Goal: Answer question/provide support: Share knowledge or assist other users

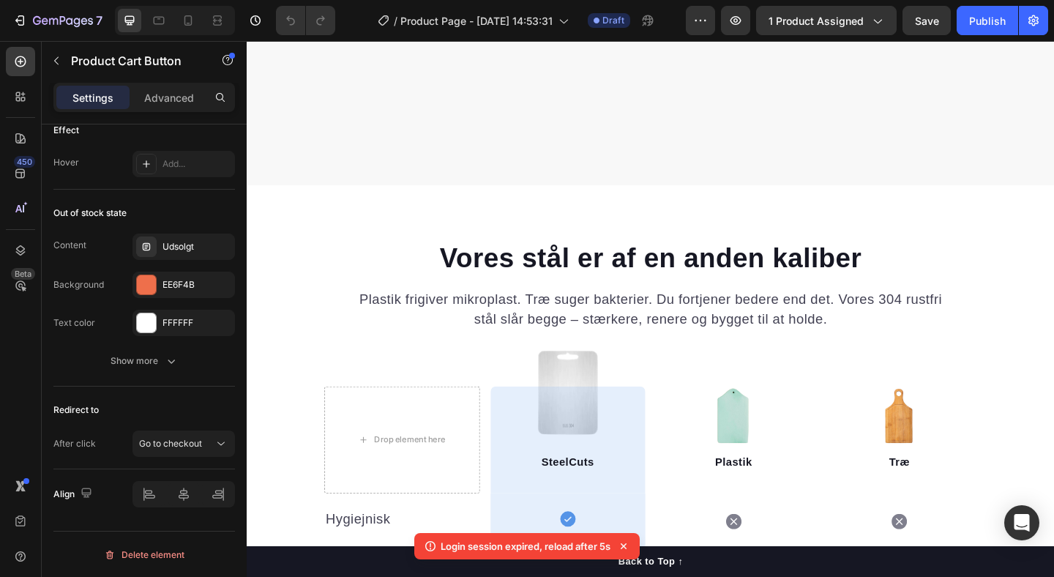
scroll to position [1529, 0]
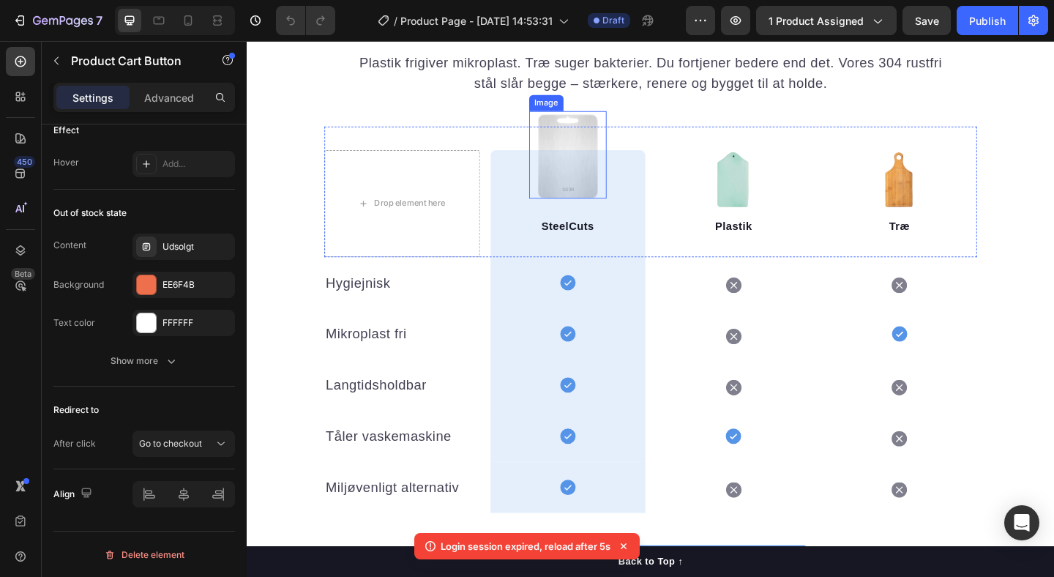
click at [593, 140] on img at bounding box center [595, 164] width 84 height 95
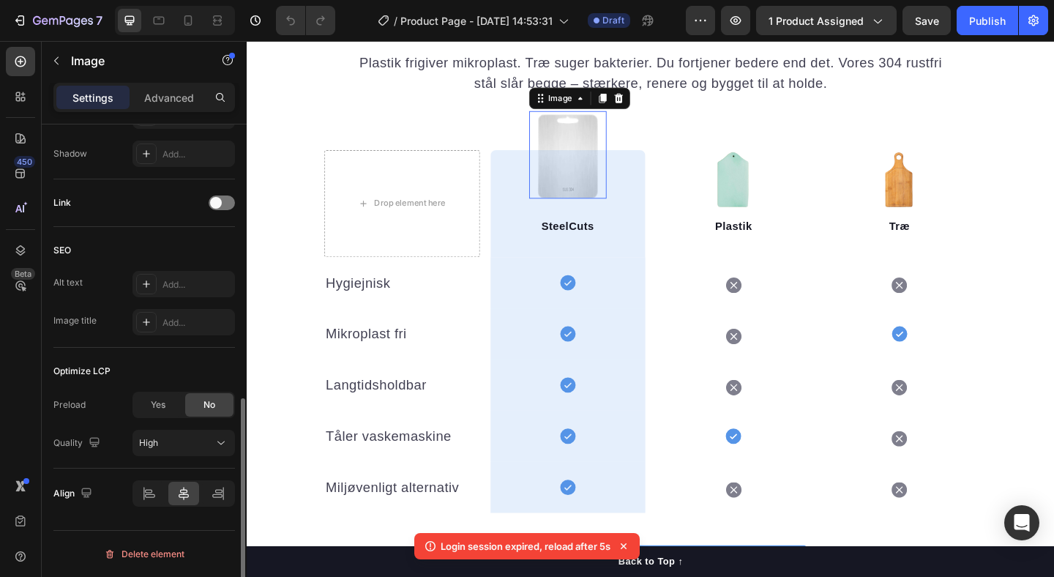
scroll to position [0, 0]
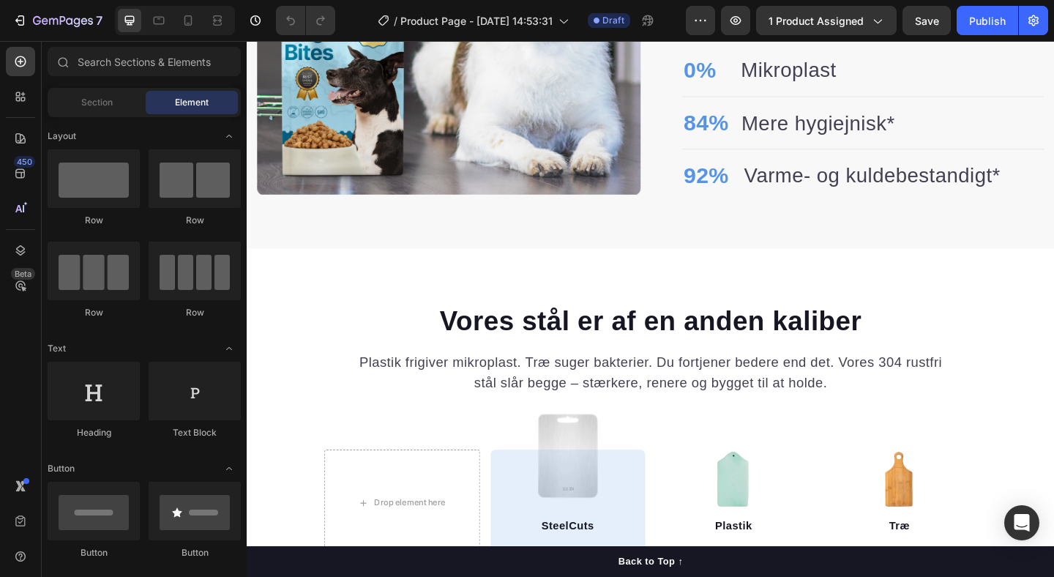
scroll to position [1457, 0]
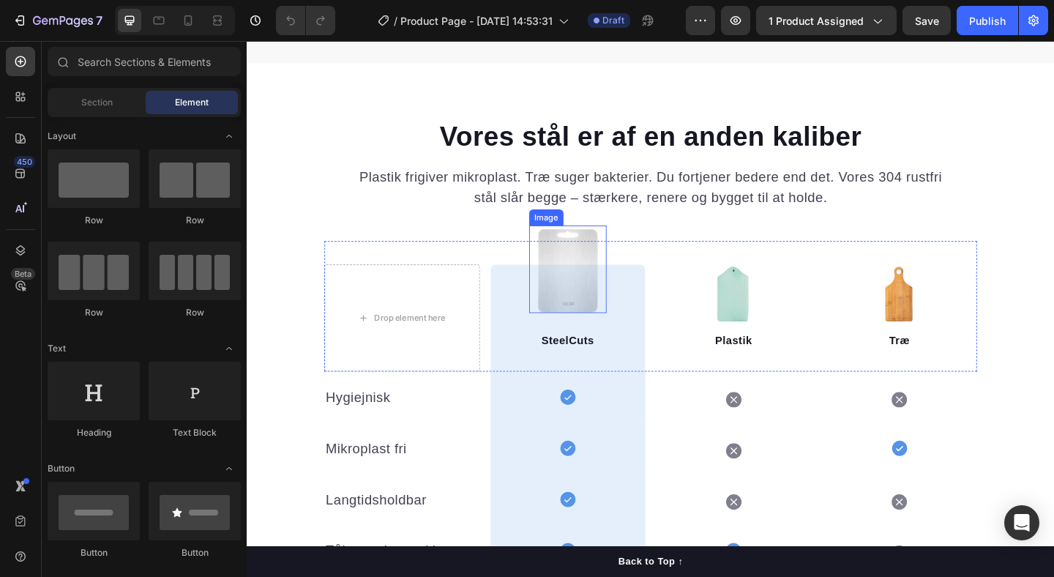
click at [603, 280] on img at bounding box center [595, 289] width 84 height 95
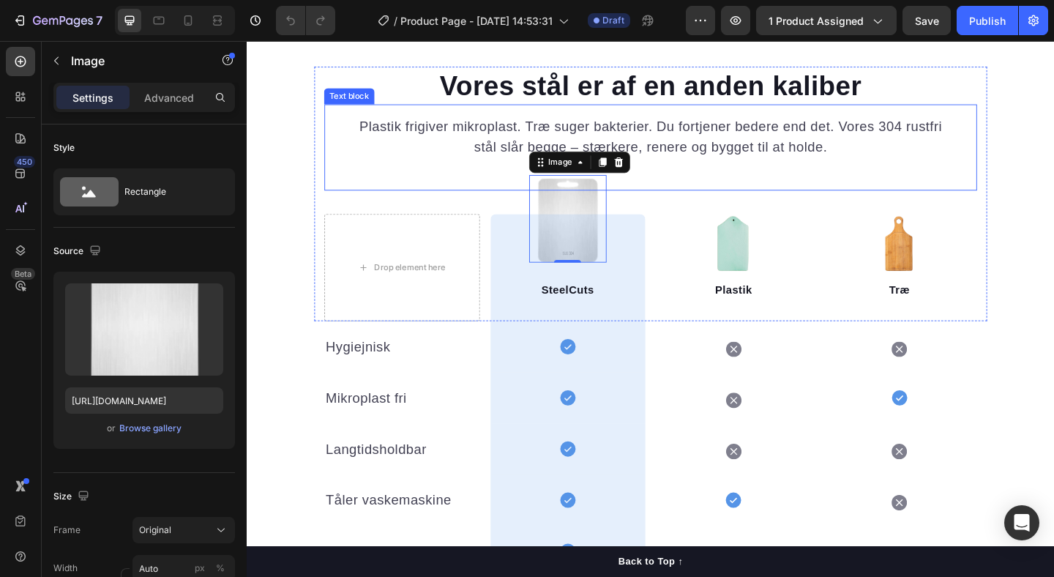
scroll to position [1548, 0]
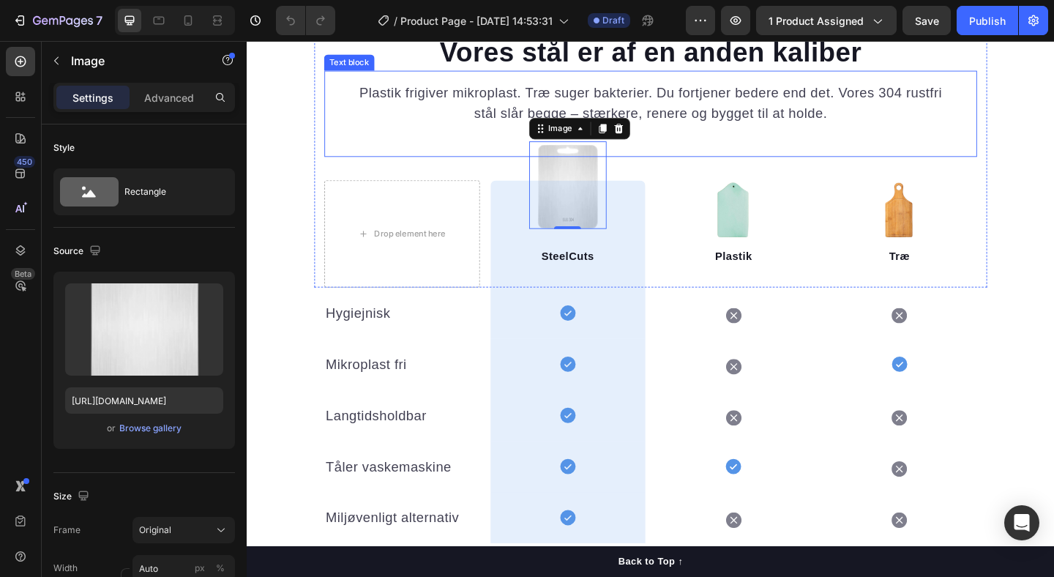
click at [616, 203] on div "SteelCuts Text block Row" at bounding box center [596, 251] width 169 height 116
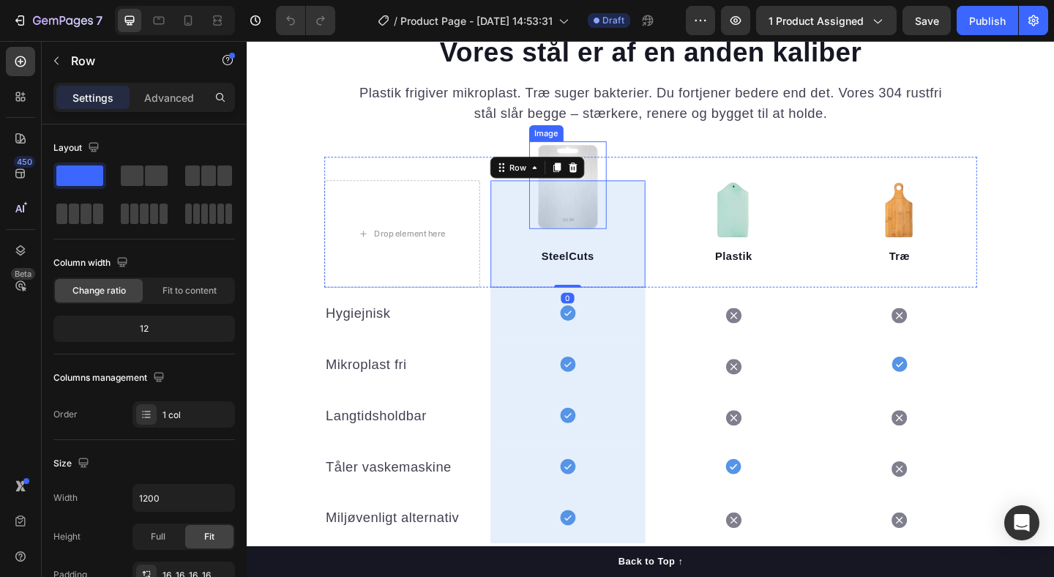
click at [619, 160] on img at bounding box center [595, 197] width 84 height 95
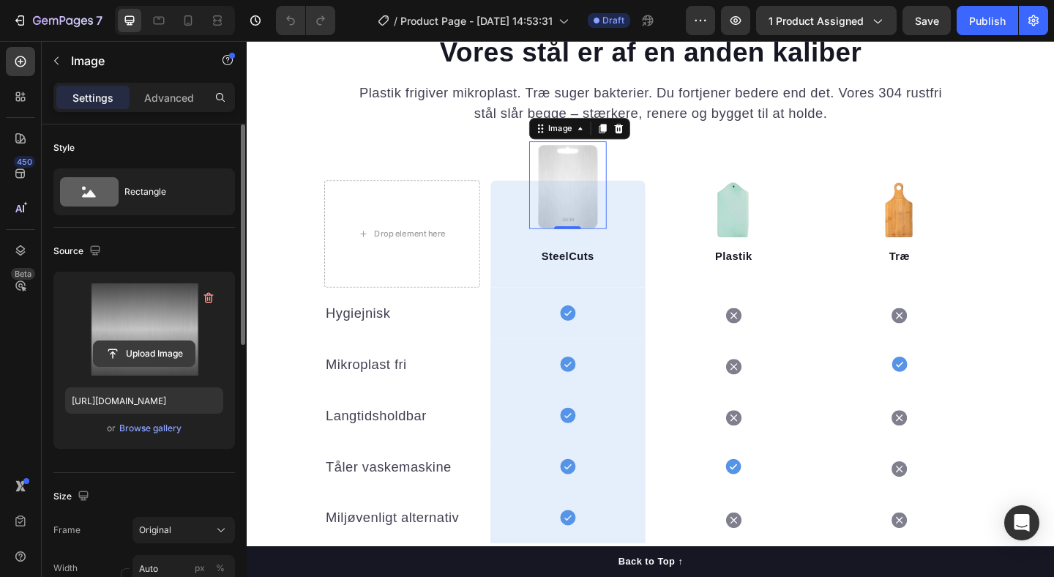
click at [130, 353] on input "file" at bounding box center [144, 353] width 101 height 25
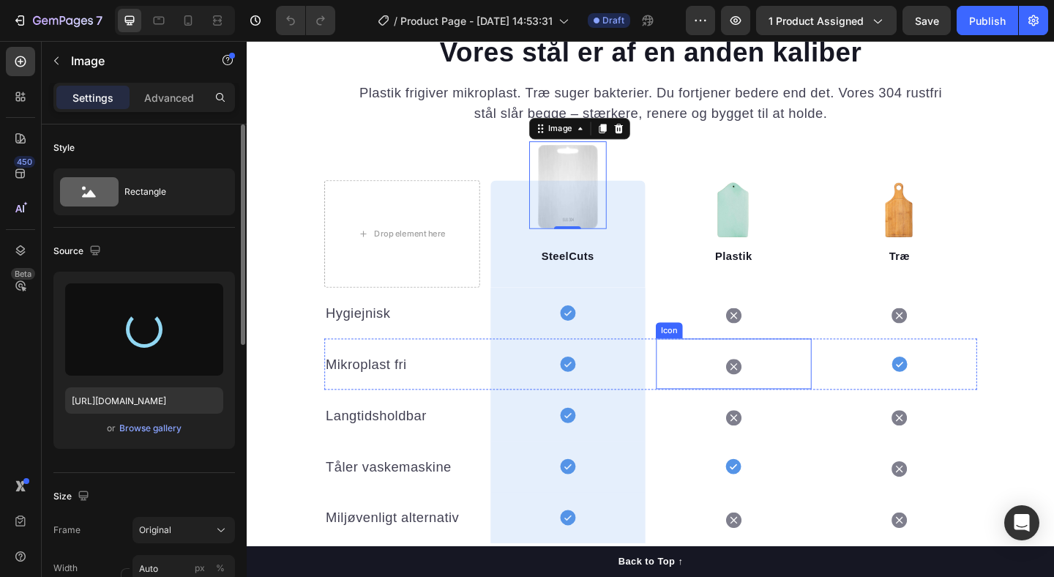
type input "https://cdn.shopify.com/s/files/1/0940/7358/6007/files/gempages_581492367509422…"
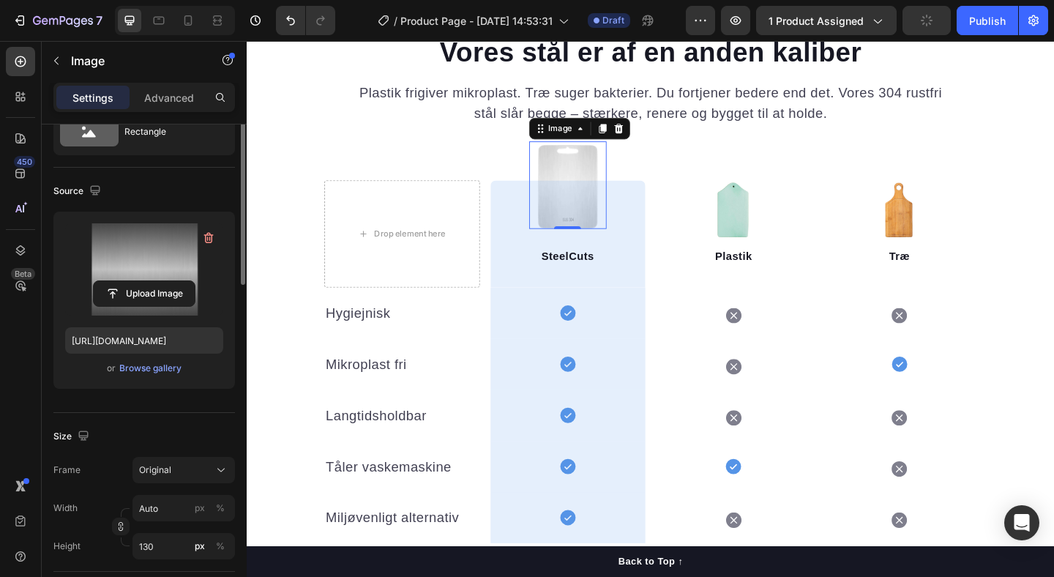
scroll to position [0, 0]
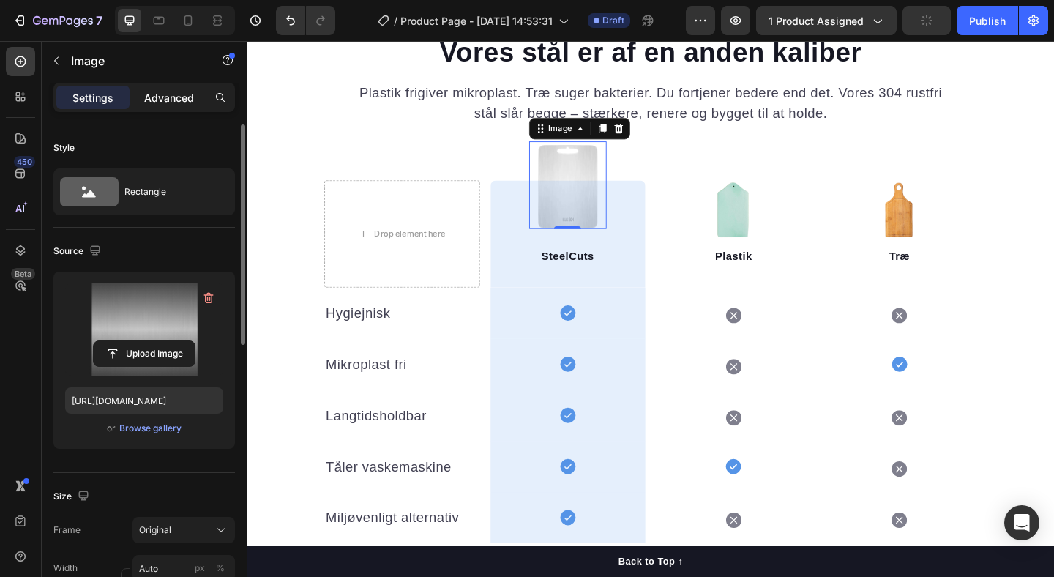
click at [165, 86] on div "Advanced" at bounding box center [168, 97] width 73 height 23
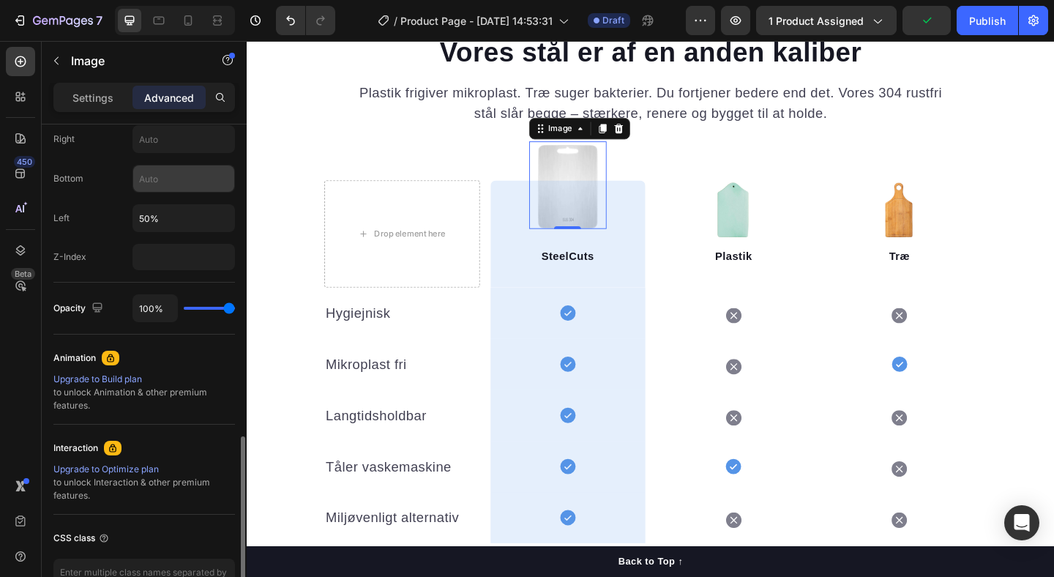
scroll to position [474, 0]
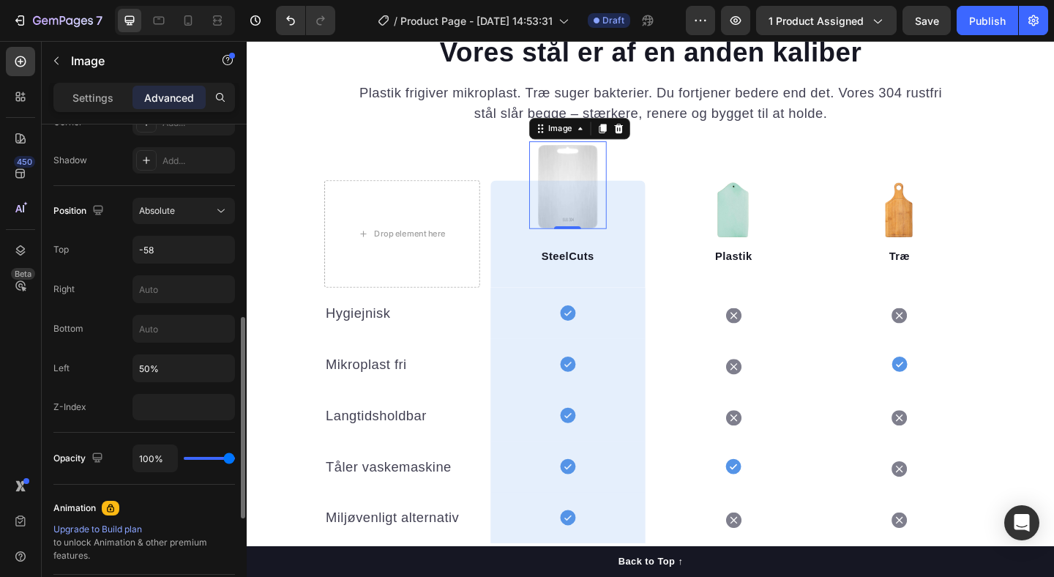
type input "98%"
type input "98"
type input "94%"
type input "94"
type input "91%"
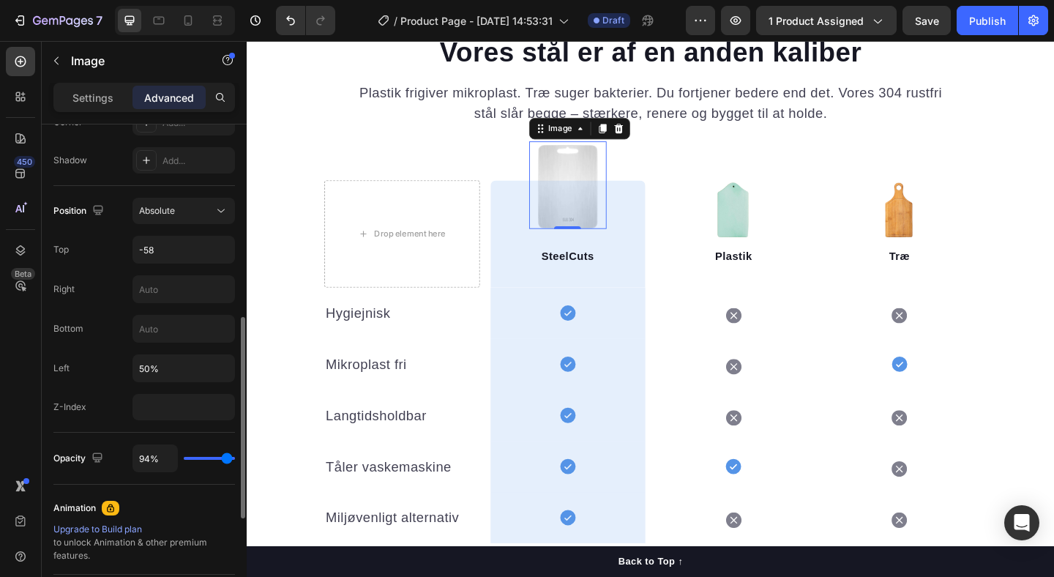
type input "91"
type input "85%"
type input "85"
type input "72%"
type input "72"
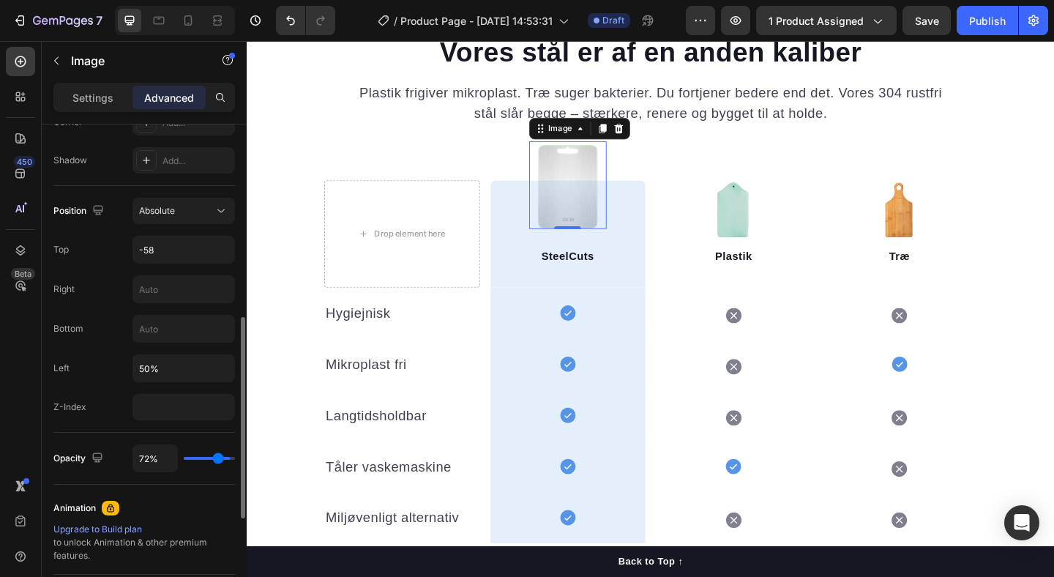
type input "60%"
type input "60"
type input "51%"
type input "51"
type input "47%"
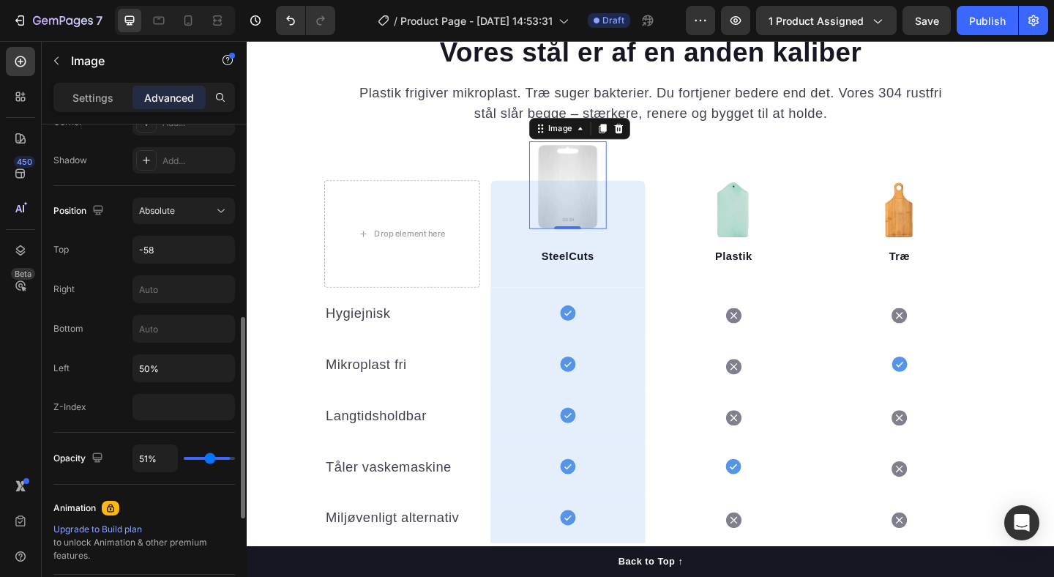
type input "47"
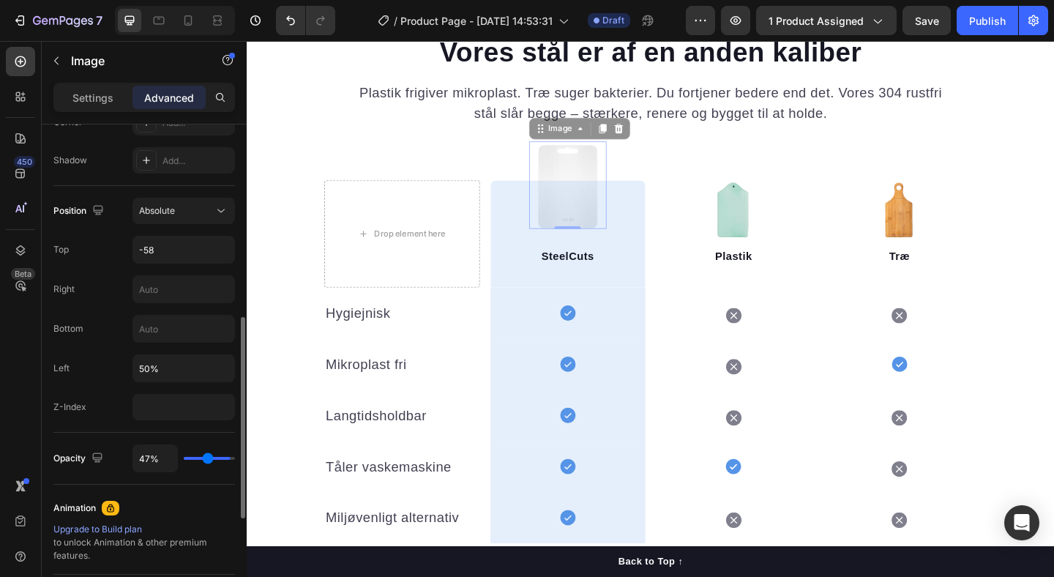
type input "44%"
type input "44"
type input "42%"
type input "42"
type input "40%"
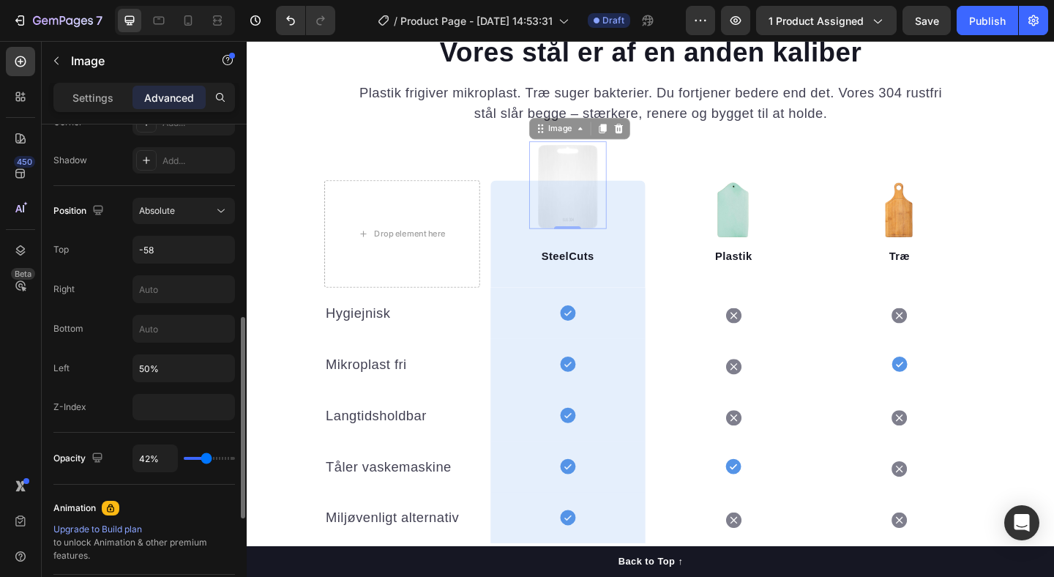
type input "40"
type input "45%"
type input "45"
type input "70%"
type input "70"
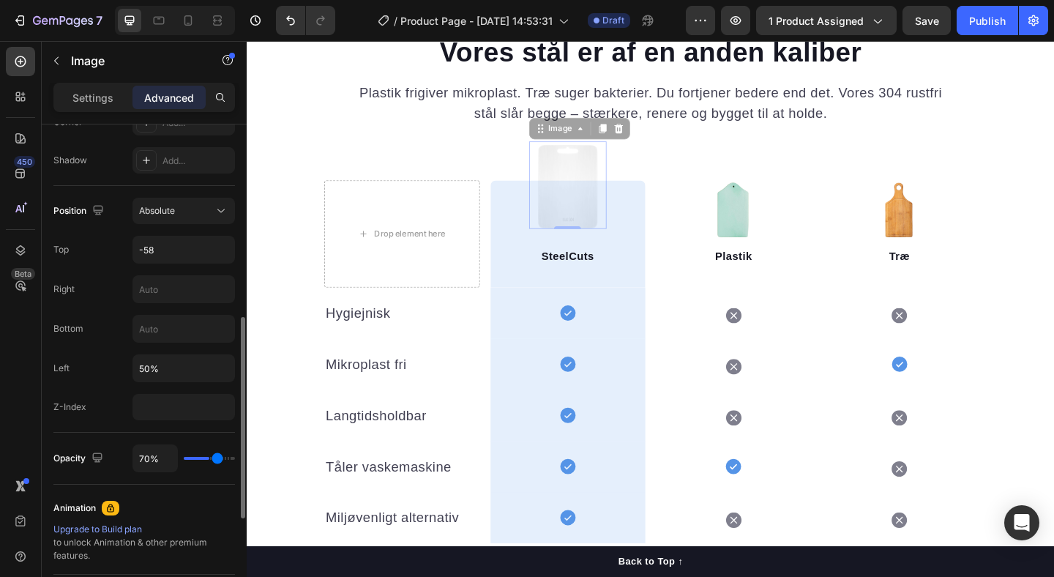
type input "100%"
type input "100"
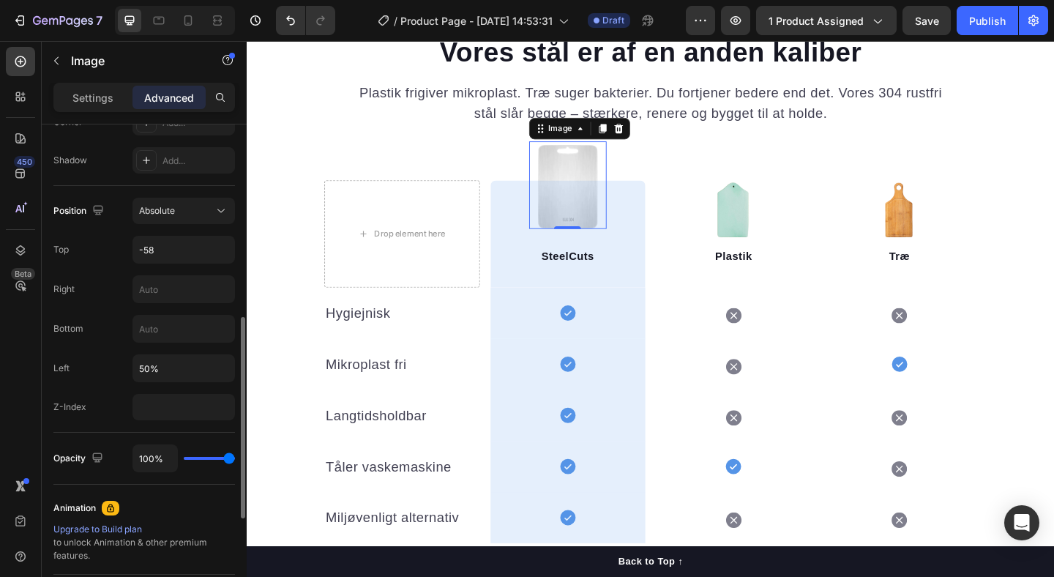
type input "92%"
type input "92"
type input "0%"
type input "0"
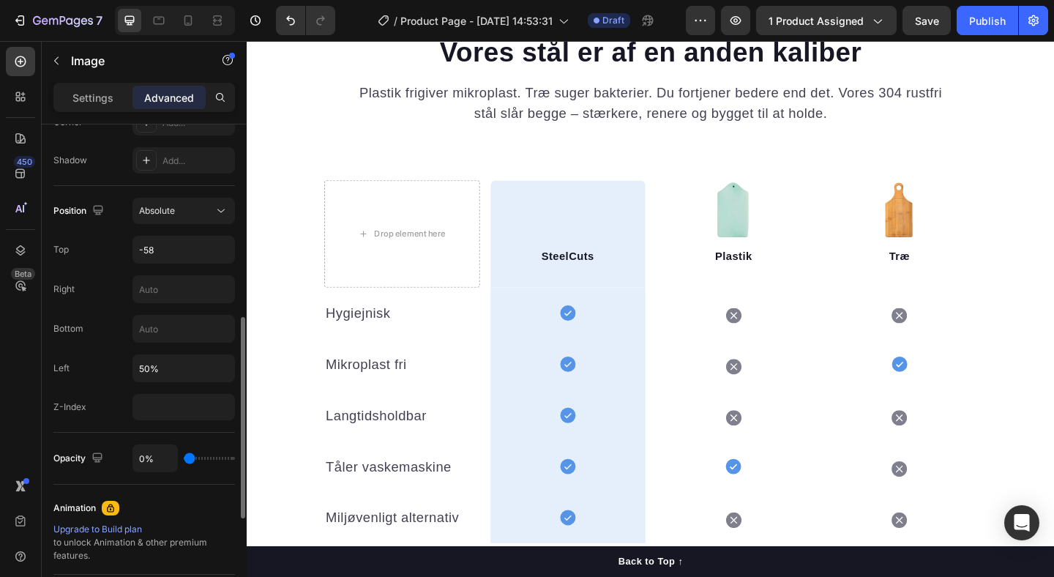
type input "16%"
type input "16"
type input "100%"
type input "100"
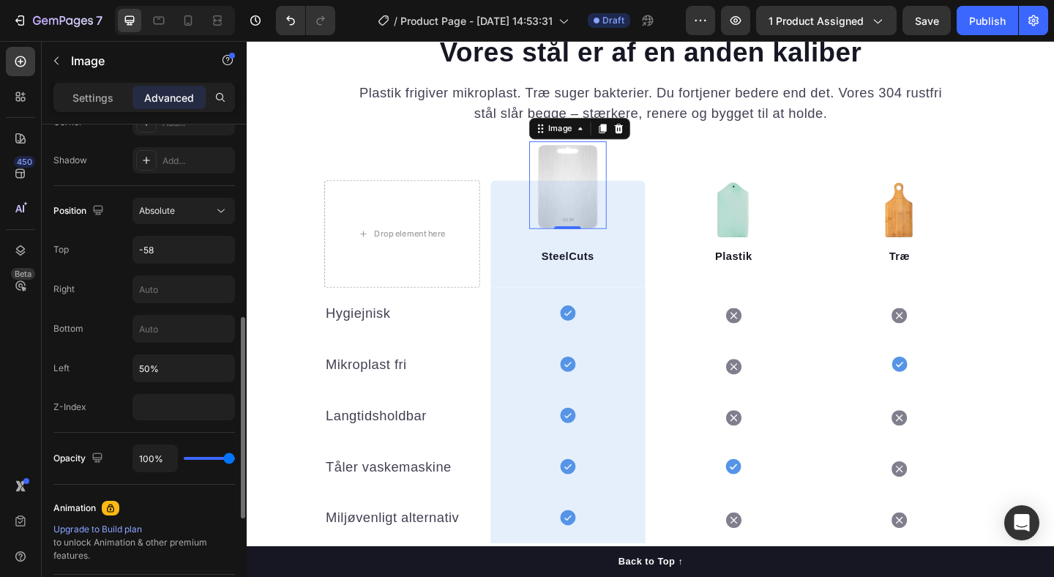
drag, startPoint x: 229, startPoint y: 457, endPoint x: 181, endPoint y: 443, distance: 50.3
click at [235, 457] on input "range" at bounding box center [209, 458] width 51 height 3
click at [775, 222] on img at bounding box center [776, 224] width 62 height 62
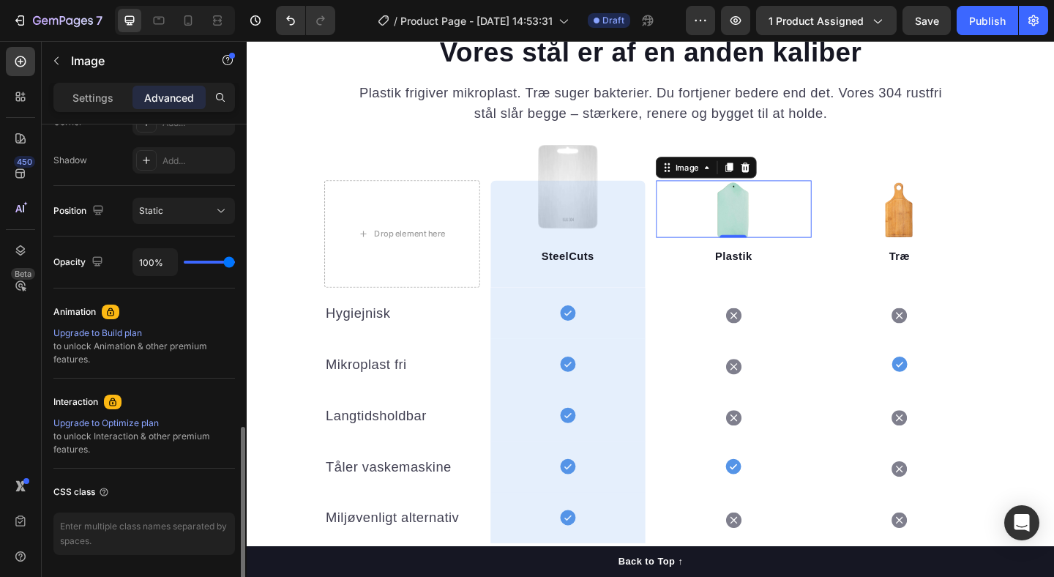
scroll to position [522, 0]
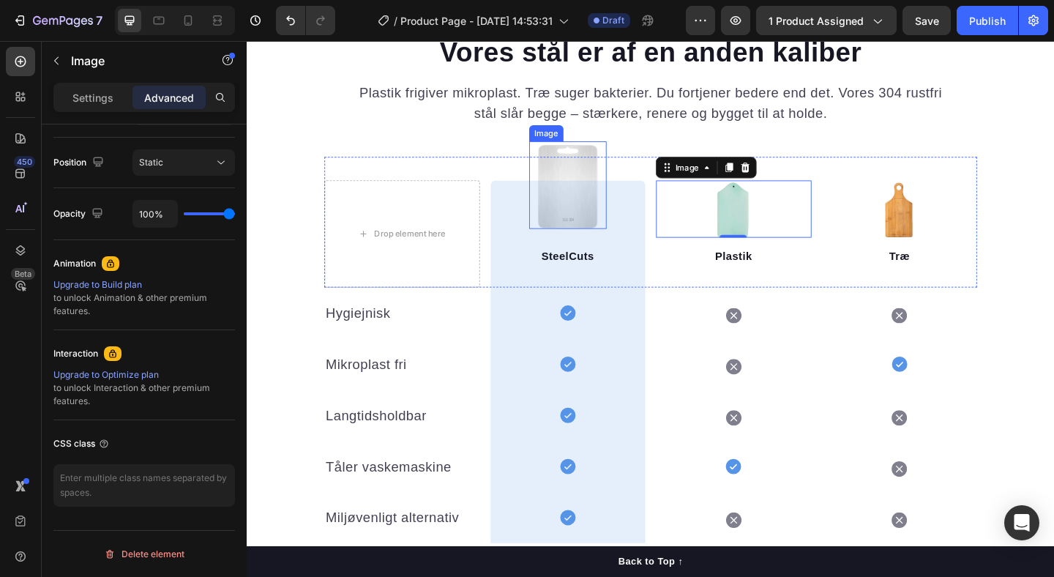
click at [602, 176] on img at bounding box center [595, 197] width 84 height 95
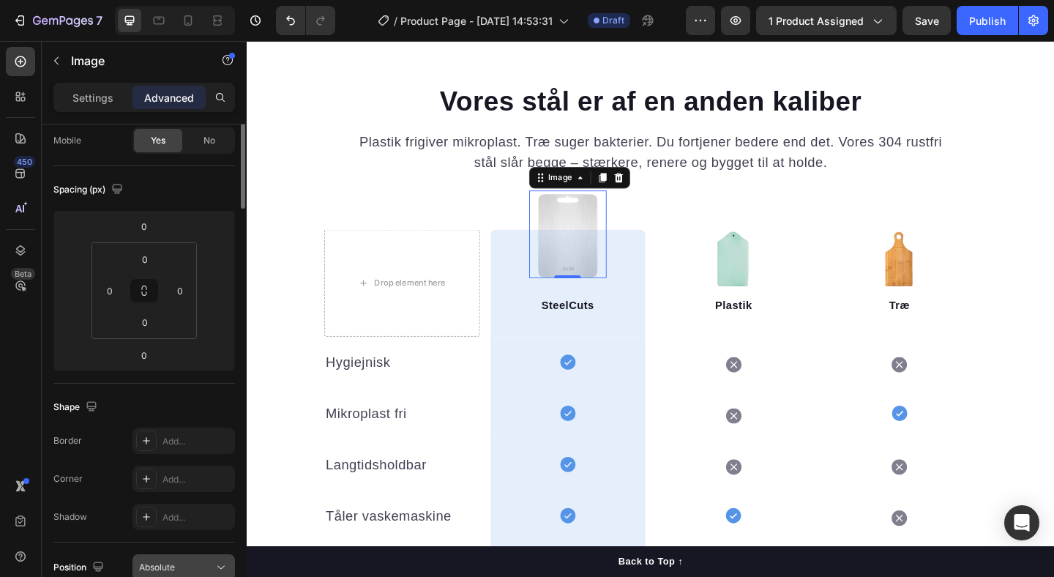
scroll to position [0, 0]
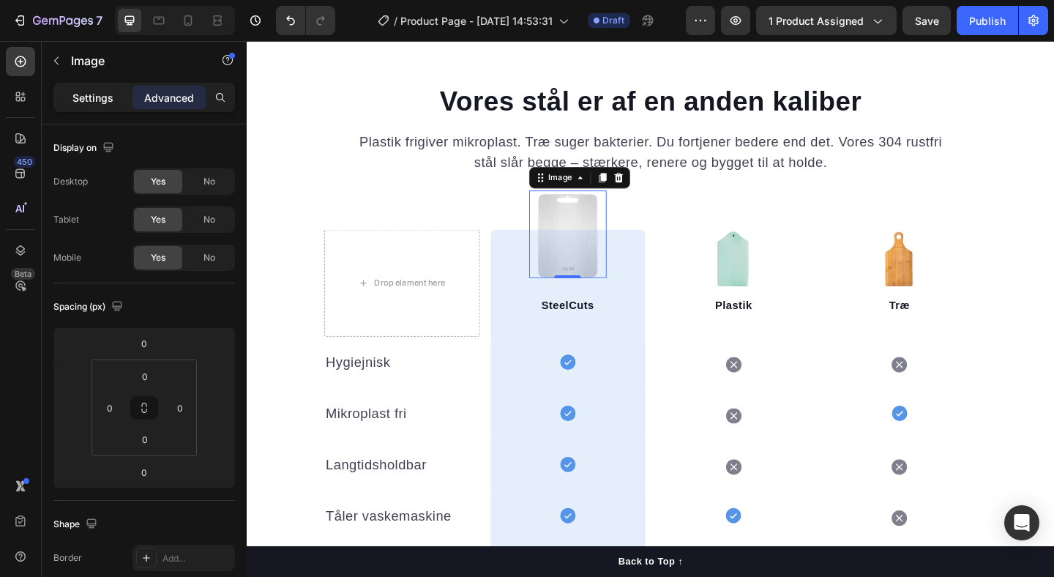
click at [89, 100] on p "Settings" at bounding box center [92, 97] width 41 height 15
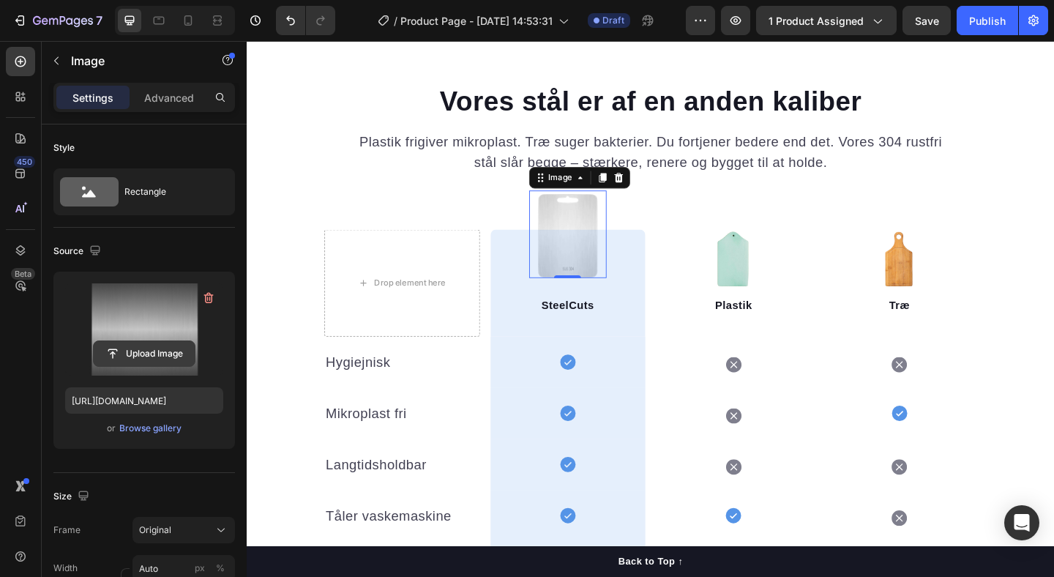
click at [136, 357] on input "file" at bounding box center [144, 353] width 101 height 25
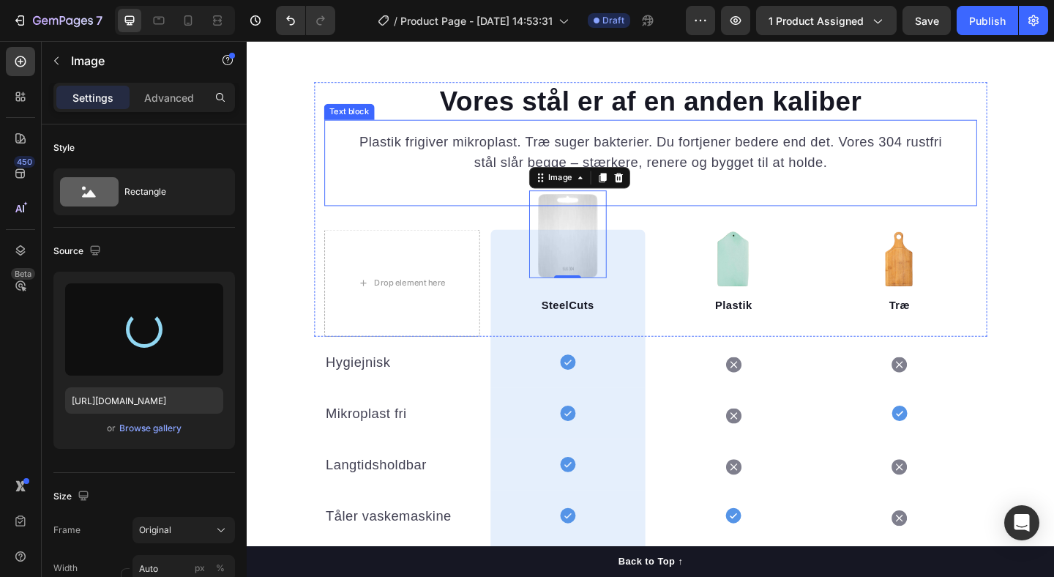
type input "https://cdn.shopify.com/s/files/1/0940/7358/6007/files/gempages_581492367509422…"
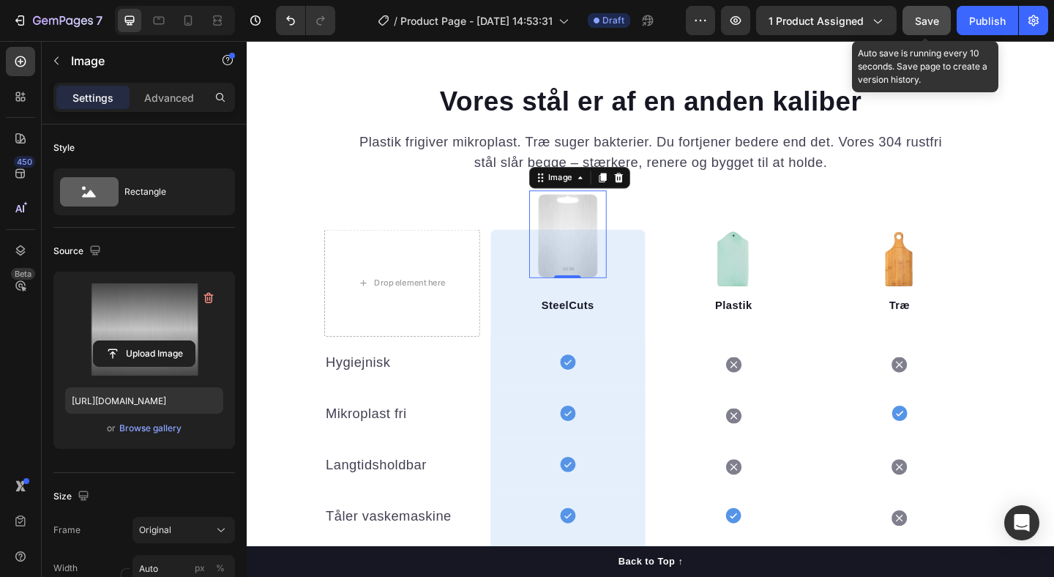
click at [929, 23] on span "Save" at bounding box center [927, 21] width 24 height 12
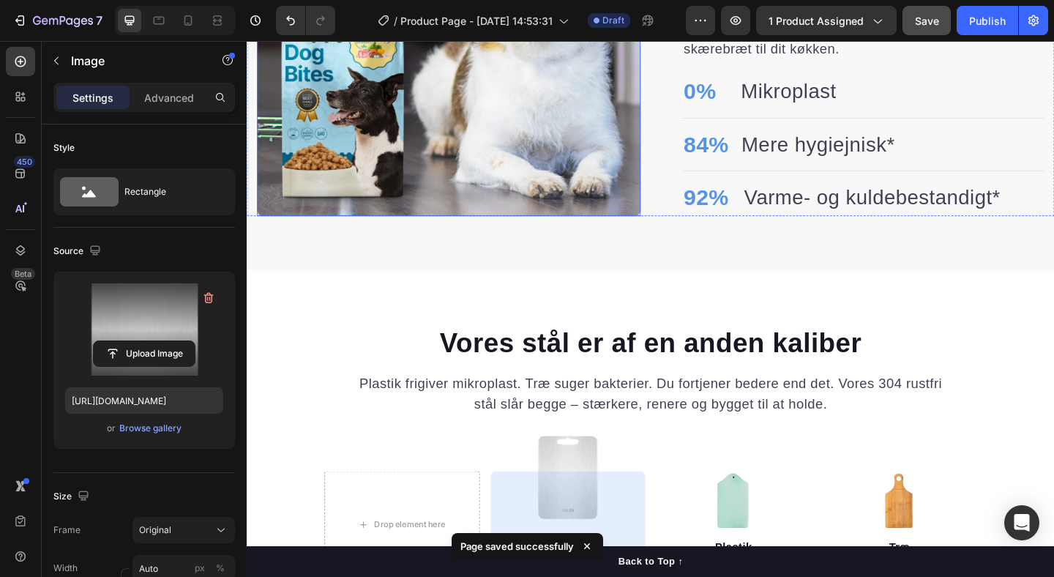
scroll to position [1467, 0]
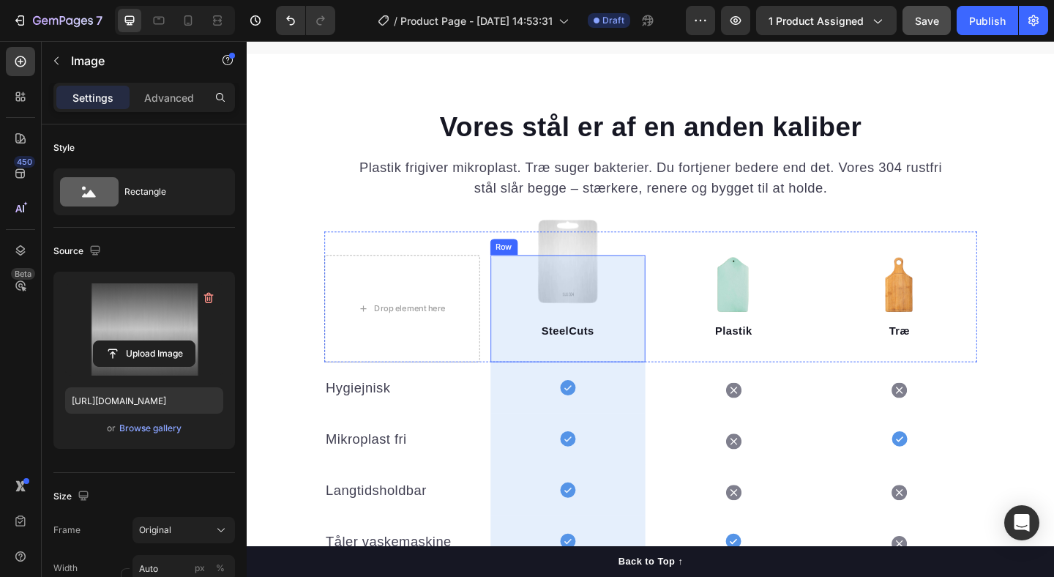
click at [600, 280] on div "SteelCuts Text block Row" at bounding box center [596, 332] width 169 height 116
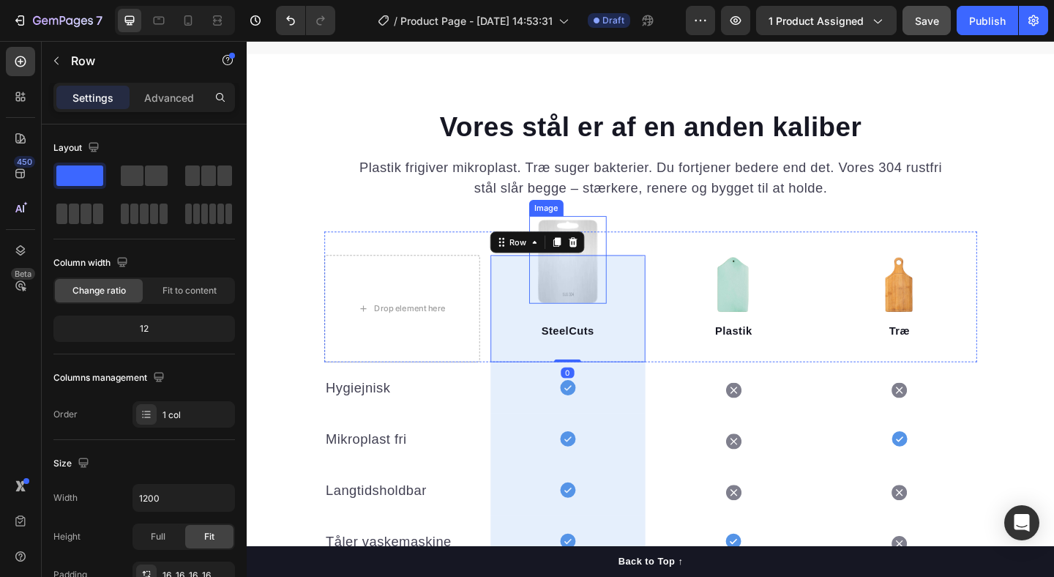
click at [622, 238] on img at bounding box center [595, 278] width 84 height 95
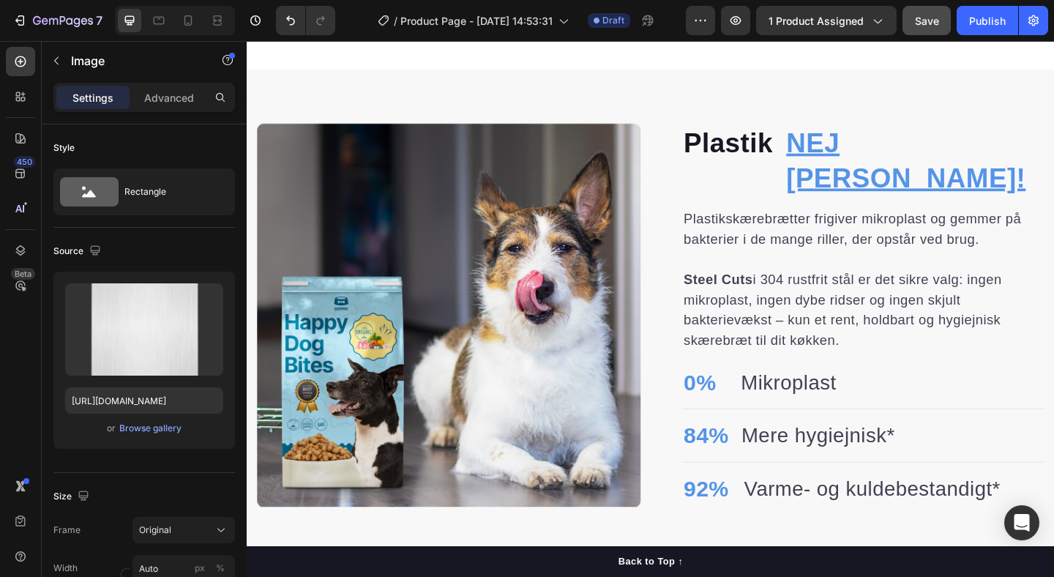
scroll to position [799, 0]
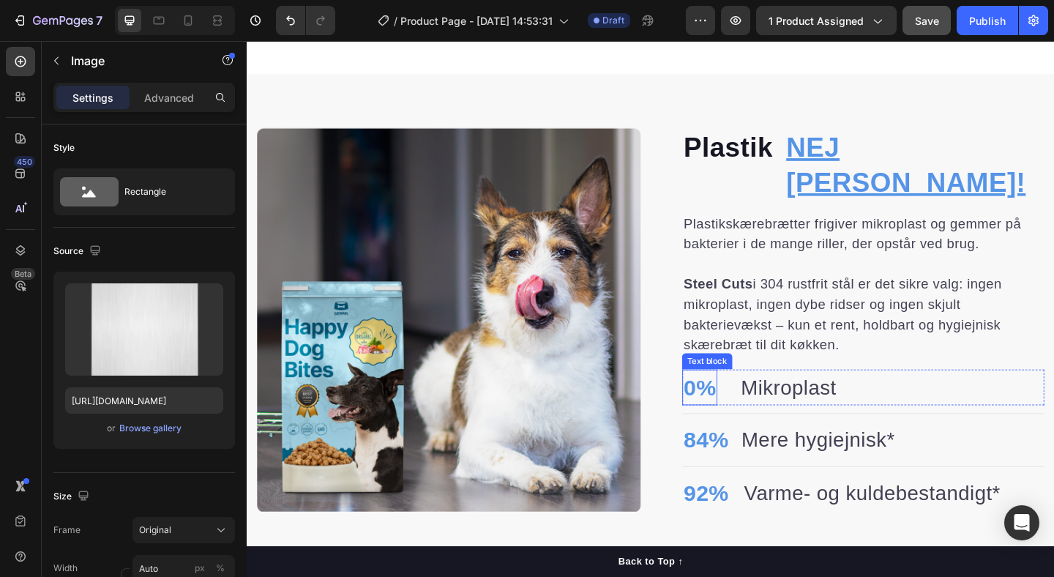
click at [735, 400] on p "0%" at bounding box center [739, 418] width 35 height 37
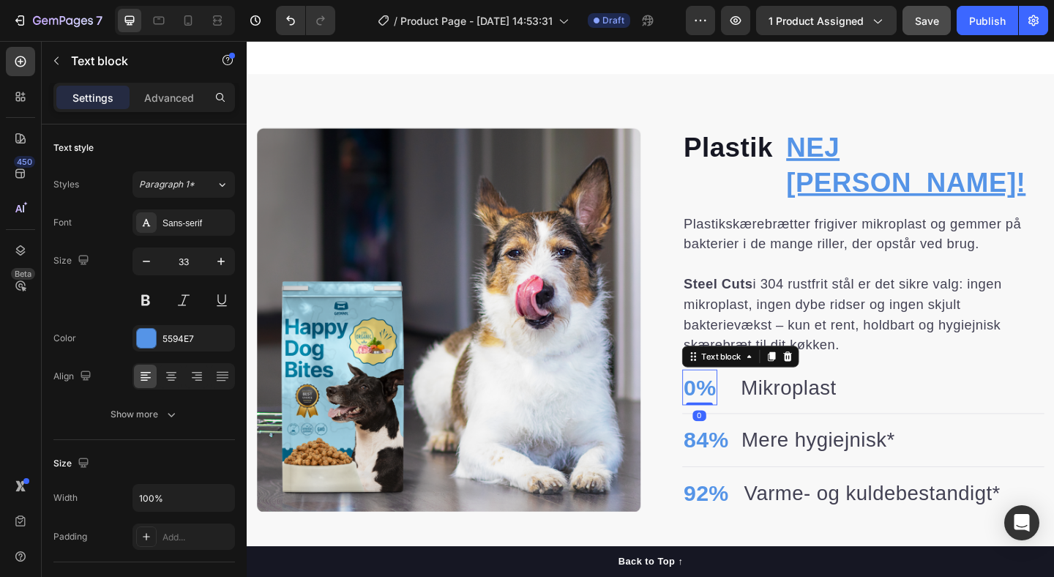
click at [735, 400] on p "0%" at bounding box center [739, 418] width 35 height 37
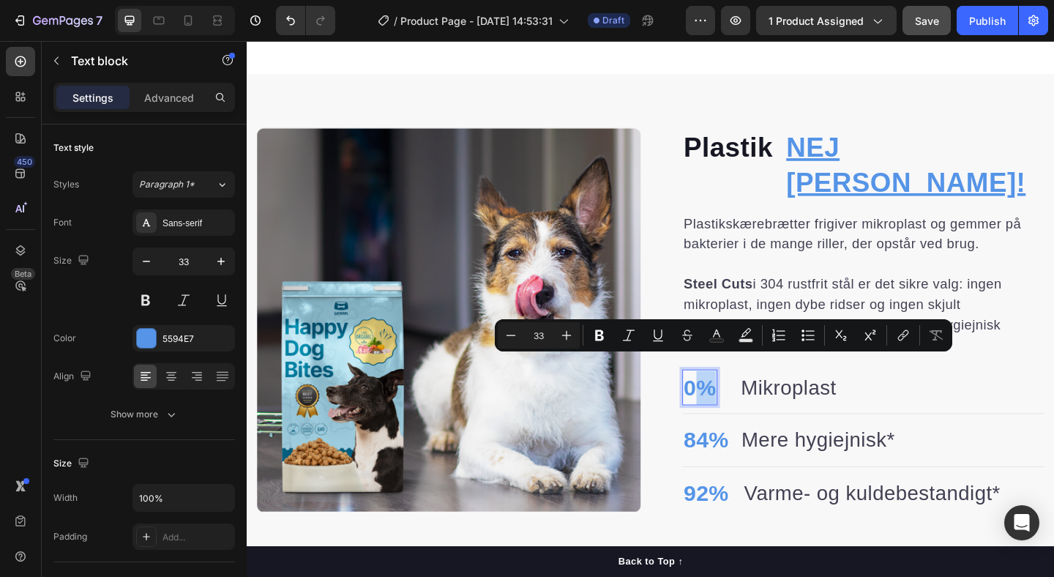
click at [731, 400] on p "0%" at bounding box center [739, 418] width 35 height 37
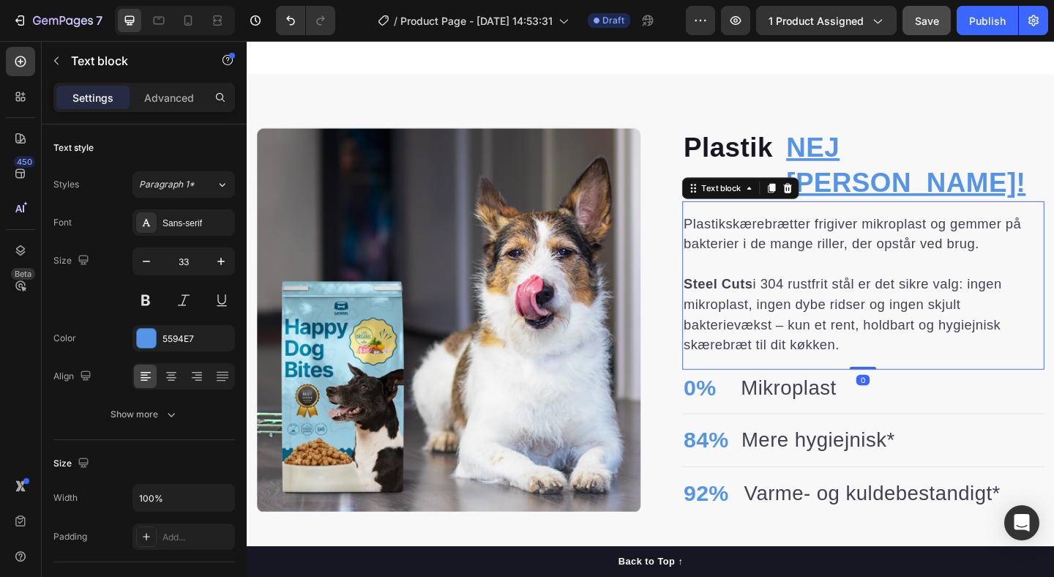
click at [732, 348] on p "Steel Cuts i 304 rustfrit stål er det sikre valg: ingen mikroplast, ingen dybe …" at bounding box center [917, 338] width 391 height 88
click at [725, 400] on p "0%" at bounding box center [739, 418] width 35 height 37
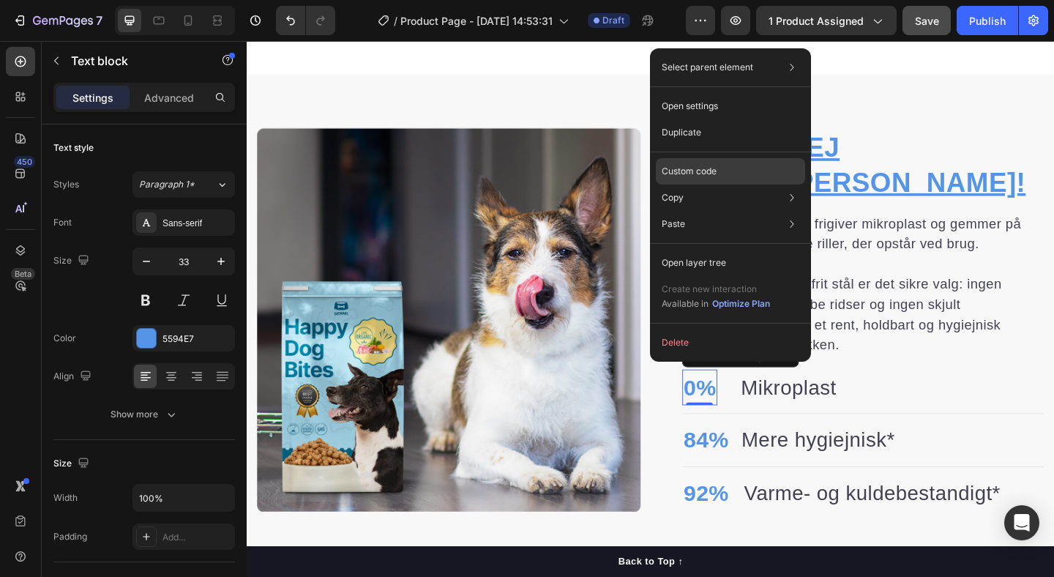
click at [701, 173] on p "Custom code" at bounding box center [689, 171] width 55 height 13
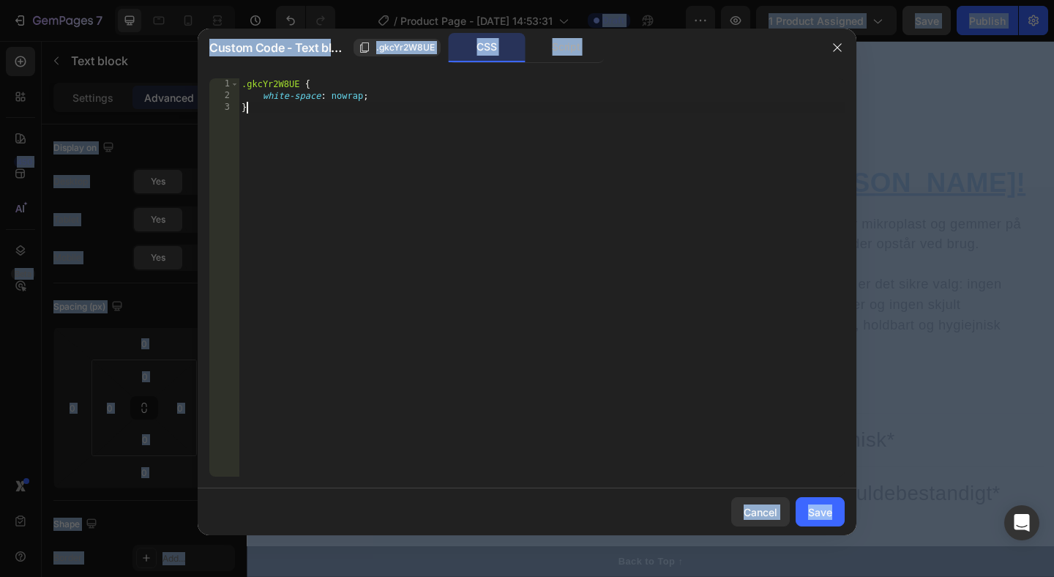
click at [335, 136] on div ".gkcYr2W8UE { white-space : nowrap ; }" at bounding box center [542, 289] width 606 height 422
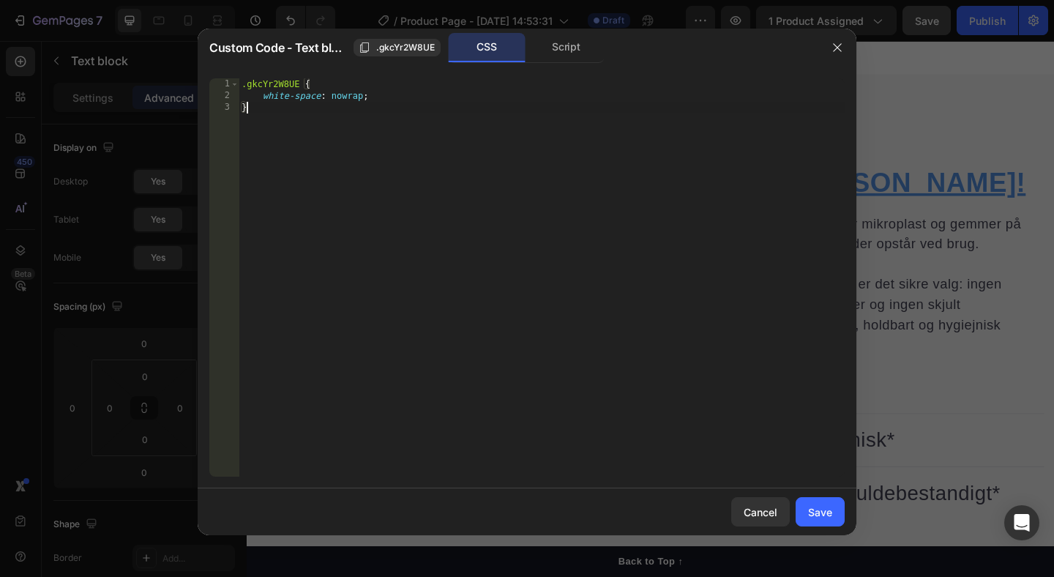
type textarea "white-space: nowrap; }"
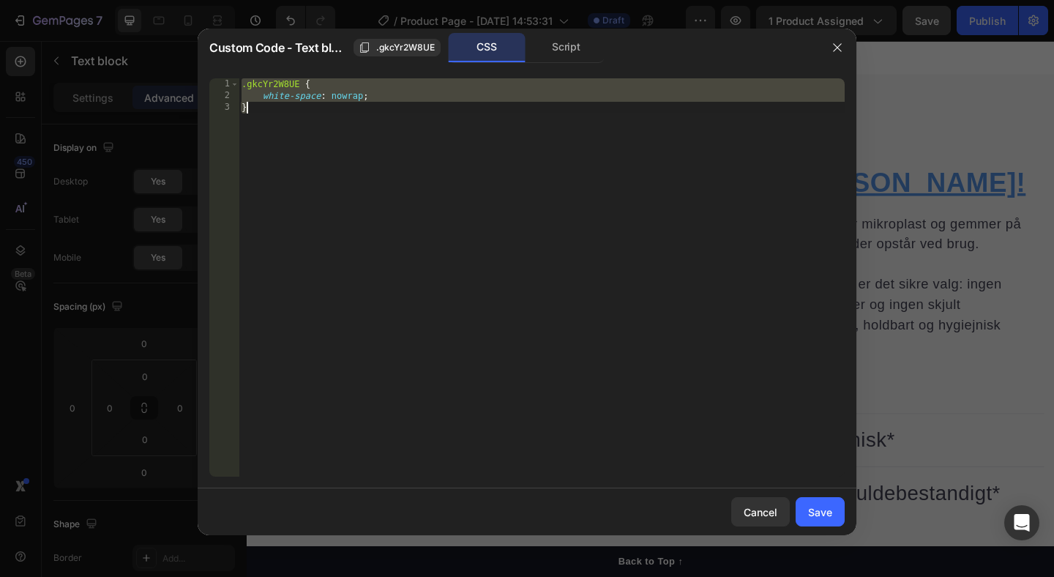
paste textarea
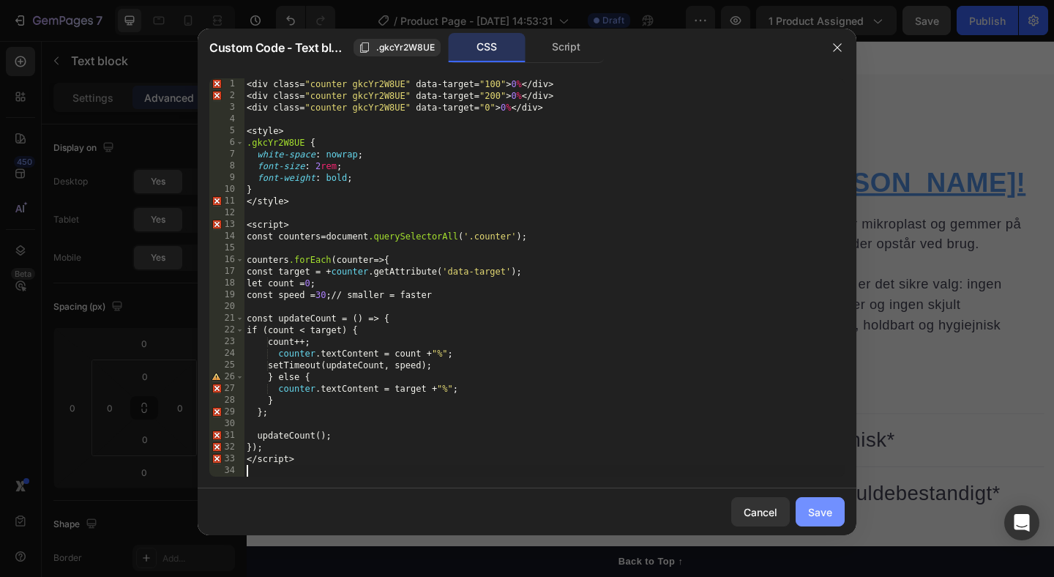
click at [807, 510] on button "Save" at bounding box center [820, 511] width 49 height 29
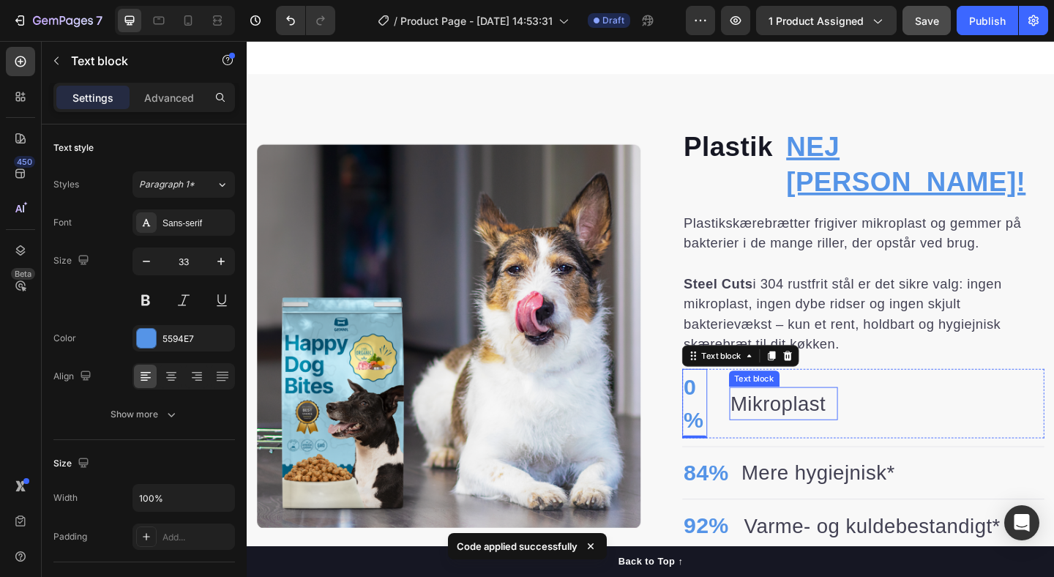
click at [795, 419] on p "Mikroplast" at bounding box center [830, 435] width 115 height 33
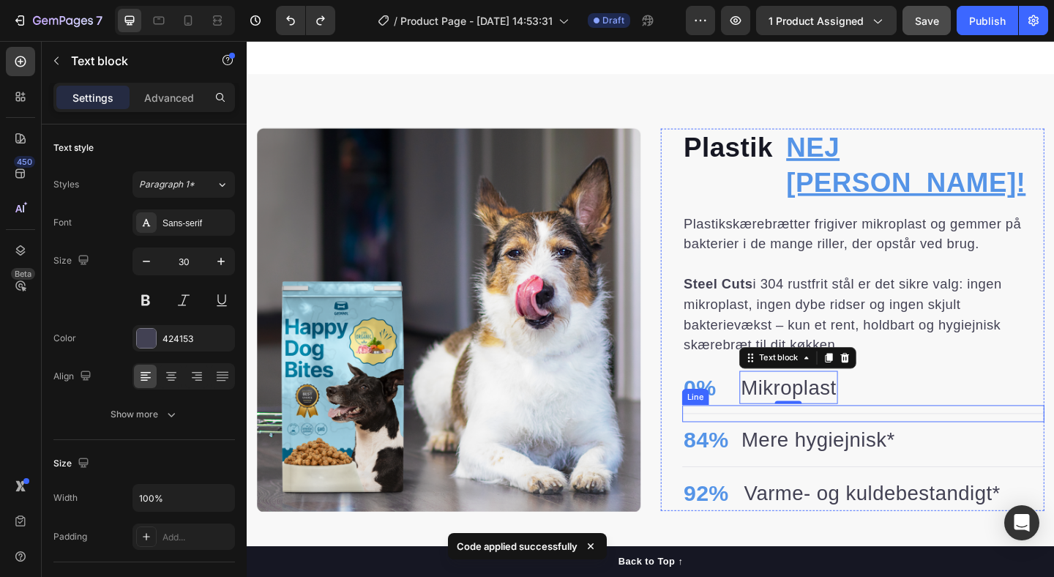
click at [742, 422] on div "Line" at bounding box center [734, 428] width 23 height 13
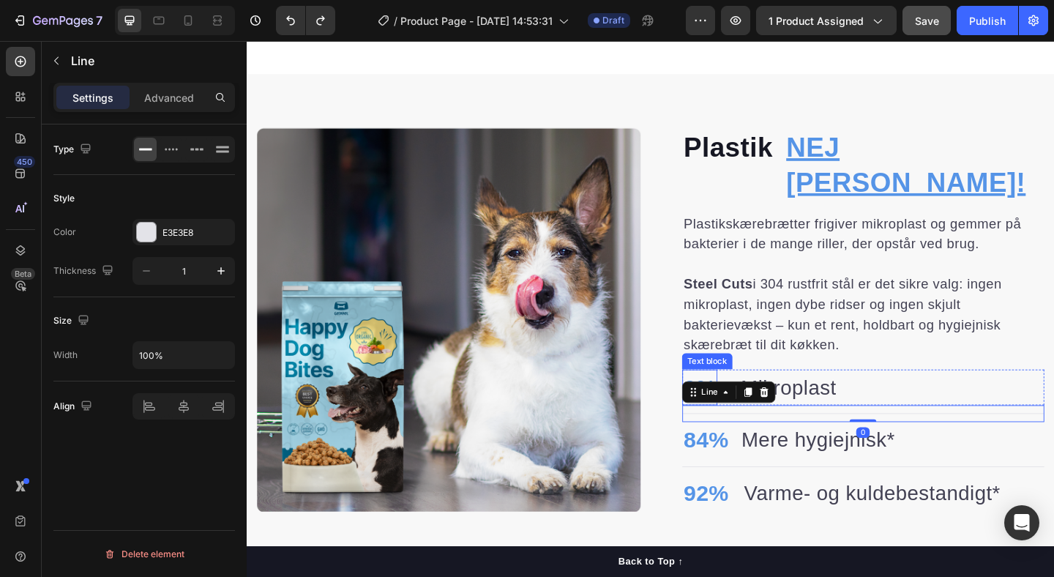
click at [741, 400] on p "0%" at bounding box center [739, 418] width 35 height 37
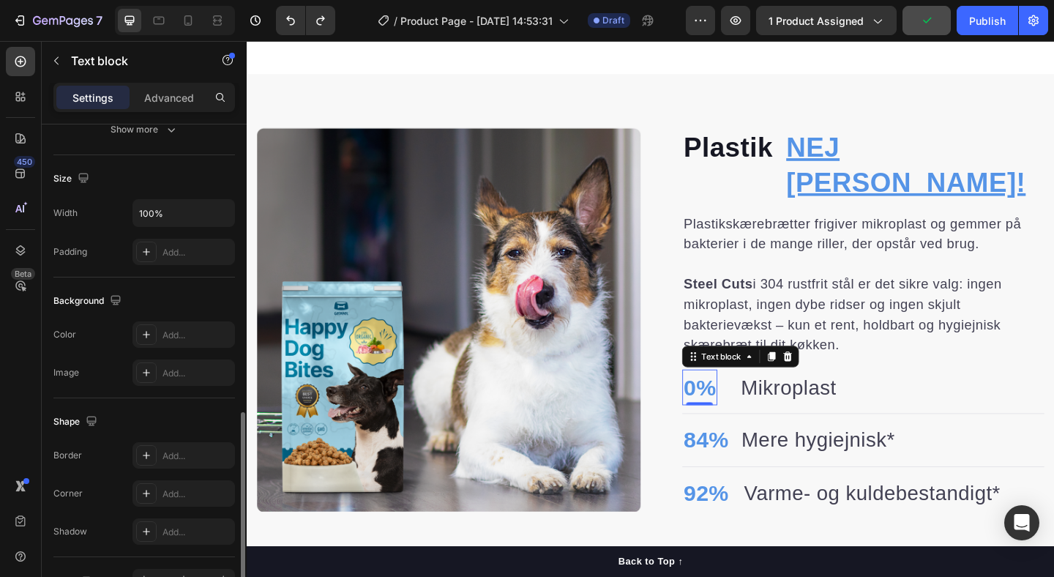
scroll to position [0, 0]
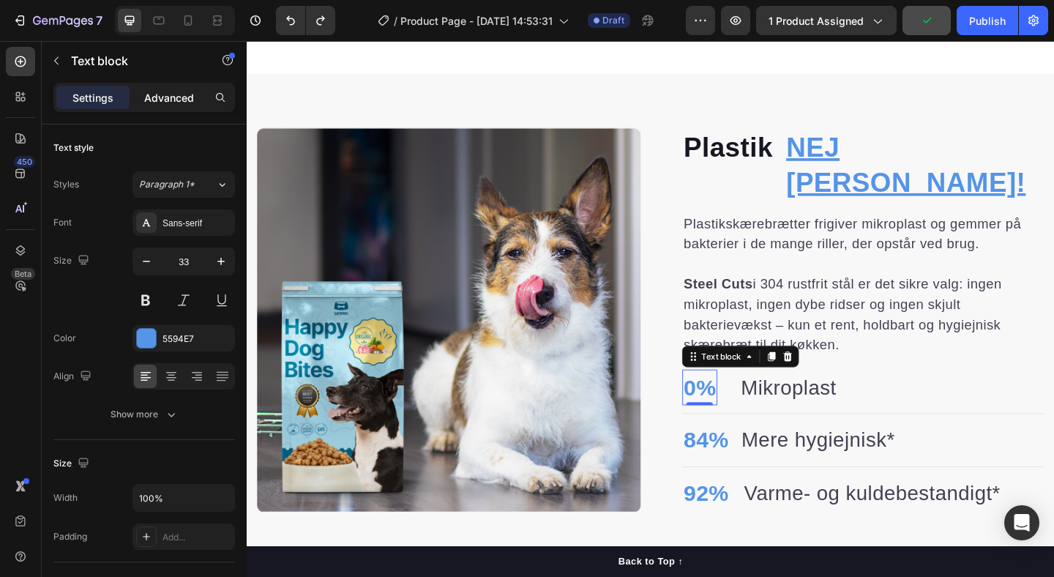
click at [162, 106] on div "Advanced" at bounding box center [168, 97] width 73 height 23
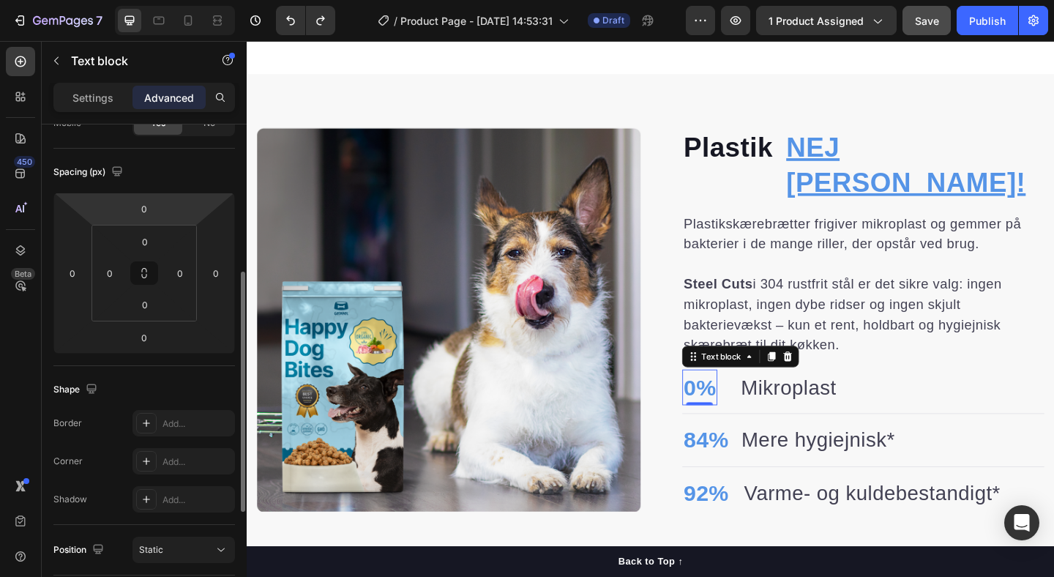
scroll to position [522, 0]
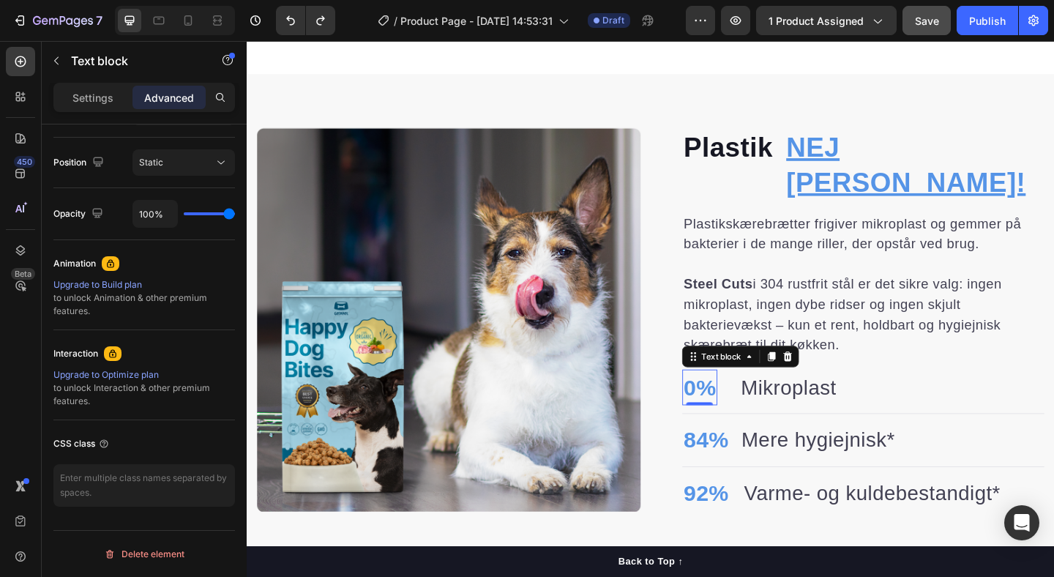
click at [122, 284] on div "Upgrade to Build plan" at bounding box center [144, 284] width 182 height 13
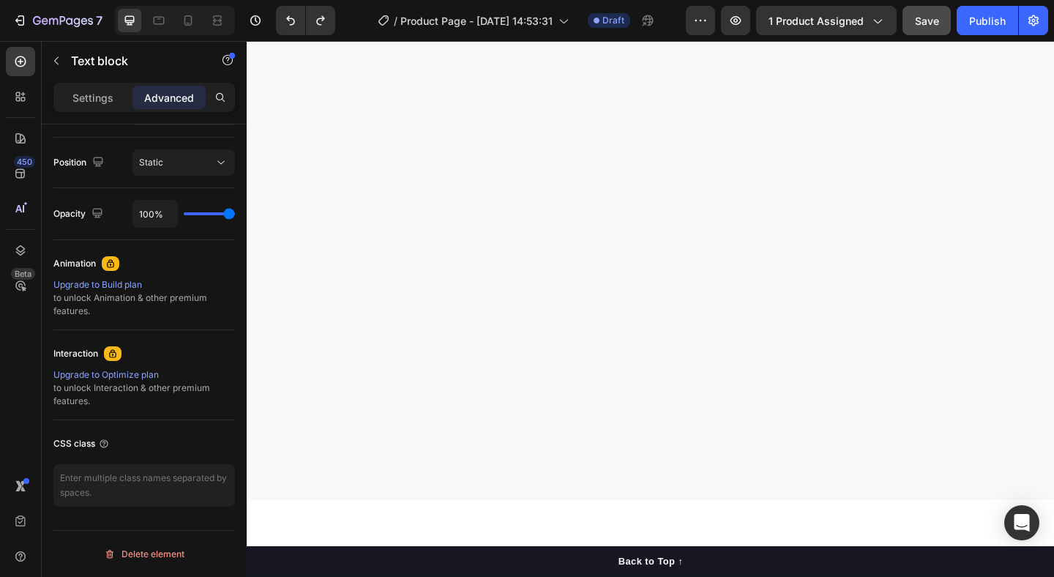
scroll to position [1588, 0]
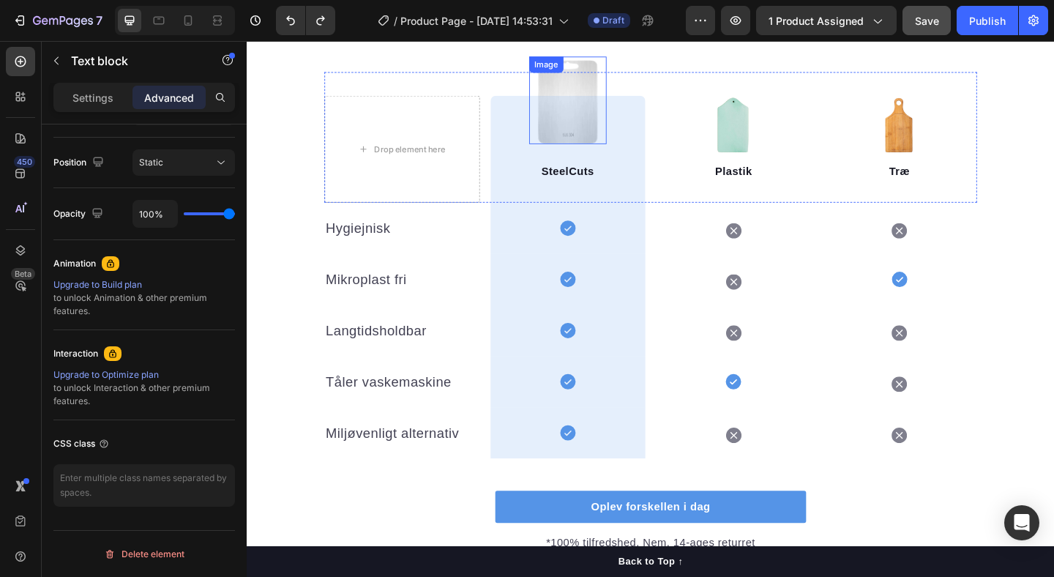
click at [603, 97] on img at bounding box center [595, 105] width 84 height 95
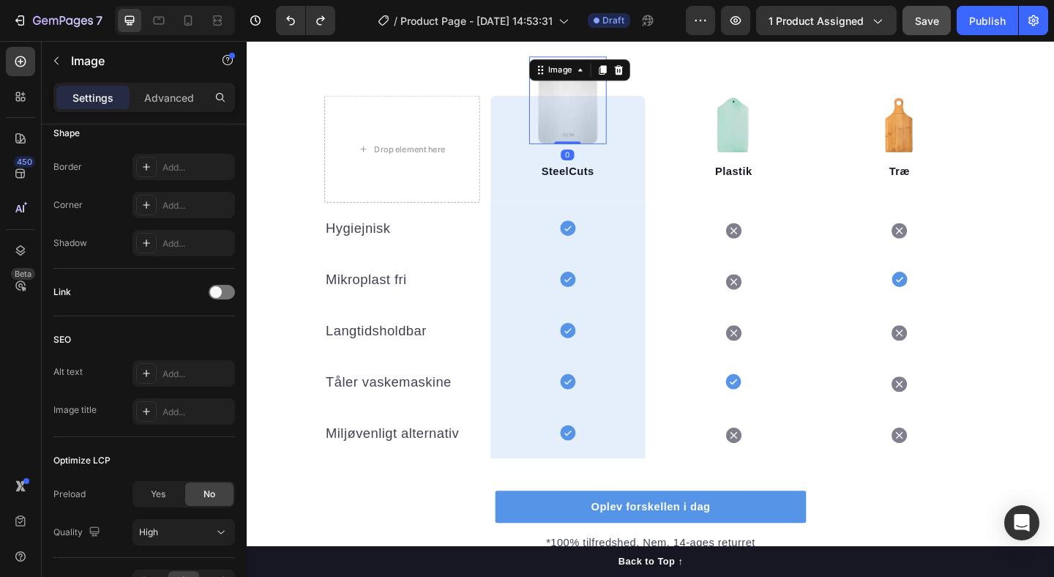
scroll to position [0, 0]
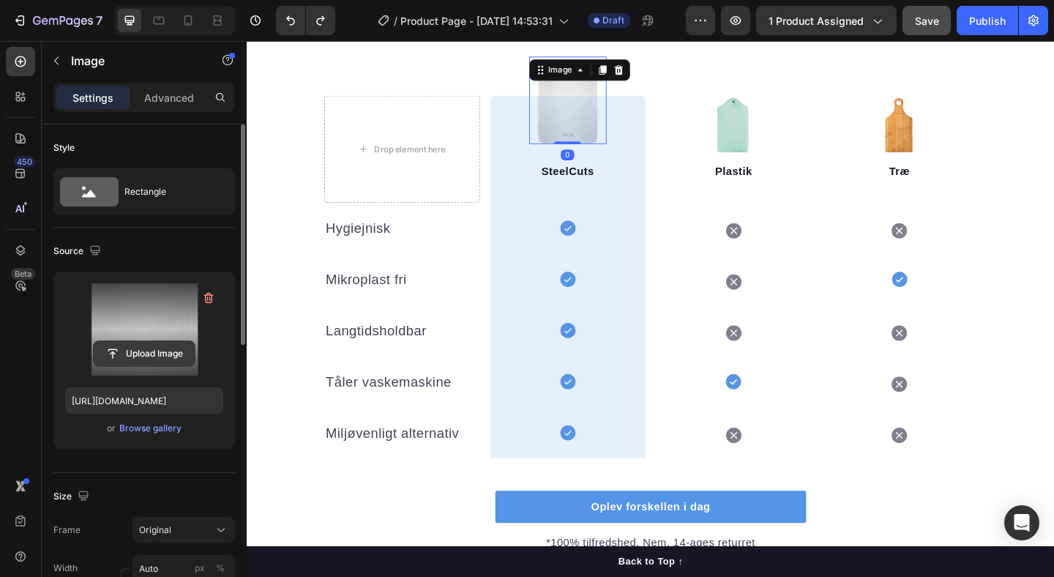
click at [143, 352] on input "file" at bounding box center [144, 353] width 101 height 25
click at [124, 351] on input "file" at bounding box center [144, 353] width 101 height 25
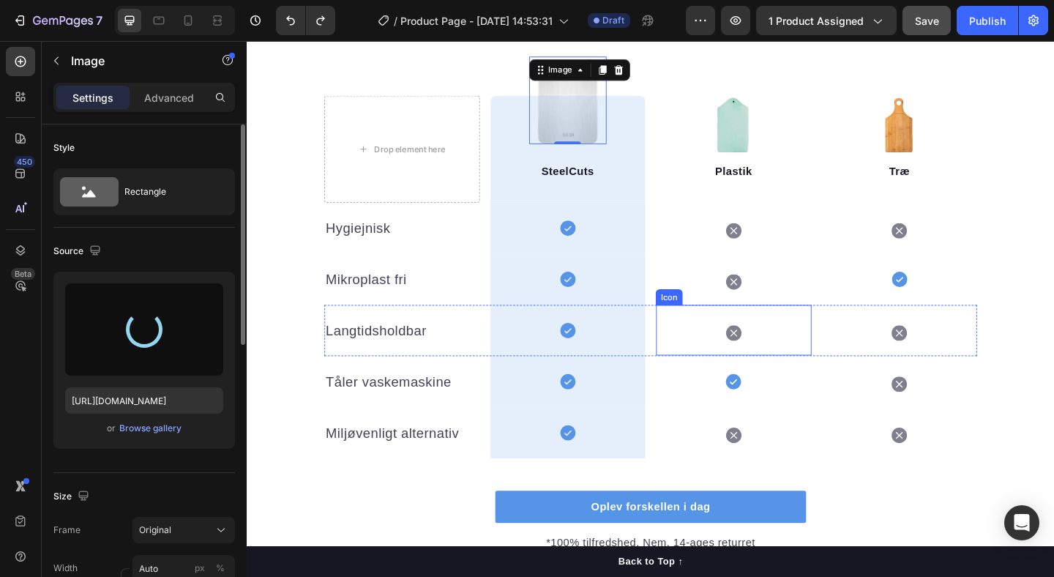
type input "[URL][DOMAIN_NAME]"
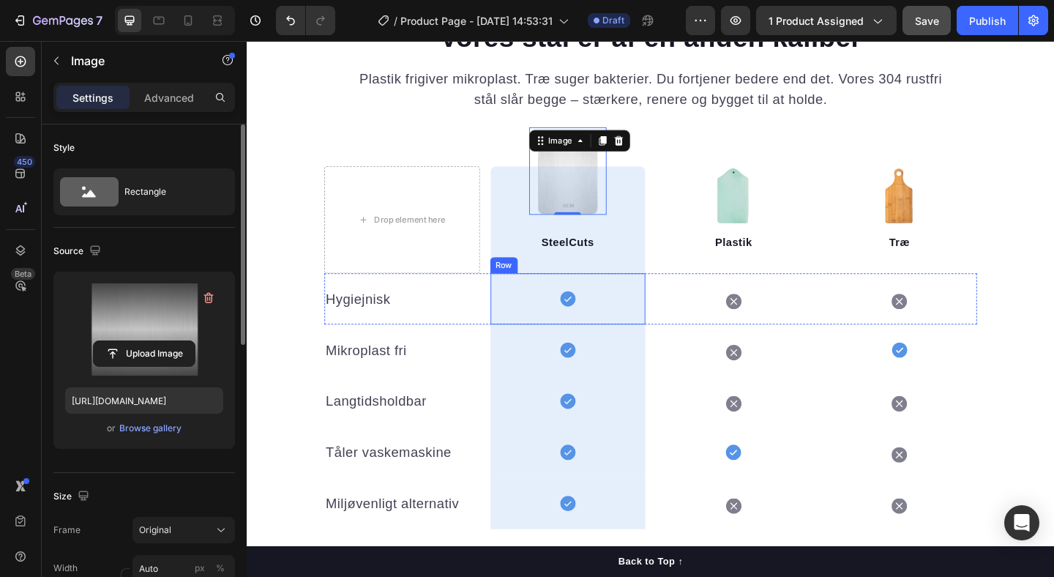
scroll to position [1483, 0]
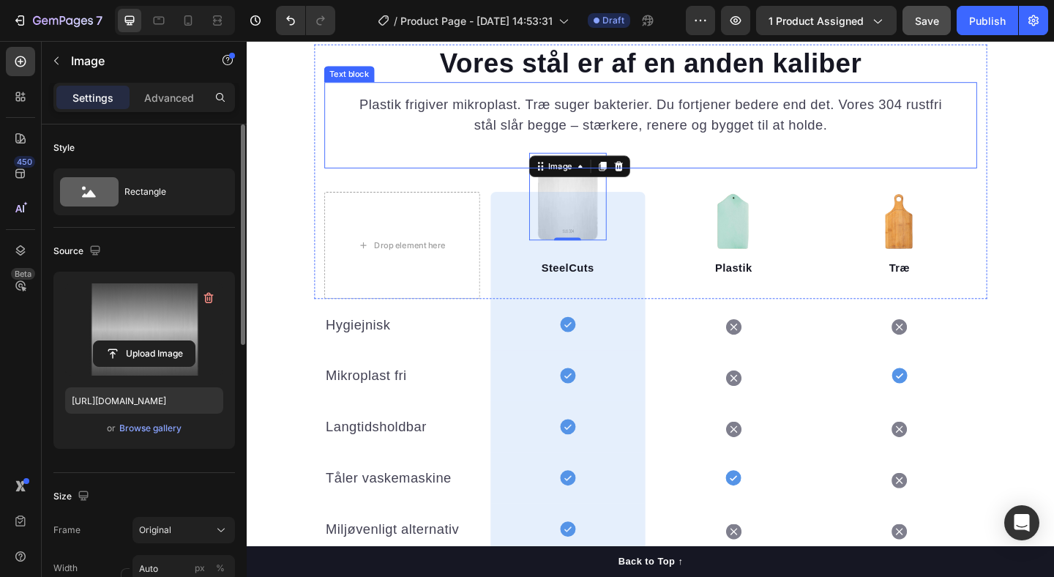
click at [476, 122] on p "Plastik frigiver mikroplast. Træ suger bakterier. Du fortjener bedere end det. …" at bounding box center [686, 121] width 639 height 44
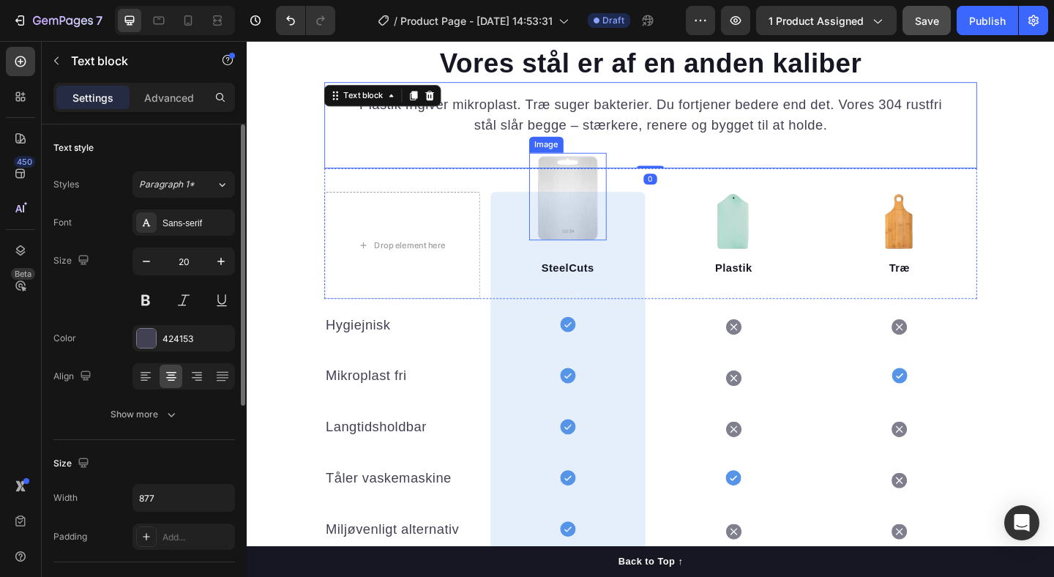
click at [602, 189] on img at bounding box center [595, 210] width 84 height 95
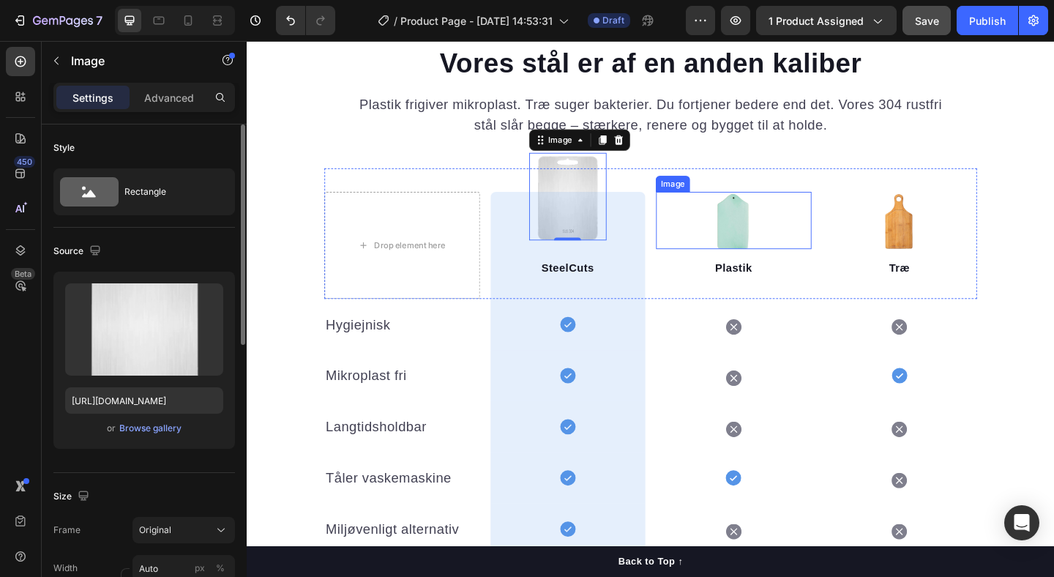
click at [771, 240] on img at bounding box center [776, 236] width 62 height 62
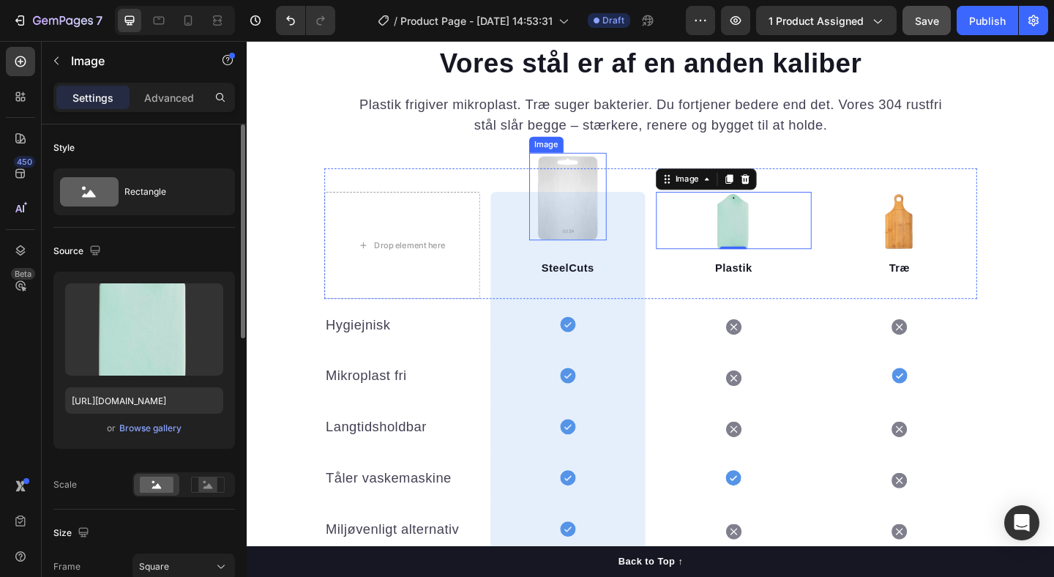
click at [581, 197] on img at bounding box center [595, 210] width 84 height 95
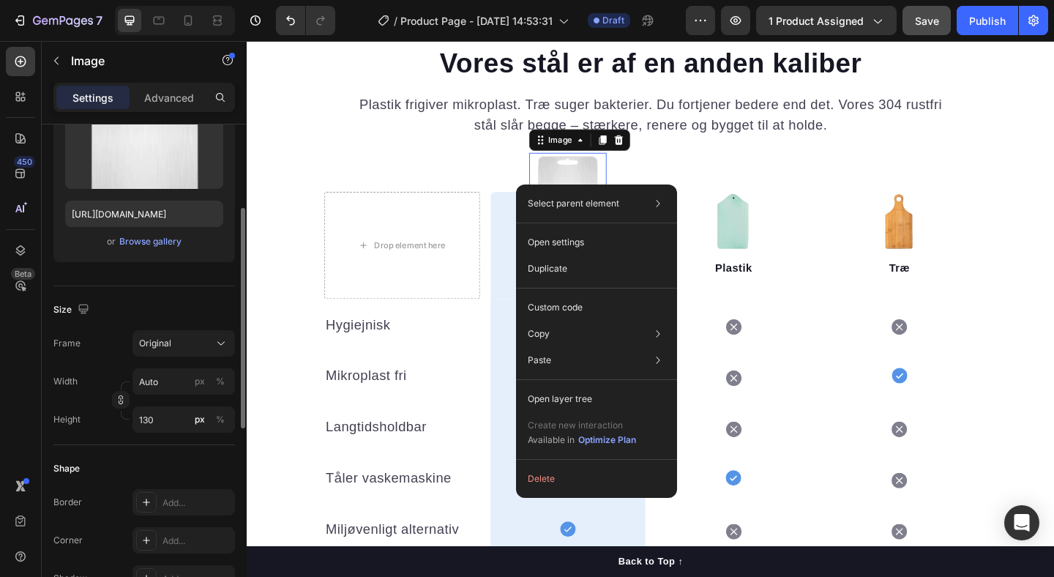
scroll to position [337, 0]
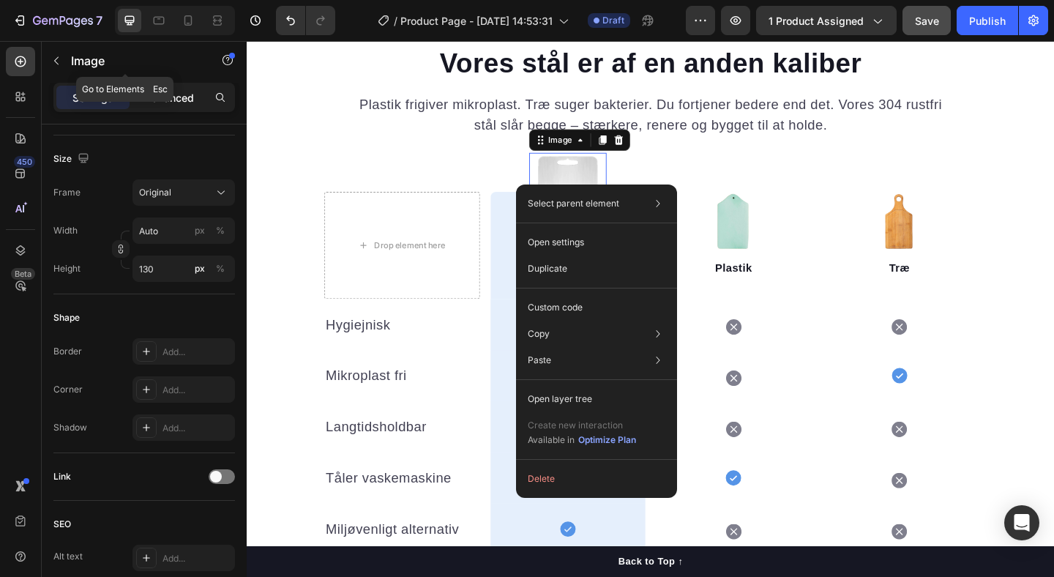
click at [163, 90] on p "Advanced" at bounding box center [169, 97] width 50 height 15
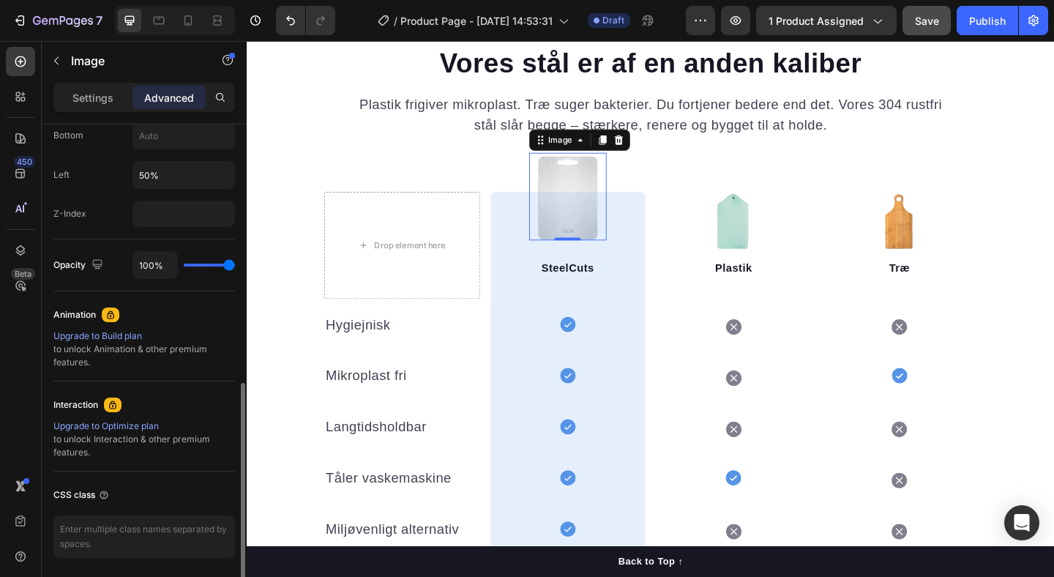
scroll to position [657, 0]
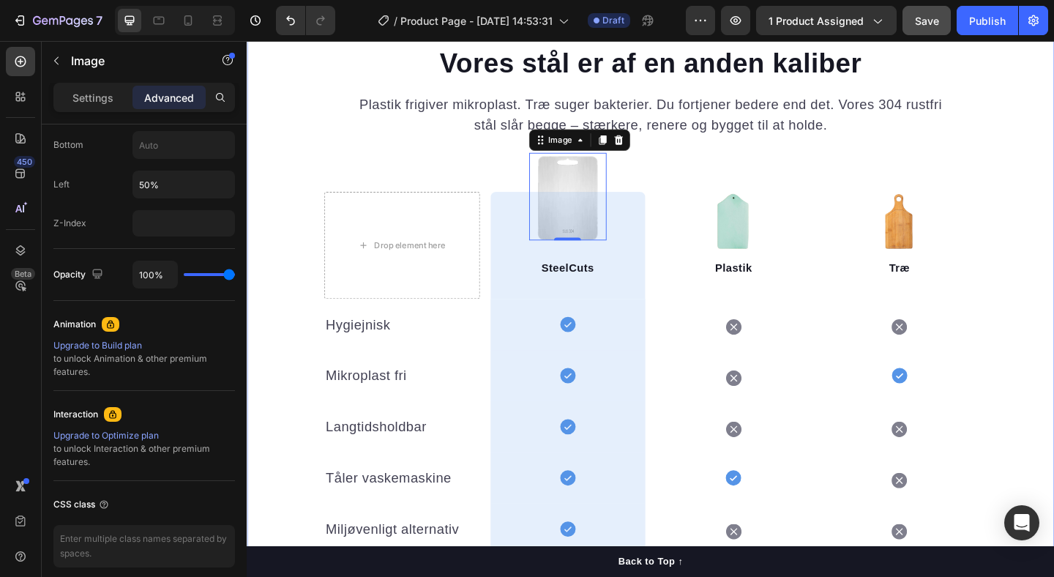
click at [1053, 144] on div "Vores stål er af en anden kaliber Heading Plastik frigiver mikroplast. Træ suge…" at bounding box center [686, 373] width 878 height 657
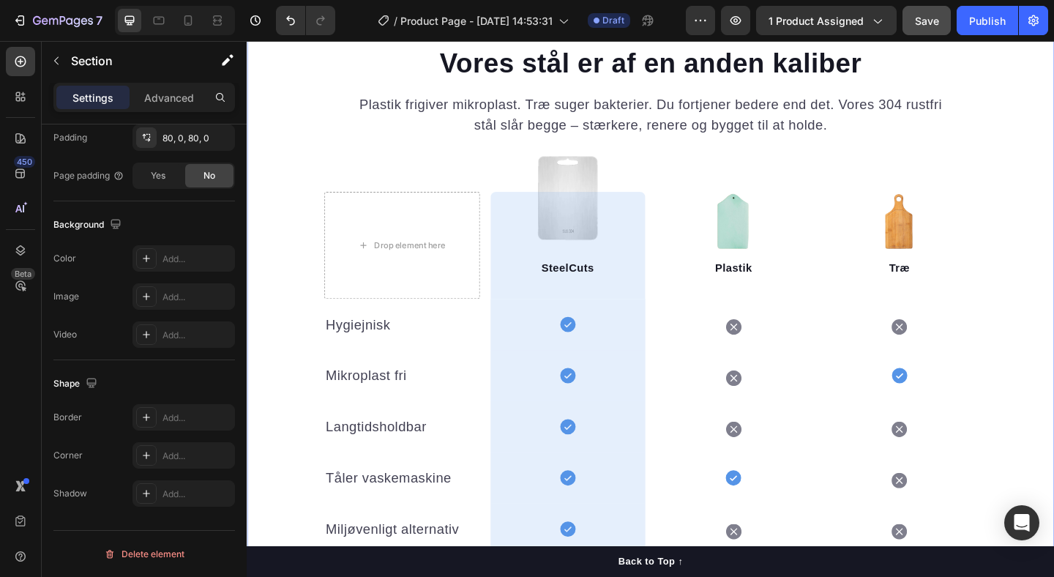
scroll to position [0, 0]
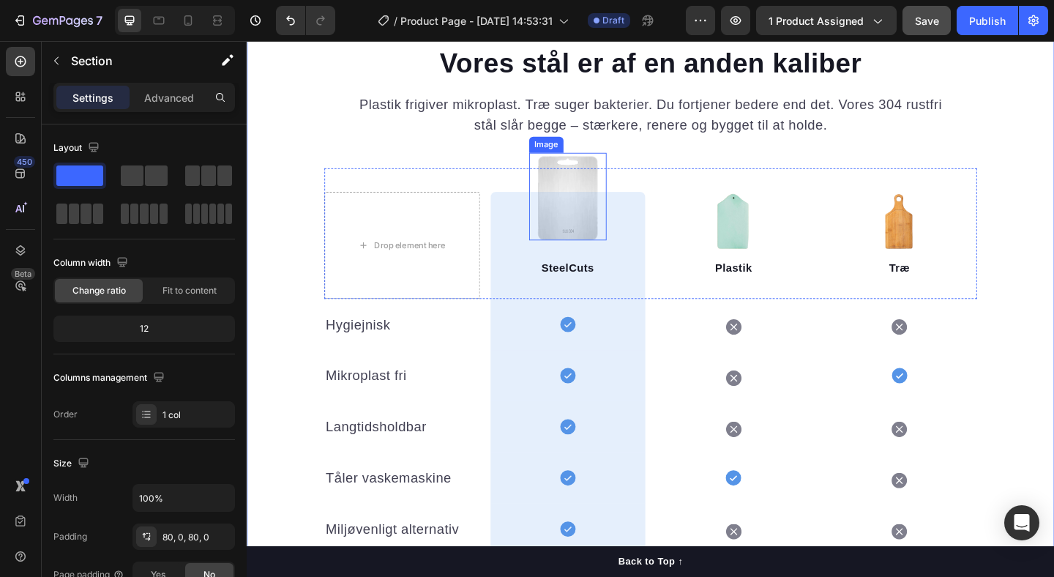
click at [600, 193] on img at bounding box center [595, 210] width 84 height 95
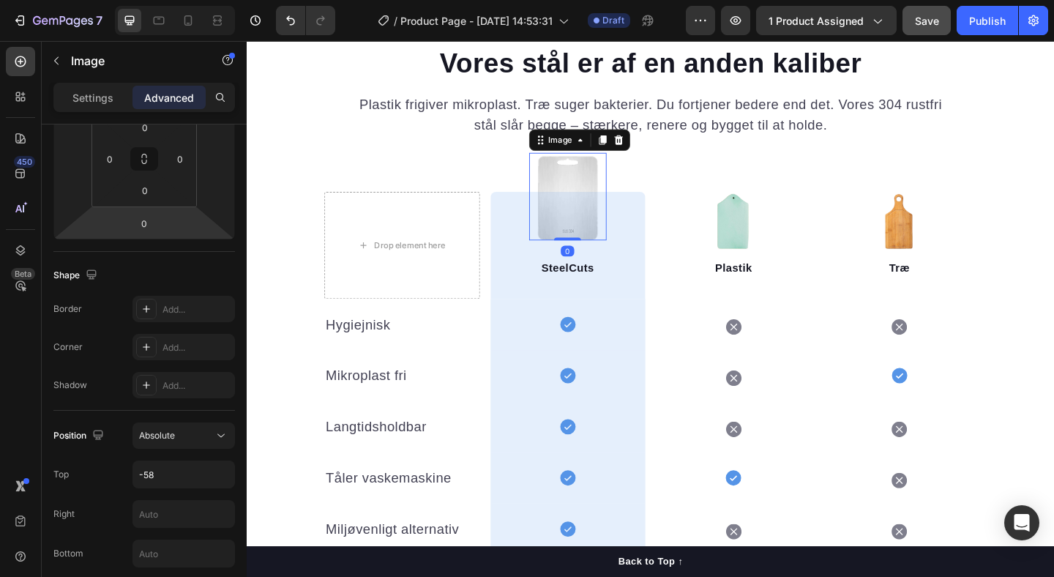
scroll to position [718, 0]
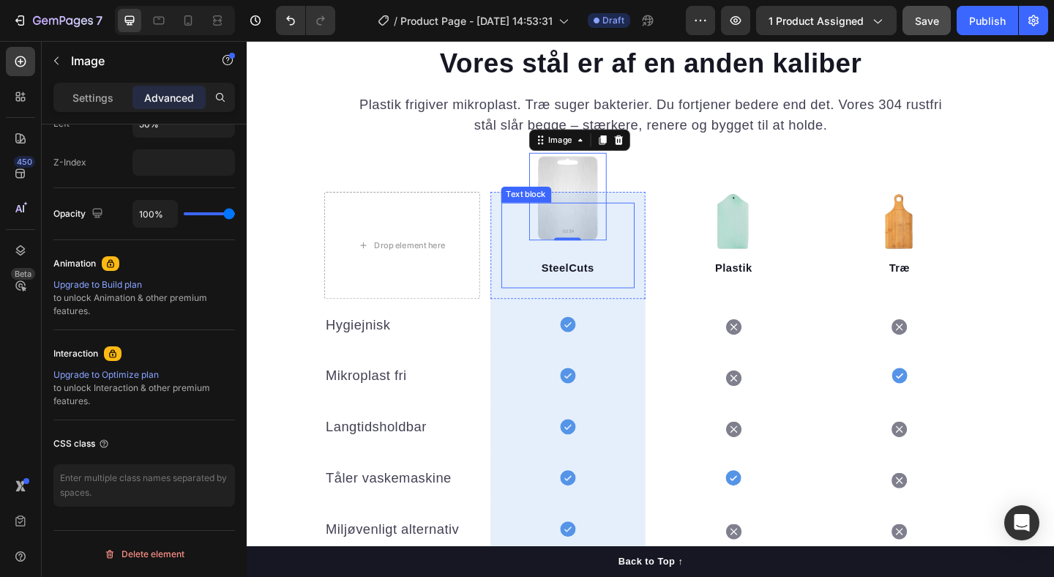
click at [649, 288] on p "SteelCuts" at bounding box center [596, 288] width 143 height 18
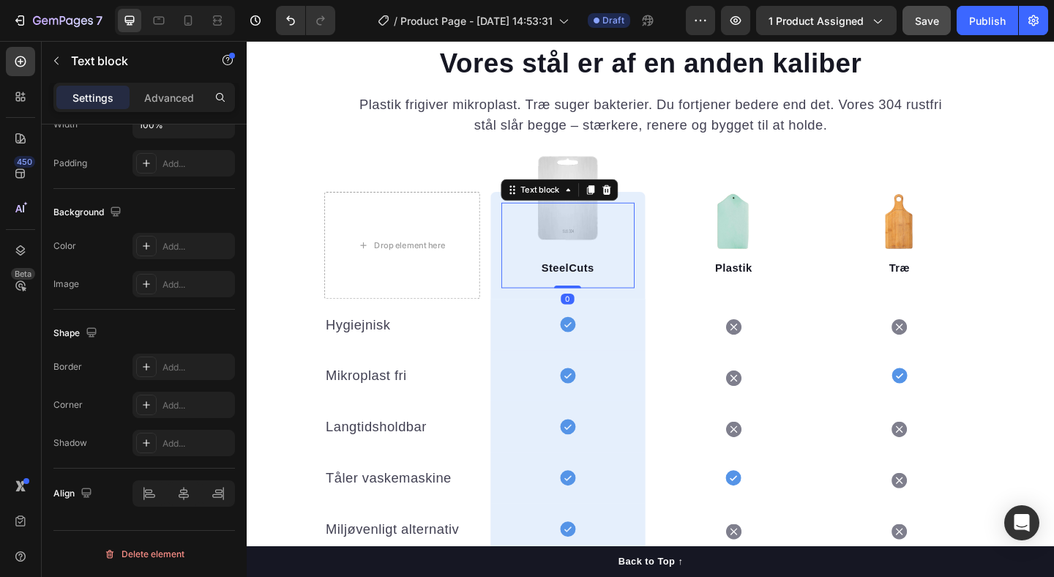
scroll to position [0, 0]
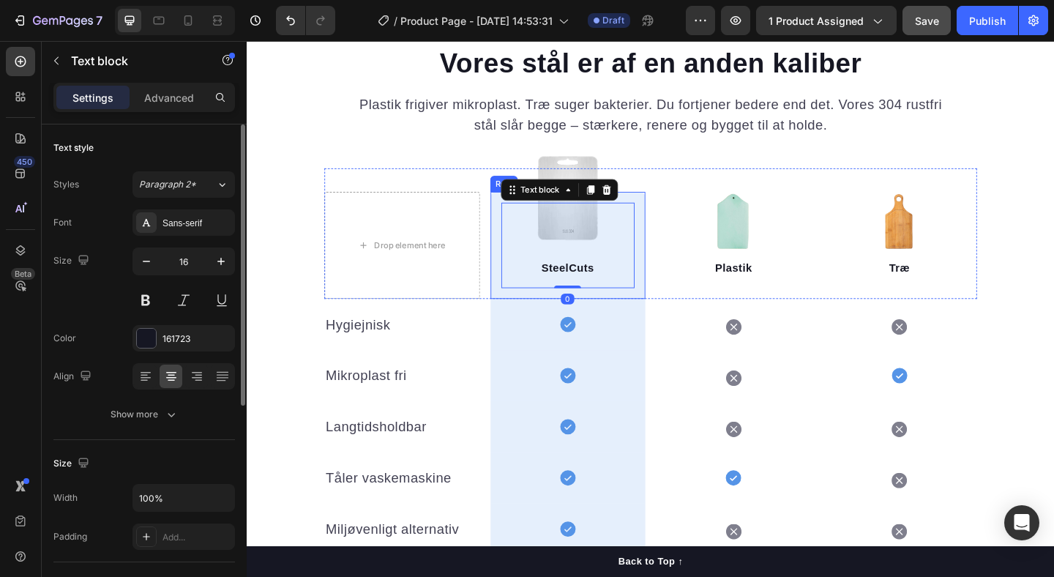
click at [669, 216] on div "SteelCuts Text block 0 Row" at bounding box center [596, 263] width 169 height 116
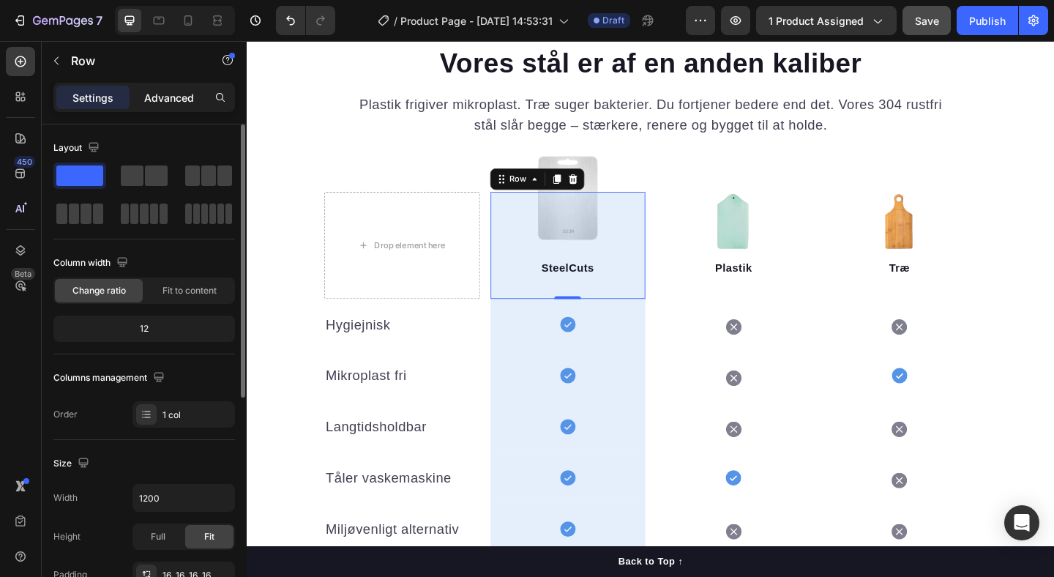
click at [164, 92] on p "Advanced" at bounding box center [169, 97] width 50 height 15
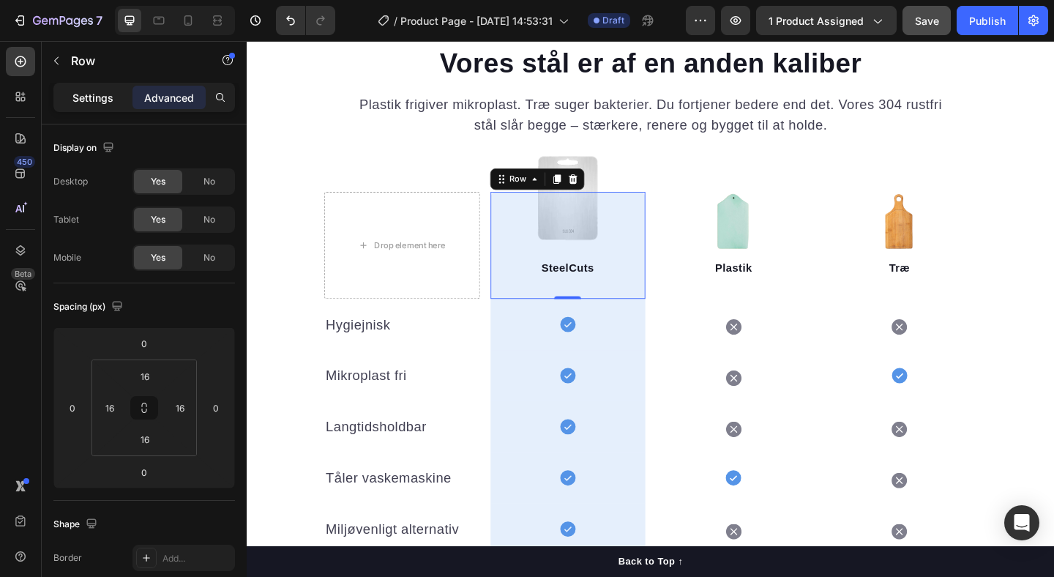
click at [89, 95] on p "Settings" at bounding box center [92, 97] width 41 height 15
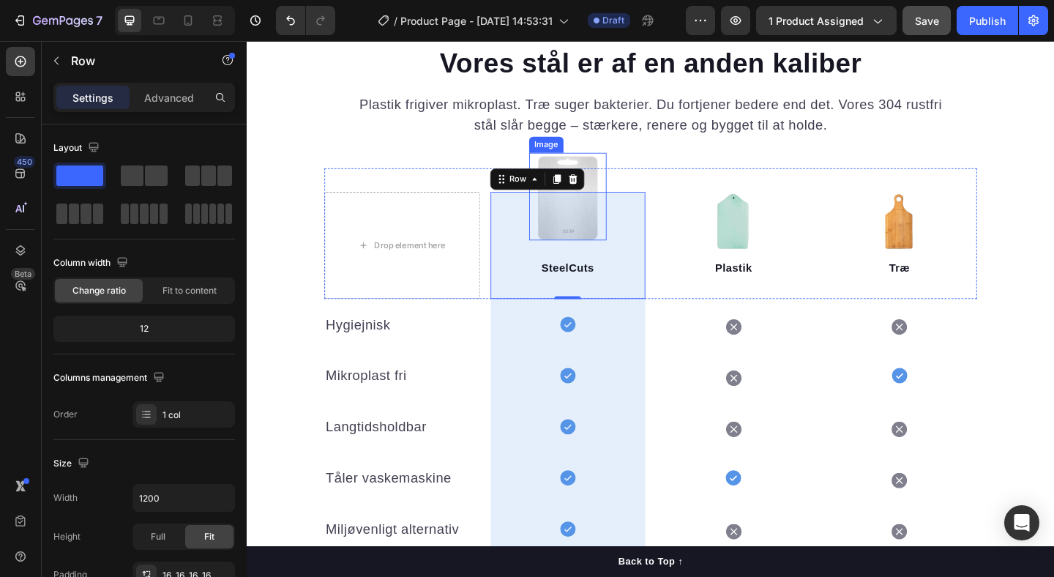
click at [618, 190] on img at bounding box center [595, 210] width 84 height 95
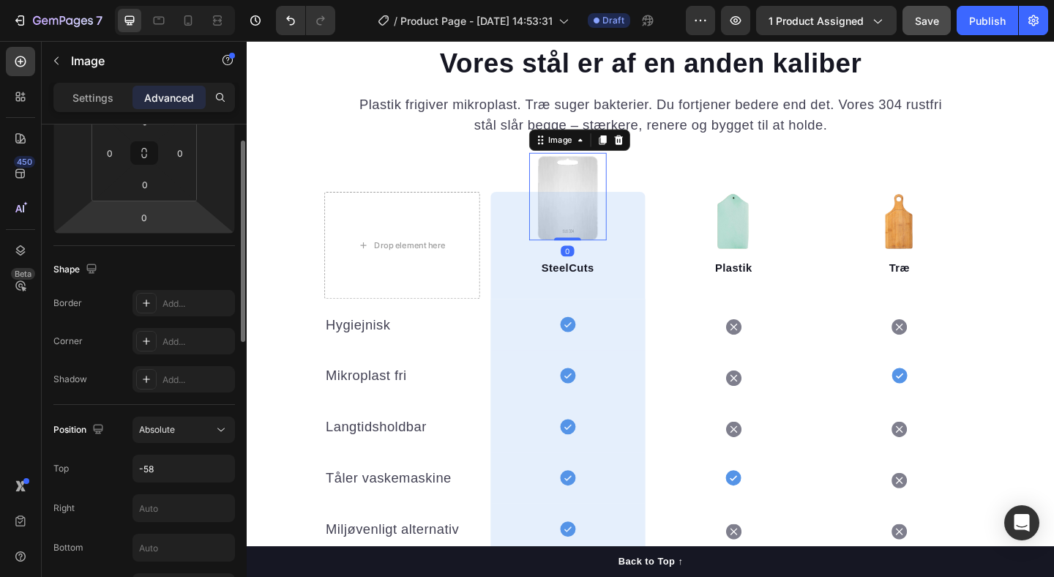
scroll to position [718, 0]
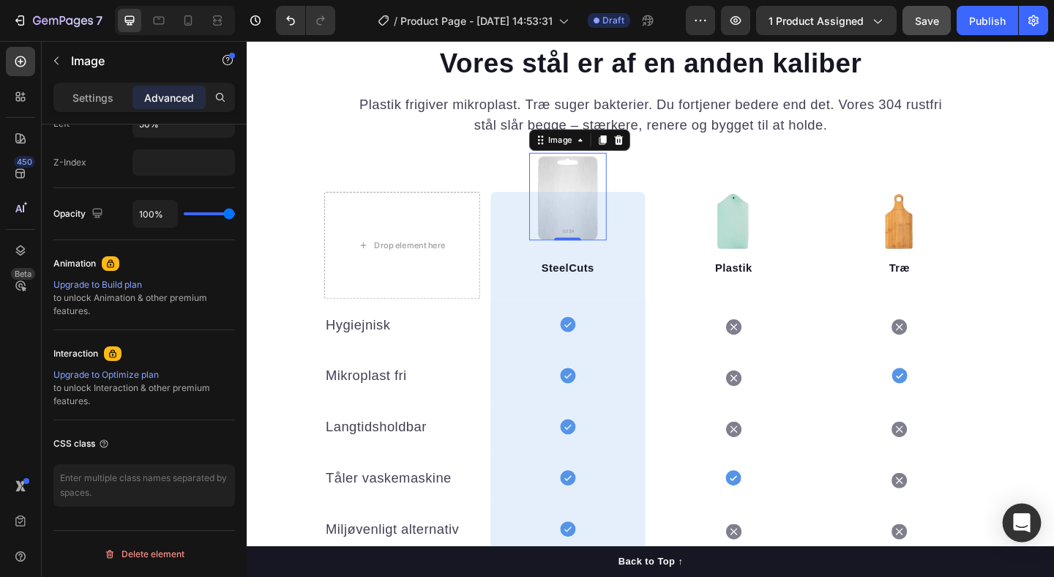
click at [1023, 525] on icon "Open Intercom Messenger" at bounding box center [1021, 522] width 17 height 19
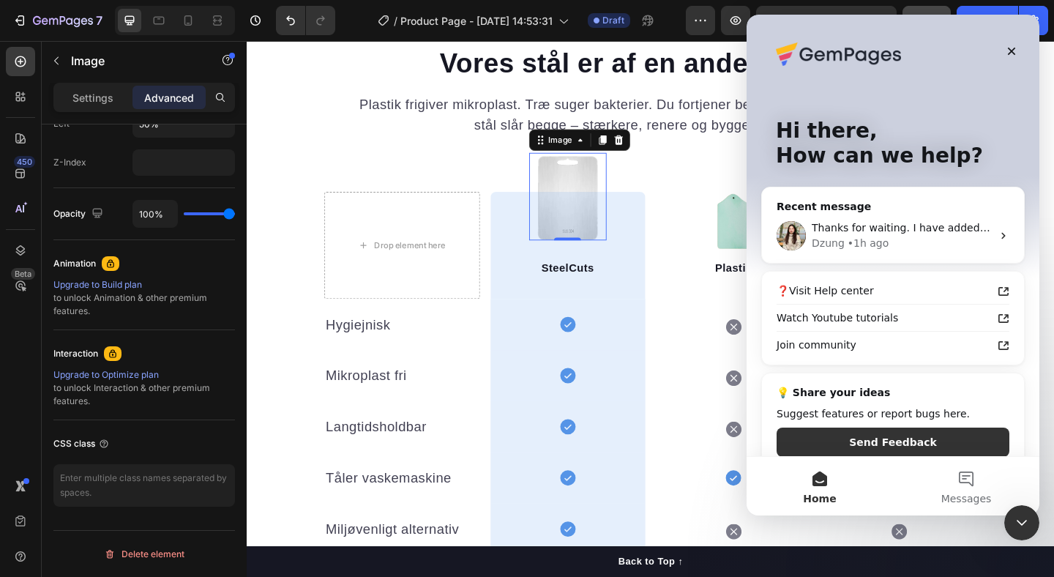
scroll to position [0, 0]
click at [859, 239] on div "• 1h ago" at bounding box center [869, 243] width 42 height 15
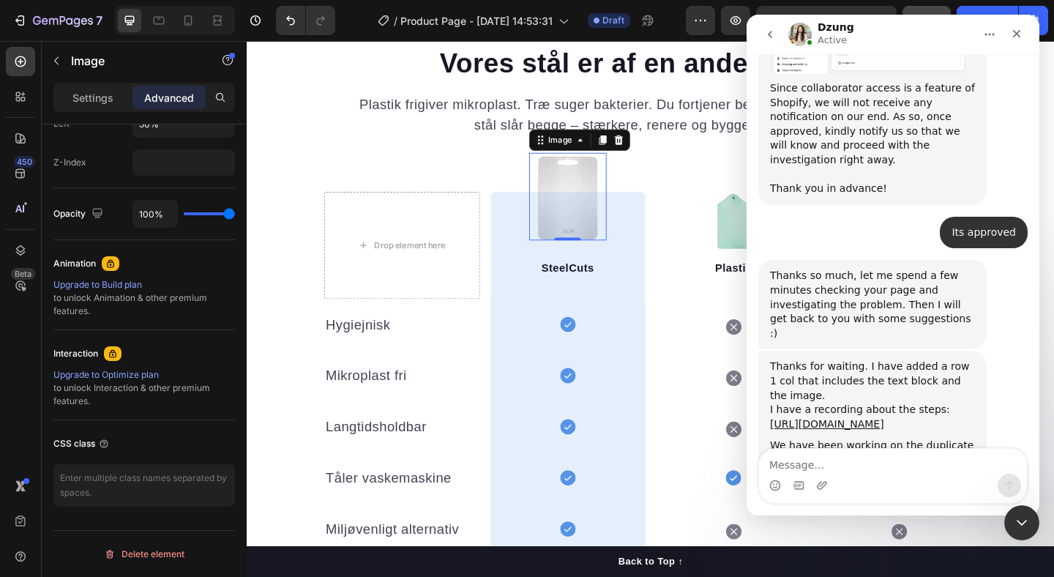
scroll to position [1217, 0]
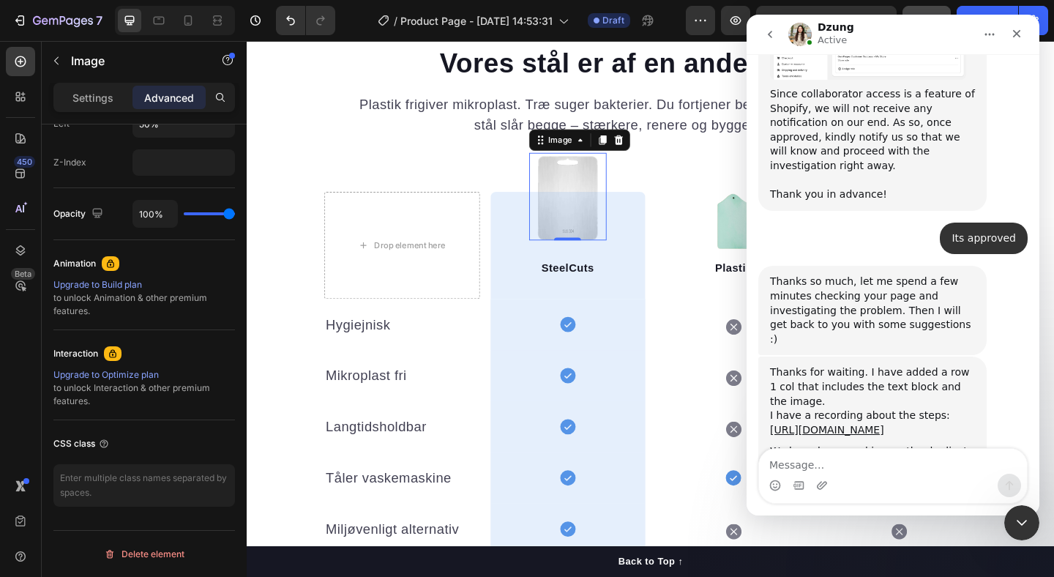
click at [770, 36] on icon "go back" at bounding box center [770, 34] width 4 height 7
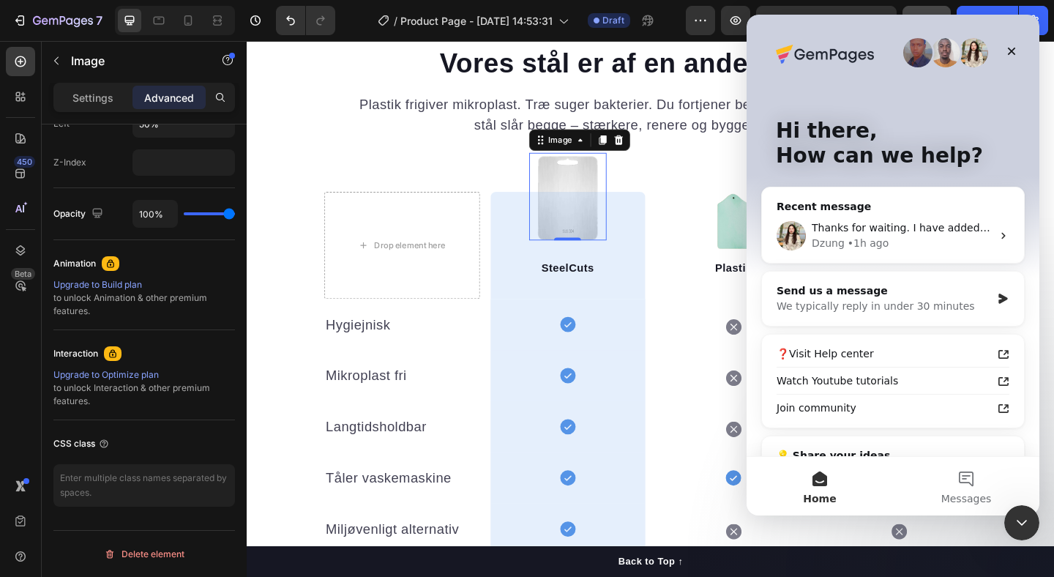
scroll to position [0, 0]
click at [878, 299] on div "We typically reply in under 30 minutes" at bounding box center [884, 306] width 214 height 15
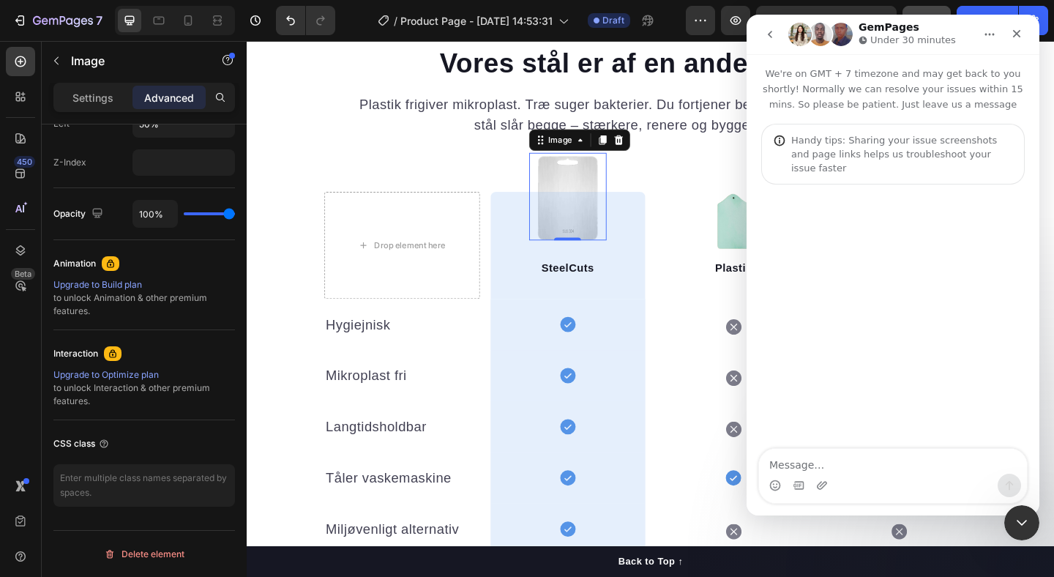
click at [807, 463] on textarea "Message…" at bounding box center [893, 461] width 268 height 25
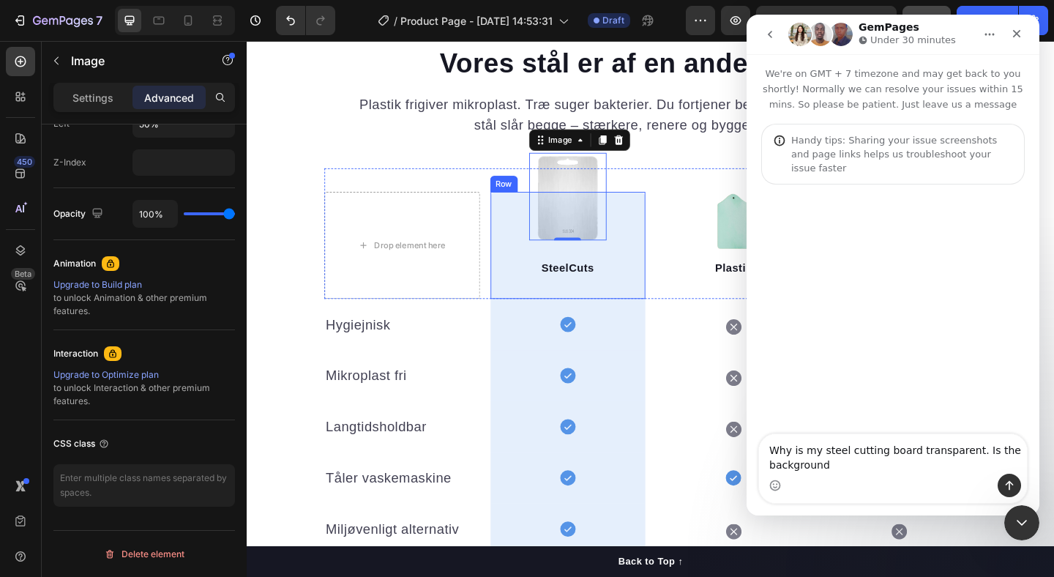
type textarea "Why is my steel cutting board transparent. Is the background"
click at [518, 282] on div "SteelCuts Text block Row" at bounding box center [596, 263] width 169 height 116
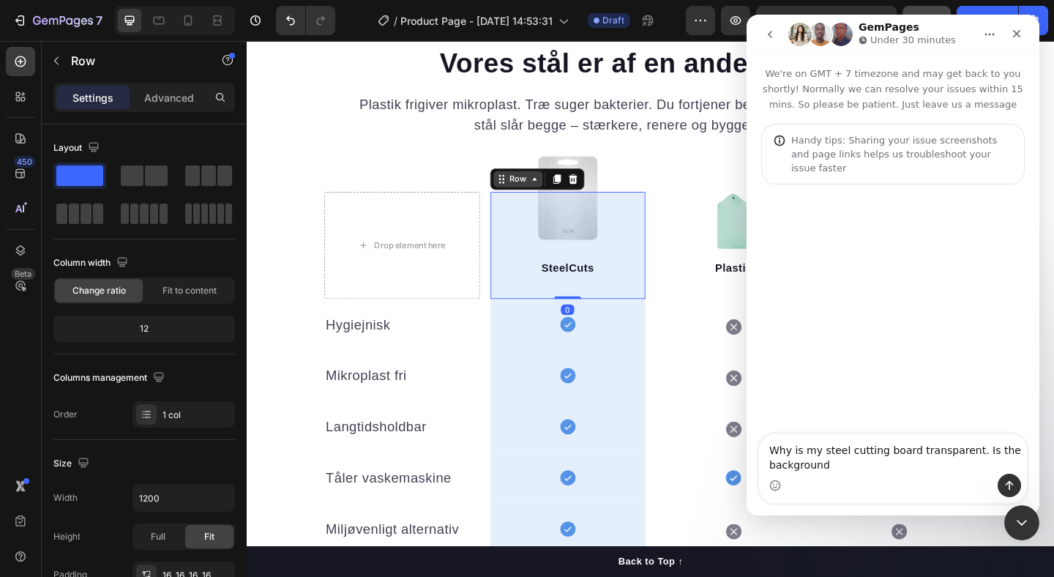
click at [524, 187] on icon at bounding box center [524, 191] width 12 height 12
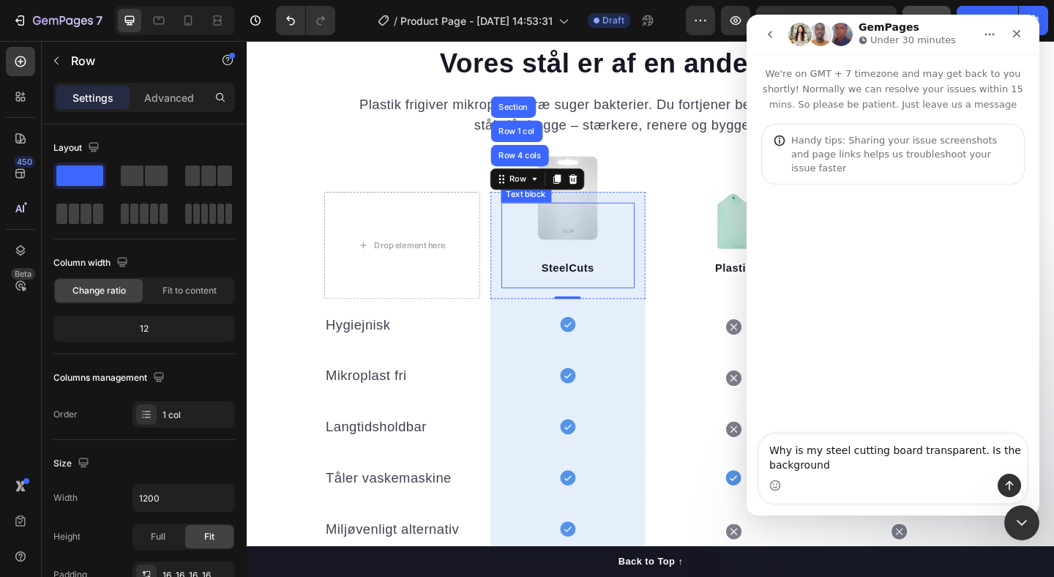
click at [543, 282] on p "SteelCuts" at bounding box center [596, 288] width 143 height 18
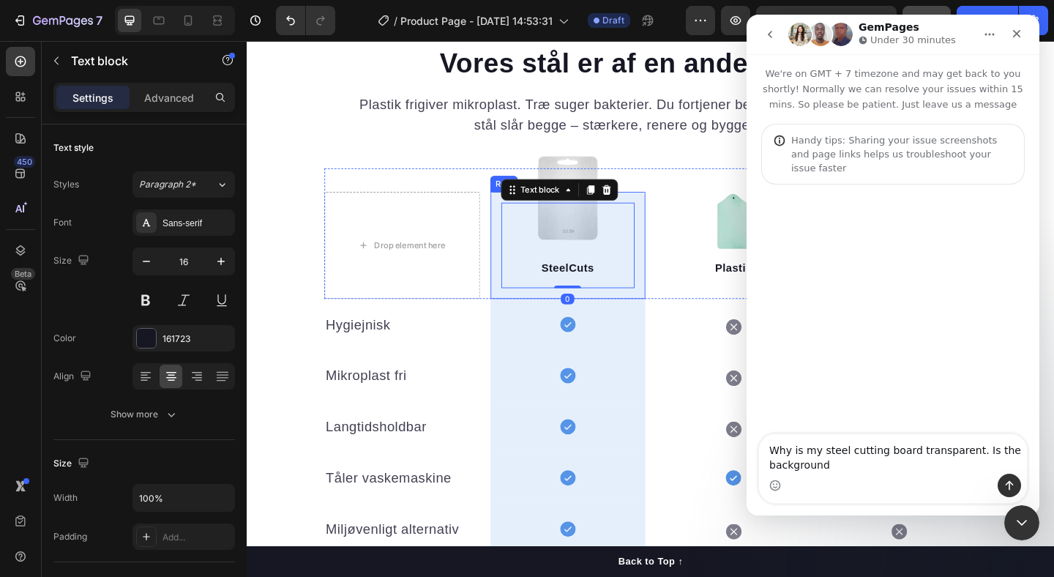
click at [519, 220] on div "SteelCuts Text block 0 Row" at bounding box center [596, 263] width 169 height 116
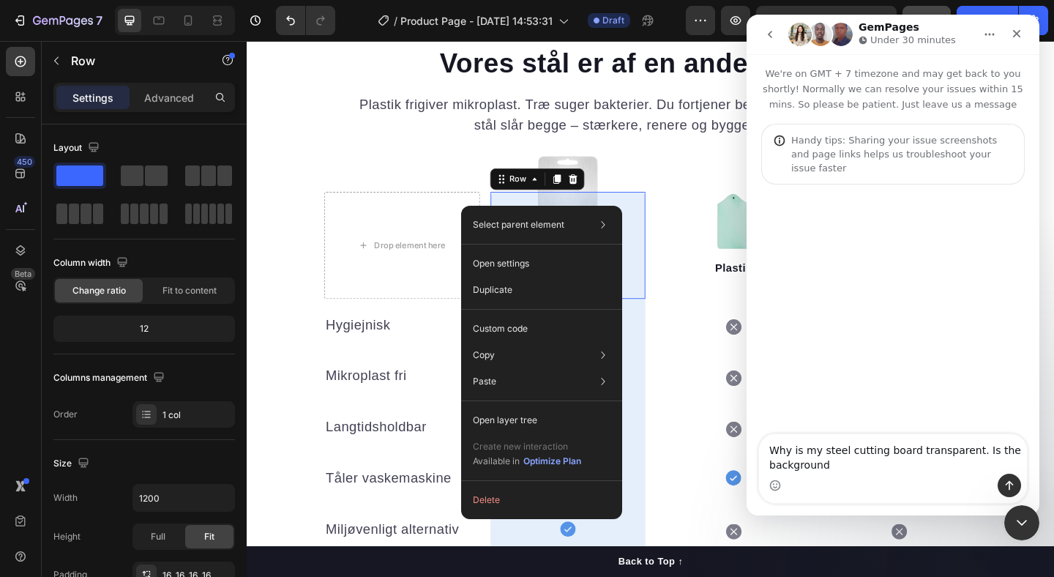
click at [496, 206] on div "Select parent element Section Row 1 col Row 4 cols Row 1 col Open settings Dupl…" at bounding box center [541, 362] width 161 height 313
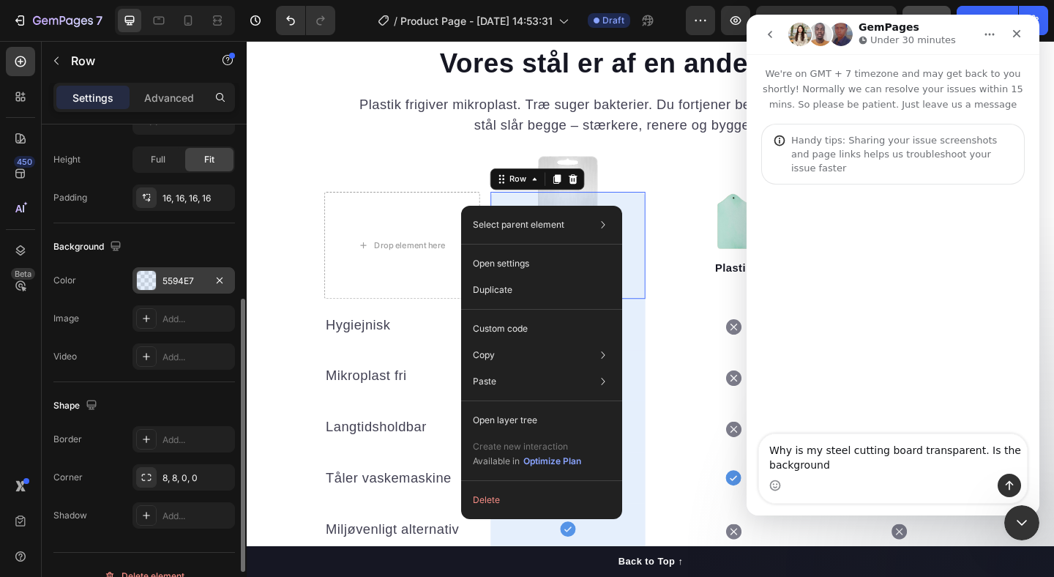
scroll to position [355, 0]
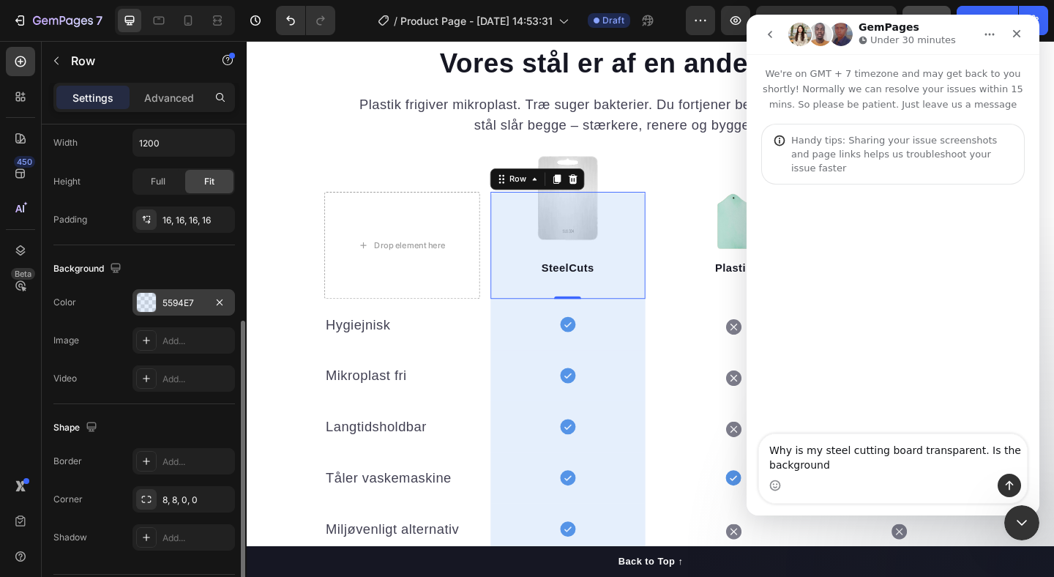
click at [184, 301] on div "5594E7" at bounding box center [184, 302] width 42 height 13
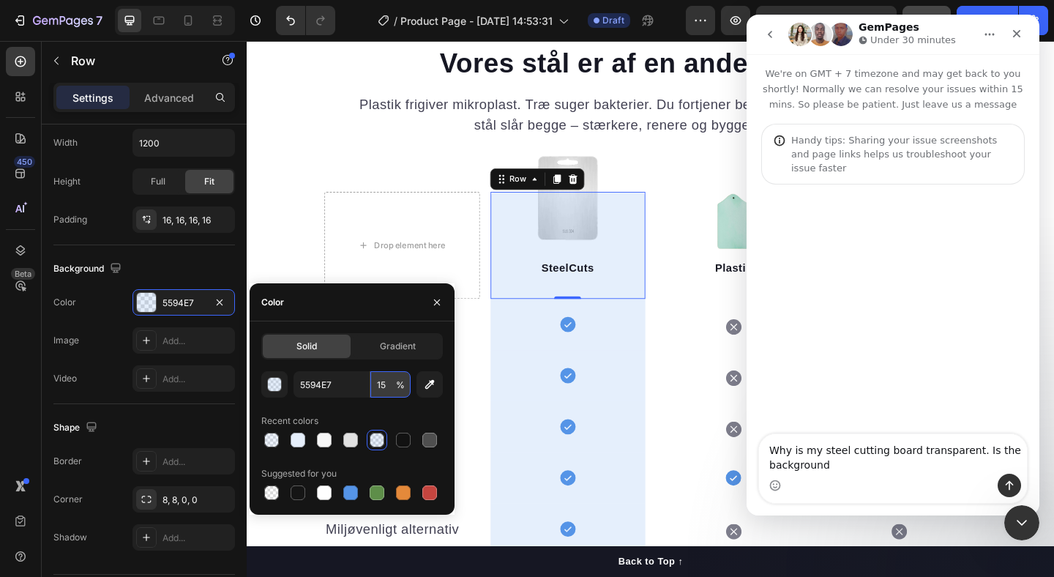
click at [381, 384] on input "15" at bounding box center [390, 384] width 40 height 26
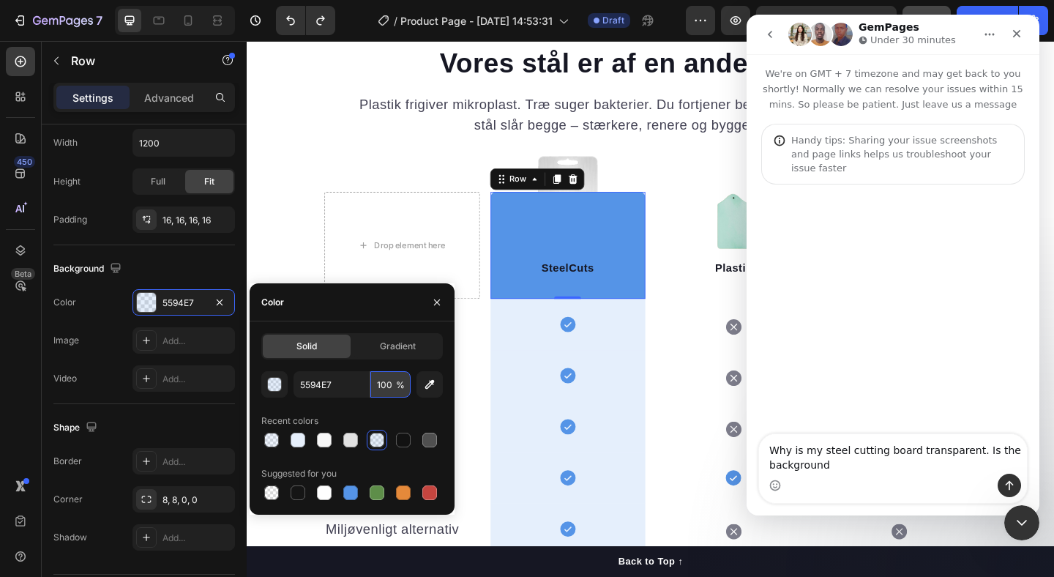
type input "15"
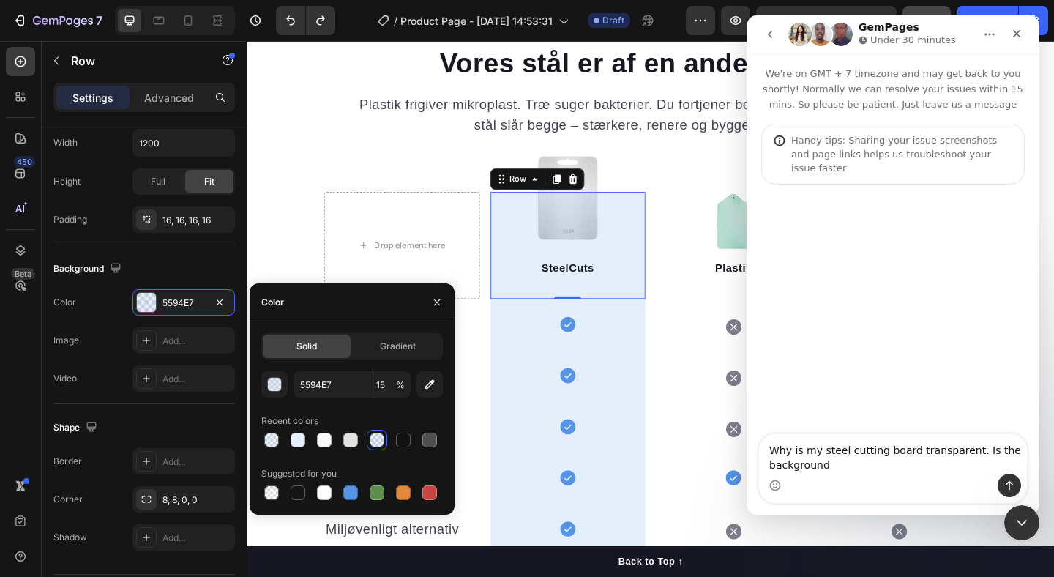
click at [679, 222] on div "SteelCuts Text block Row 0" at bounding box center [596, 263] width 169 height 116
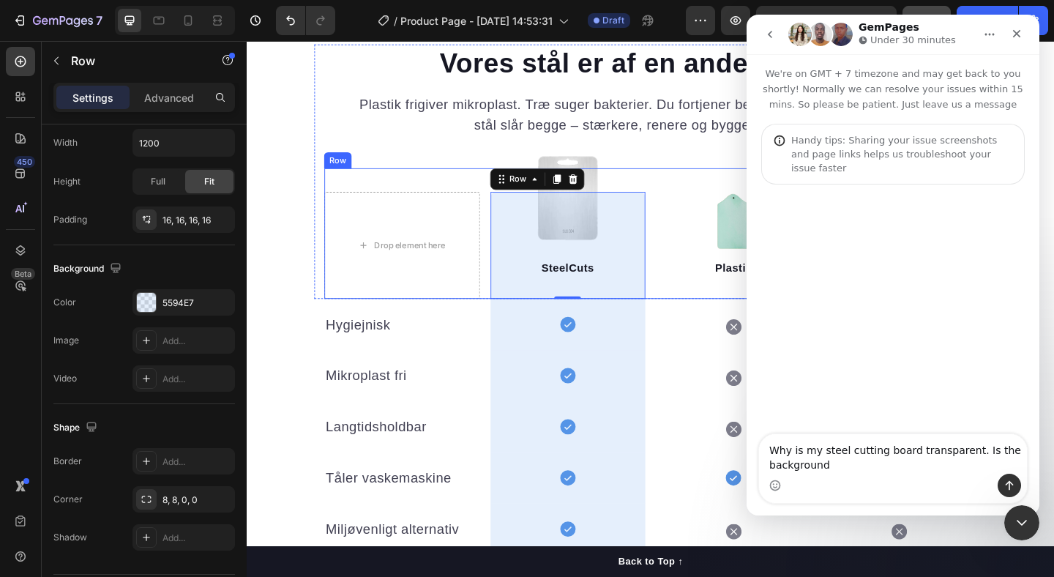
click at [679, 190] on div "Drop element here Image SteelCuts Text block Row 0 Image Plastik Text block Ima…" at bounding box center [686, 250] width 710 height 142
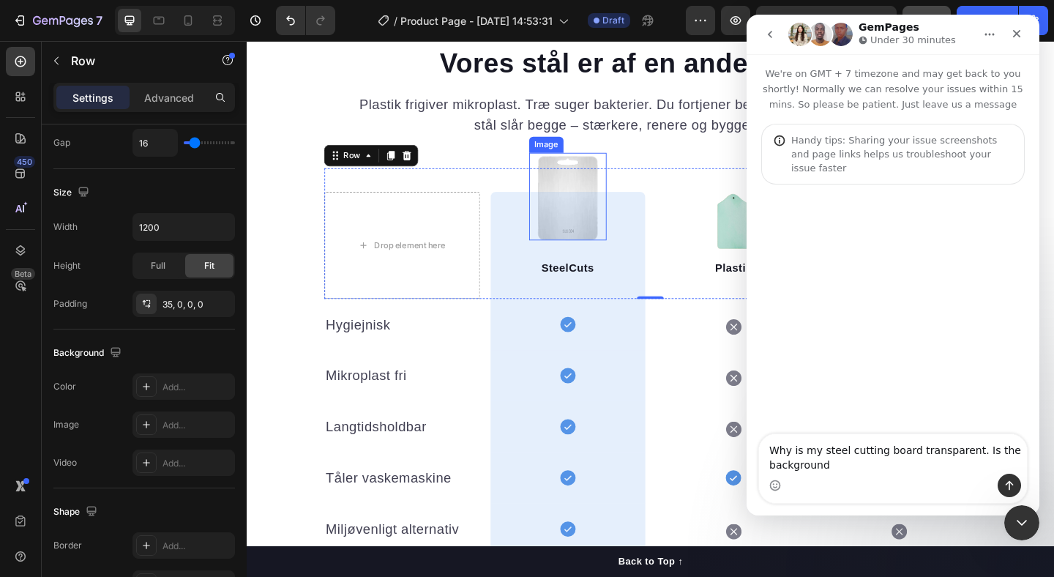
click at [592, 187] on img at bounding box center [595, 210] width 84 height 95
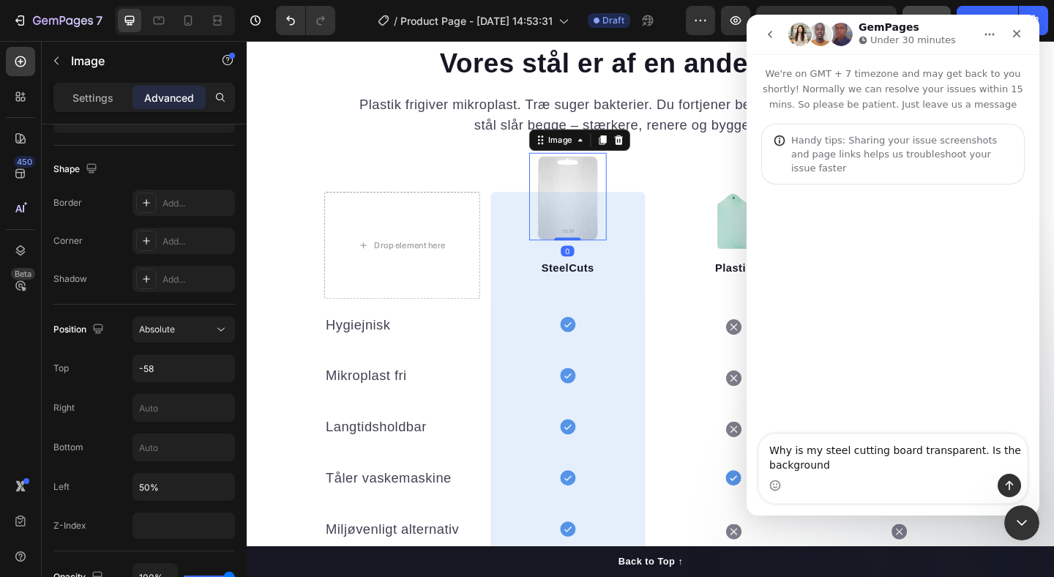
scroll to position [0, 0]
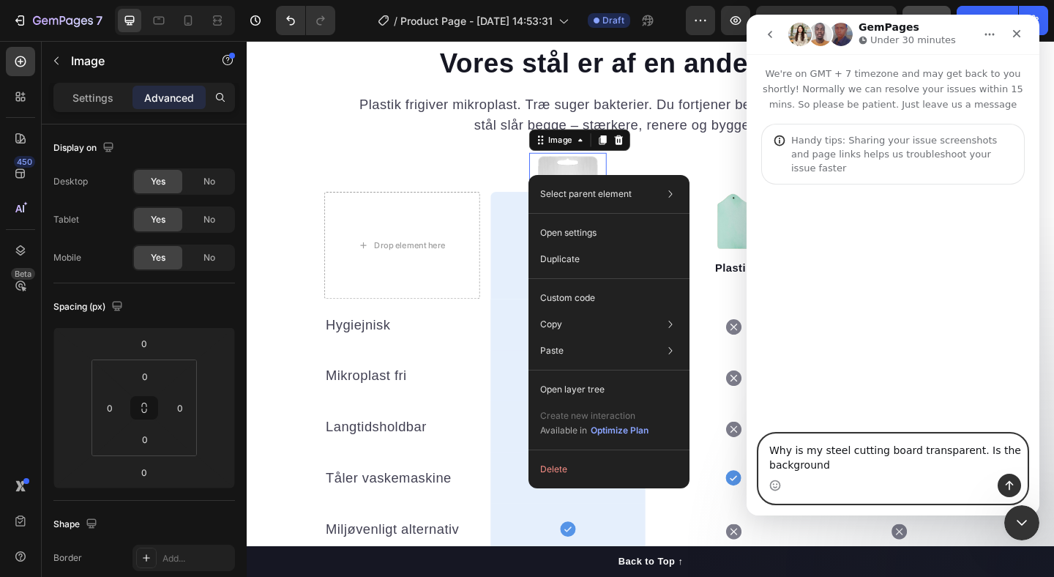
click at [847, 461] on textarea "Why is my steel cutting board transparent. Is the background" at bounding box center [893, 454] width 268 height 40
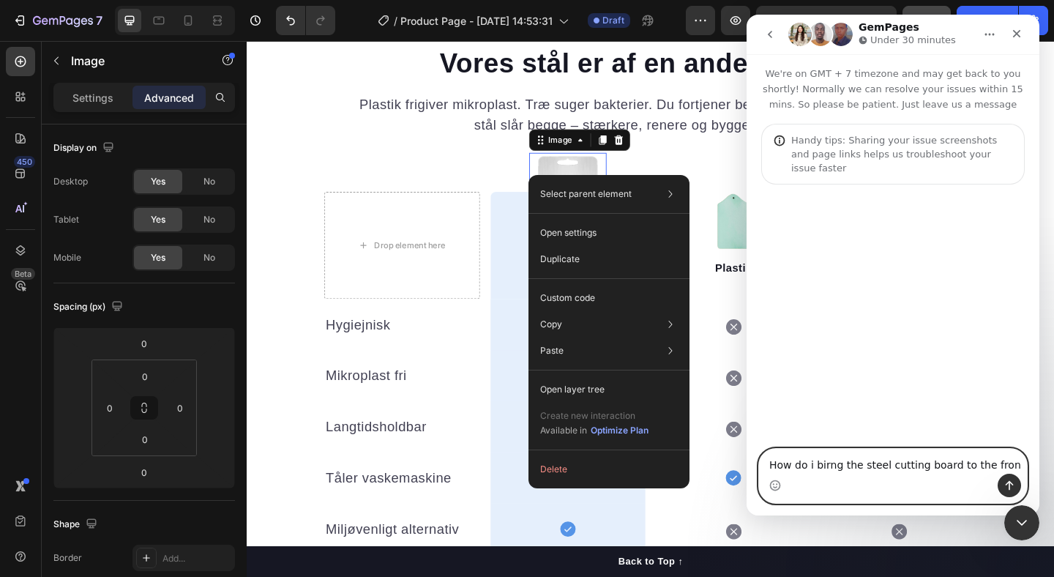
type textarea "How do i birng the steel cutting board to the front"
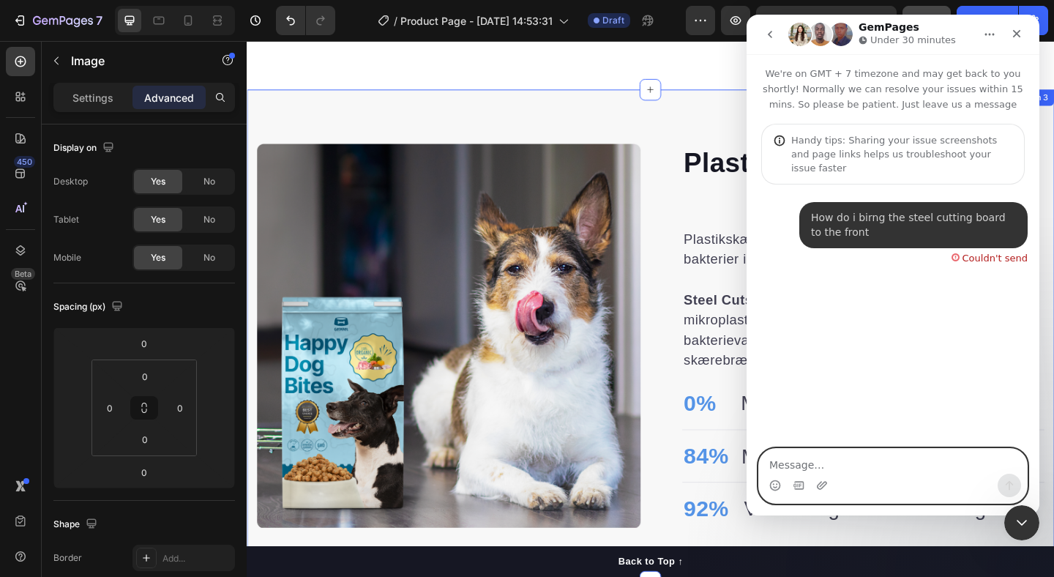
scroll to position [290, 0]
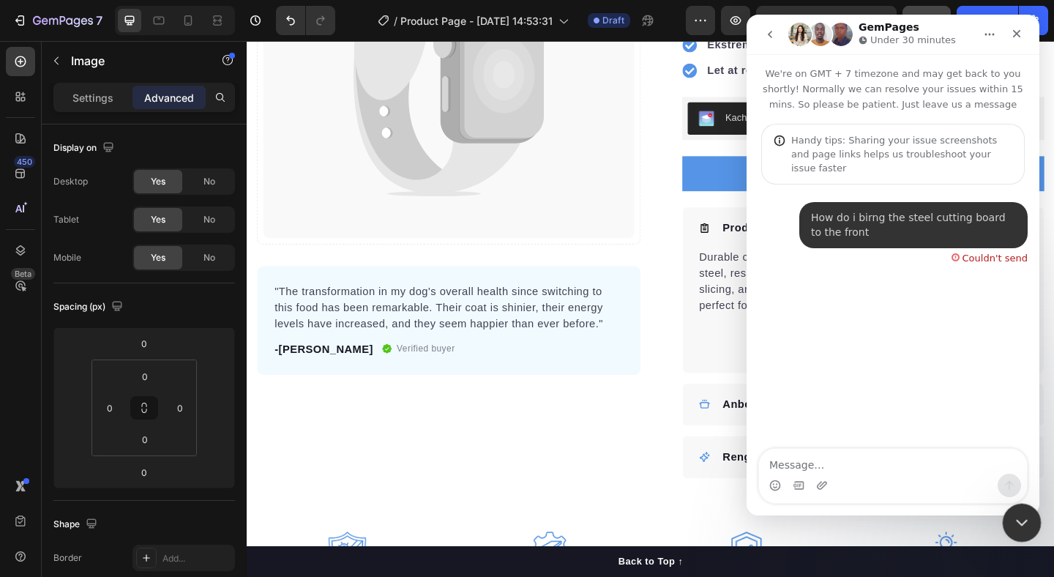
click at [1007, 513] on div "Close Intercom Messenger" at bounding box center [1019, 520] width 35 height 35
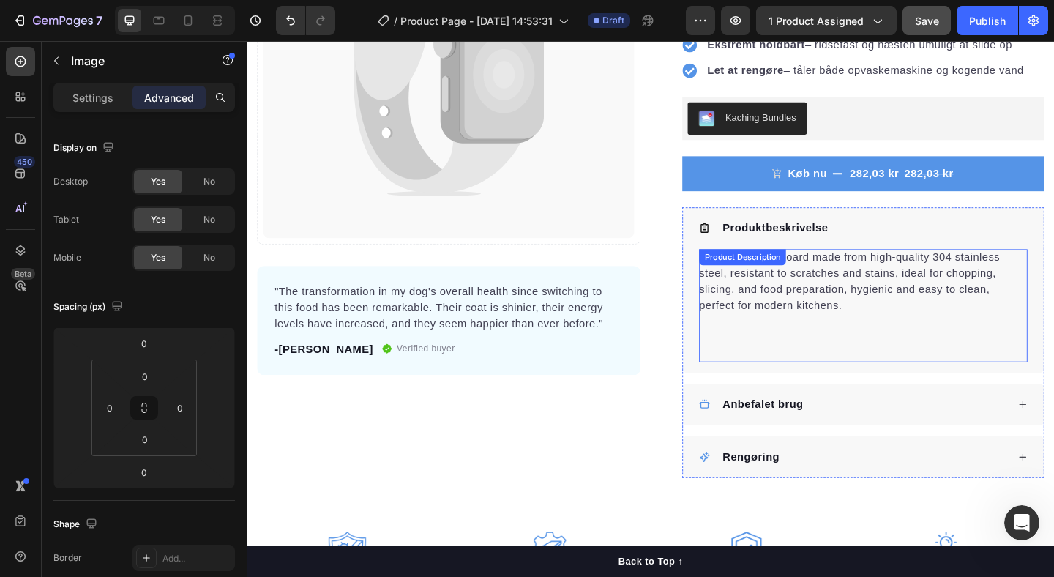
scroll to position [276, 0]
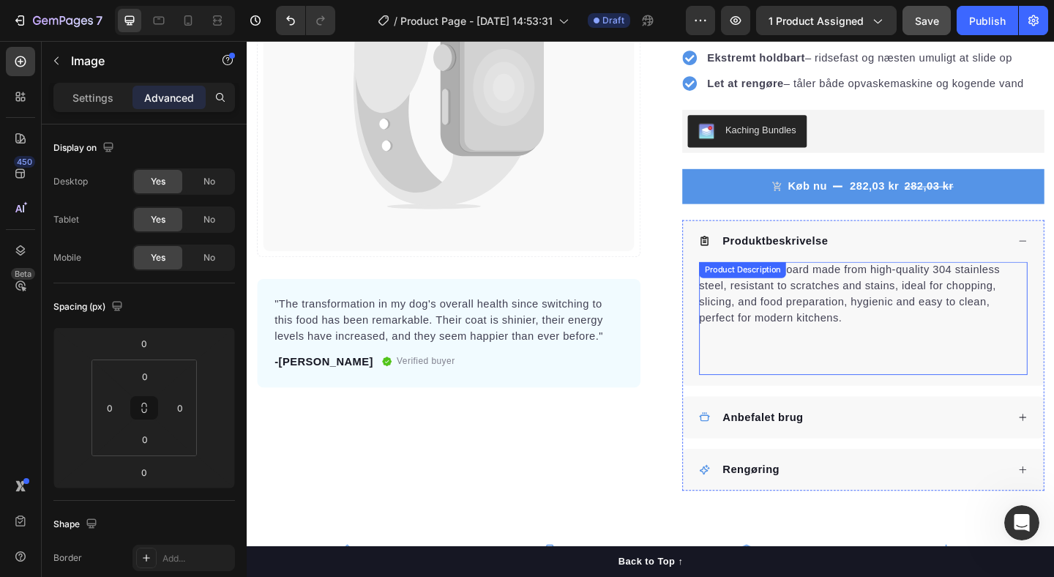
click at [897, 319] on p "Durable cutting board made from high-quality 304 stainless steel, resistant to …" at bounding box center [902, 315] width 327 height 65
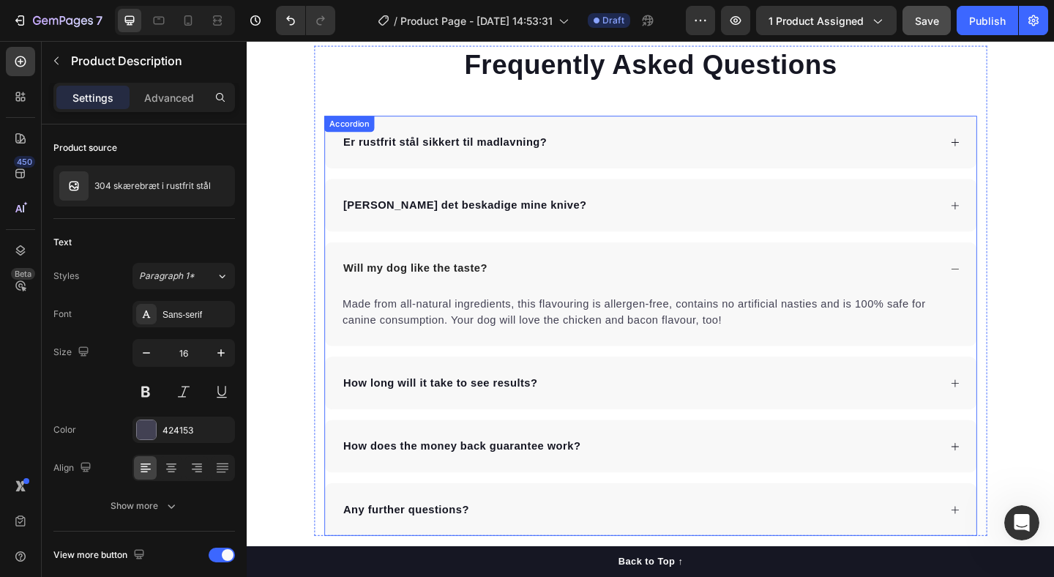
scroll to position [2979, 0]
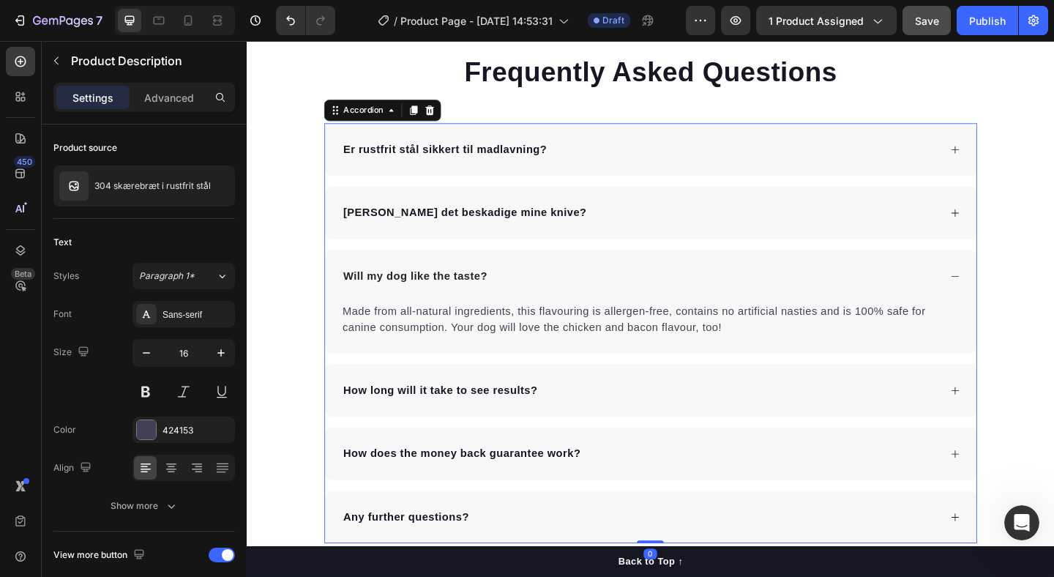
click at [475, 295] on p "Will my dog like the taste?" at bounding box center [429, 297] width 157 height 18
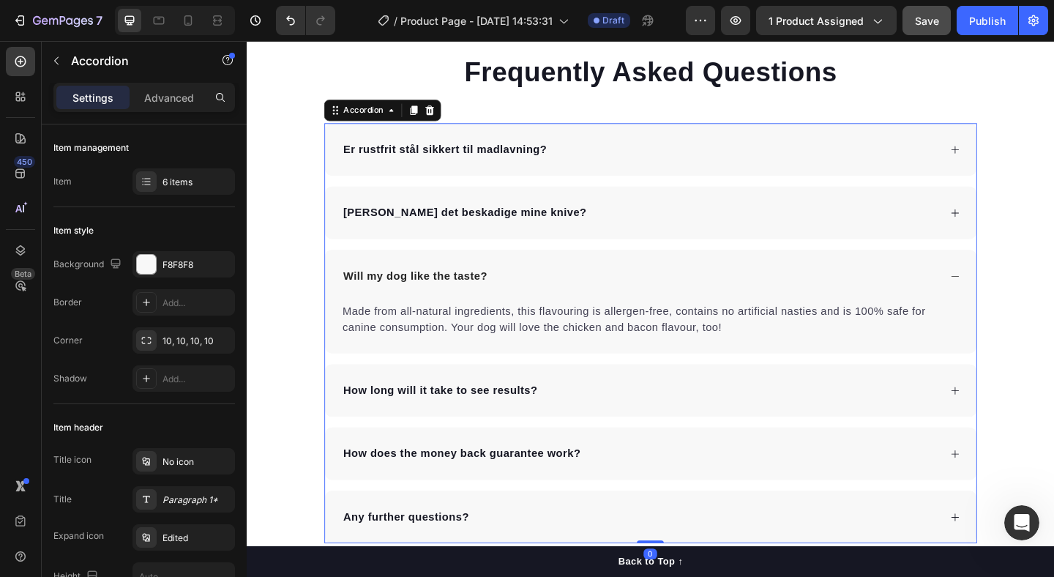
click at [475, 295] on p "Will my dog like the taste?" at bounding box center [429, 297] width 157 height 18
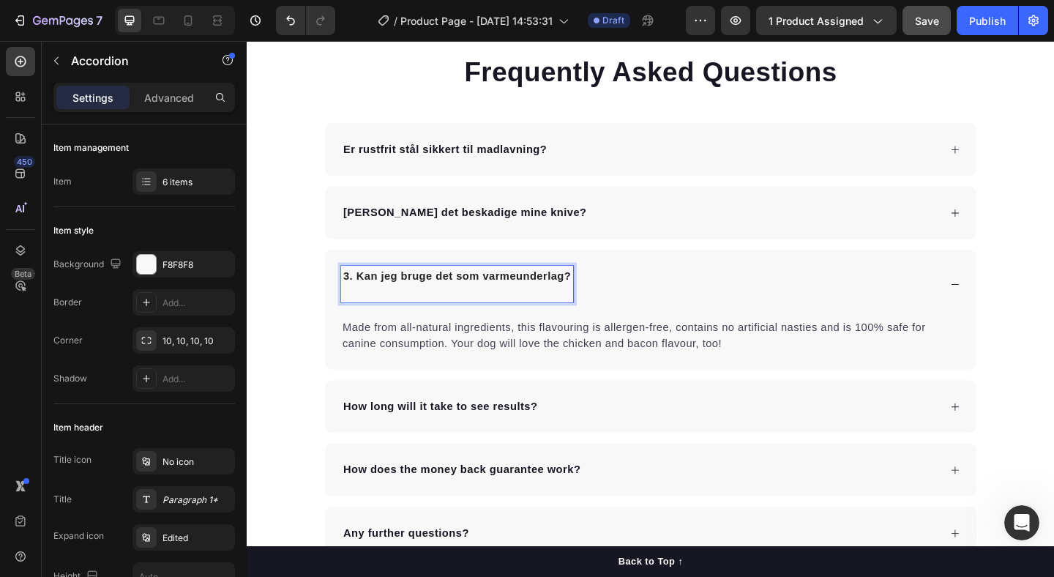
click at [360, 293] on strong "3. Kan jeg bruge det som varmeunderlag?" at bounding box center [475, 296] width 248 height 12
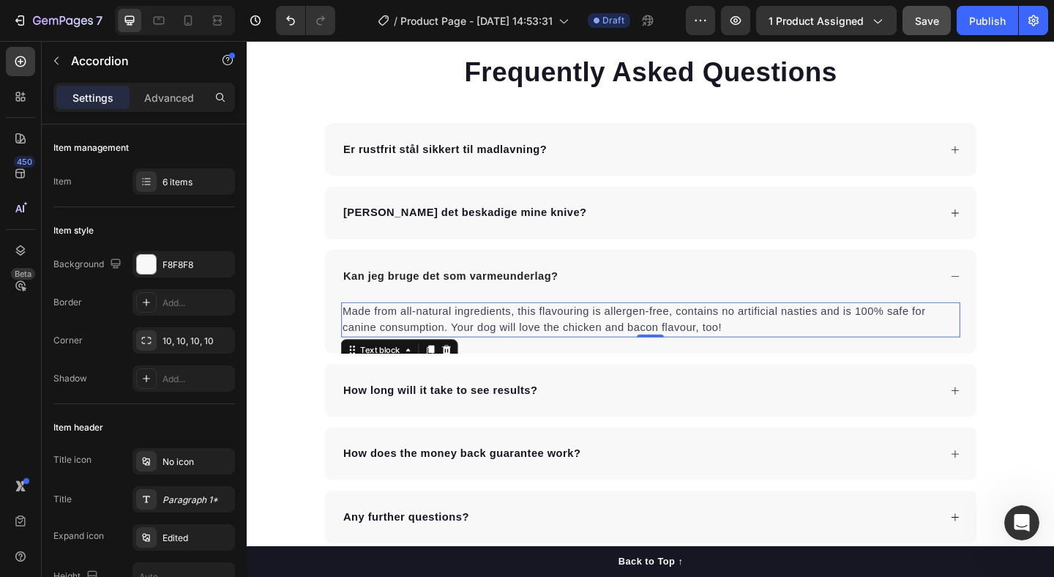
click at [507, 343] on p "Made from all-natural ingredients, this flavouring is allergen-free, contains n…" at bounding box center [686, 343] width 671 height 35
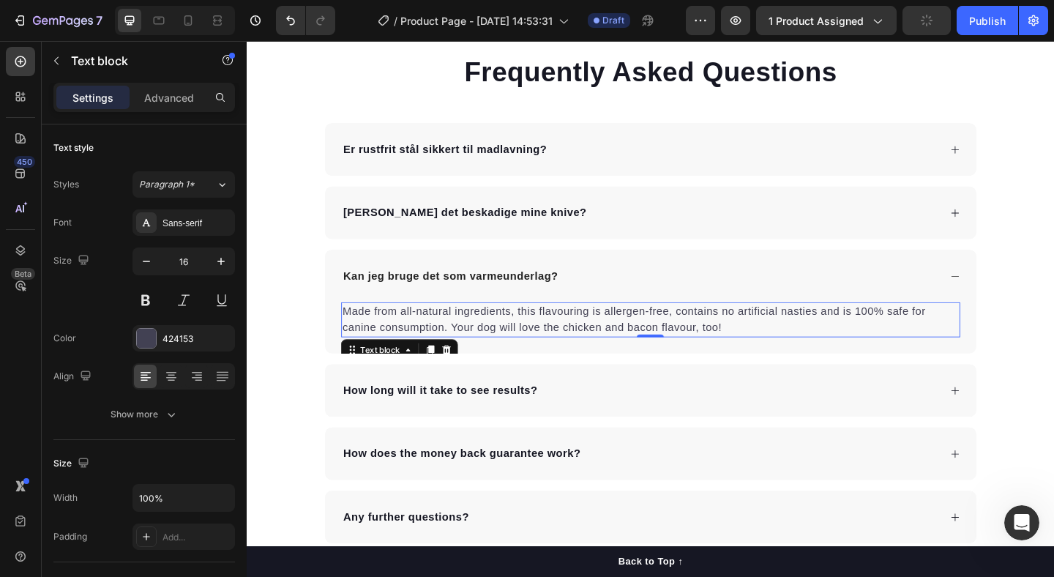
click at [507, 343] on p "Made from all-natural ingredients, this flavouring is allergen-free, contains n…" at bounding box center [686, 343] width 671 height 35
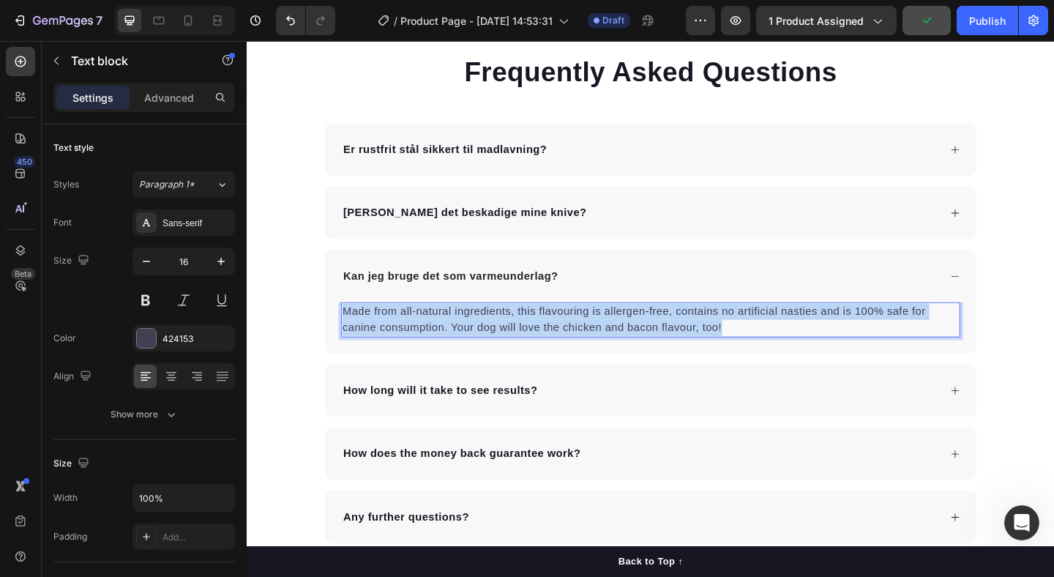
click at [507, 343] on p "Made from all-natural ingredients, this flavouring is allergen-free, contains n…" at bounding box center [686, 343] width 671 height 35
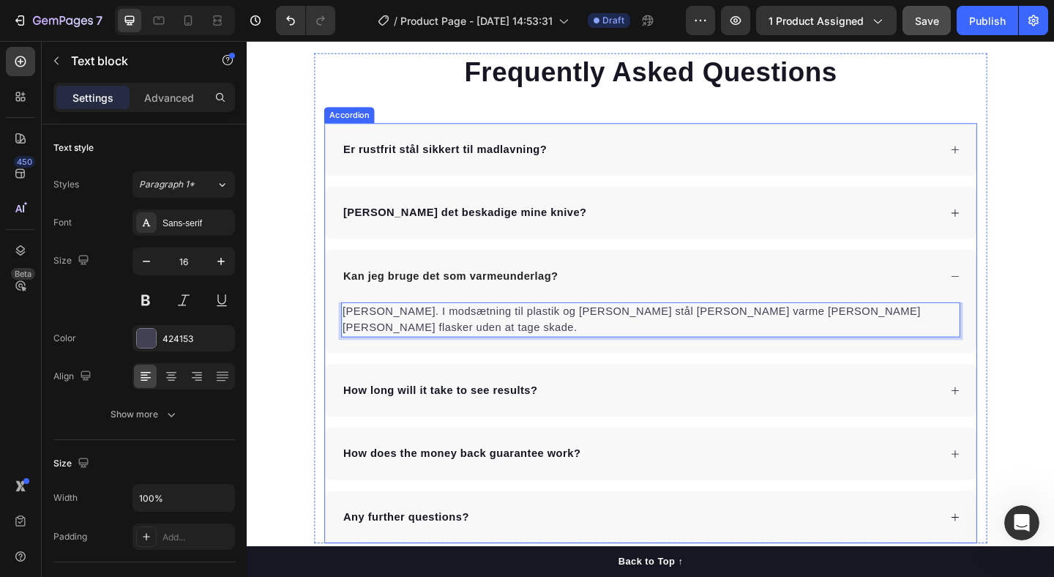
click at [414, 412] on p "How long will it take to see results?" at bounding box center [457, 421] width 212 height 18
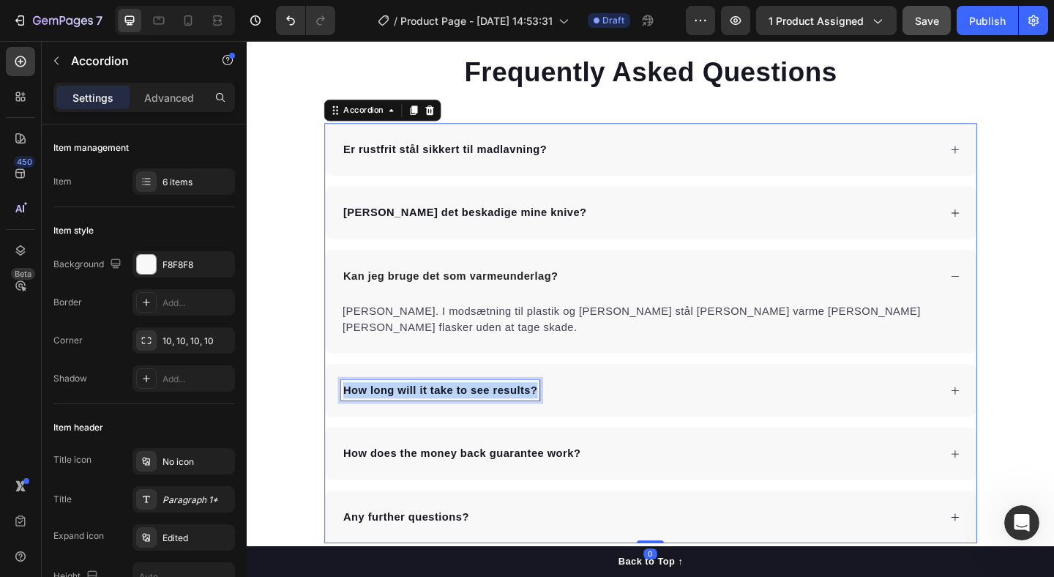
click at [414, 412] on p "How long will it take to see results?" at bounding box center [457, 421] width 212 height 18
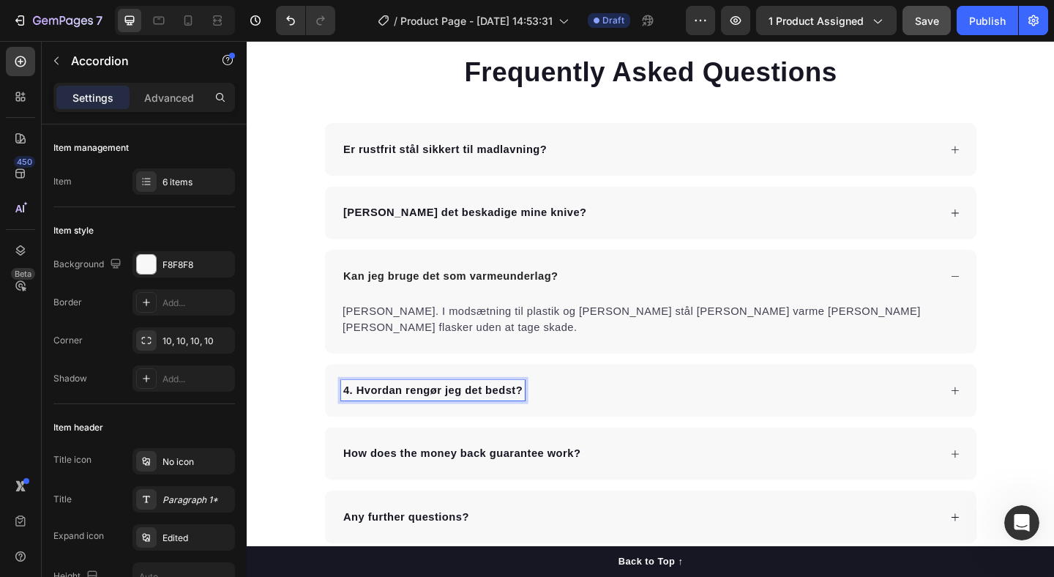
click at [366, 414] on strong "4. Hvordan rengør jeg det bedst?" at bounding box center [448, 420] width 195 height 12
click at [701, 410] on div "Hvordan rengør jeg det bedst?" at bounding box center [674, 421] width 651 height 22
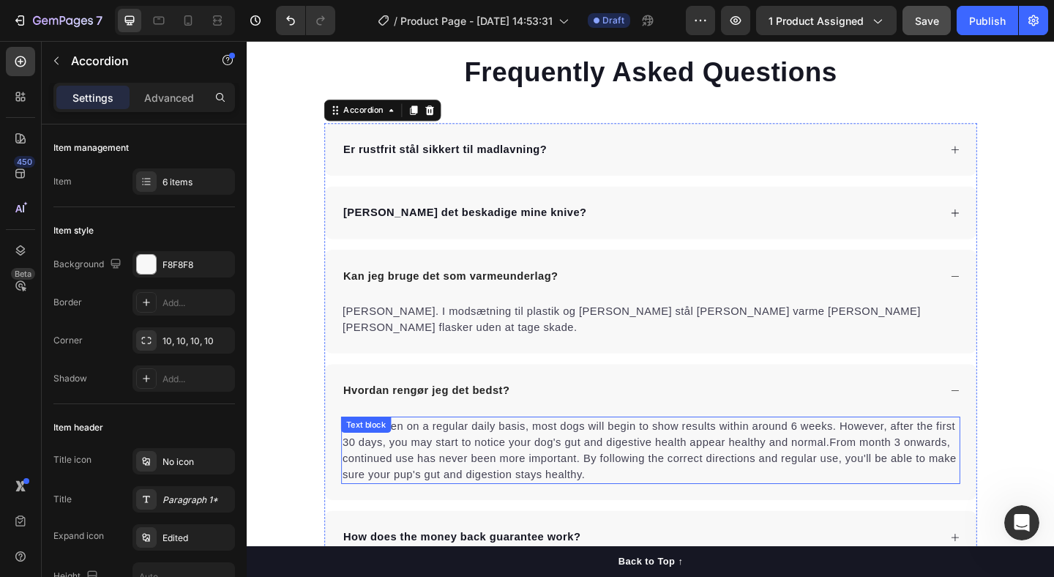
click at [444, 467] on p "When taken on a regular daily basis, most dogs will begin to show results withi…" at bounding box center [686, 486] width 671 height 70
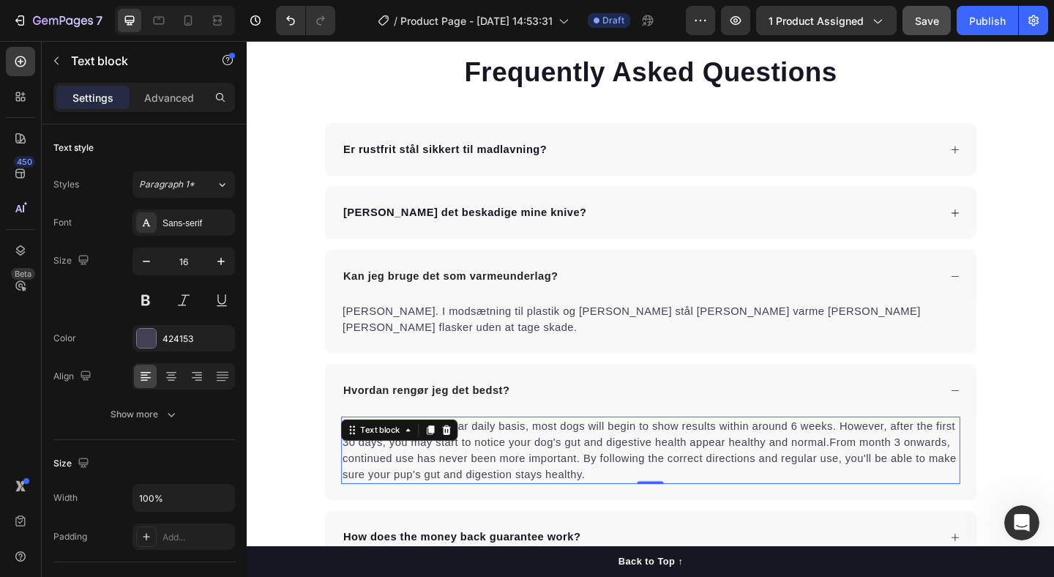
click at [444, 467] on p "When taken on a regular daily basis, most dogs will begin to show results withi…" at bounding box center [686, 486] width 671 height 70
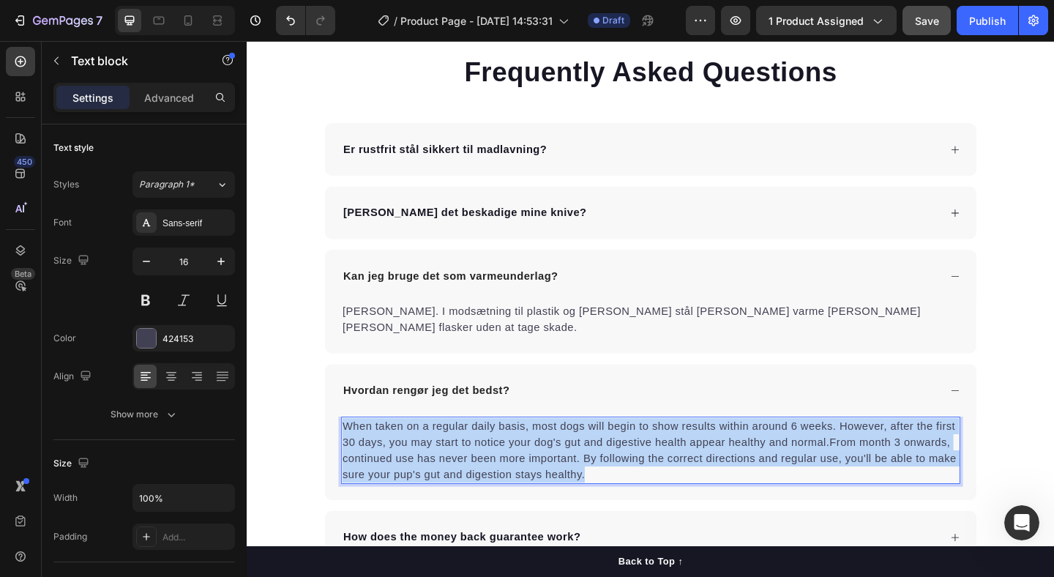
click at [444, 467] on p "When taken on a regular daily basis, most dogs will begin to show results withi…" at bounding box center [686, 486] width 671 height 70
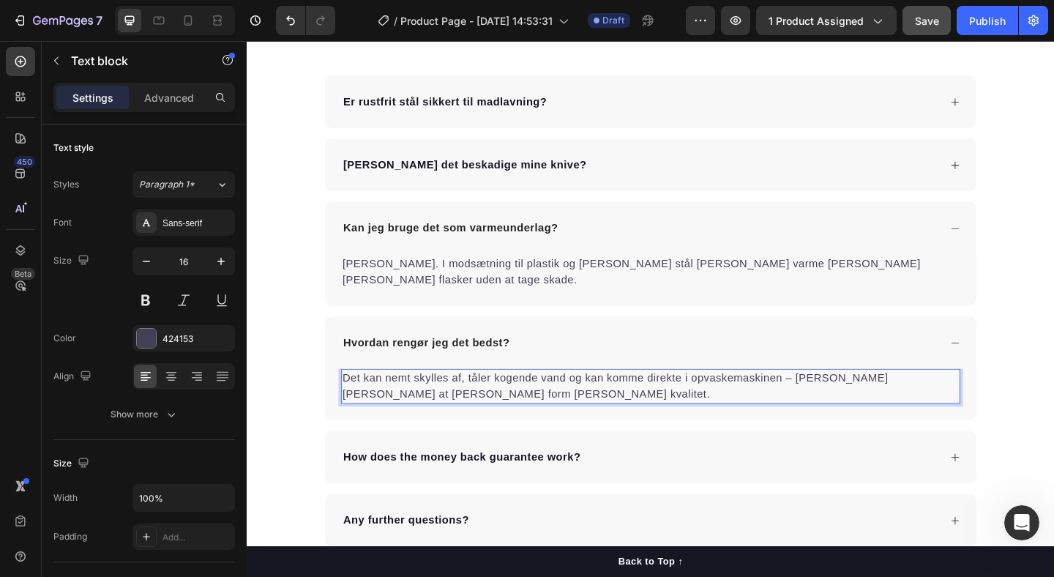
scroll to position [3067, 0]
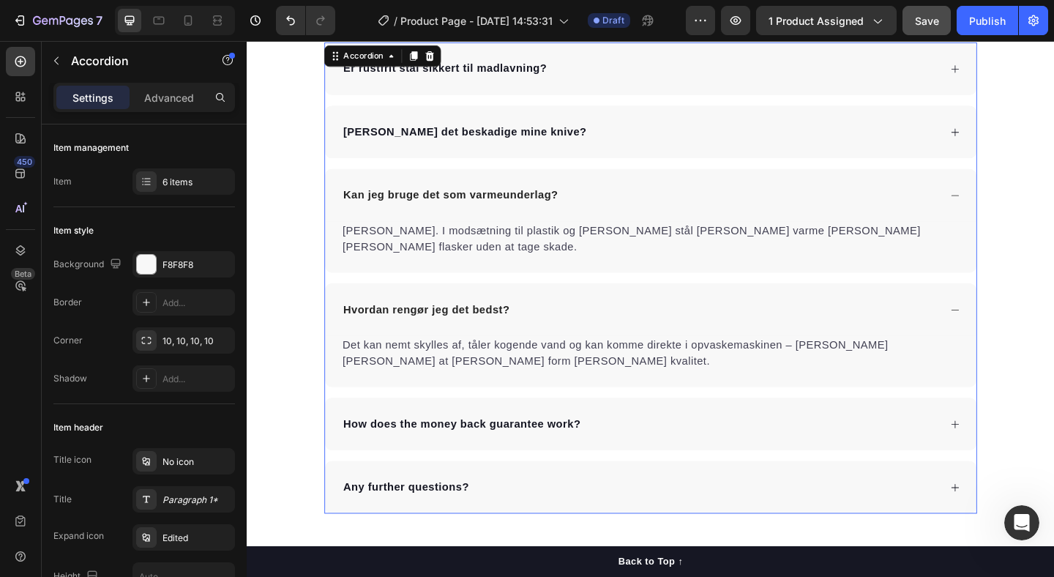
click at [441, 449] on p "How does the money back guarantee work?" at bounding box center [480, 458] width 258 height 18
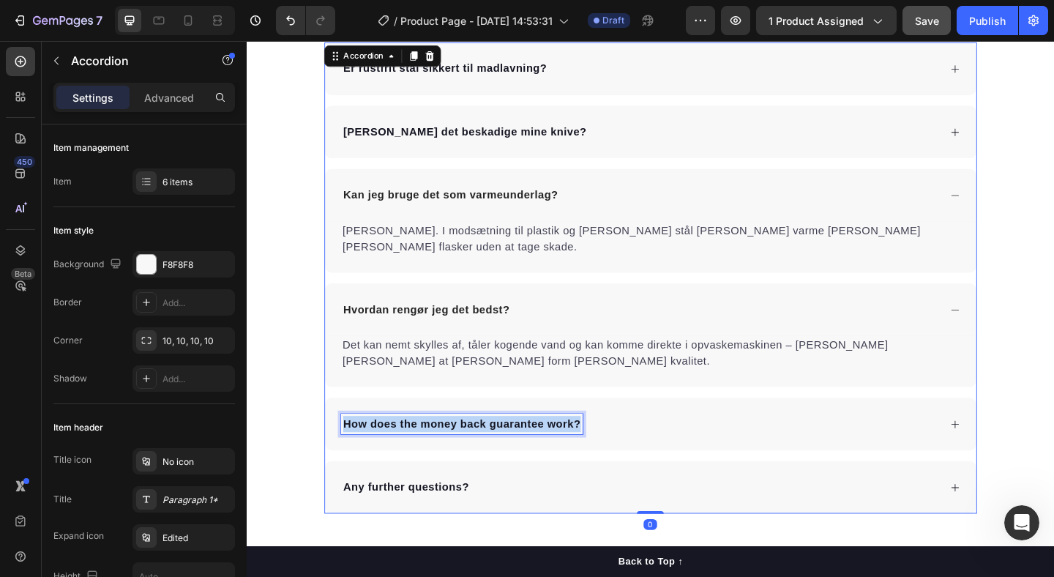
click at [441, 449] on p "How does the money back guarantee work?" at bounding box center [480, 458] width 258 height 18
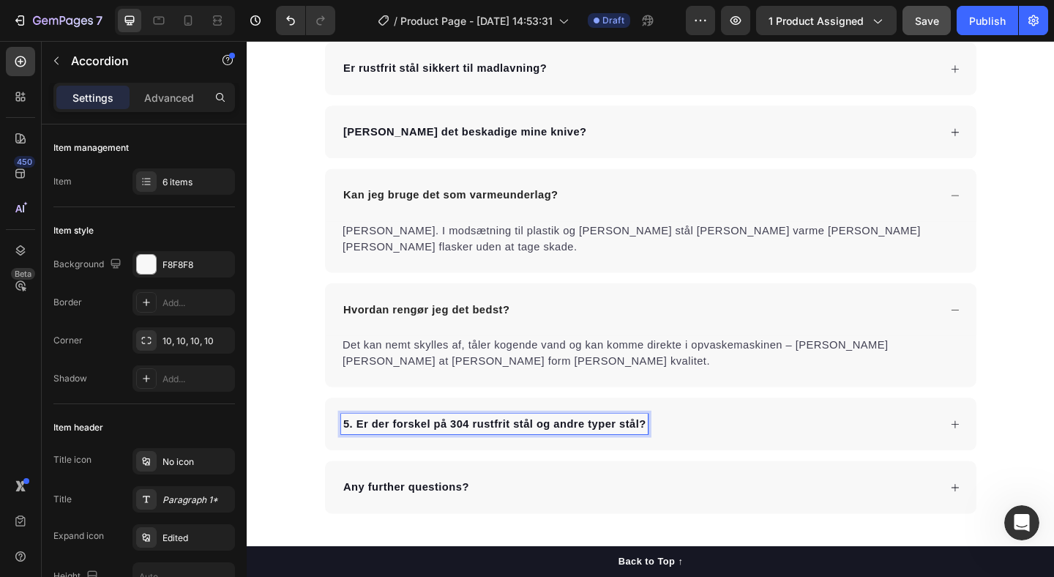
click at [363, 451] on strong "5. Er der forskel på 304 rustfrit stål og andre typer stål?" at bounding box center [515, 457] width 329 height 12
click at [453, 451] on strong "Er der forskel på 304 rustfrit stål og andre typer stål?" at bounding box center [509, 457] width 316 height 12
click at [780, 429] on div "Er der forskel på SUS 304 rustfrit stål og andre typer stål?" at bounding box center [686, 457] width 709 height 57
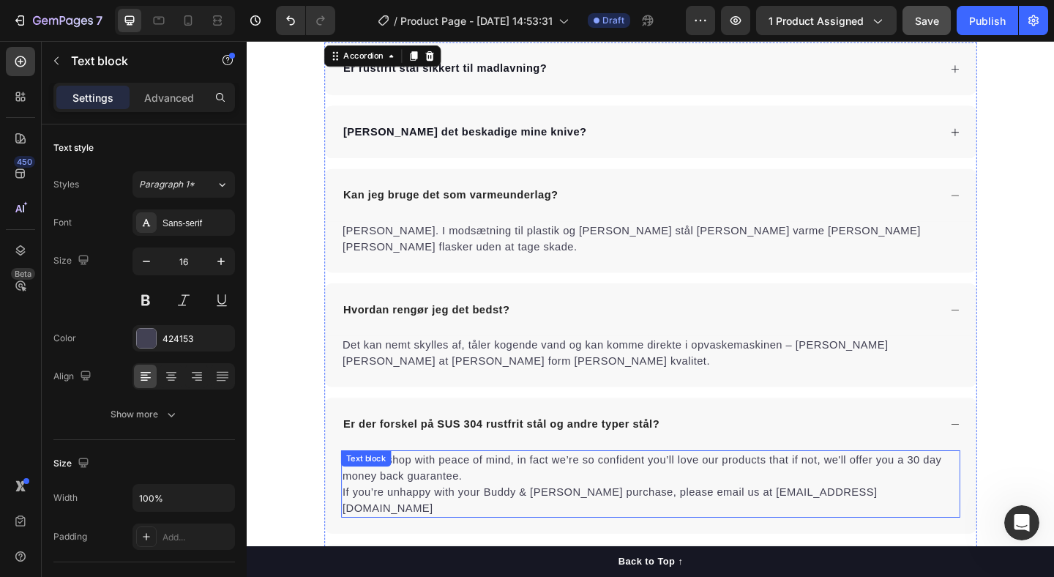
click at [529, 488] on p "You can shop with peace of mind, in fact we’re so confident you’ll love our pro…" at bounding box center [686, 523] width 671 height 70
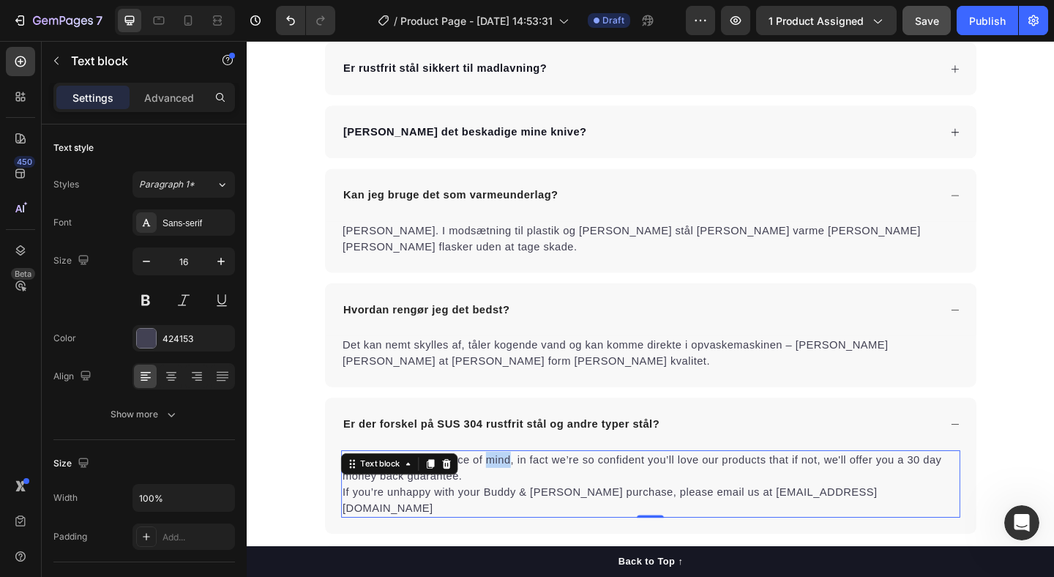
click at [529, 488] on p "You can shop with peace of mind, in fact we’re so confident you’ll love our pro…" at bounding box center [686, 523] width 671 height 70
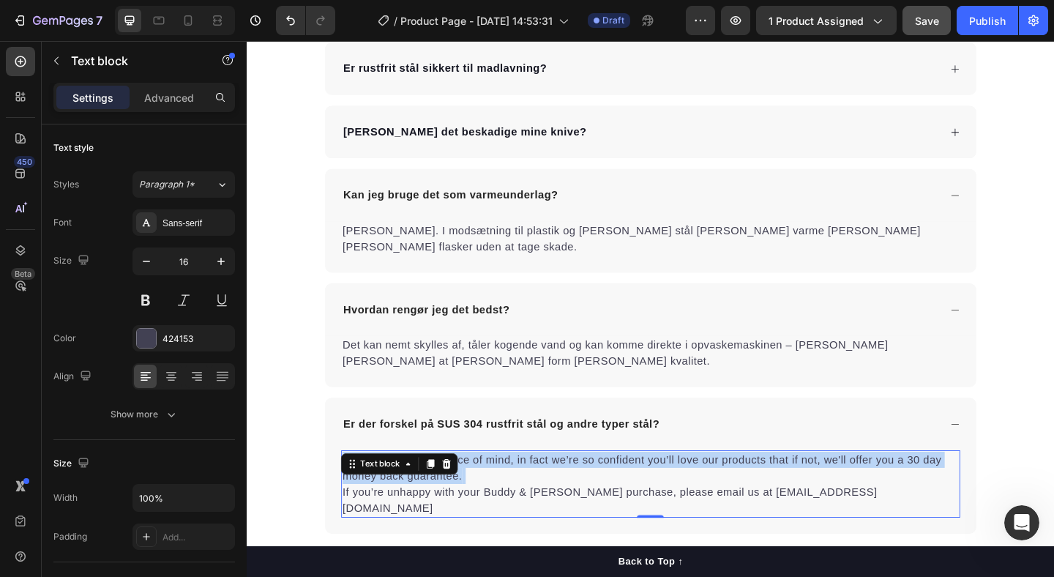
click at [529, 488] on p "You can shop with peace of mind, in fact we’re so confident you’ll love our pro…" at bounding box center [686, 523] width 671 height 70
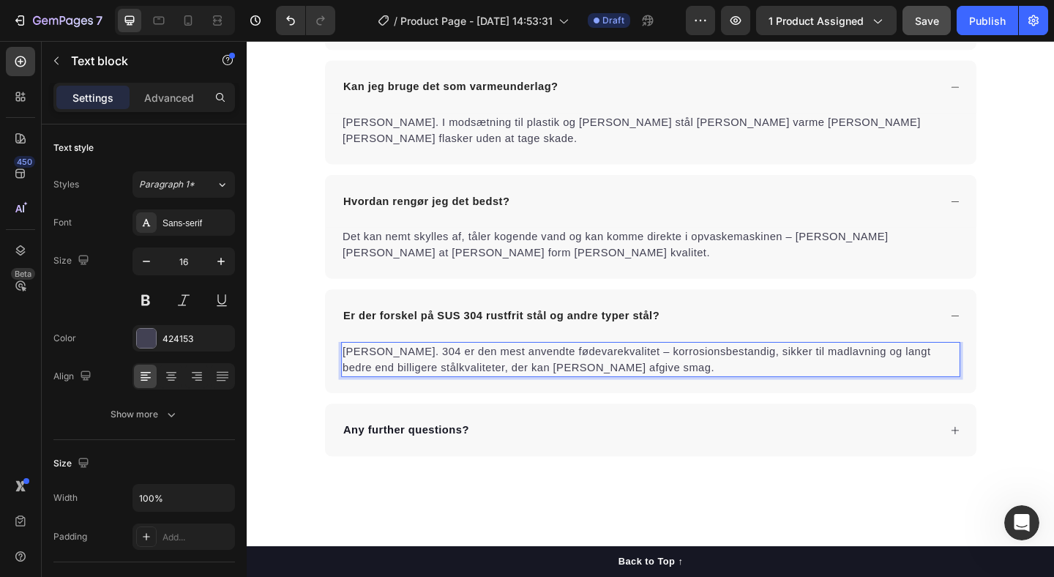
scroll to position [3190, 0]
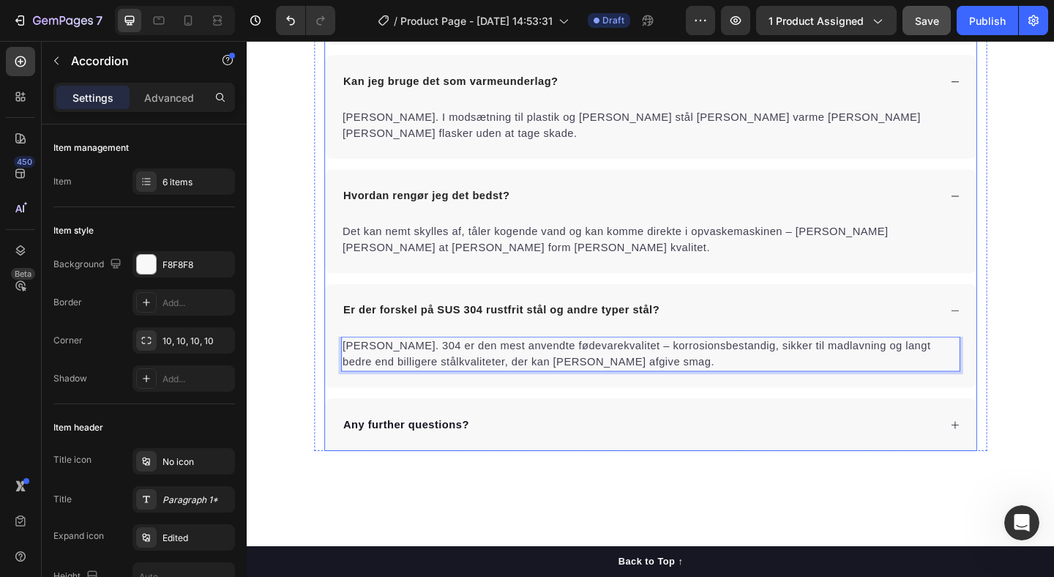
click at [451, 449] on p "Any further questions?" at bounding box center [419, 458] width 137 height 18
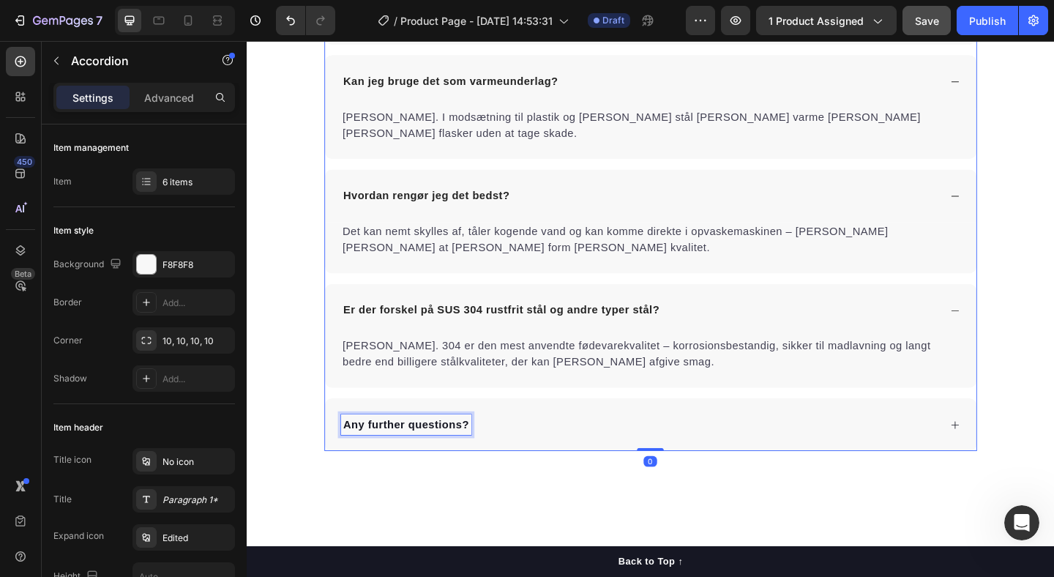
click at [451, 449] on p "Any further questions?" at bounding box center [419, 458] width 137 height 18
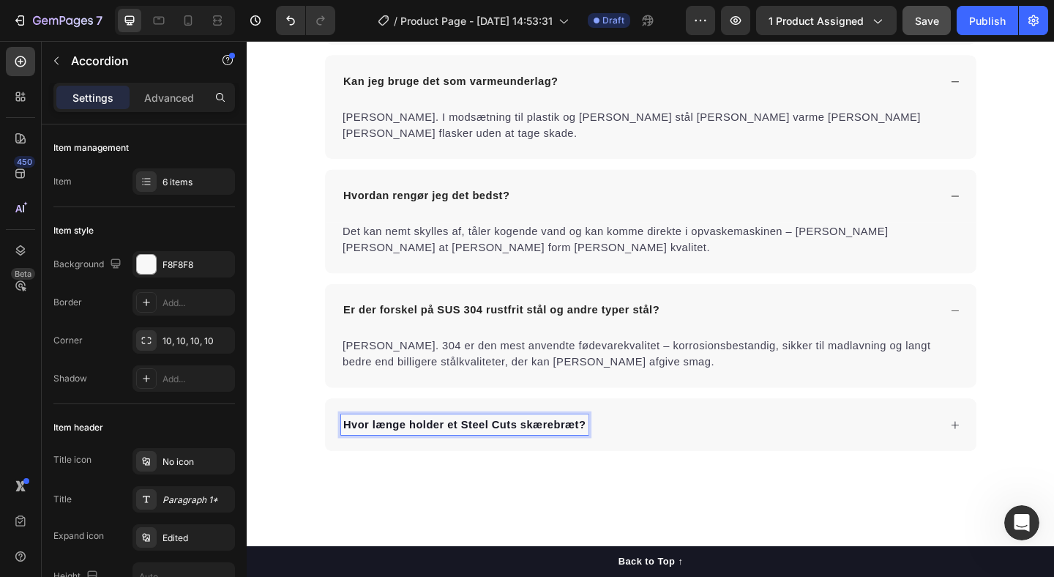
click at [723, 447] on div "Hvor længe holder et Steel Cuts skærebræt?" at bounding box center [674, 458] width 651 height 22
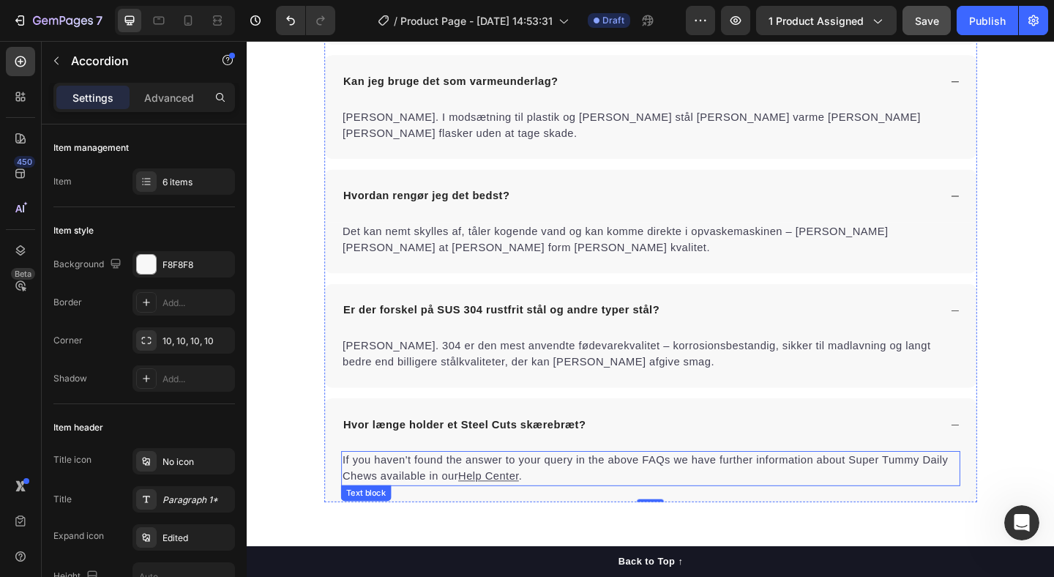
click at [545, 488] on p "If you haven't found the answer to your query in the above FAQs we have further…" at bounding box center [686, 505] width 671 height 35
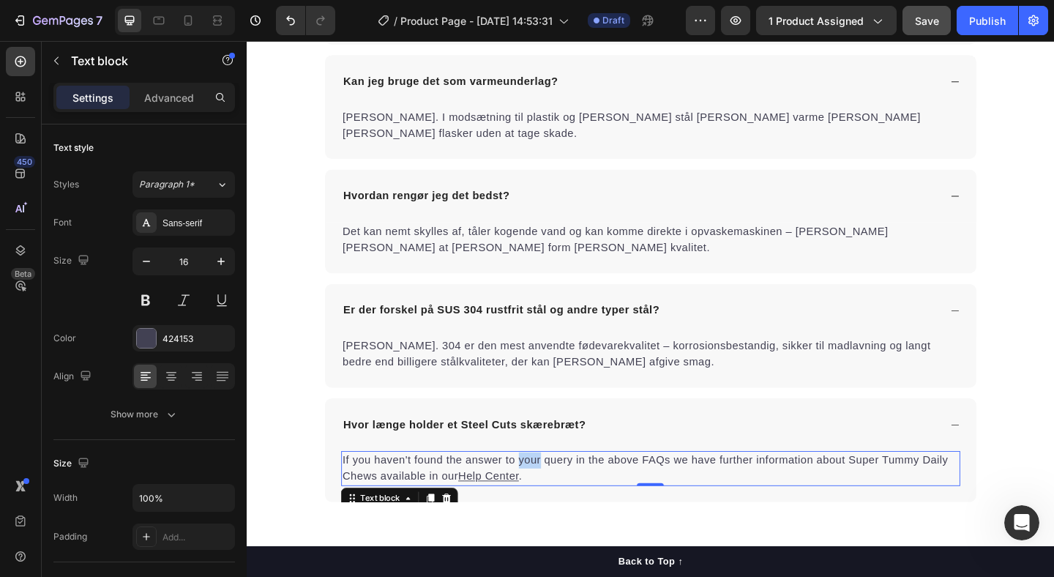
click at [545, 488] on p "If you haven't found the answer to your query in the above FAQs we have further…" at bounding box center [686, 505] width 671 height 35
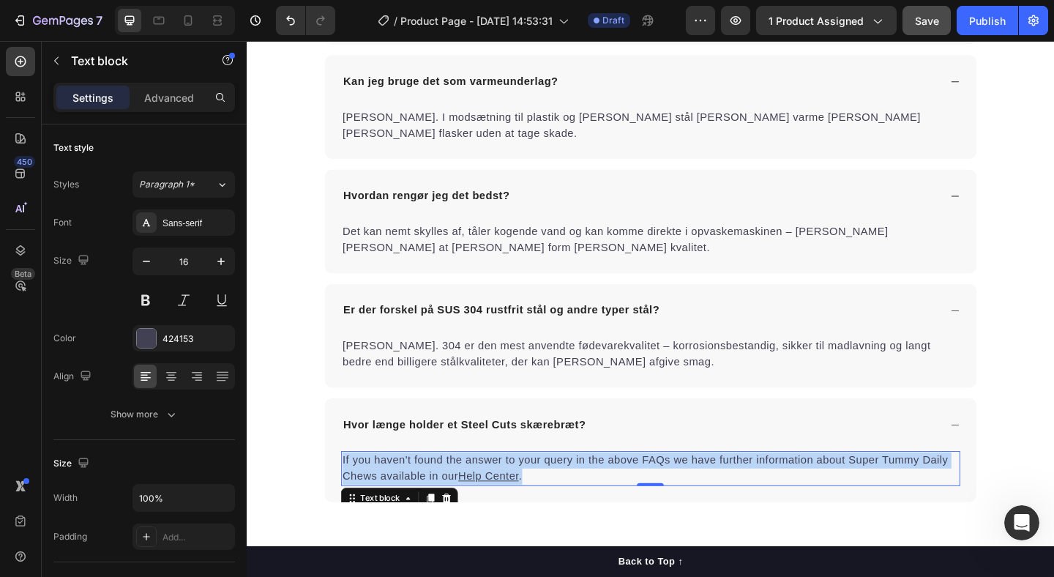
click at [545, 488] on p "If you haven't found the answer to your query in the above FAQs we have further…" at bounding box center [686, 505] width 671 height 35
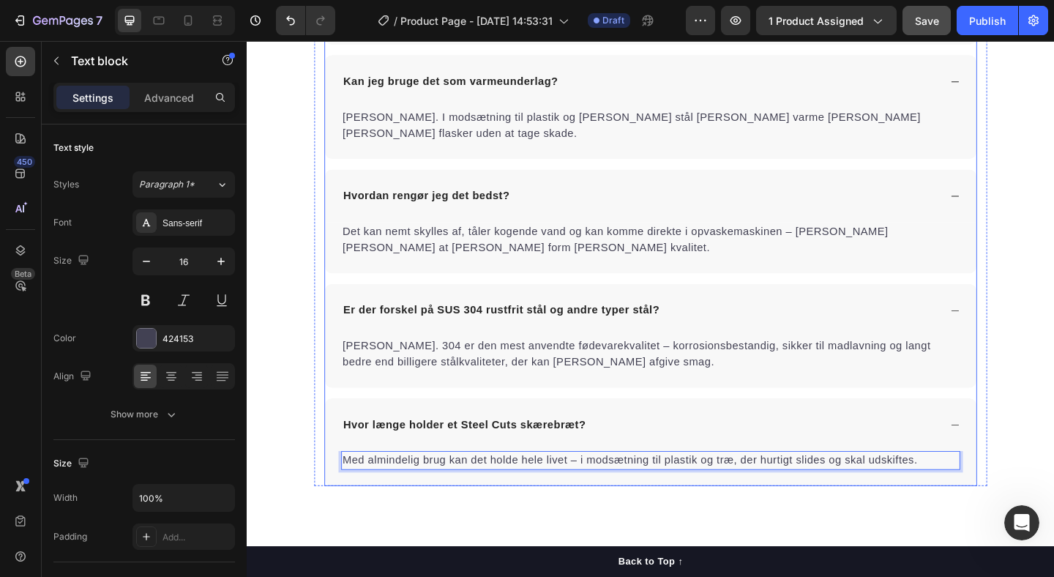
scroll to position [3180, 0]
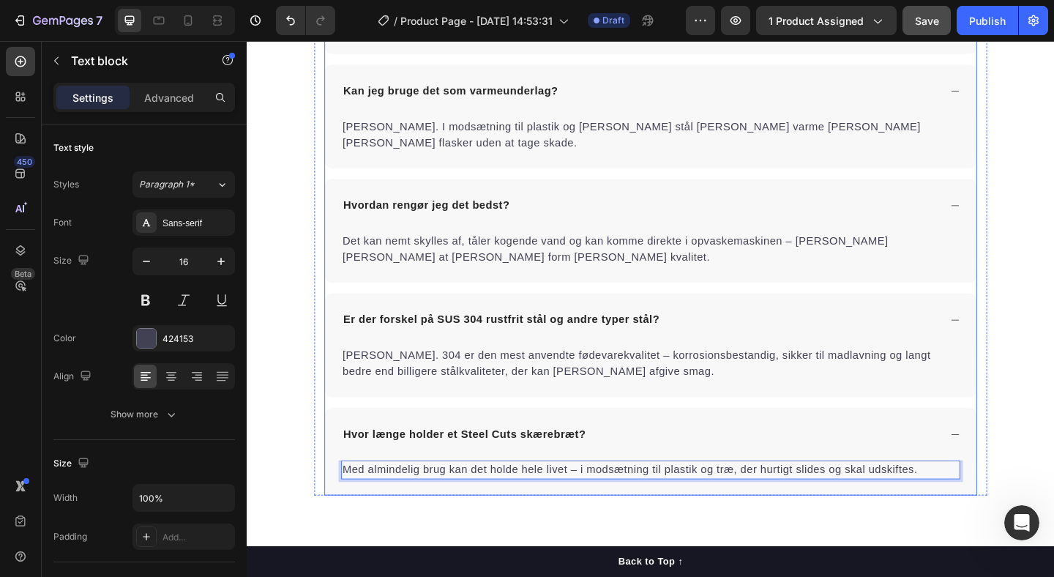
click at [710, 440] on div "Hvor længe holder et Steel Cuts skærebræt?" at bounding box center [686, 468] width 709 height 57
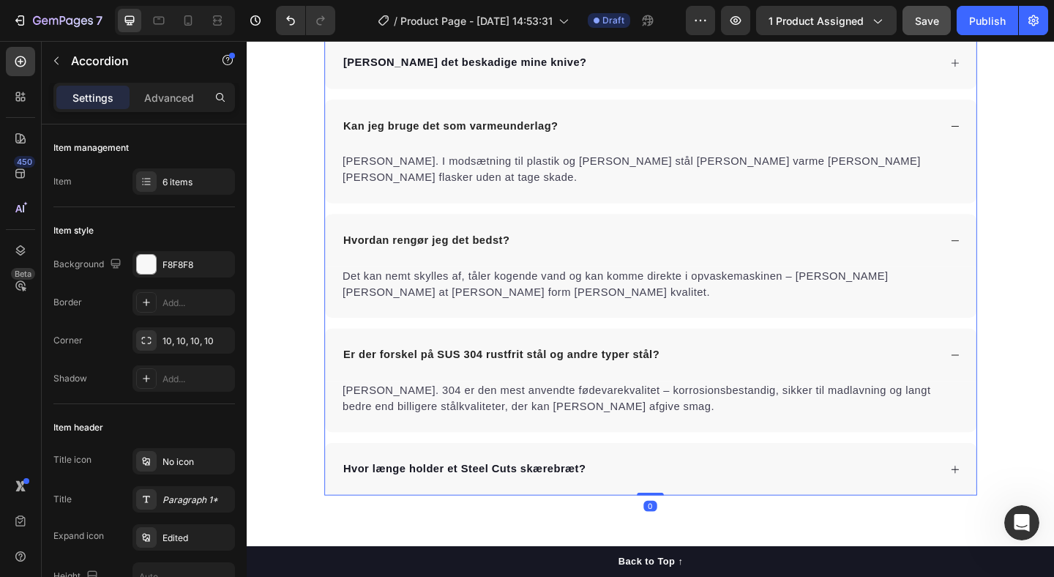
scroll to position [3083, 0]
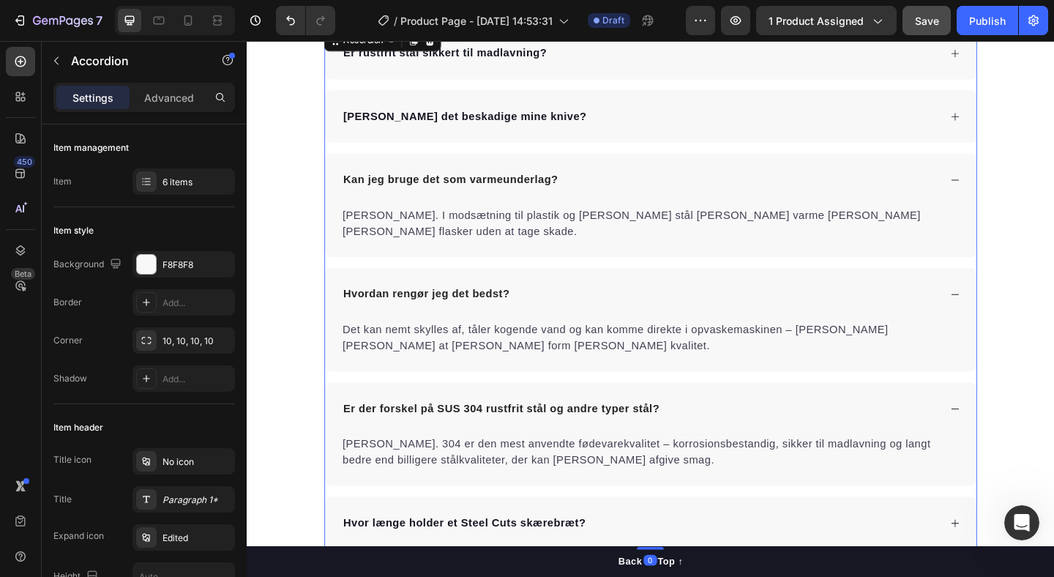
click at [775, 430] on div "Er der forskel på SUS 304 rustfrit stål og andre typer stål?" at bounding box center [674, 441] width 651 height 22
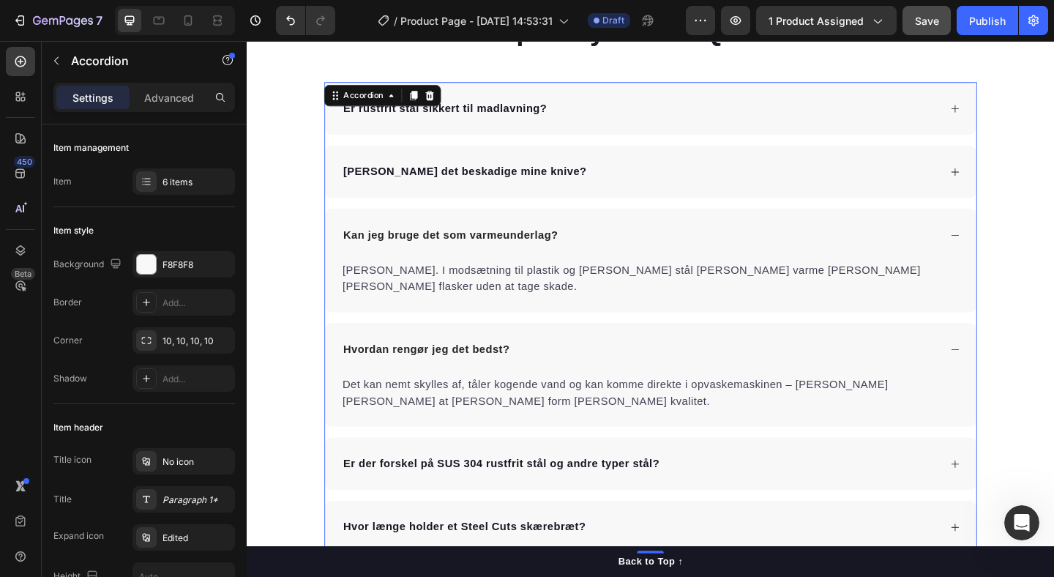
scroll to position [3009, 0]
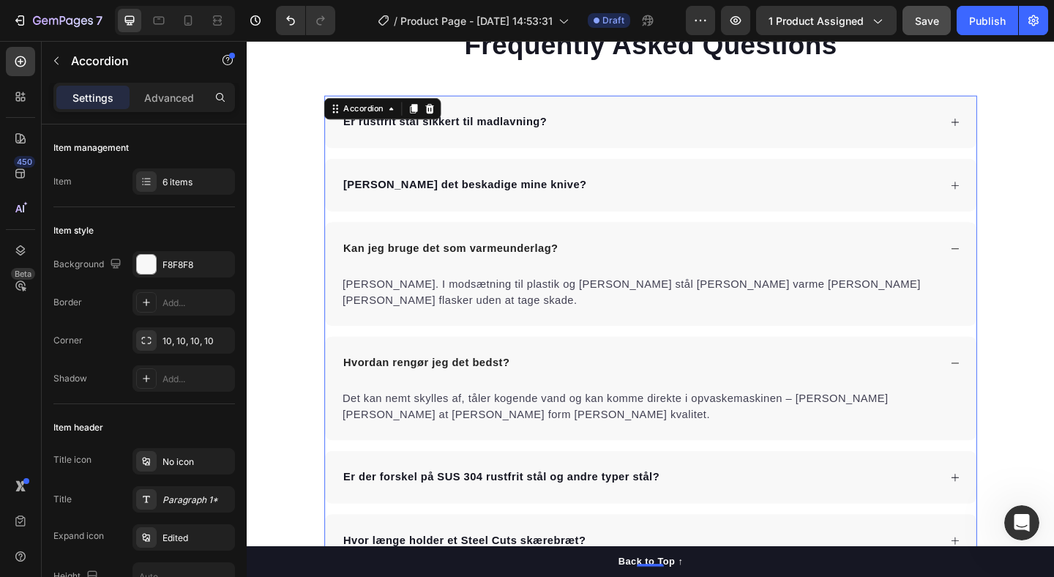
click at [726, 380] on div "Hvordan rengør jeg det bedst?" at bounding box center [674, 391] width 651 height 22
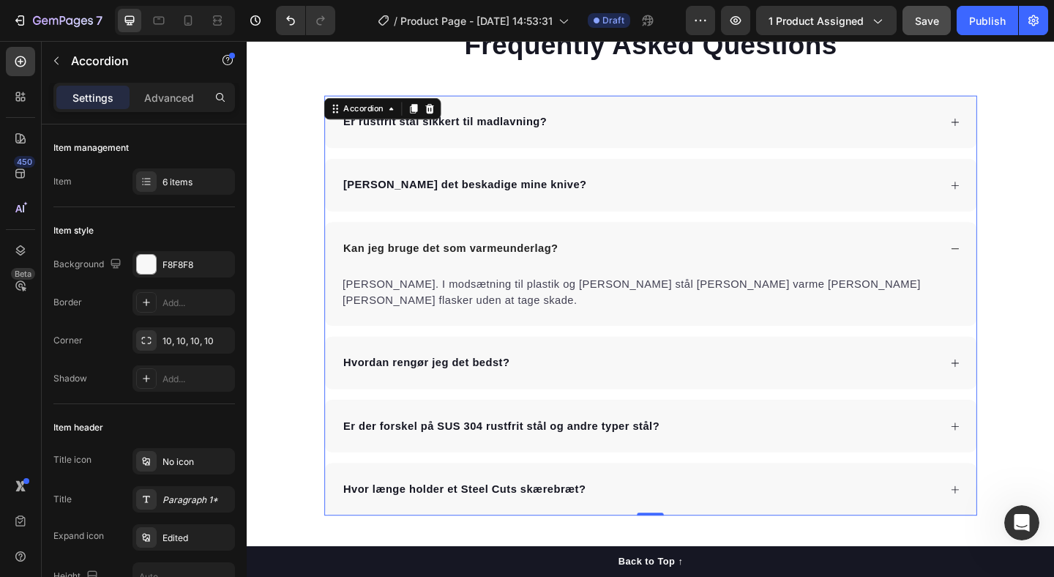
click at [725, 255] on div "Kan jeg bruge det som varmeunderlag?" at bounding box center [674, 266] width 651 height 22
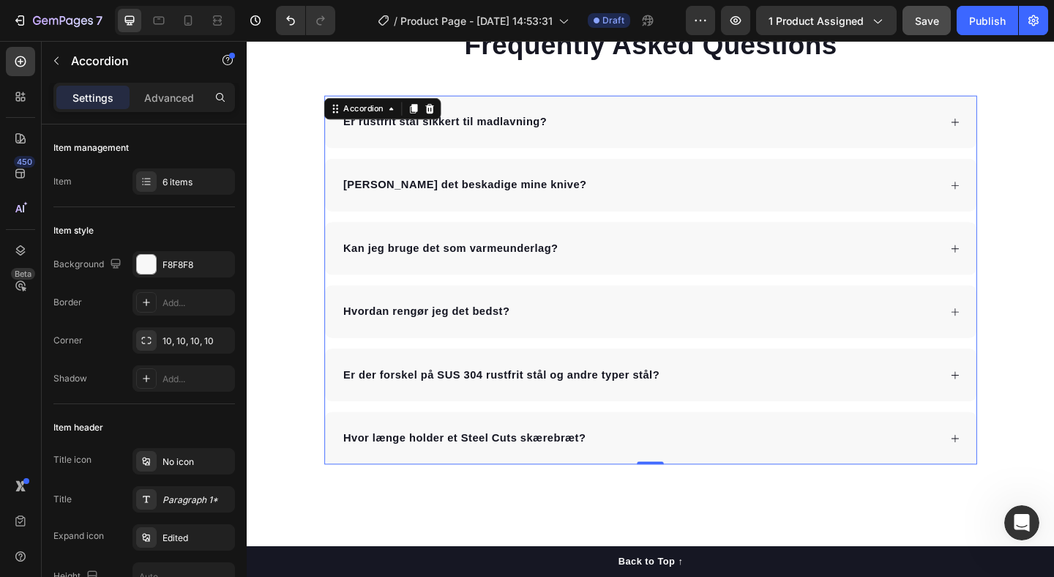
click at [660, 190] on div "[PERSON_NAME] det beskadige mine knive?" at bounding box center [674, 198] width 651 height 22
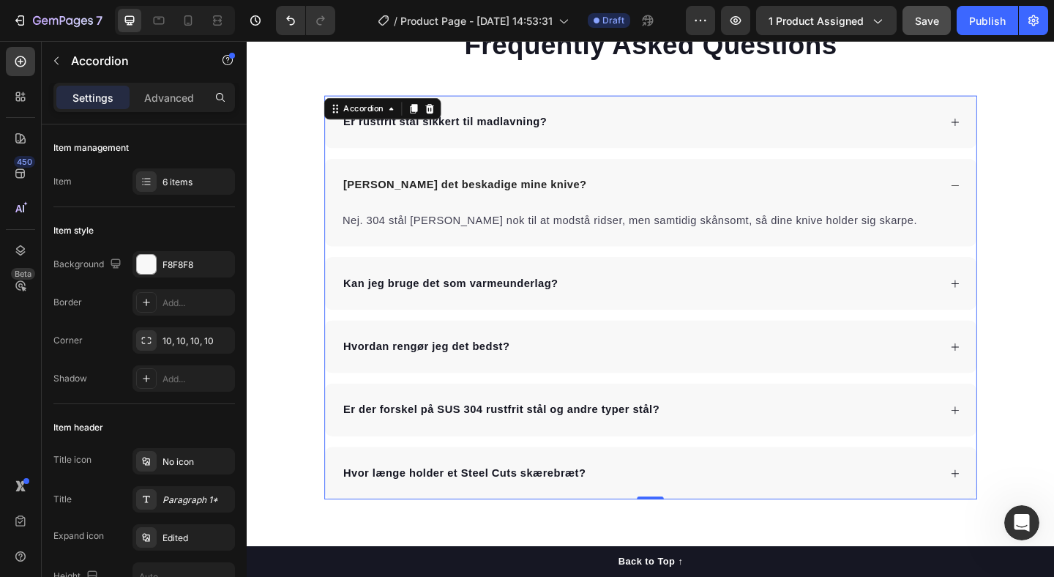
click at [660, 187] on div "[PERSON_NAME] det beskadige mine knive?" at bounding box center [674, 198] width 651 height 22
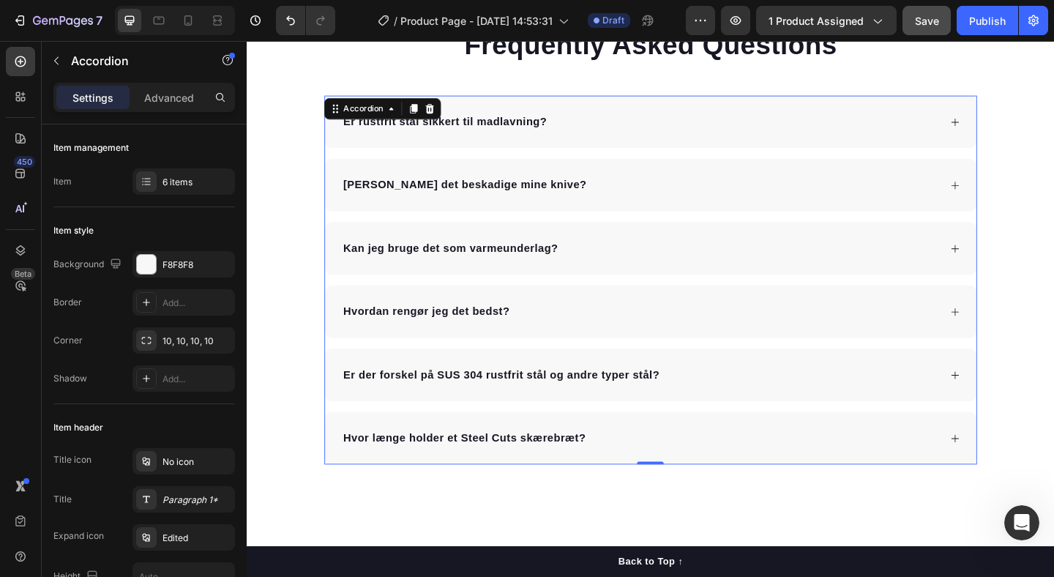
scroll to position [2996, 0]
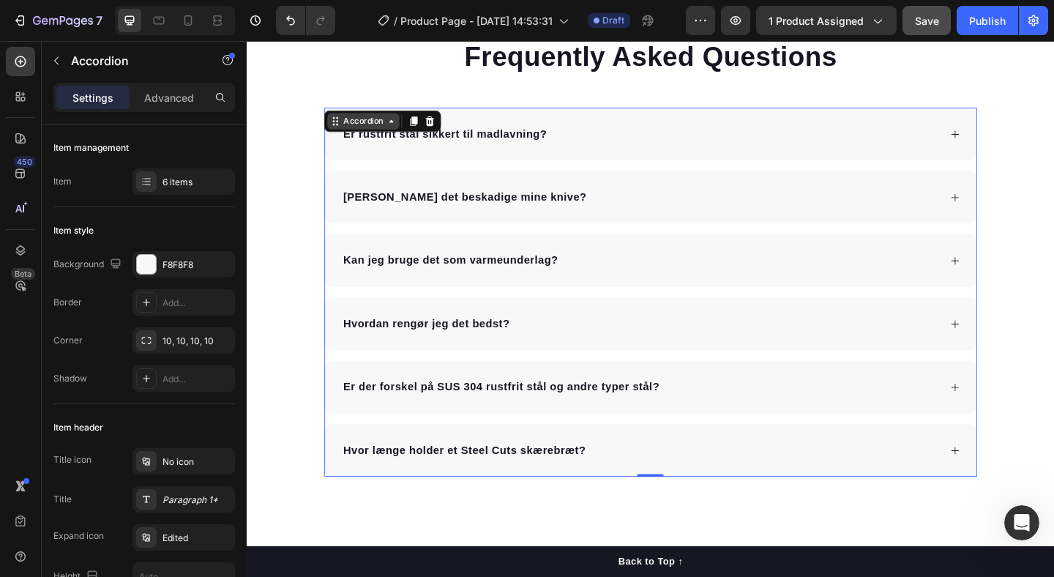
click at [348, 127] on icon at bounding box center [343, 128] width 12 height 12
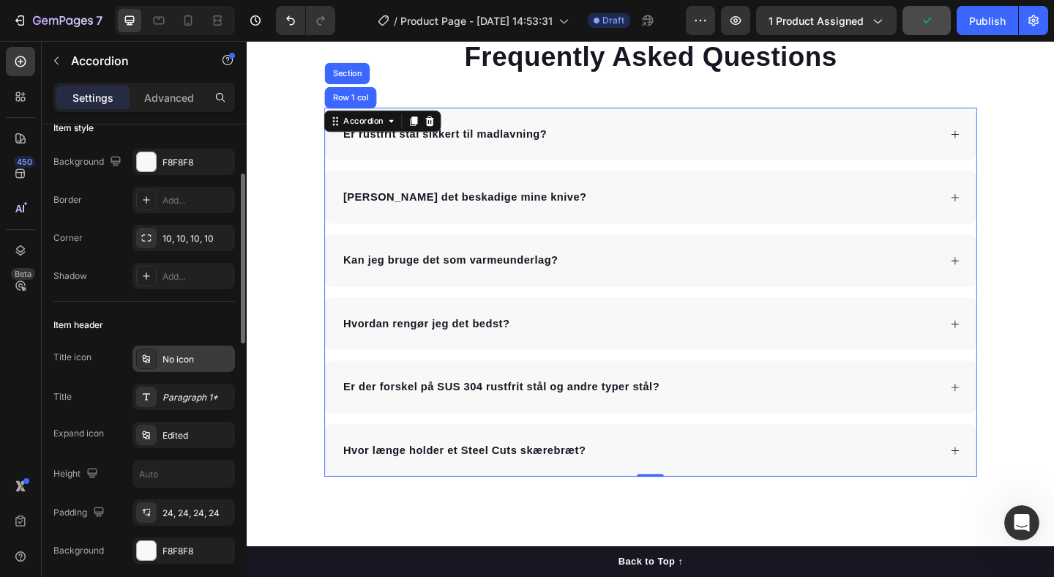
scroll to position [113, 0]
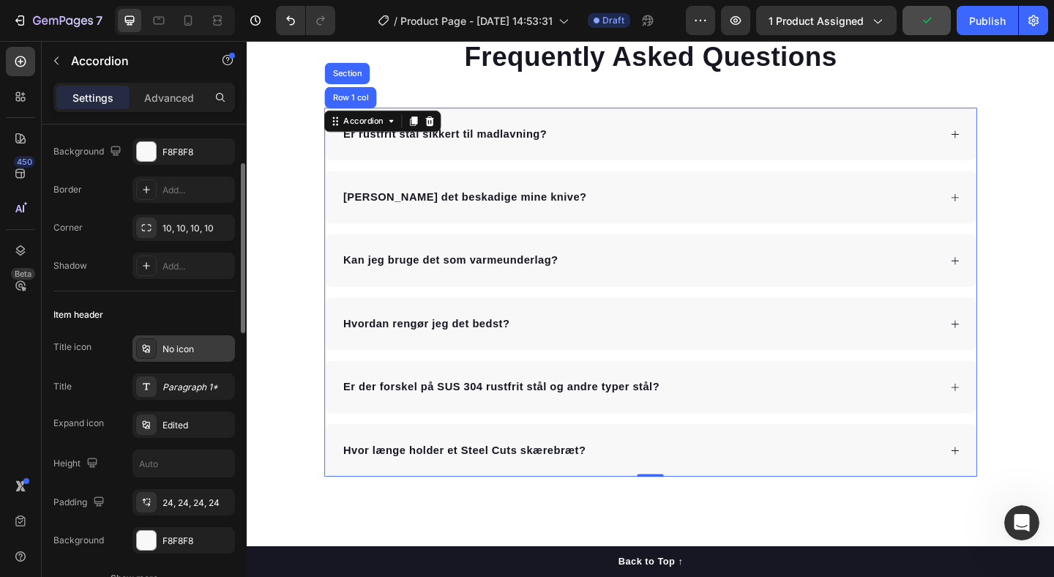
click at [179, 346] on div "No icon" at bounding box center [197, 349] width 69 height 13
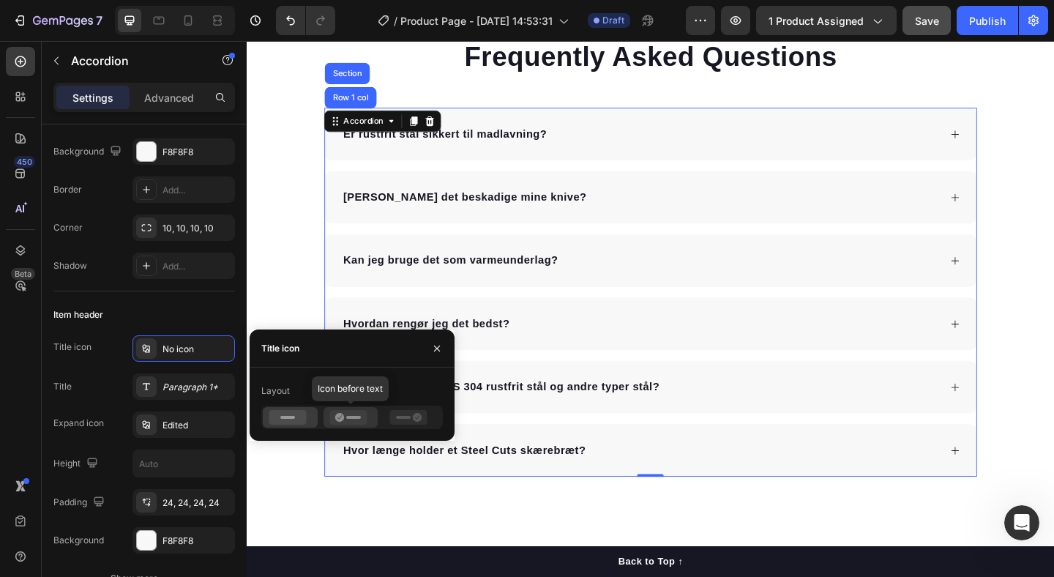
click at [358, 416] on rect at bounding box center [353, 417] width 15 height 3
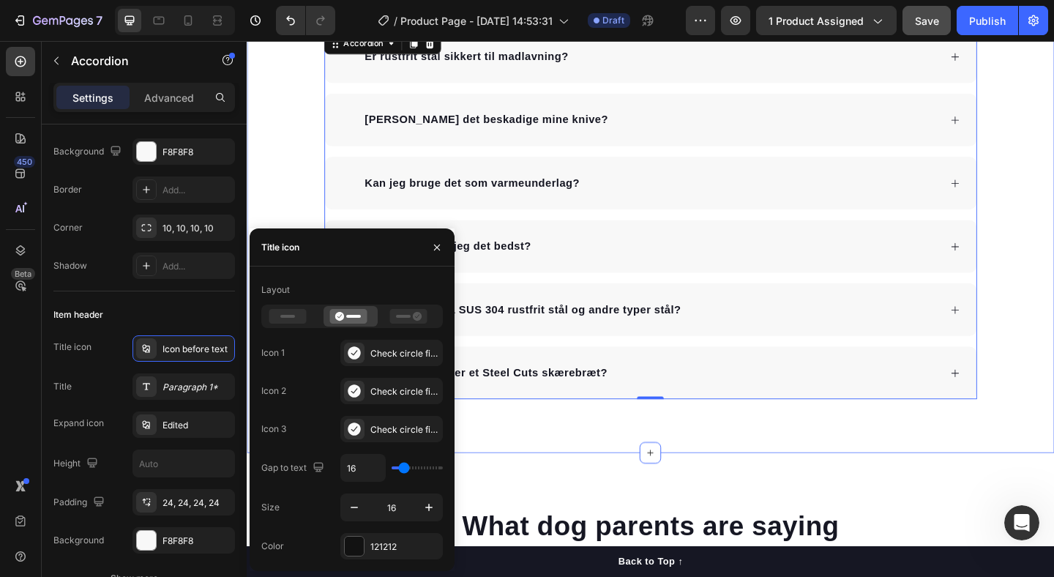
scroll to position [3188, 0]
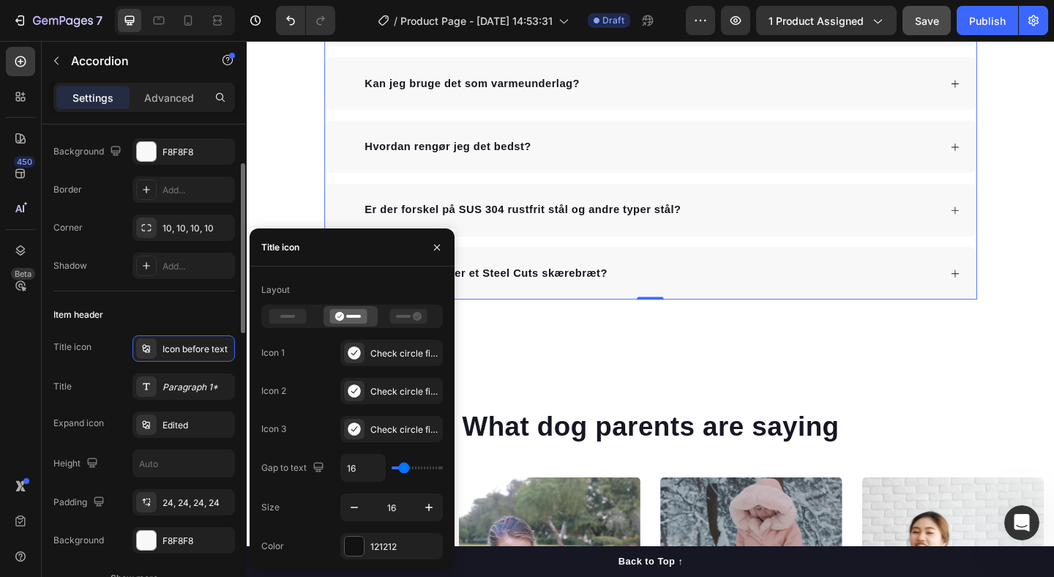
click at [137, 311] on div "Item header" at bounding box center [144, 314] width 182 height 23
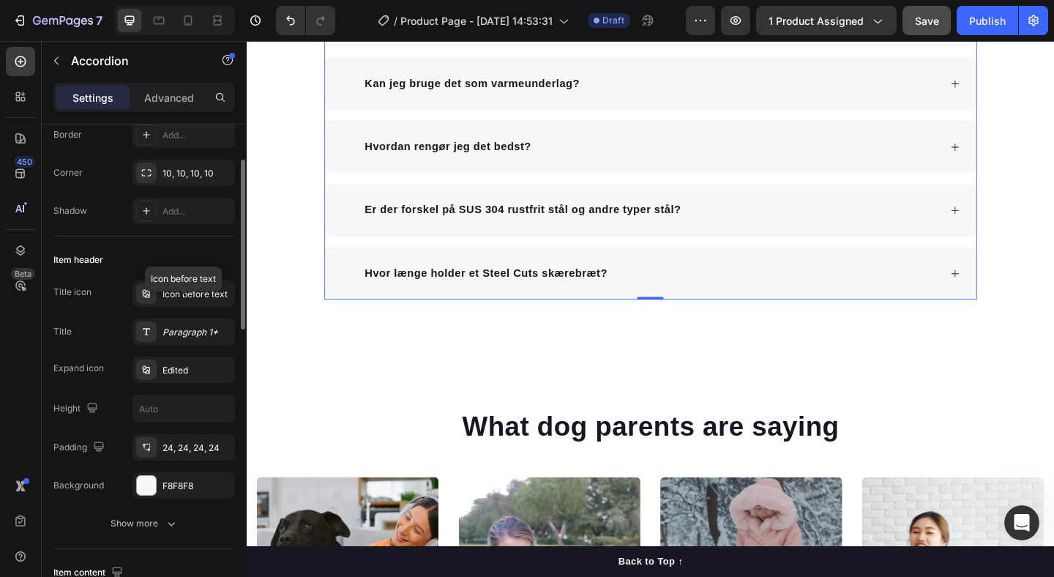
scroll to position [171, 0]
click at [184, 362] on div "Edited" at bounding box center [197, 367] width 69 height 13
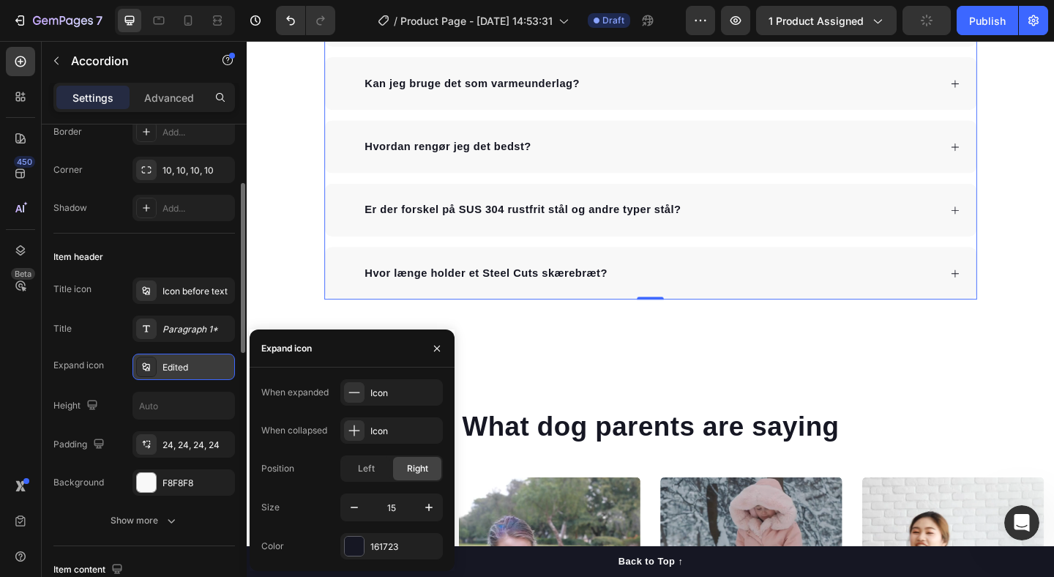
click at [184, 362] on div "Edited" at bounding box center [197, 367] width 69 height 13
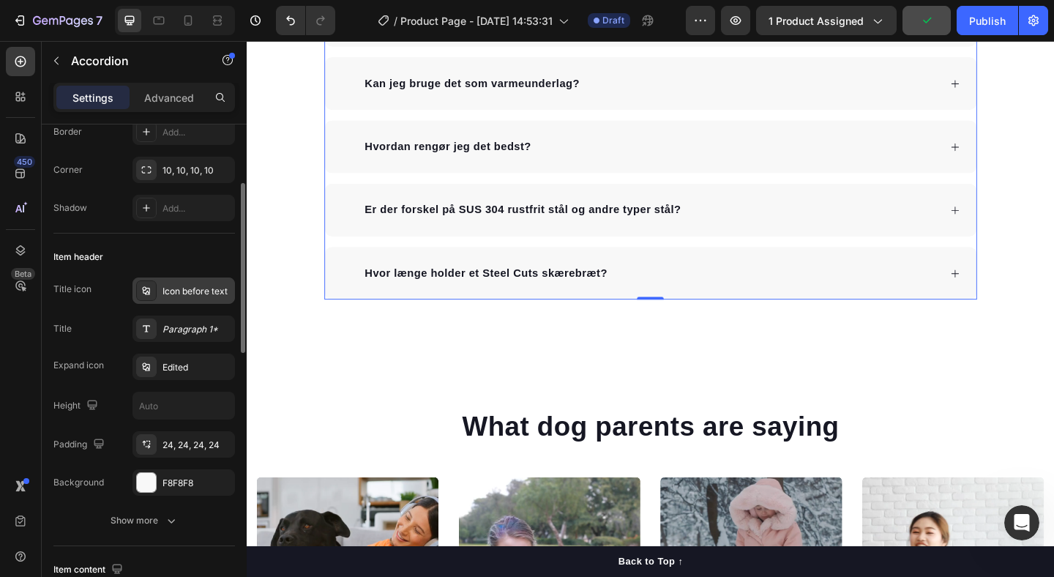
click at [180, 297] on div "Icon before text" at bounding box center [197, 291] width 69 height 13
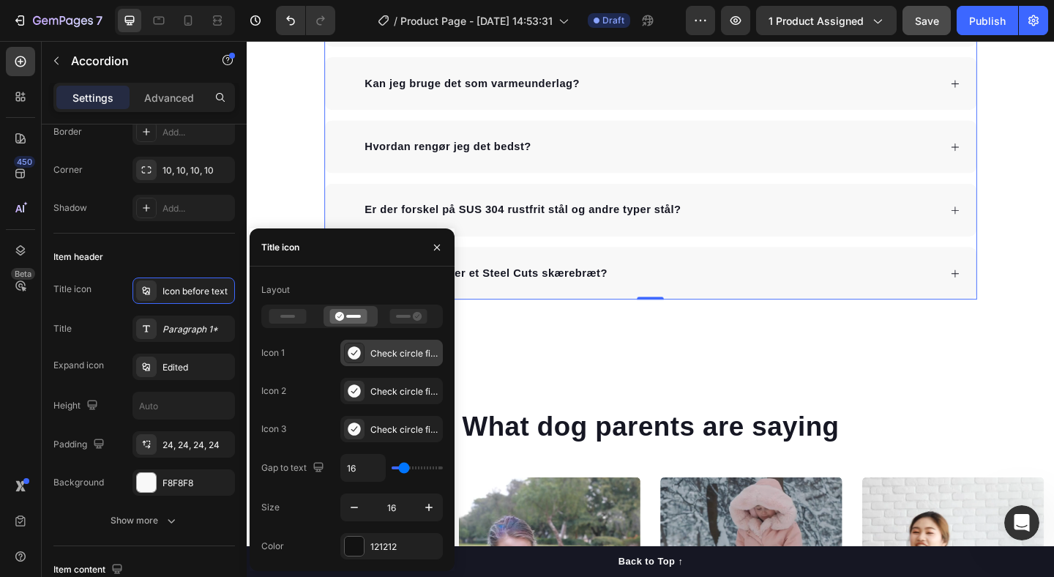
click at [366, 354] on div "Check circle filled" at bounding box center [391, 353] width 102 height 26
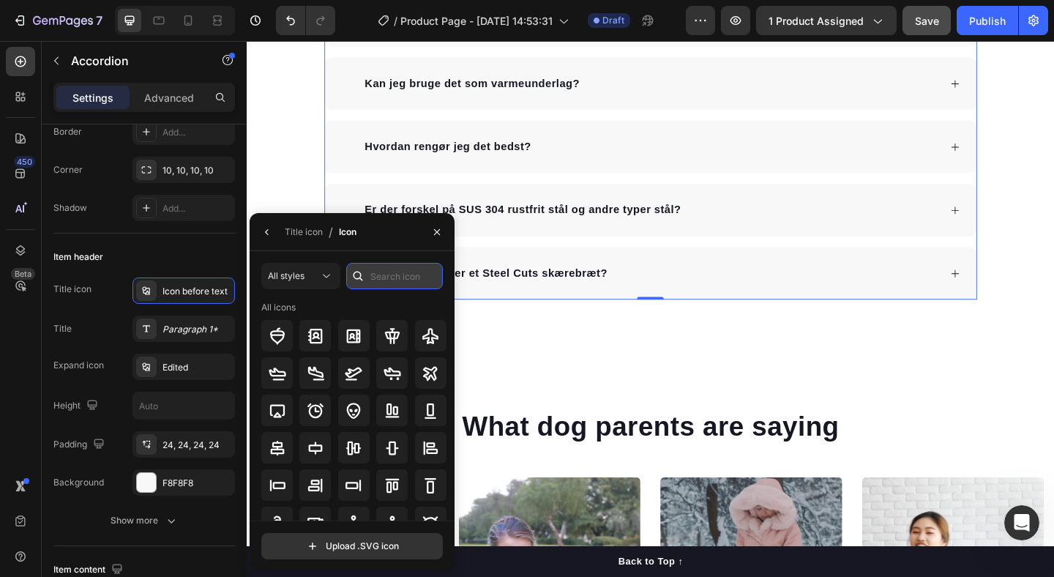
click at [378, 273] on input "text" at bounding box center [394, 276] width 97 height 26
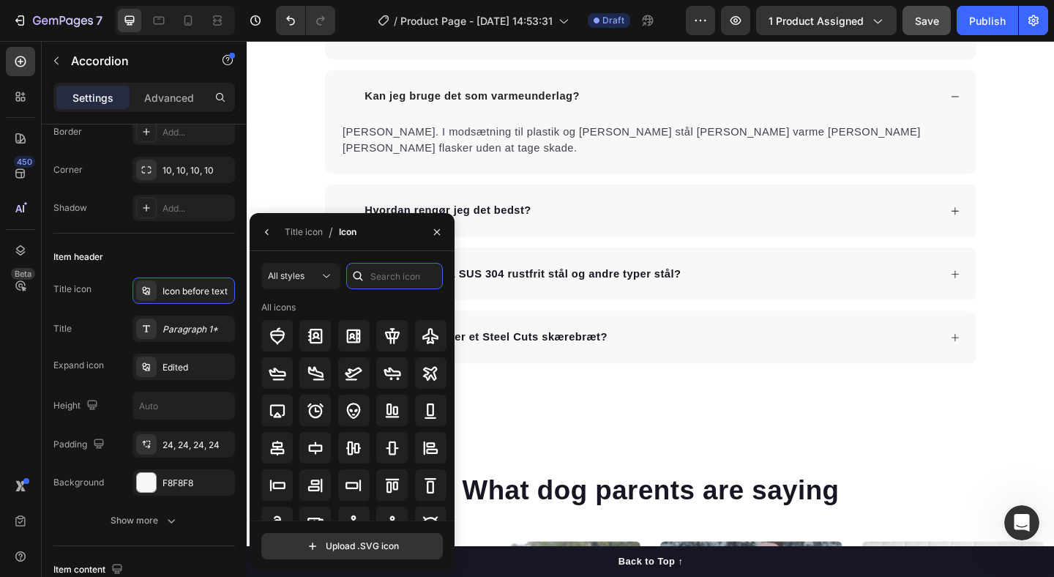
scroll to position [3146, 0]
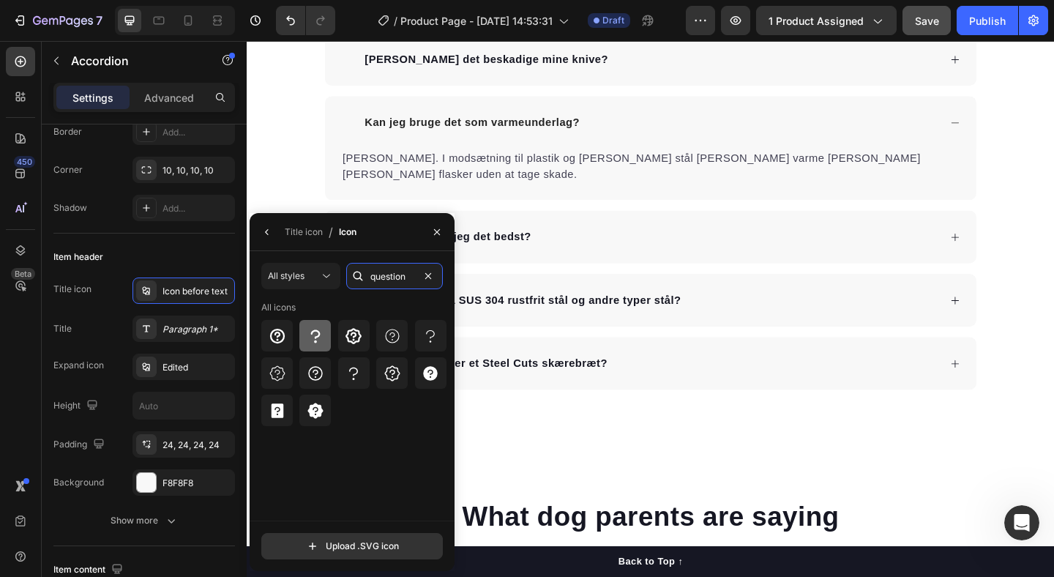
type input "question"
click at [316, 336] on icon at bounding box center [316, 335] width 10 height 13
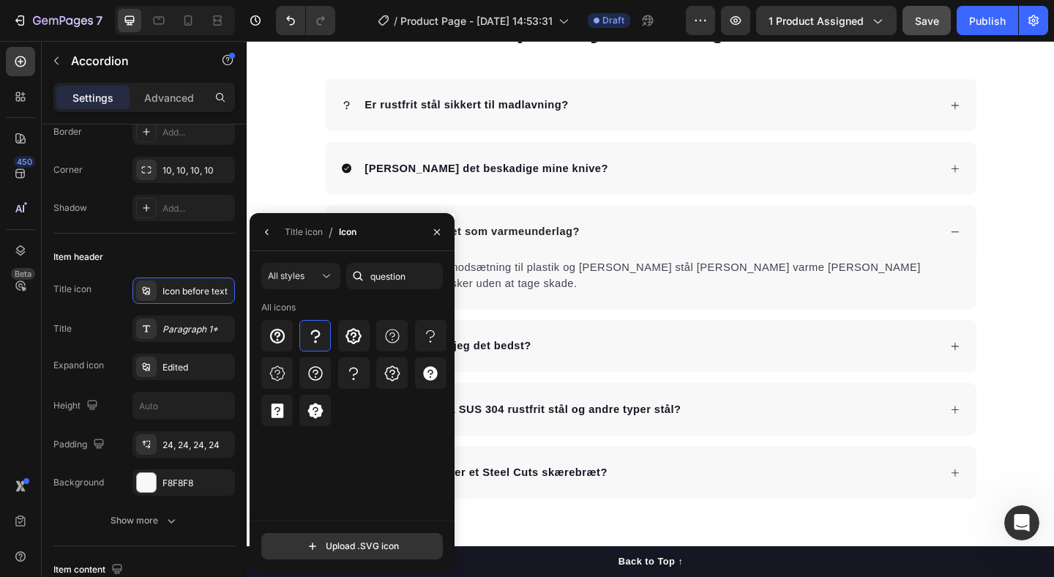
scroll to position [3015, 0]
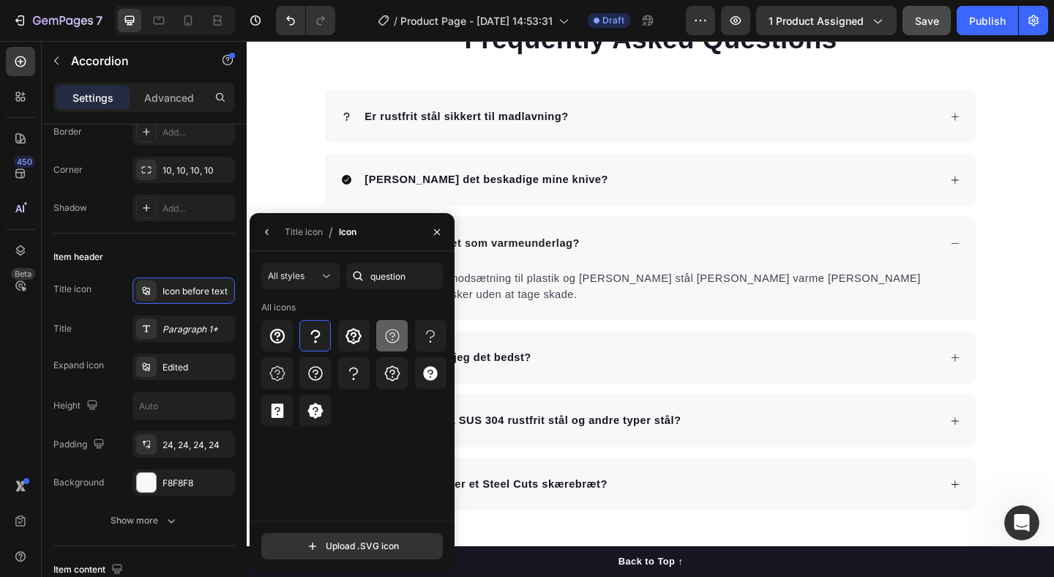
click at [397, 341] on icon at bounding box center [393, 336] width 18 height 18
click at [322, 373] on icon at bounding box center [316, 374] width 18 height 18
click at [395, 333] on icon at bounding box center [393, 336] width 18 height 18
click at [316, 373] on icon at bounding box center [315, 373] width 15 height 15
click at [267, 416] on div at bounding box center [276, 410] width 31 height 31
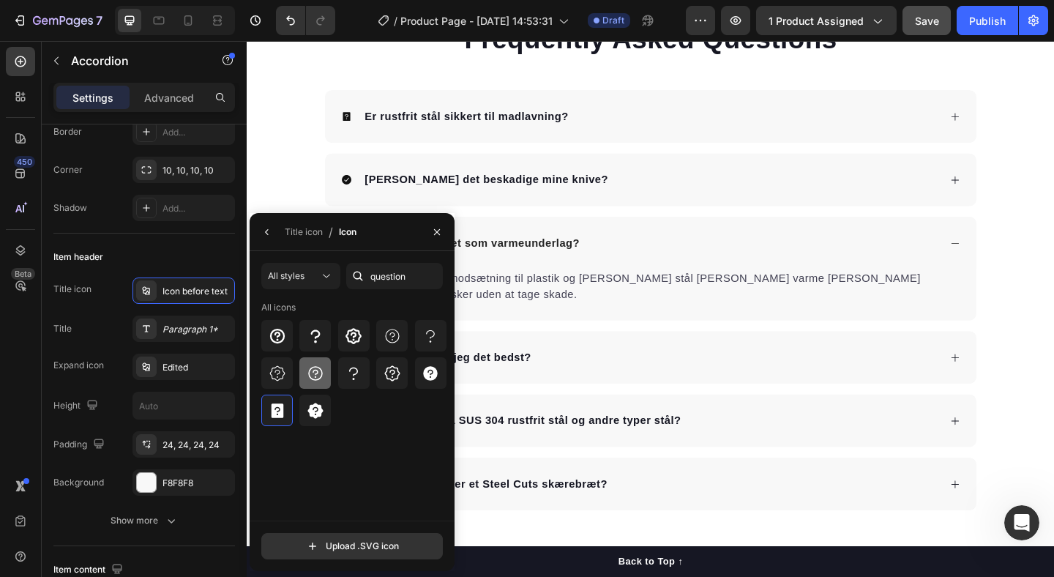
click at [318, 373] on icon at bounding box center [316, 374] width 18 height 18
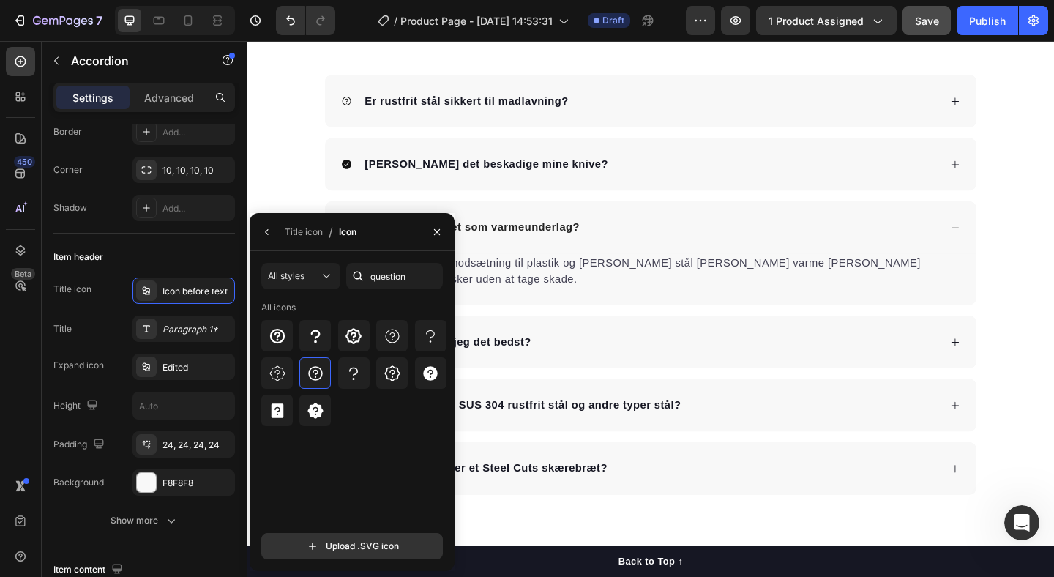
scroll to position [3056, 0]
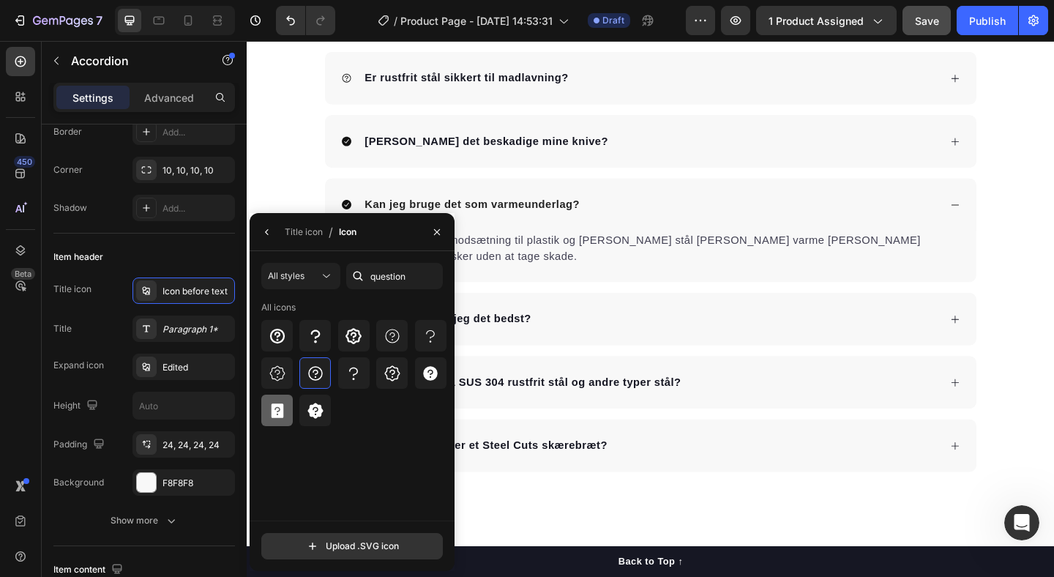
click at [277, 415] on icon at bounding box center [277, 410] width 12 height 15
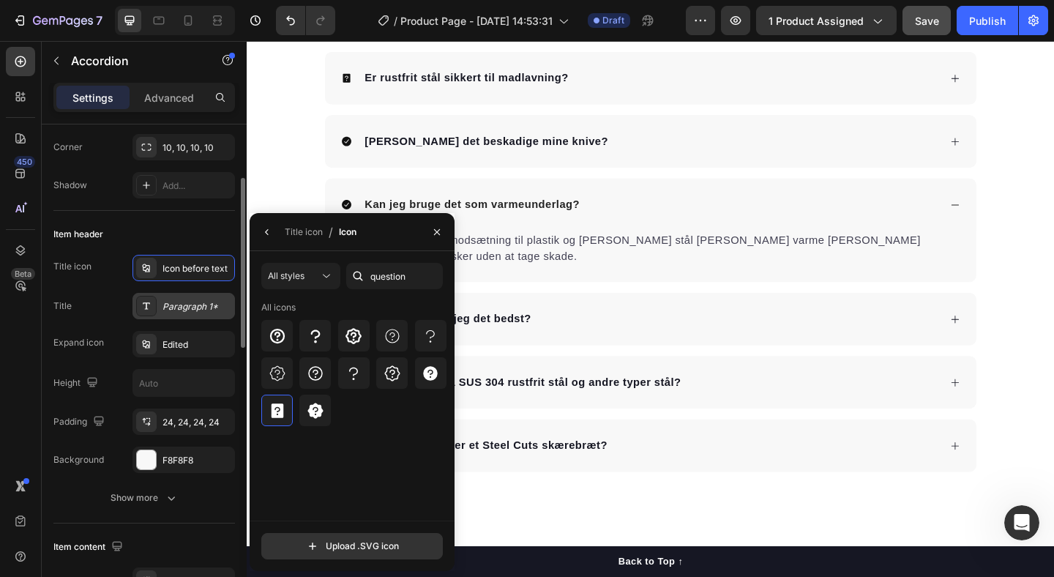
scroll to position [184, 0]
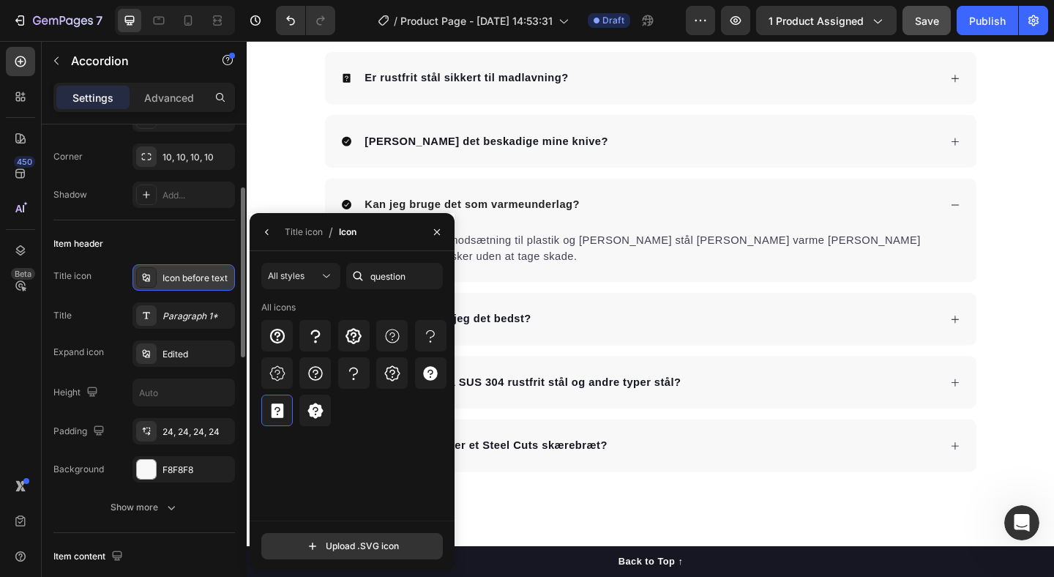
click at [180, 273] on div "Icon before text" at bounding box center [197, 278] width 69 height 13
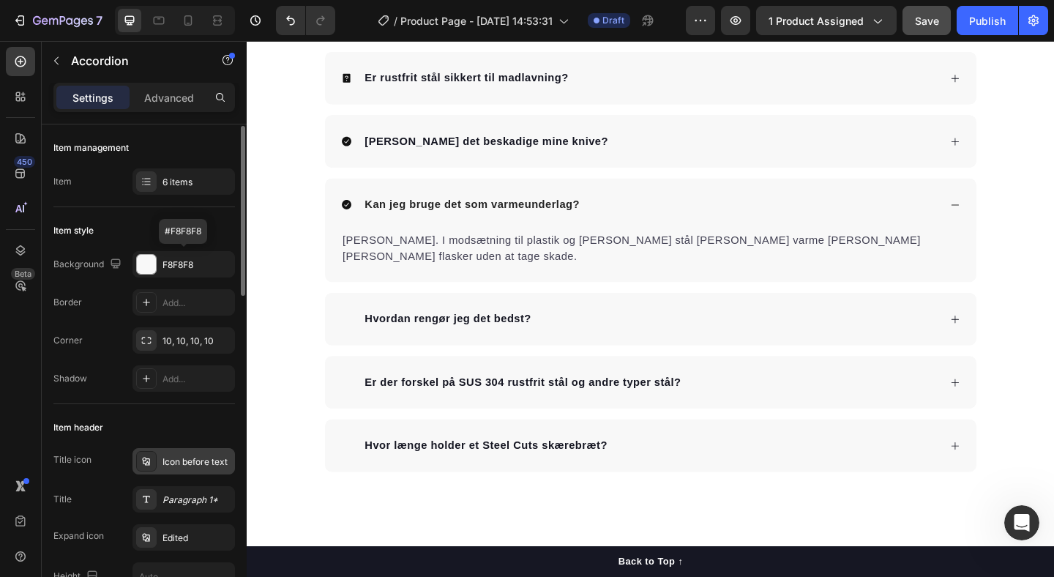
scroll to position [31, 0]
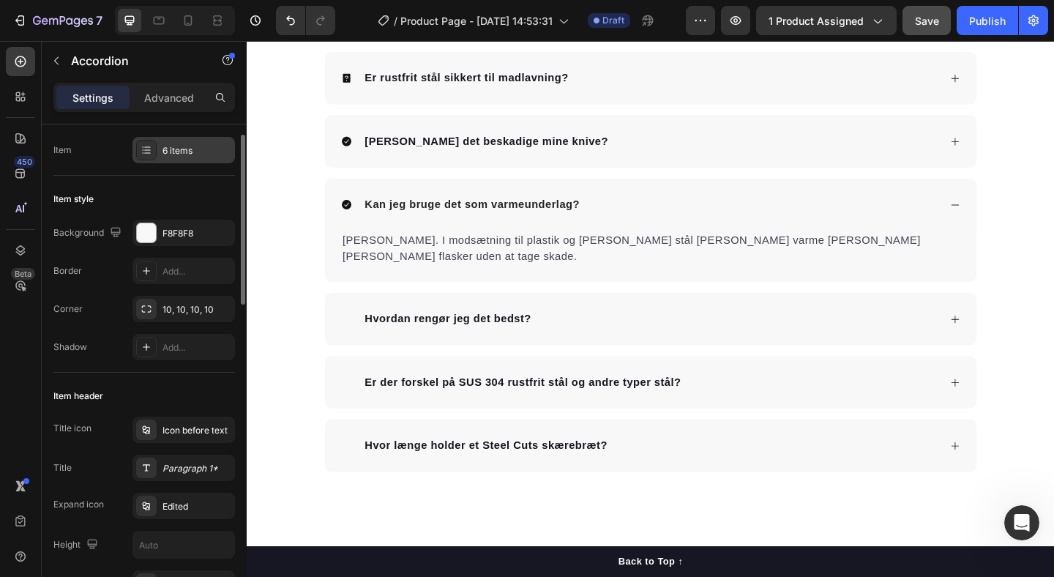
click at [182, 163] on div "6 items" at bounding box center [183, 150] width 102 height 26
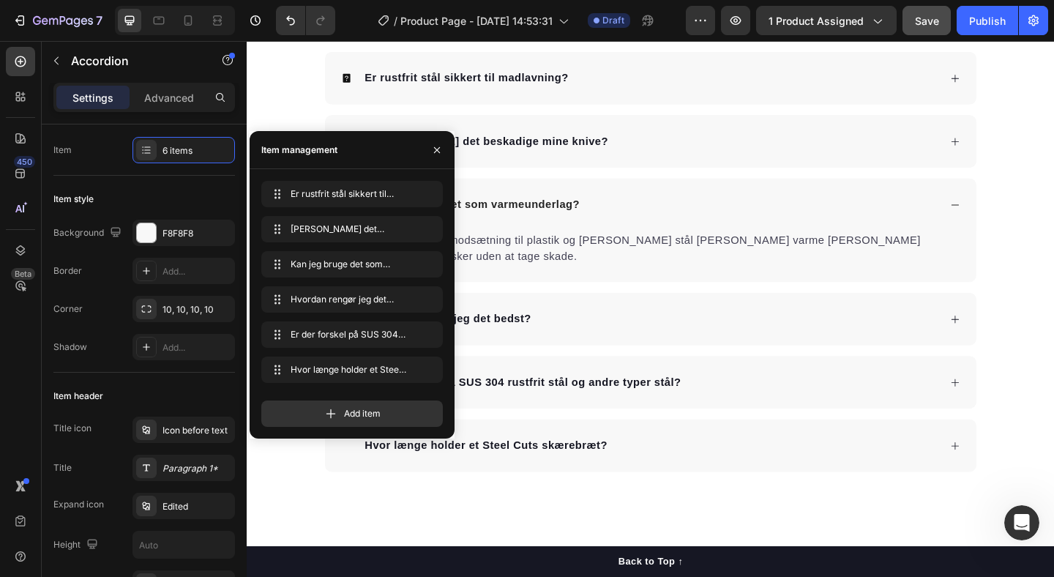
click at [400, 130] on div "[PERSON_NAME] det beskadige mine knive?" at bounding box center [686, 150] width 709 height 57
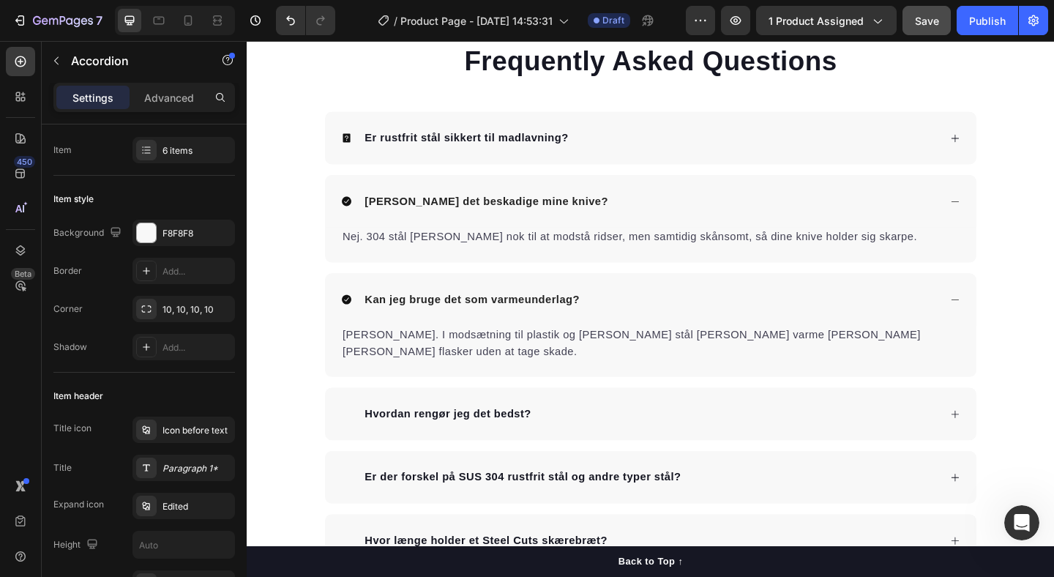
scroll to position [2944, 0]
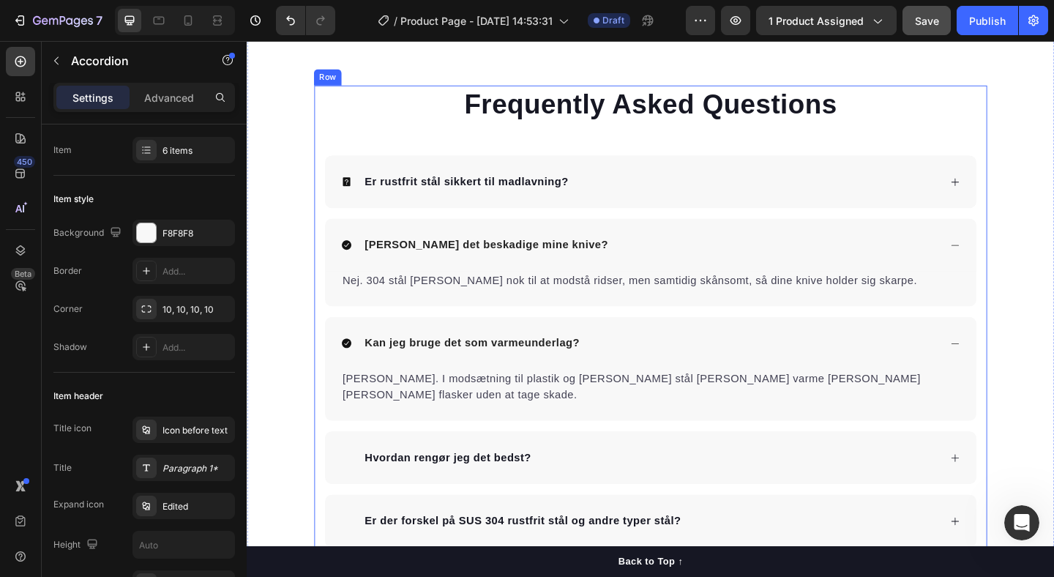
click at [326, 165] on div "Frequently Asked Questions Heading Er rustfrit stål sikkert til madlavning? Kan…" at bounding box center [686, 374] width 732 height 571
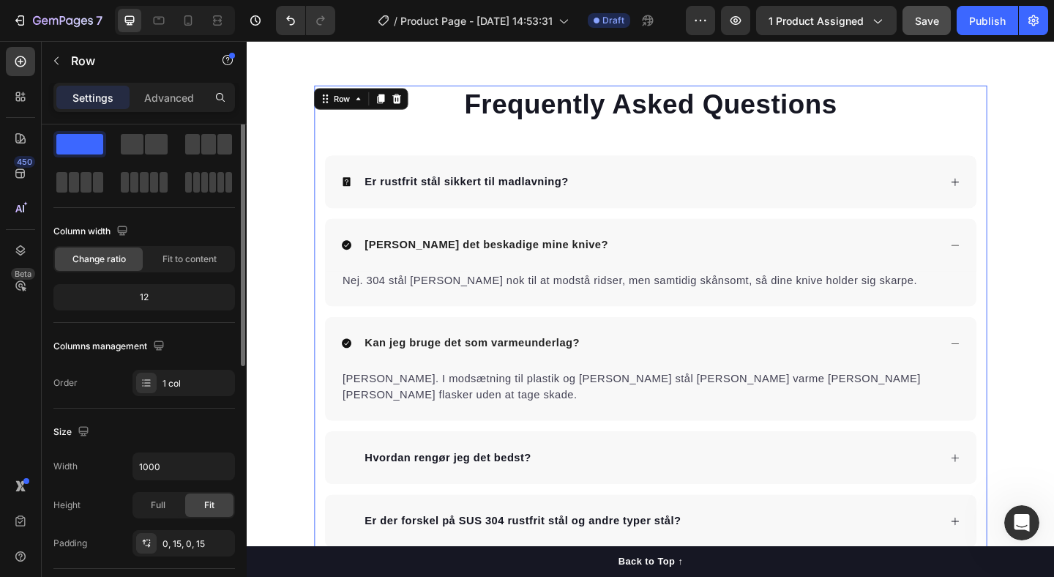
scroll to position [0, 0]
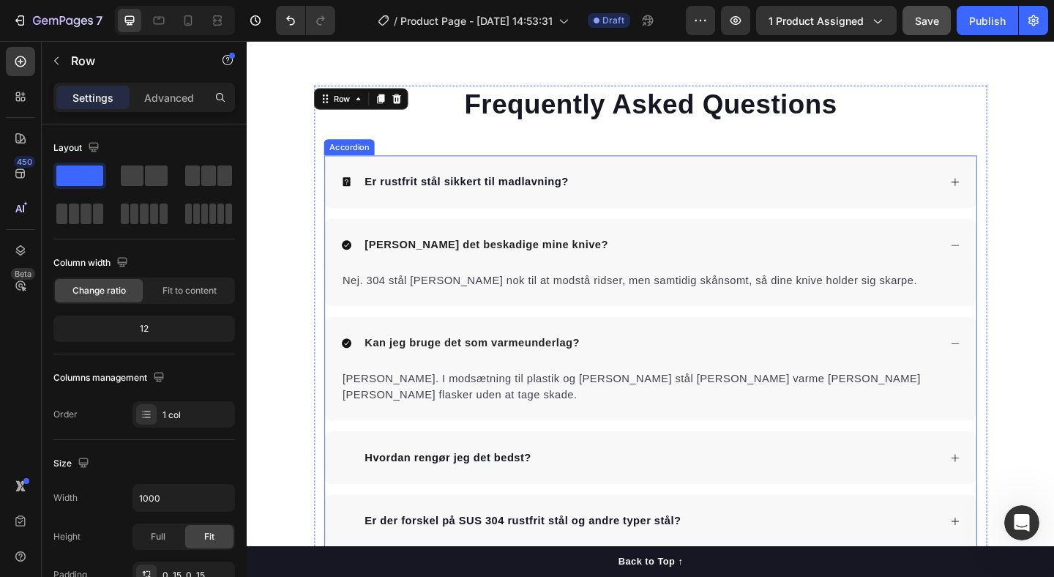
click at [367, 174] on div "Er rustfrit stål sikkert til madlavning?" at bounding box center [686, 193] width 709 height 57
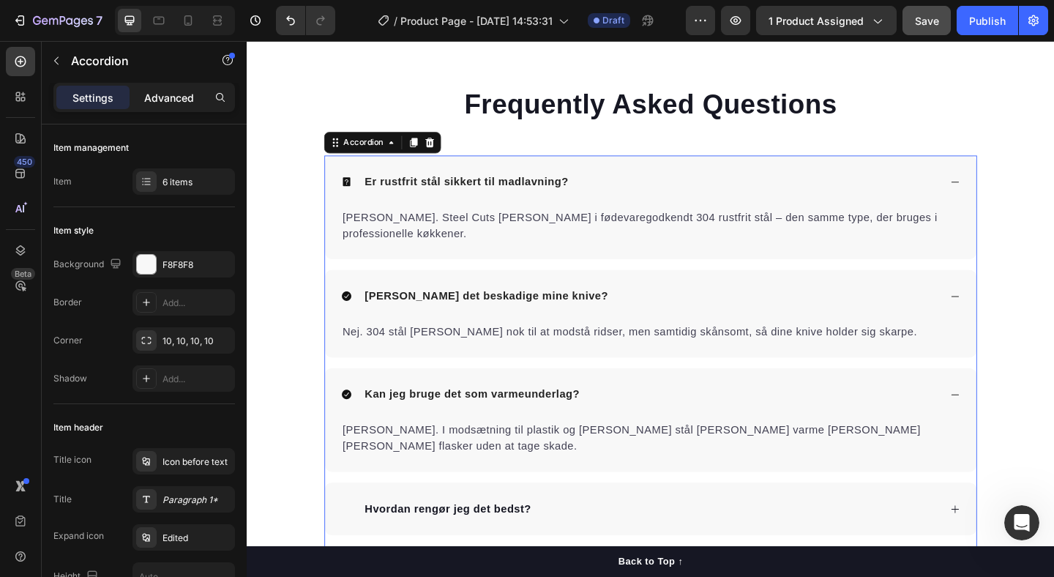
click at [160, 97] on p "Advanced" at bounding box center [169, 97] width 50 height 15
type input "100%"
type input "100"
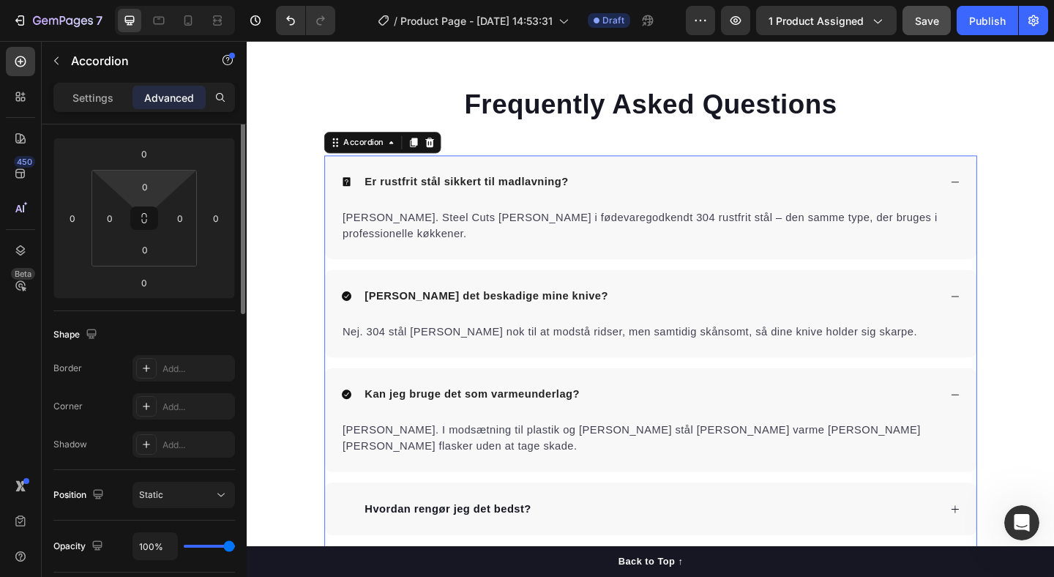
scroll to position [522, 0]
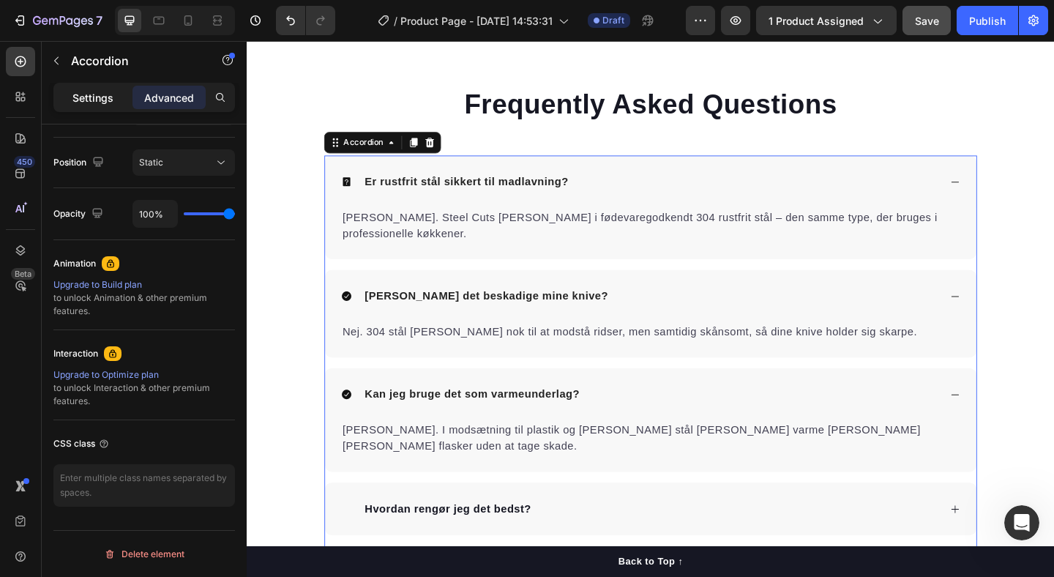
click at [112, 97] on p "Settings" at bounding box center [92, 97] width 41 height 15
type input "16"
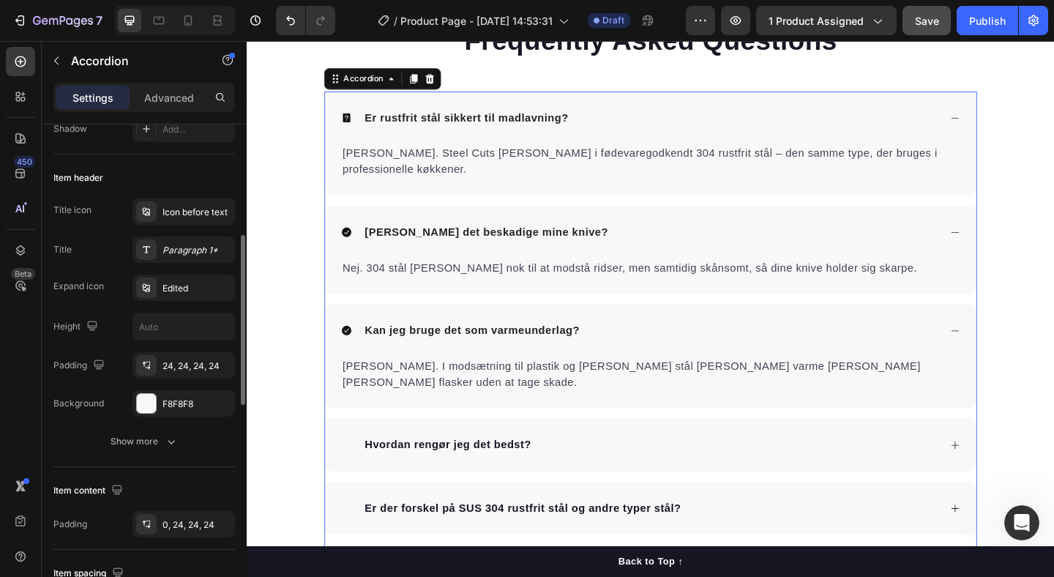
scroll to position [225, 0]
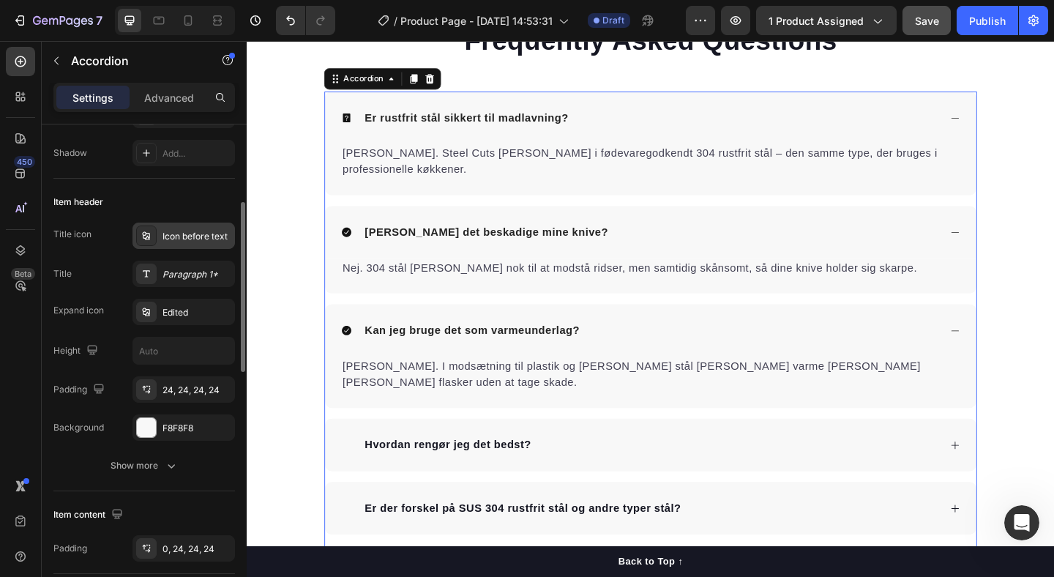
click at [169, 238] on div "Icon before text" at bounding box center [197, 236] width 69 height 13
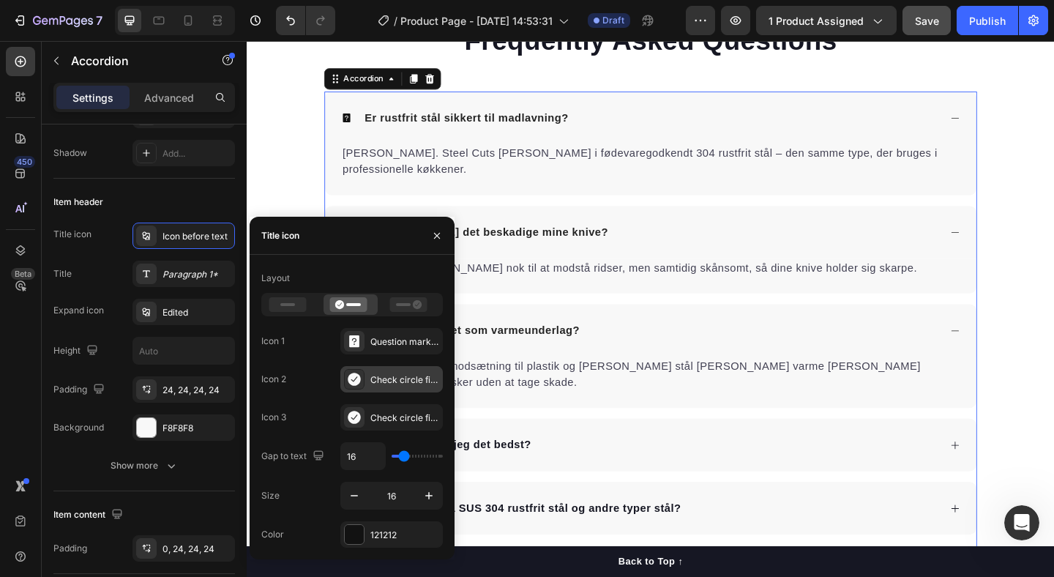
click at [373, 376] on div "Check circle filled" at bounding box center [404, 379] width 69 height 13
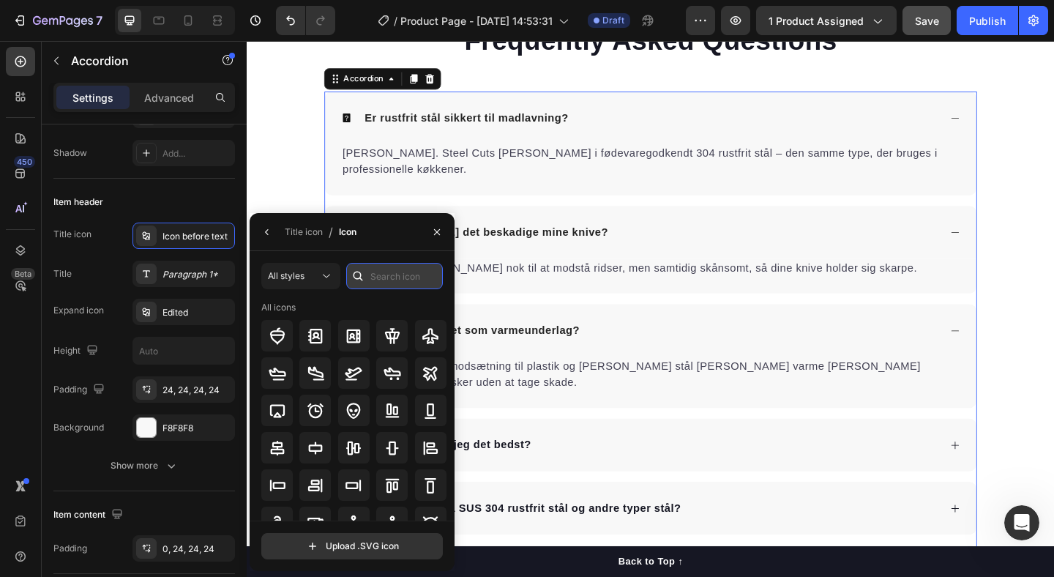
click at [371, 272] on input "text" at bounding box center [394, 276] width 97 height 26
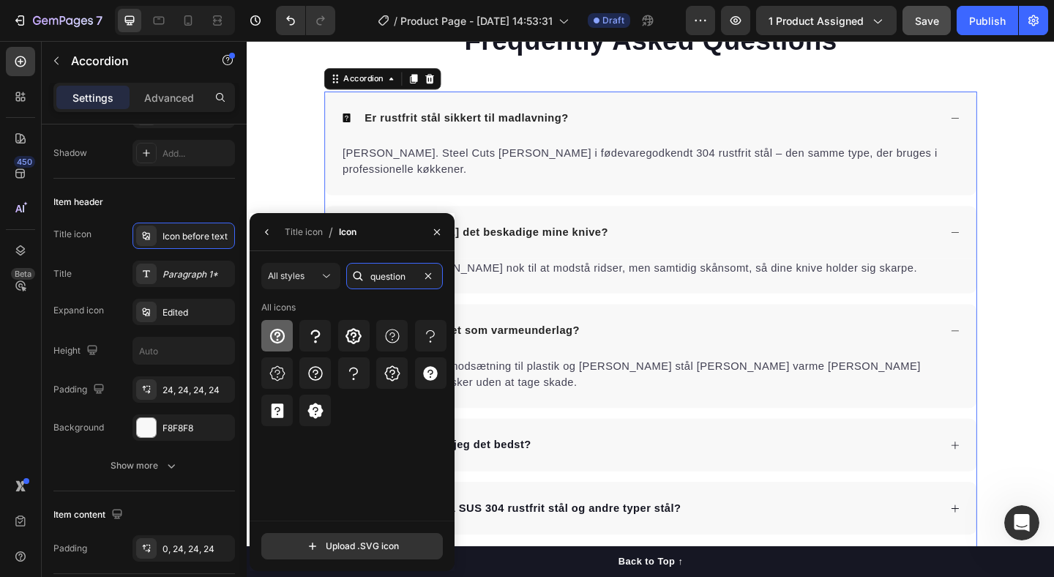
type input "question"
click at [281, 334] on icon at bounding box center [278, 336] width 18 height 18
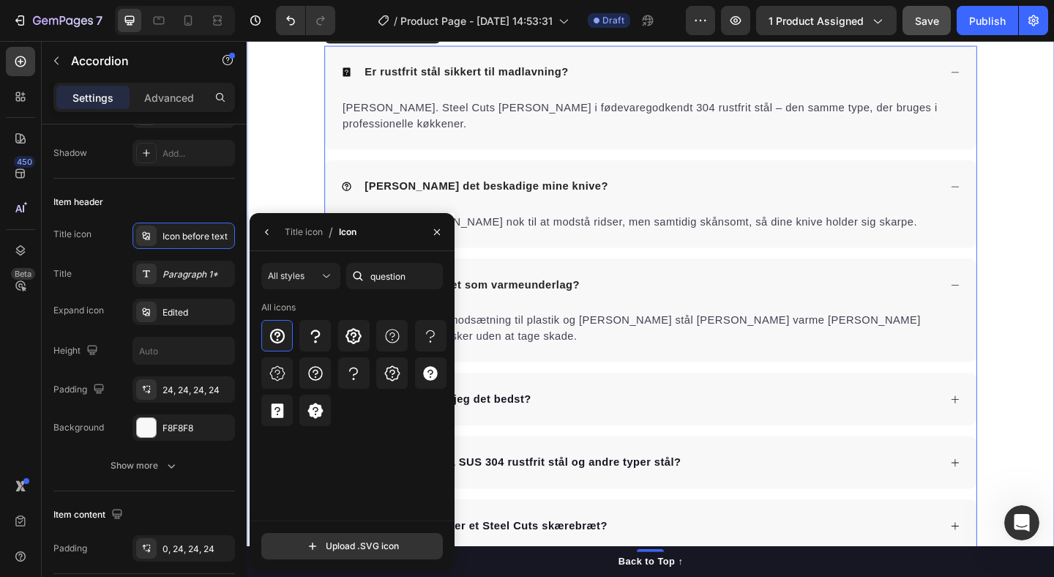
scroll to position [3040, 0]
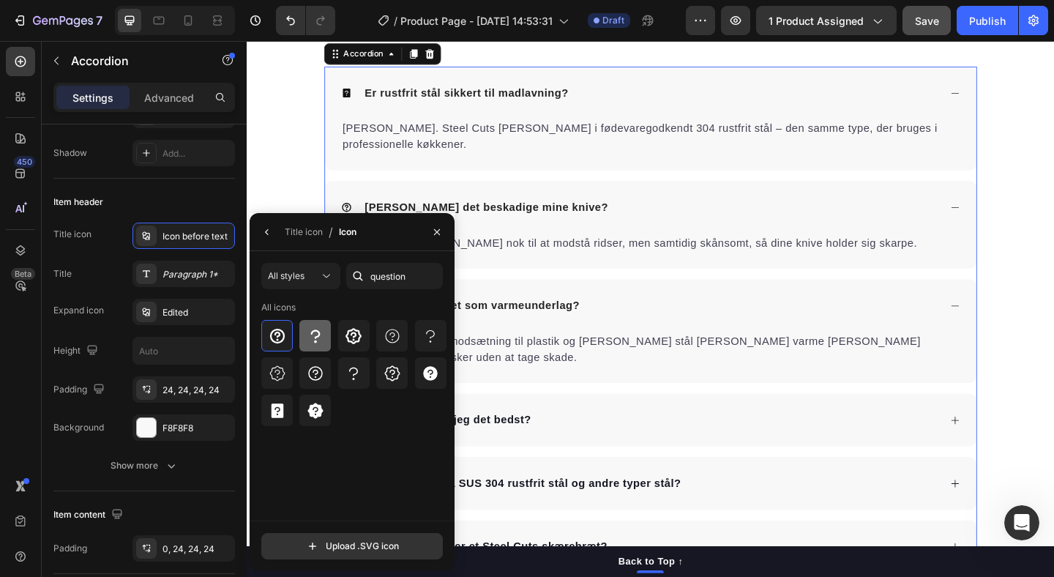
click at [321, 333] on icon at bounding box center [316, 336] width 18 height 18
click at [433, 376] on icon at bounding box center [430, 373] width 15 height 15
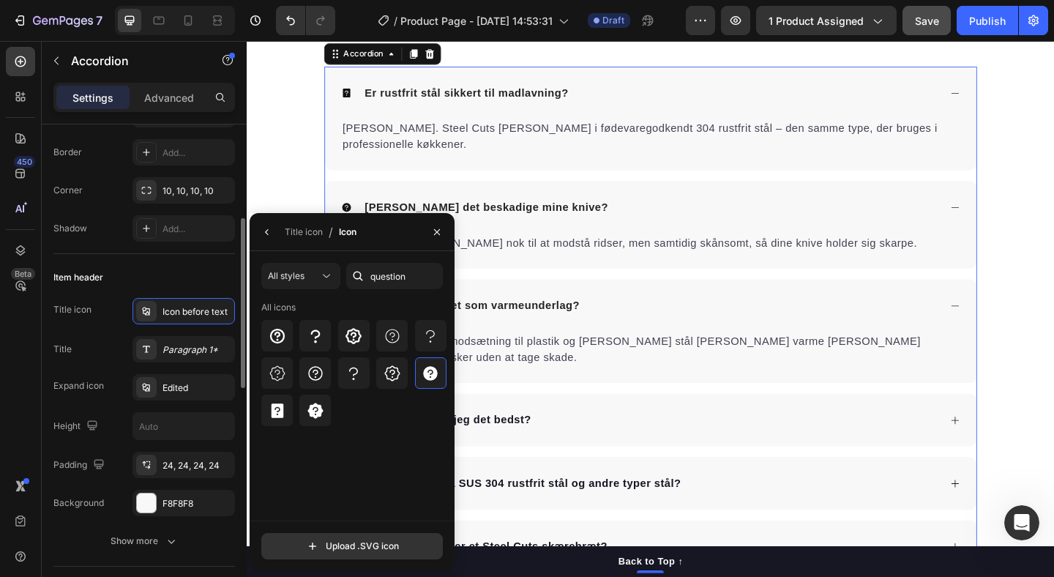
scroll to position [0, 0]
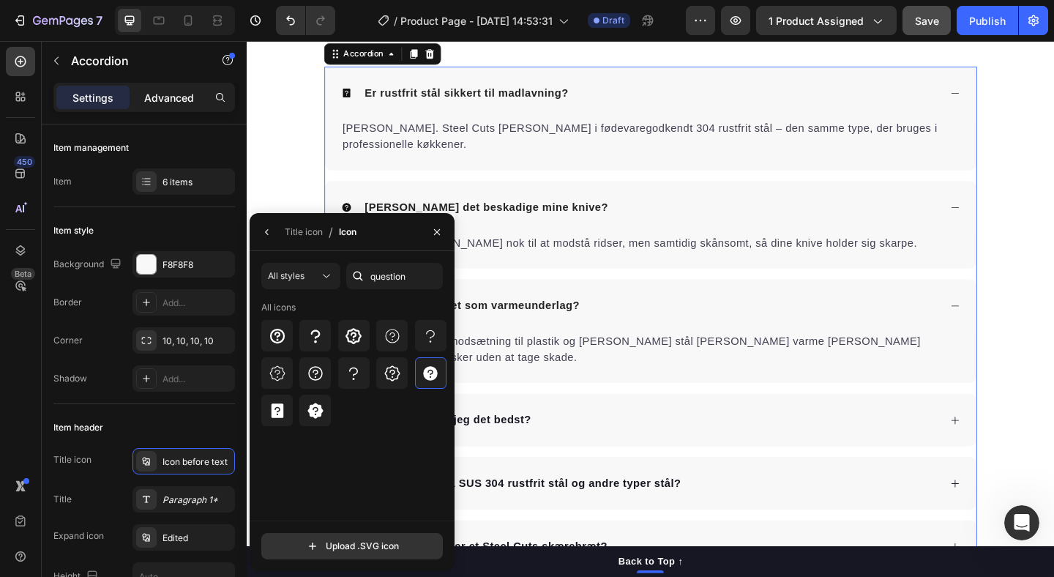
click at [164, 99] on p "Advanced" at bounding box center [169, 97] width 50 height 15
type input "100%"
type input "100"
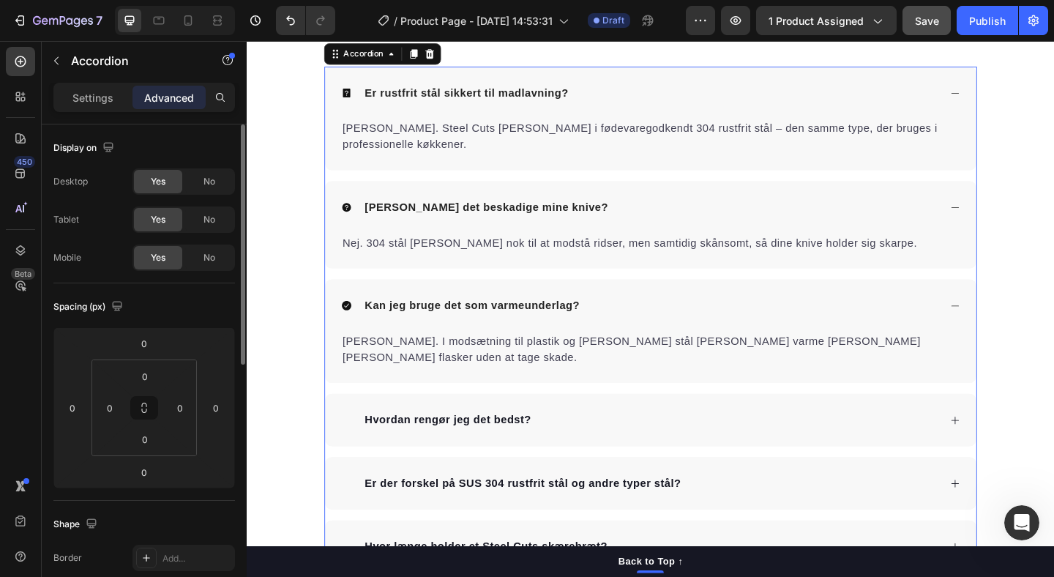
click at [95, 84] on div "Settings Advanced" at bounding box center [144, 97] width 182 height 29
click at [95, 101] on p "Settings" at bounding box center [92, 97] width 41 height 15
type input "16"
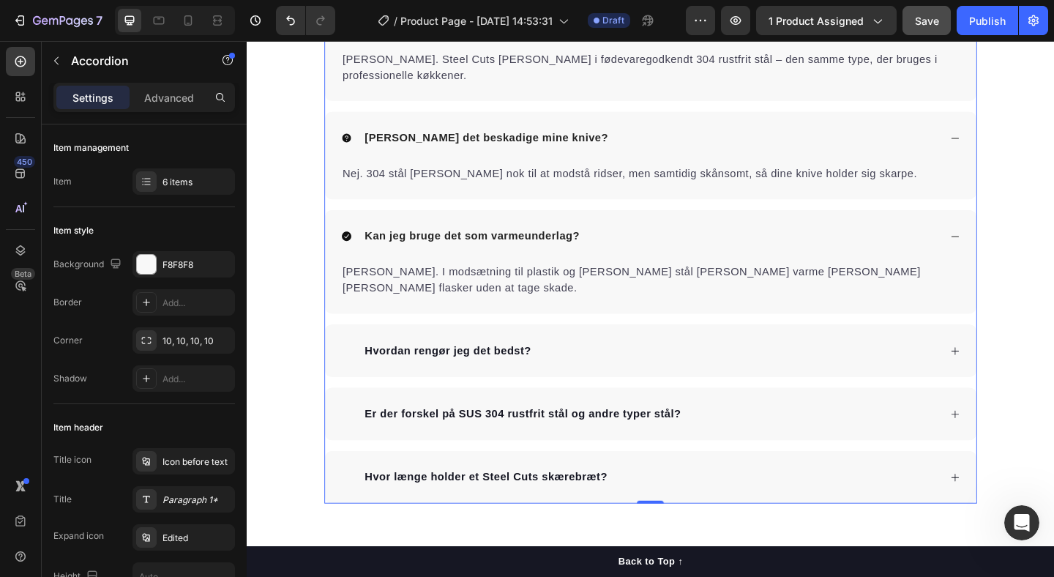
scroll to position [3201, 0]
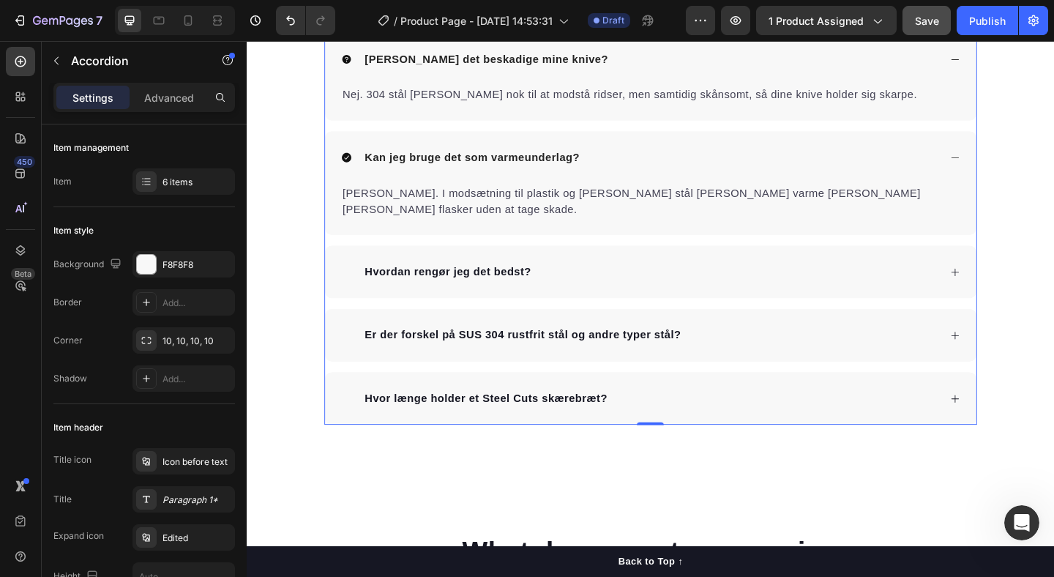
click at [355, 225] on div "Er rustfrit stål sikkert til madlavning? Ja. Steel Cuts er lavet i fødevaregodk…" at bounding box center [686, 183] width 710 height 550
click at [352, 286] on span at bounding box center [355, 292] width 12 height 12
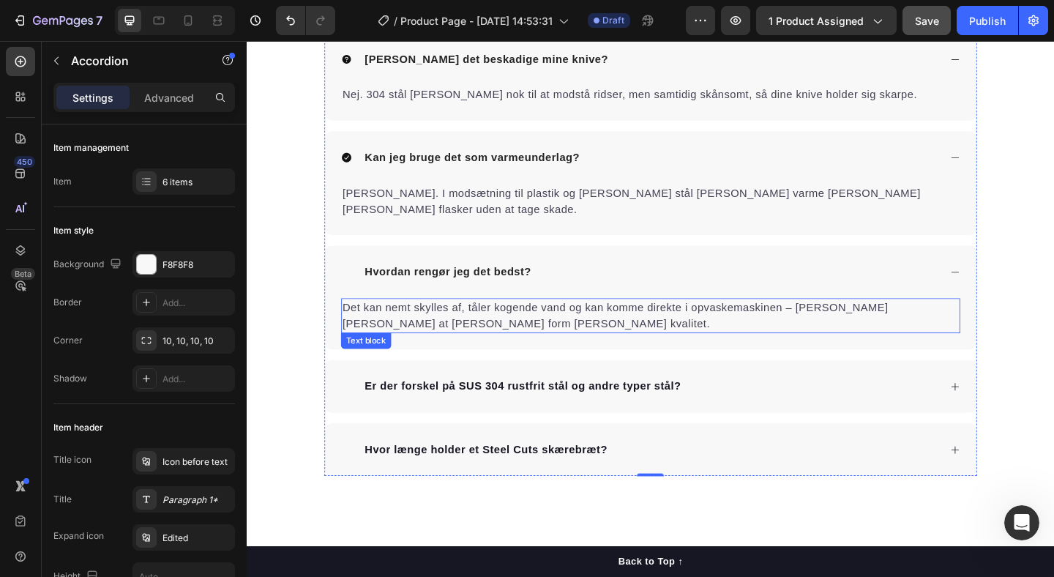
click at [354, 360] on div "Text block" at bounding box center [376, 366] width 49 height 13
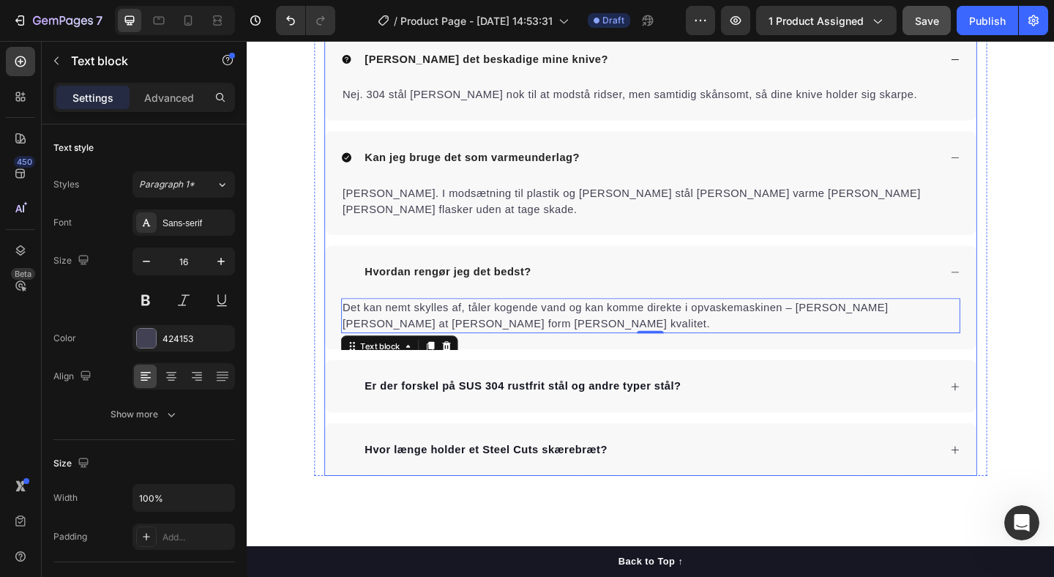
click at [348, 348] on div "Er rustfrit stål sikkert til madlavning? Ja. Steel Cuts er lavet i fødevaregodk…" at bounding box center [686, 211] width 710 height 606
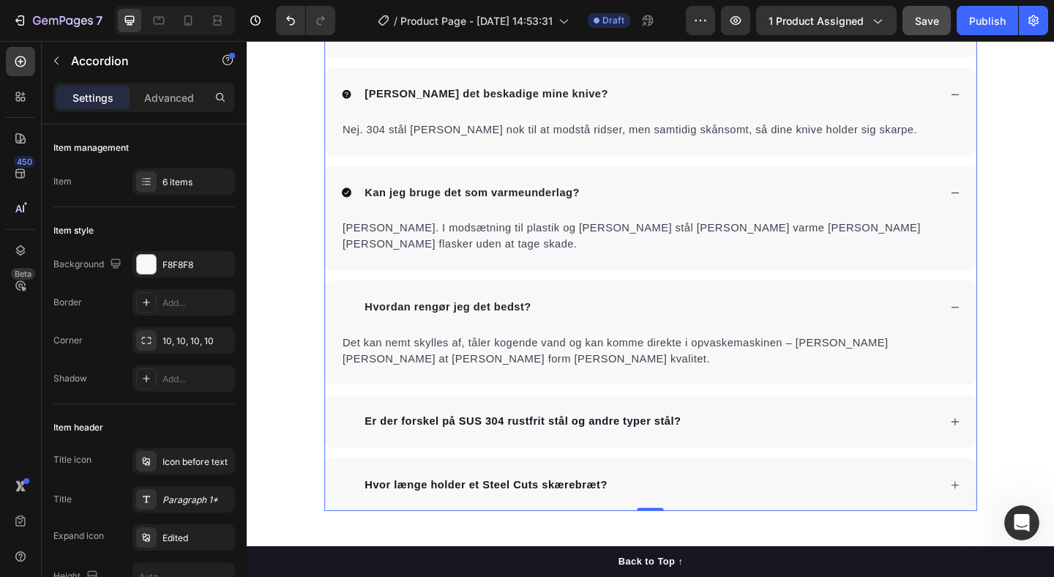
scroll to position [3171, 0]
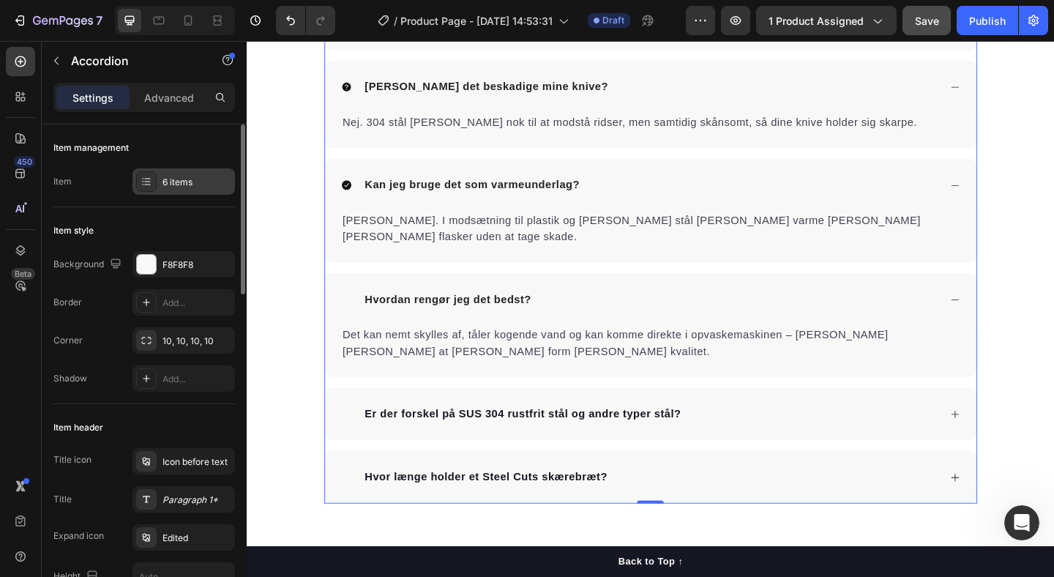
click at [179, 186] on div "6 items" at bounding box center [197, 182] width 69 height 13
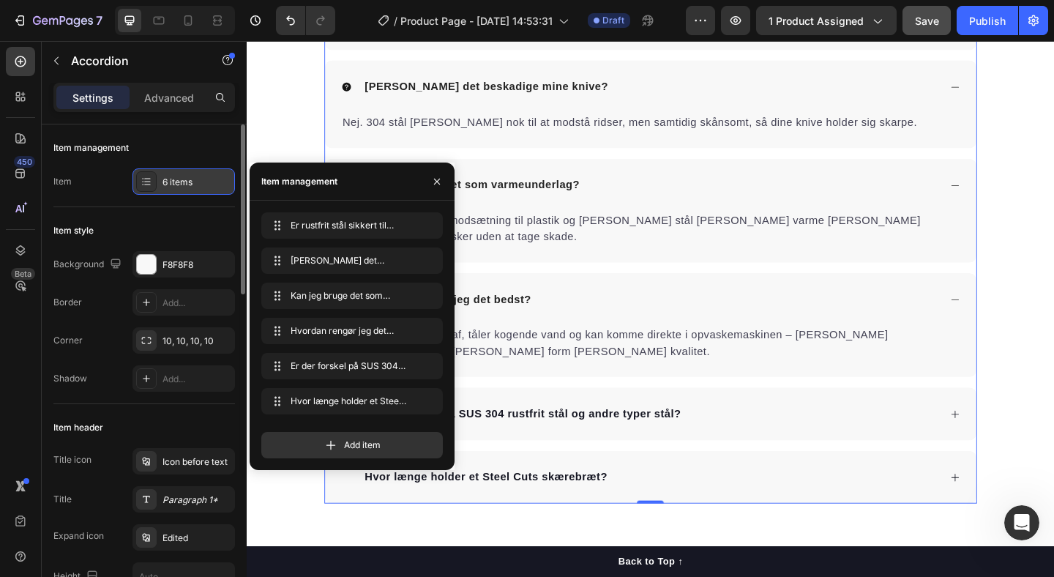
click at [179, 186] on div "6 items" at bounding box center [197, 182] width 69 height 13
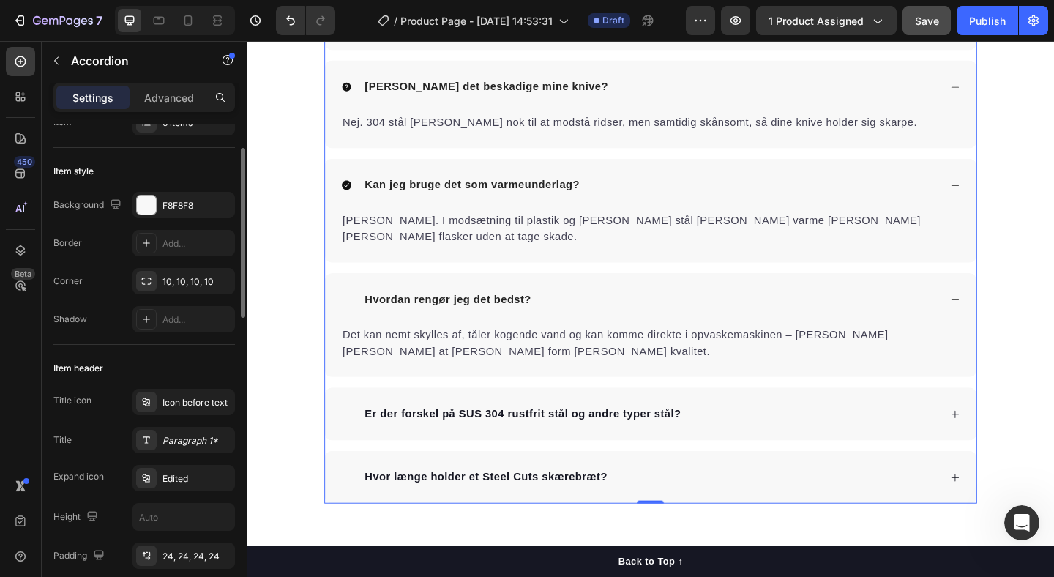
scroll to position [69, 0]
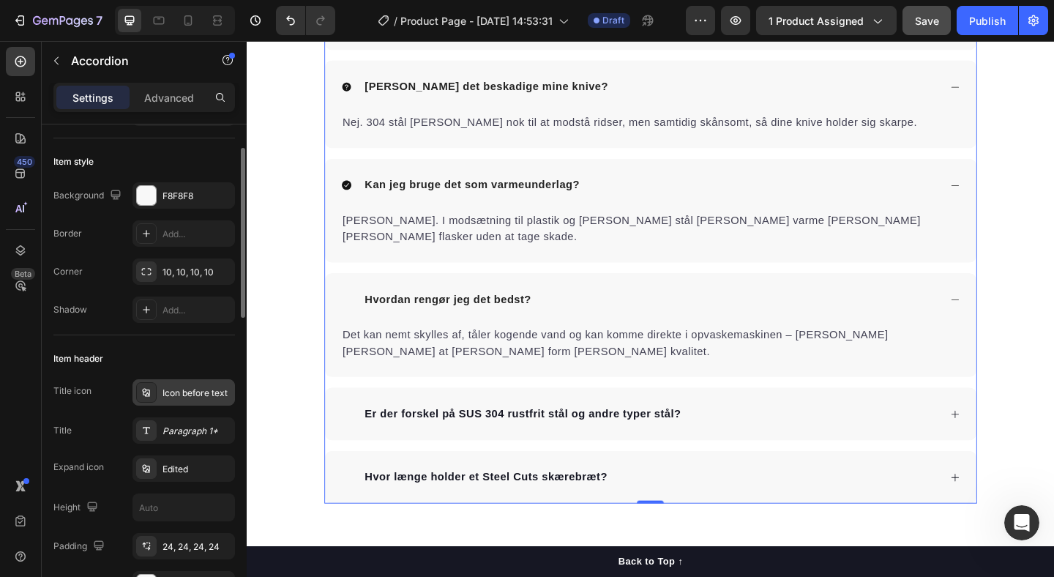
click at [174, 379] on div "Icon before text" at bounding box center [183, 392] width 102 height 26
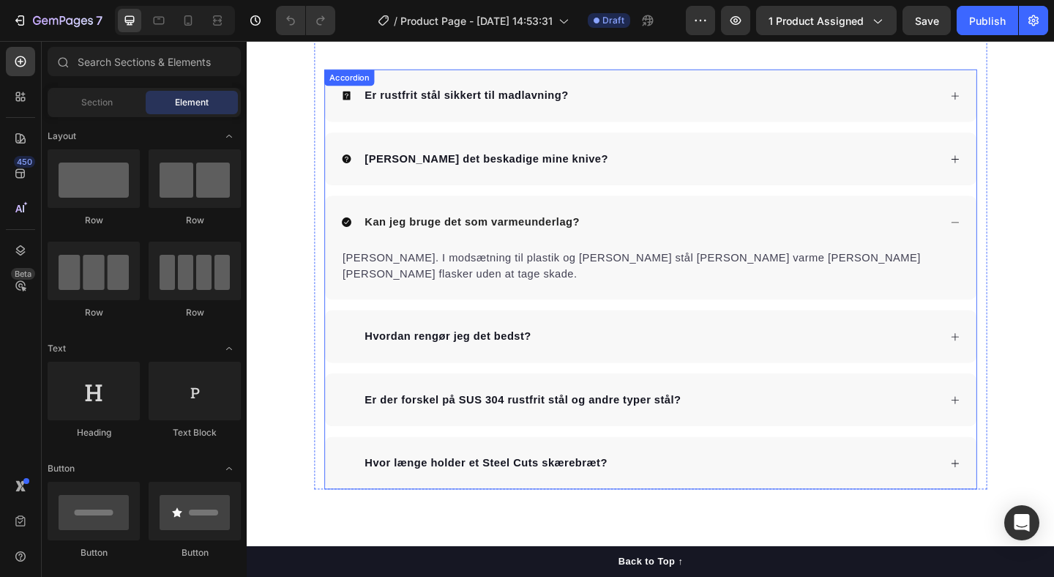
scroll to position [2991, 0]
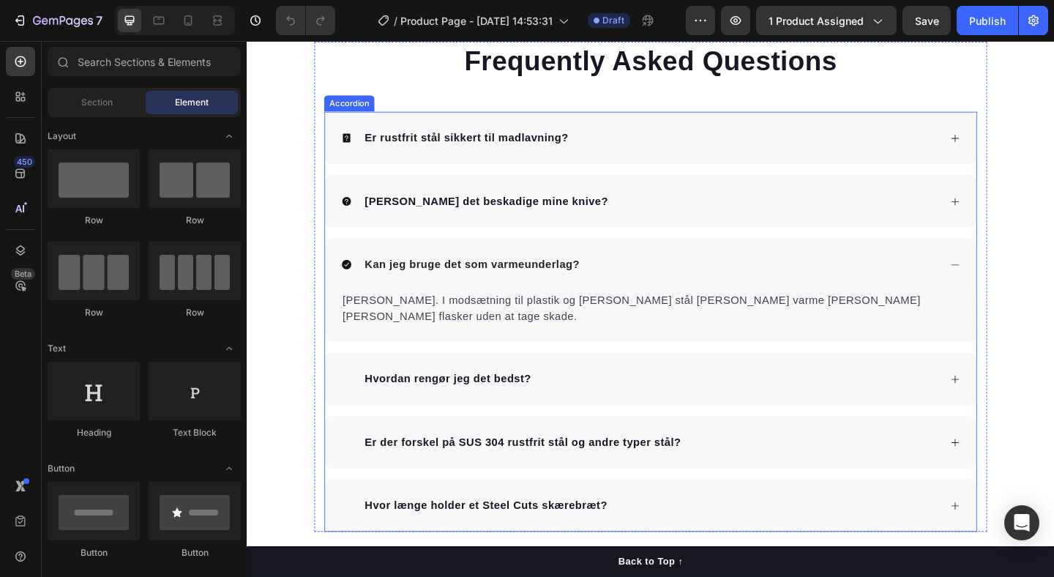
click at [414, 354] on div "Er rustfrit stål sikkert til madlavning? Kan det beskadige mine knive? Kan jeg …" at bounding box center [686, 346] width 710 height 457
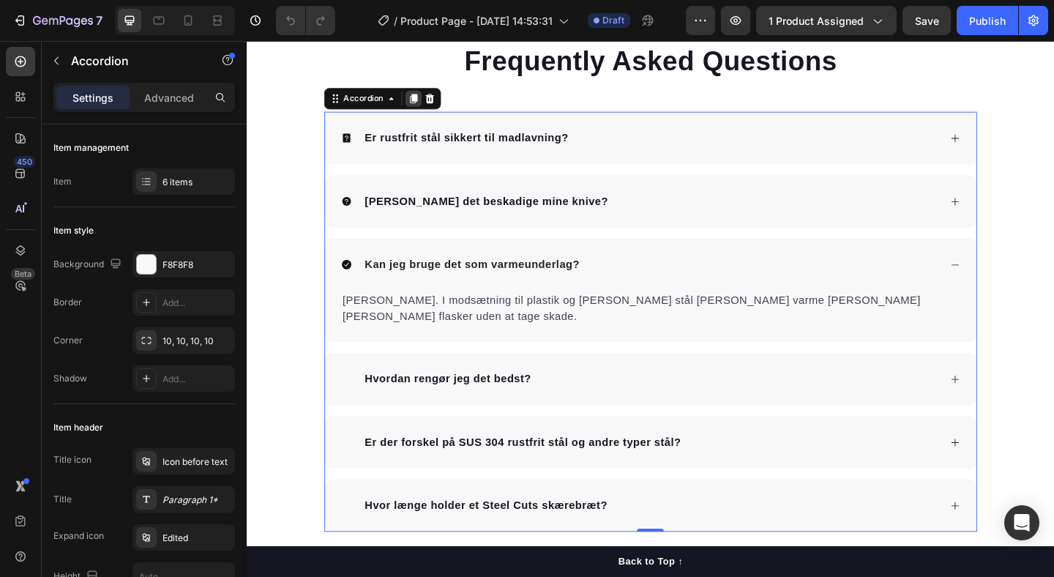
click at [431, 107] on icon at bounding box center [429, 104] width 8 height 10
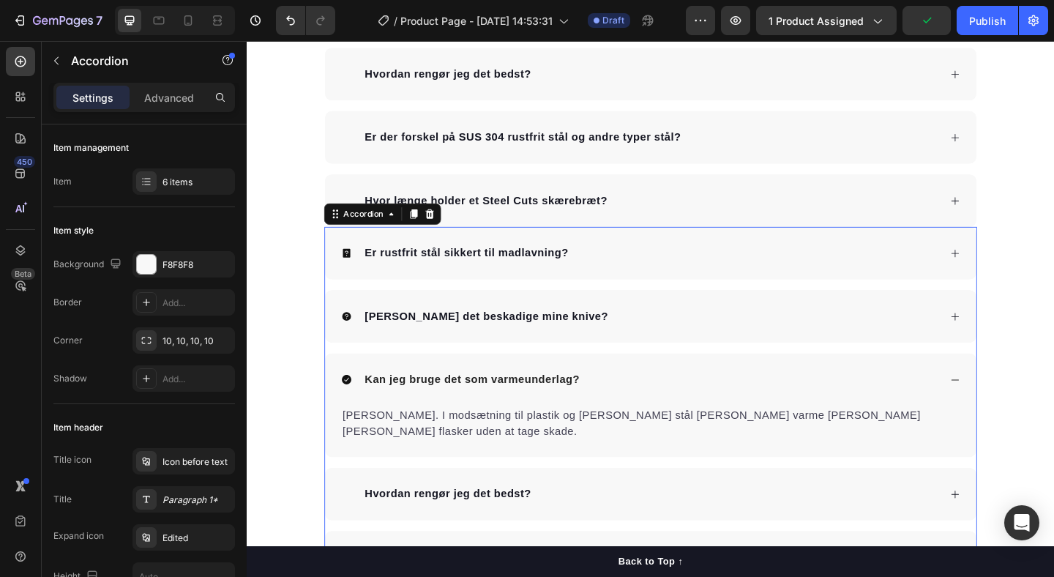
scroll to position [3406, 0]
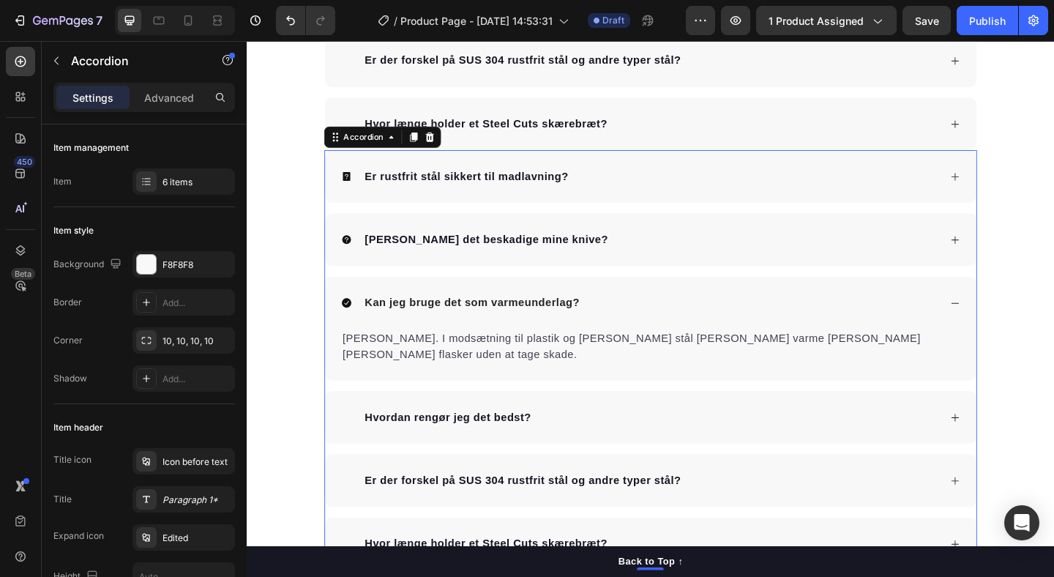
click at [695, 297] on div "Kan jeg bruge det som varmeunderlag?" at bounding box center [686, 325] width 709 height 57
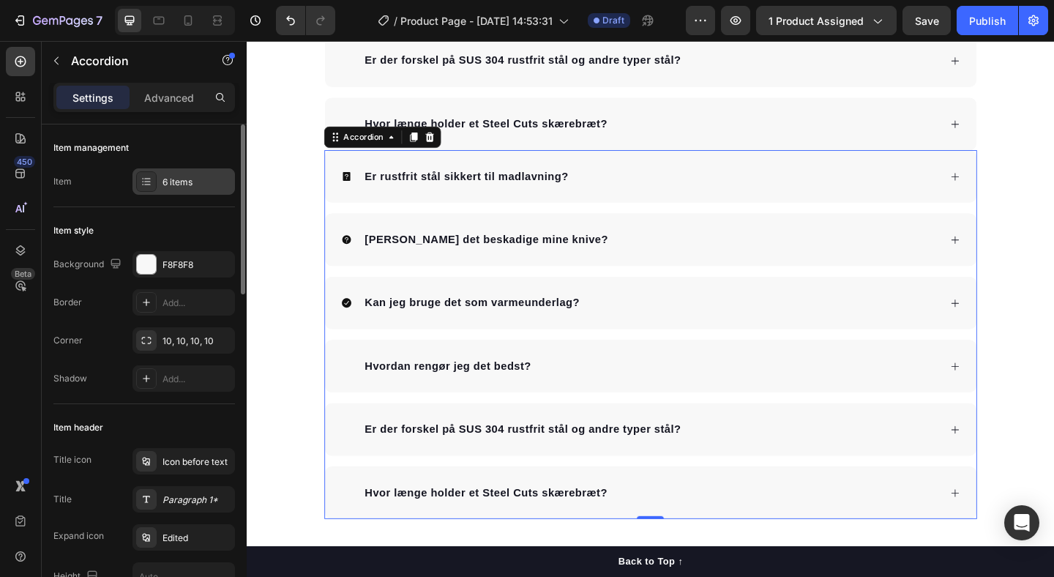
click at [183, 182] on div "6 items" at bounding box center [197, 182] width 69 height 13
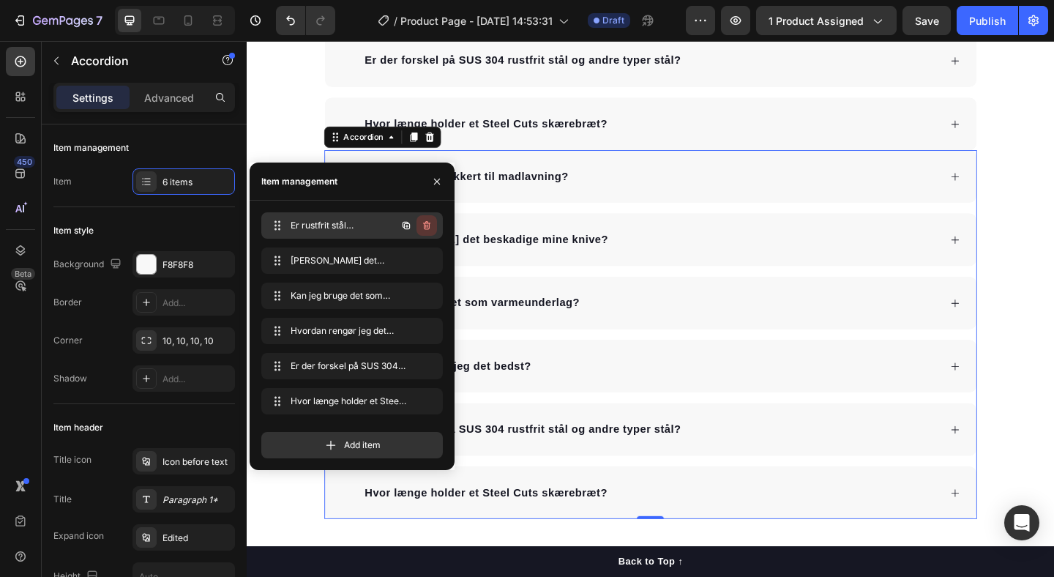
click at [430, 224] on icon "button" at bounding box center [427, 226] width 12 height 12
click at [430, 224] on div "Delete" at bounding box center [416, 225] width 27 height 13
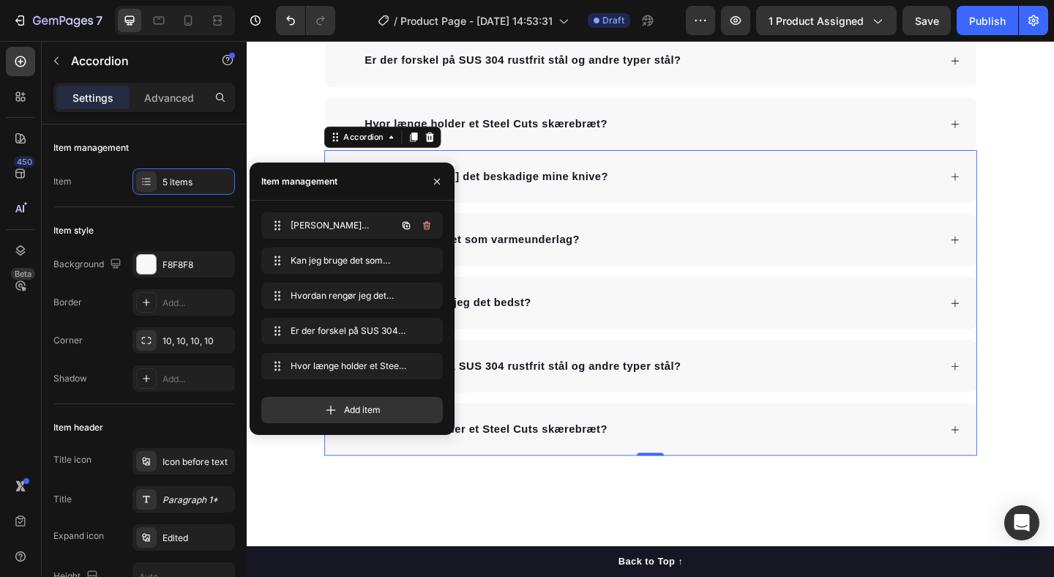
click at [430, 224] on icon "button" at bounding box center [427, 226] width 12 height 12
click at [430, 224] on div "Delete" at bounding box center [416, 225] width 27 height 13
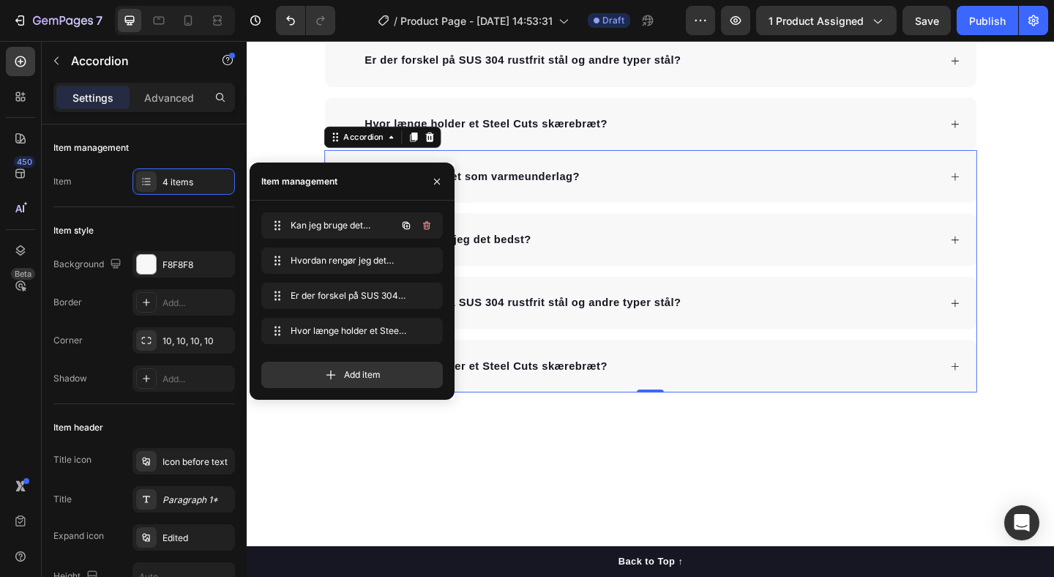
click at [430, 224] on icon "button" at bounding box center [427, 226] width 12 height 12
click at [430, 224] on div "Delete" at bounding box center [416, 225] width 27 height 13
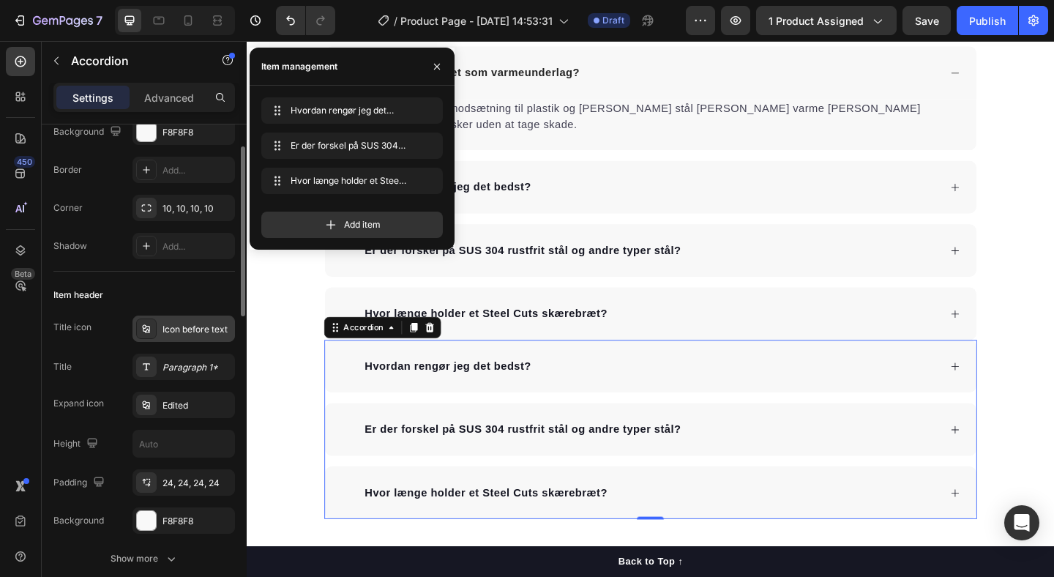
scroll to position [149, 0]
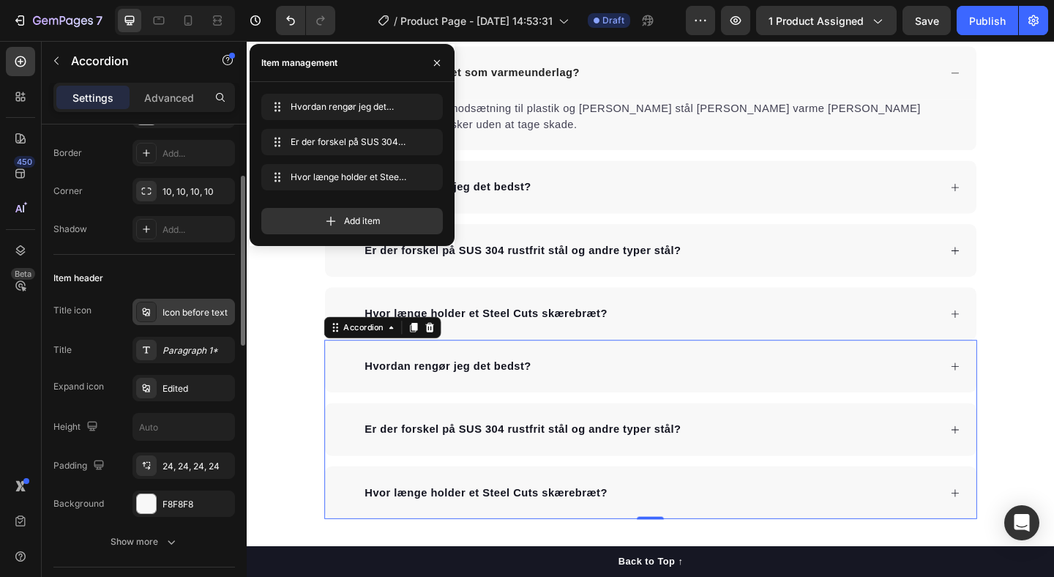
click at [175, 307] on div "Icon before text" at bounding box center [197, 312] width 69 height 13
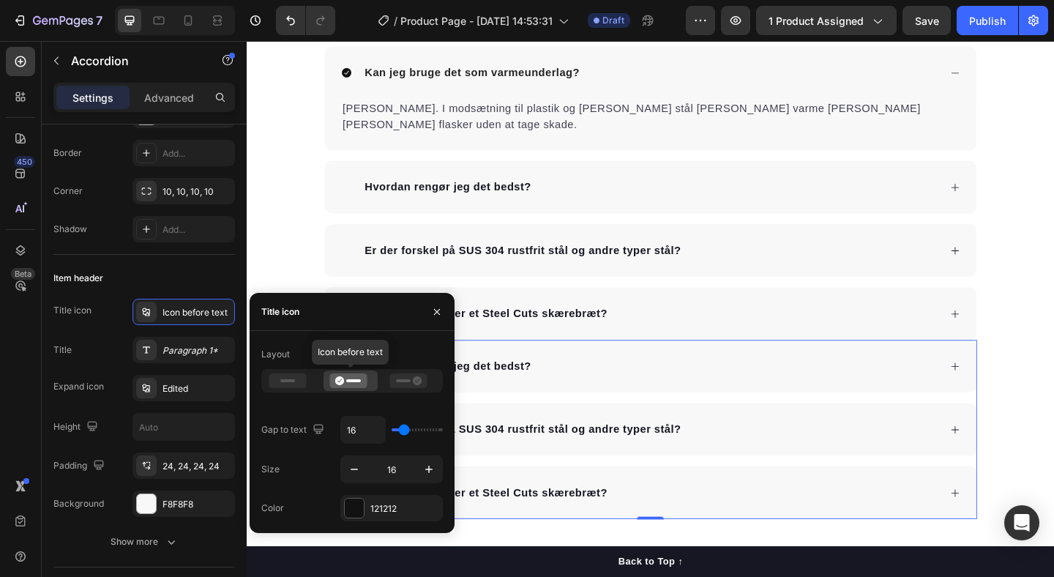
click at [342, 379] on icon at bounding box center [339, 380] width 9 height 9
click at [147, 285] on div "Item header" at bounding box center [144, 277] width 182 height 23
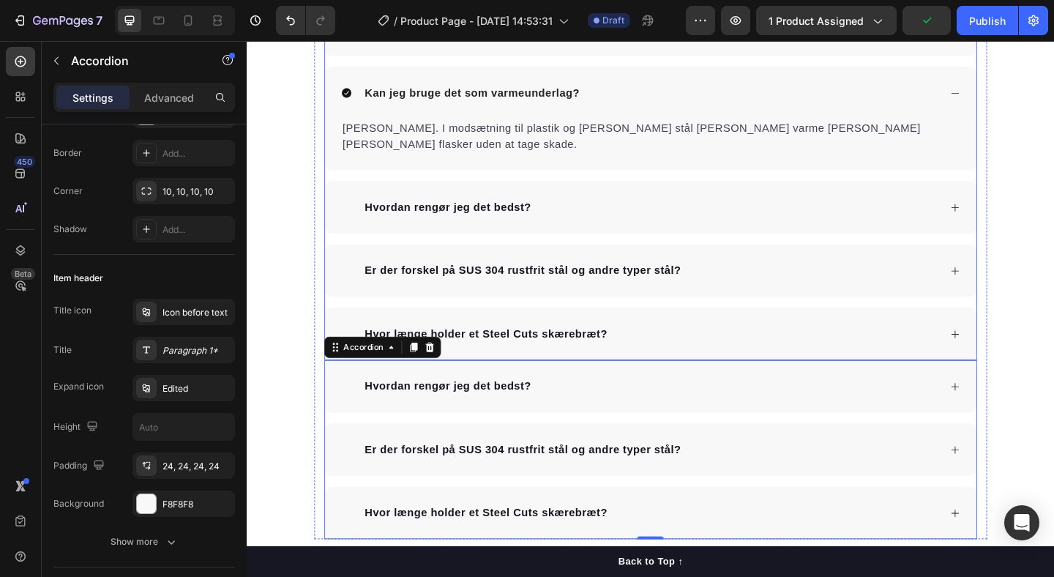
scroll to position [3114, 0]
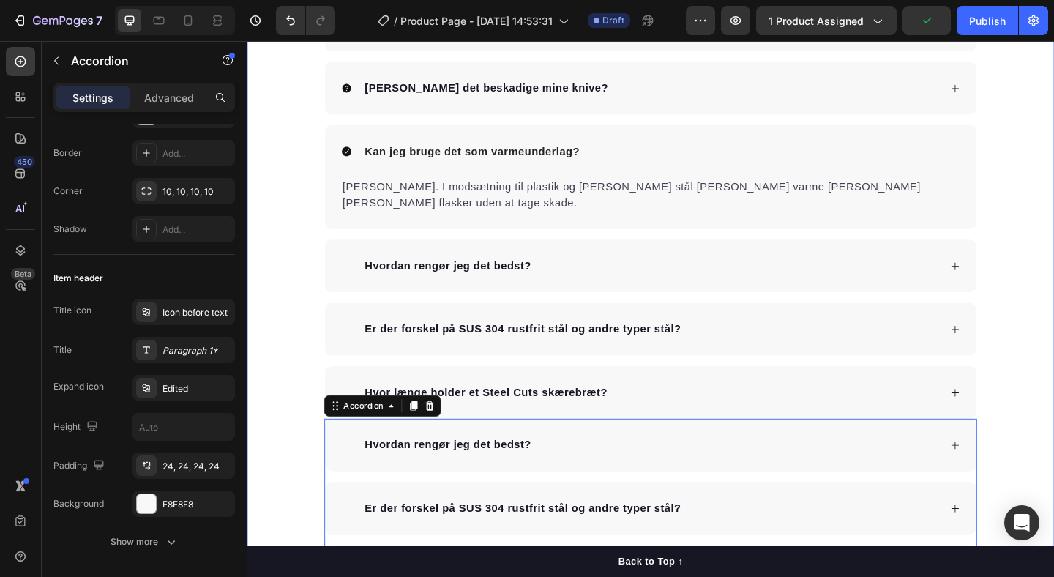
click at [276, 315] on div "Frequently Asked Questions Heading Er rustfrit stål sikkert til madlavning? Kan…" at bounding box center [686, 283] width 878 height 728
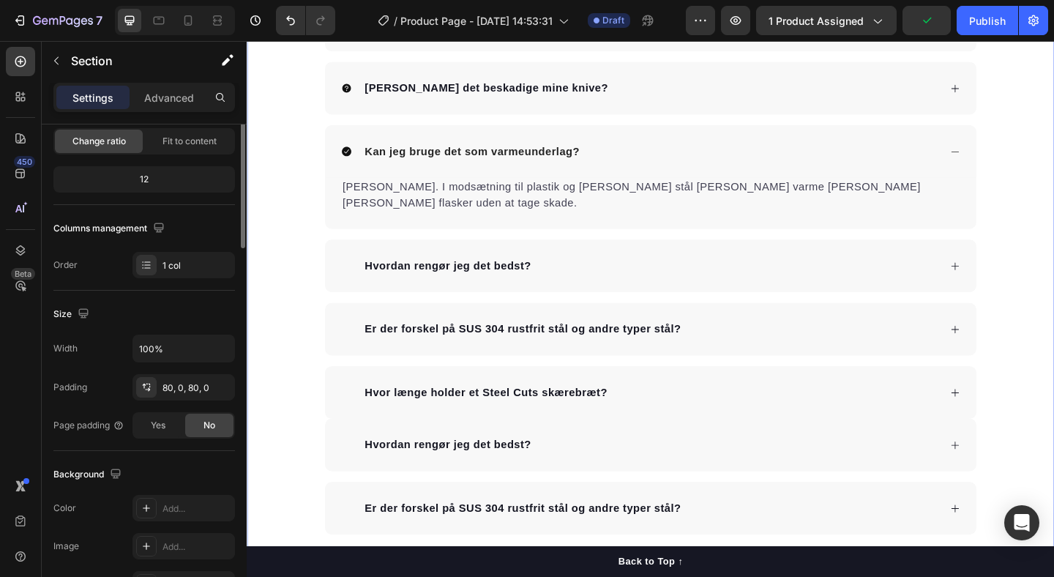
scroll to position [0, 0]
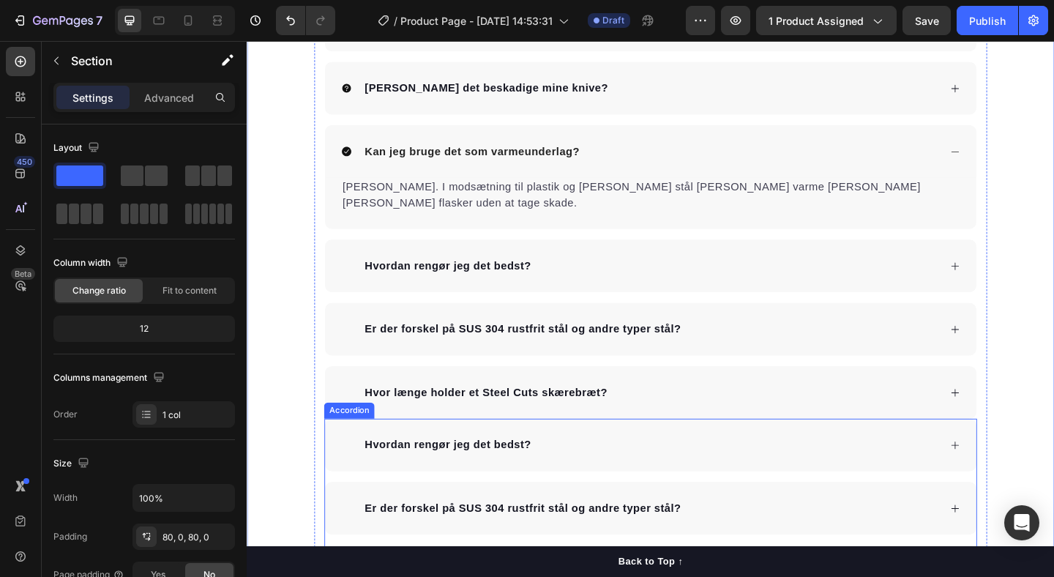
click at [362, 432] on div "Frequently Asked Questions Heading Er rustfrit stål sikkert til madlavning? Kan…" at bounding box center [686, 283] width 710 height 728
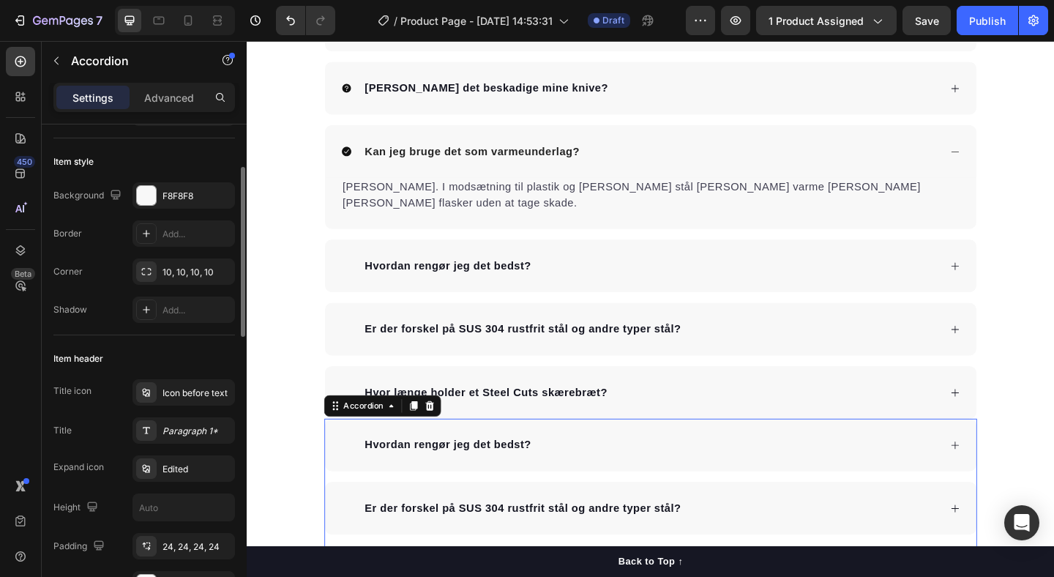
scroll to position [83, 0]
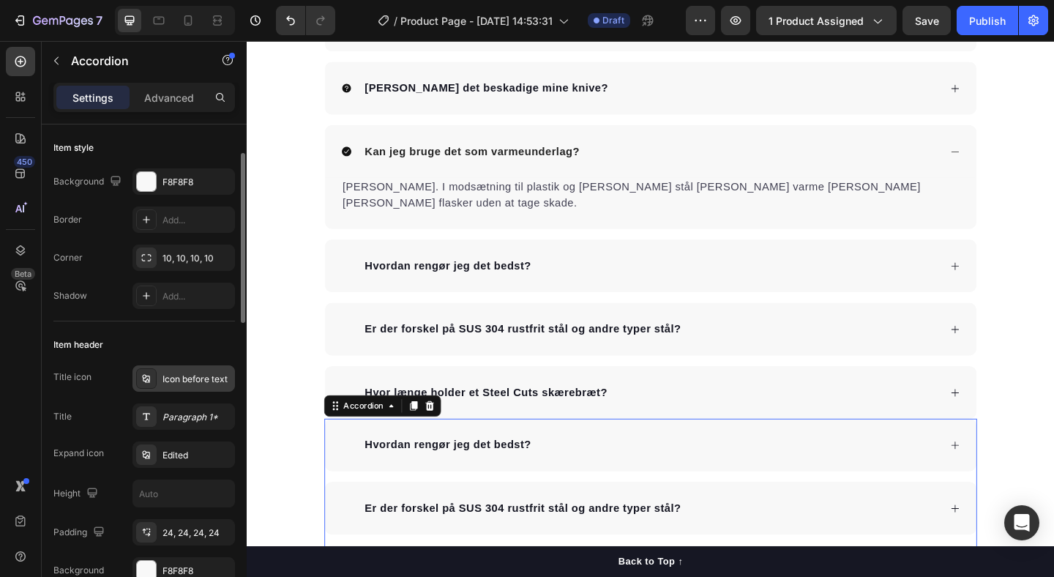
click at [180, 386] on div "Icon before text" at bounding box center [183, 378] width 102 height 26
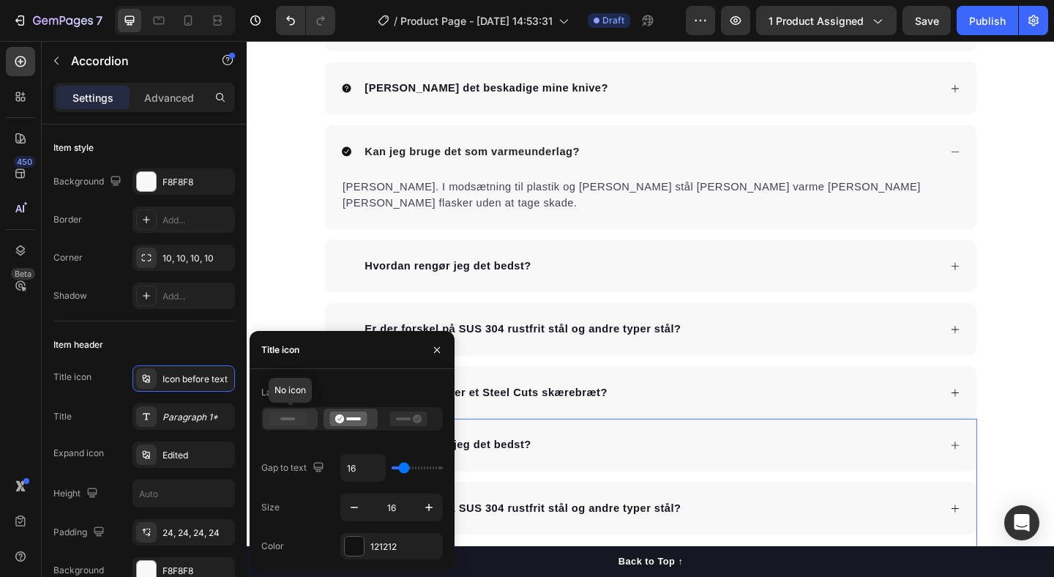
click at [305, 427] on div at bounding box center [290, 418] width 55 height 20
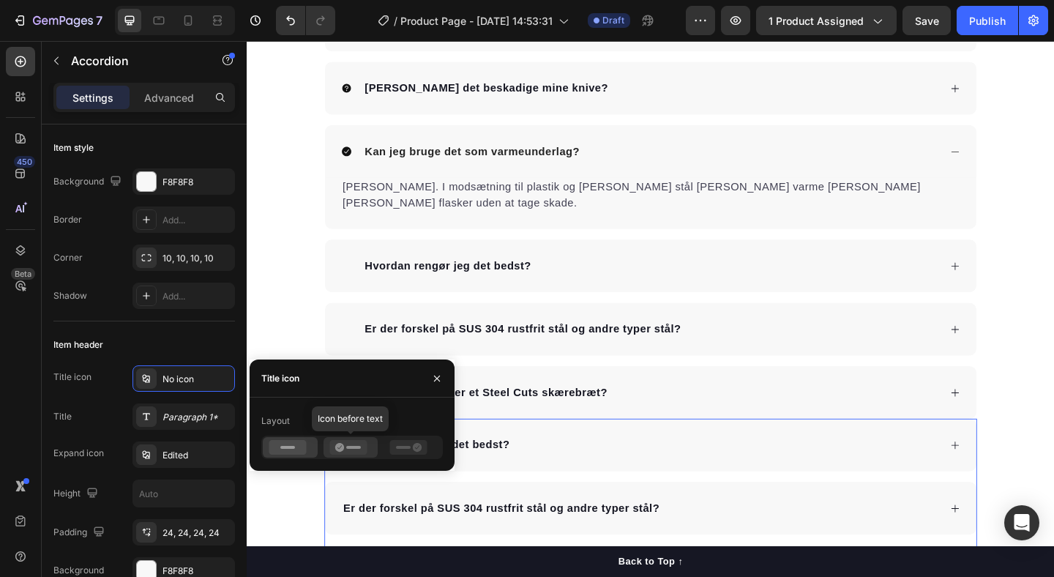
click at [357, 447] on rect at bounding box center [353, 447] width 15 height 3
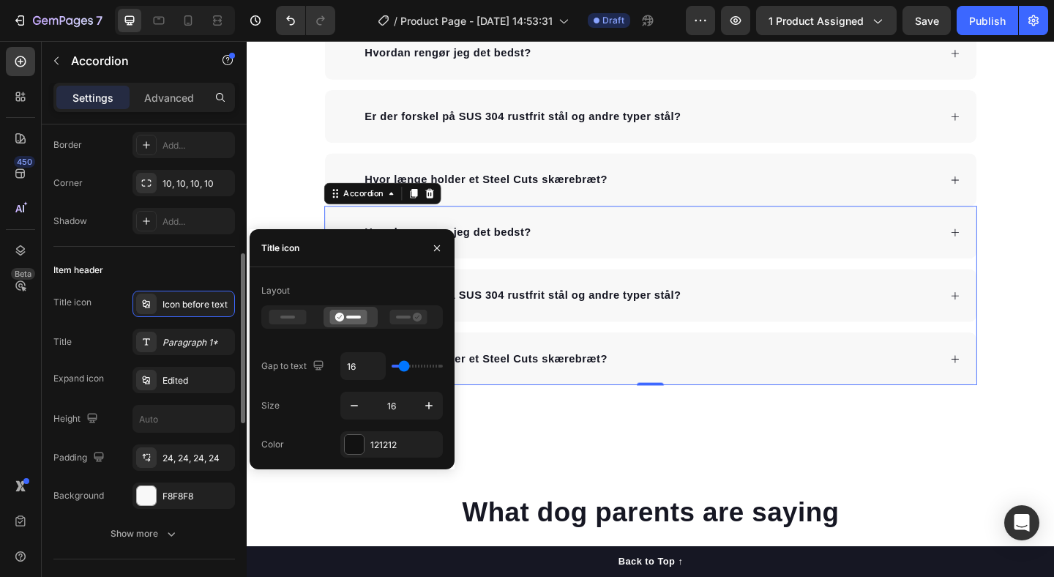
scroll to position [233, 0]
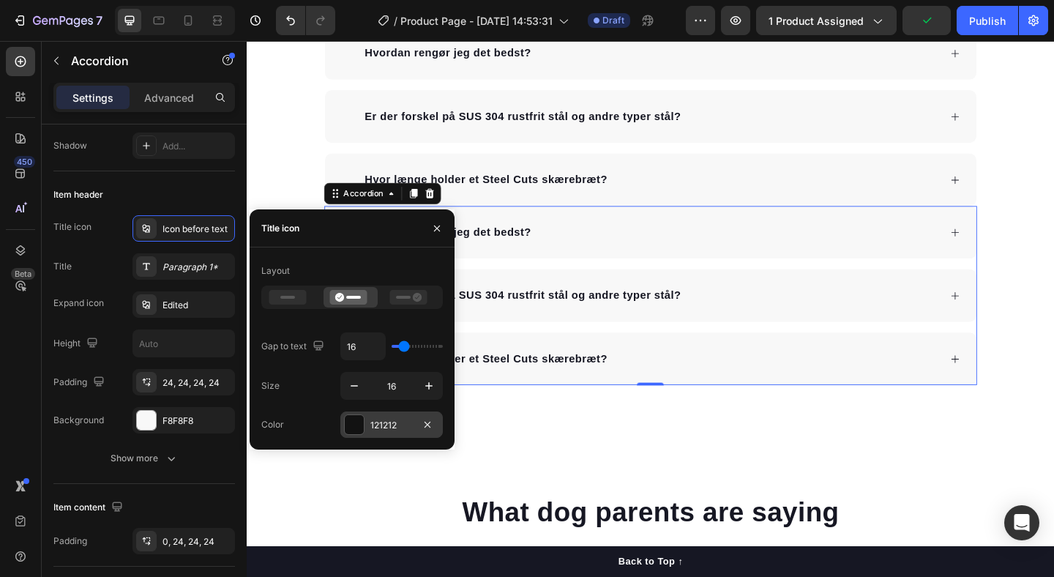
click at [386, 421] on div "121212" at bounding box center [391, 425] width 42 height 13
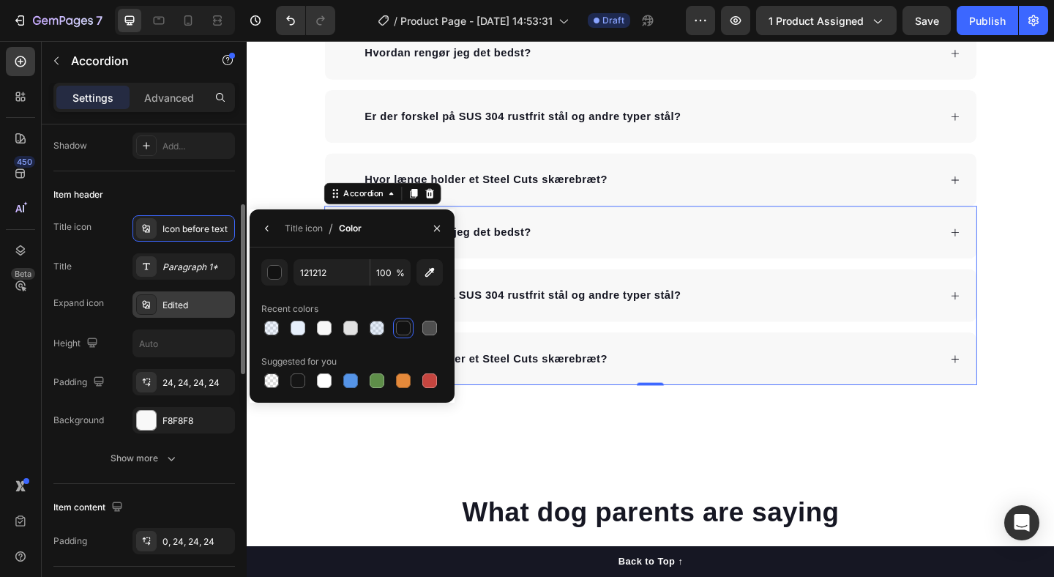
click at [223, 309] on div "Edited" at bounding box center [197, 305] width 69 height 13
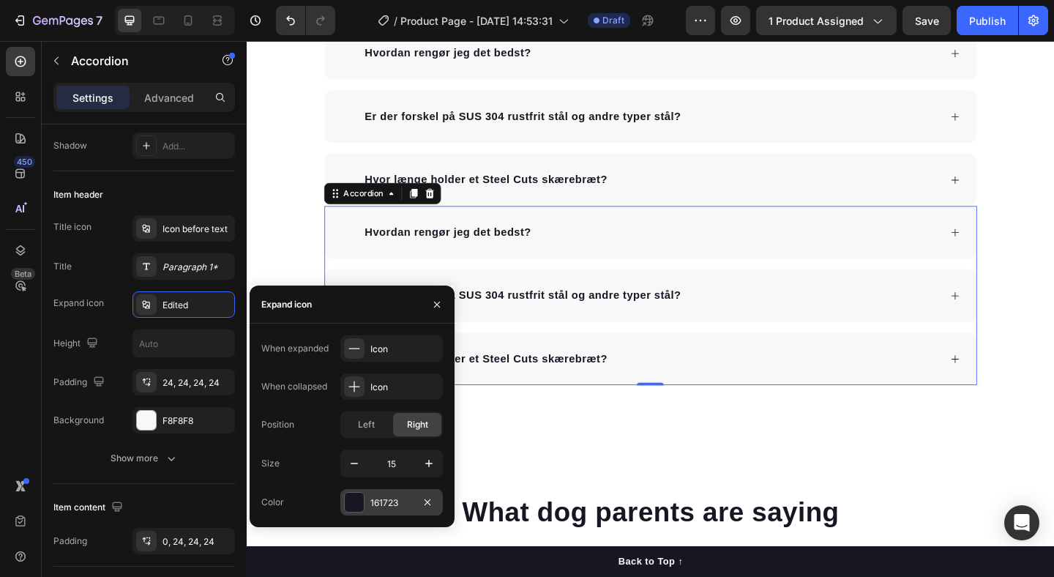
click at [386, 499] on div "161723" at bounding box center [391, 502] width 42 height 13
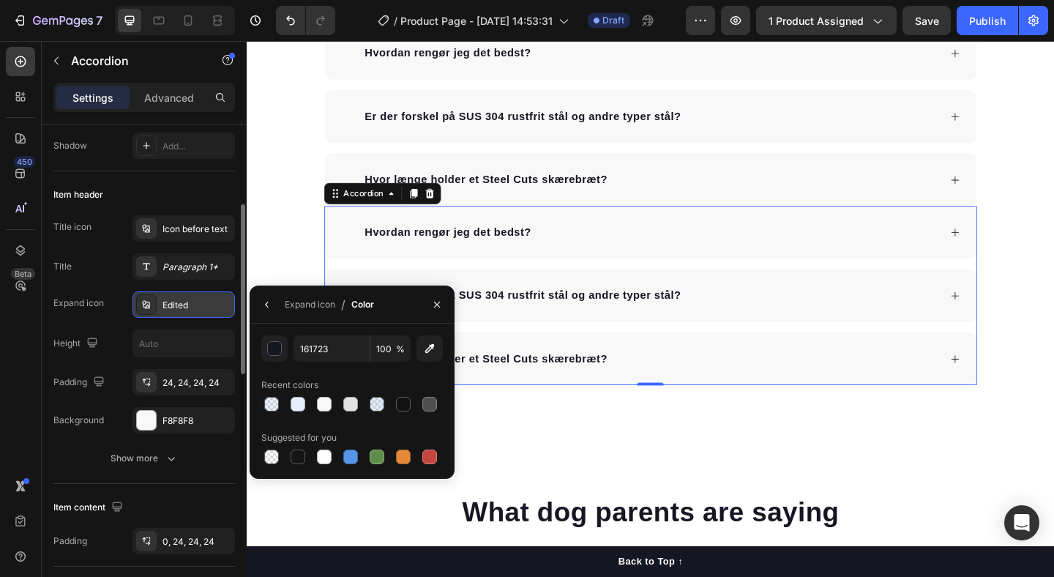
click at [197, 302] on div "Edited" at bounding box center [197, 305] width 69 height 13
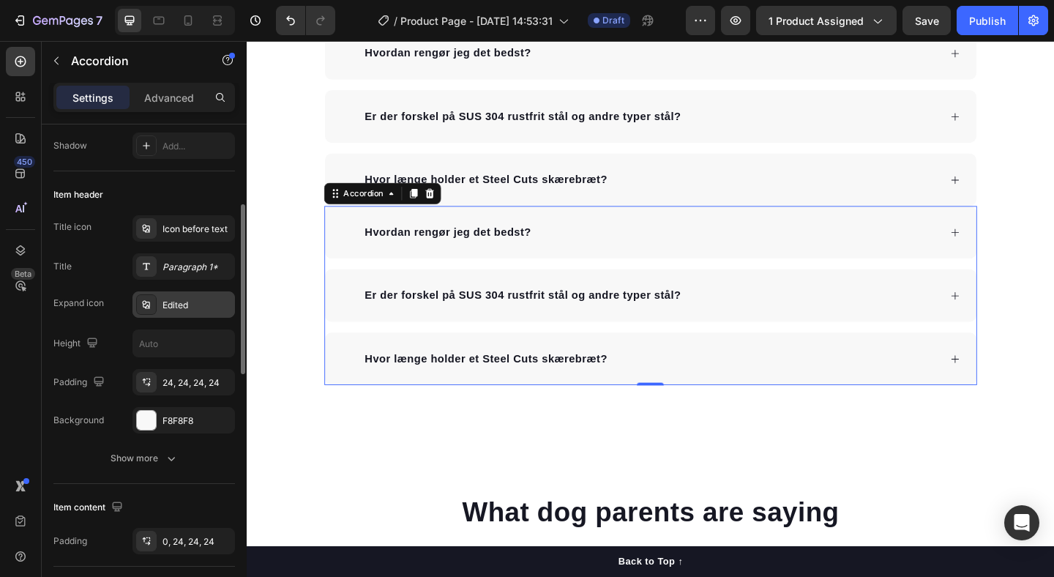
click at [196, 302] on div "Edited" at bounding box center [197, 305] width 69 height 13
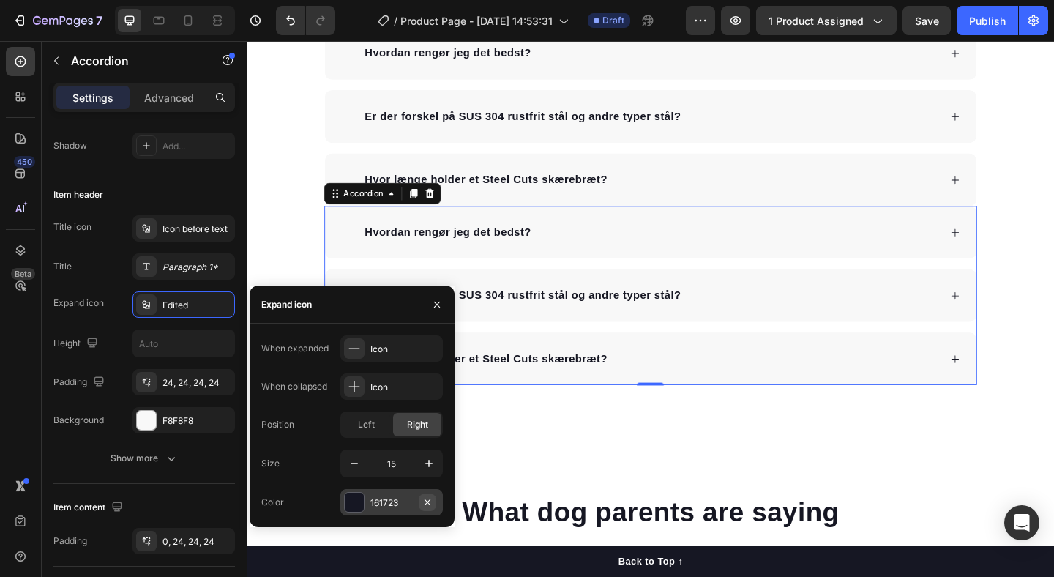
click at [429, 504] on icon "button" at bounding box center [428, 502] width 6 height 6
click at [352, 243] on span at bounding box center [355, 249] width 12 height 12
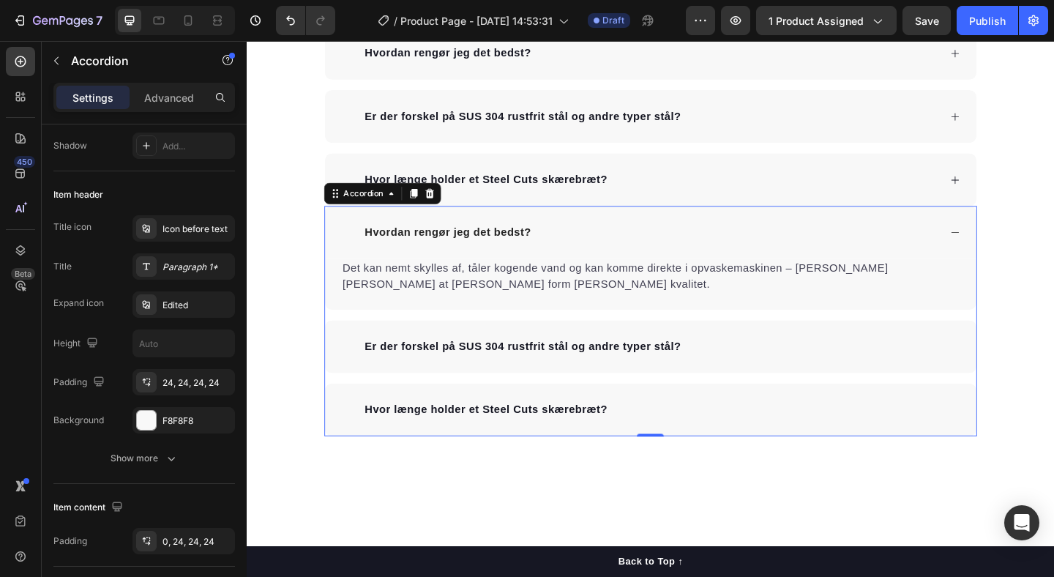
click at [352, 243] on span at bounding box center [355, 249] width 12 height 12
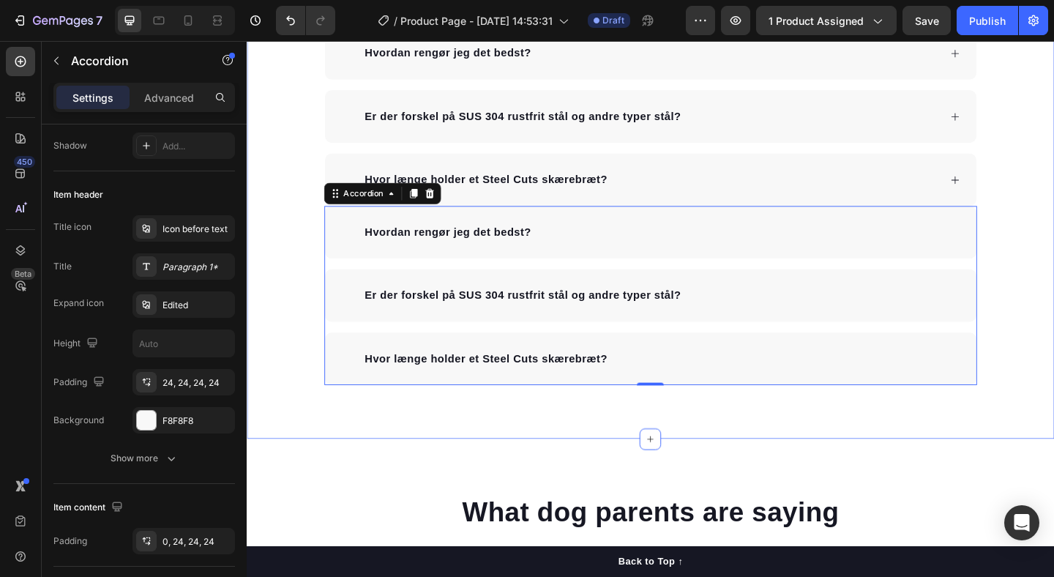
click at [285, 250] on div "Frequently Asked Questions Heading Er rustfrit stål sikkert til madlavning? Kan…" at bounding box center [686, 51] width 878 height 728
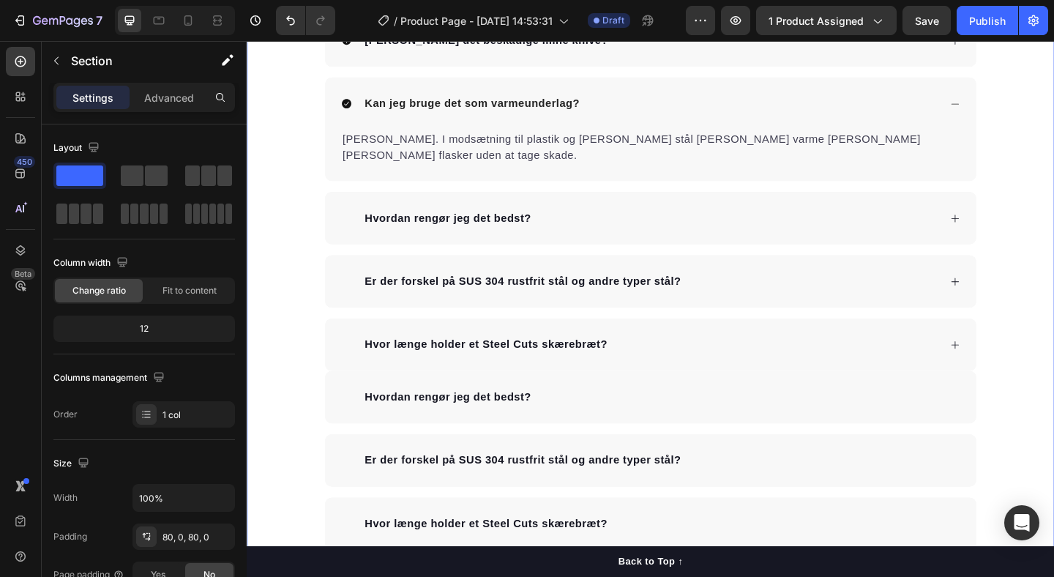
scroll to position [3172, 0]
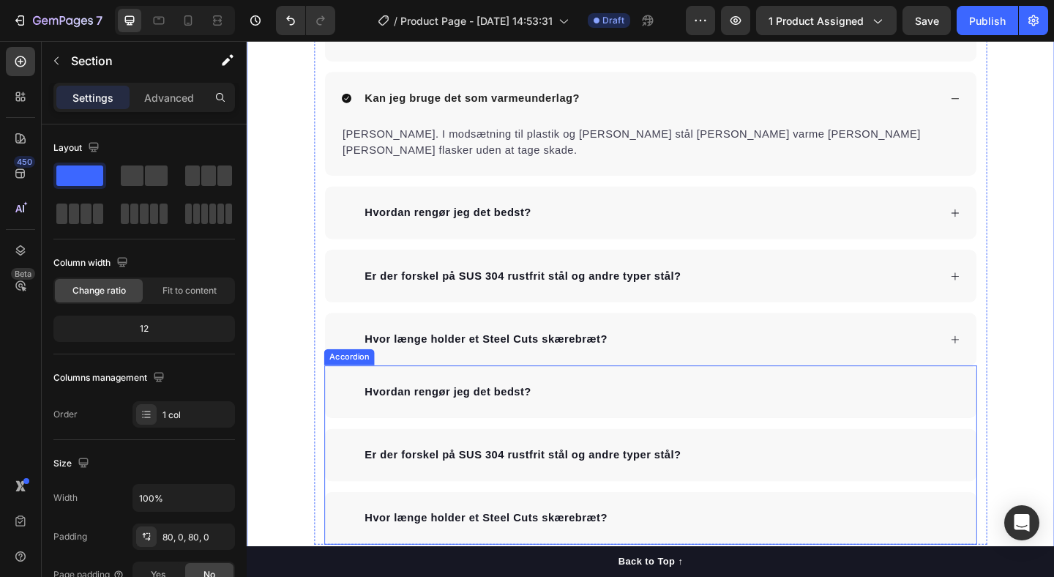
click at [339, 394] on div "Hvordan rengør jeg det bedst?" at bounding box center [686, 422] width 709 height 57
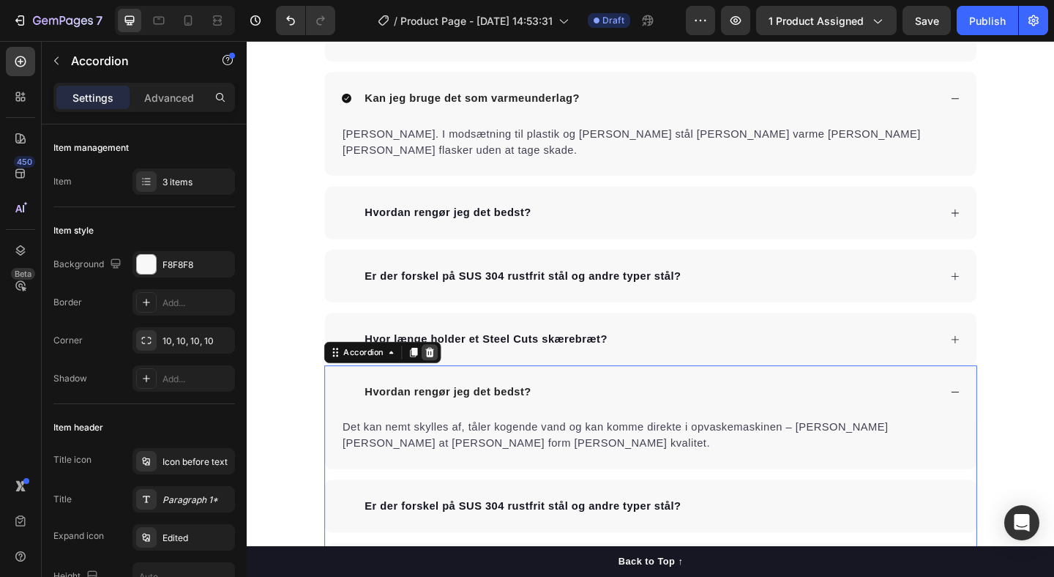
click at [446, 374] on icon at bounding box center [446, 380] width 12 height 12
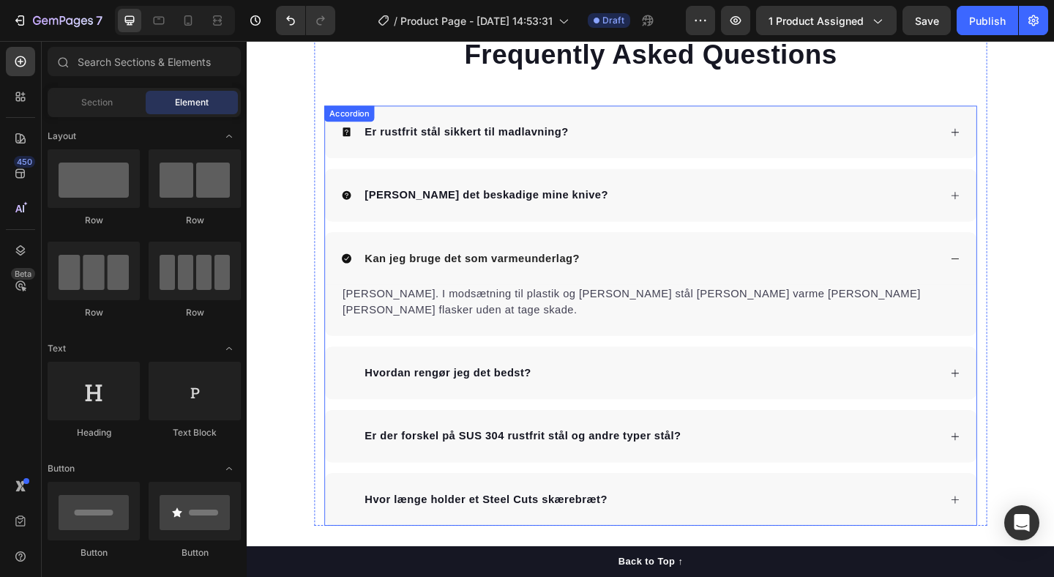
scroll to position [2995, 0]
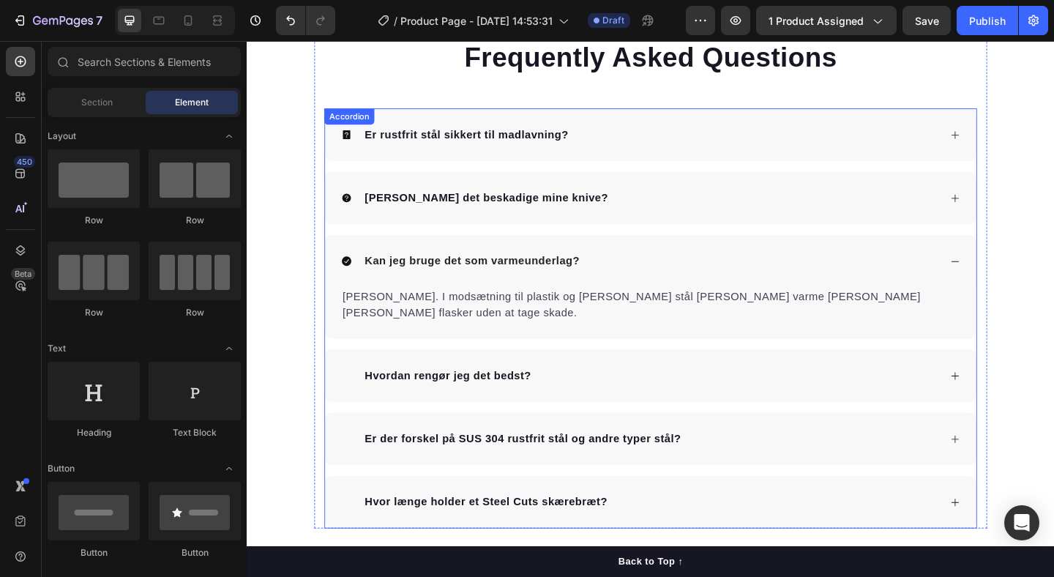
click at [548, 352] on div "Er rustfrit stål sikkert til madlavning? Kan det beskadige mine knive? Kan jeg …" at bounding box center [686, 342] width 710 height 457
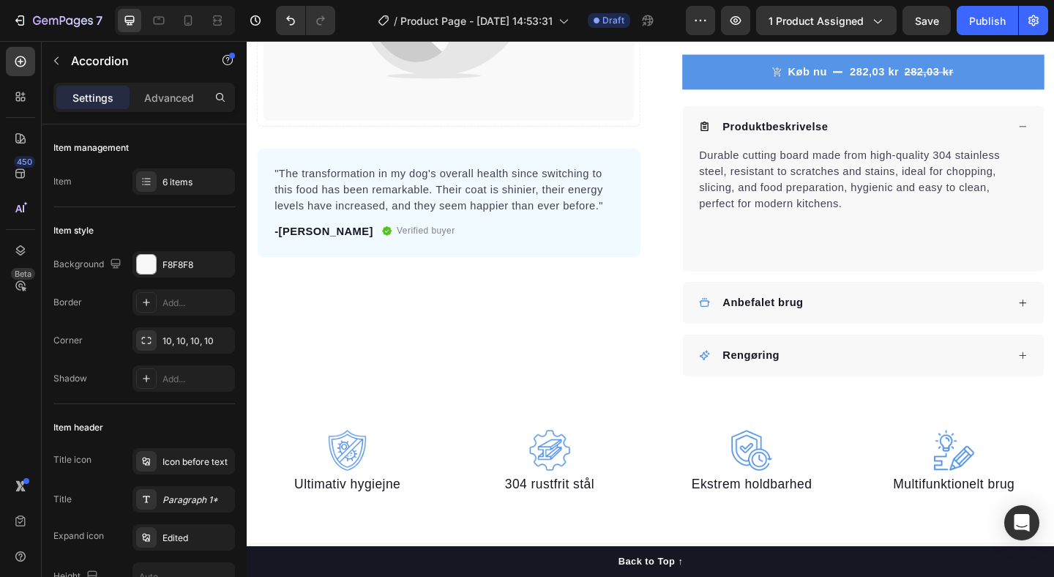
scroll to position [425, 0]
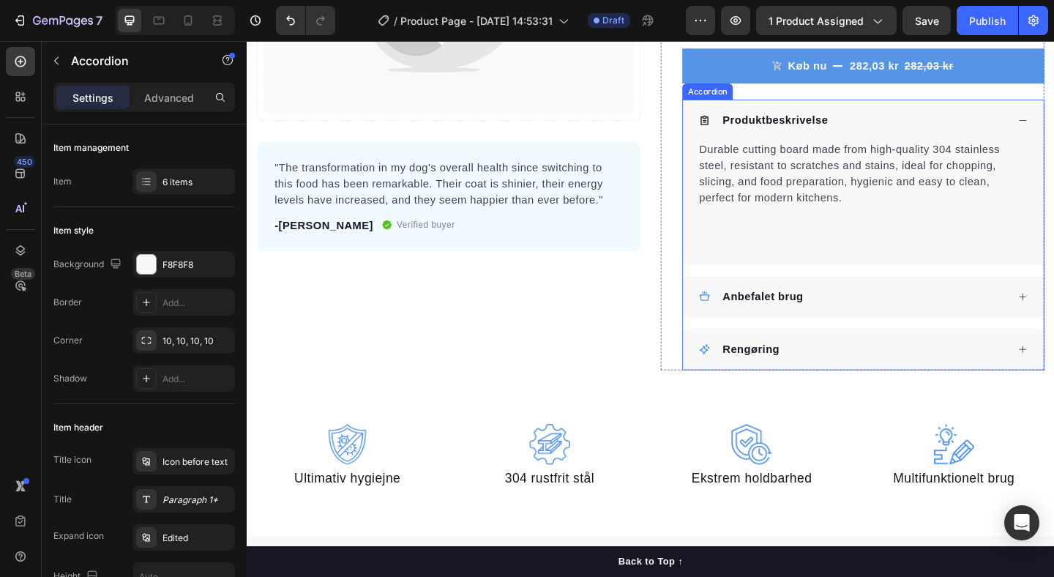
click at [927, 116] on div "Produktbeskrivelse" at bounding box center [906, 127] width 335 height 22
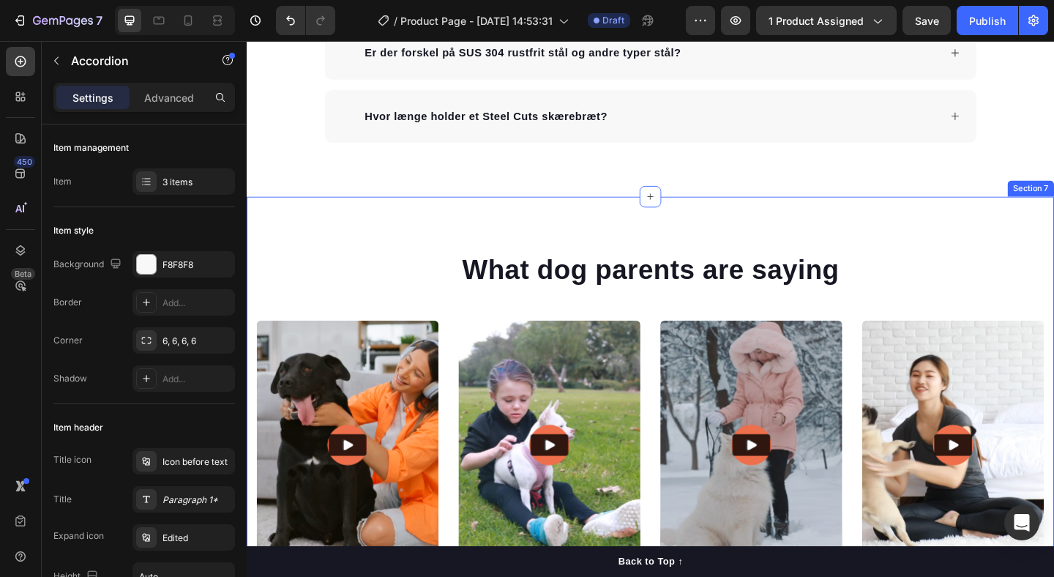
scroll to position [3331, 0]
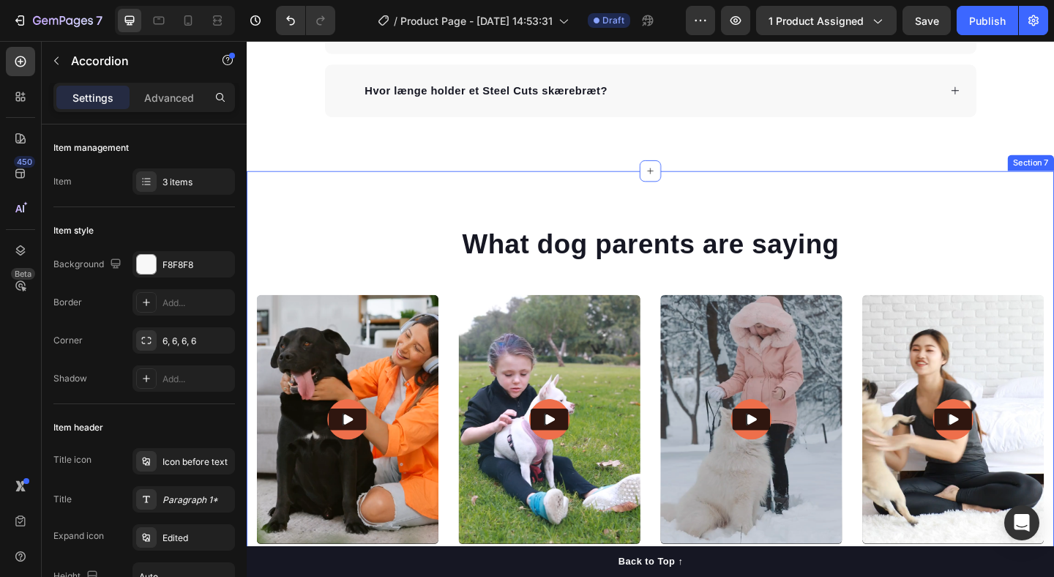
click at [944, 192] on div "What dog parents are saying Heading Video Video Video Video Video Carousel Row …" at bounding box center [686, 431] width 878 height 498
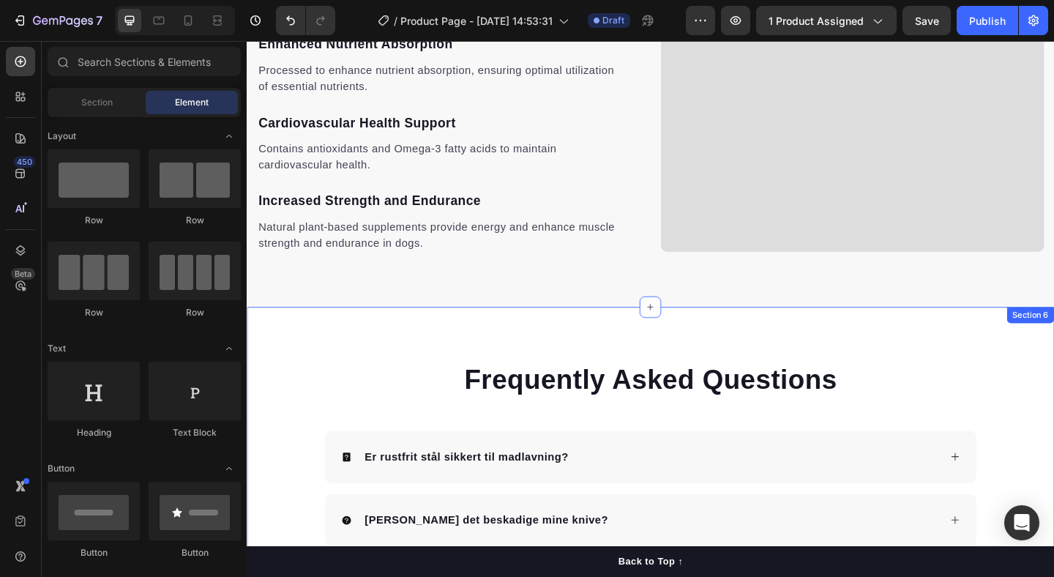
scroll to position [2504, 0]
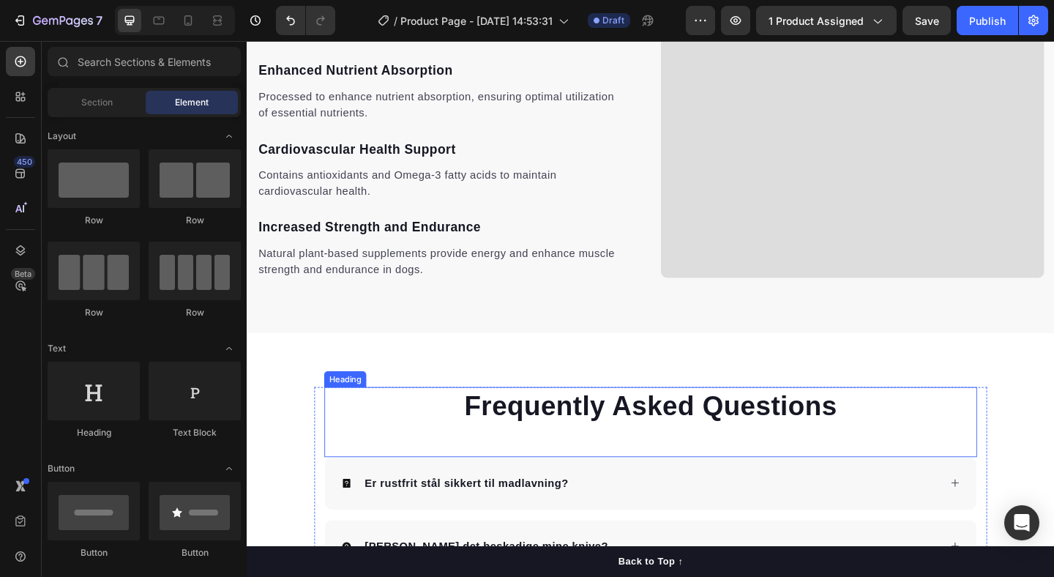
click at [629, 437] on p "Frequently Asked Questions" at bounding box center [685, 438] width 707 height 38
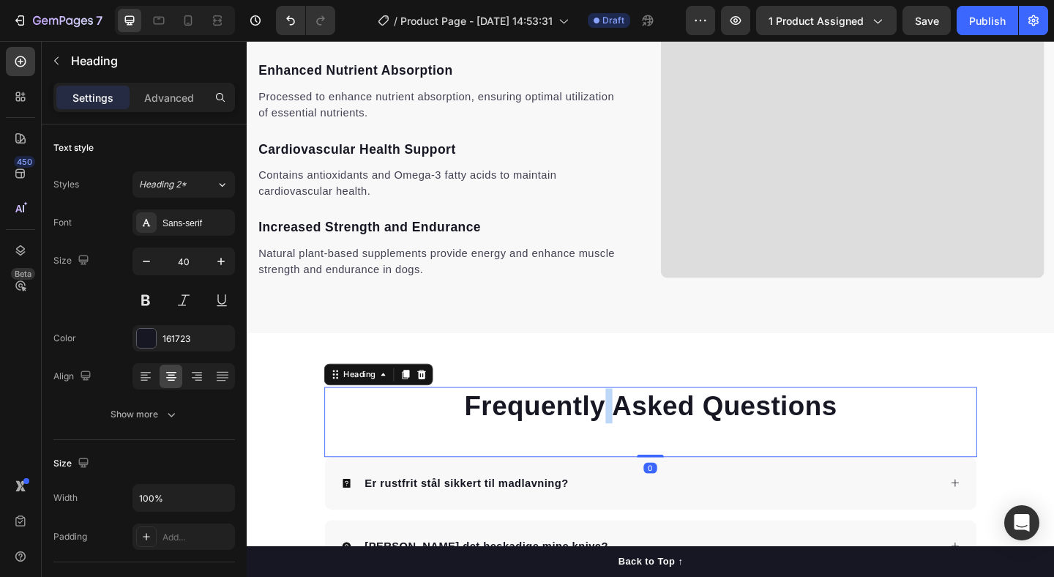
click at [629, 437] on p "Frequently Asked Questions" at bounding box center [685, 438] width 707 height 38
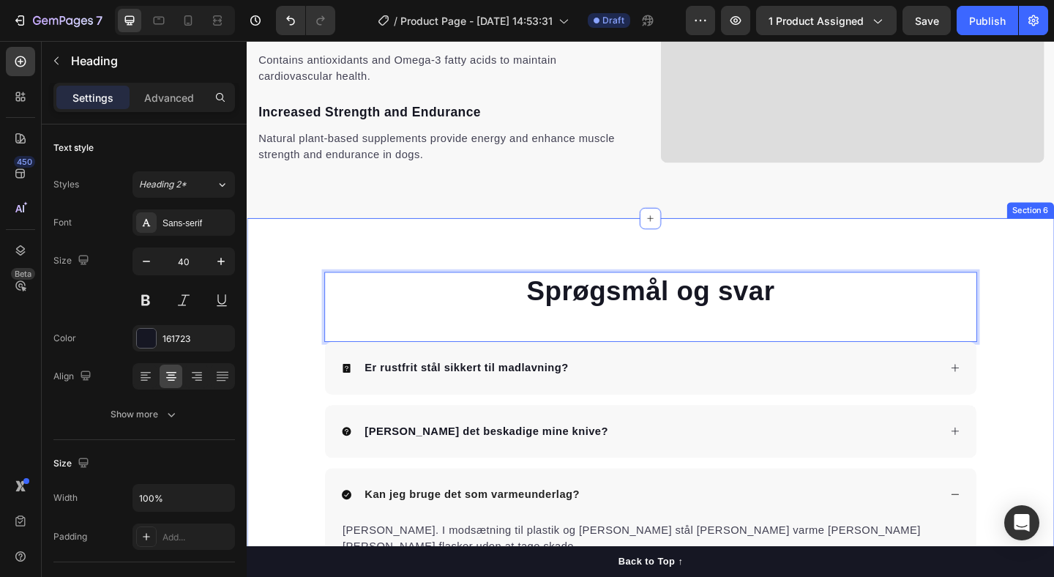
scroll to position [2775, 0]
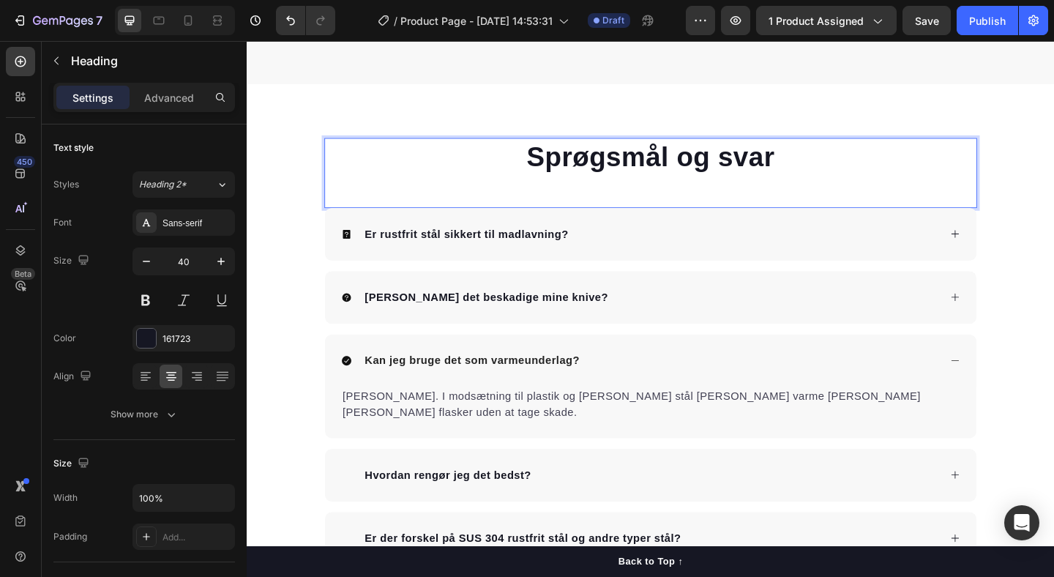
click at [598, 167] on p "Sprøgsmål og svar" at bounding box center [685, 167] width 707 height 38
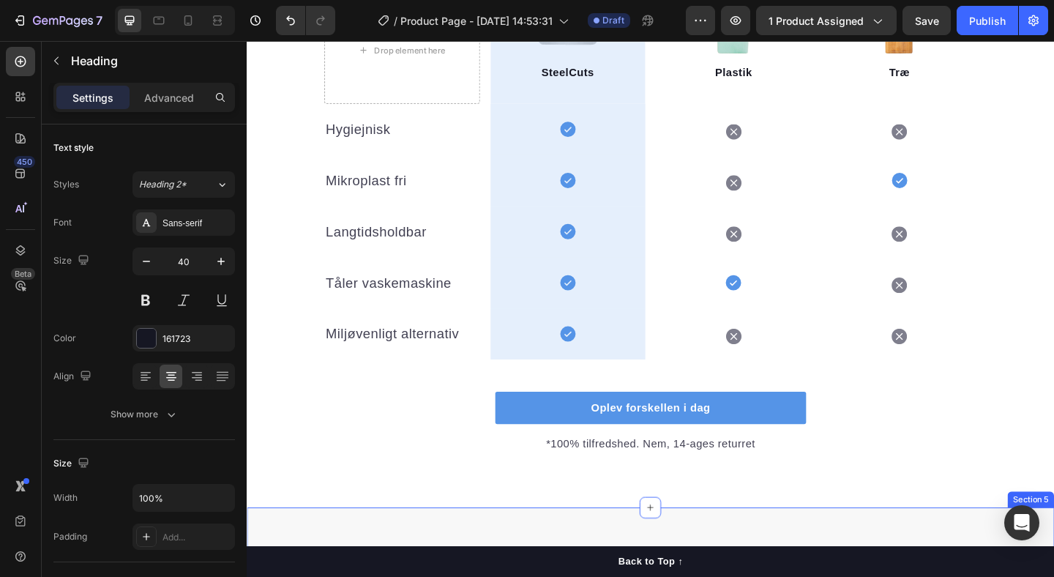
scroll to position [1410, 0]
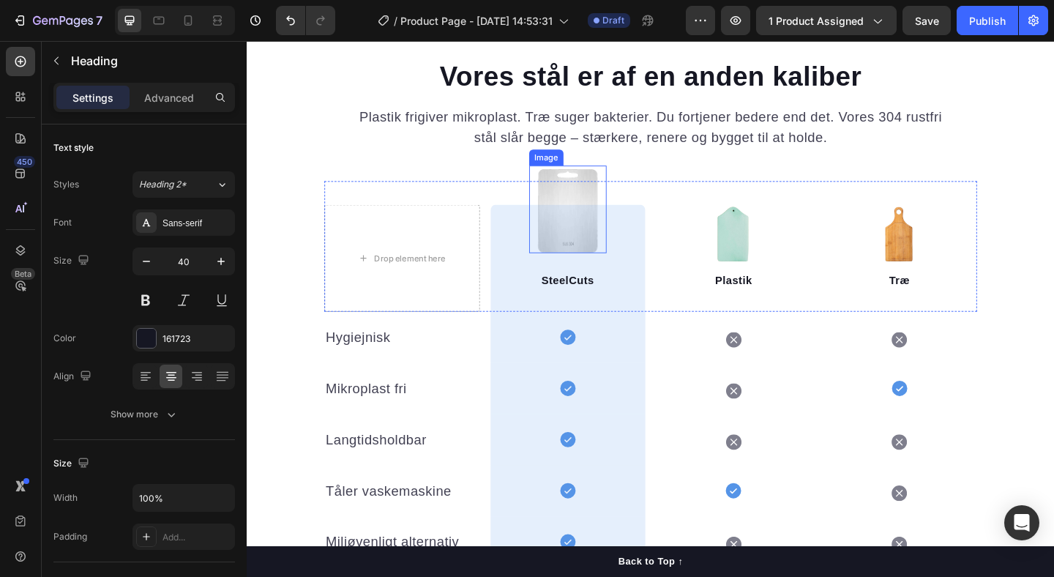
click at [599, 184] on img at bounding box center [595, 223] width 84 height 95
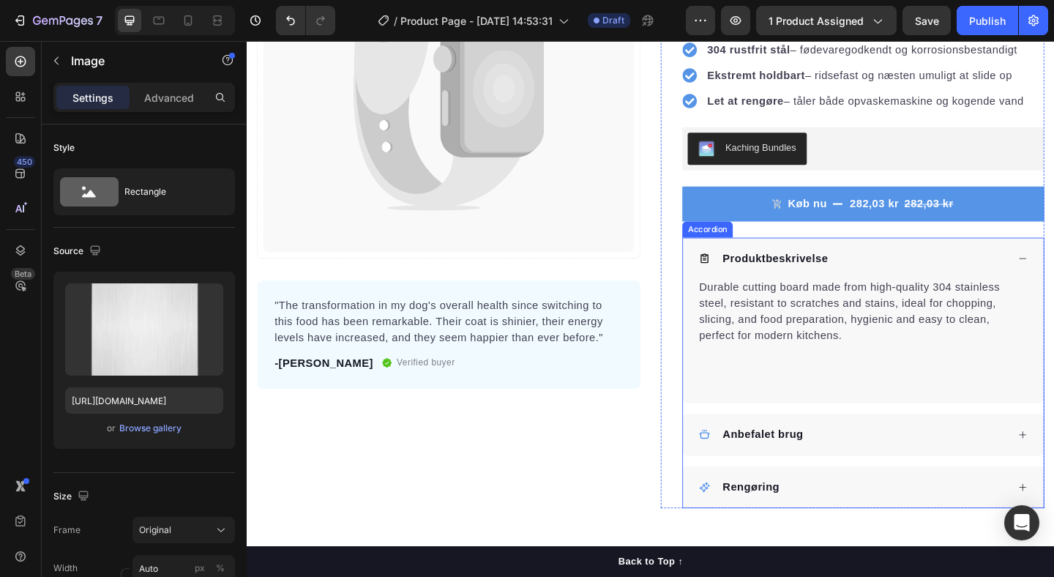
scroll to position [335, 0]
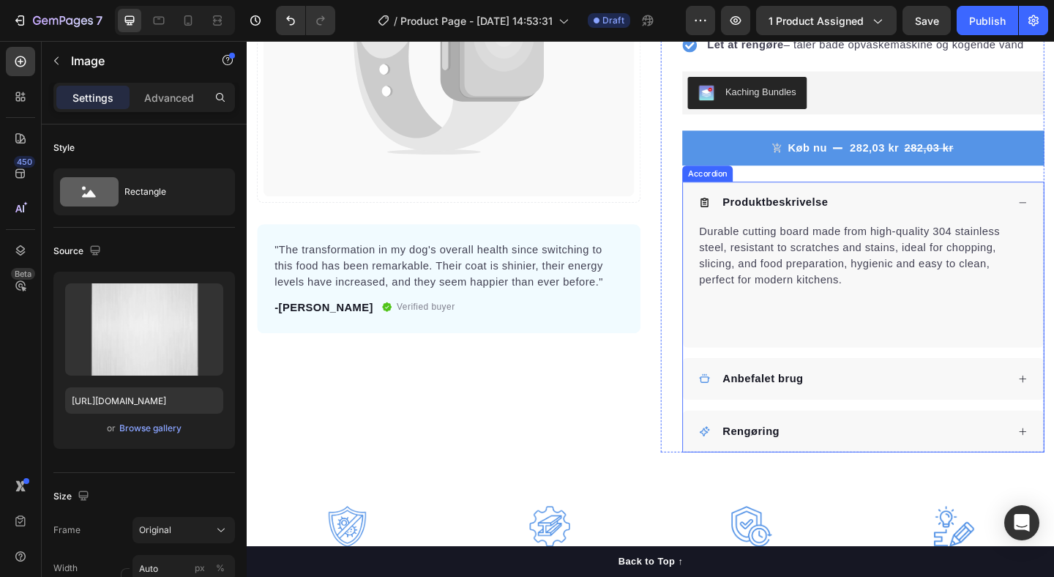
click at [938, 400] on div "Anbefalet brug" at bounding box center [906, 408] width 335 height 22
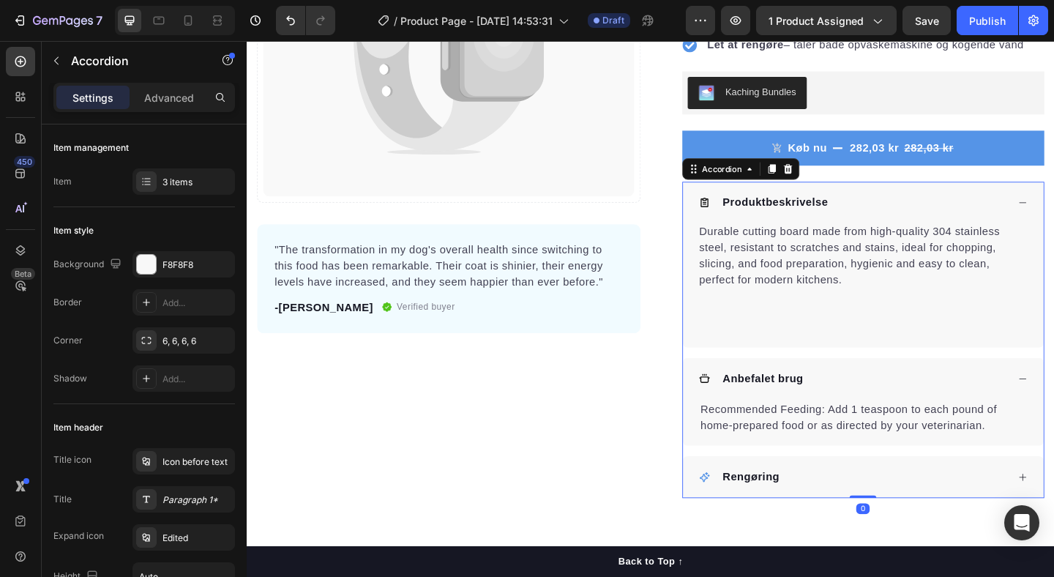
click at [938, 400] on div "Anbefalet brug" at bounding box center [906, 408] width 335 height 22
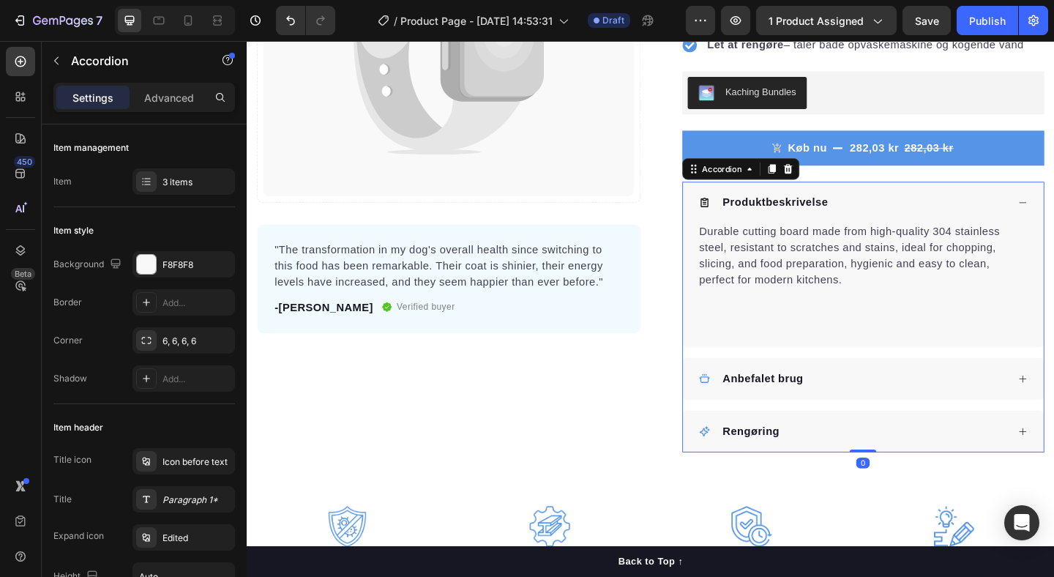
click at [950, 443] on div "Rengøring" at bounding box center [917, 465] width 392 height 45
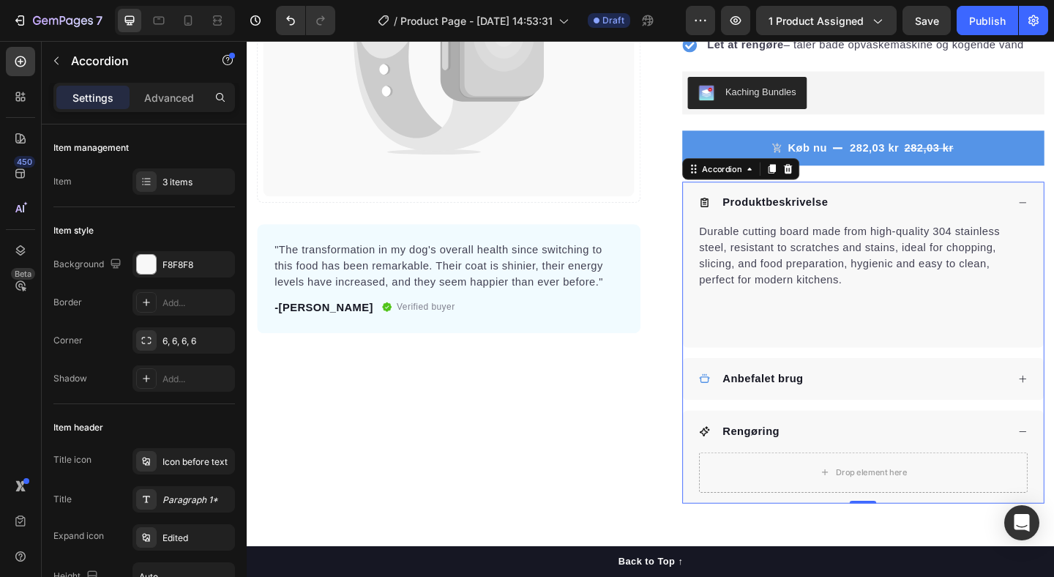
click at [950, 443] on div "Rengøring" at bounding box center [917, 465] width 392 height 45
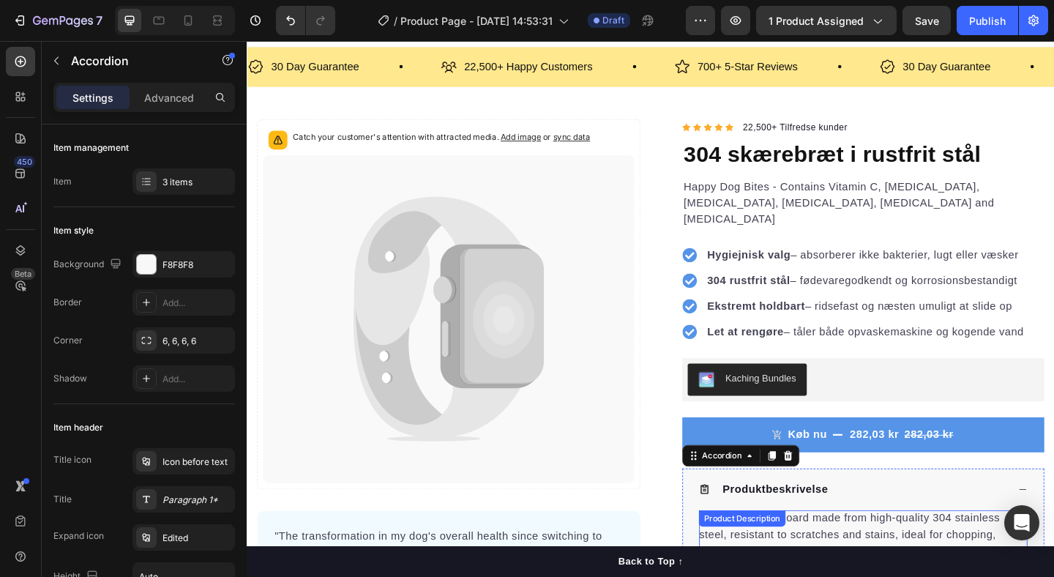
scroll to position [0, 0]
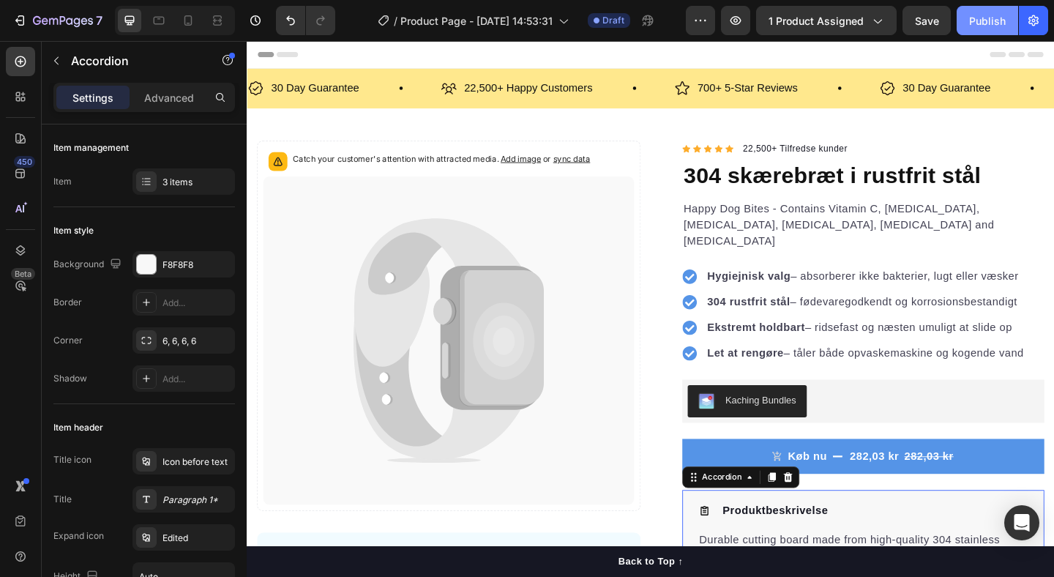
click at [976, 23] on div "Publish" at bounding box center [987, 20] width 37 height 15
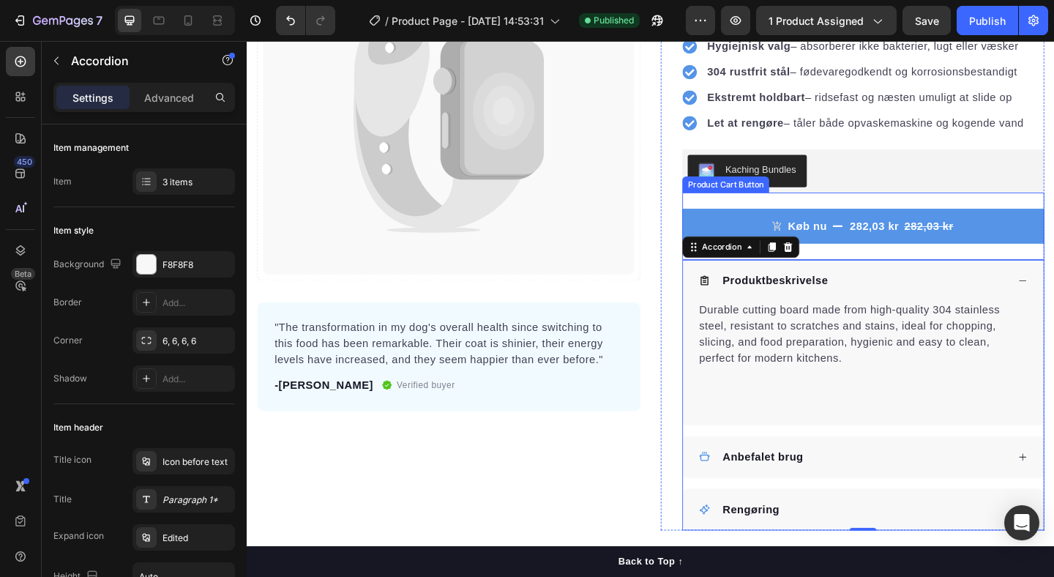
scroll to position [268, 0]
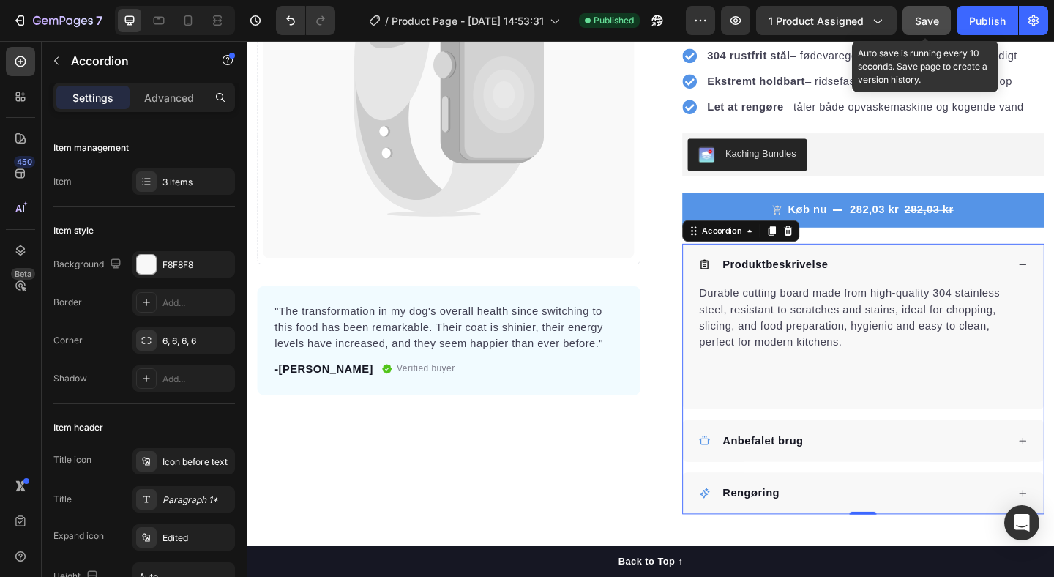
click at [925, 17] on span "Save" at bounding box center [927, 21] width 24 height 12
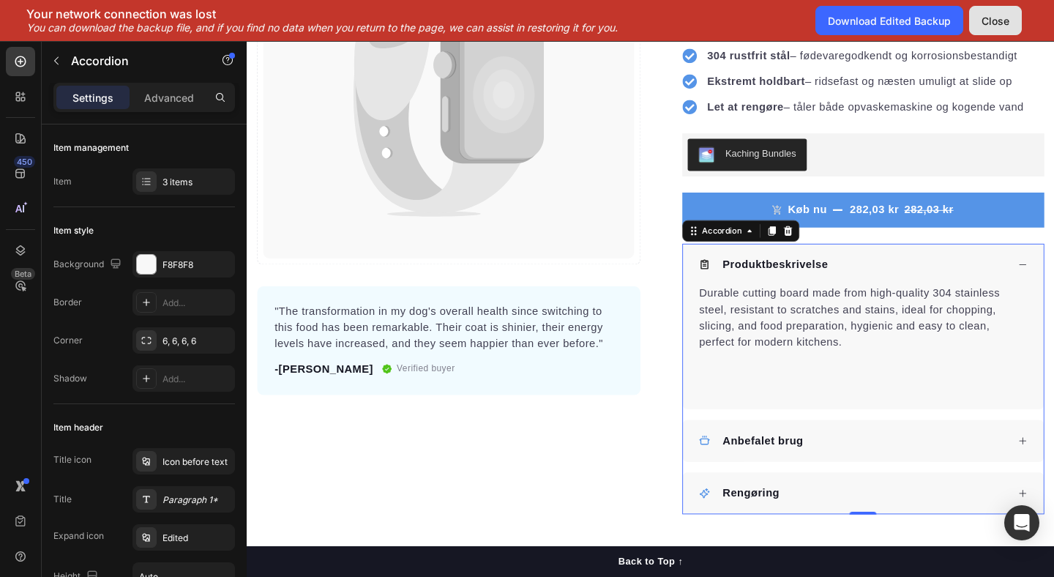
click at [982, 21] on div "Close" at bounding box center [996, 20] width 28 height 15
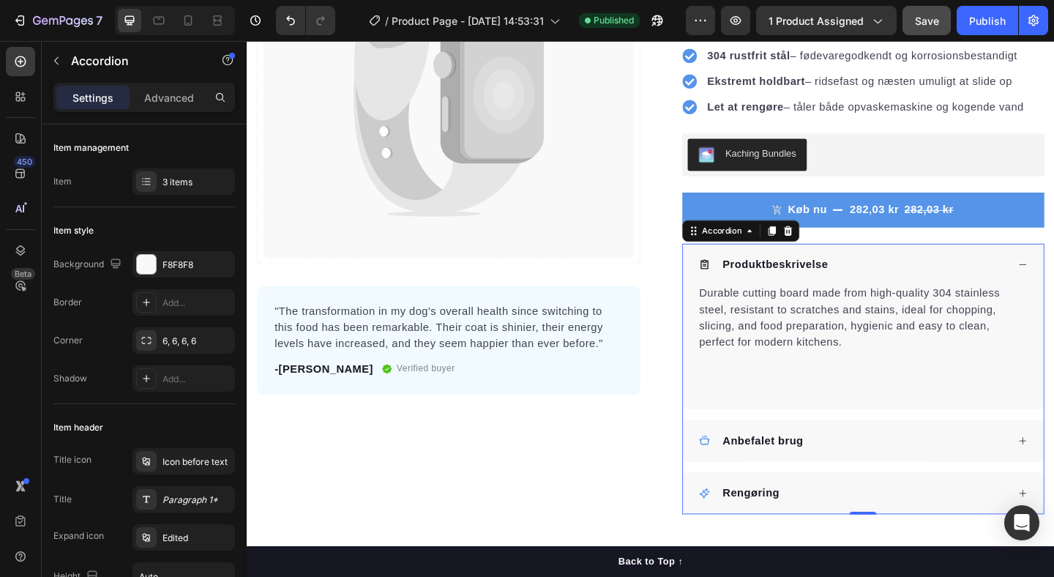
scroll to position [269, 0]
click at [892, 272] on div "Produktbeskrivelse" at bounding box center [906, 283] width 335 height 22
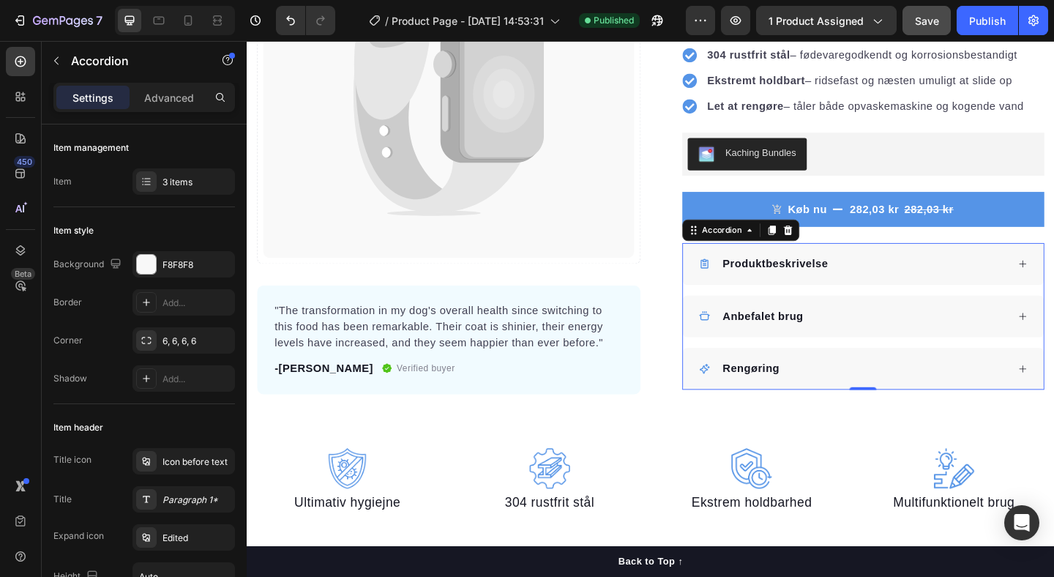
click at [892, 272] on div "Produktbeskrivelse" at bounding box center [906, 283] width 335 height 22
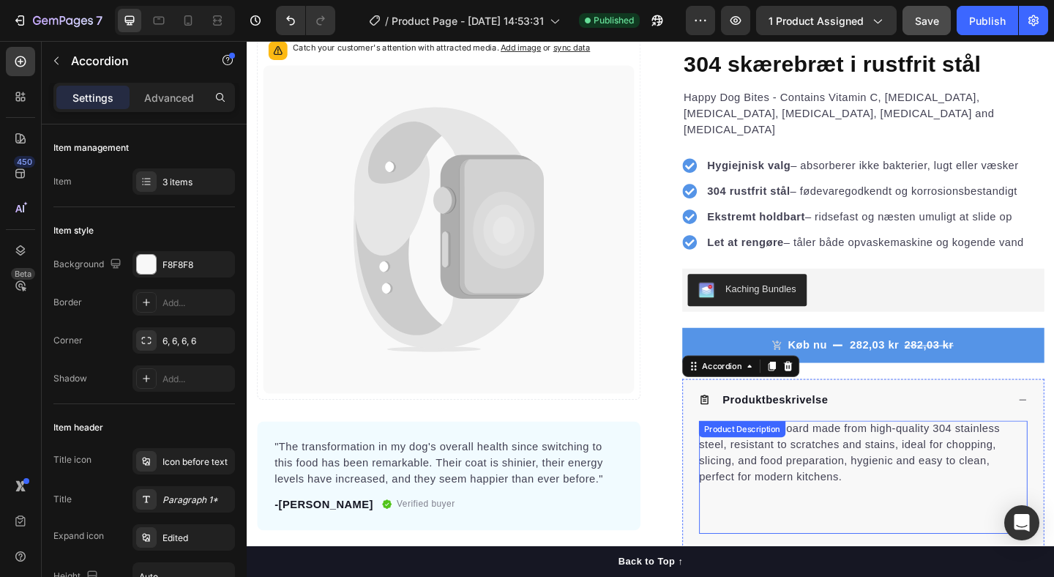
scroll to position [119, 0]
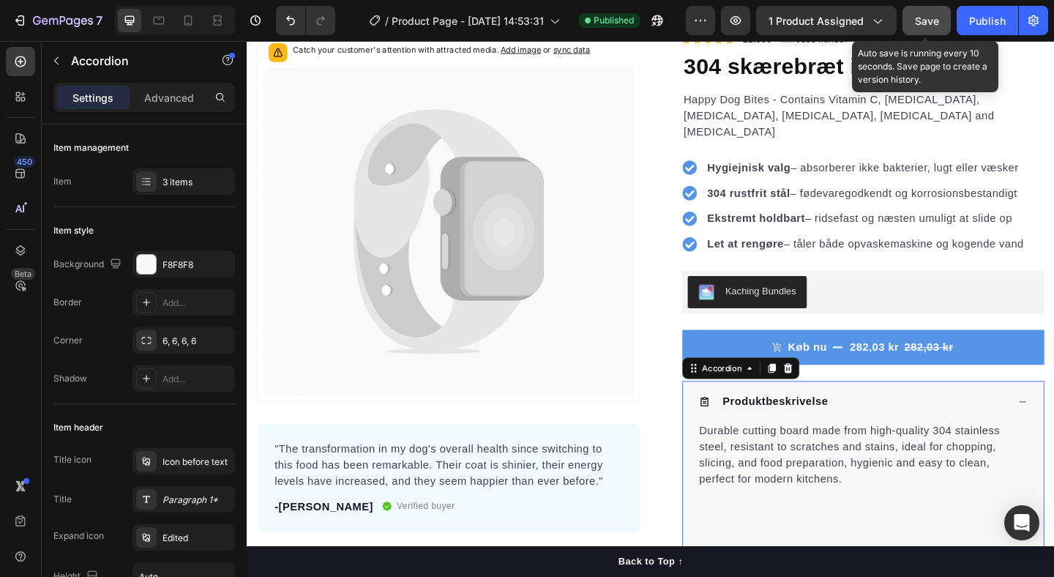
click at [940, 26] on button "Save" at bounding box center [927, 20] width 48 height 29
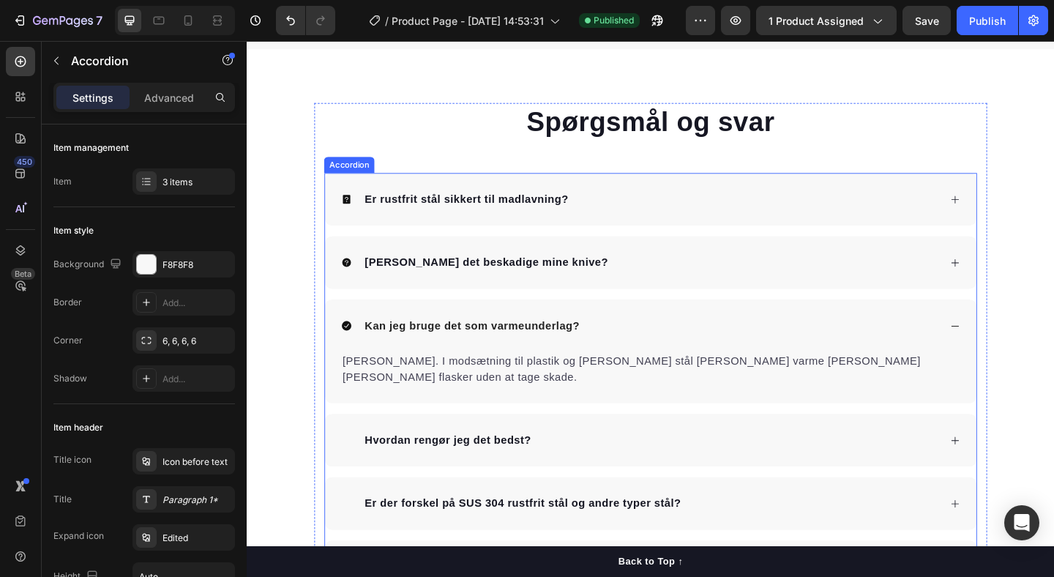
scroll to position [3012, 0]
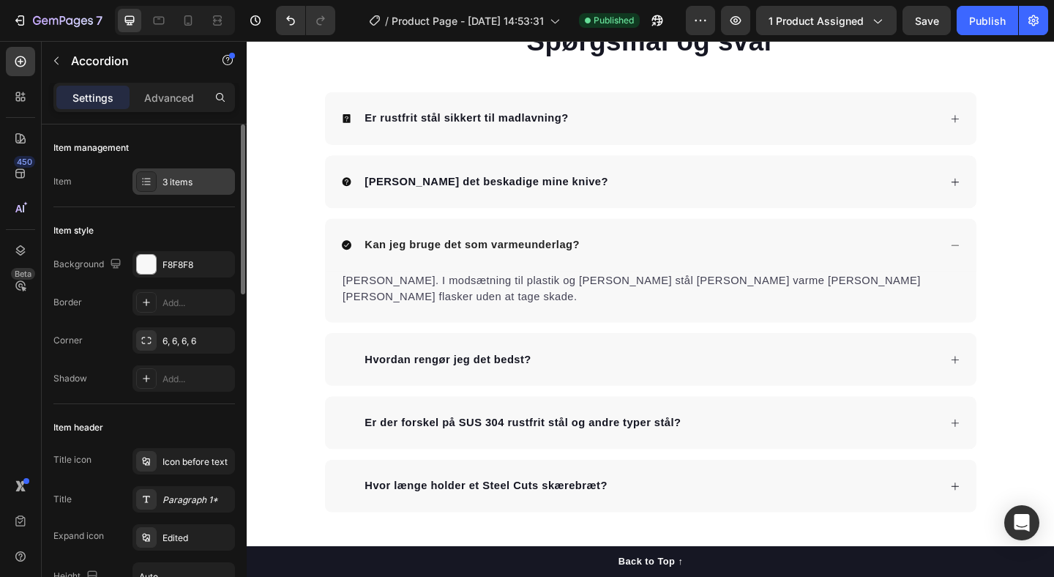
click at [160, 184] on div "3 items" at bounding box center [183, 181] width 102 height 26
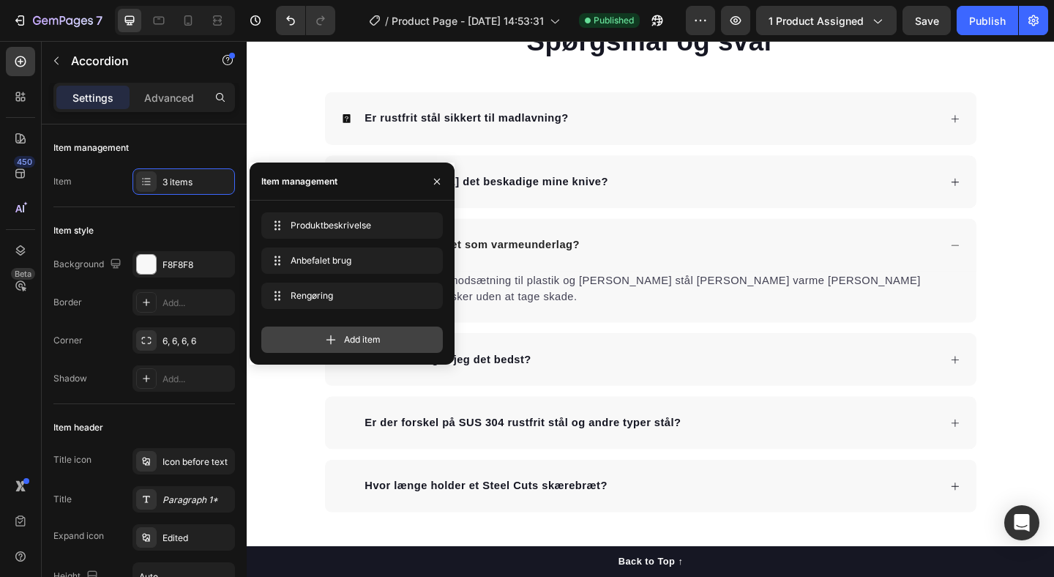
click at [354, 335] on span "Add item" at bounding box center [362, 339] width 37 height 13
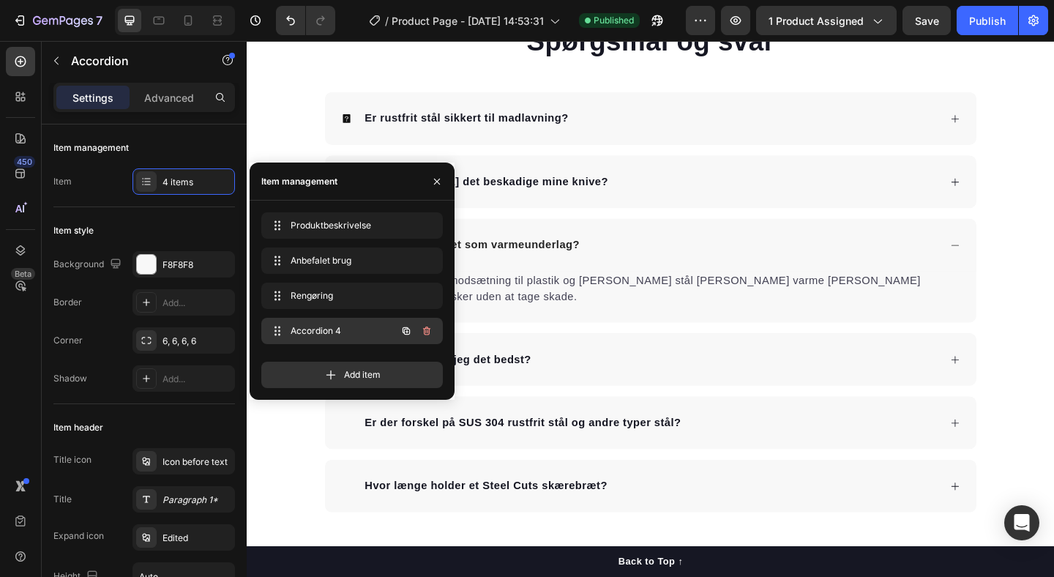
click at [329, 331] on span "Accordion 4" at bounding box center [332, 330] width 83 height 13
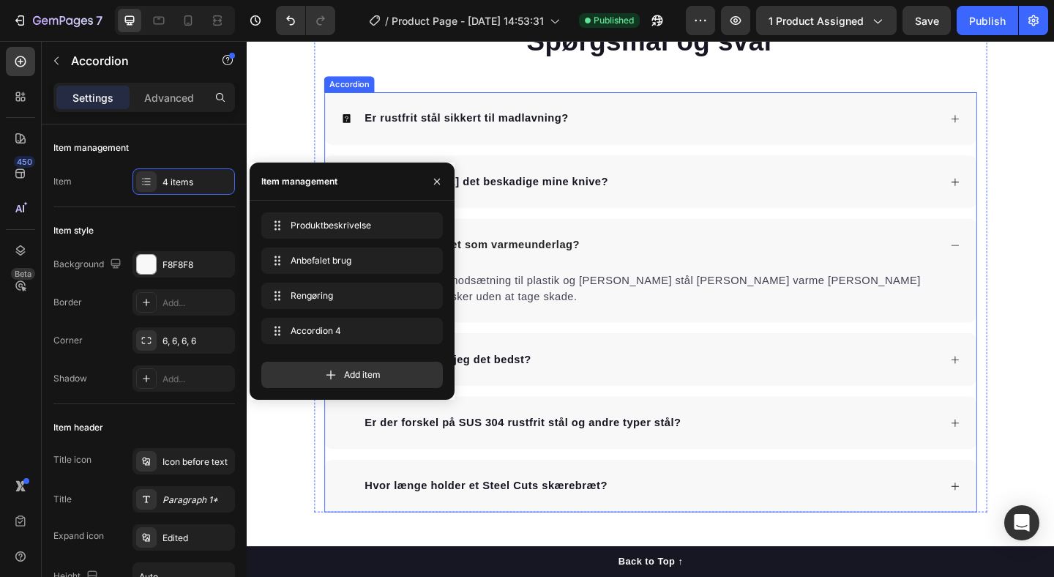
click at [500, 165] on div "Er rustfrit stål sikkert til madlavning? Kan det beskadige mine knive? Kan jeg …" at bounding box center [686, 325] width 710 height 457
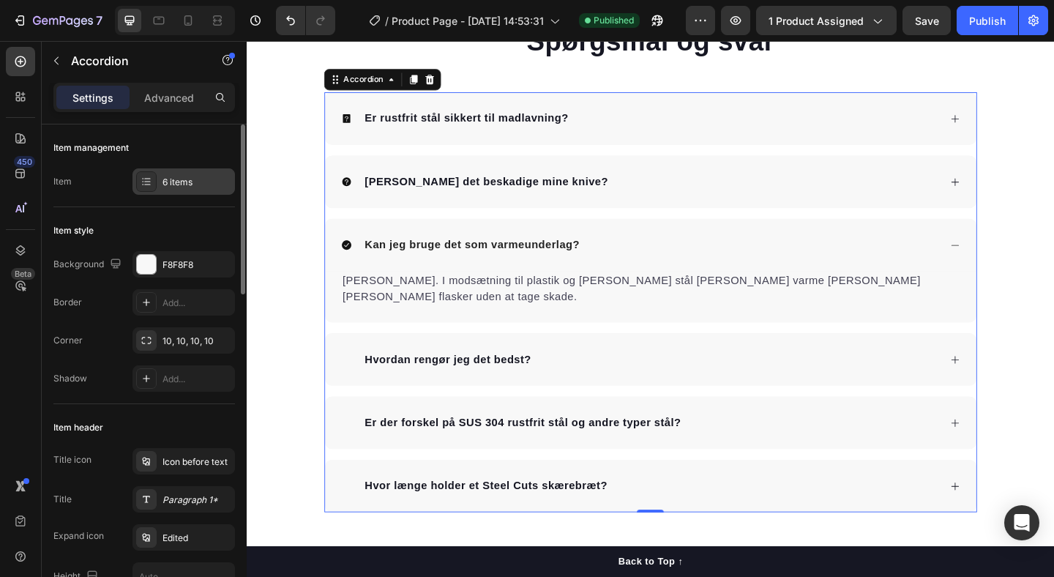
click at [169, 189] on div "6 items" at bounding box center [183, 181] width 102 height 26
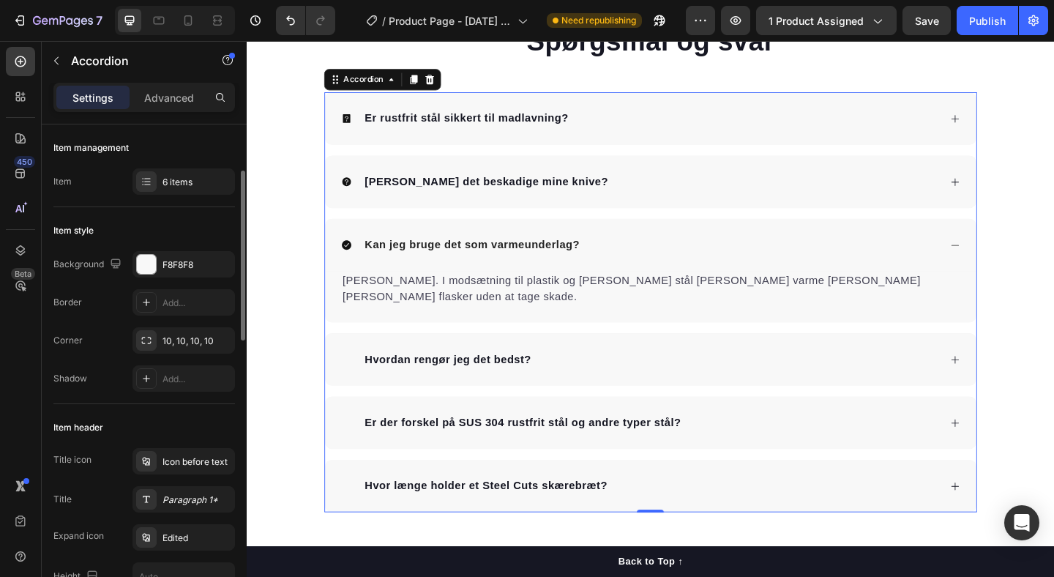
scroll to position [81, 0]
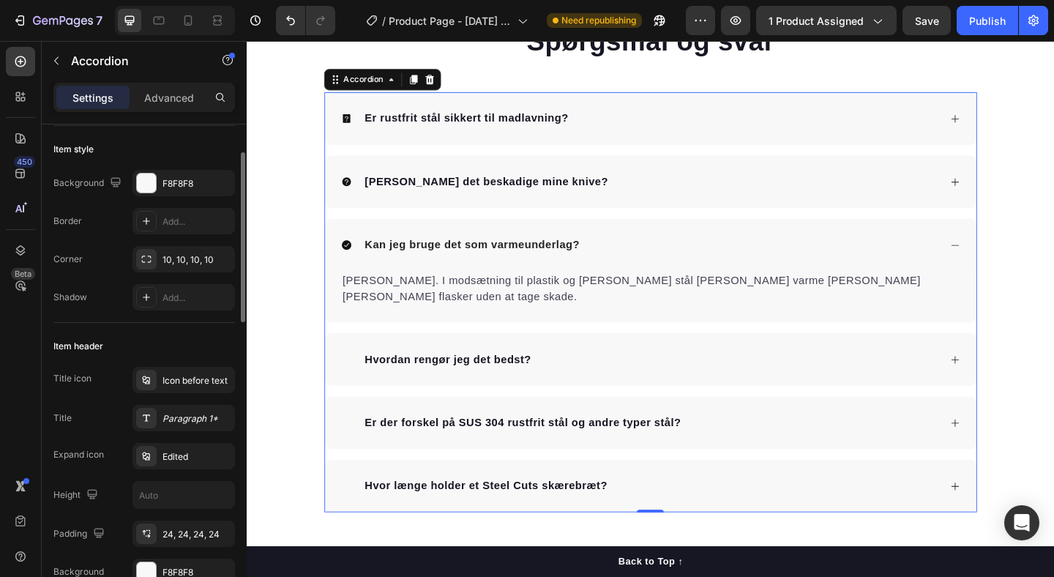
click at [196, 393] on div "Title icon Icon before text Title Paragraph 1* Expand icon Edited Height Paddin…" at bounding box center [144, 476] width 182 height 218
click at [195, 381] on div "Icon before text" at bounding box center [197, 380] width 69 height 13
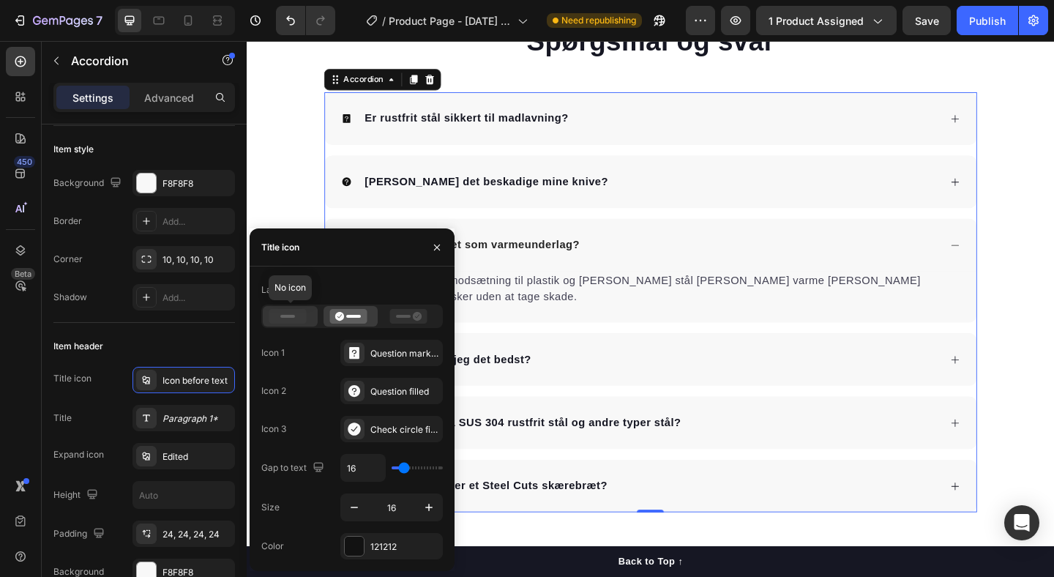
click at [288, 315] on rect at bounding box center [287, 316] width 15 height 3
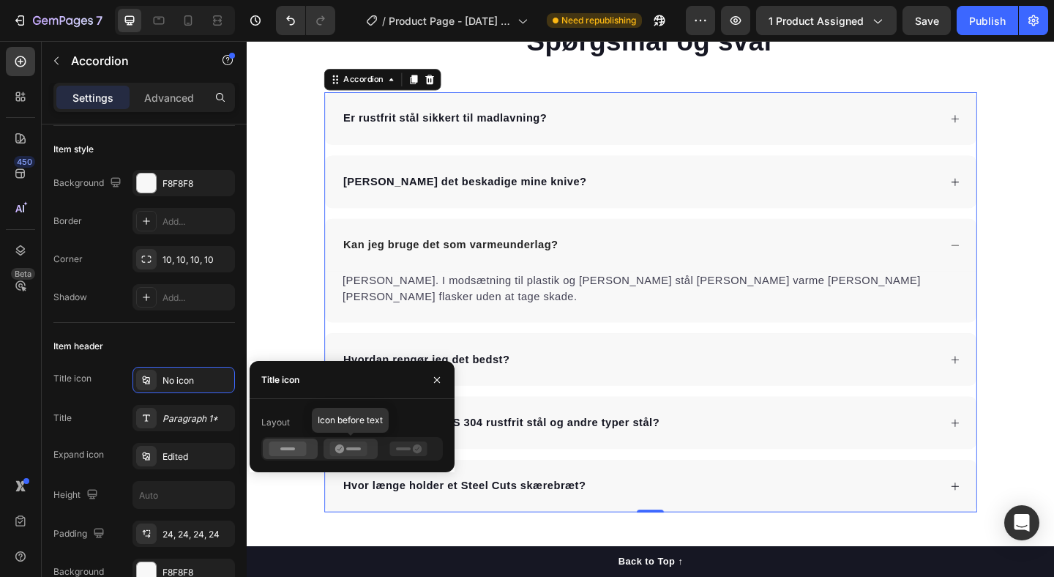
click at [343, 452] on icon at bounding box center [347, 448] width 37 height 15
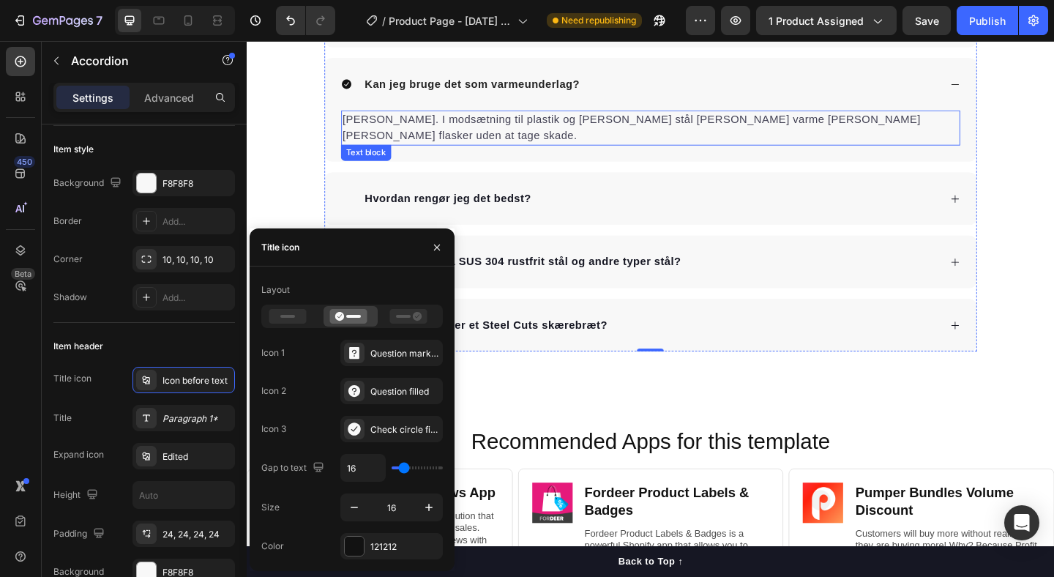
scroll to position [3192, 0]
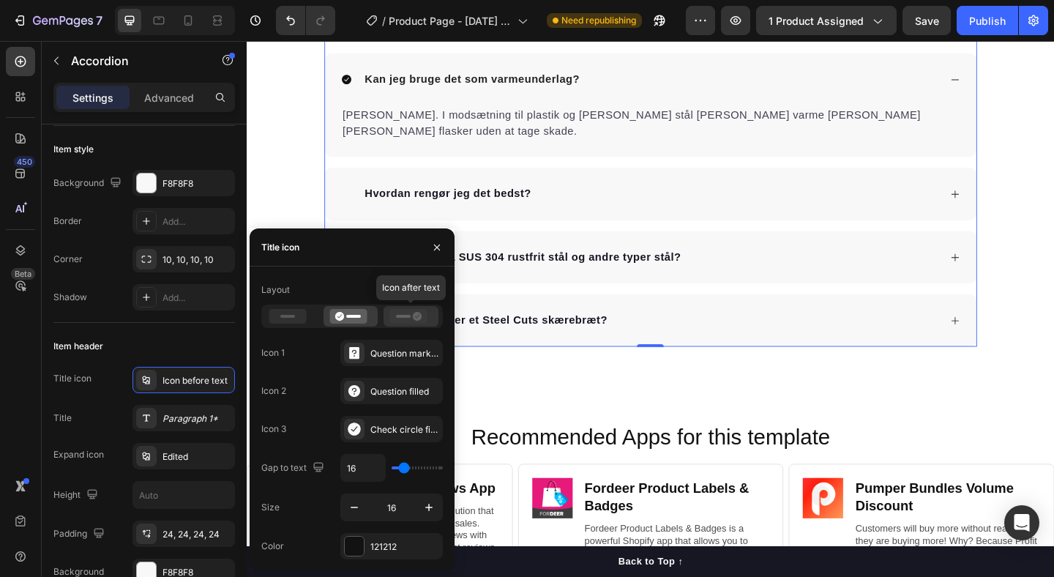
click at [414, 320] on icon at bounding box center [408, 316] width 37 height 15
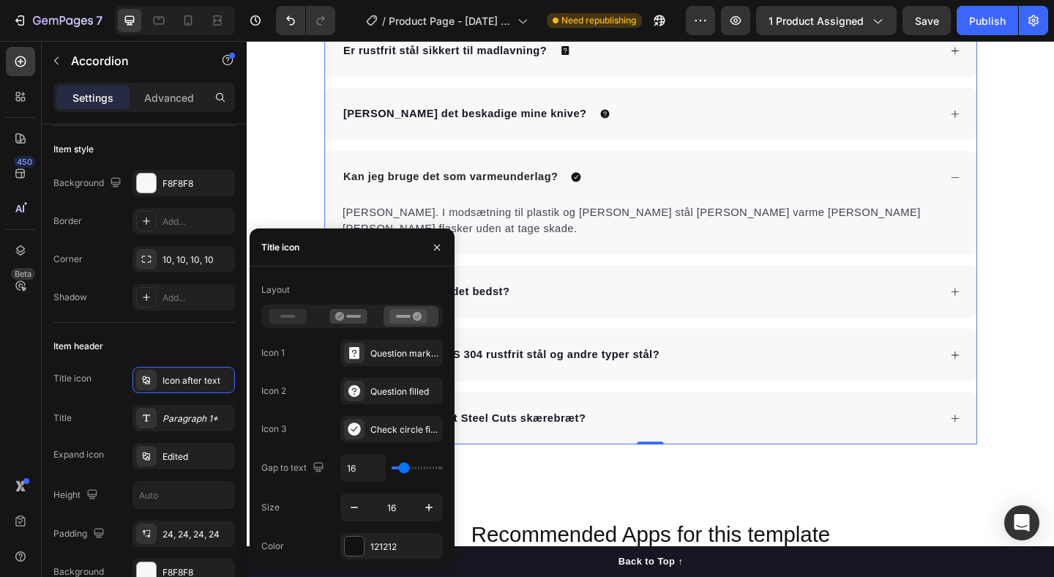
scroll to position [3086, 0]
click at [275, 315] on icon at bounding box center [287, 316] width 37 height 15
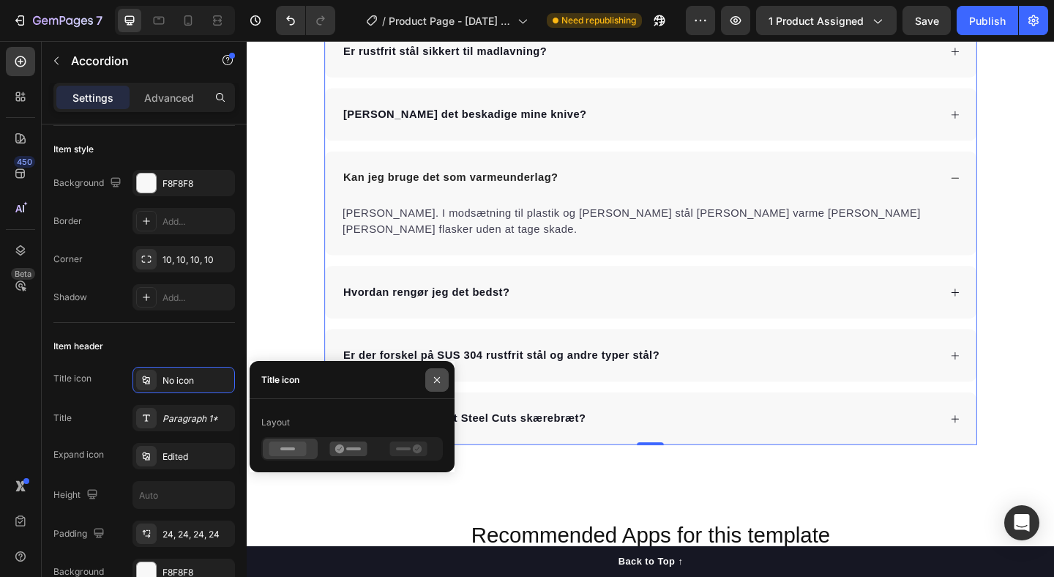
click at [437, 374] on icon "button" at bounding box center [437, 380] width 12 height 12
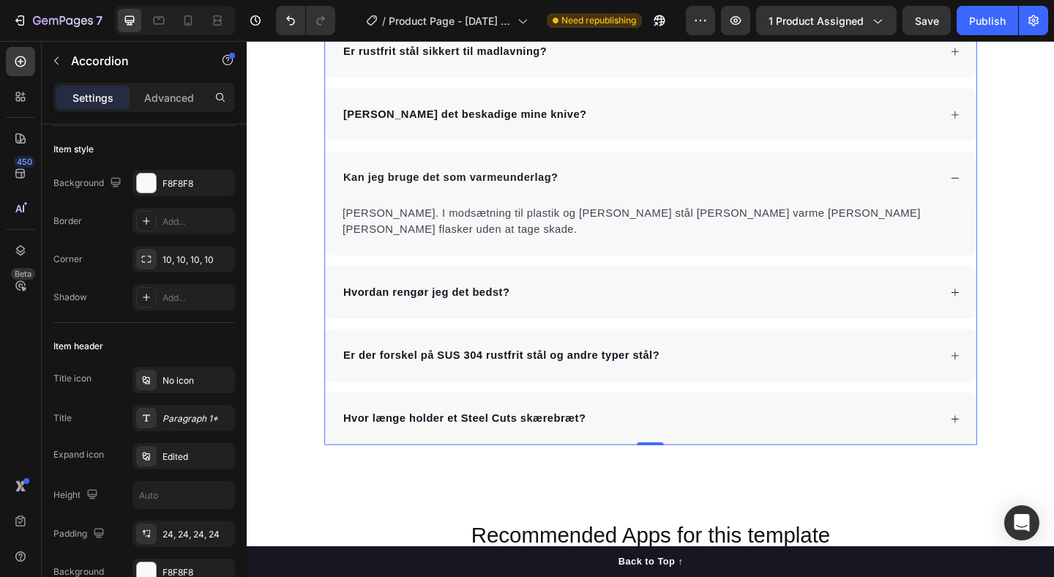
click at [927, 181] on div "Kan jeg bruge det som varmeunderlag?" at bounding box center [674, 190] width 651 height 22
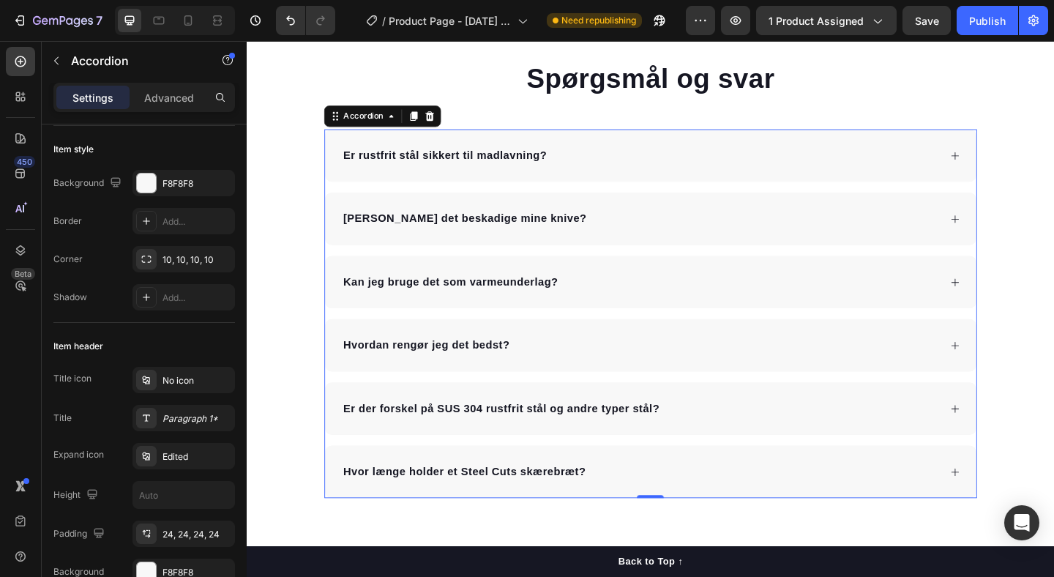
scroll to position [2876, 0]
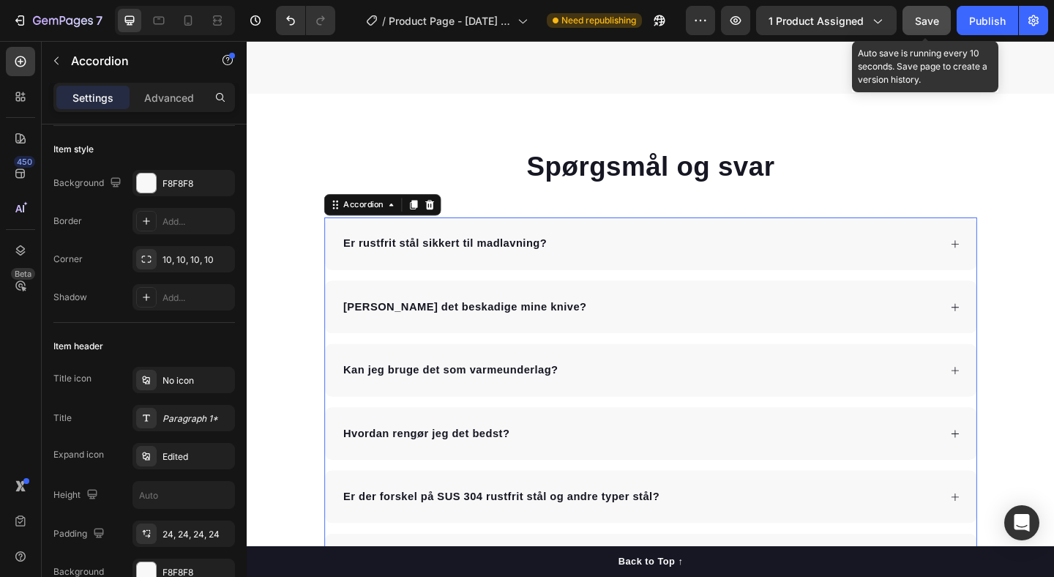
click at [914, 20] on button "Save" at bounding box center [927, 20] width 48 height 29
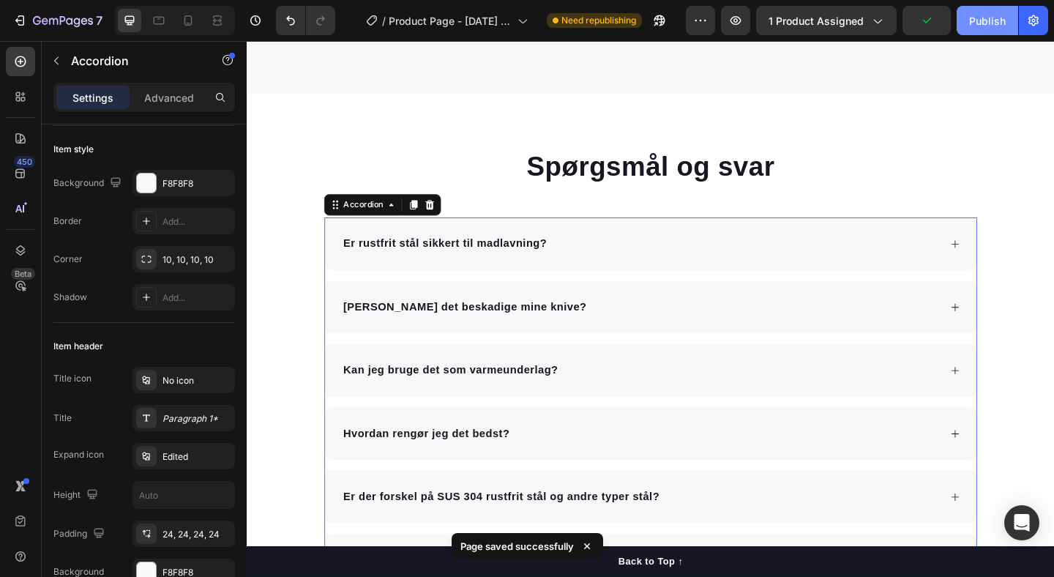
click at [988, 31] on button "Publish" at bounding box center [987, 20] width 61 height 29
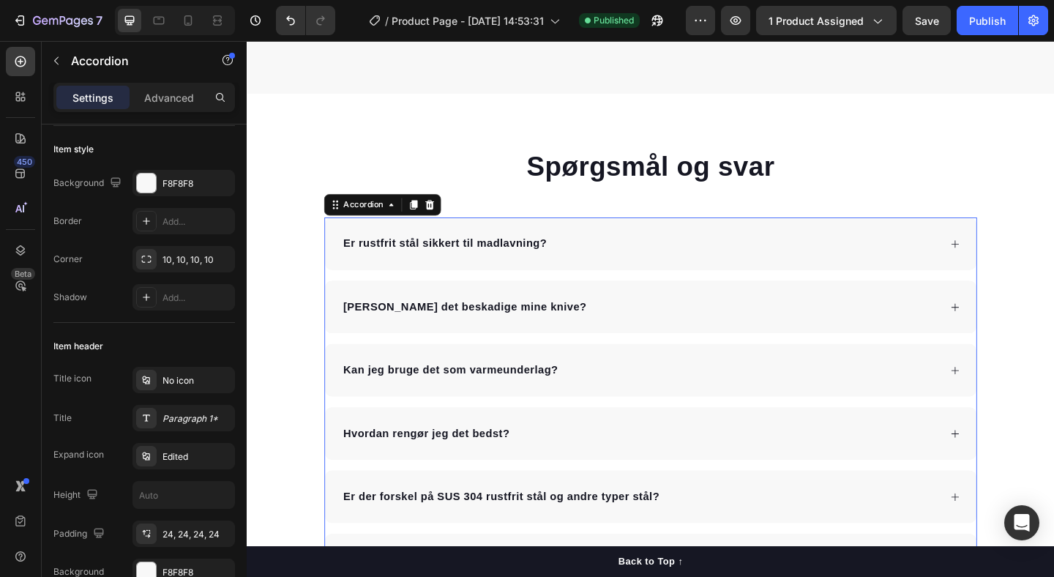
scroll to position [3490, 0]
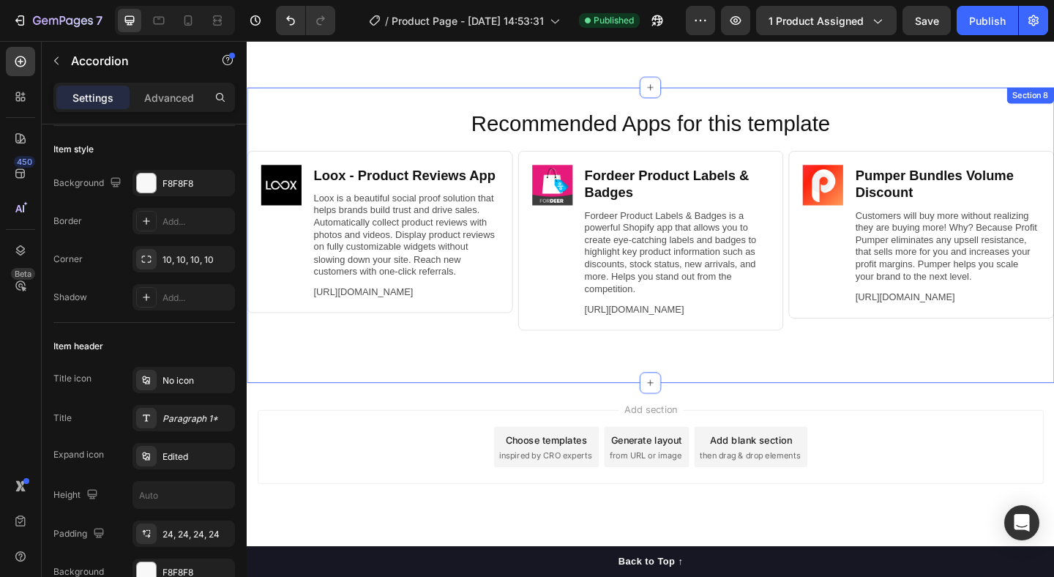
click at [362, 92] on div "Recommended Apps for this template Heading Image Loox ‑ Product Reviews App Hea…" at bounding box center [686, 252] width 878 height 321
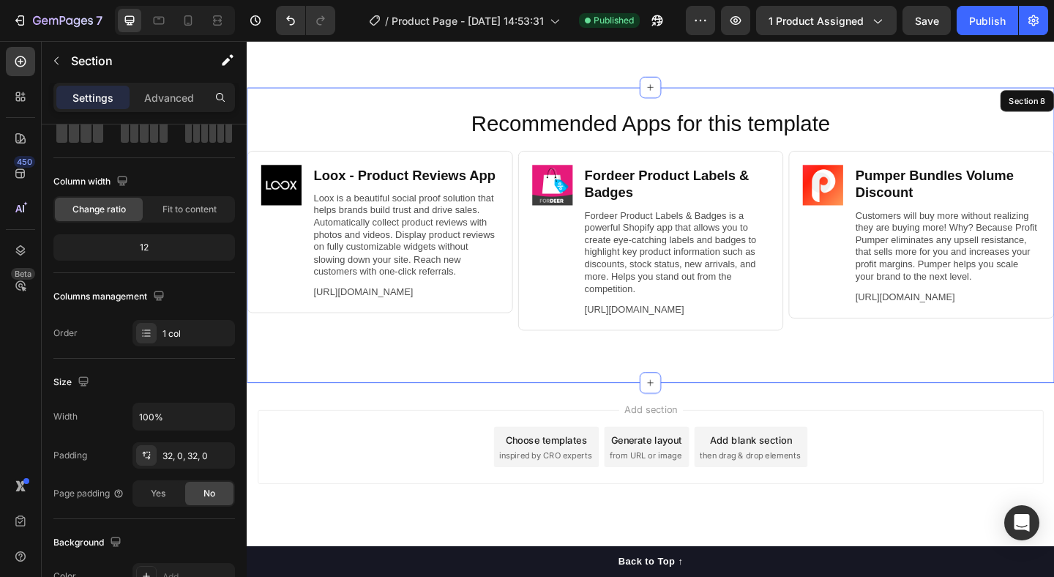
scroll to position [0, 0]
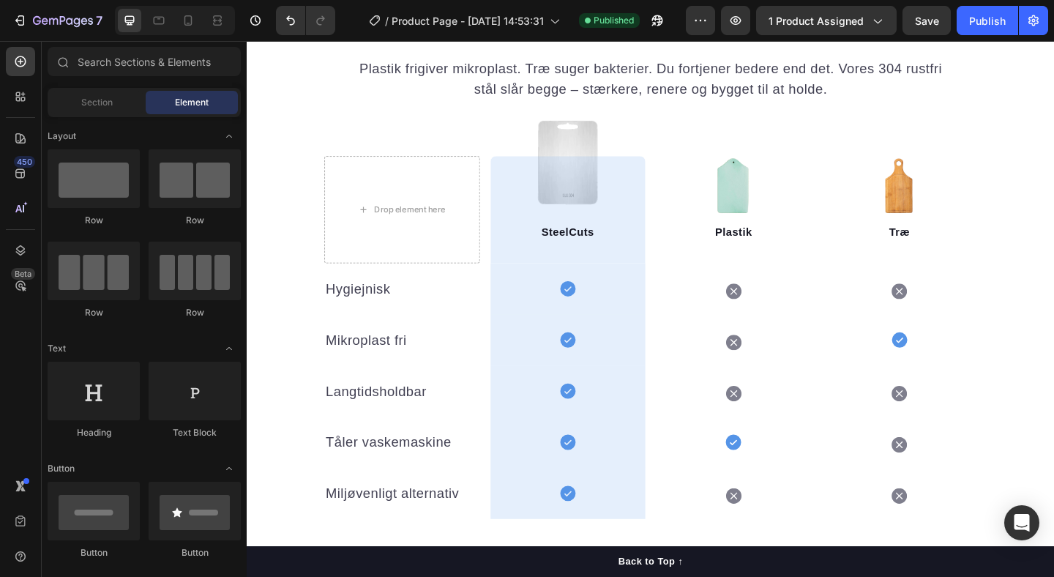
scroll to position [1589, 0]
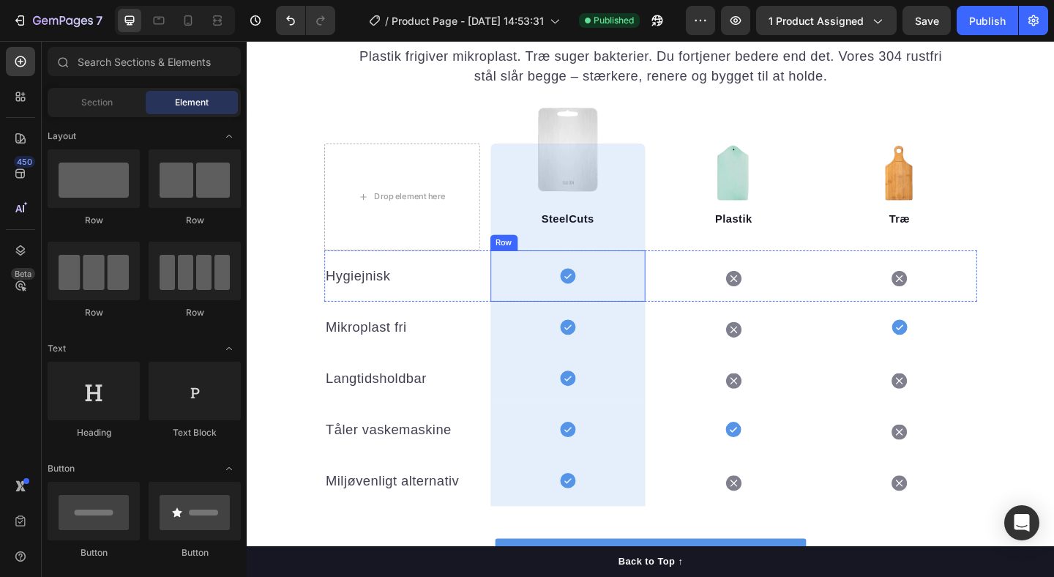
click at [625, 289] on div "Icon Row" at bounding box center [596, 297] width 169 height 56
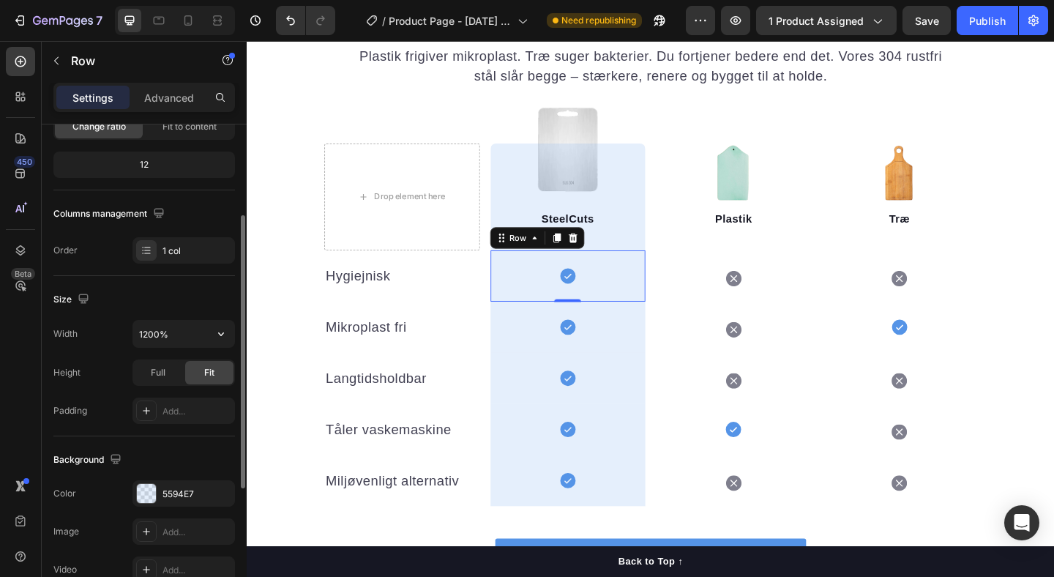
scroll to position [165, 0]
click at [185, 337] on input "1200%" at bounding box center [183, 332] width 101 height 26
click at [214, 329] on icon "button" at bounding box center [221, 332] width 15 height 15
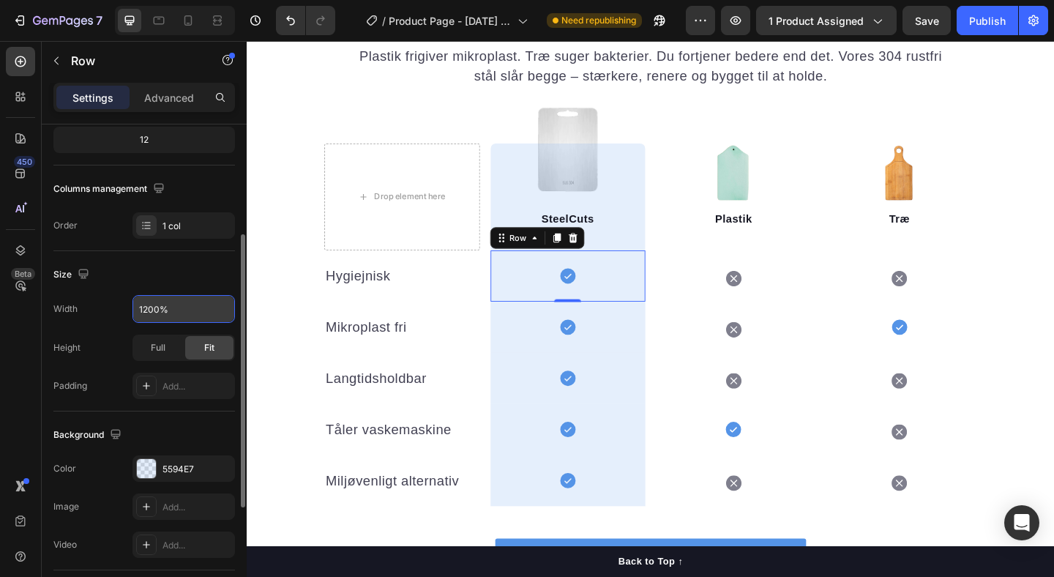
scroll to position [193, 0]
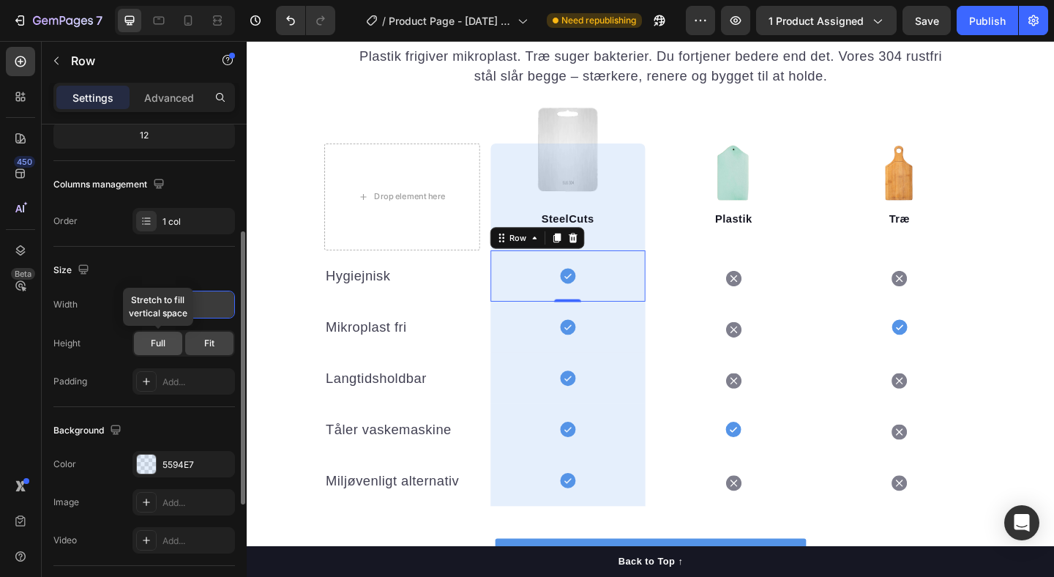
click at [149, 345] on div "Full" at bounding box center [158, 343] width 48 height 23
click at [206, 351] on div "Fit" at bounding box center [209, 343] width 48 height 23
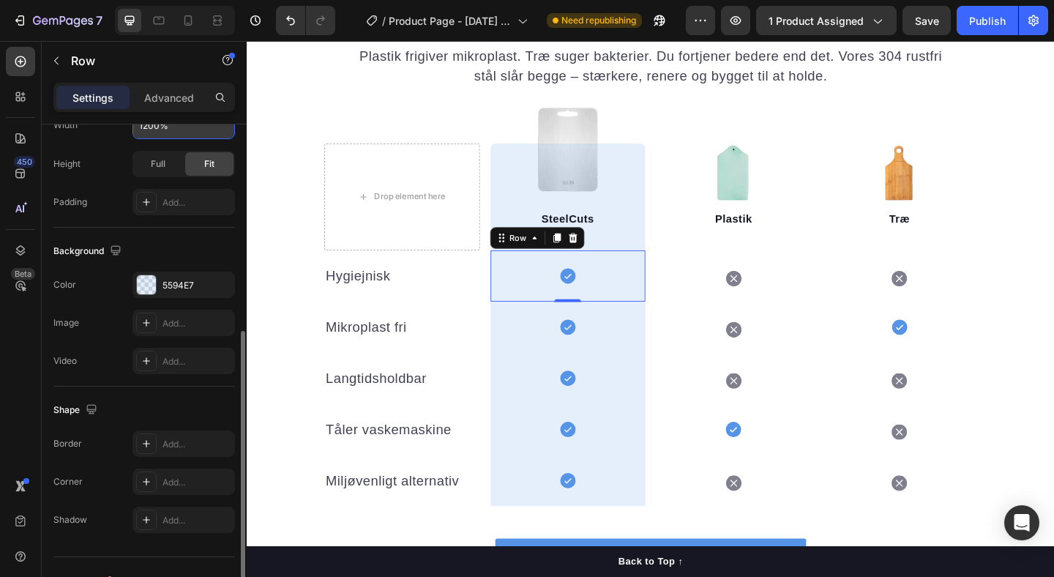
scroll to position [399, 0]
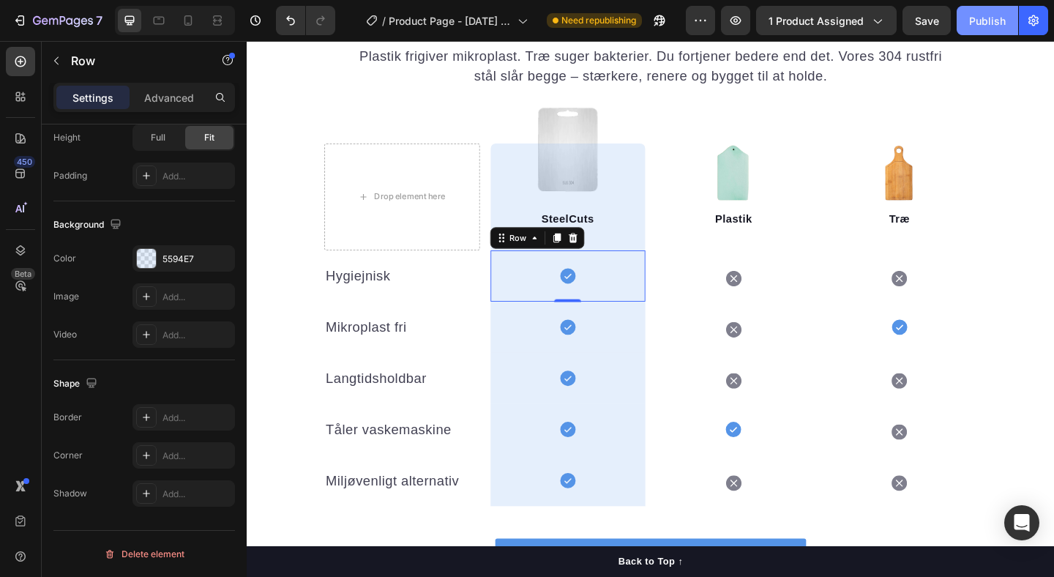
click at [988, 26] on div "Publish" at bounding box center [987, 20] width 37 height 15
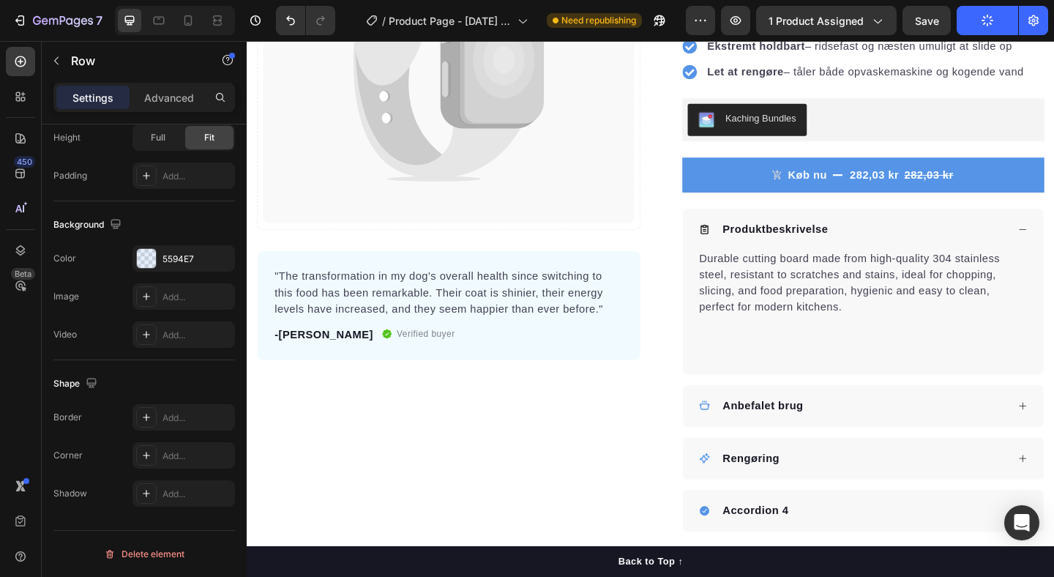
scroll to position [305, 0]
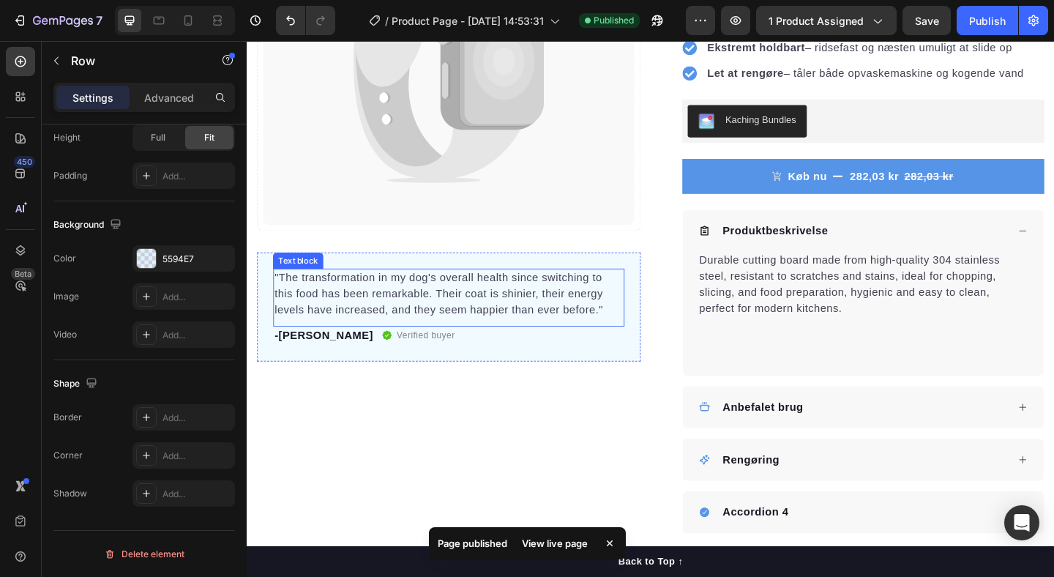
click at [508, 317] on p ""The transformation in my dog's overall health since switching to this food has…" at bounding box center [466, 316] width 379 height 53
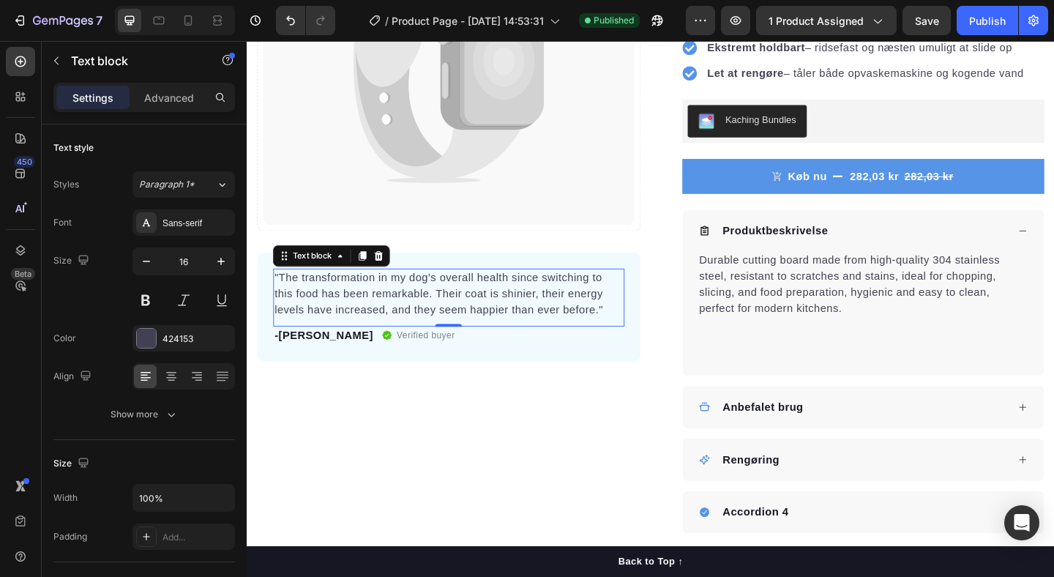
click at [396, 318] on p ""The transformation in my dog's overall health since switching to this food has…" at bounding box center [466, 316] width 379 height 53
click at [627, 334] on p ""The transformation in my dog's overall health since switching to this food has…" at bounding box center [466, 316] width 379 height 53
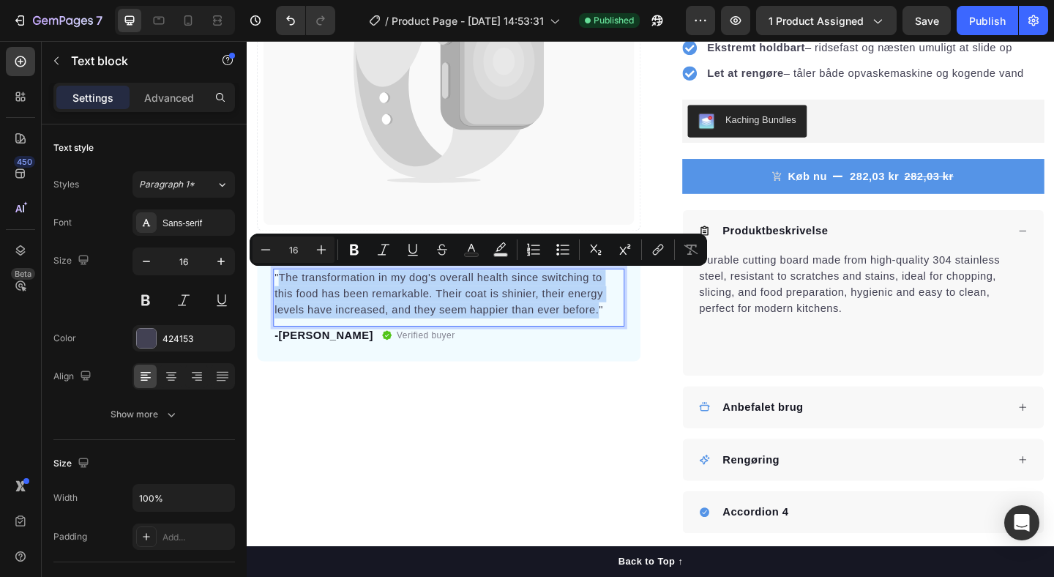
drag, startPoint x: 628, startPoint y: 335, endPoint x: 284, endPoint y: 296, distance: 346.2
click at [284, 296] on p ""The transformation in my dog's overall health since switching to this food has…" at bounding box center [466, 316] width 379 height 53
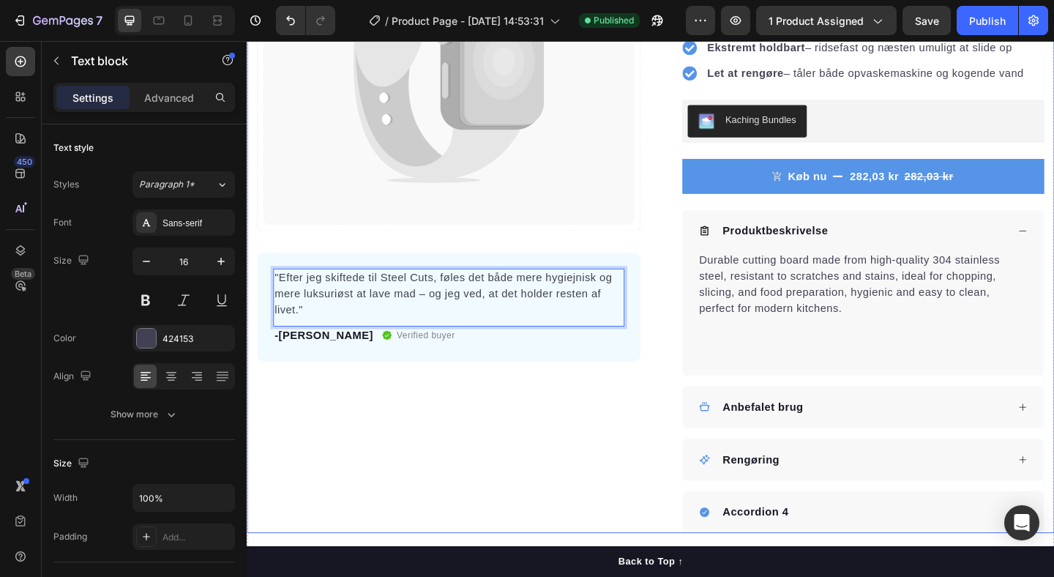
click at [412, 456] on div "Catch your customer's attention with attracted media. Add image or sync data Pr…" at bounding box center [466, 210] width 417 height 731
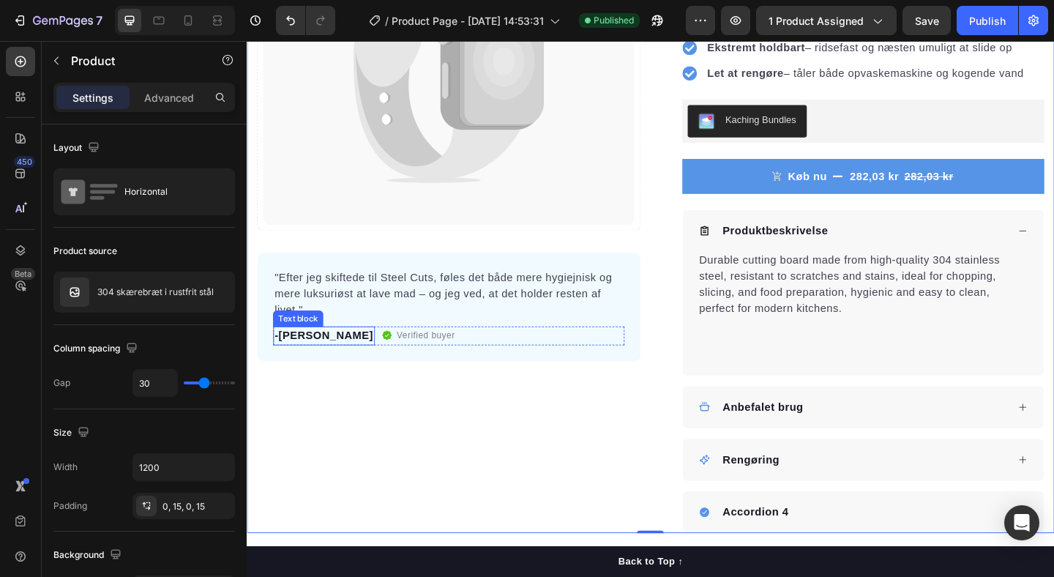
click at [299, 362] on p "-[PERSON_NAME]" at bounding box center [331, 362] width 108 height 18
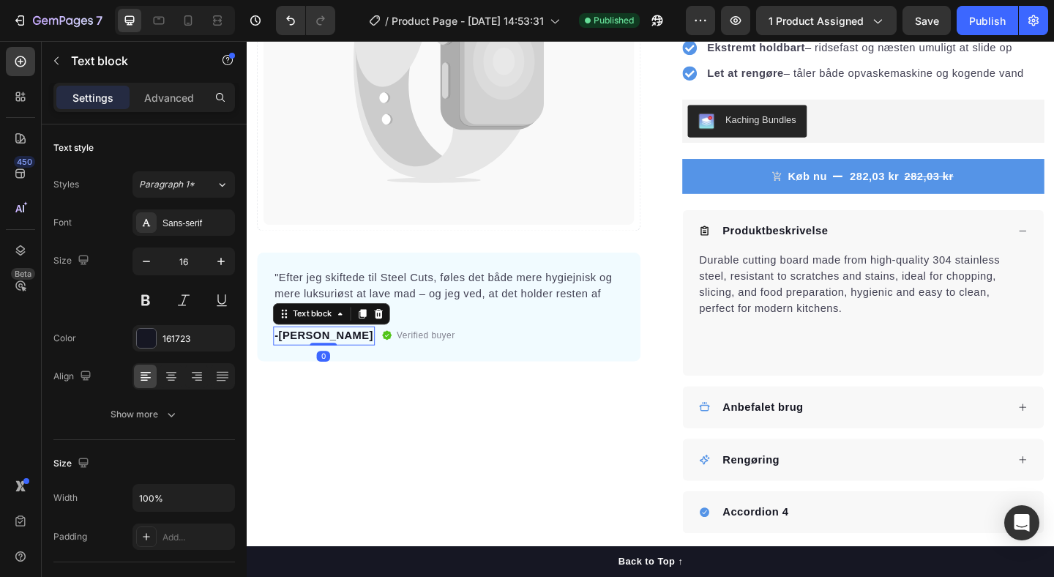
click at [299, 362] on p "-[PERSON_NAME]" at bounding box center [331, 362] width 108 height 18
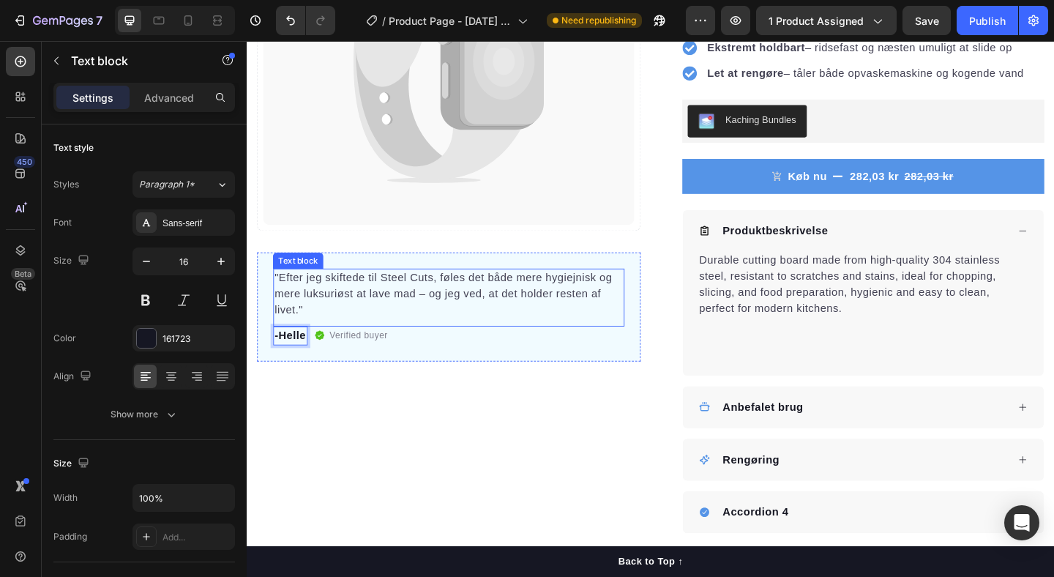
click at [414, 318] on p ""Efter jeg skiftede til Steel Cuts, føles det både mere hygiejnisk og mere luks…" at bounding box center [466, 316] width 379 height 53
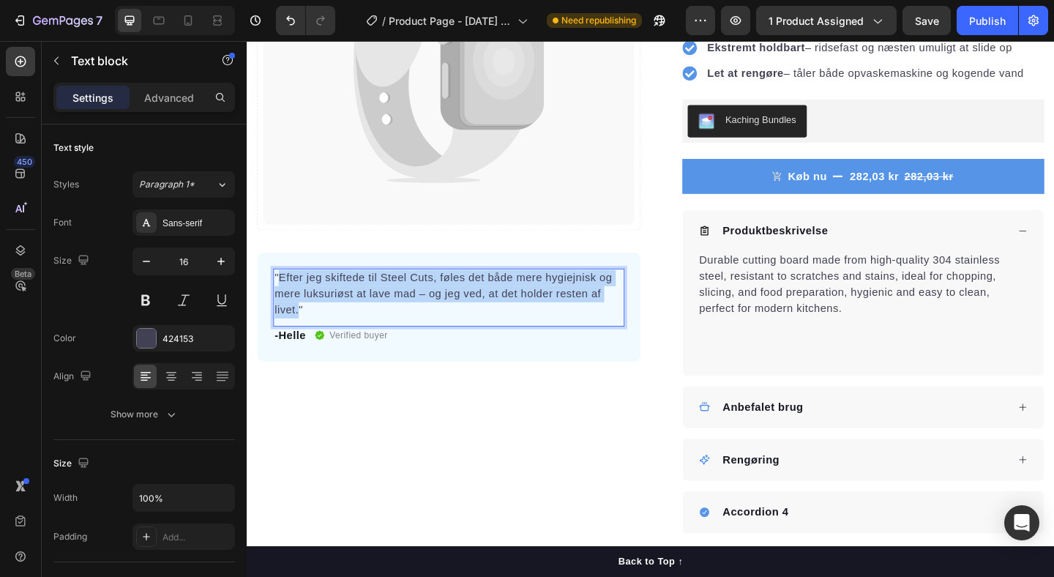
drag, startPoint x: 301, startPoint y: 332, endPoint x: 283, endPoint y: 295, distance: 40.9
click at [283, 295] on p ""Efter jeg skiftede til Steel Cuts, føles det både mere hygiejnisk og mere luks…" at bounding box center [466, 316] width 379 height 53
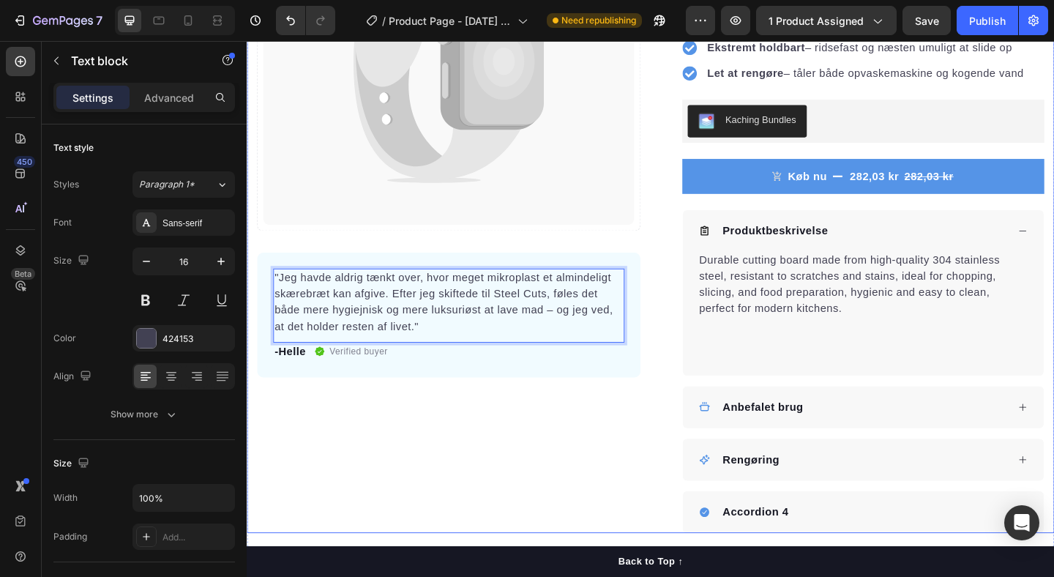
click at [518, 442] on div "Catch your customer's attention with attracted media. Add image or sync data Pr…" at bounding box center [466, 210] width 417 height 731
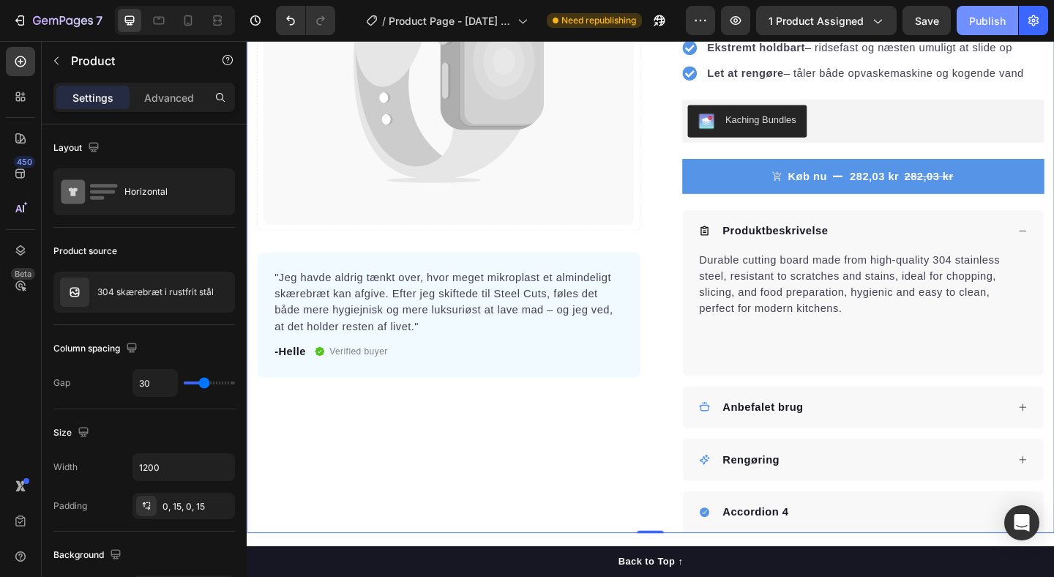
click at [985, 25] on div "Publish" at bounding box center [987, 20] width 37 height 15
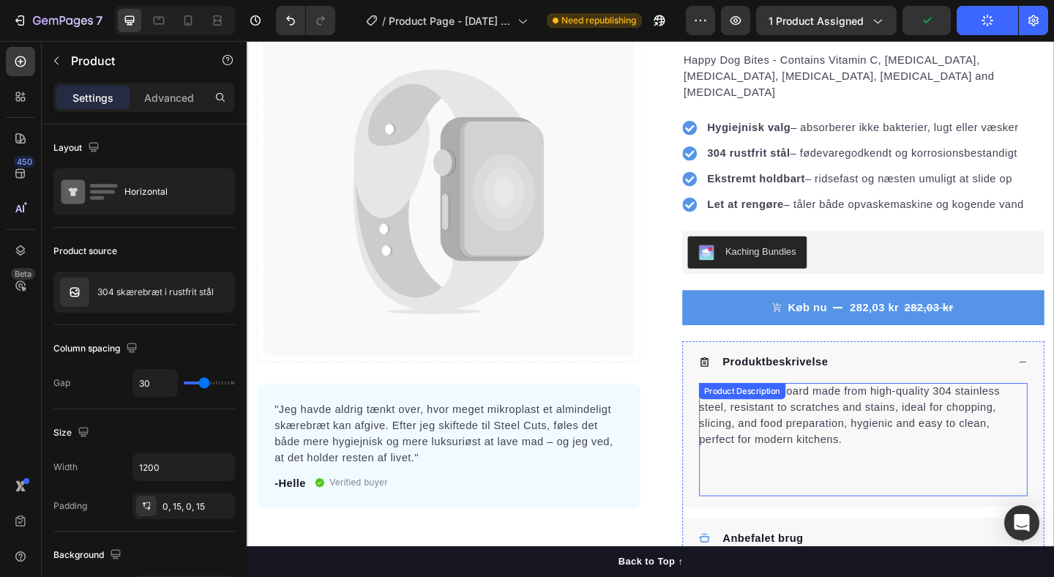
scroll to position [62, 0]
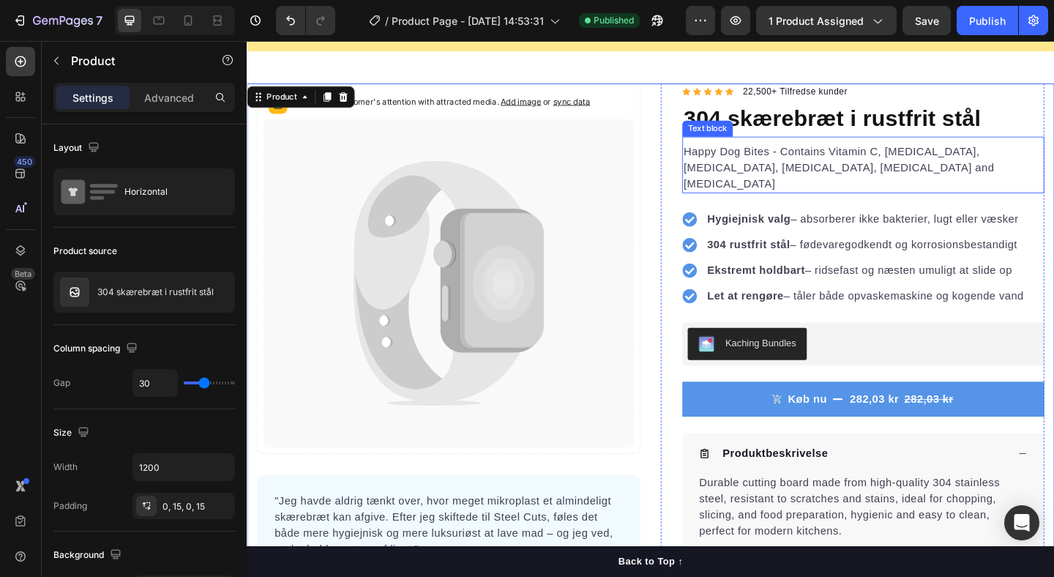
click at [804, 165] on p "Happy Dog Bites - Contains Vitamin C, Vitamin E, Vitamin B2, Vitamin B1, Vitami…" at bounding box center [917, 178] width 391 height 53
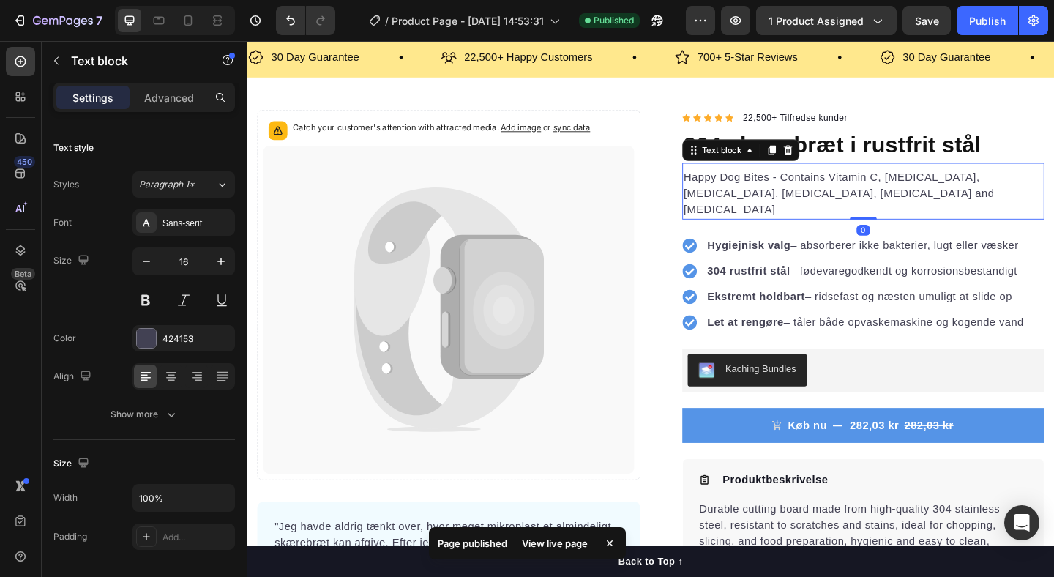
scroll to position [0, 0]
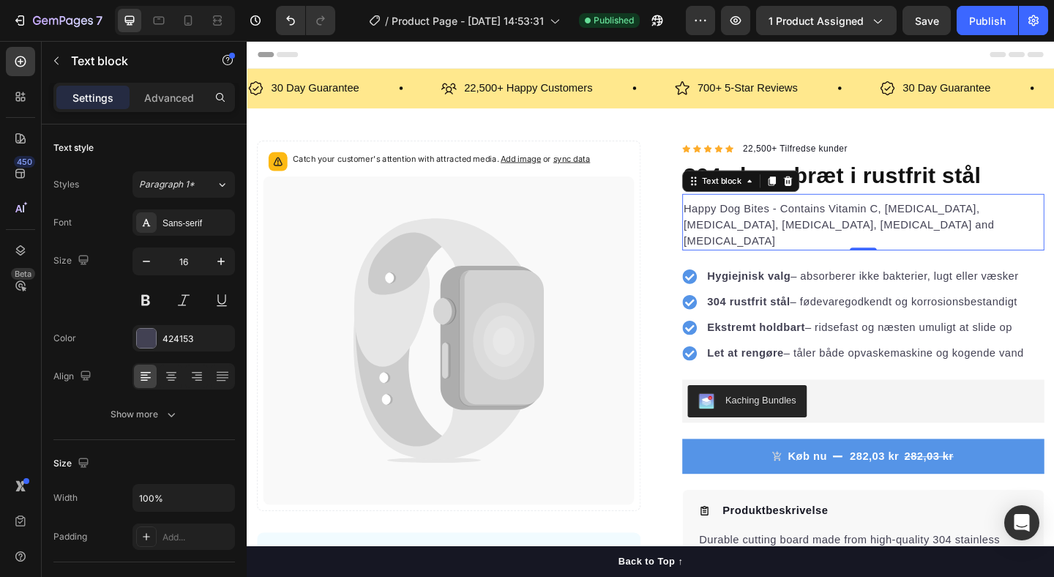
click at [832, 233] on p "Happy Dog Bites - Contains Vitamin C, Vitamin E, Vitamin B2, Vitamin B1, Vitami…" at bounding box center [917, 240] width 391 height 53
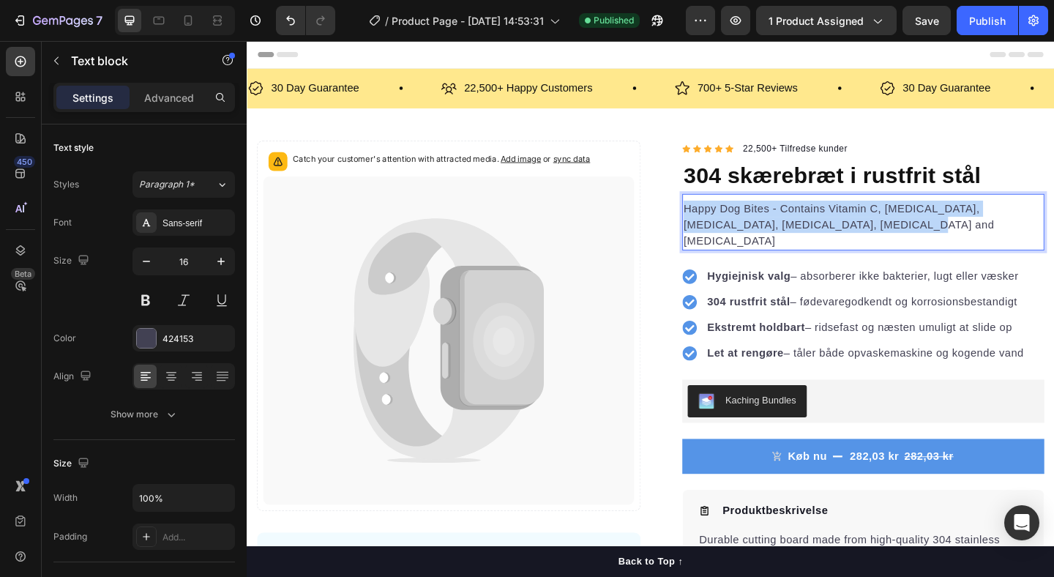
click at [832, 233] on p "Happy Dog Bites - Contains Vitamin C, Vitamin E, Vitamin B2, Vitamin B1, Vitami…" at bounding box center [917, 240] width 391 height 53
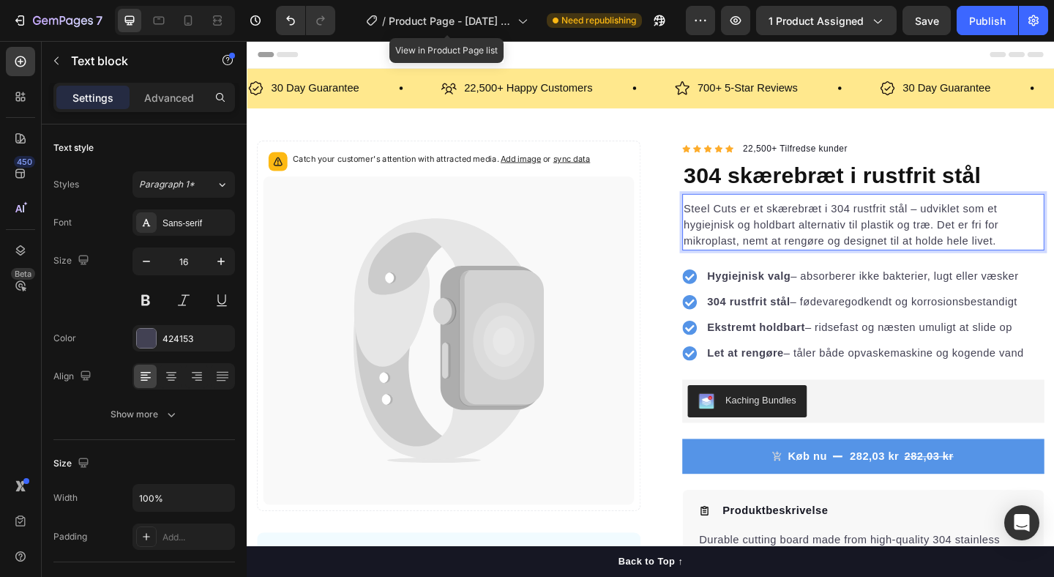
click at [781, 233] on p "Steel Cuts er et skærebræt i 304 rustfrit stål – udviklet som et hygiejnisk og …" at bounding box center [917, 240] width 391 height 53
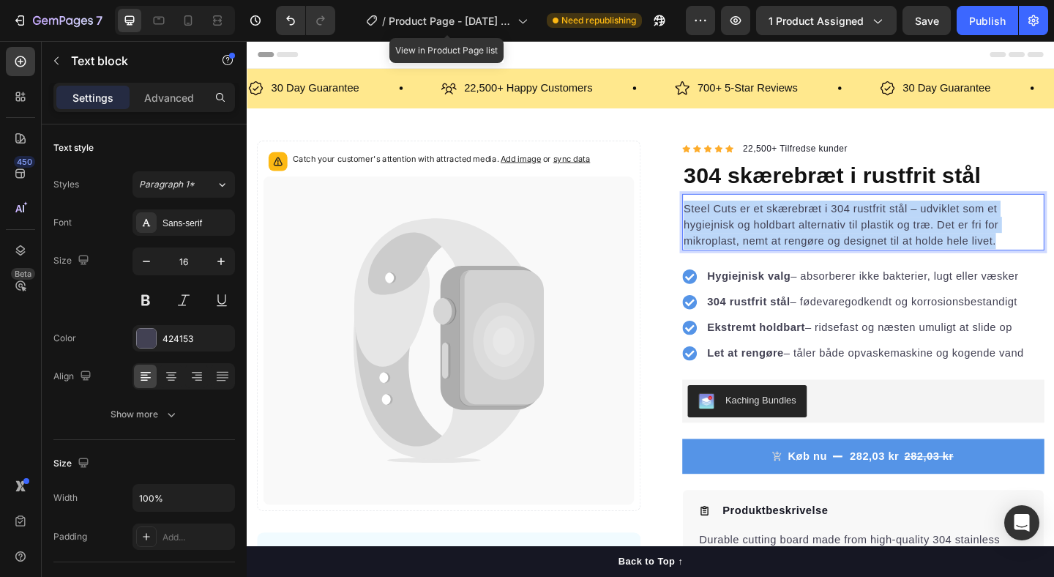
click at [781, 233] on p "Steel Cuts er et skærebræt i 304 rustfrit stål – udviklet som et hygiejnisk og …" at bounding box center [917, 240] width 391 height 53
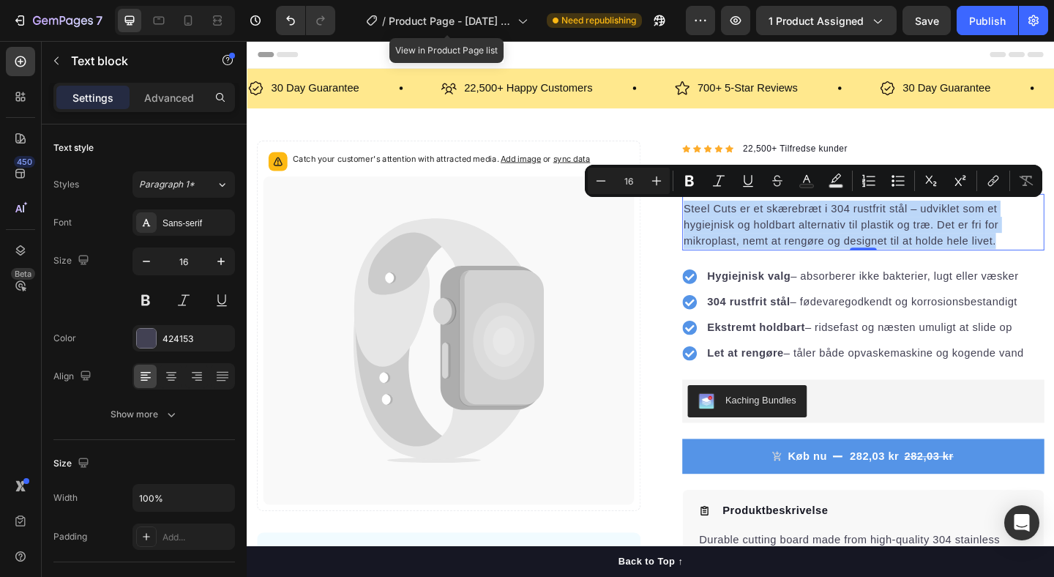
click at [815, 247] on p "Steel Cuts er et skærebræt i 304 rustfrit stål – udviklet som et hygiejnisk og …" at bounding box center [917, 240] width 391 height 53
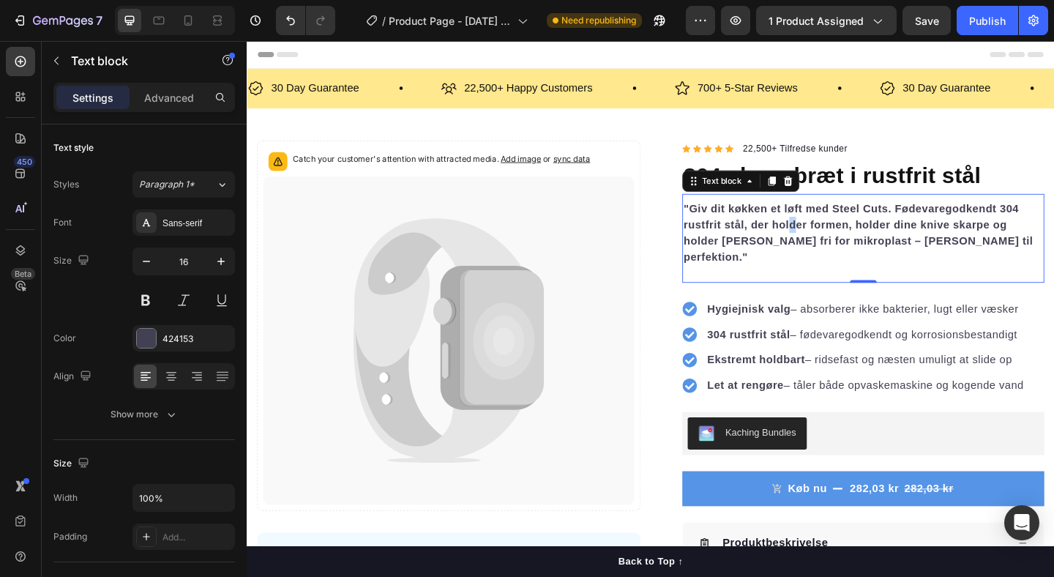
click at [840, 239] on strong ""Giv dit køkken et løft med Steel Cuts. Fødevaregodkendt 304 rustfrit stål, der…" at bounding box center [912, 249] width 380 height 65
click at [840, 238] on strong ""Giv dit køkken et løft med Steel Cuts. Fødevaregodkendt 304 rustfrit stål, der…" at bounding box center [912, 249] width 380 height 65
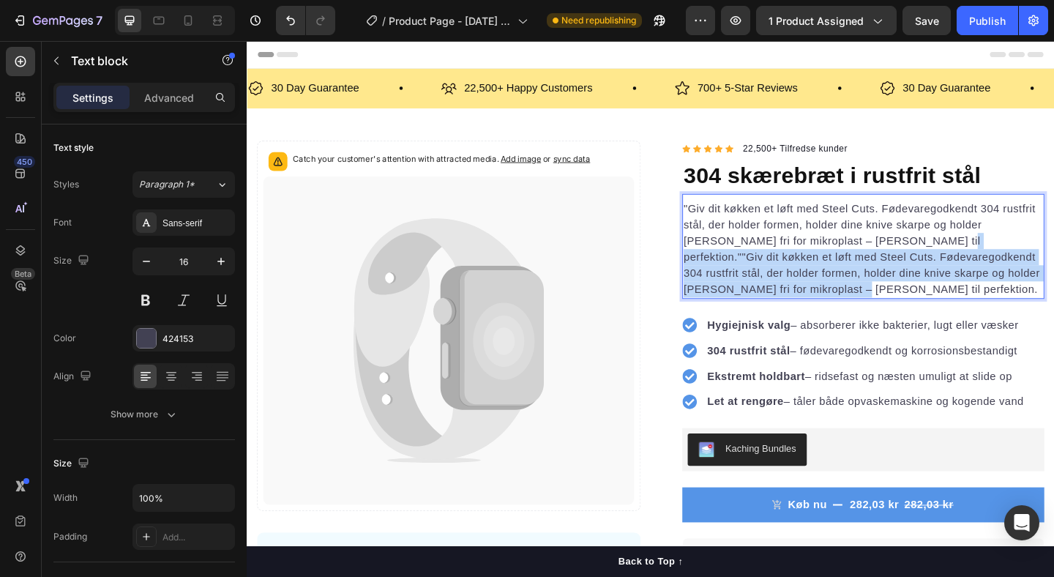
drag, startPoint x: 835, startPoint y: 313, endPoint x: 929, endPoint y: 261, distance: 107.2
click at [929, 261] on p ""Giv dit køkken et løft med Steel Cuts. Fødevaregodkendt 304 rustfrit stål, der…" at bounding box center [917, 266] width 391 height 105
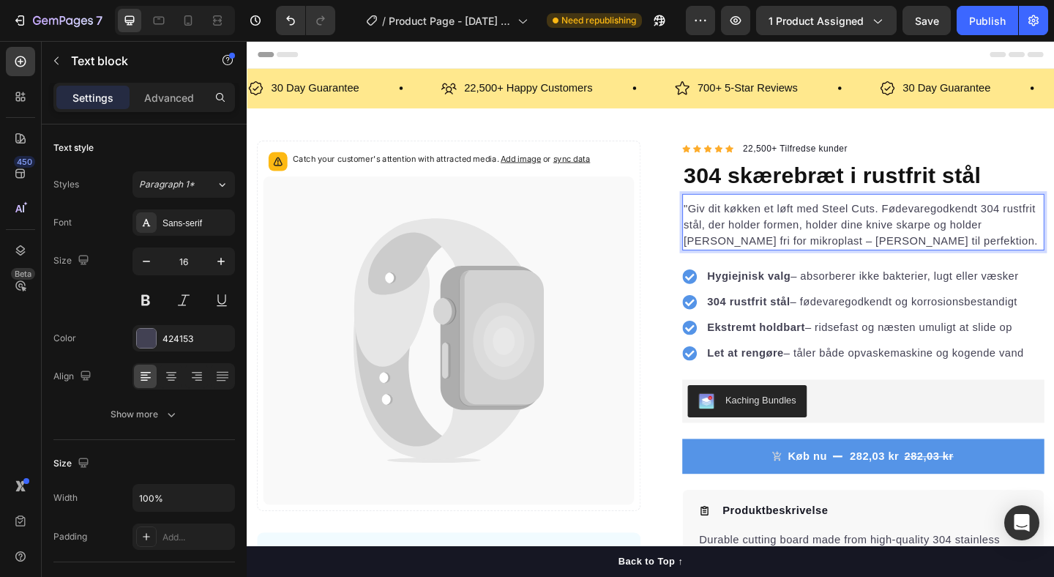
click at [728, 219] on p ""Giv dit køkken et løft med Steel Cuts. Fødevaregodkendt 304 rustfrit stål, der…" at bounding box center [917, 240] width 391 height 53
click at [989, 25] on div "Publish" at bounding box center [987, 20] width 37 height 15
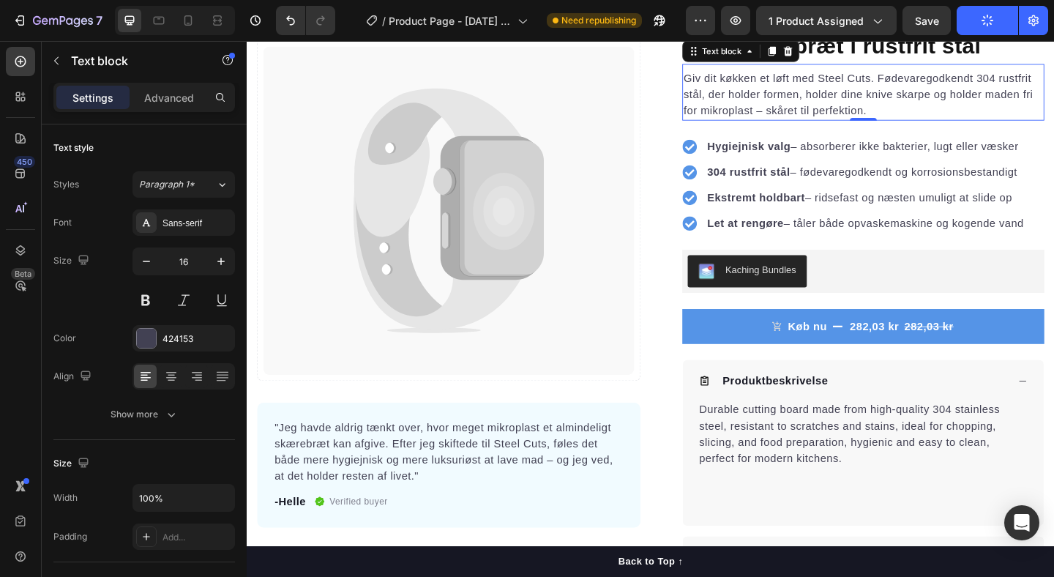
scroll to position [317, 0]
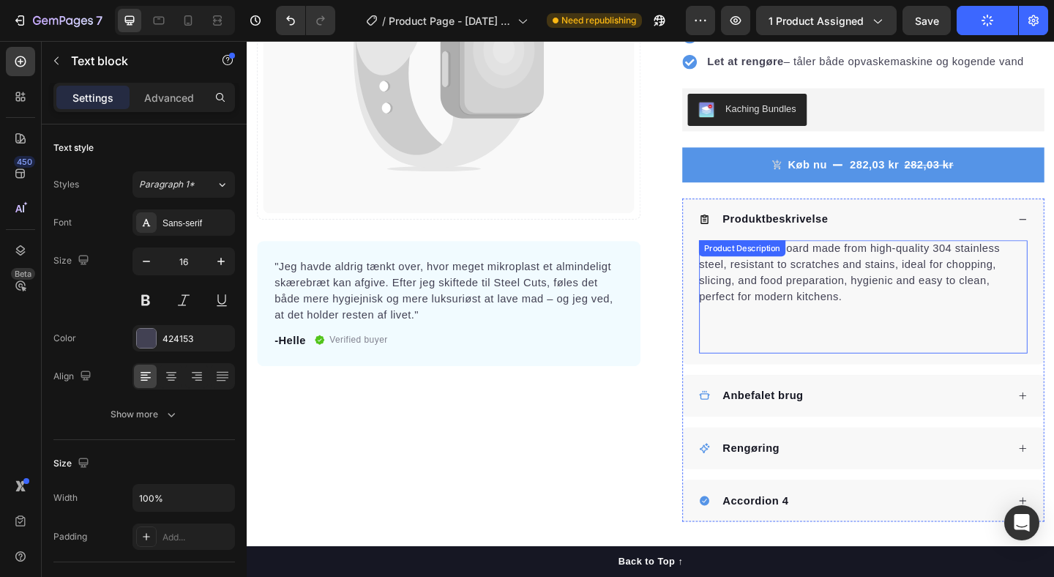
click at [873, 318] on p "Durable cutting board made from high-quality 304 stainless steel, resistant to …" at bounding box center [902, 292] width 327 height 65
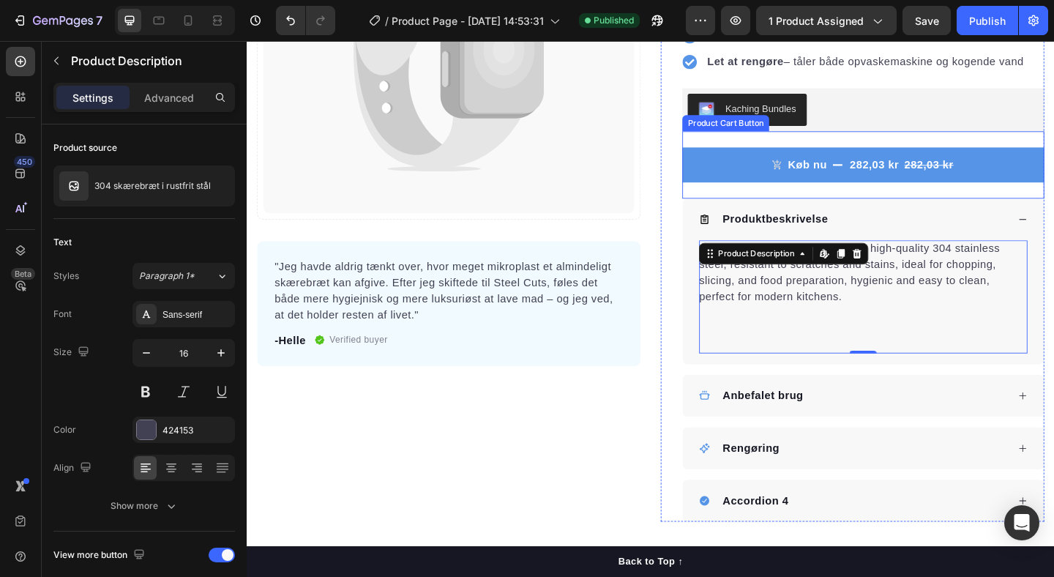
scroll to position [0, 0]
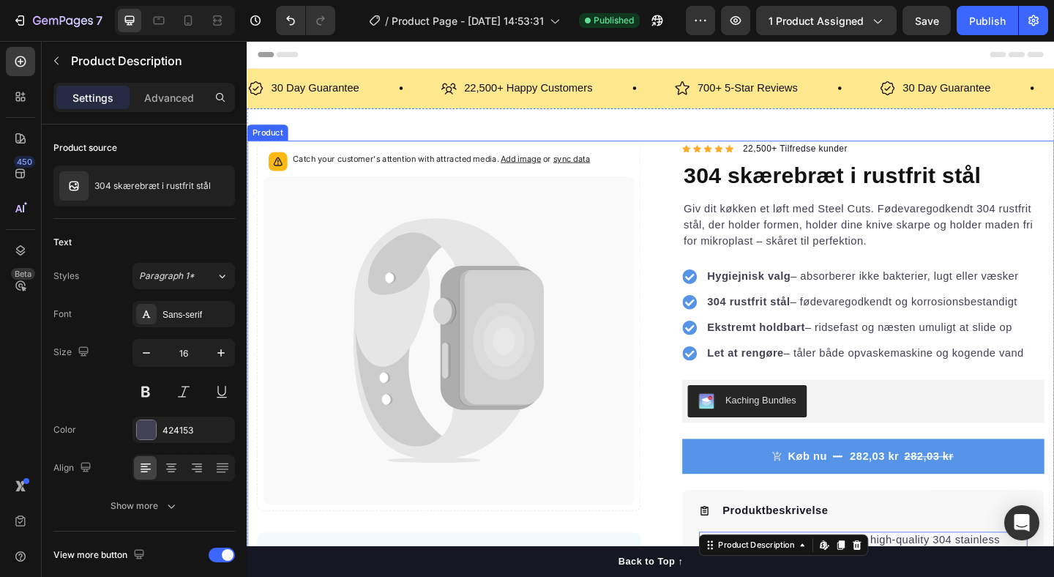
click at [253, 192] on div "Catch your customer's attention with attracted media. Add image or sync data Pr…" at bounding box center [686, 514] width 878 height 731
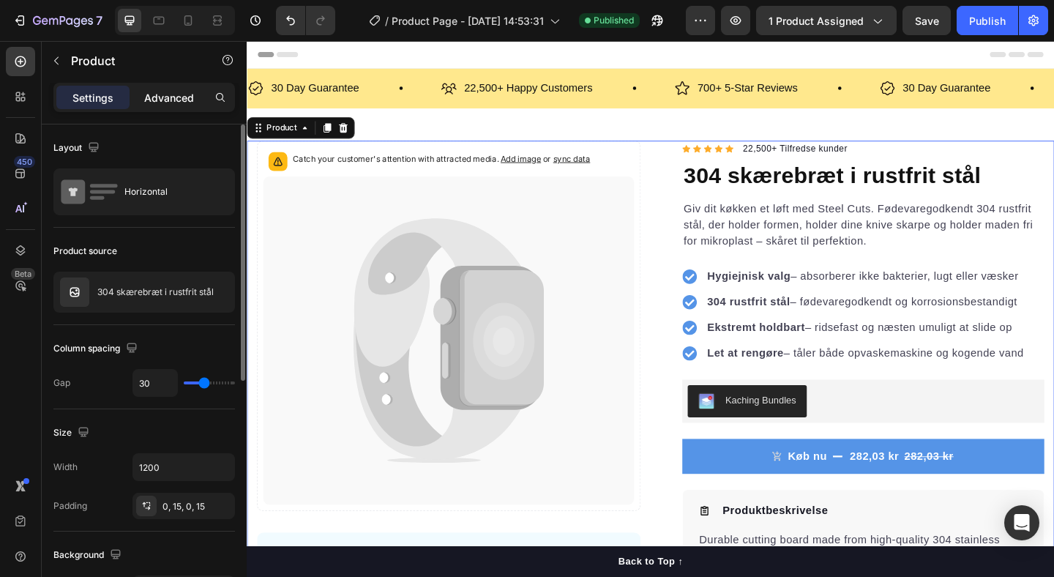
click at [157, 99] on p "Advanced" at bounding box center [169, 97] width 50 height 15
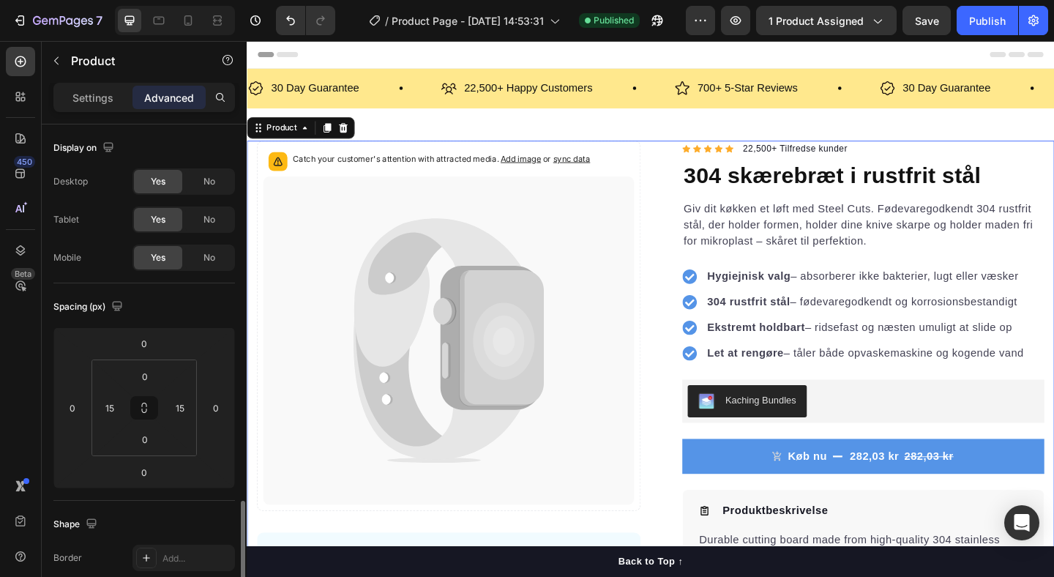
scroll to position [522, 0]
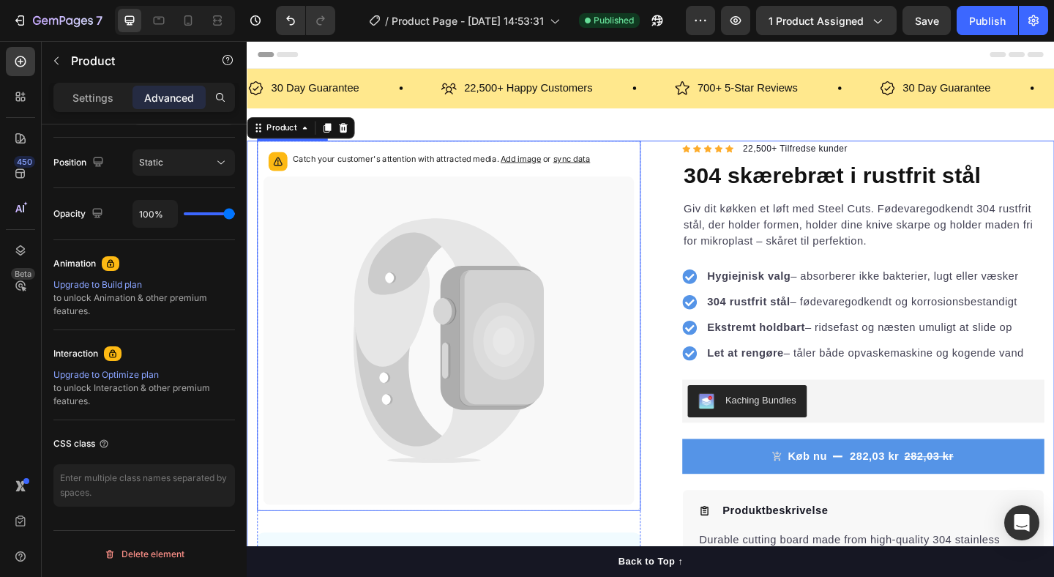
click at [650, 162] on div "Catch your customer's attention with attracted media. Add image or sync data" at bounding box center [466, 172] width 404 height 32
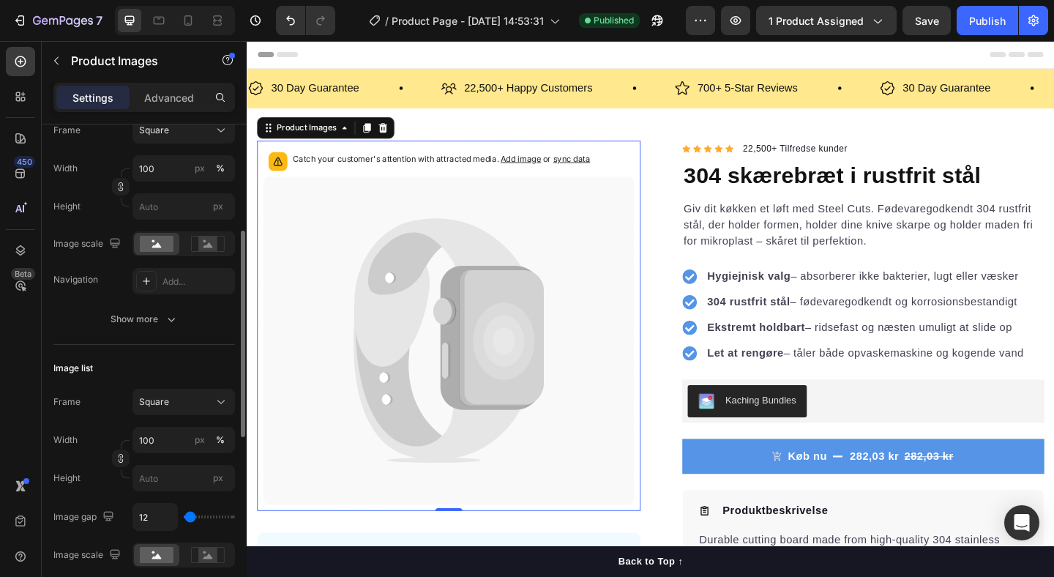
scroll to position [250, 0]
click at [166, 274] on div "Add..." at bounding box center [197, 280] width 69 height 13
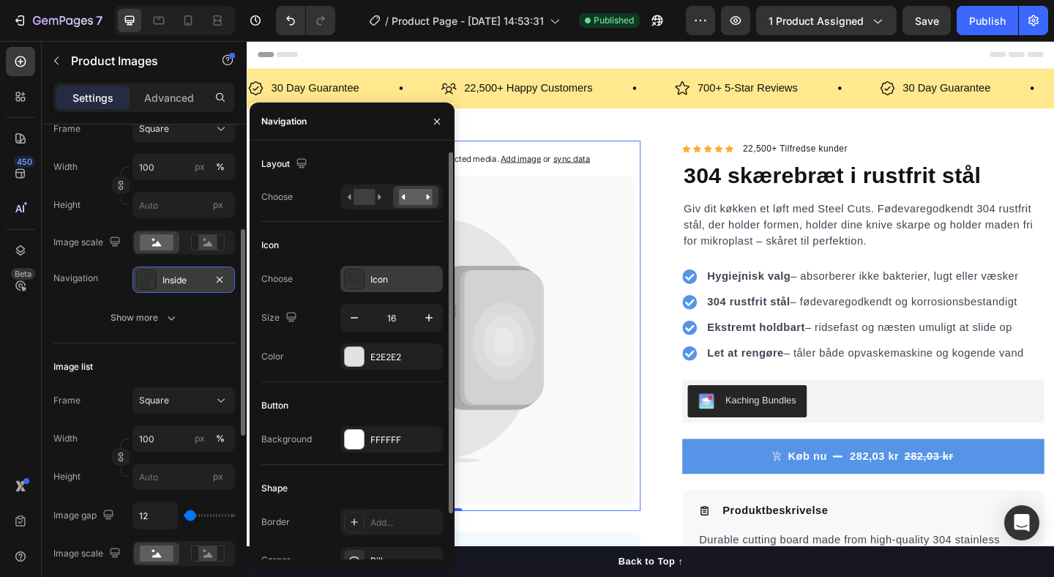
click at [358, 283] on rect at bounding box center [354, 279] width 15 height 15
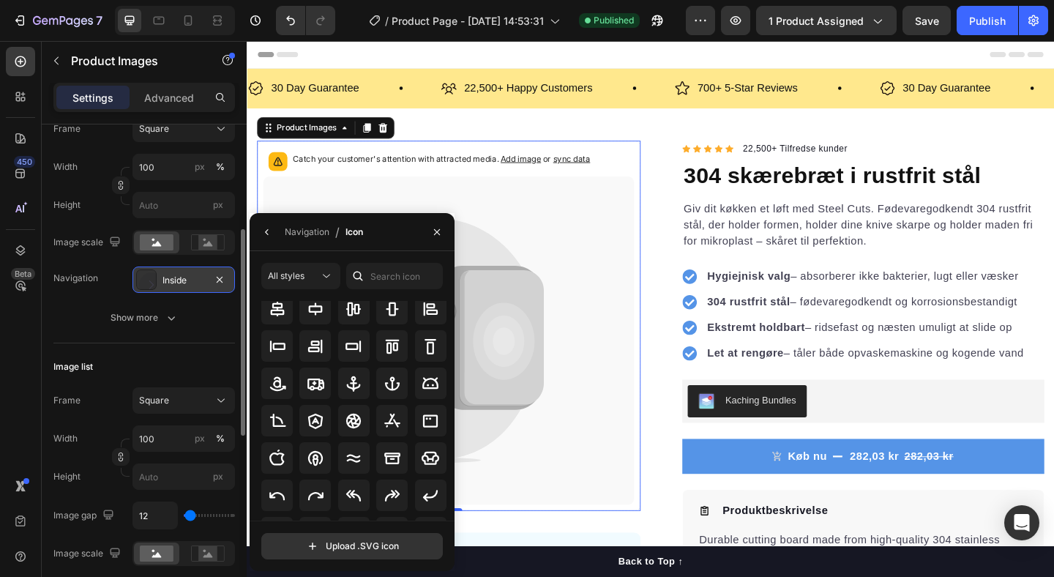
scroll to position [161, 0]
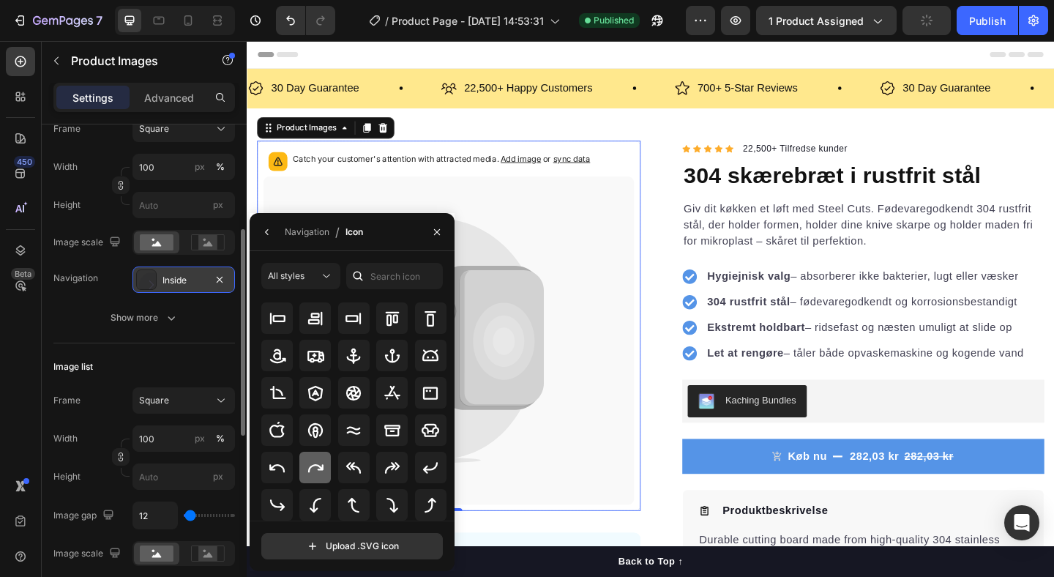
click at [308, 461] on icon at bounding box center [316, 468] width 18 height 18
click at [220, 280] on icon "button" at bounding box center [220, 279] width 6 height 6
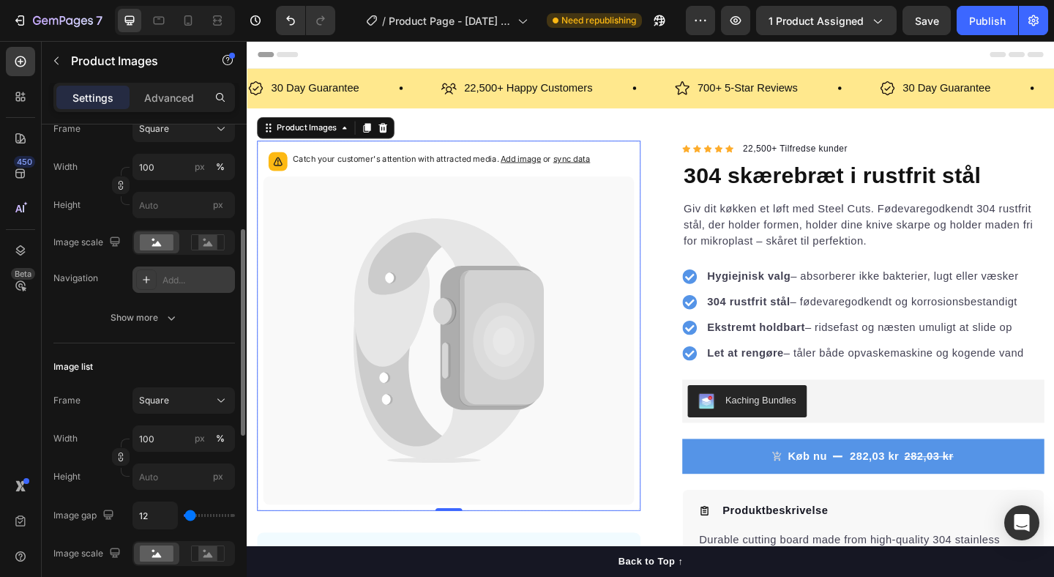
click at [168, 274] on div "Add..." at bounding box center [197, 280] width 69 height 13
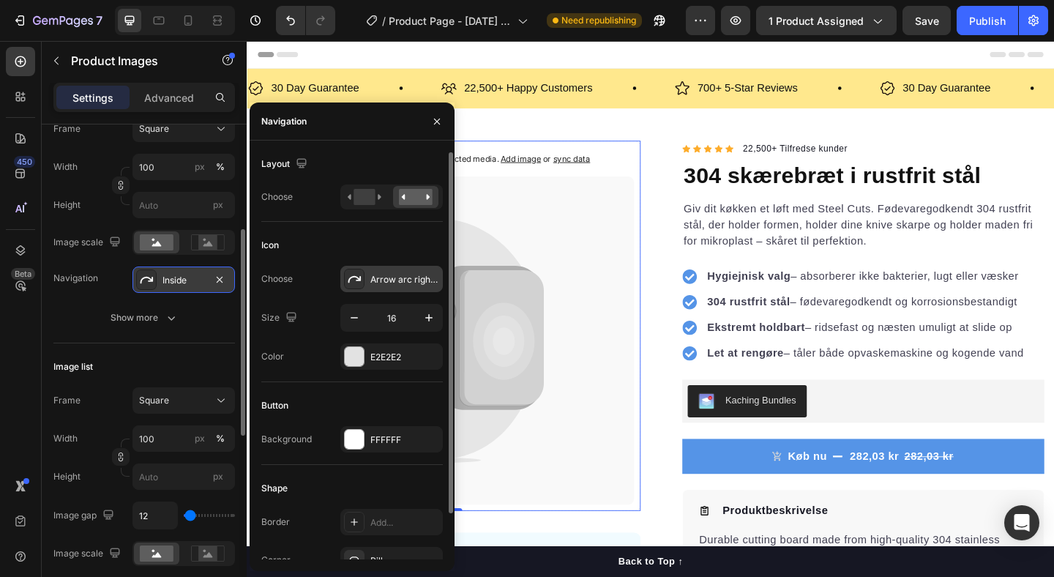
click at [391, 279] on div "Arrow arc right bold" at bounding box center [404, 279] width 69 height 13
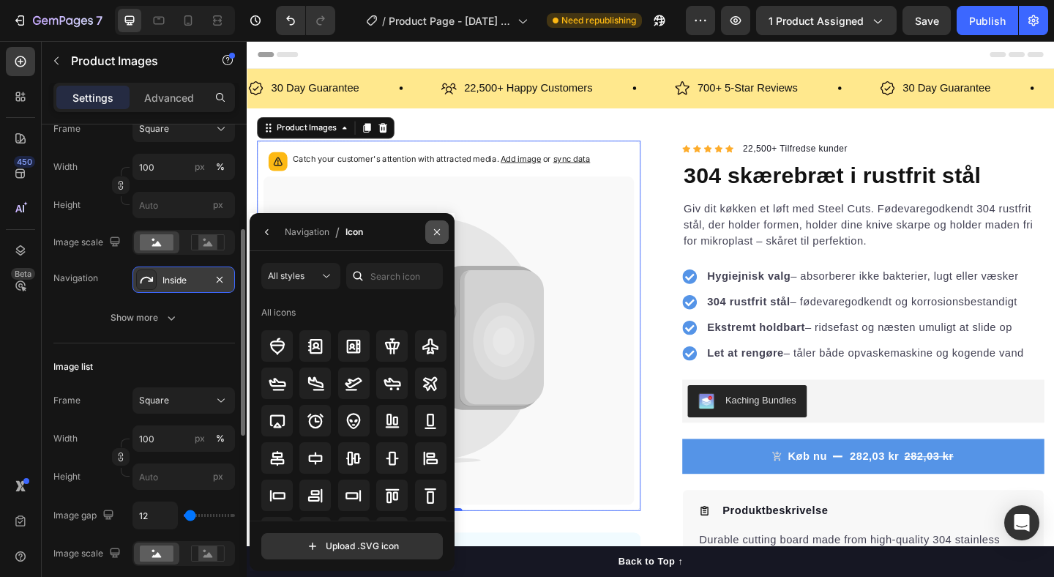
click at [437, 231] on icon "button" at bounding box center [437, 231] width 6 height 6
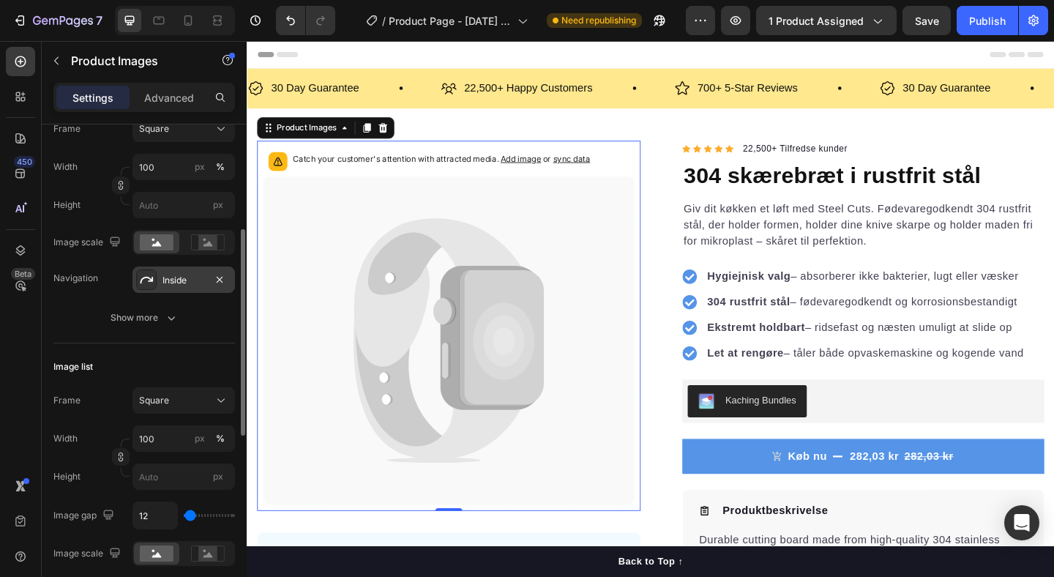
scroll to position [8, 0]
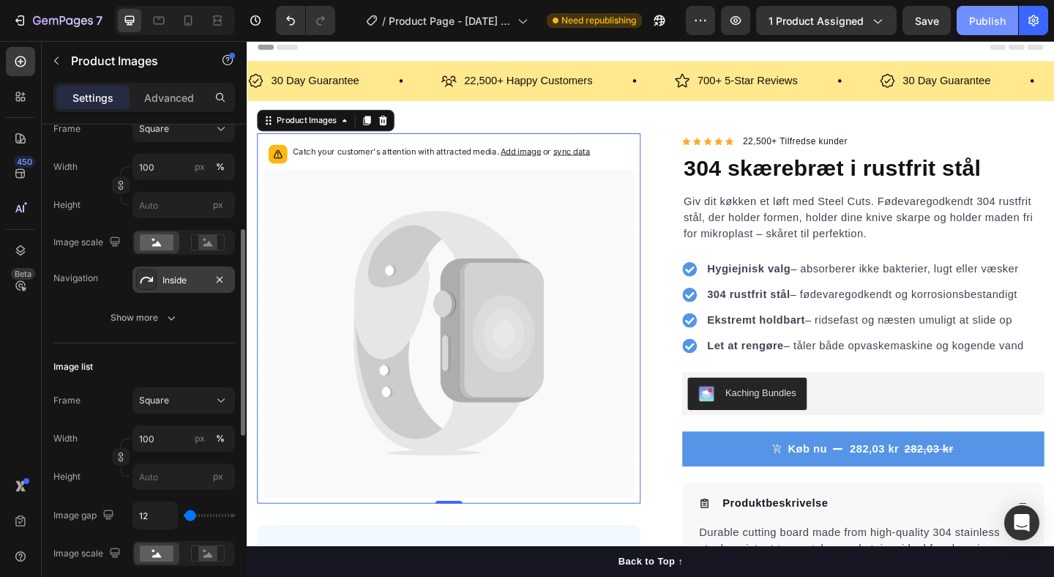
click at [972, 18] on div "Publish" at bounding box center [987, 20] width 37 height 15
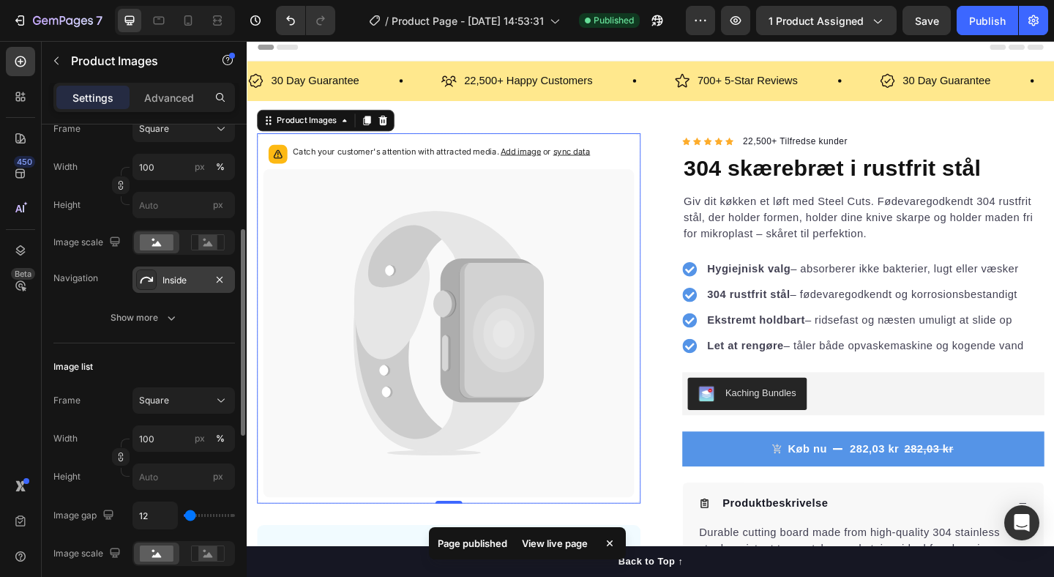
click at [142, 289] on div at bounding box center [146, 279] width 20 height 20
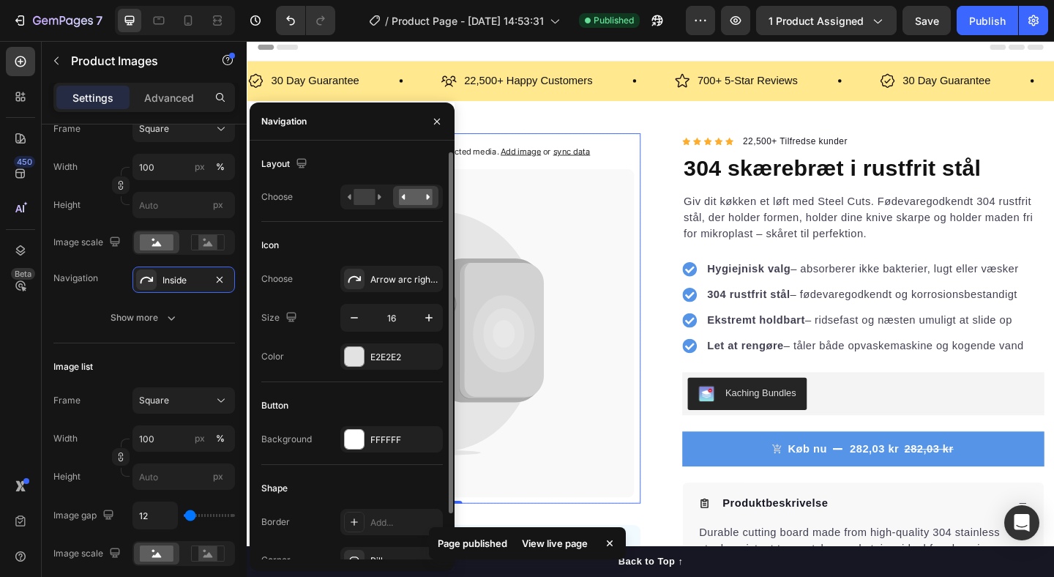
click at [354, 394] on div "Layout Choose" at bounding box center [352, 429] width 182 height 71
click at [354, 189] on icon at bounding box center [365, 197] width 34 height 16
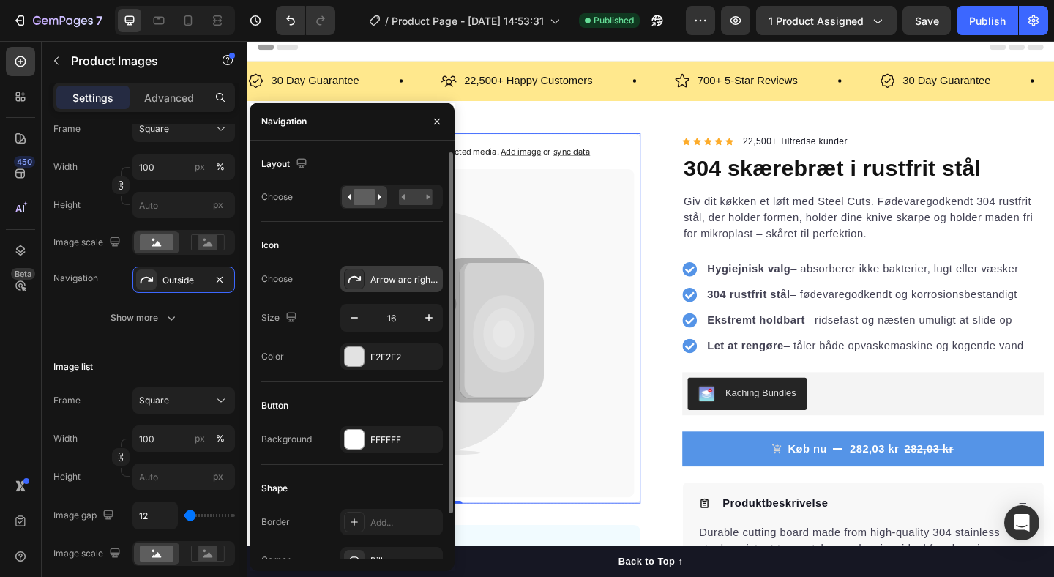
click at [426, 283] on div "Arrow arc right bold" at bounding box center [404, 279] width 69 height 13
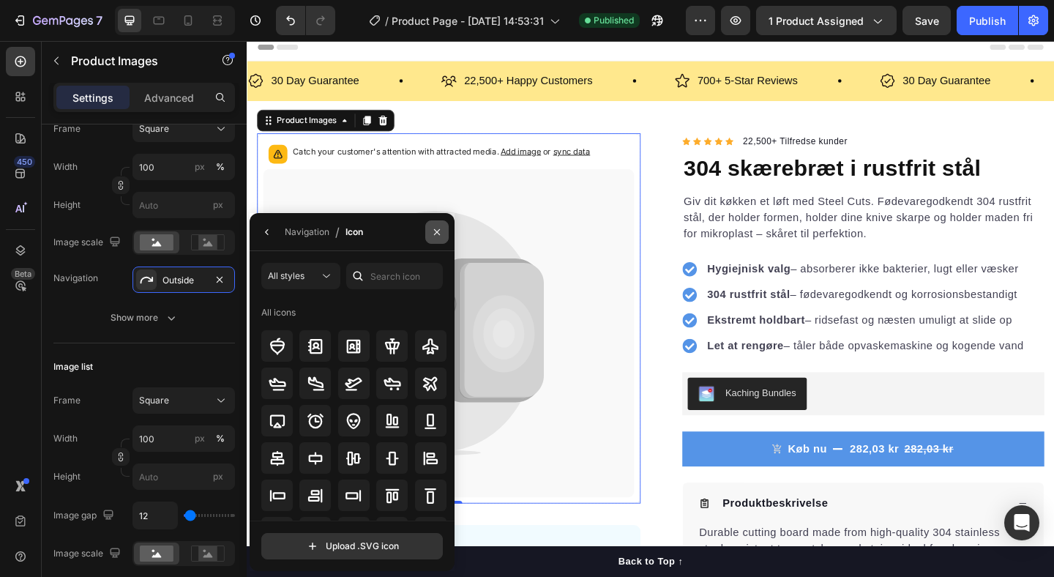
click at [433, 232] on icon "button" at bounding box center [437, 232] width 12 height 12
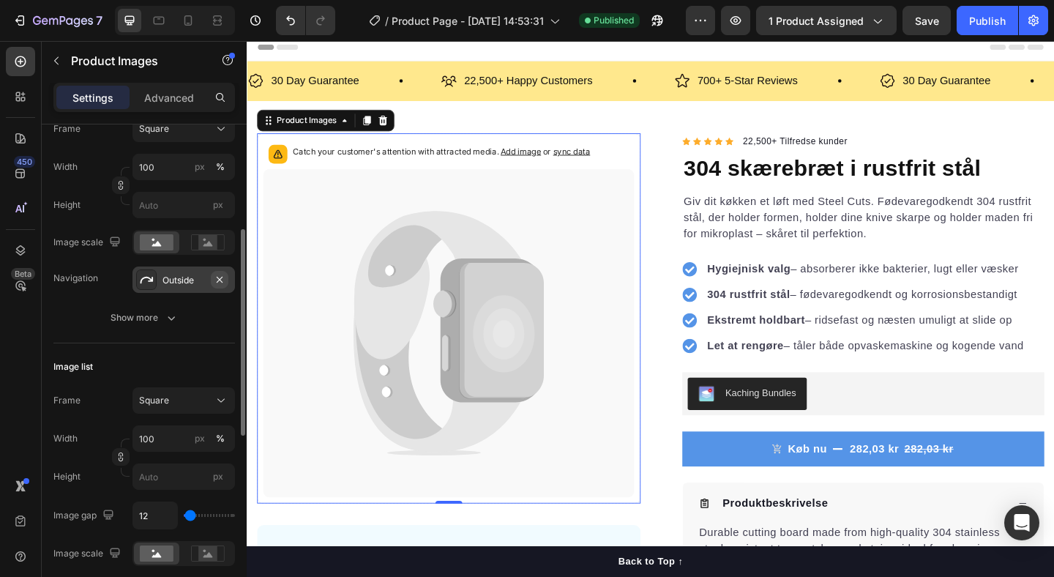
click at [220, 278] on icon "button" at bounding box center [220, 279] width 6 height 6
click at [139, 316] on div "Show more" at bounding box center [145, 317] width 68 height 15
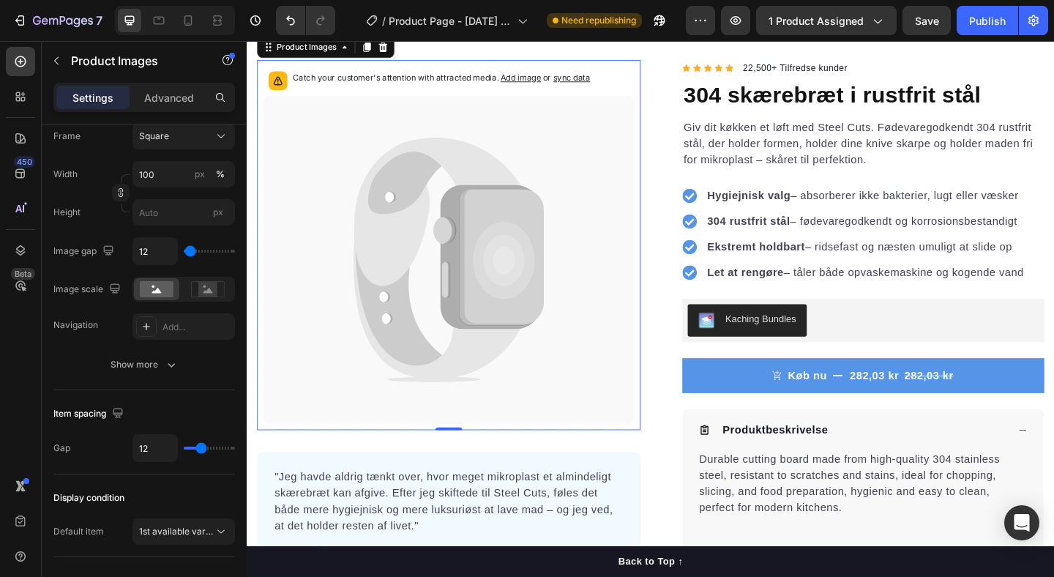
scroll to position [171, 0]
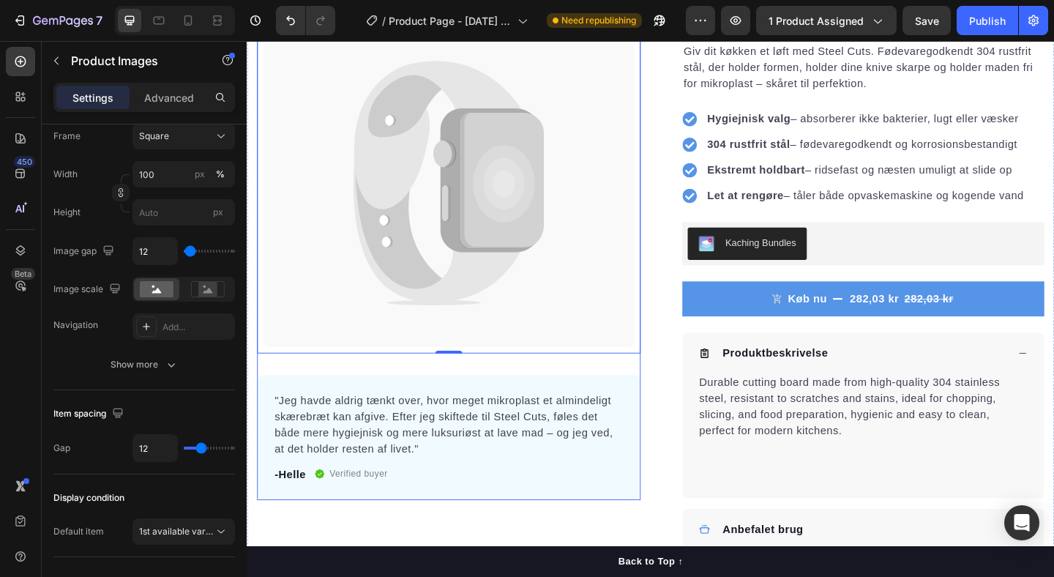
click at [660, 388] on div "Catch your customer's attention with attracted media. Add image or sync data Pr…" at bounding box center [466, 259] width 417 height 562
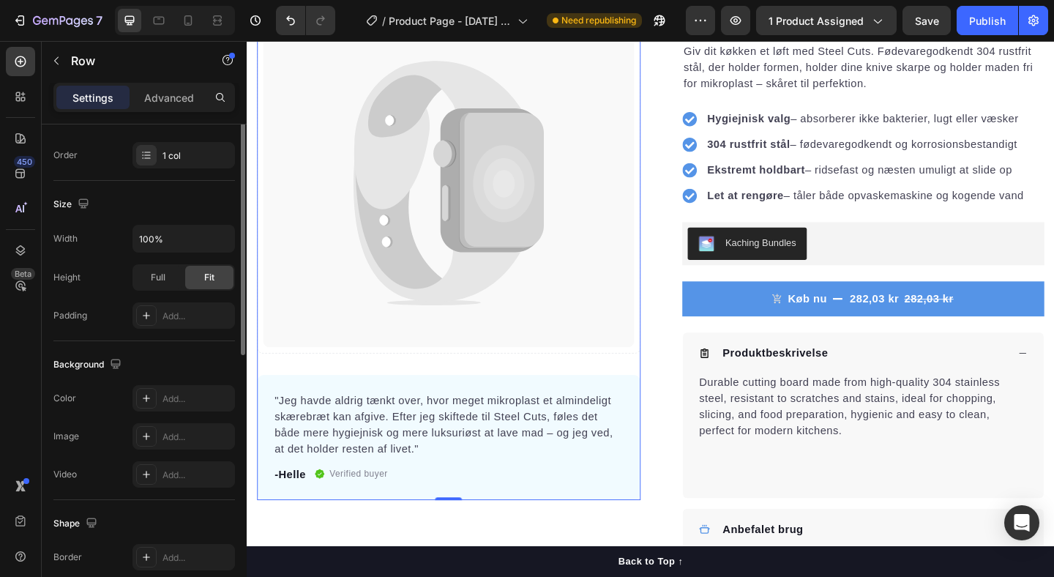
scroll to position [0, 0]
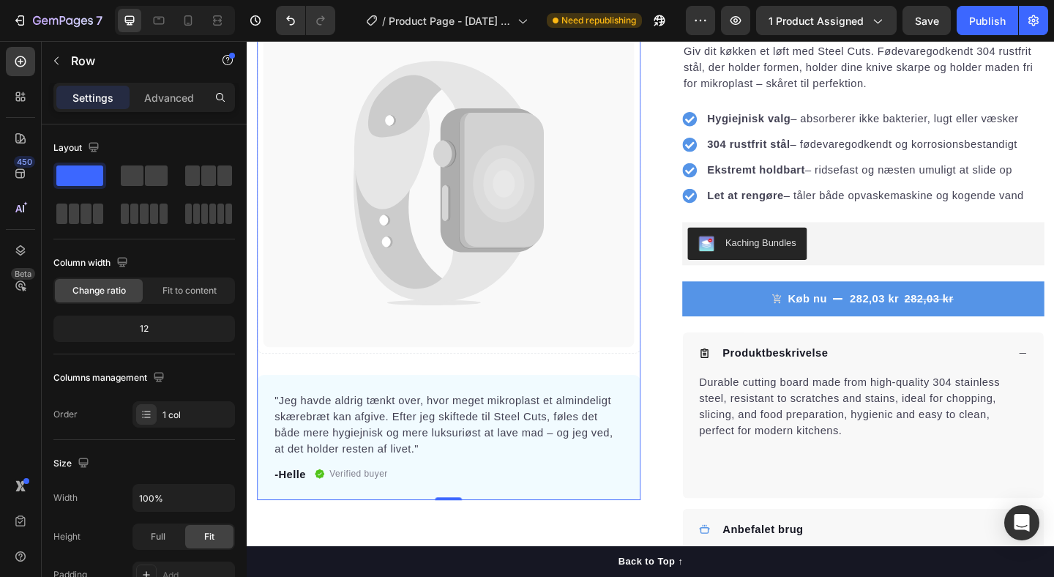
click at [165, 83] on div "Settings Advanced" at bounding box center [144, 97] width 182 height 29
click at [163, 93] on p "Advanced" at bounding box center [169, 97] width 50 height 15
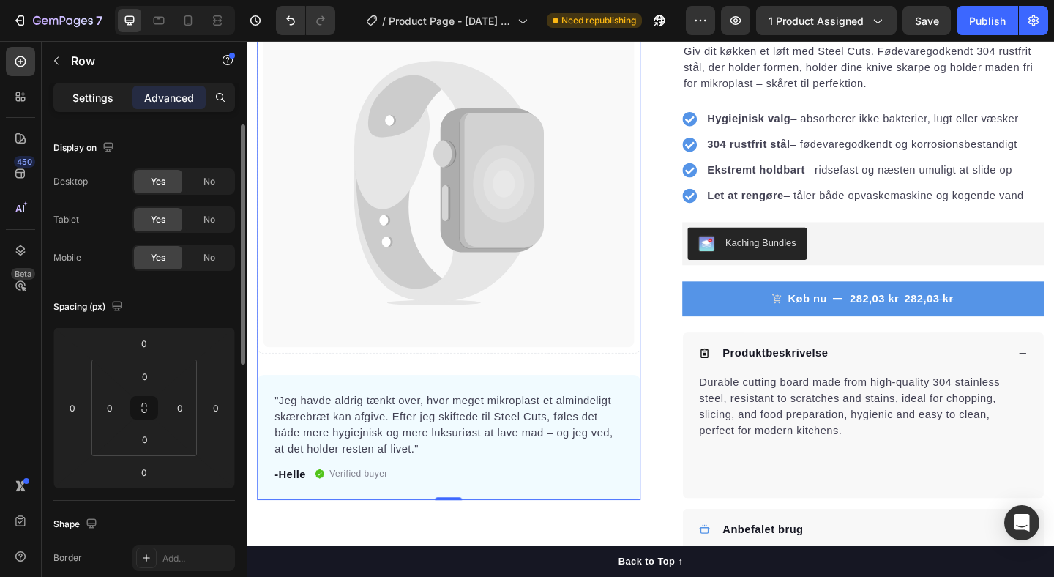
click at [90, 94] on p "Settings" at bounding box center [92, 97] width 41 height 15
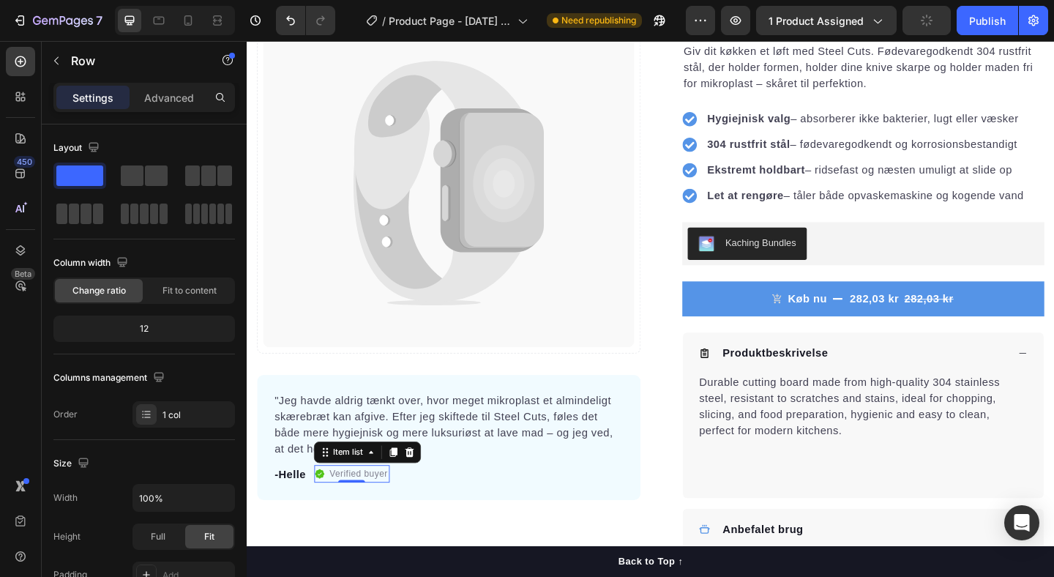
click at [370, 515] on p "Verified buyer" at bounding box center [369, 511] width 64 height 15
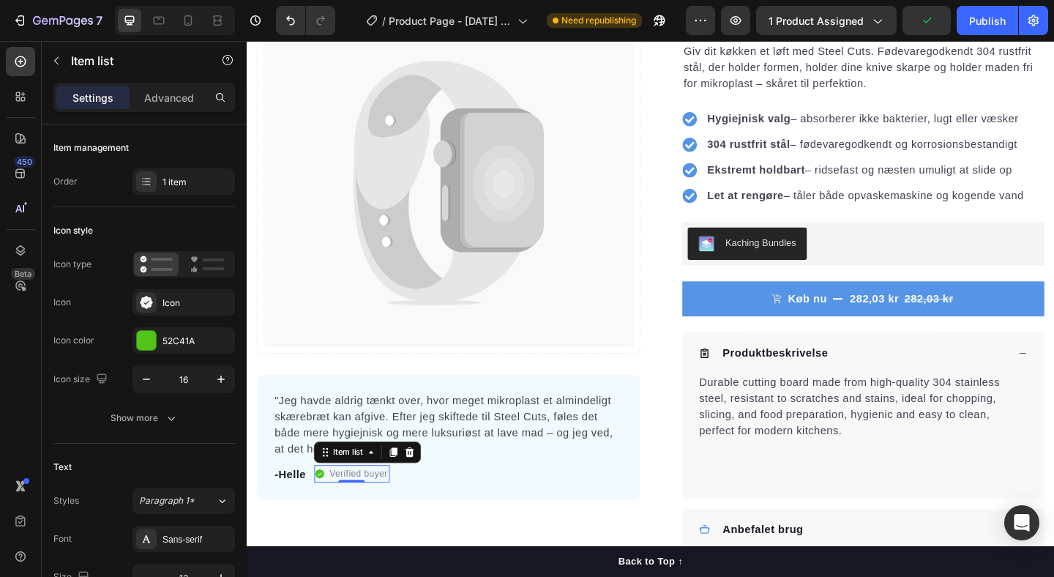
click at [370, 515] on p "Verified buyer" at bounding box center [369, 511] width 64 height 15
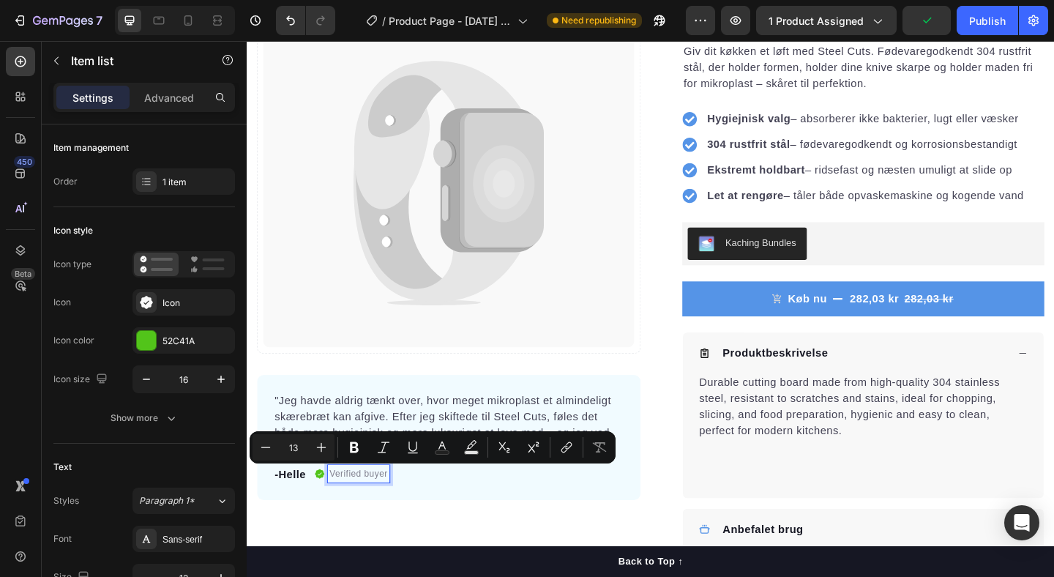
click at [362, 514] on p "Verified buyer" at bounding box center [369, 511] width 64 height 15
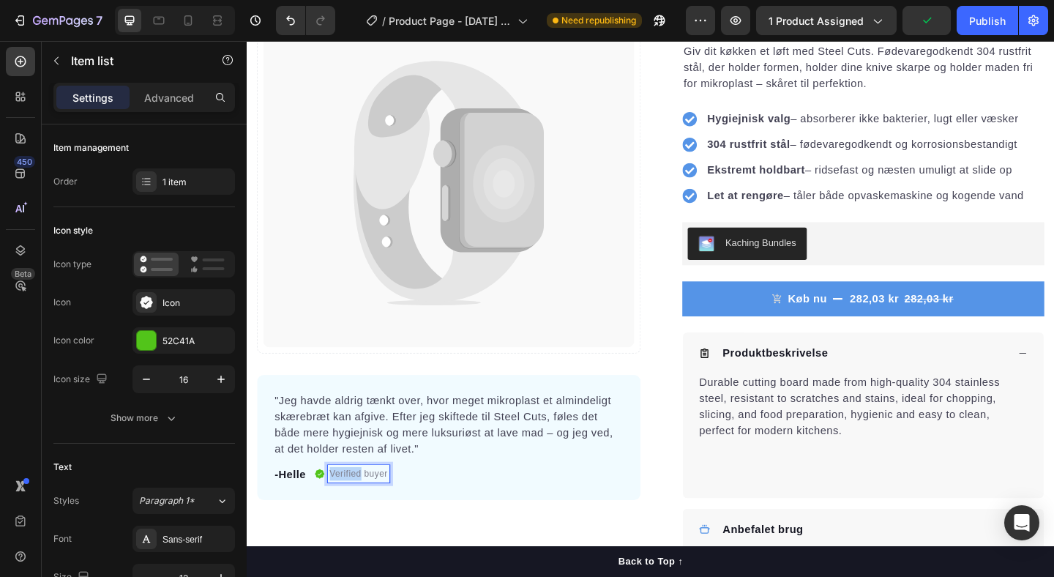
click at [362, 514] on p "Verified buyer" at bounding box center [369, 511] width 64 height 15
click at [992, 14] on div "Publish" at bounding box center [987, 20] width 37 height 15
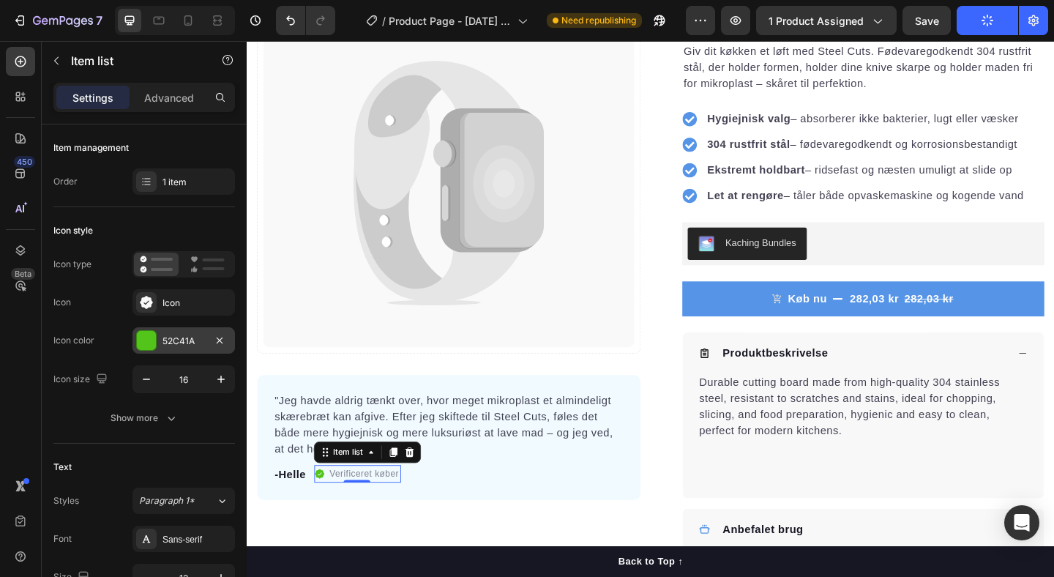
click at [173, 341] on div "52C41A" at bounding box center [184, 341] width 42 height 13
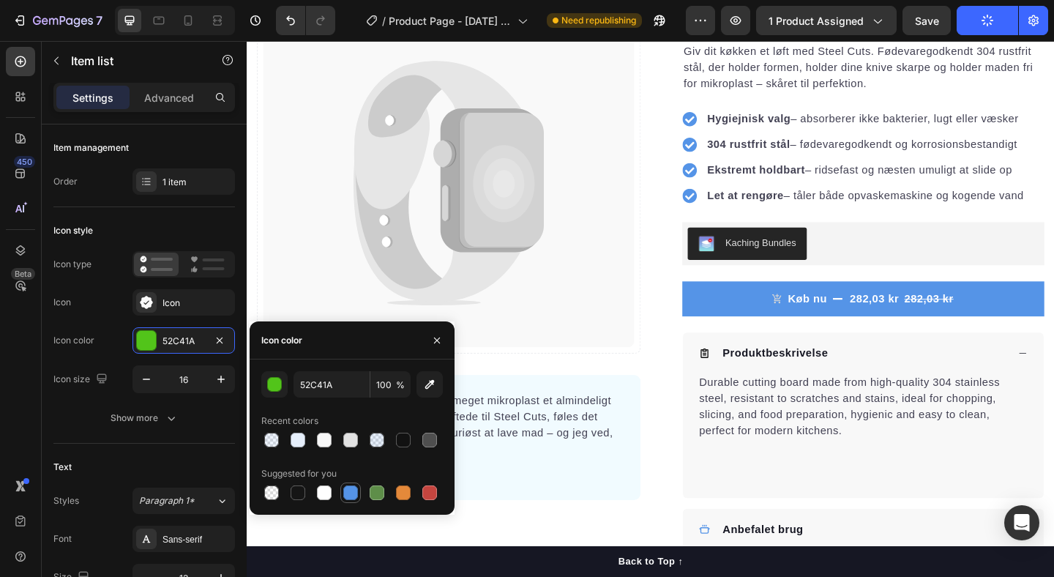
click at [349, 493] on div at bounding box center [350, 492] width 15 height 15
type input "5594E7"
click at [985, 18] on icon "button" at bounding box center [984, 16] width 3 height 3
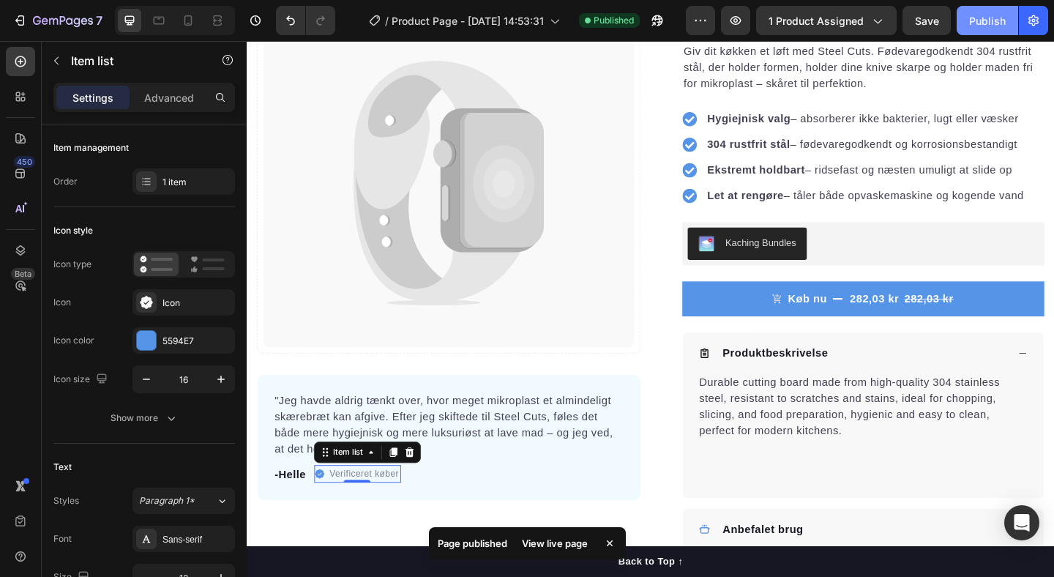
click at [985, 18] on div "Publish" at bounding box center [987, 20] width 37 height 15
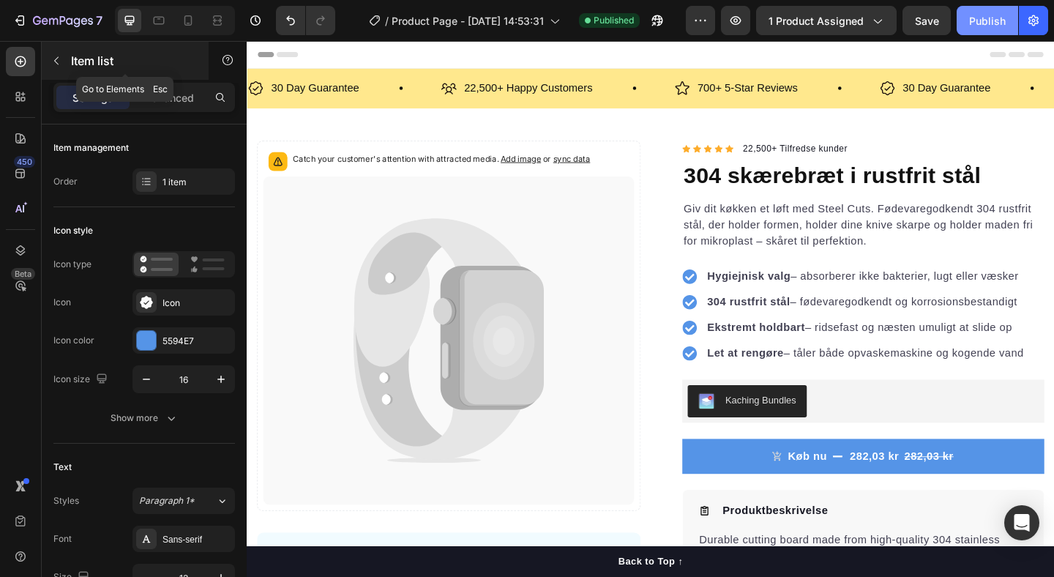
click at [61, 65] on icon "button" at bounding box center [57, 61] width 12 height 12
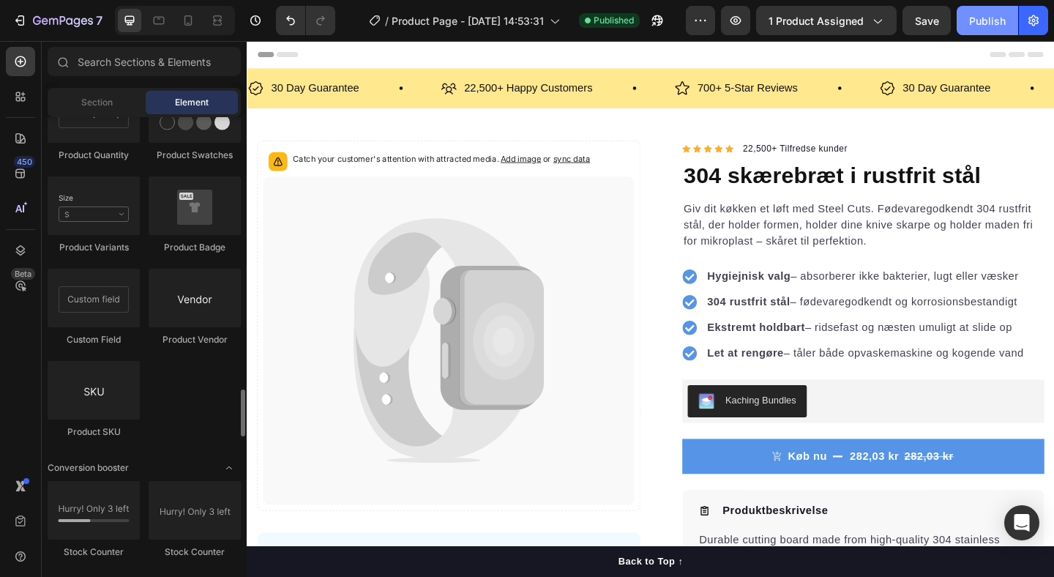
scroll to position [2675, 0]
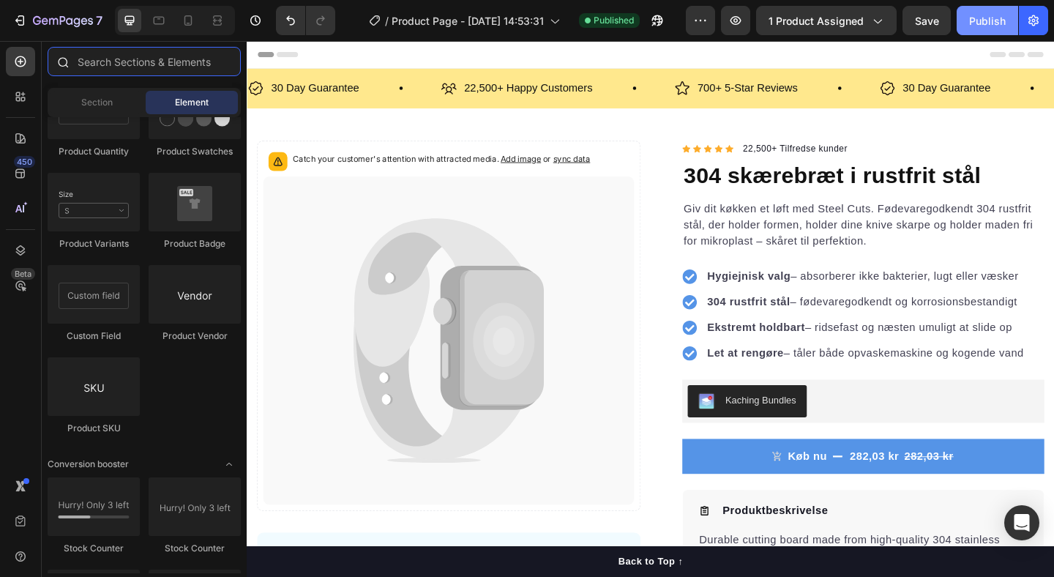
click at [92, 59] on input "text" at bounding box center [144, 61] width 193 height 29
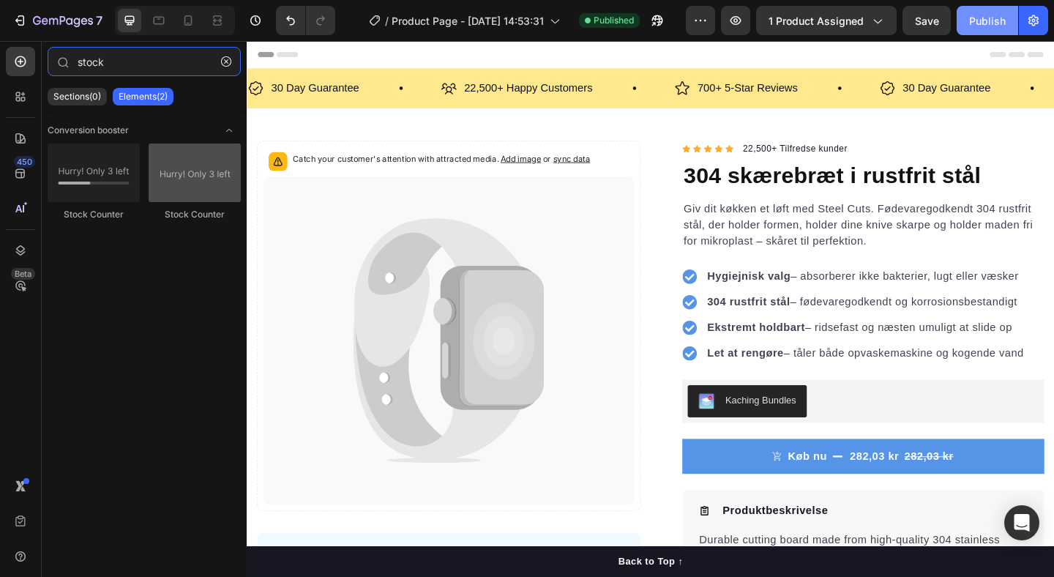
type input "stock"
click at [165, 161] on div at bounding box center [195, 172] width 92 height 59
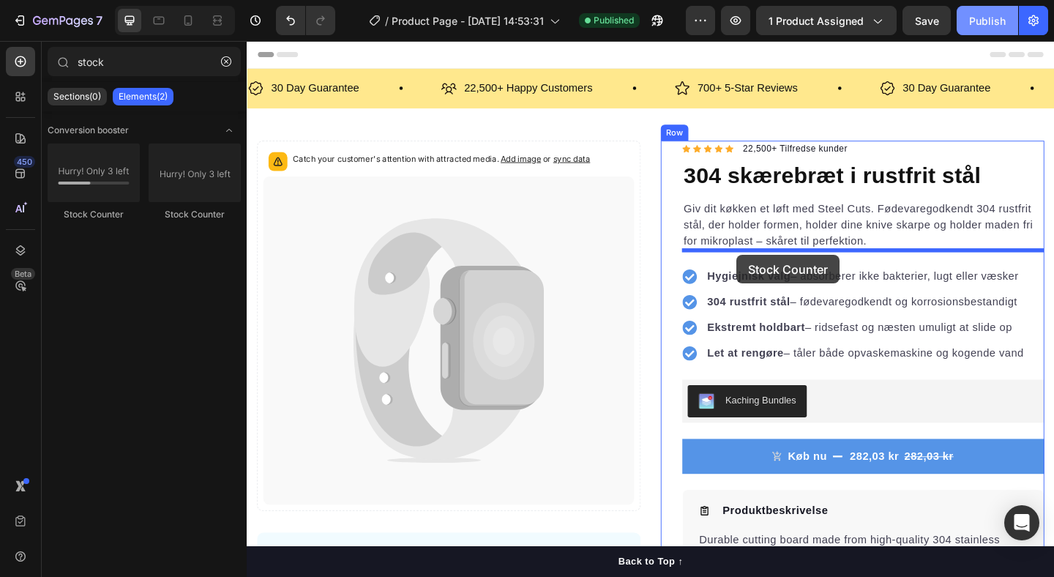
drag, startPoint x: 419, startPoint y: 223, endPoint x: 780, endPoint y: 274, distance: 363.8
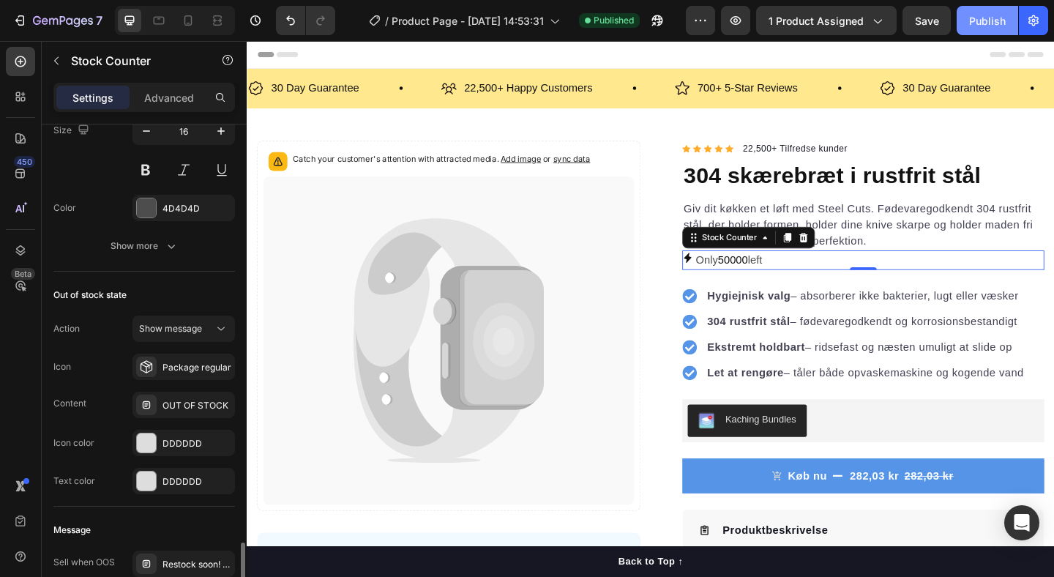
scroll to position [938, 0]
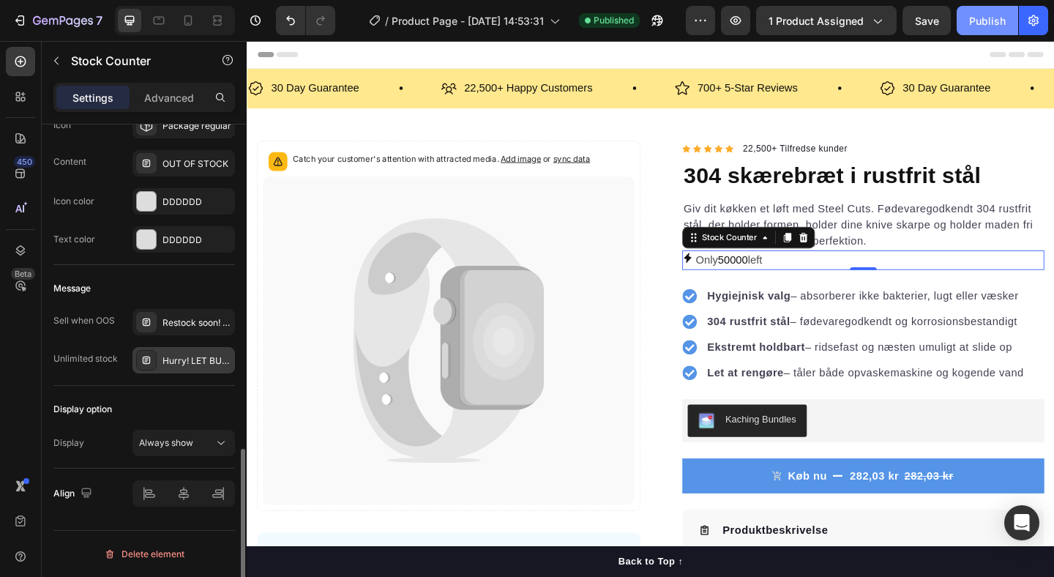
click at [173, 362] on div "Hurry! LET BUY NOW" at bounding box center [197, 360] width 69 height 13
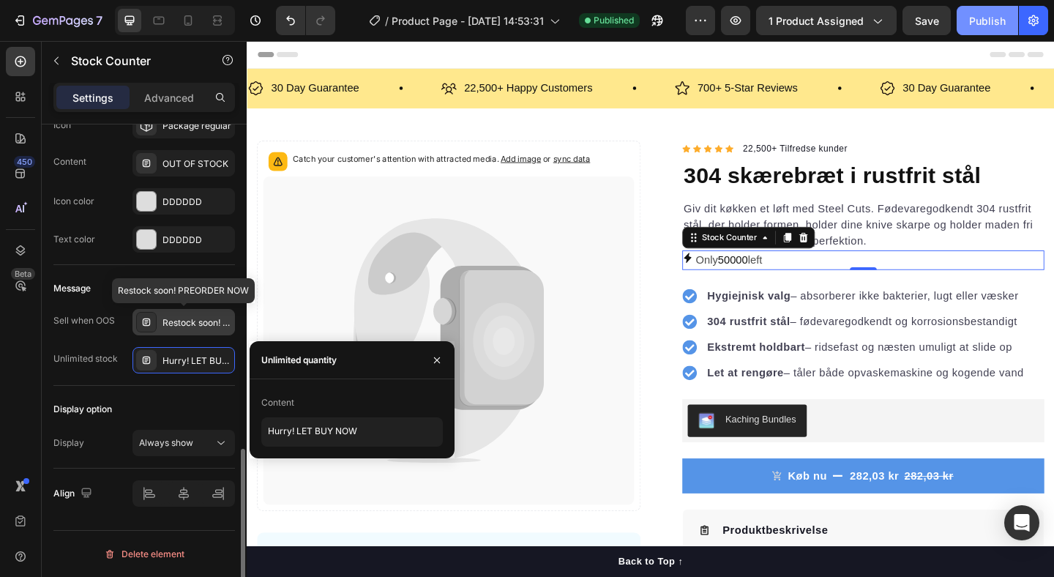
click at [172, 321] on div "Restock soon! PREORDER NOW" at bounding box center [197, 322] width 69 height 13
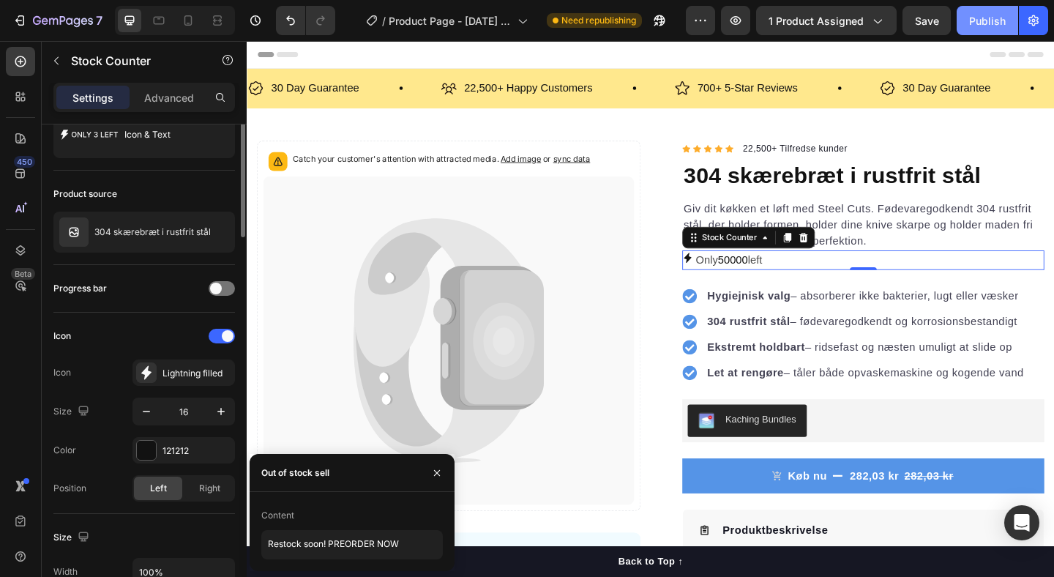
scroll to position [0, 0]
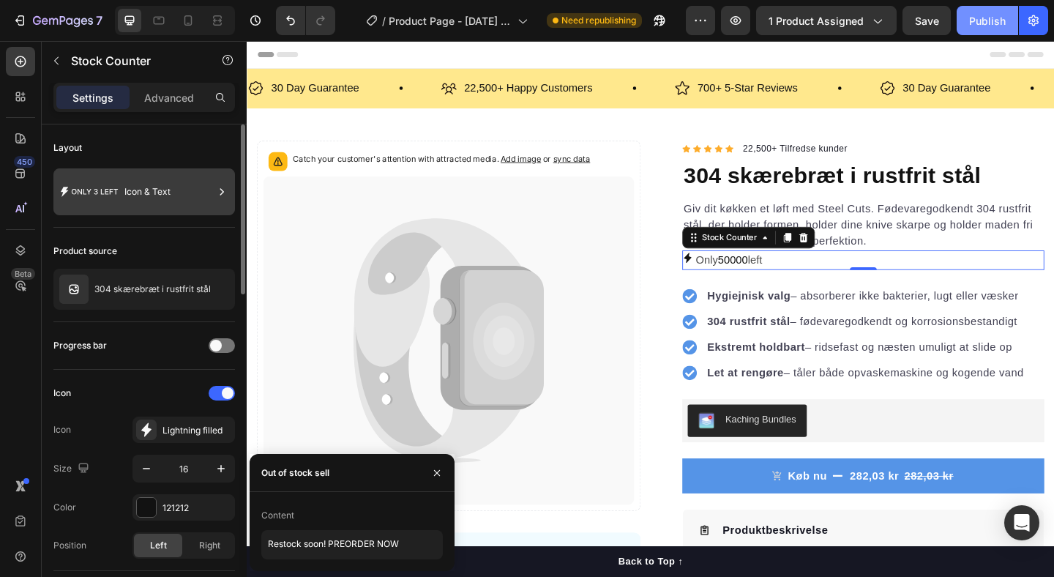
click at [117, 188] on icon at bounding box center [89, 192] width 59 height 34
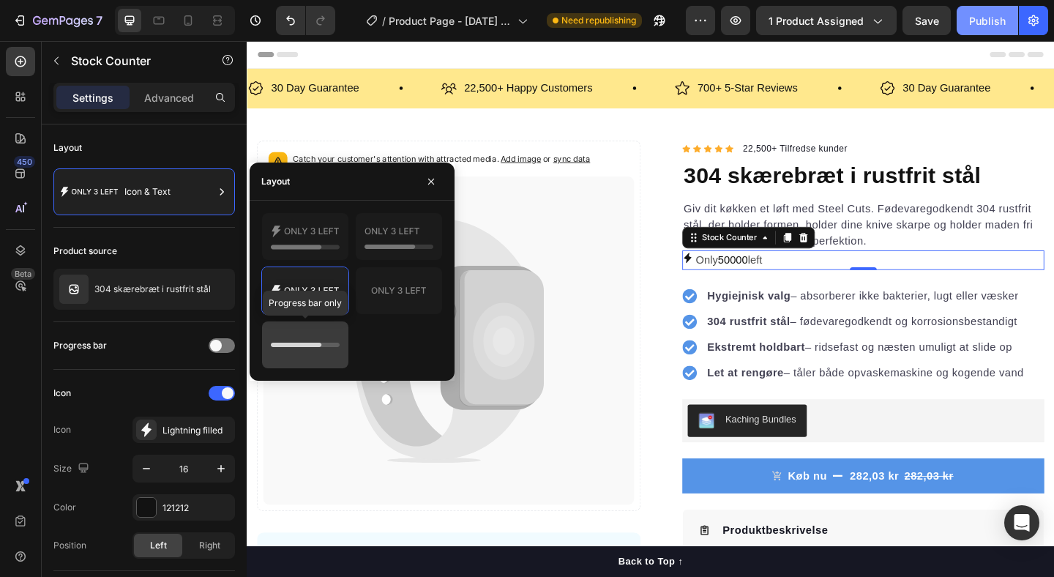
click at [302, 344] on icon at bounding box center [296, 345] width 51 height 4
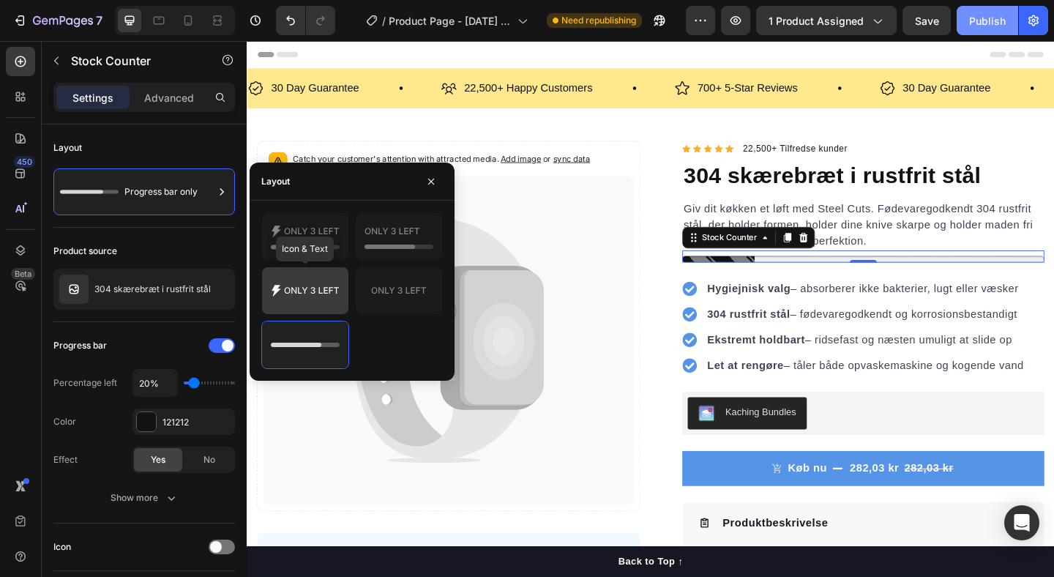
click at [315, 287] on icon at bounding box center [305, 290] width 69 height 29
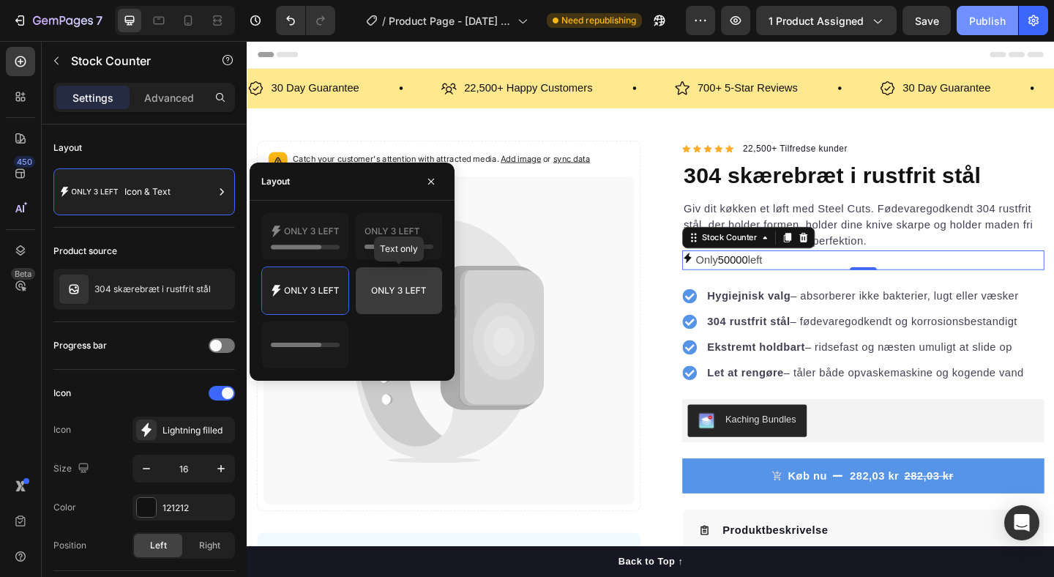
click at [381, 286] on icon at bounding box center [399, 290] width 69 height 29
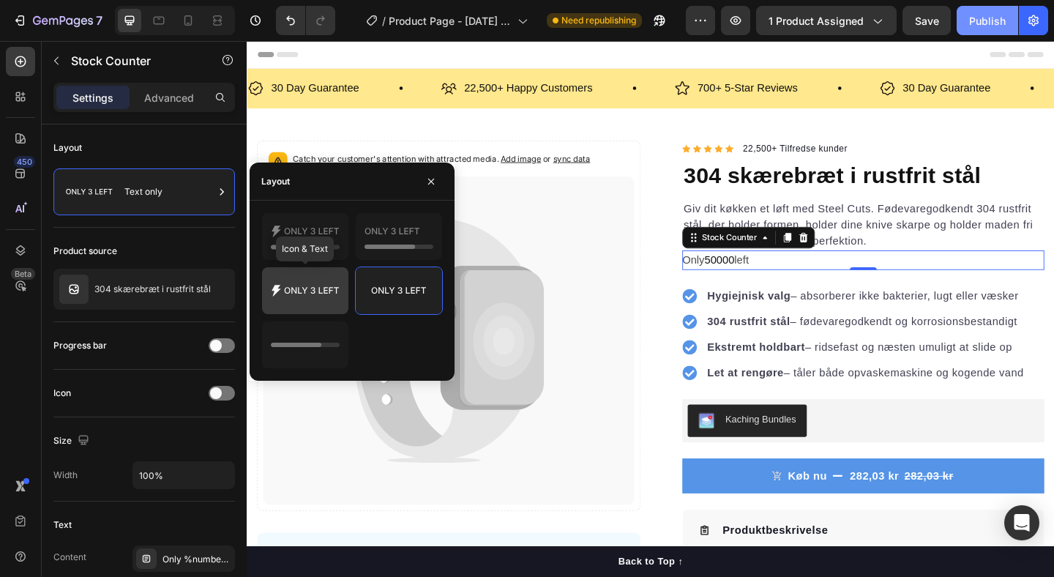
click at [311, 294] on icon at bounding box center [305, 290] width 69 height 29
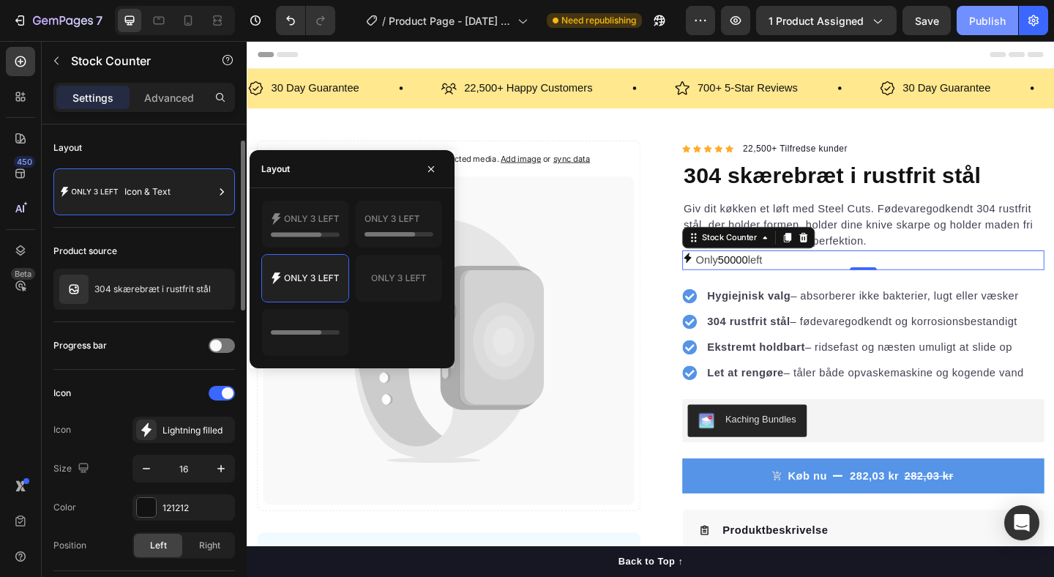
scroll to position [43, 0]
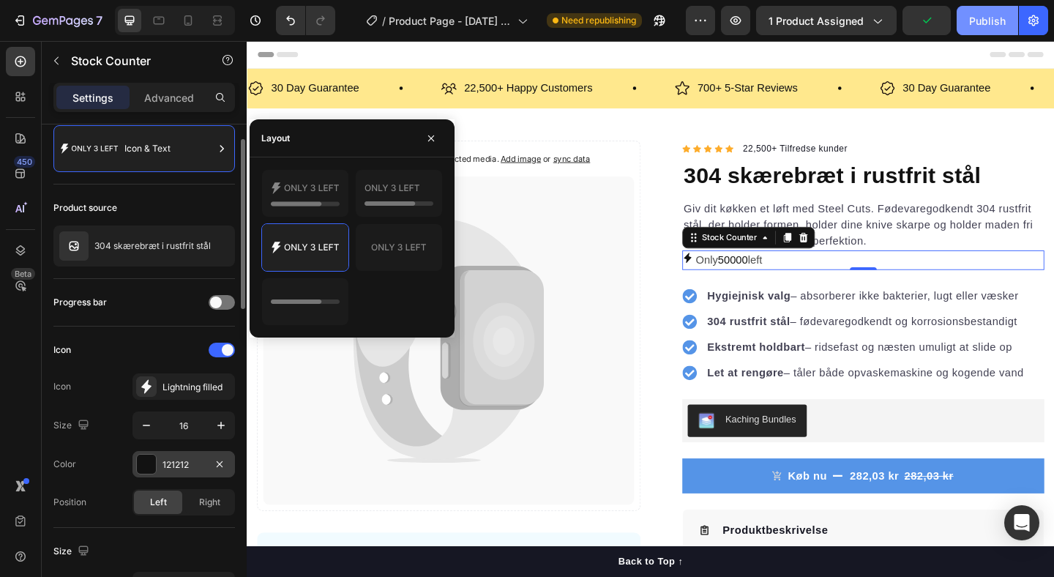
click at [176, 461] on div "121212" at bounding box center [184, 464] width 42 height 13
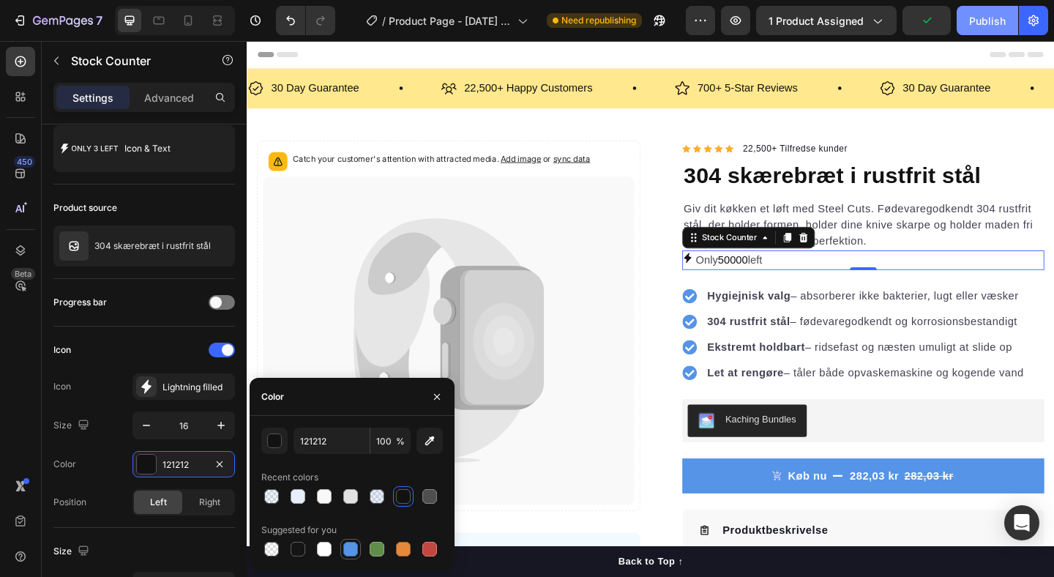
click at [351, 542] on div at bounding box center [350, 549] width 15 height 15
type input "5594E7"
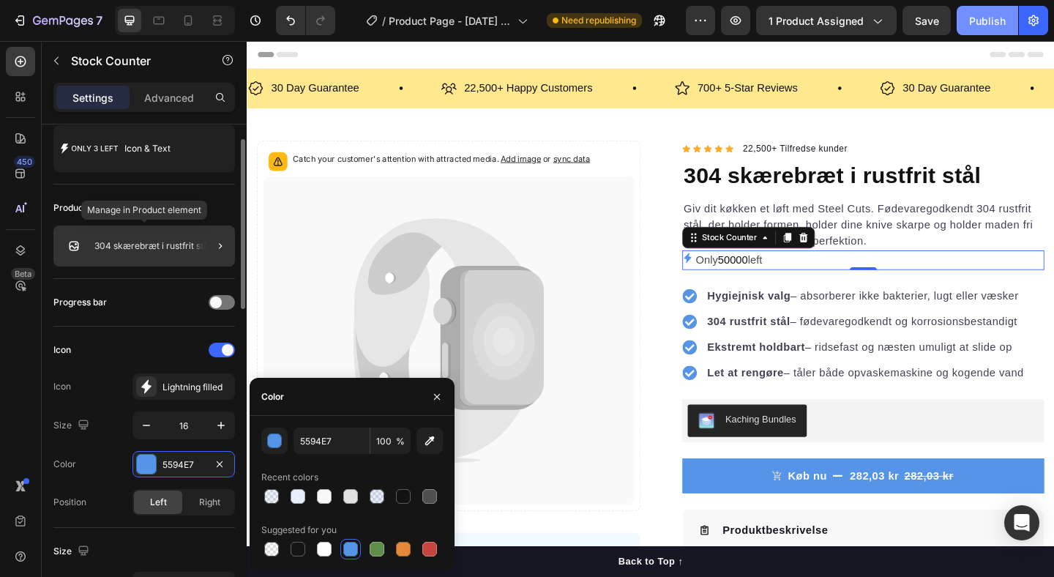
scroll to position [0, 0]
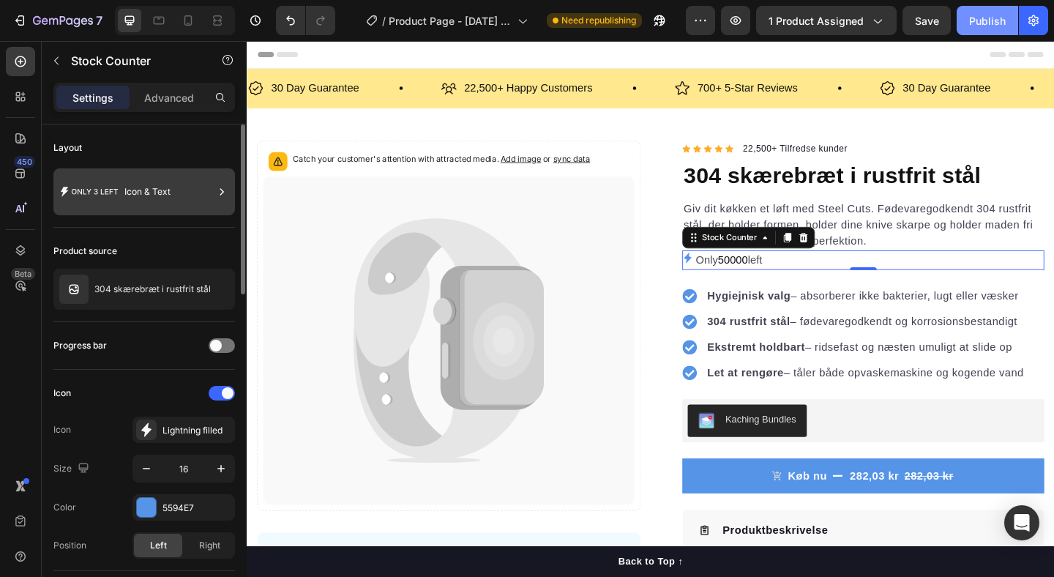
click at [119, 198] on div "Icon & Text" at bounding box center [144, 191] width 182 height 47
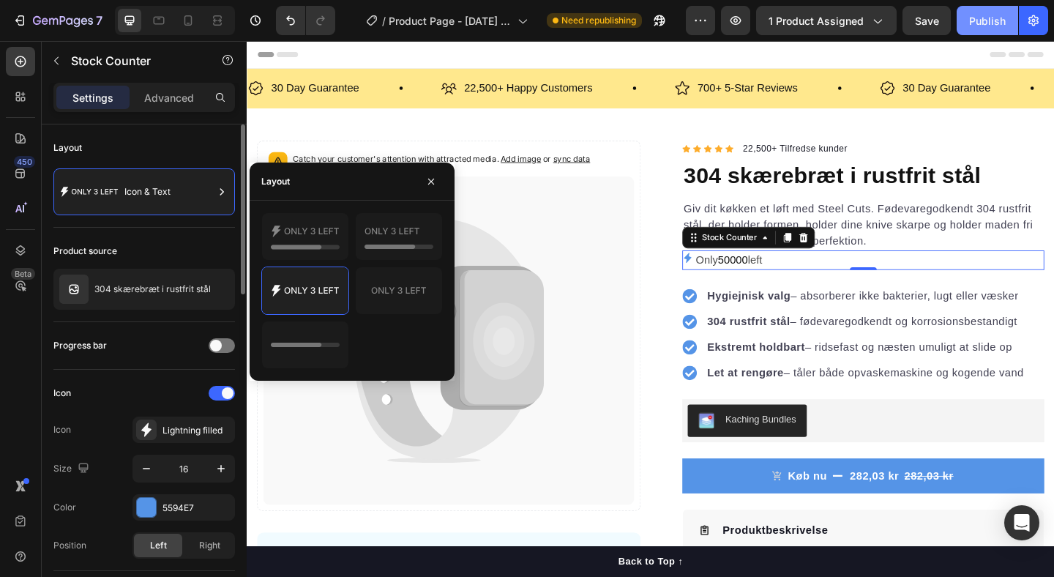
click at [149, 244] on div "Product source" at bounding box center [144, 250] width 182 height 23
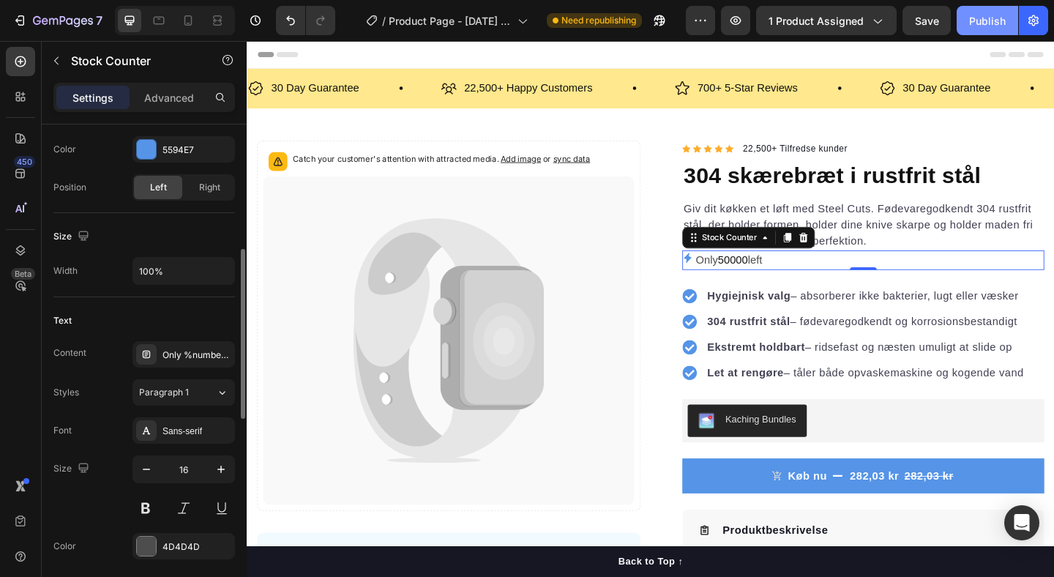
scroll to position [359, 0]
click at [773, 276] on span "50000" at bounding box center [775, 278] width 33 height 12
click at [803, 275] on p "Only 50000 left" at bounding box center [771, 279] width 72 height 21
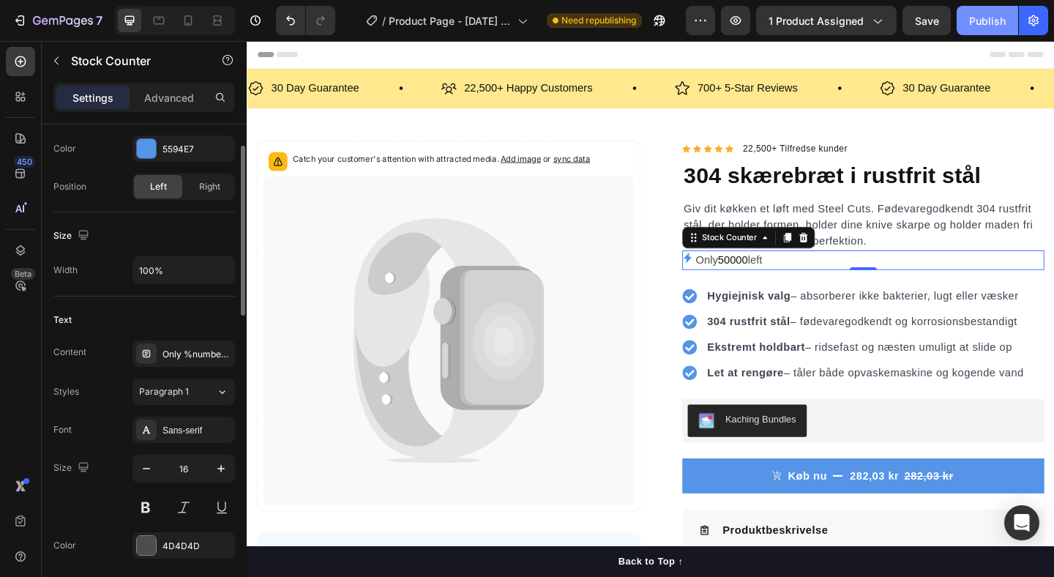
scroll to position [0, 0]
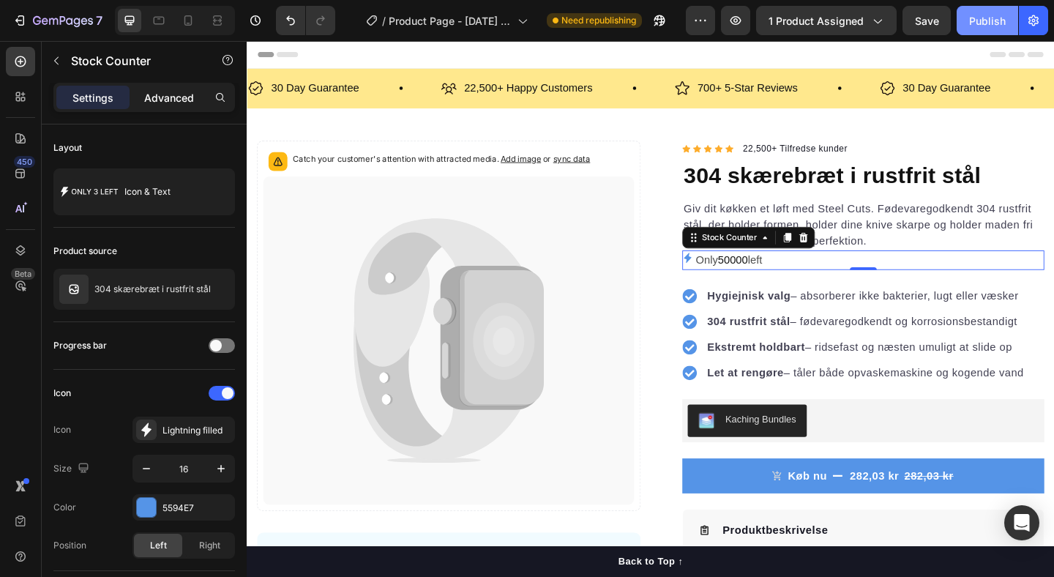
click at [160, 106] on div "Advanced" at bounding box center [168, 97] width 73 height 23
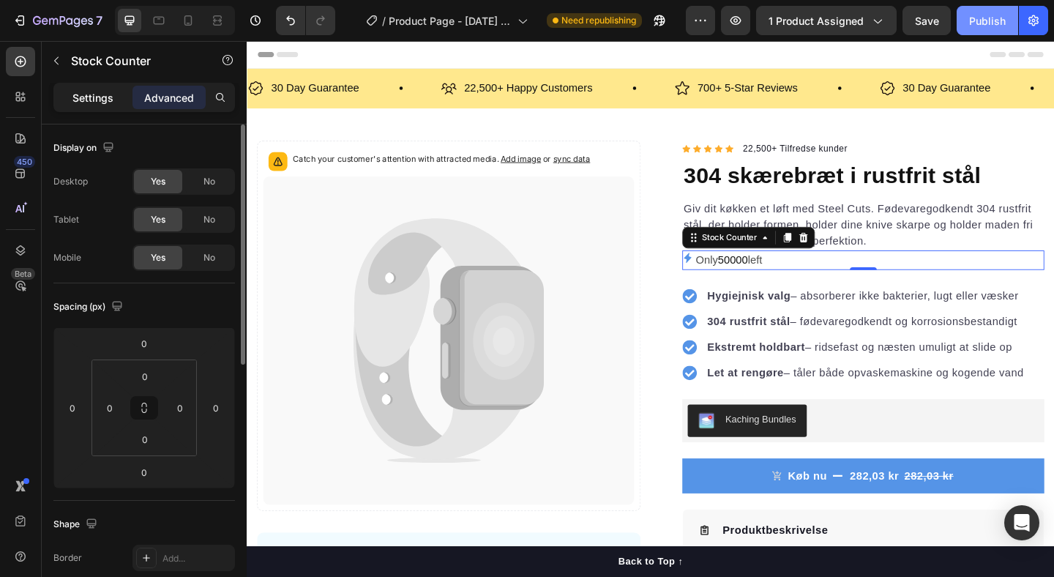
click at [89, 97] on p "Settings" at bounding box center [92, 97] width 41 height 15
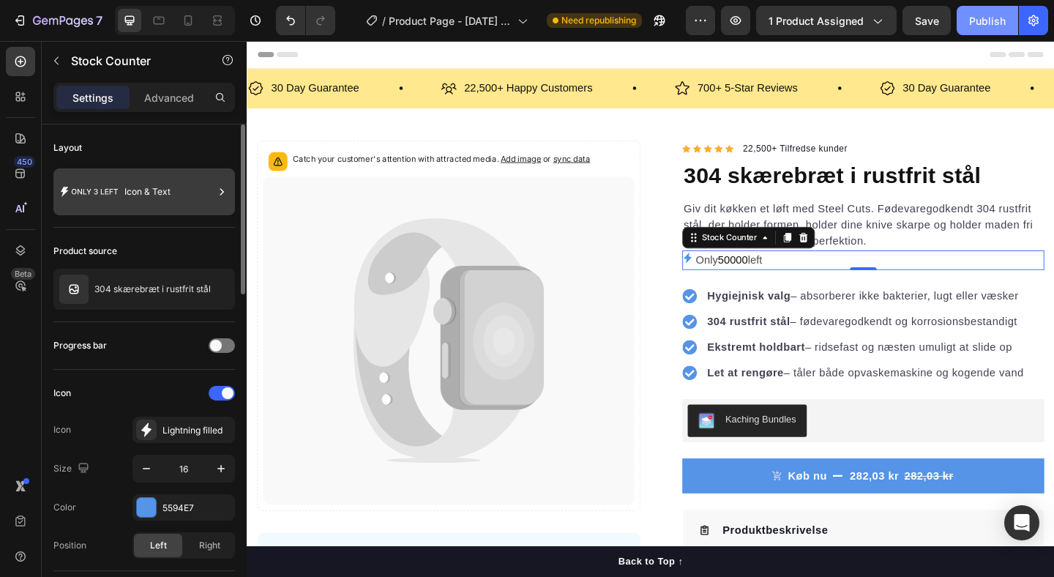
click at [143, 190] on div "Icon & Text" at bounding box center [168, 192] width 89 height 34
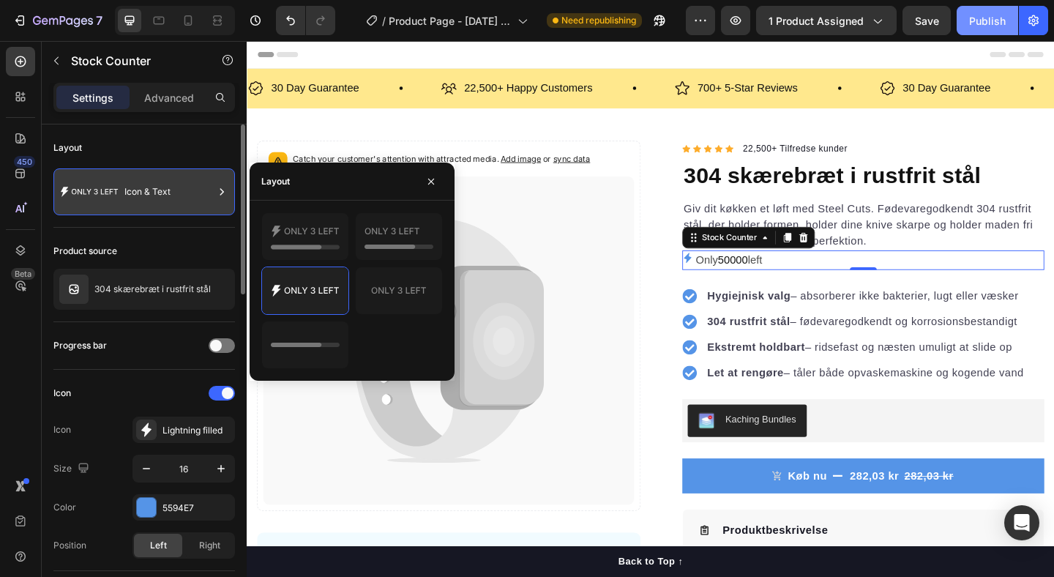
click at [143, 190] on div "Icon & Text" at bounding box center [168, 192] width 89 height 34
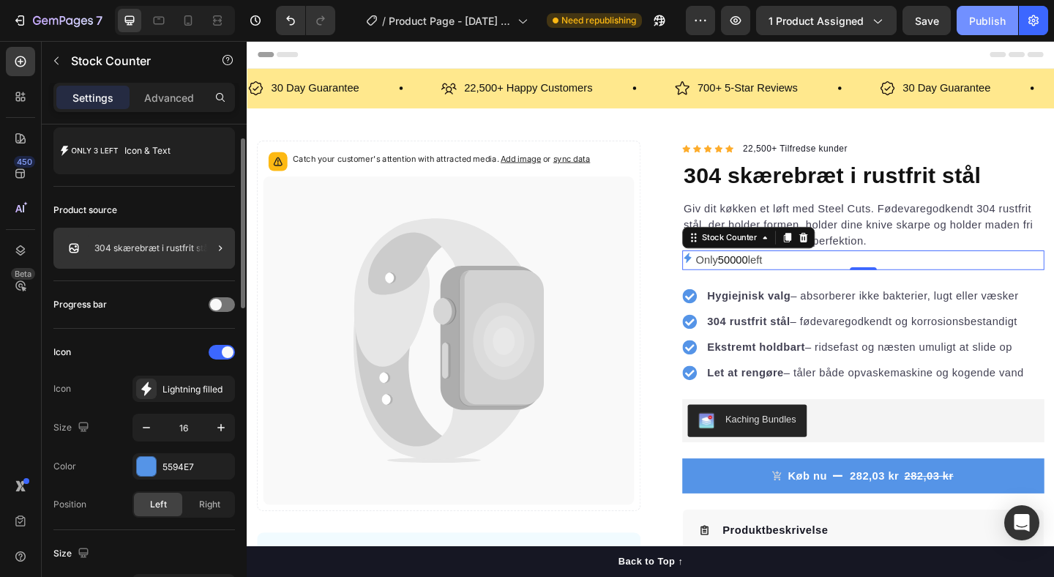
scroll to position [43, 0]
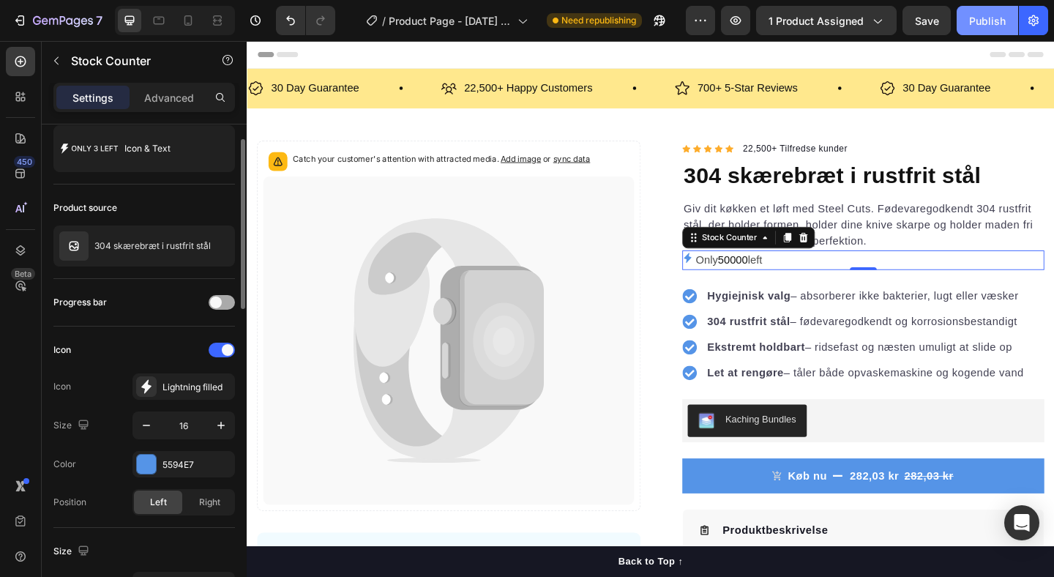
click at [220, 307] on div at bounding box center [222, 302] width 26 height 15
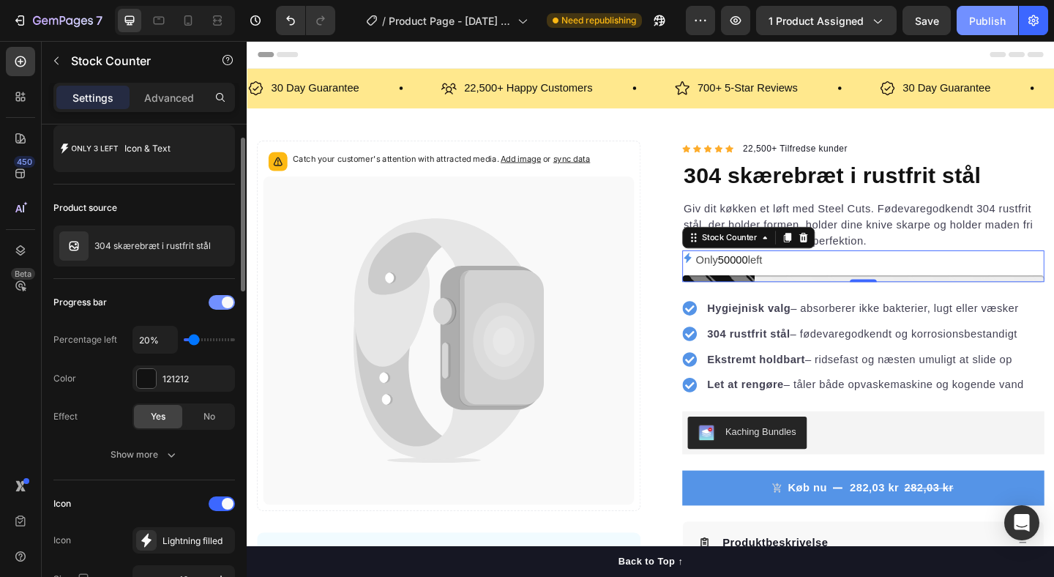
click at [220, 307] on div at bounding box center [222, 302] width 26 height 15
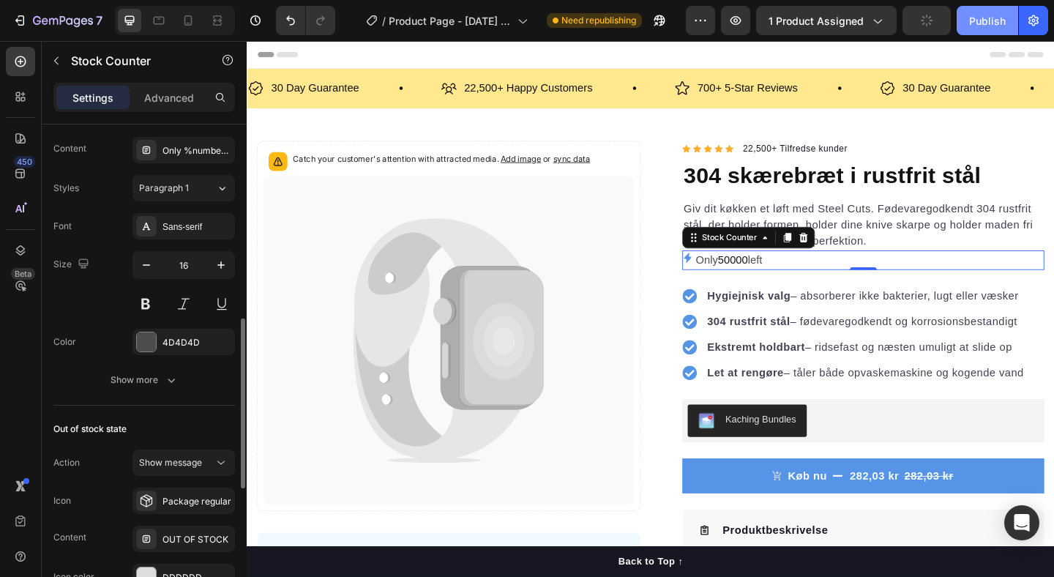
scroll to position [399, 0]
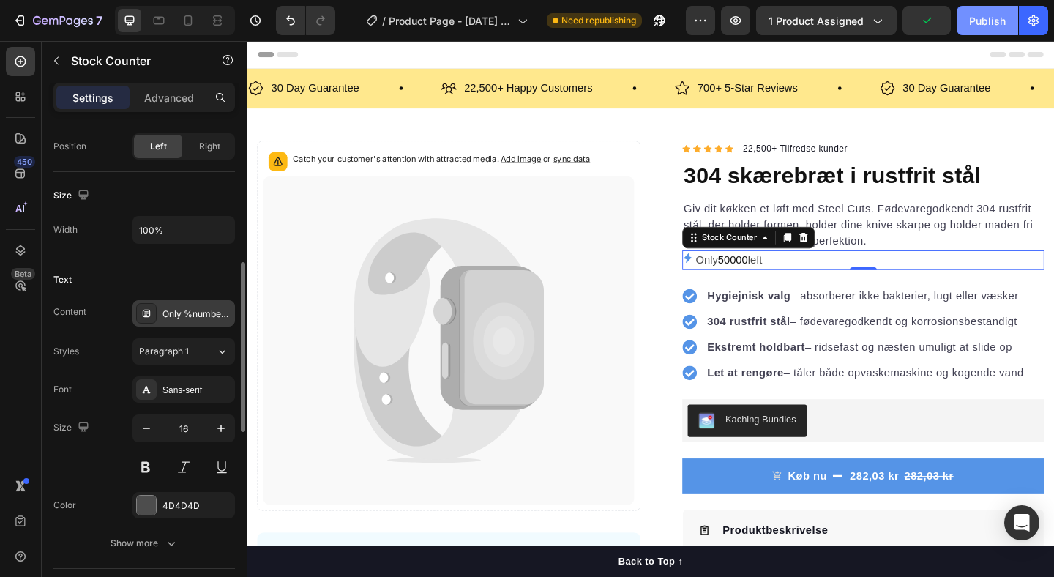
click at [184, 311] on div "Only %number% left" at bounding box center [197, 313] width 69 height 13
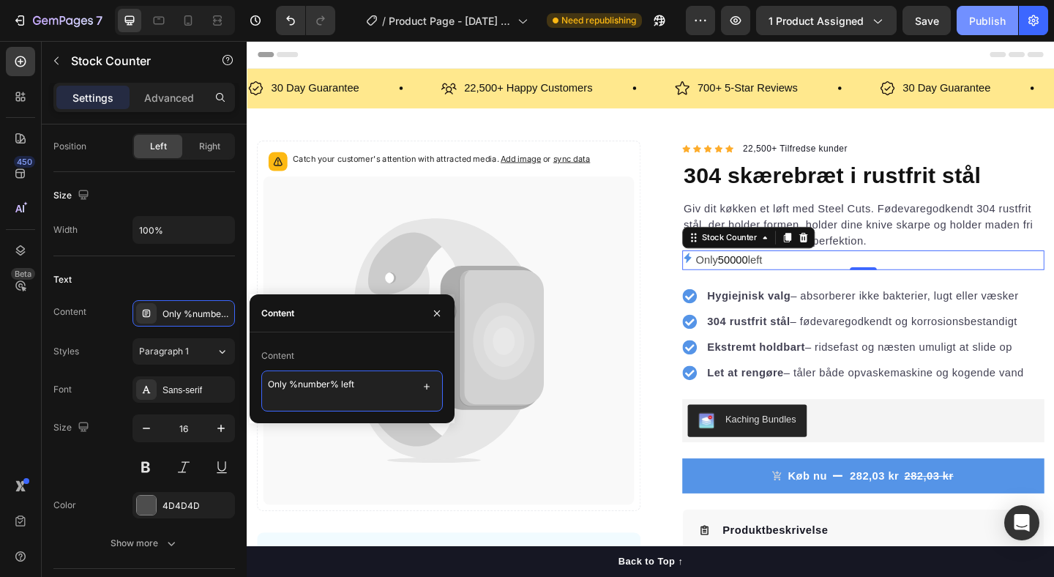
click at [335, 383] on textarea "Only %number% left" at bounding box center [352, 390] width 182 height 41
type textarea "Kun 2 tilbage"
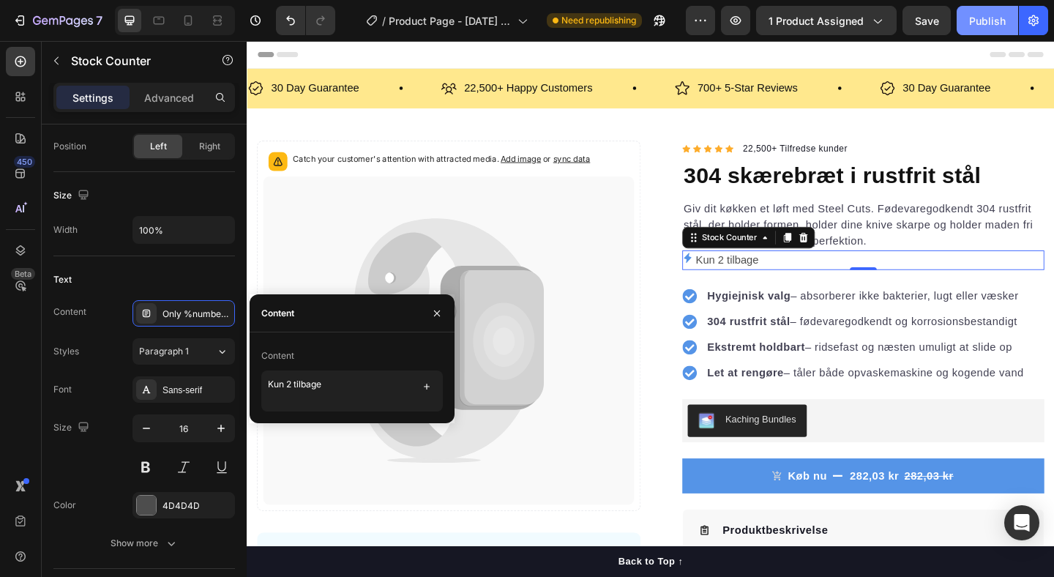
click at [987, 24] on div "Publish" at bounding box center [987, 20] width 37 height 15
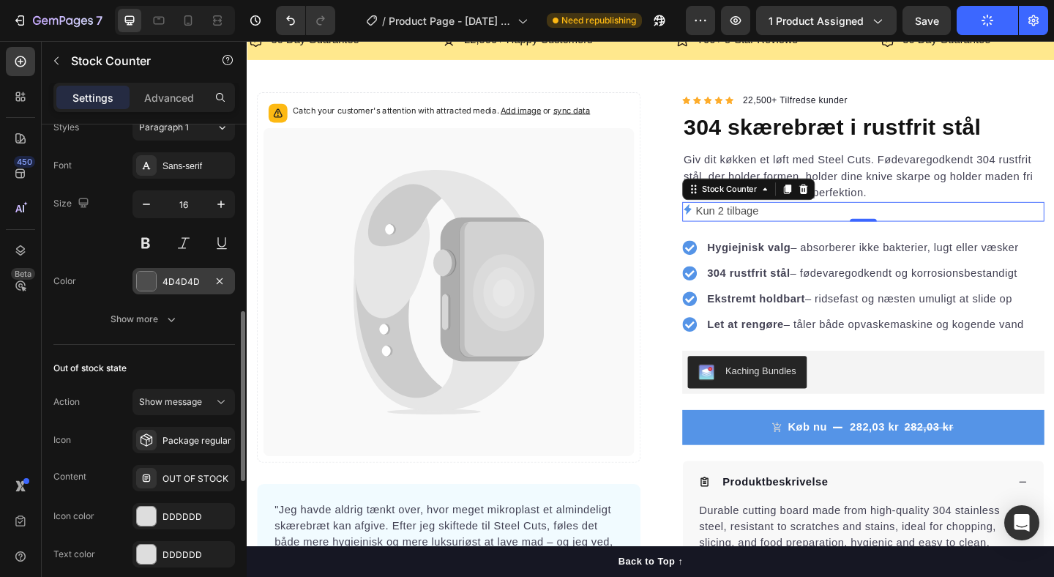
scroll to position [602, 0]
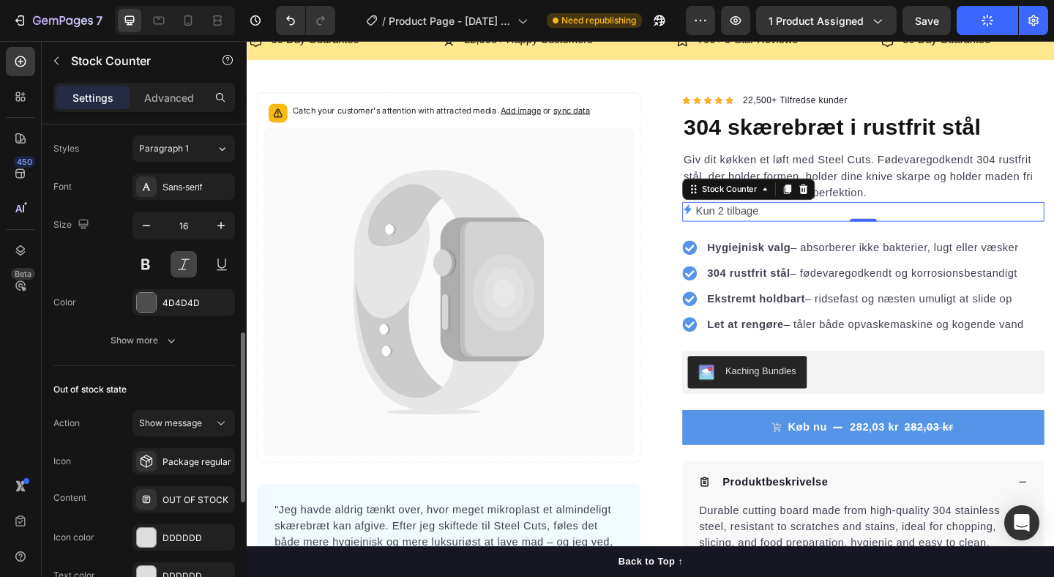
click at [185, 275] on button at bounding box center [184, 264] width 26 height 26
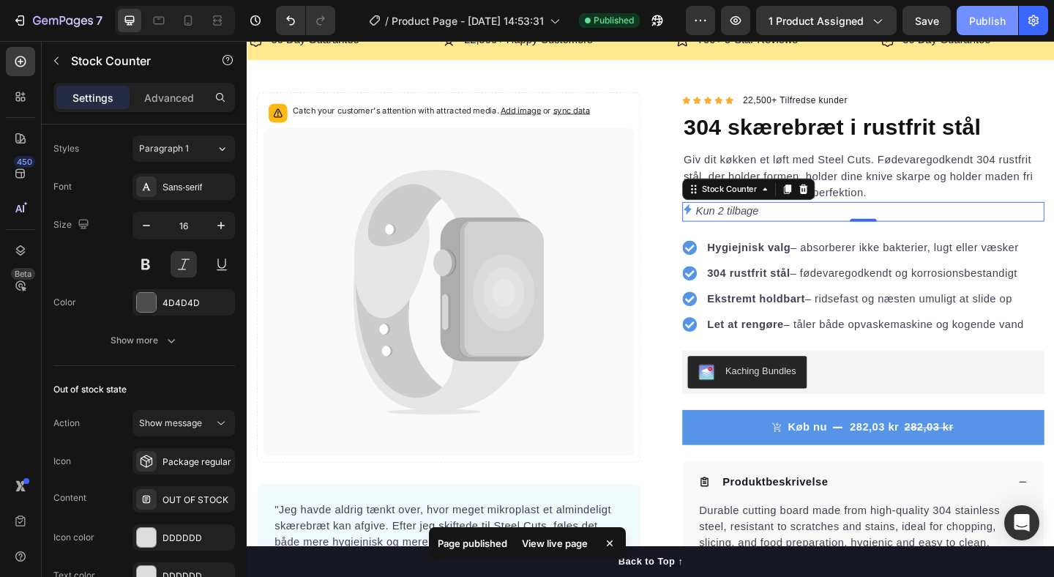
click at [985, 20] on div "Publish" at bounding box center [987, 20] width 37 height 15
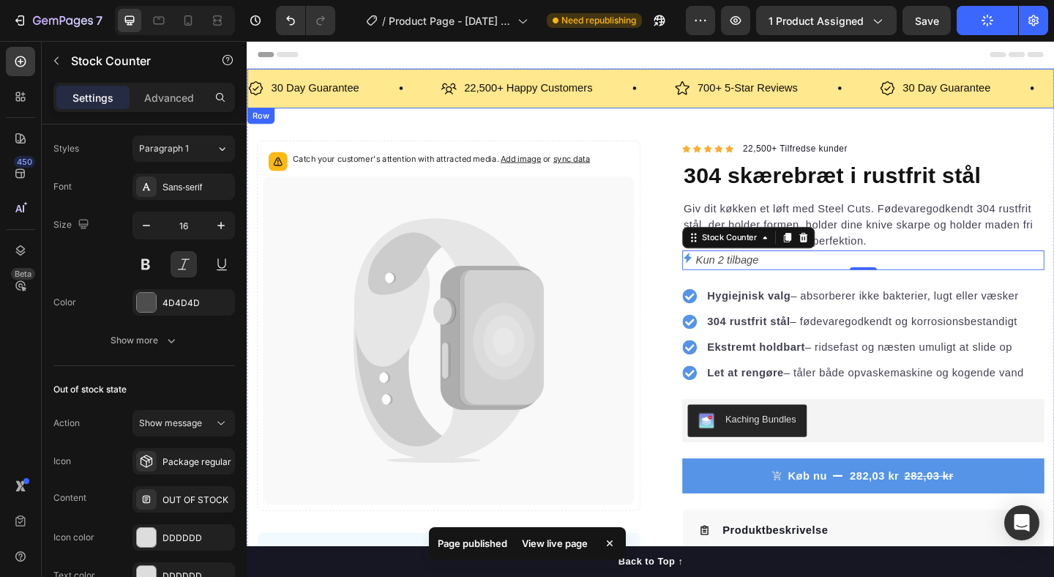
click at [688, 73] on div "30 Day Guarantee Item List 22,500+ Happy Customers Item List 700+ 5-Star Review…" at bounding box center [686, 92] width 878 height 43
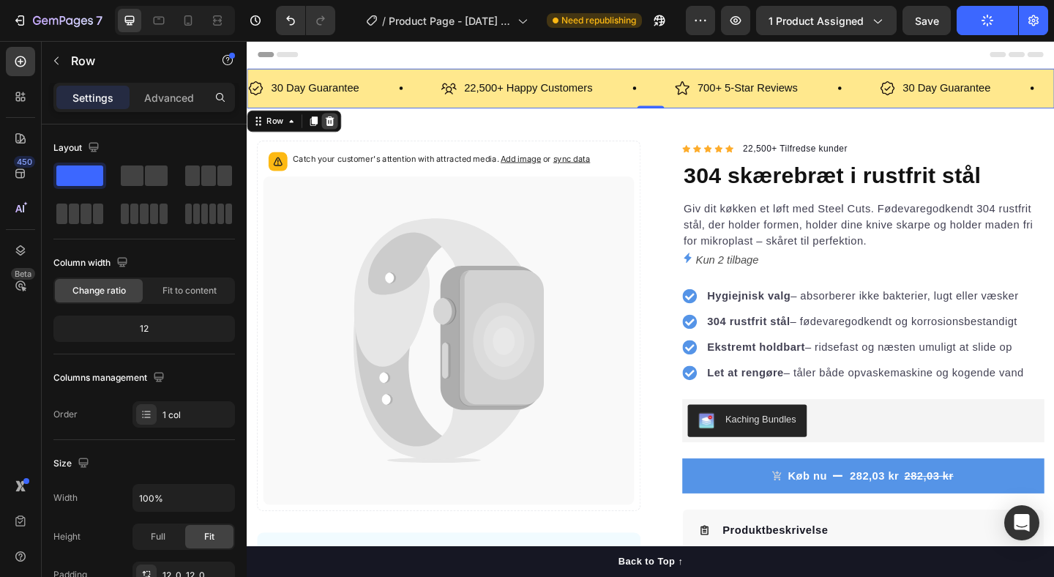
click at [335, 125] on icon at bounding box center [337, 128] width 10 height 10
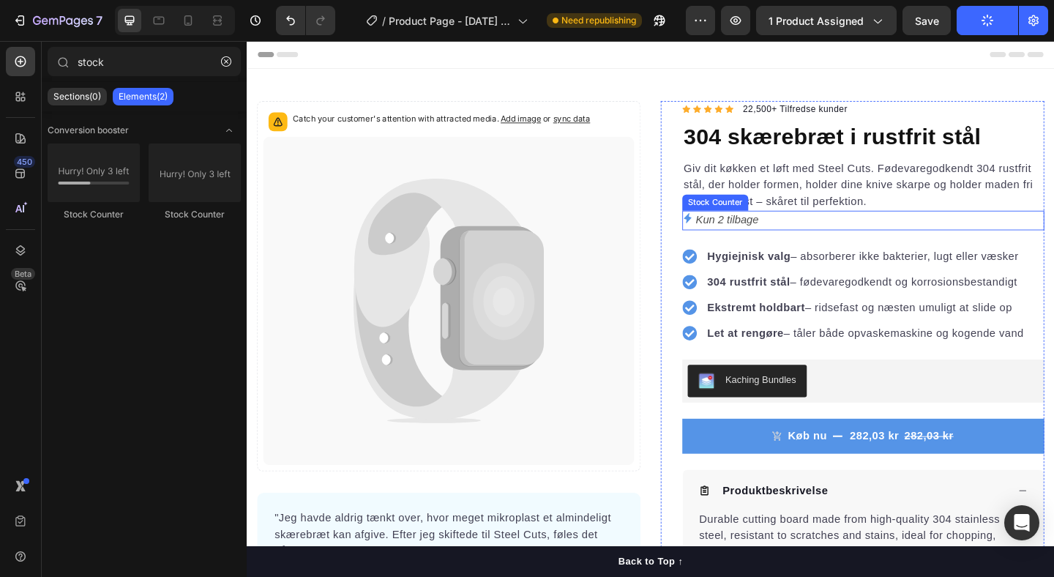
click at [807, 232] on div "Kun 2 tilbage" at bounding box center [917, 235] width 394 height 21
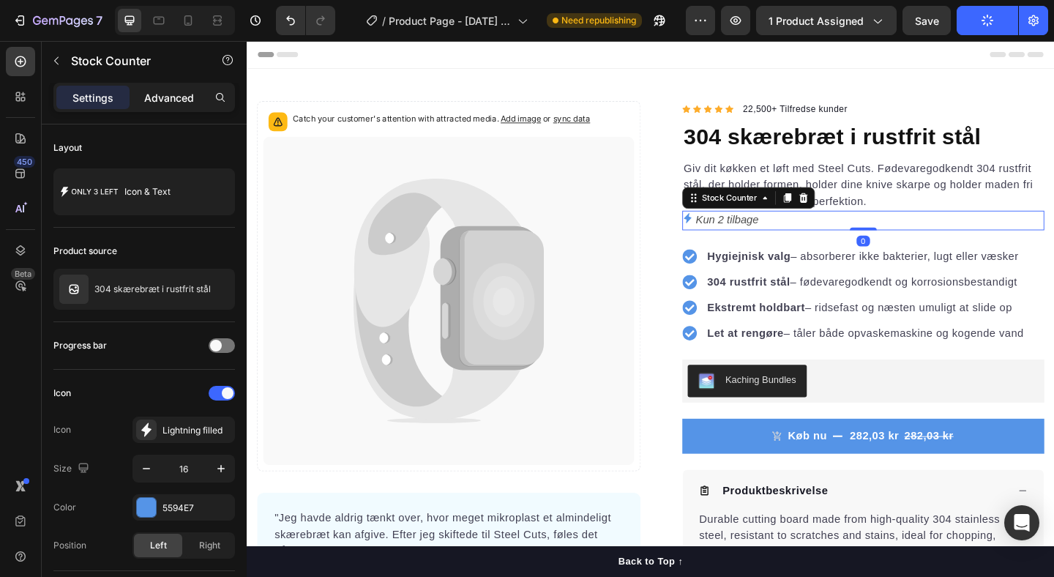
click at [163, 92] on p "Advanced" at bounding box center [169, 97] width 50 height 15
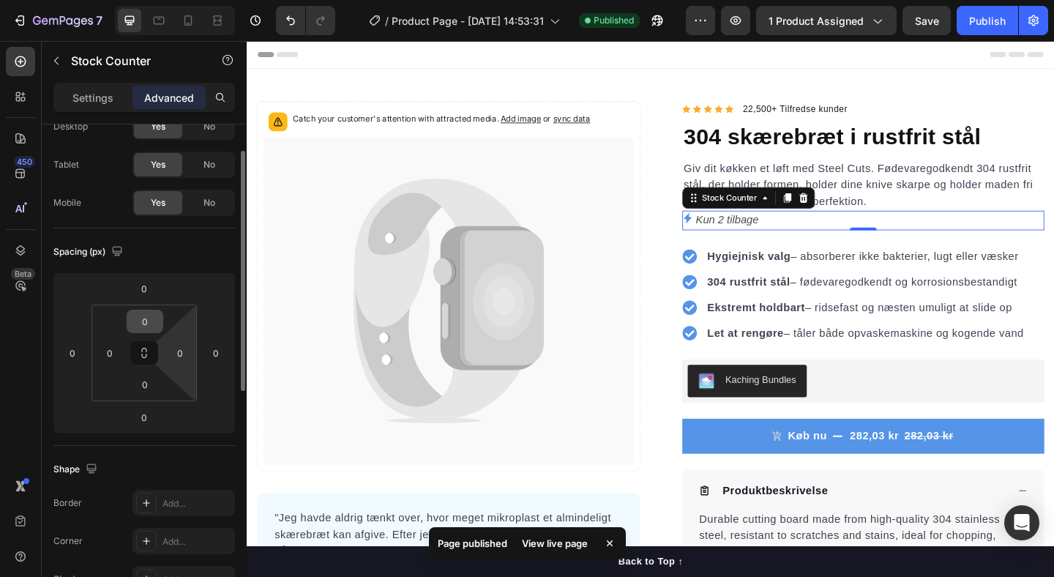
scroll to position [56, 0]
click at [150, 317] on input "0" at bounding box center [144, 320] width 29 height 22
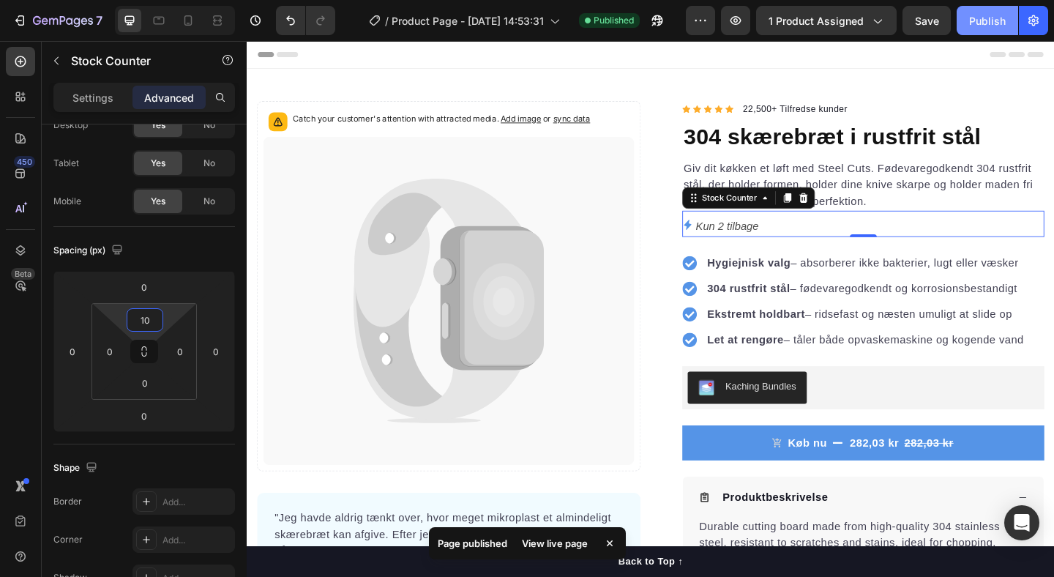
type input "10"
click at [972, 27] on div "Publish" at bounding box center [987, 20] width 37 height 15
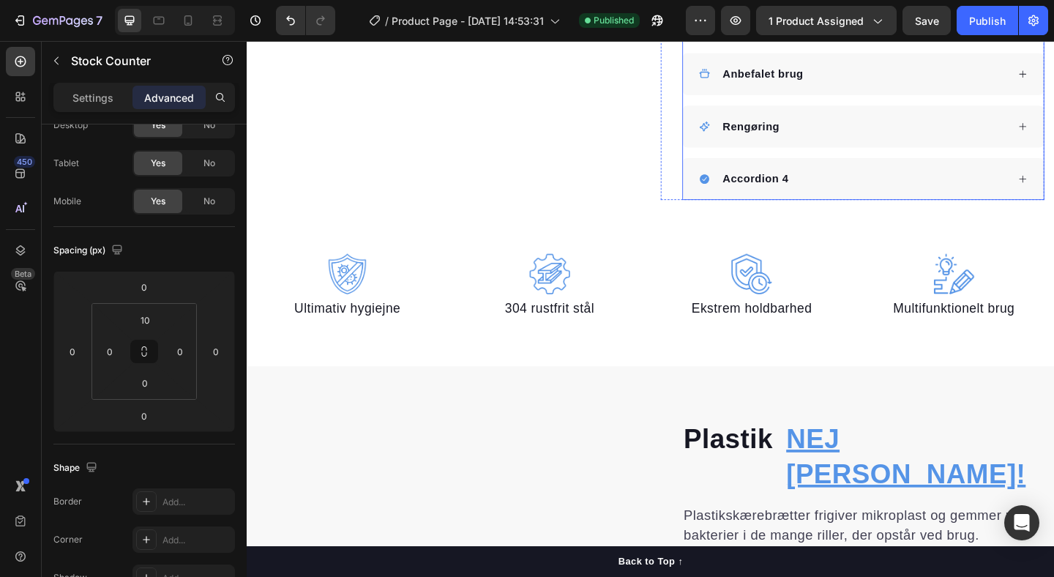
scroll to position [690, 0]
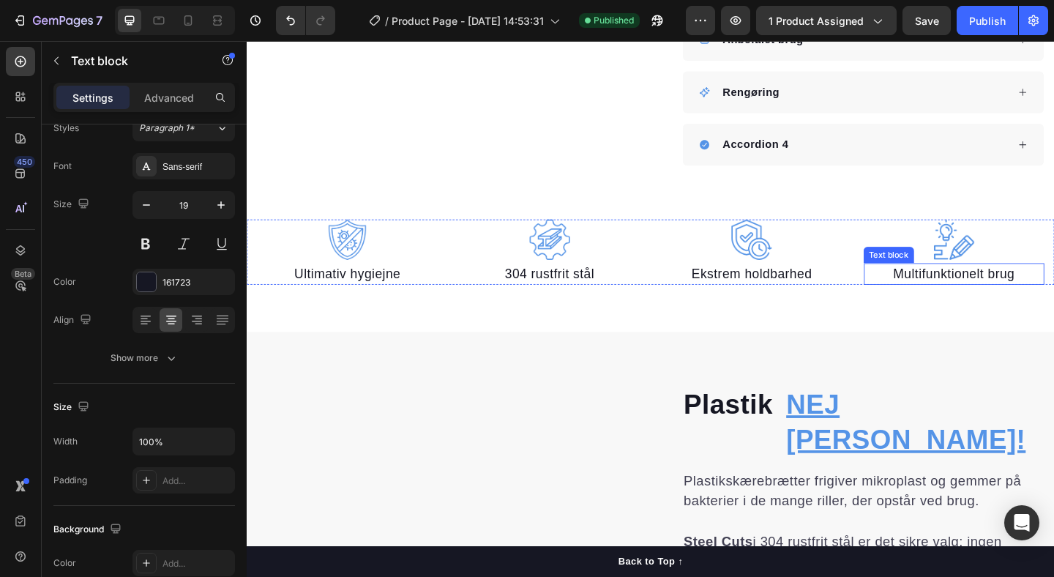
click at [1001, 299] on p "Multifunktionelt brug" at bounding box center [1016, 294] width 194 height 21
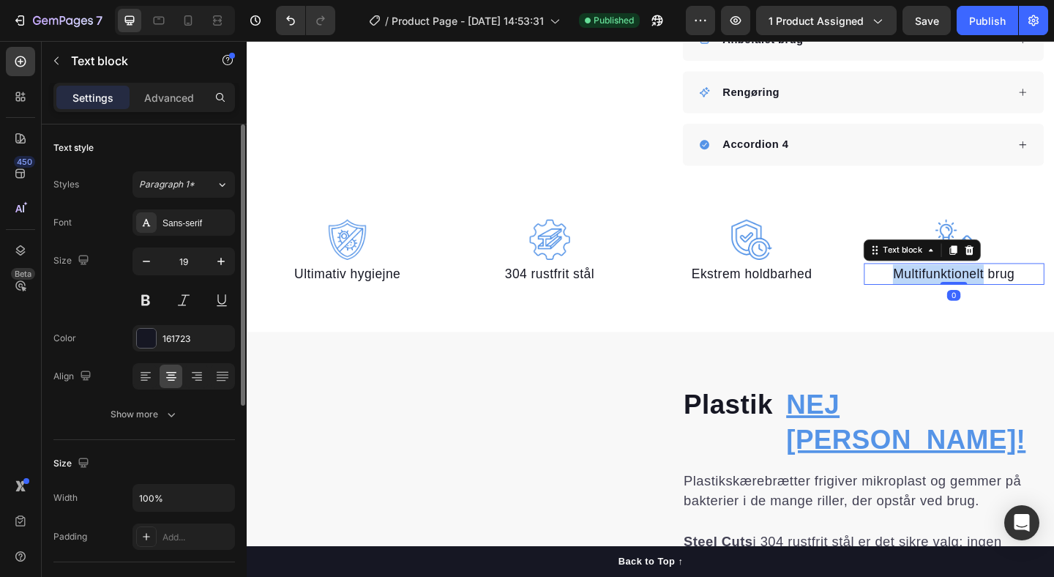
click at [1001, 299] on p "Multifunktionelt brug" at bounding box center [1016, 294] width 194 height 21
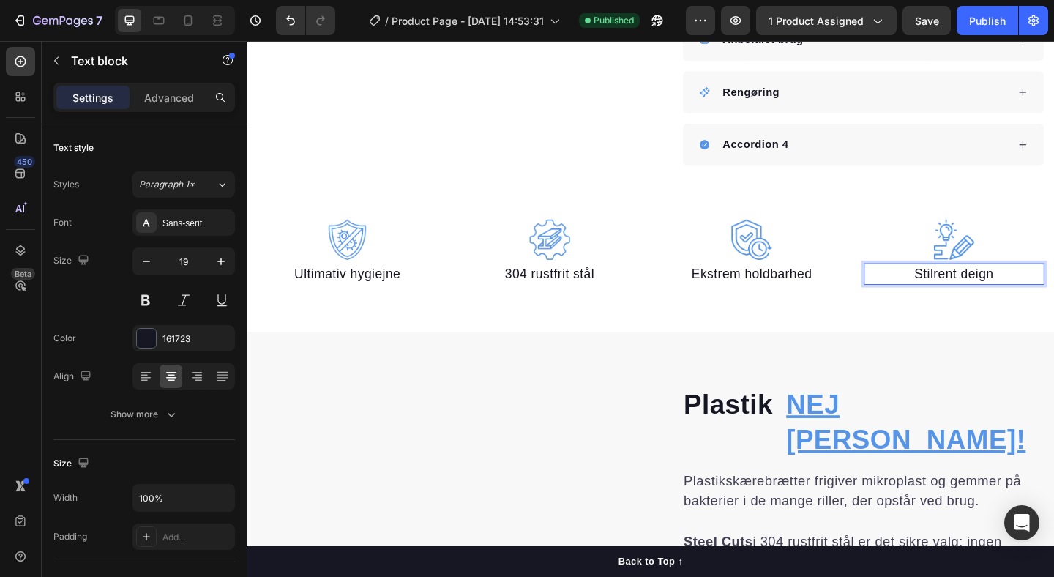
click at [1038, 294] on p "Stilrent deign" at bounding box center [1016, 294] width 194 height 21
click at [988, 24] on div "Publish" at bounding box center [987, 20] width 37 height 15
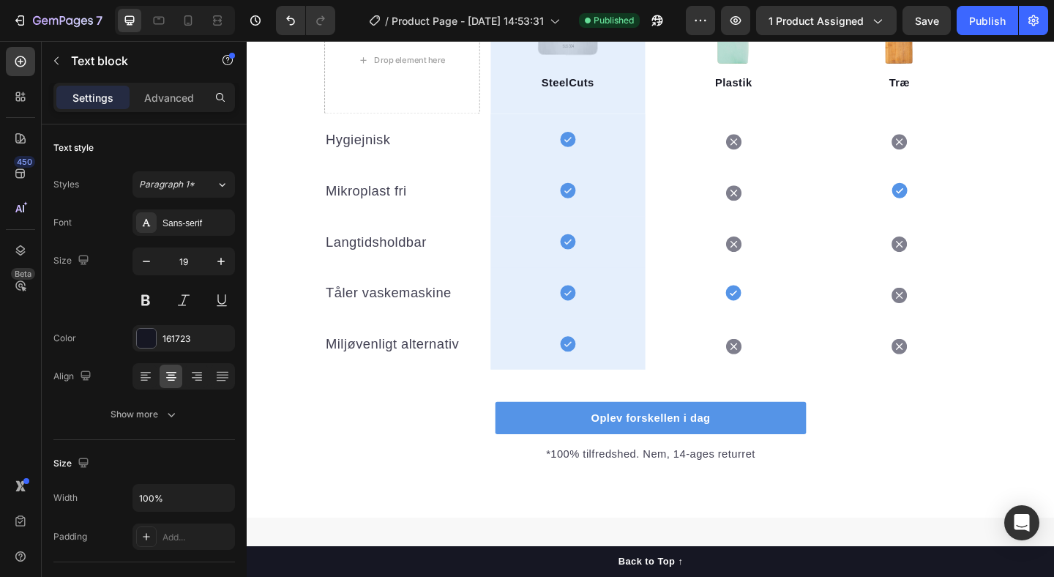
scroll to position [1974, 0]
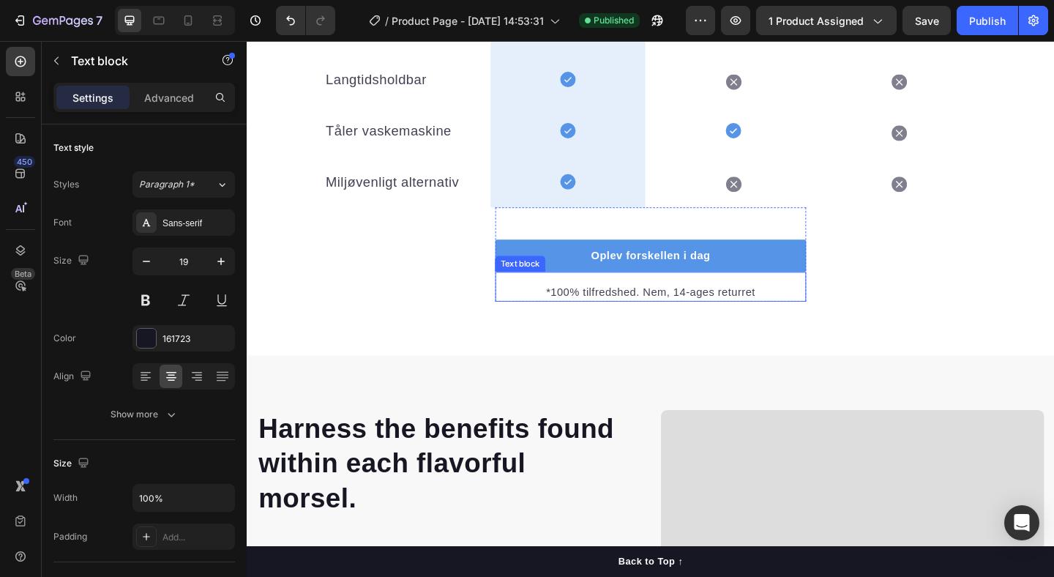
click at [717, 312] on p "*100% tilfredshed. Nem, 14-ages returret" at bounding box center [685, 314] width 335 height 18
click at [717, 311] on p "*100% tilfredshed. Nem, 14-ages returret" at bounding box center [685, 314] width 335 height 18
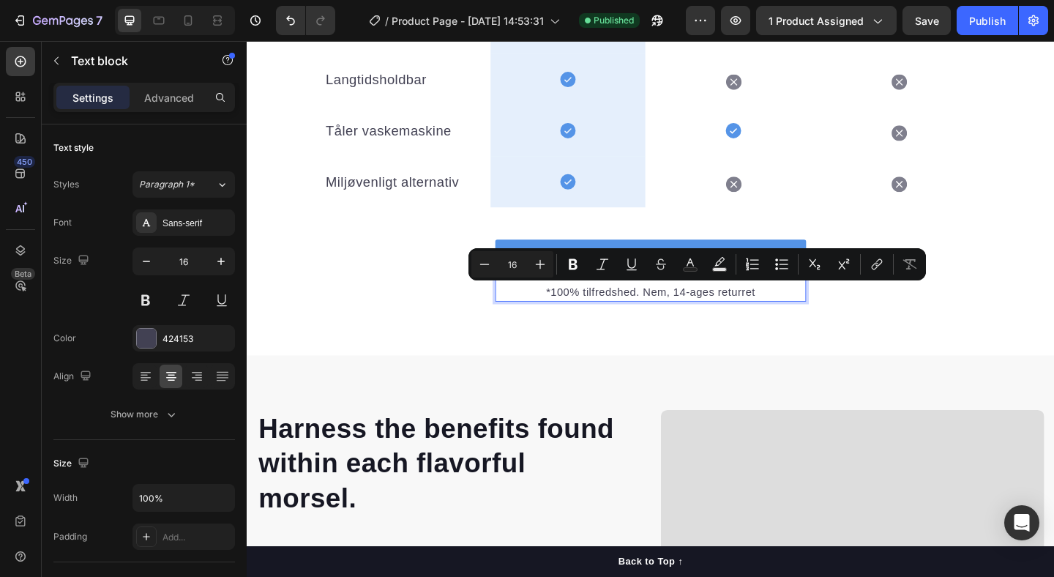
click at [727, 311] on p "*100% tilfredshed. Nem, 14-ages returret" at bounding box center [685, 314] width 335 height 18
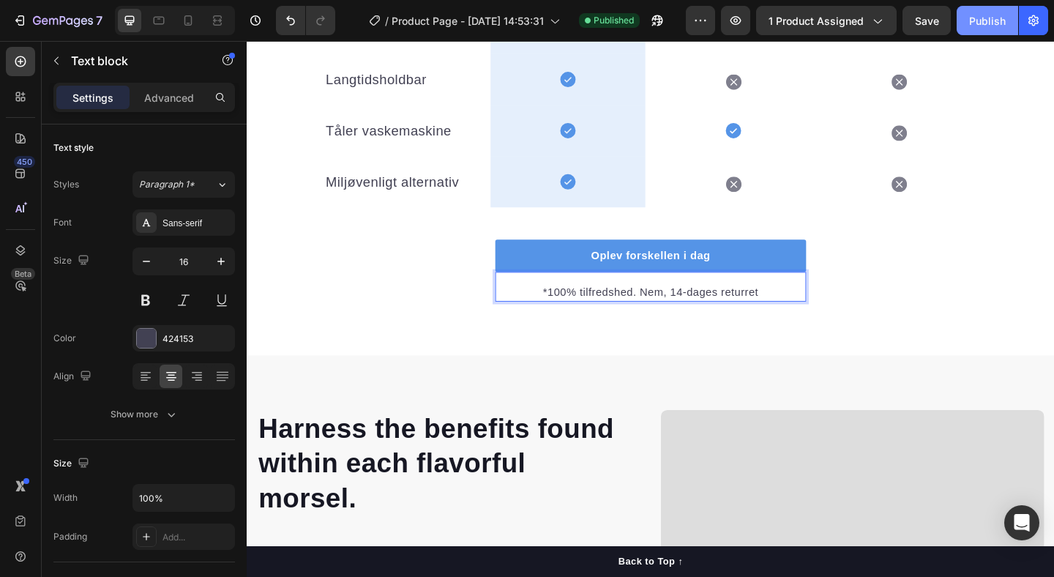
click at [986, 24] on div "Publish" at bounding box center [987, 20] width 37 height 15
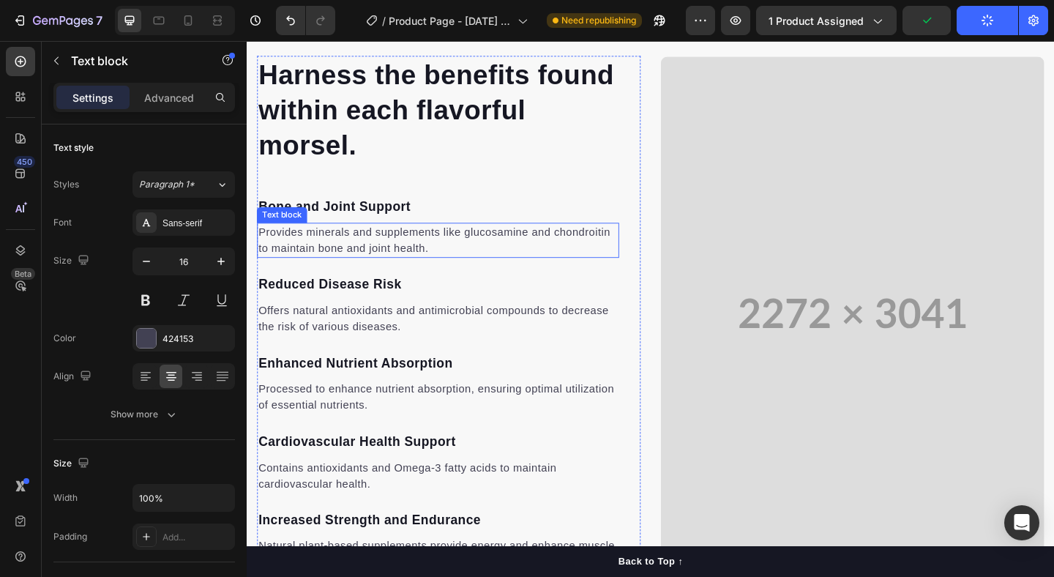
scroll to position [2247, 0]
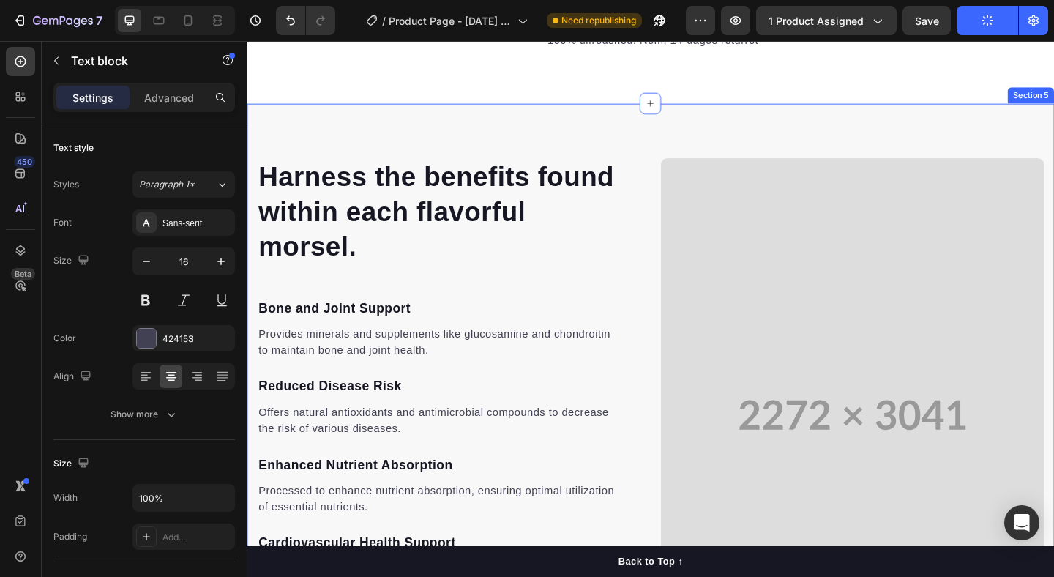
click at [581, 135] on div "Harness the benefits found within each flavorful morsel. Heading Bone and Joint…" at bounding box center [686, 448] width 878 height 679
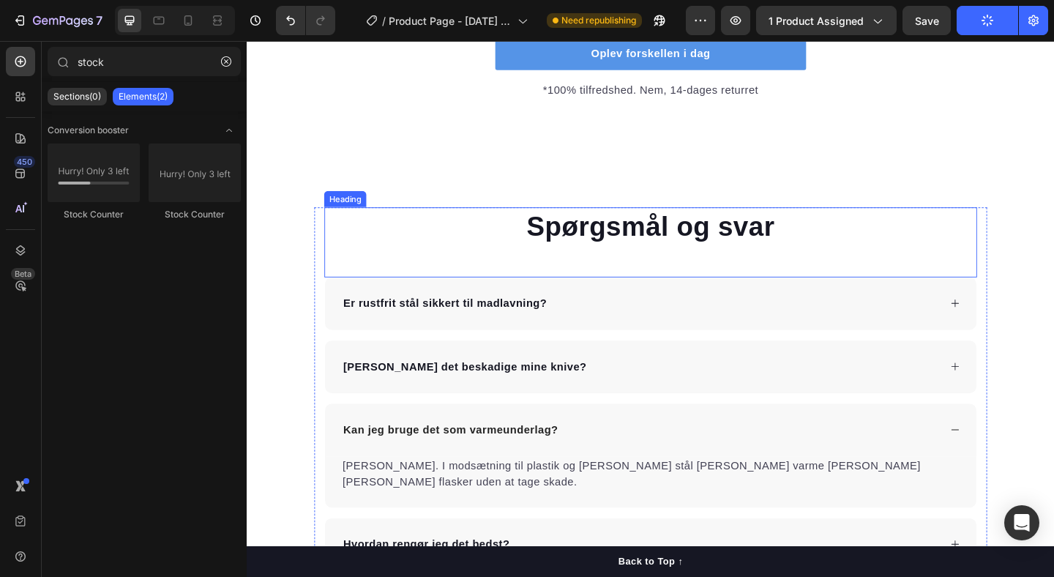
click at [482, 222] on h2 "Spørgsmål og svar" at bounding box center [686, 242] width 710 height 41
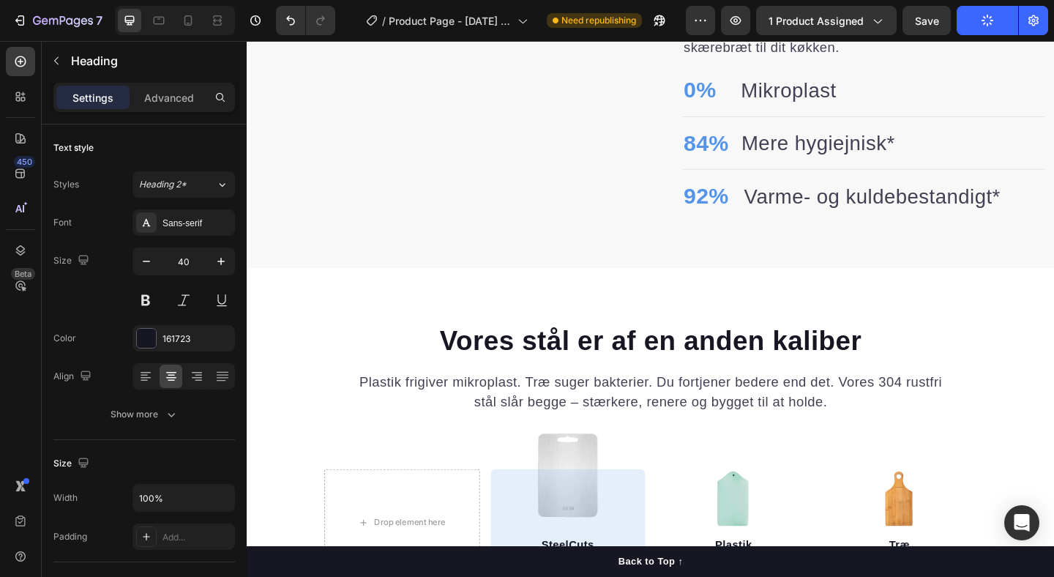
scroll to position [1250, 0]
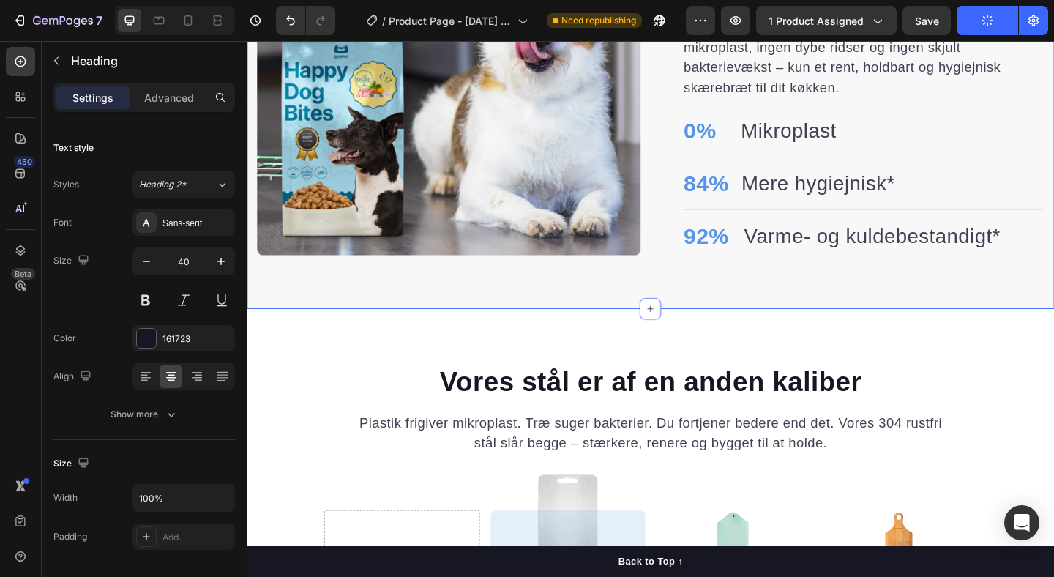
click at [593, 315] on div "Plastik Heading NEJ TAK! Heading Row Plastikskærebrætter frigiver mikroplast og…" at bounding box center [686, 64] width 878 height 534
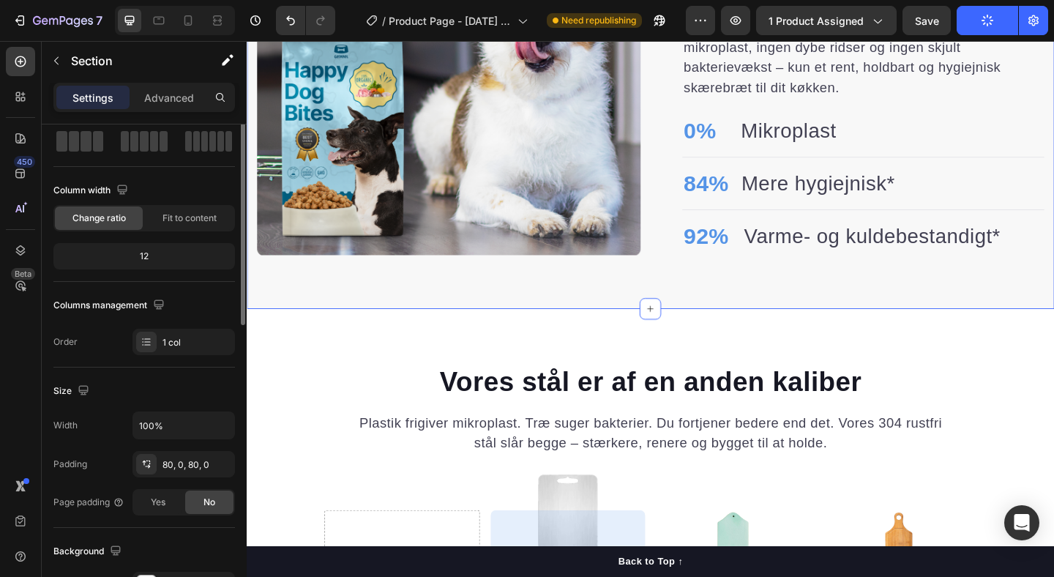
scroll to position [299, 0]
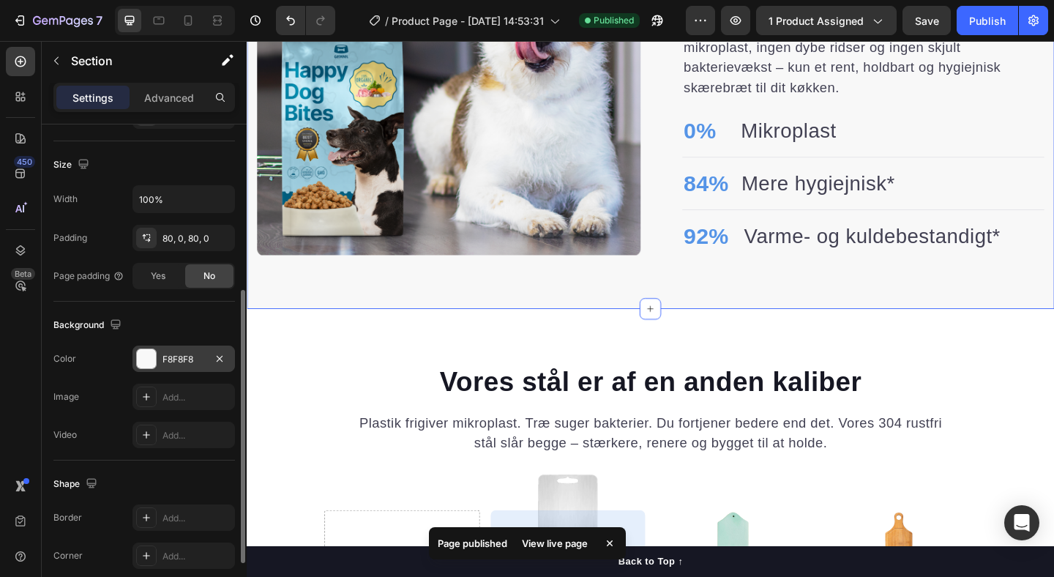
click at [184, 359] on div "F8F8F8" at bounding box center [184, 359] width 42 height 13
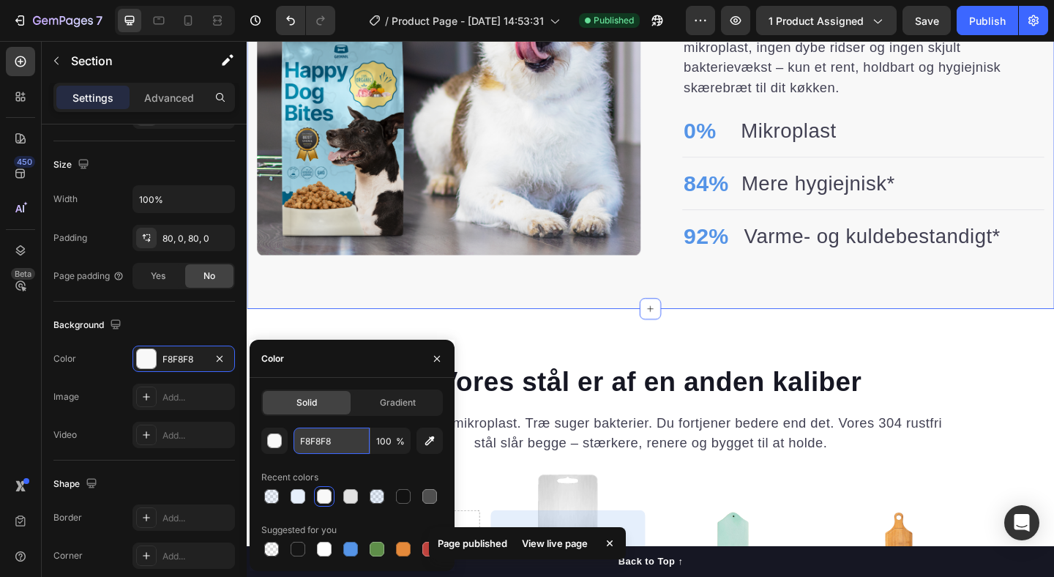
click at [329, 440] on input "F8F8F8" at bounding box center [332, 441] width 76 height 26
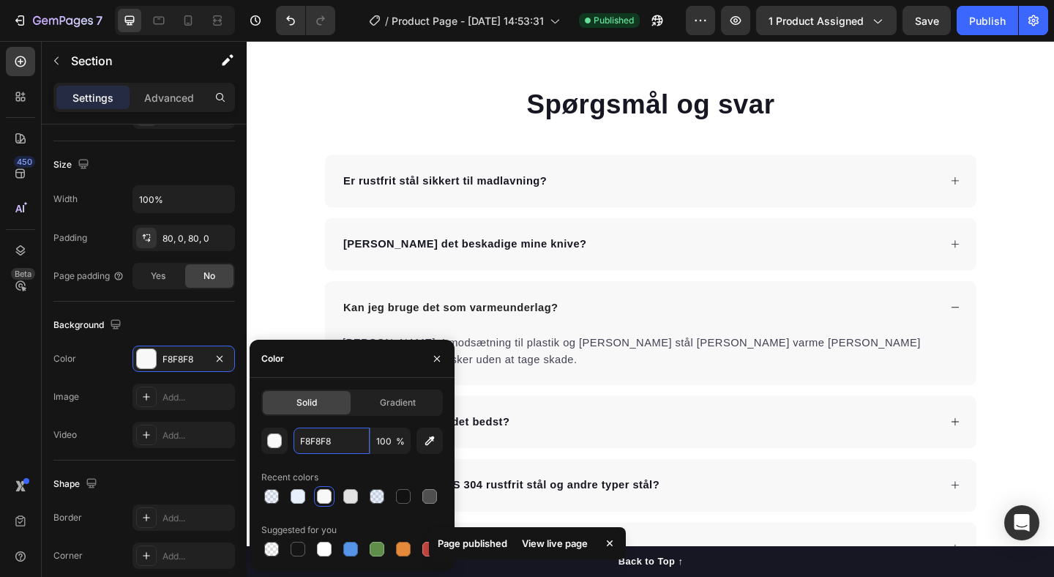
scroll to position [2364, 0]
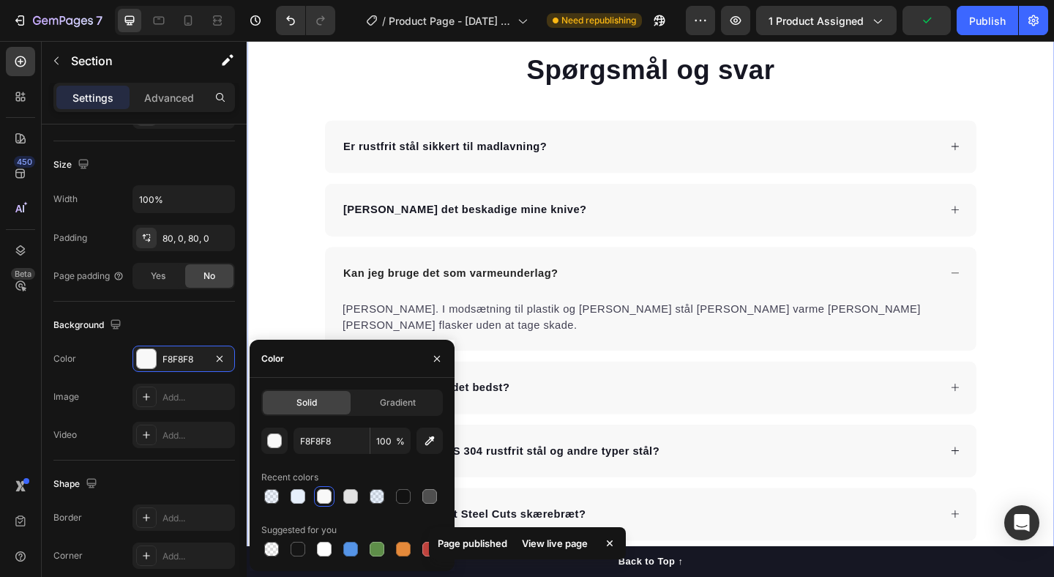
click at [282, 81] on div "Spørgsmål og svar Heading Er rustfrit stål sikkert til madlavning? Kan det besk…" at bounding box center [686, 317] width 878 height 533
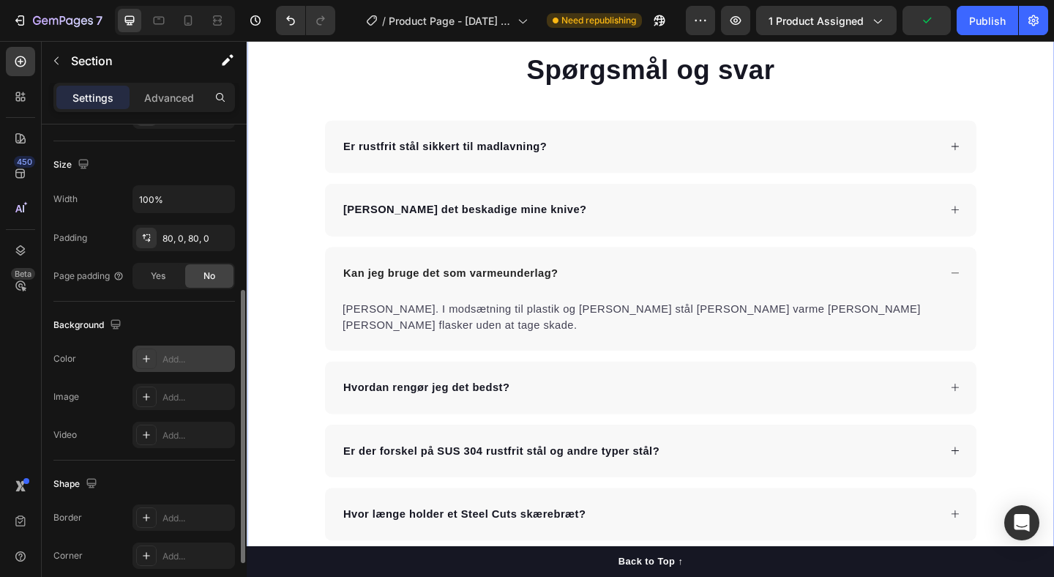
click at [182, 363] on div "Add..." at bounding box center [197, 359] width 69 height 13
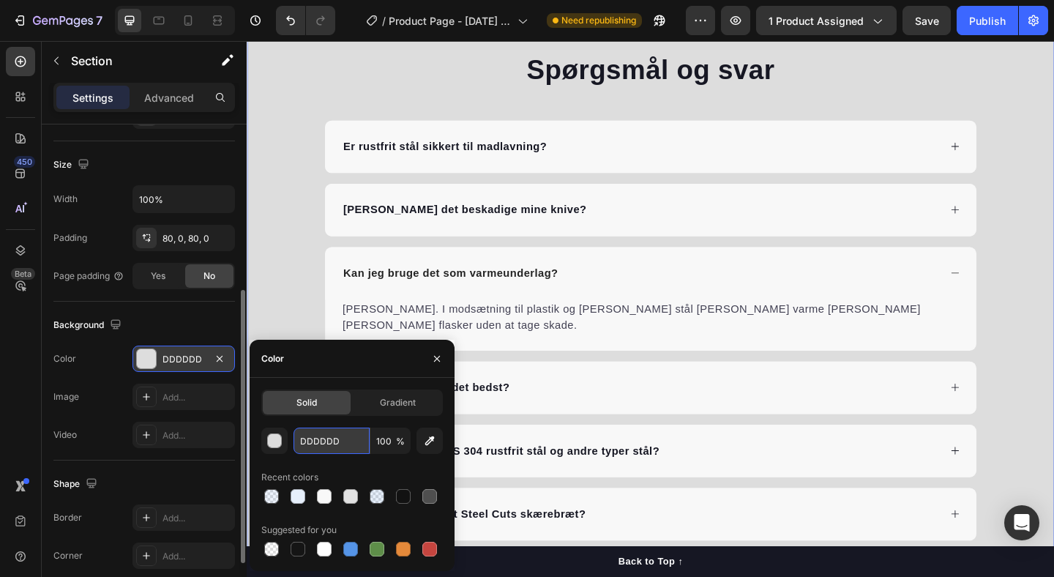
click at [332, 433] on input "DDDDDD" at bounding box center [332, 441] width 76 height 26
paste input "F8F8F8"
type input "F8F8F8"
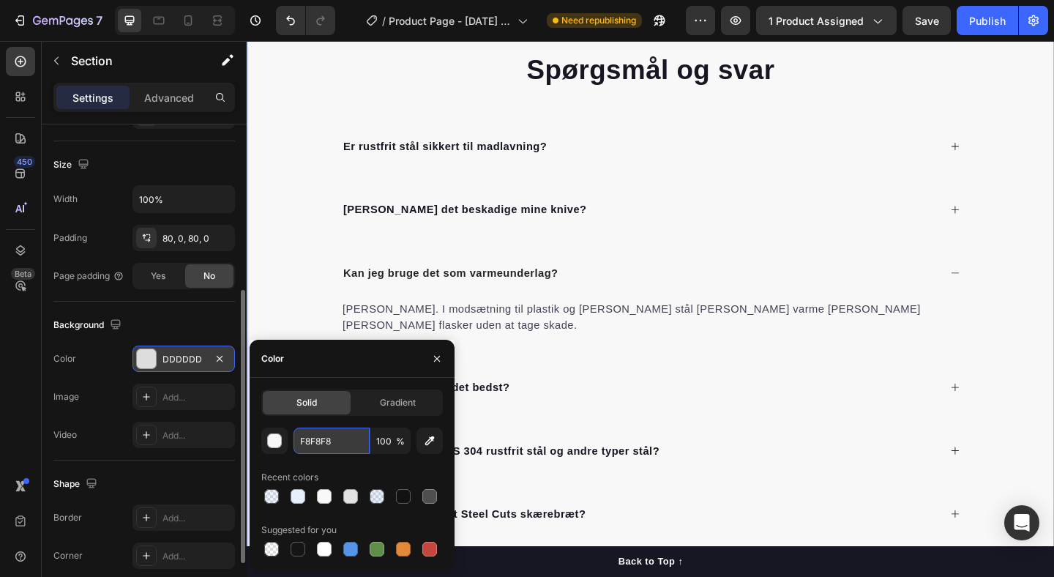
click at [337, 442] on input "F8F8F8" at bounding box center [332, 441] width 76 height 26
click at [299, 177] on div "Spørgsmål og svar Heading Er rustfrit stål sikkert til madlavning? Kan det besk…" at bounding box center [686, 317] width 878 height 533
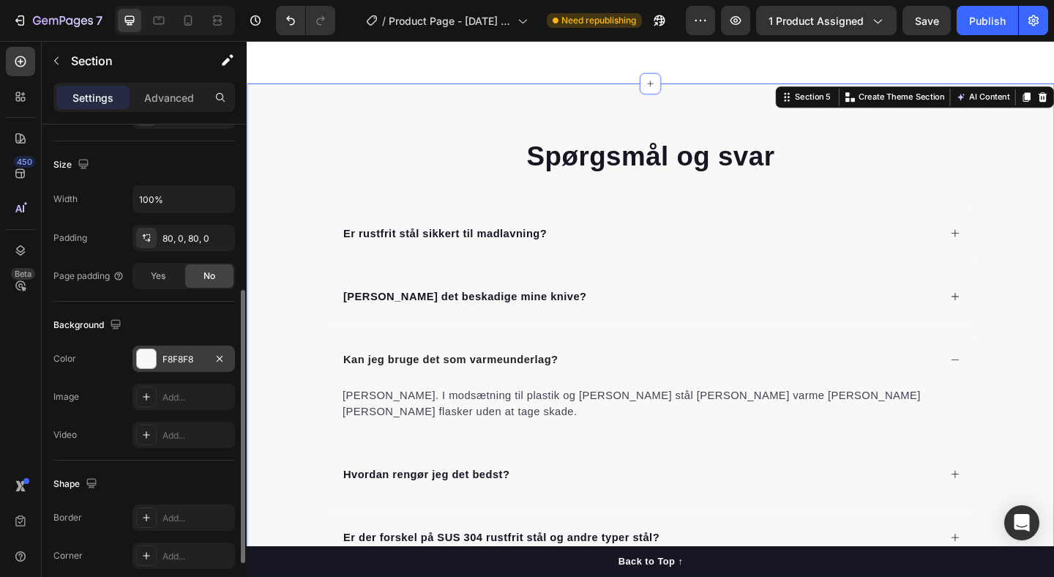
scroll to position [2157, 0]
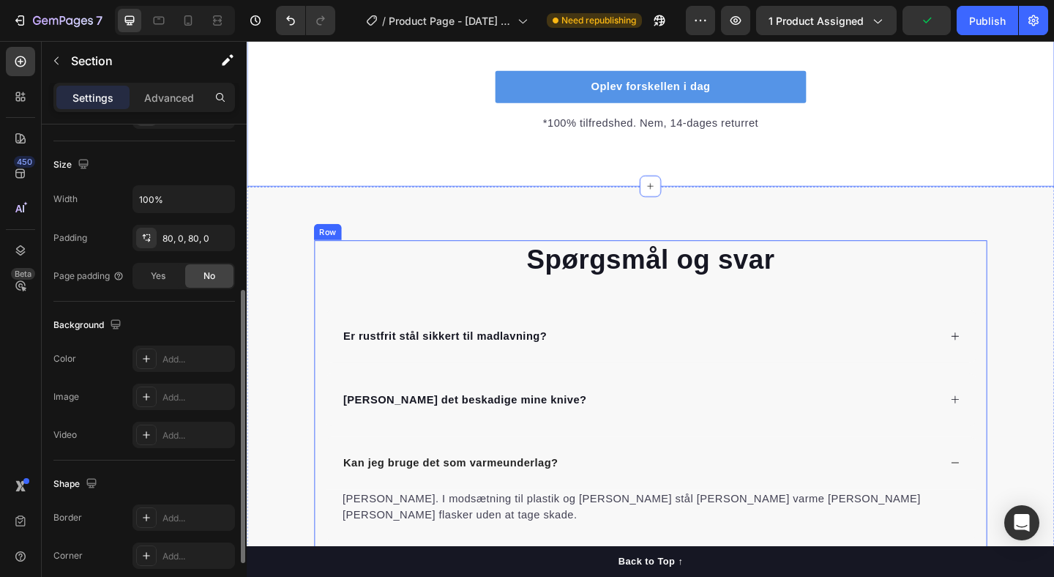
click at [325, 282] on div "Spørgsmål og svar Heading Er rustfrit stål sikkert til madlavning? Kan det besk…" at bounding box center [686, 524] width 732 height 533
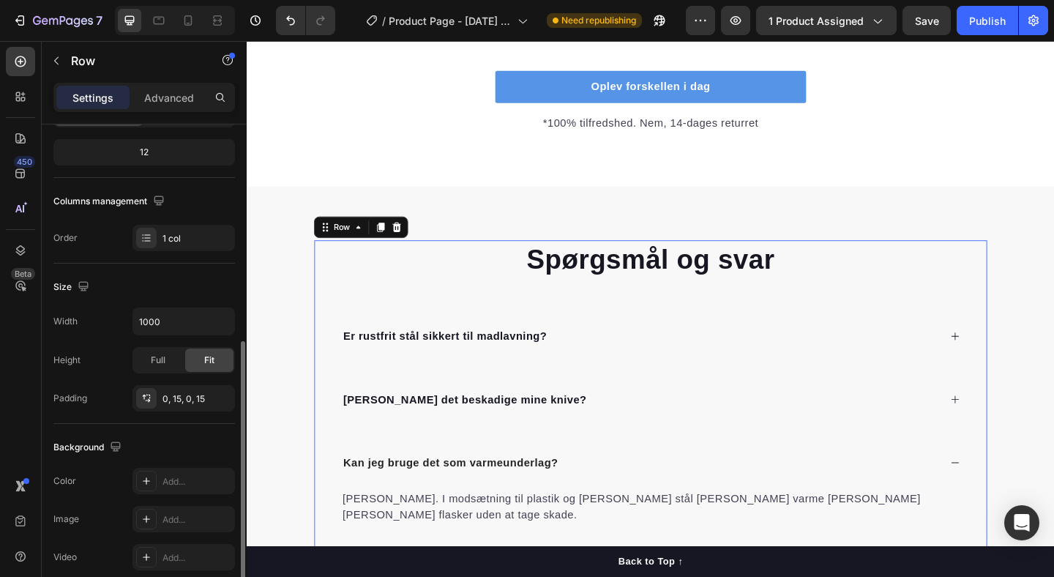
scroll to position [253, 0]
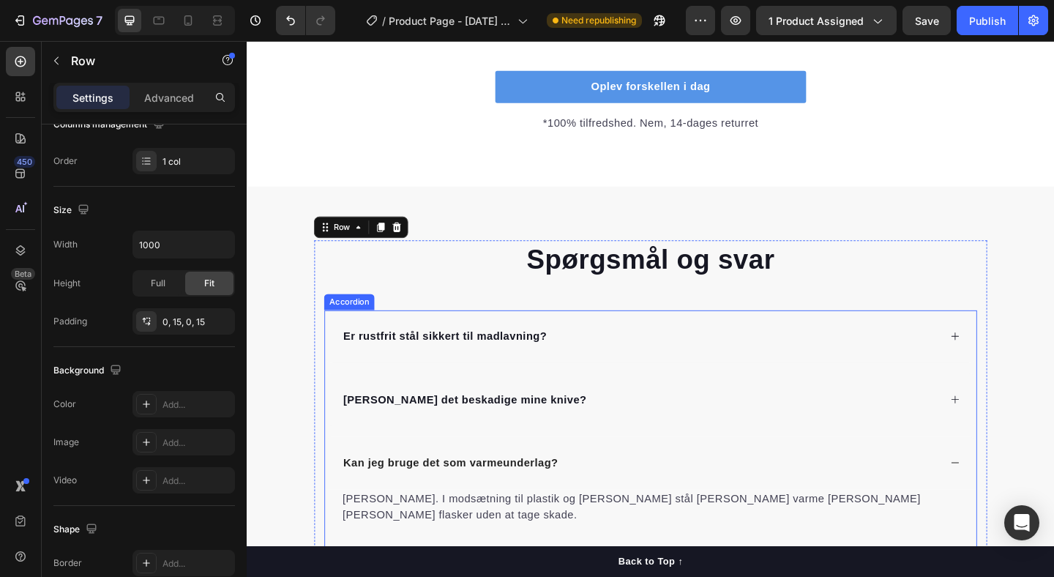
click at [375, 390] on div "Er rustfrit stål sikkert til madlavning? Kan det beskadige mine knive? Kan jeg …" at bounding box center [686, 562] width 710 height 457
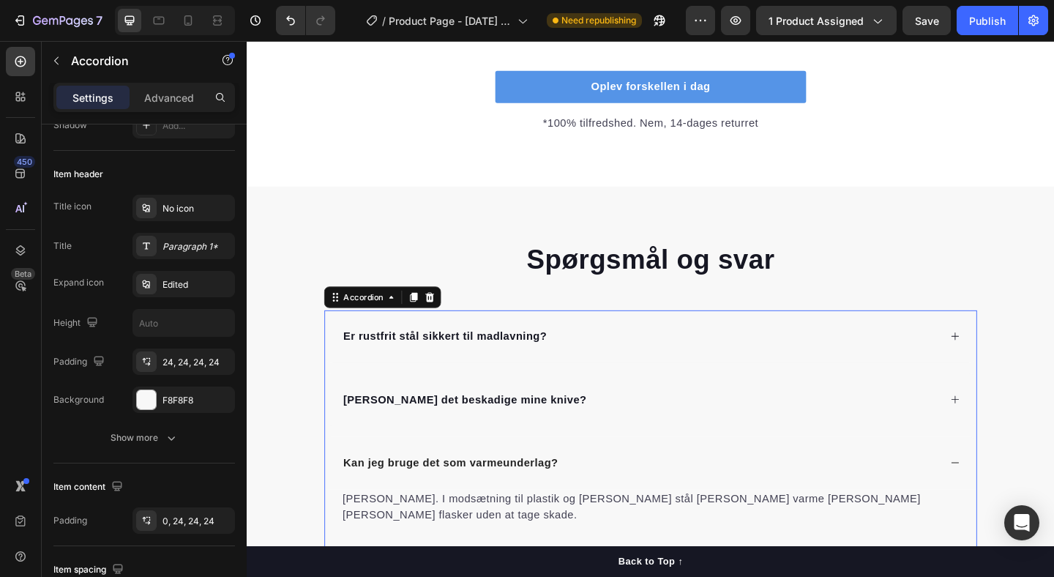
scroll to position [0, 0]
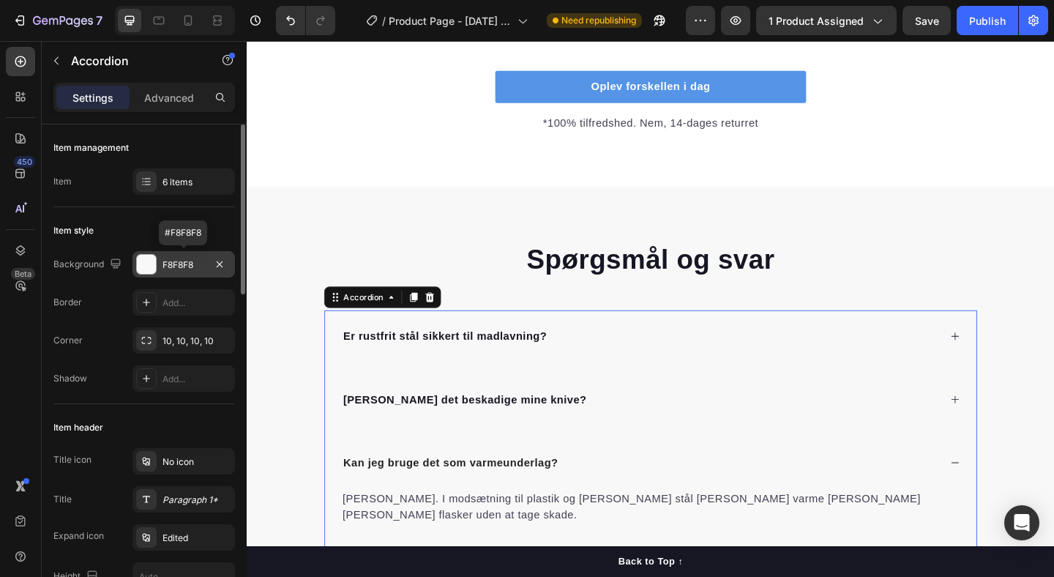
click at [189, 261] on div "F8F8F8" at bounding box center [184, 264] width 42 height 13
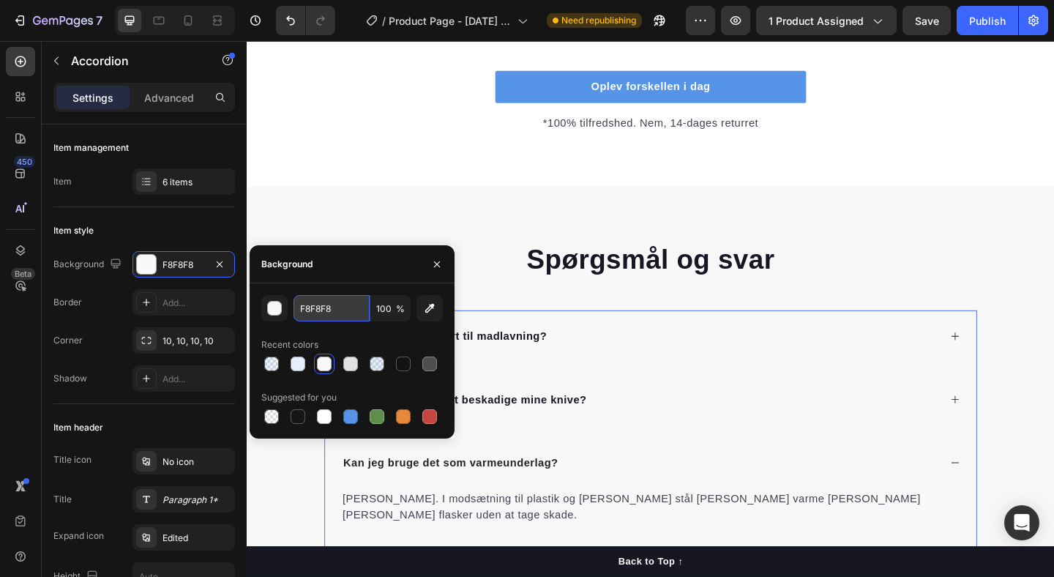
click at [316, 317] on input "F8F8F8" at bounding box center [332, 308] width 76 height 26
click at [198, 233] on div "Item style" at bounding box center [144, 230] width 182 height 23
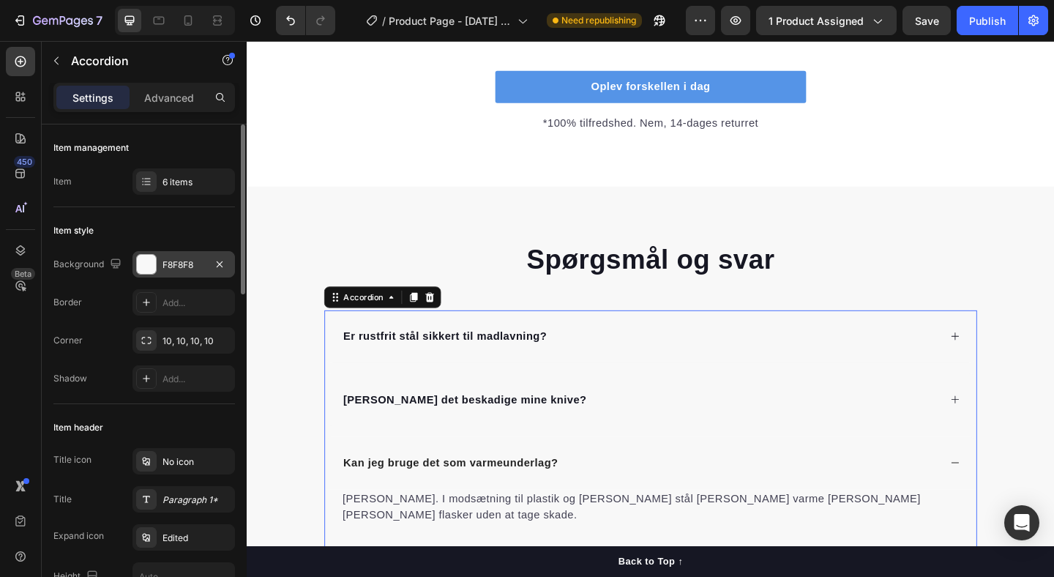
click at [184, 259] on div "F8F8F8" at bounding box center [184, 264] width 42 height 13
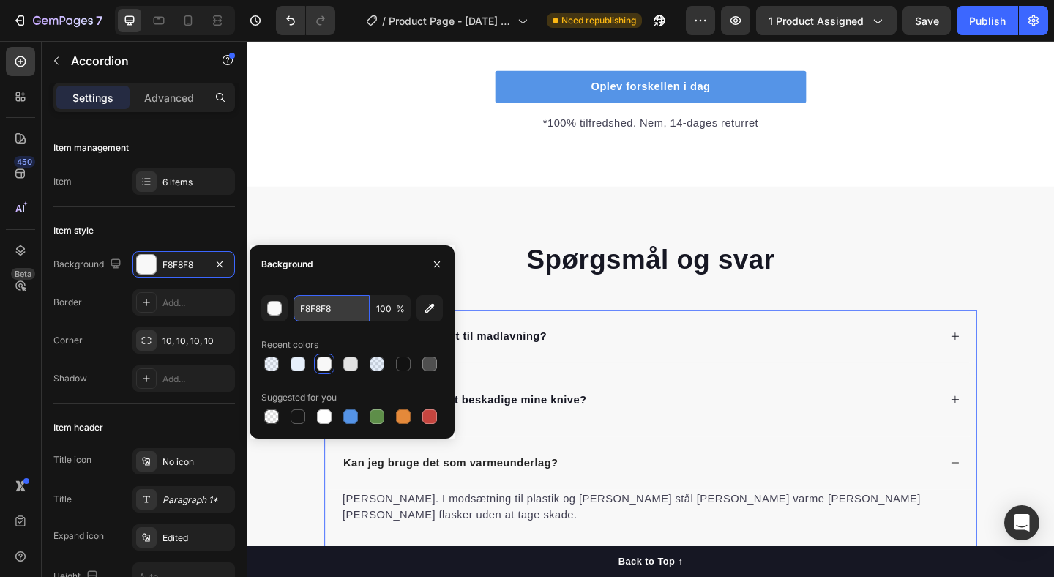
click at [316, 308] on input "F8F8F8" at bounding box center [332, 308] width 76 height 26
click at [332, 307] on input "F8F8F8" at bounding box center [332, 308] width 76 height 26
type input "FFFFFF"
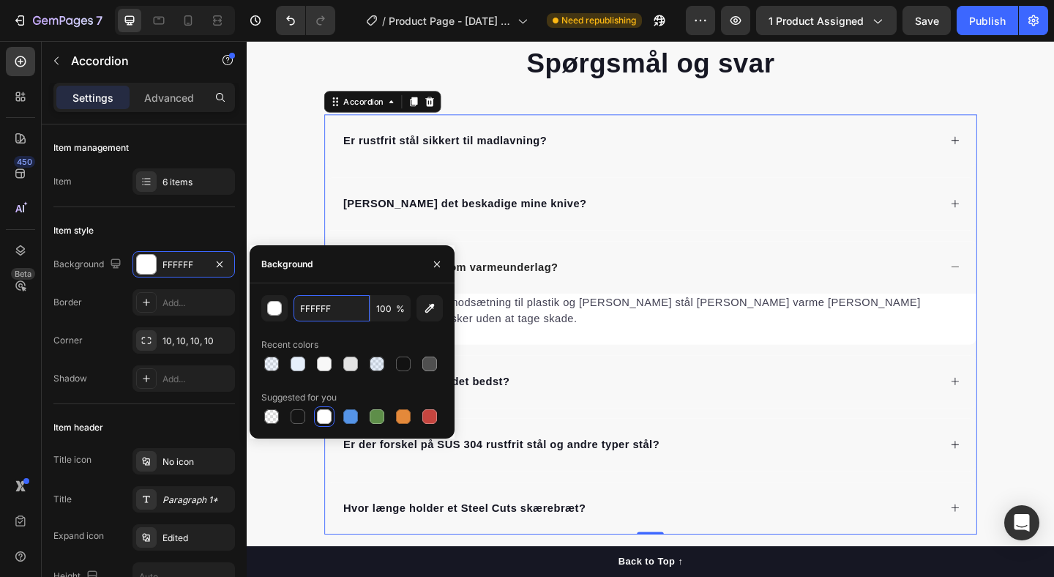
scroll to position [2392, 0]
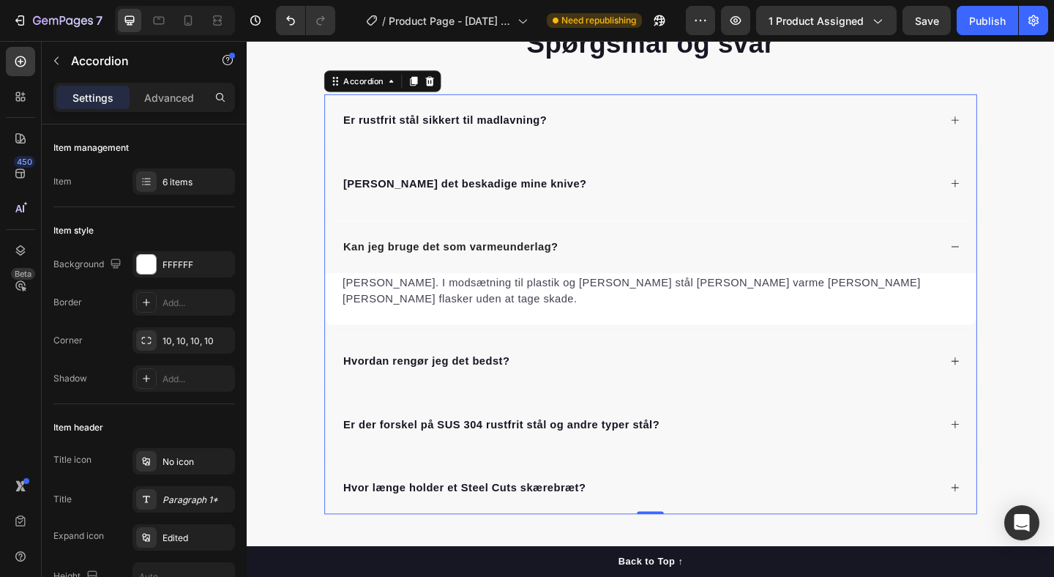
click at [622, 258] on div "Kan jeg bruge det som varmeunderlag?" at bounding box center [674, 265] width 651 height 22
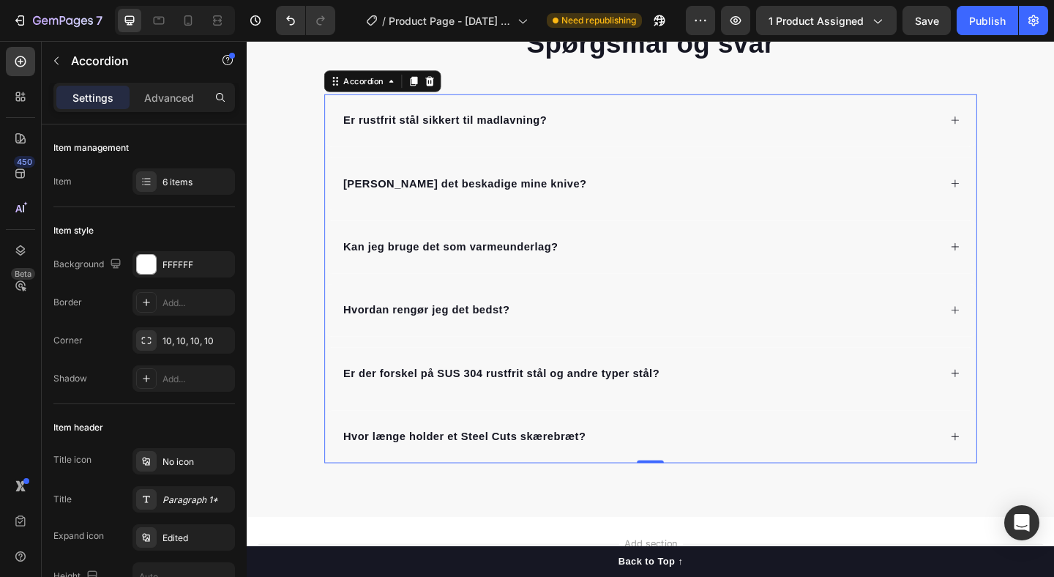
click at [622, 258] on div "Kan jeg bruge det som varmeunderlag?" at bounding box center [674, 265] width 651 height 22
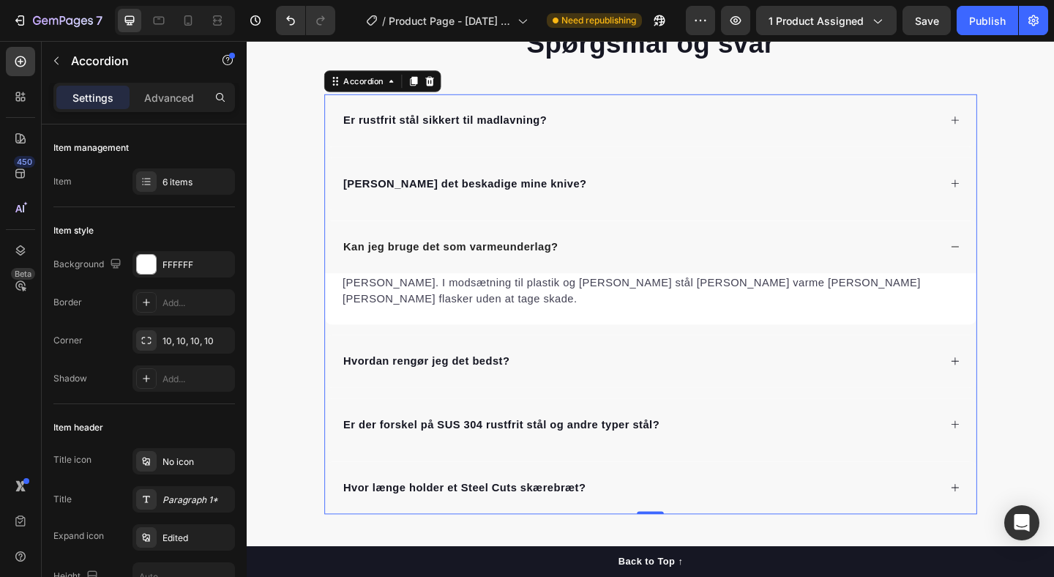
click at [620, 261] on div "Kan jeg bruge det som varmeunderlag?" at bounding box center [674, 265] width 651 height 22
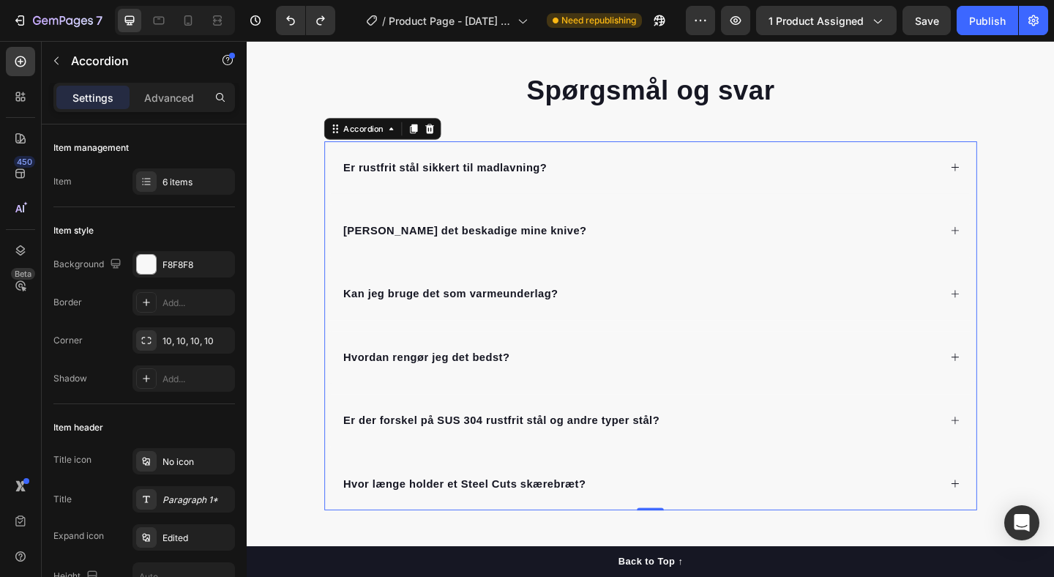
scroll to position [2313, 0]
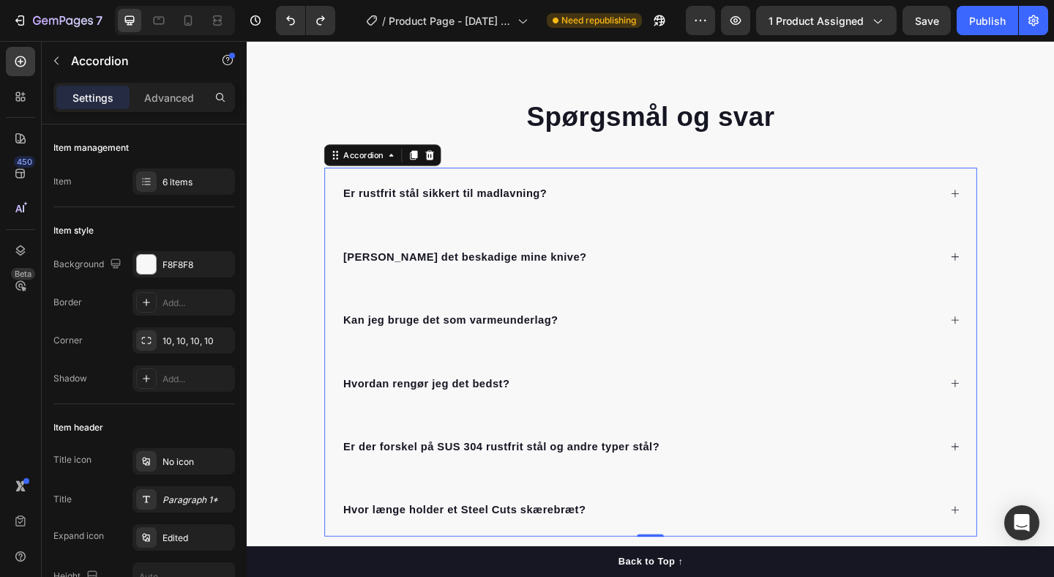
click at [692, 195] on div "Er rustfrit stål sikkert til madlavning?" at bounding box center [686, 207] width 709 height 57
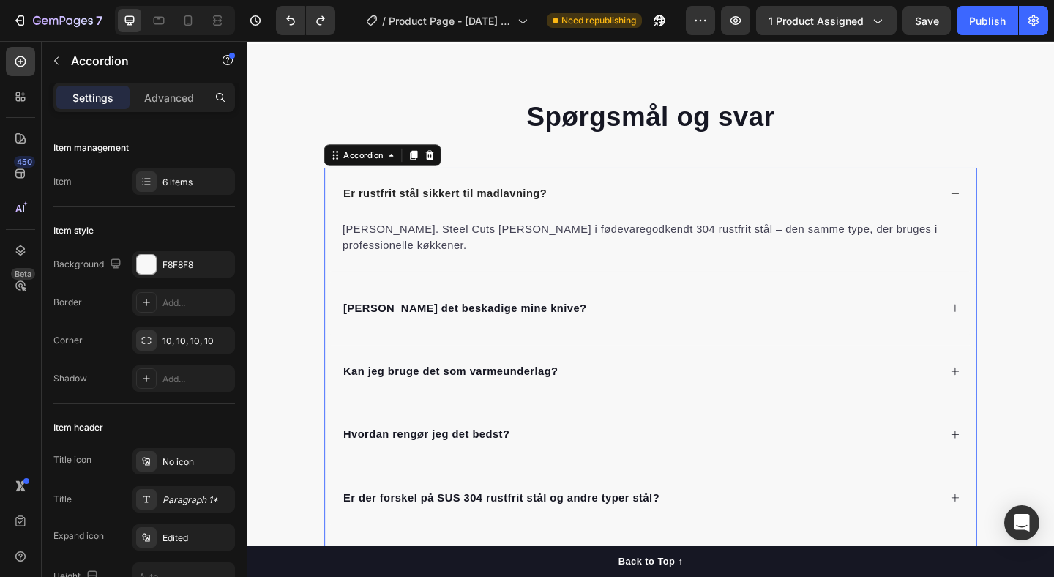
click at [692, 195] on div "Er rustfrit stål sikkert til madlavning?" at bounding box center [686, 207] width 709 height 57
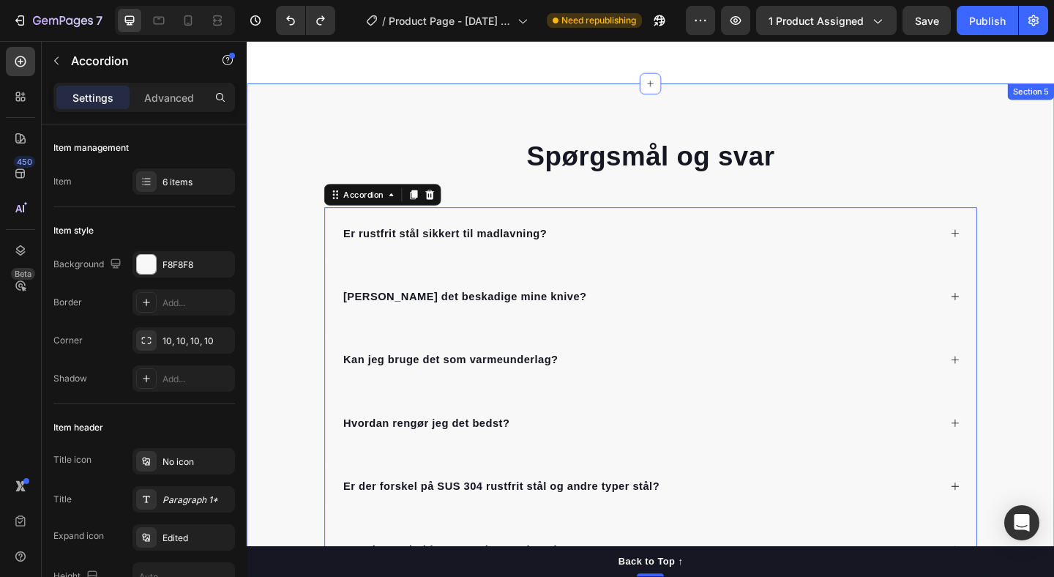
scroll to position [2204, 0]
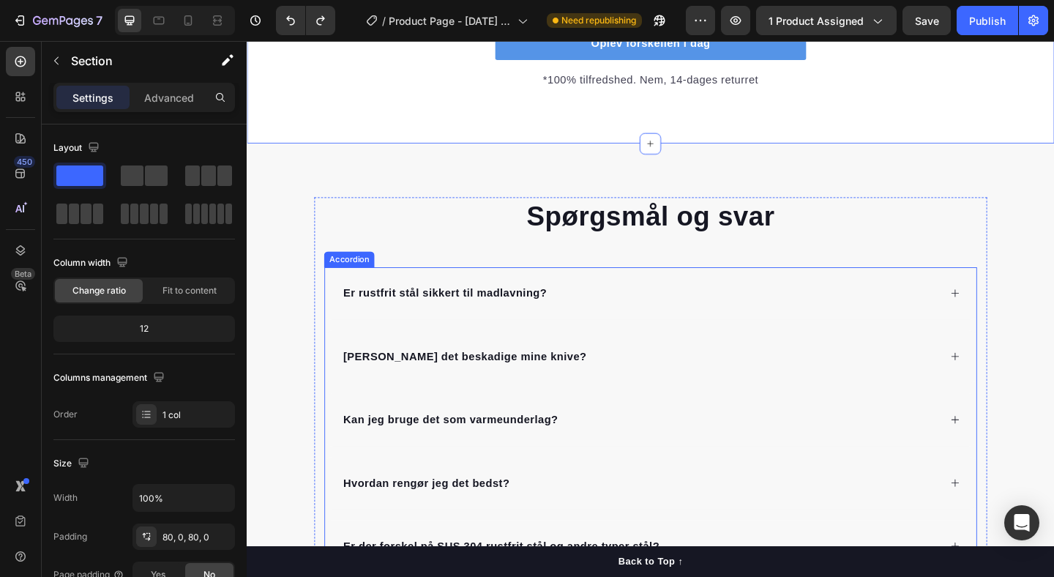
click at [507, 292] on div "Er rustfrit stål sikkert til madlavning?" at bounding box center [686, 315] width 709 height 57
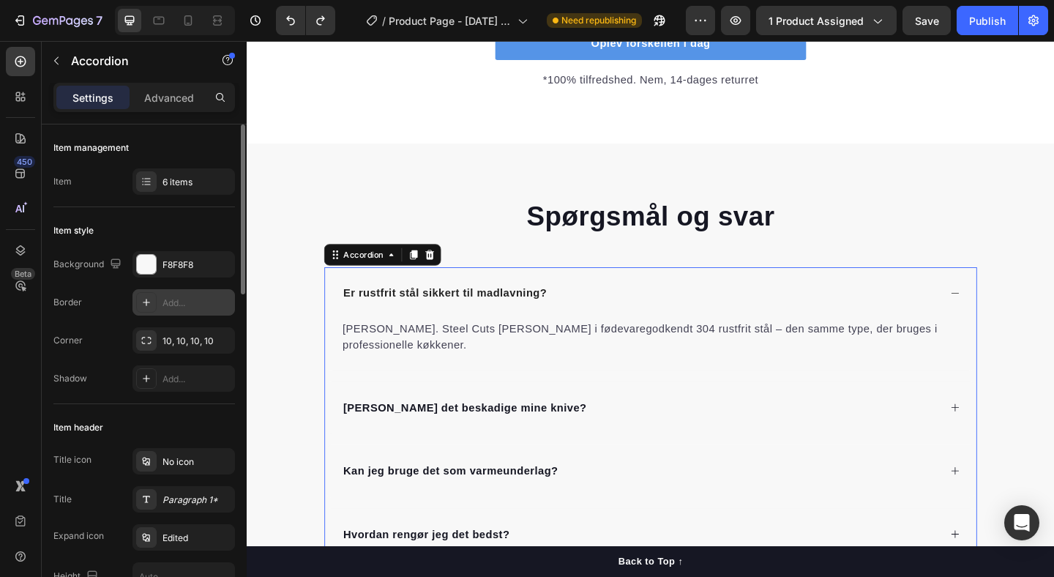
click at [184, 302] on div "Add..." at bounding box center [197, 302] width 69 height 13
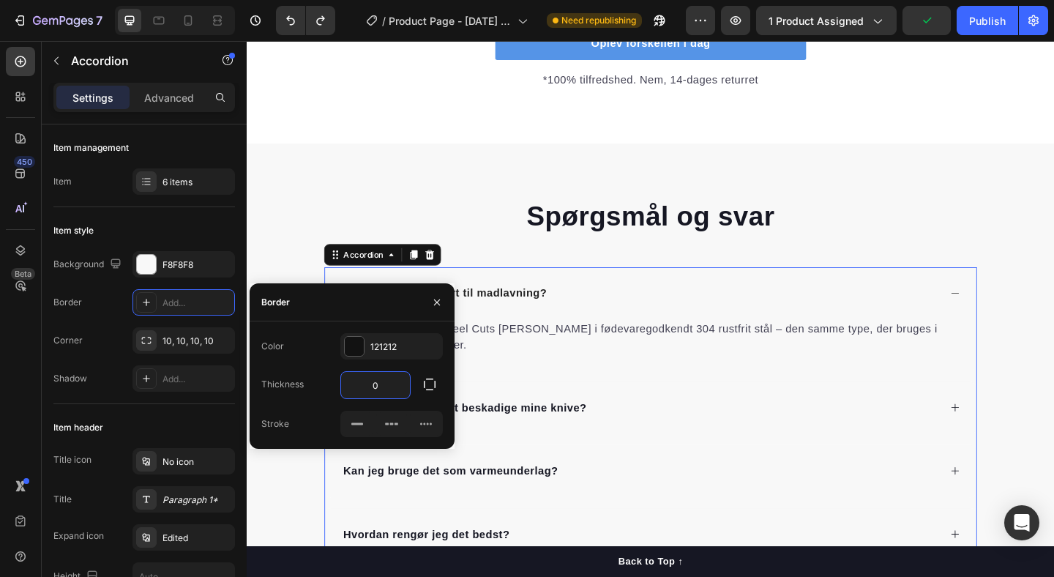
click at [385, 384] on input "0" at bounding box center [375, 385] width 69 height 26
type input "2"
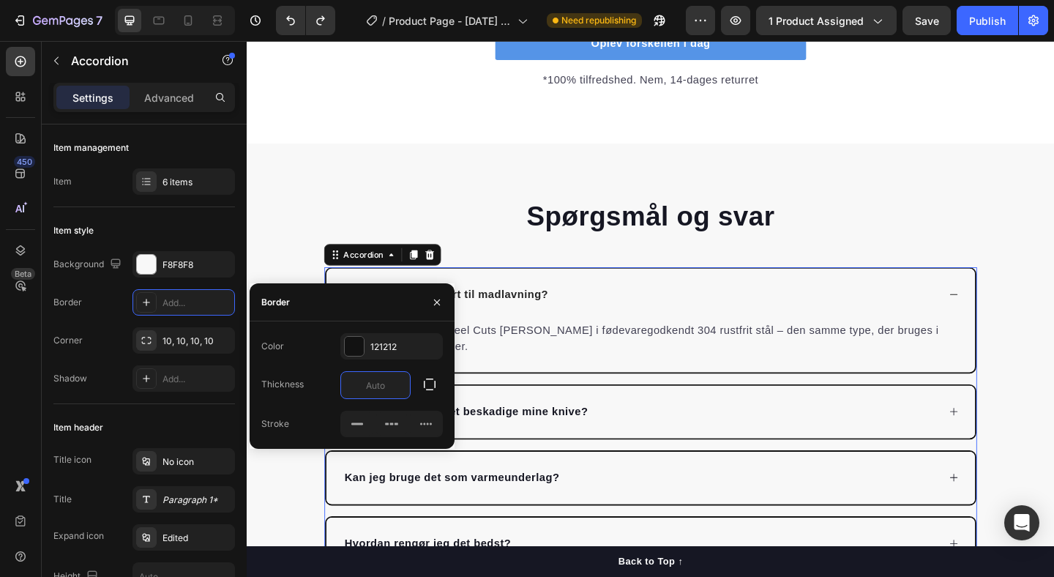
type input "1"
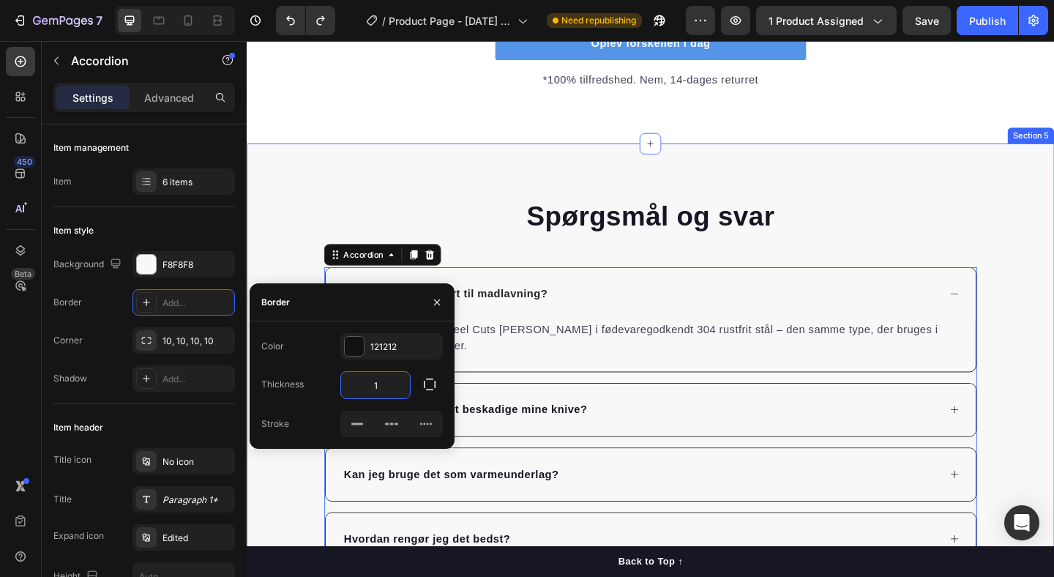
click at [393, 170] on div "Spørgsmål og svar Heading Er rustfrit stål sikkert til madlavning? Ja. Steel Cu…" at bounding box center [686, 481] width 878 height 659
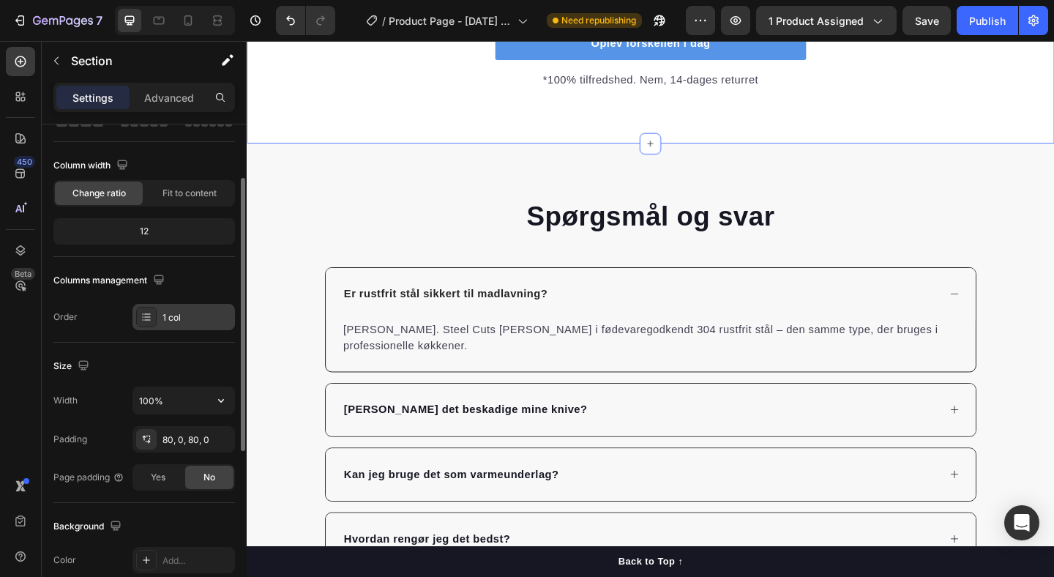
scroll to position [90, 0]
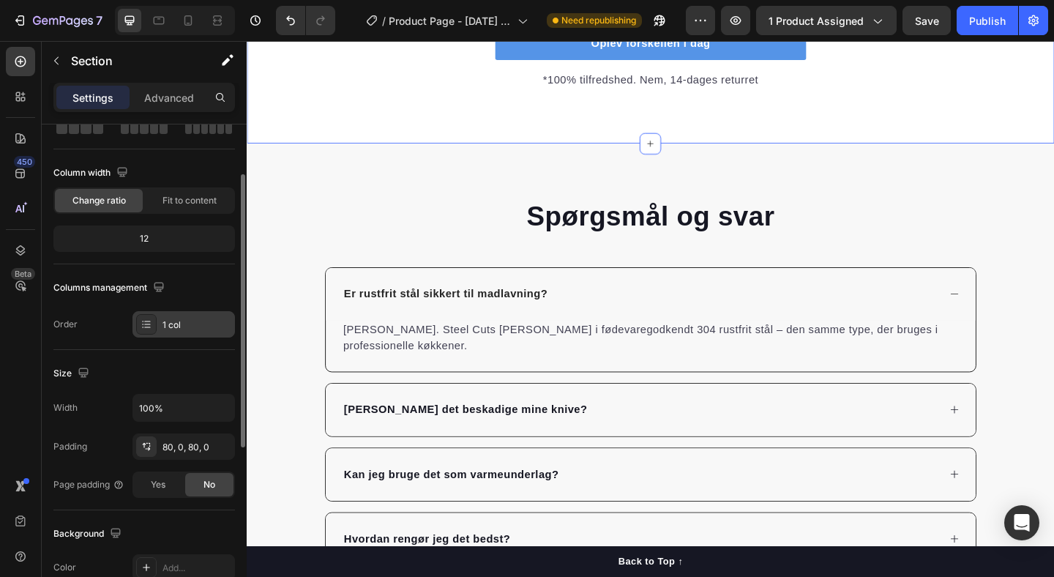
click at [189, 330] on div "1 col" at bounding box center [197, 324] width 69 height 13
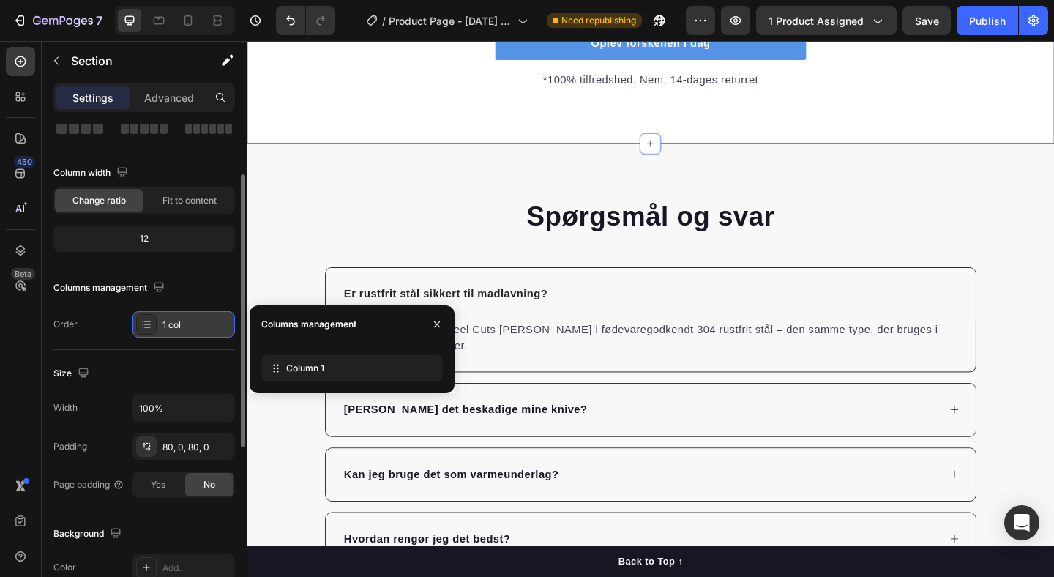
click at [189, 330] on div "1 col" at bounding box center [197, 324] width 69 height 13
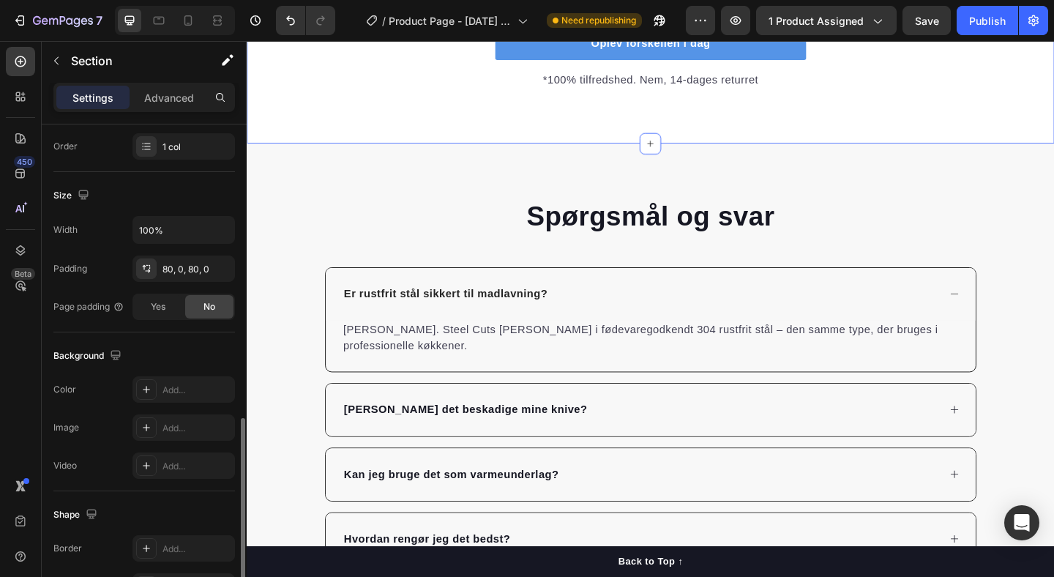
scroll to position [0, 0]
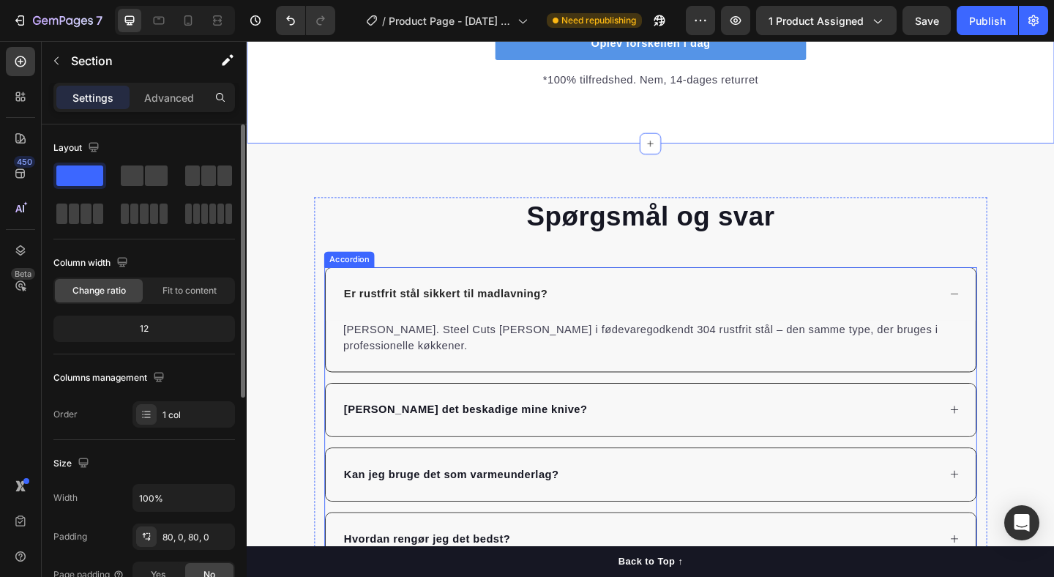
click at [375, 299] on div "Er rustfrit stål sikkert til madlavning?" at bounding box center [685, 316] width 707 height 57
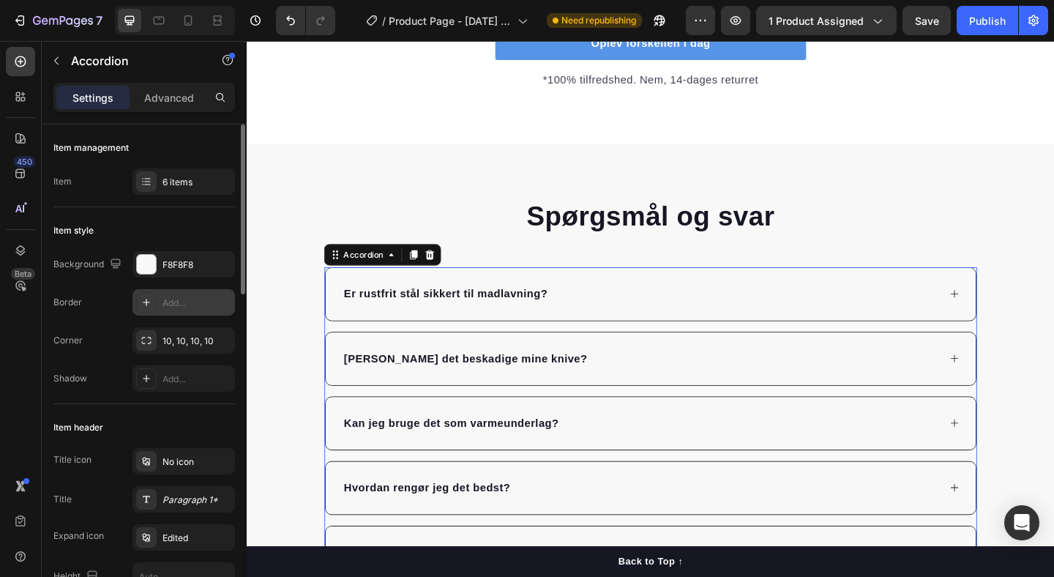
click at [176, 295] on div "Add..." at bounding box center [183, 302] width 102 height 26
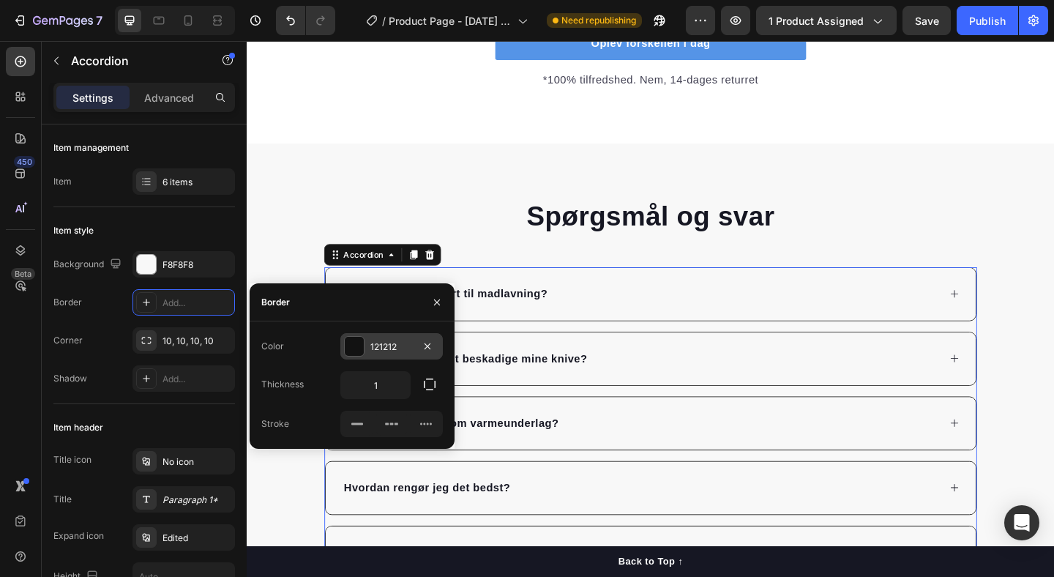
click at [381, 345] on div "121212" at bounding box center [391, 346] width 42 height 13
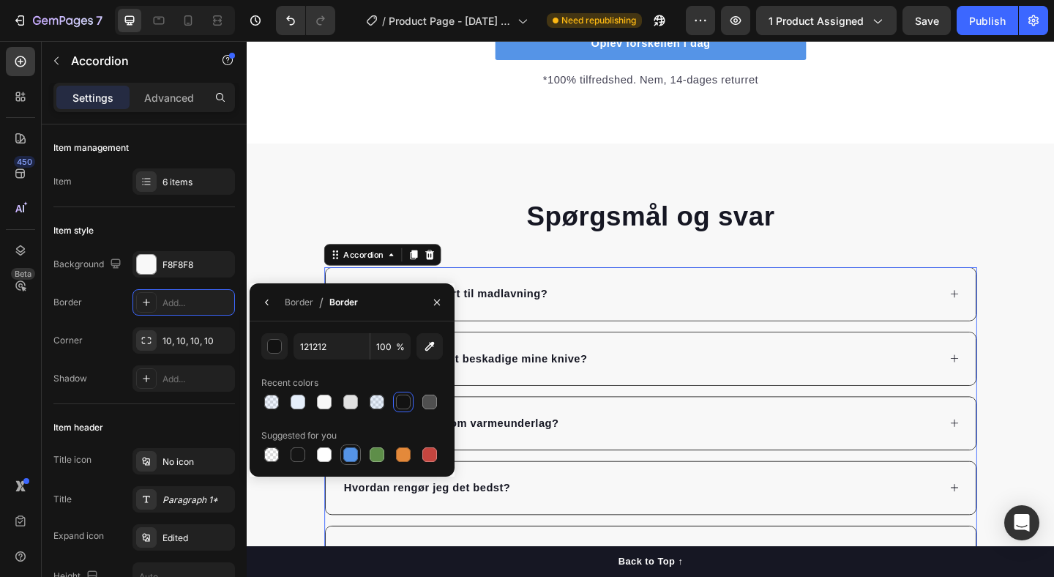
click at [350, 455] on div at bounding box center [350, 454] width 15 height 15
type input "5594E7"
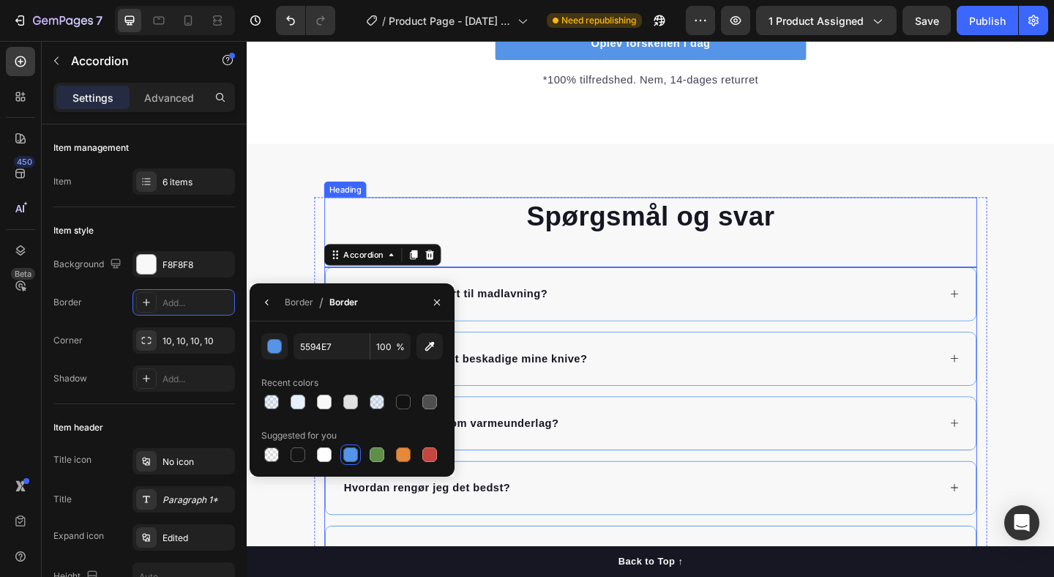
click at [779, 239] on h2 "Spørgsmål og svar" at bounding box center [686, 231] width 710 height 41
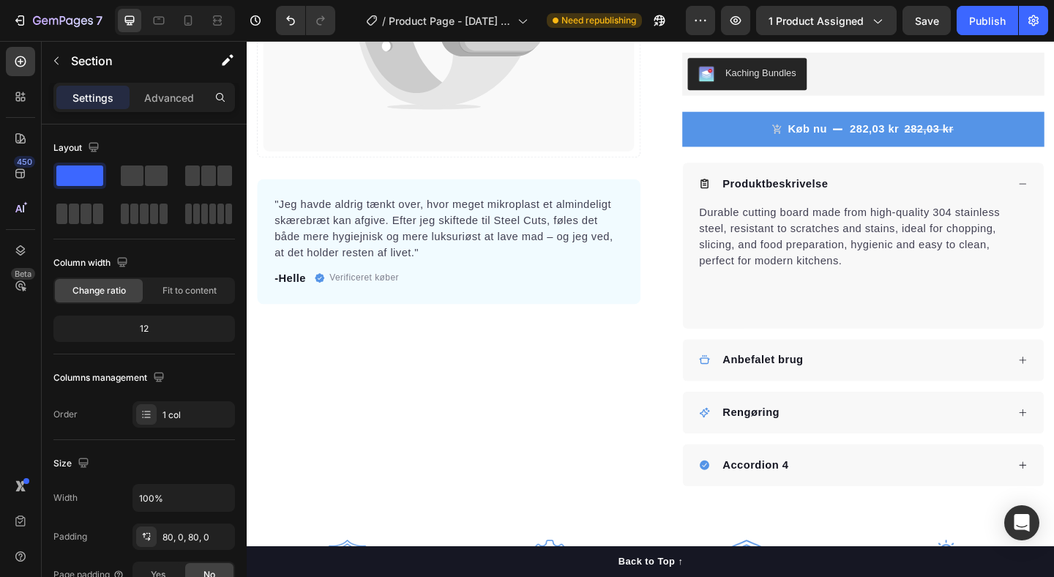
scroll to position [466, 0]
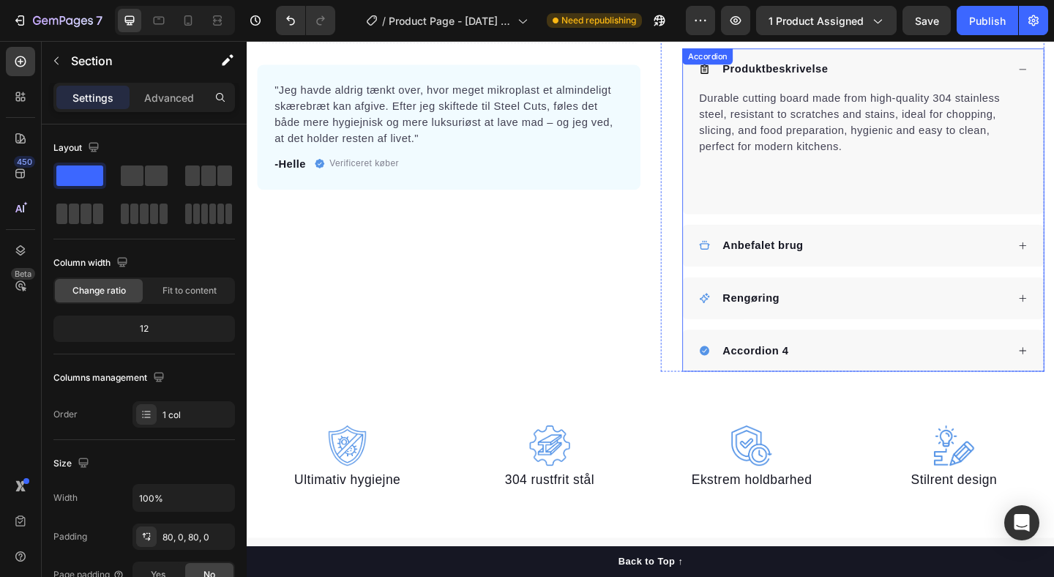
click at [798, 236] on div "Produktbeskrivelse Durable cutting board made from high-quality 304 stainless s…" at bounding box center [917, 224] width 394 height 351
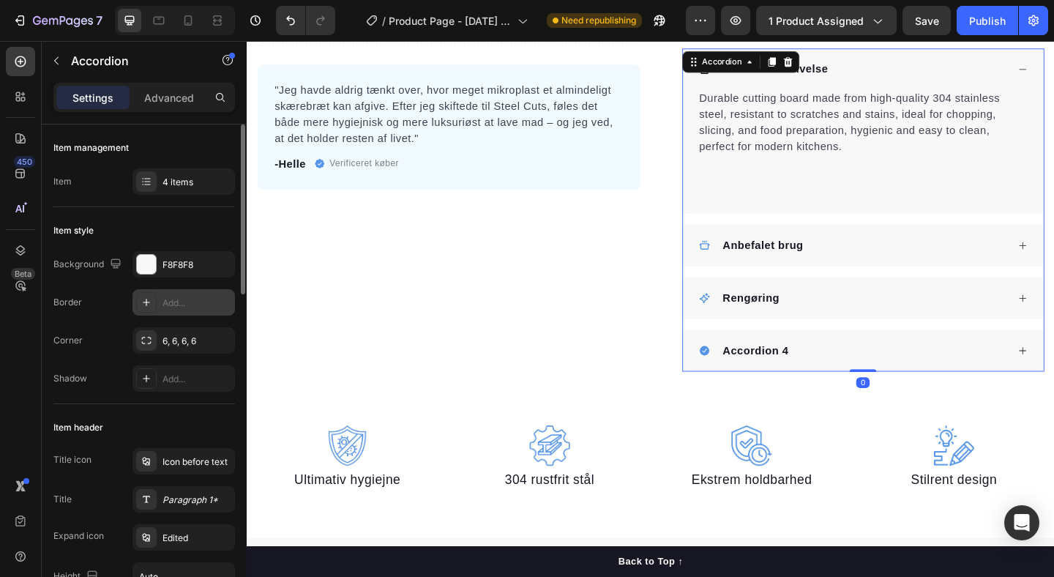
click at [188, 308] on div "Add..." at bounding box center [197, 302] width 69 height 13
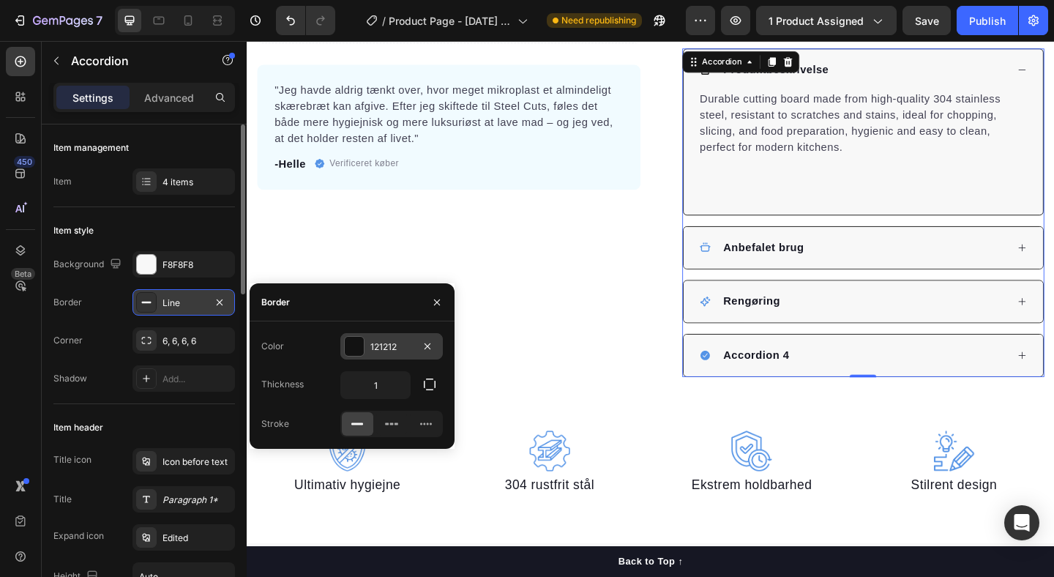
click at [389, 351] on div "121212" at bounding box center [391, 346] width 42 height 13
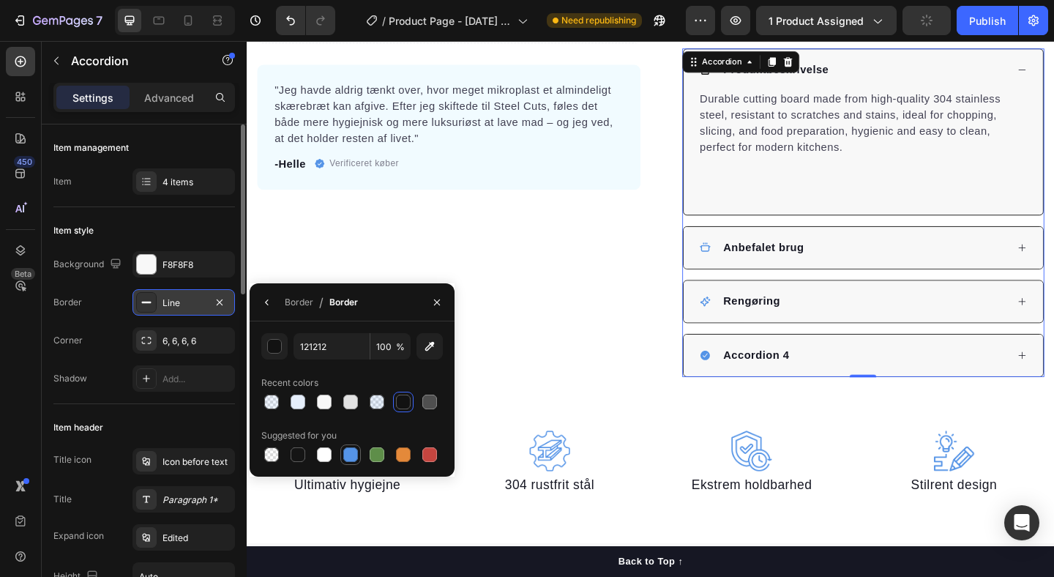
click at [346, 455] on div at bounding box center [350, 454] width 15 height 15
type input "5594E7"
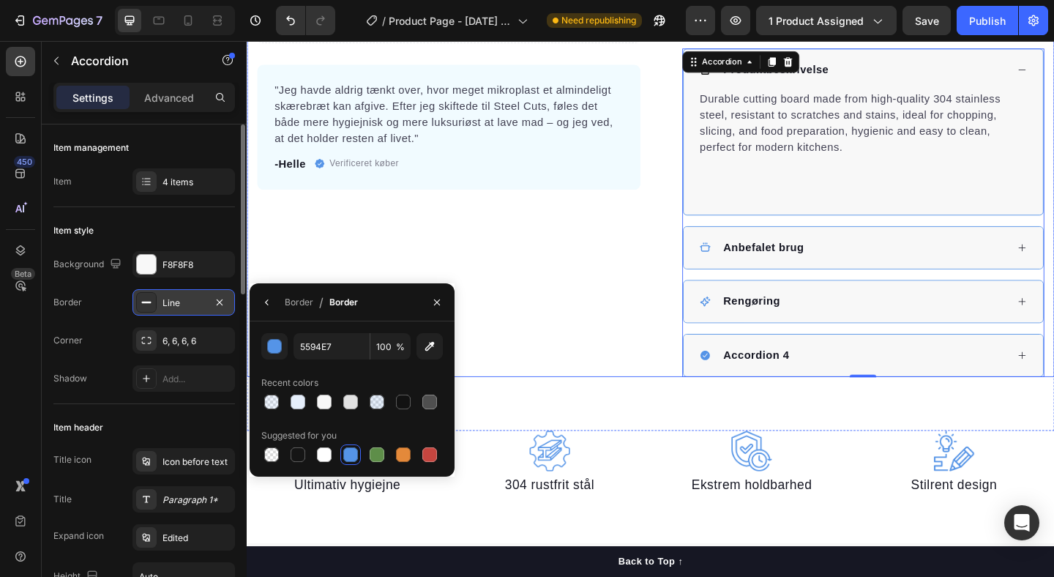
click at [693, 348] on div "Catch your customer's attention with attracted media. Add image or sync data Pr…" at bounding box center [686, 24] width 878 height 766
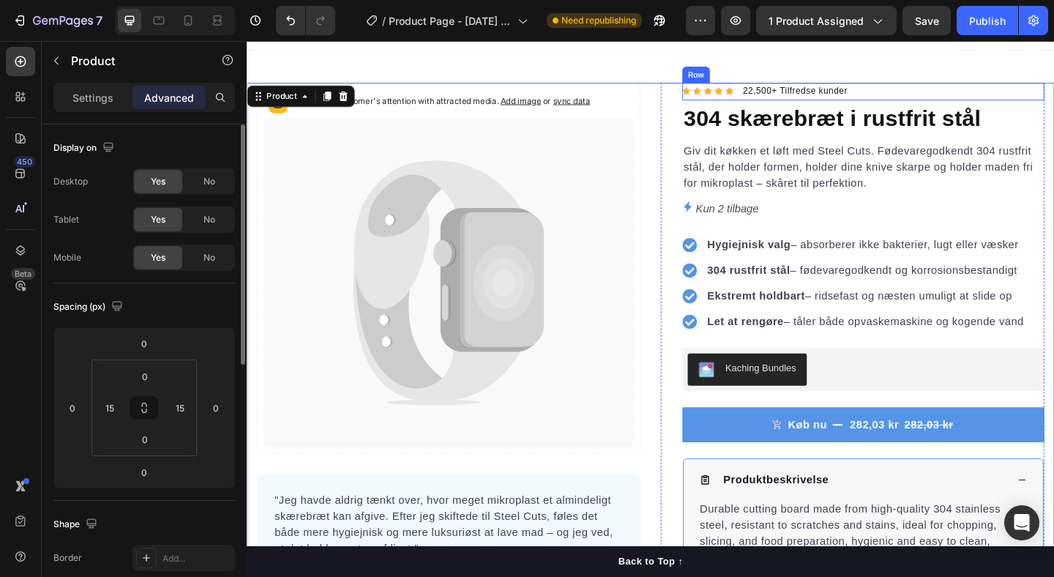
scroll to position [0, 0]
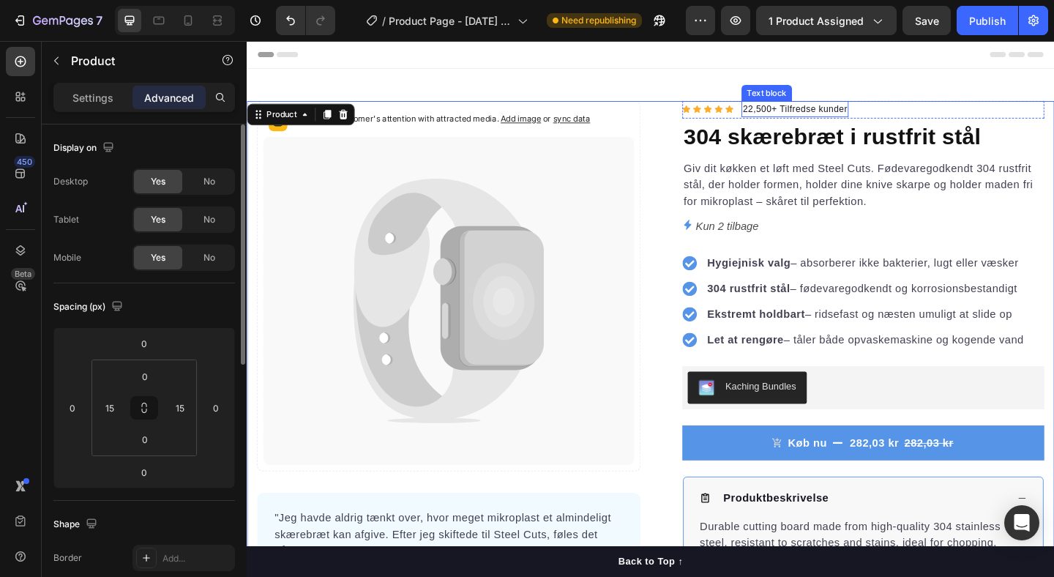
click at [873, 107] on div "22,500+ Tilfredse kunder" at bounding box center [843, 115] width 116 height 18
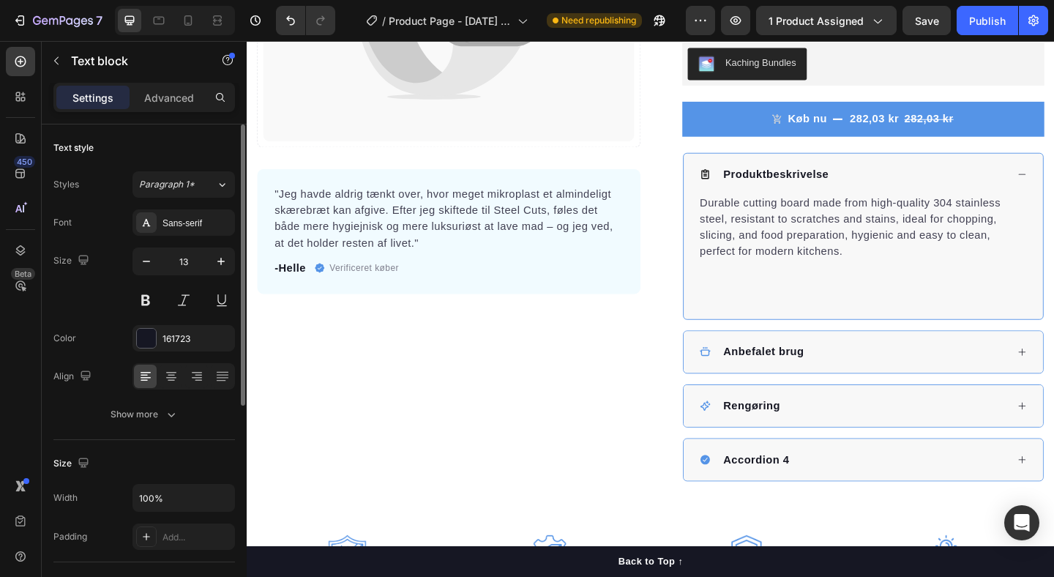
scroll to position [307, 0]
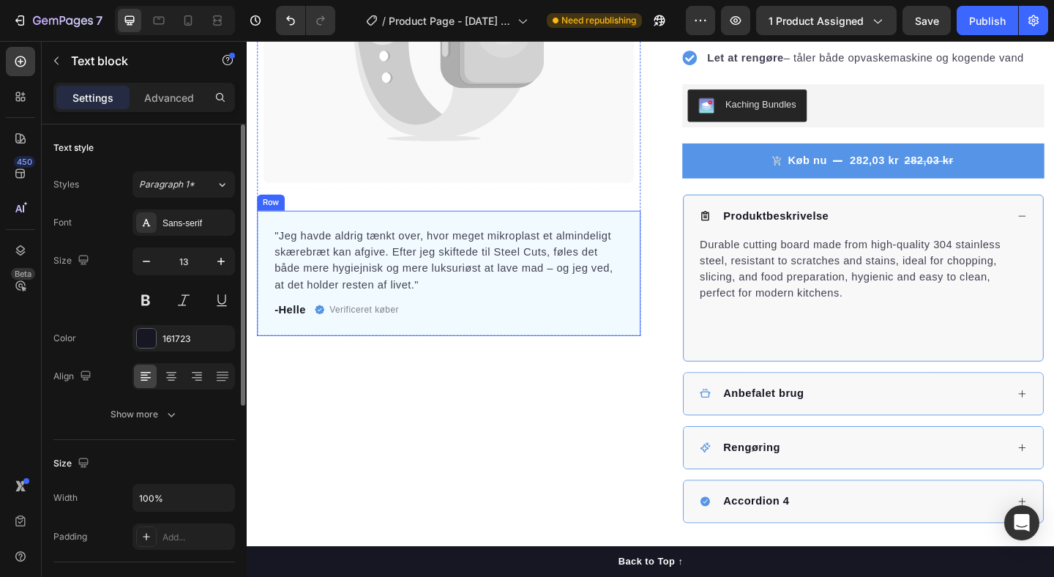
click at [663, 340] on div ""Jeg havde aldrig tænkt over, hvor meget mikroplast et almindeligt skærebræt ka…" at bounding box center [466, 293] width 417 height 136
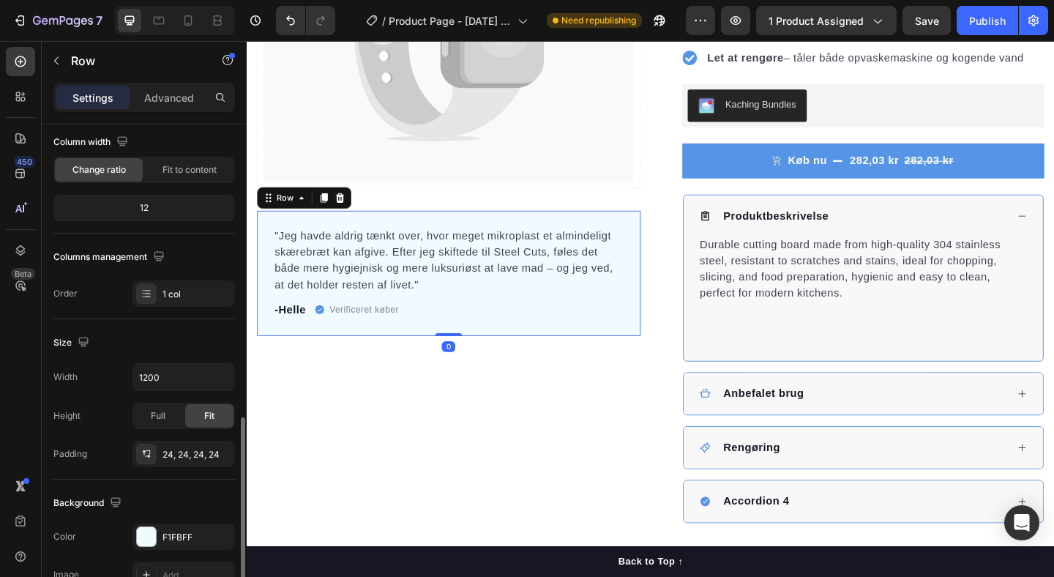
scroll to position [399, 0]
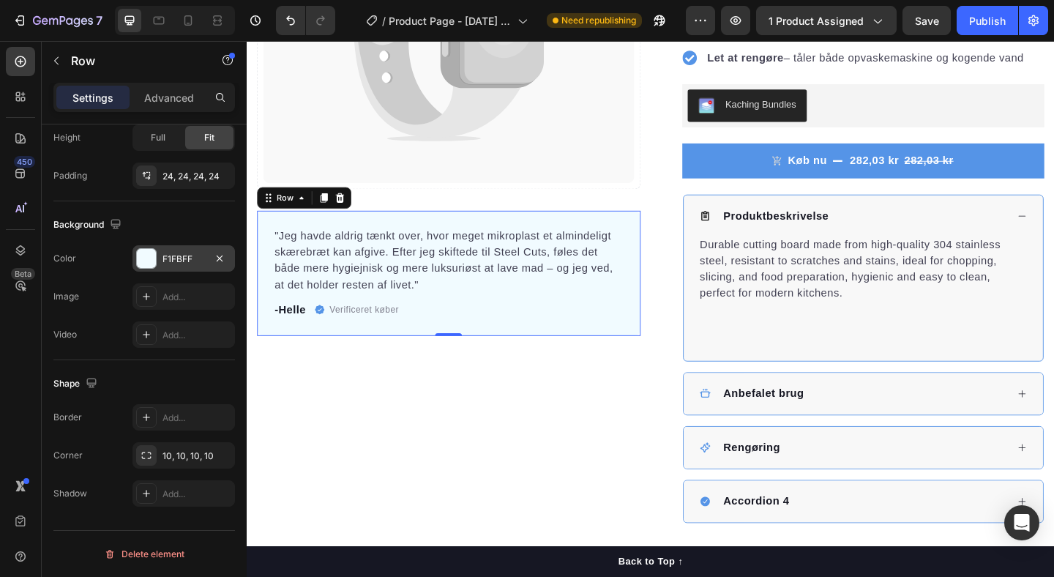
click at [181, 250] on div "F1FBFF" at bounding box center [183, 258] width 102 height 26
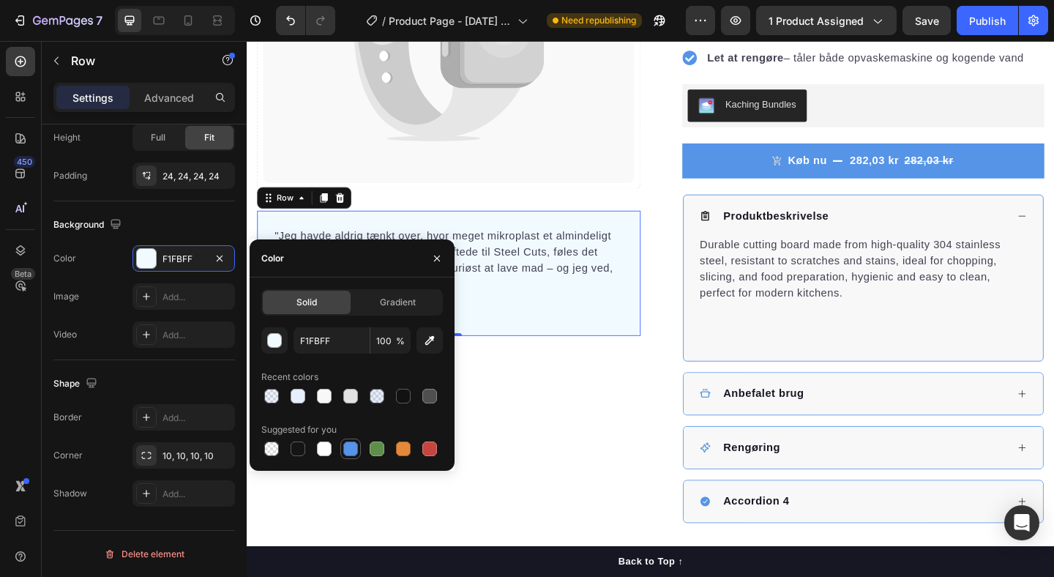
click at [353, 444] on div at bounding box center [350, 448] width 15 height 15
type input "5594E7"
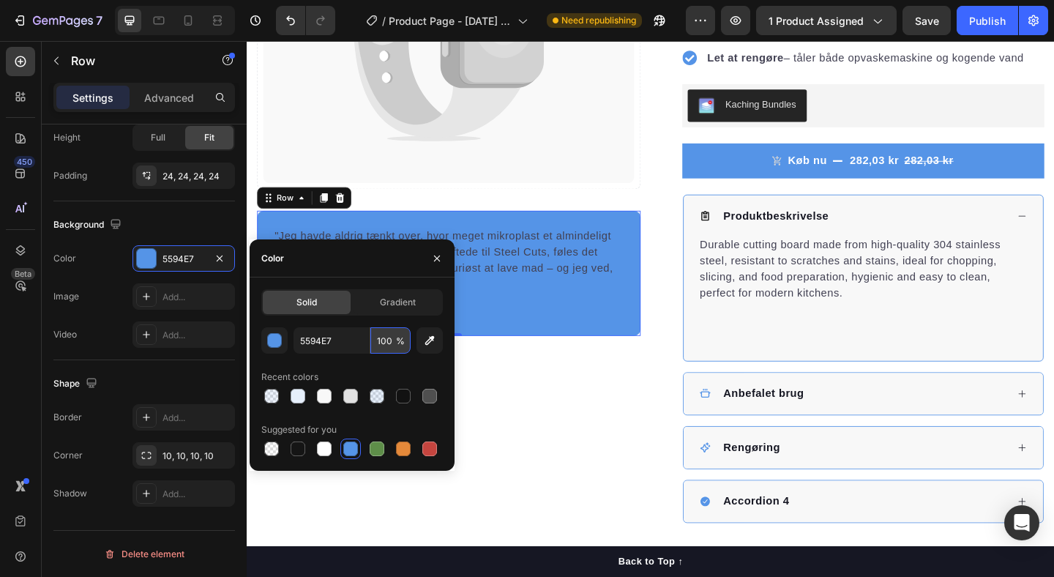
click at [384, 337] on input "100" at bounding box center [390, 340] width 40 height 26
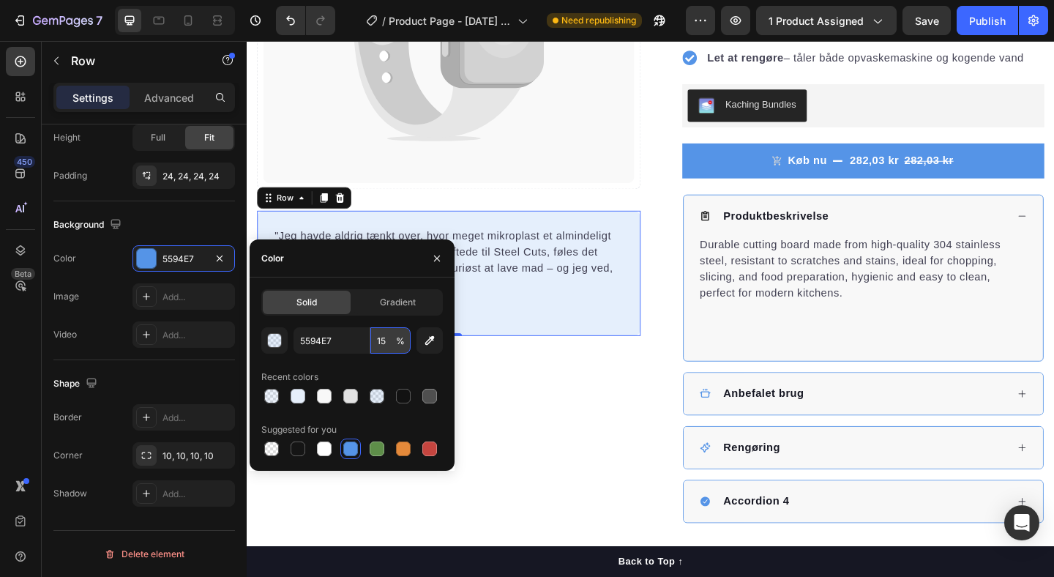
type input "15"
click at [624, 392] on div "Catch your customer's attention with attracted media. Add image or sync data Pr…" at bounding box center [466, 182] width 417 height 766
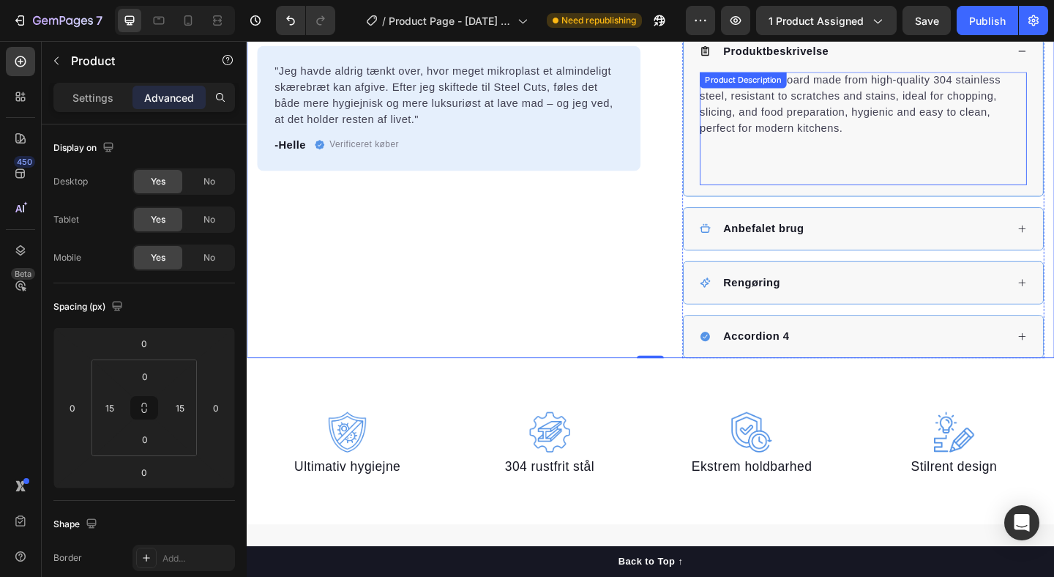
scroll to position [611, 0]
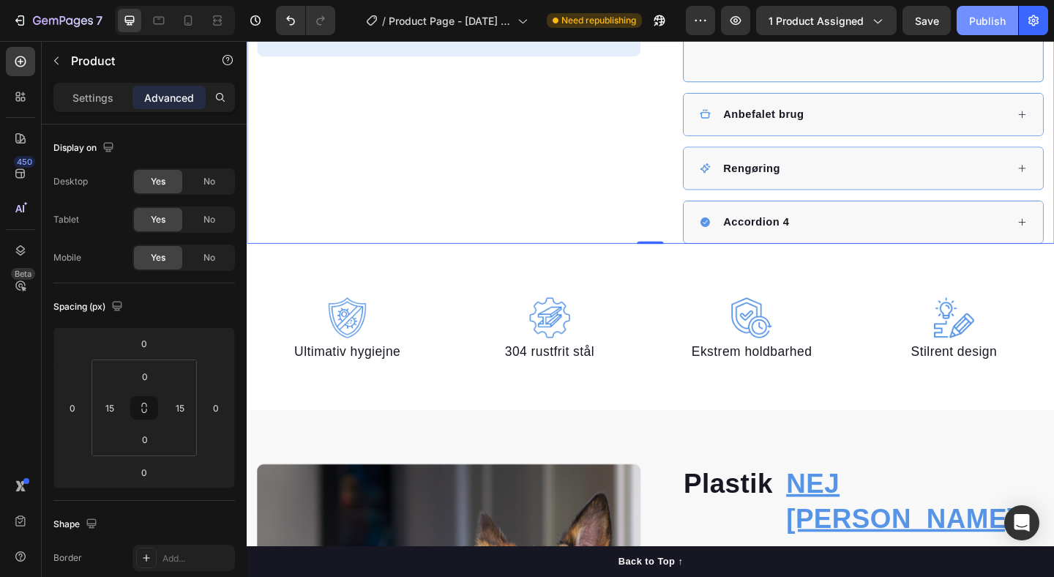
click at [995, 31] on button "Publish" at bounding box center [987, 20] width 61 height 29
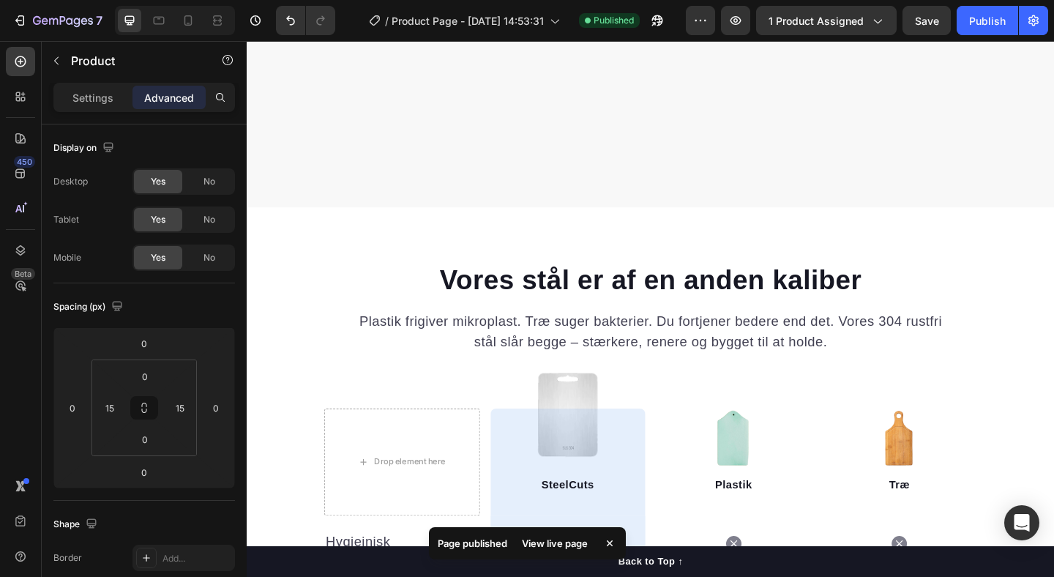
scroll to position [1660, 0]
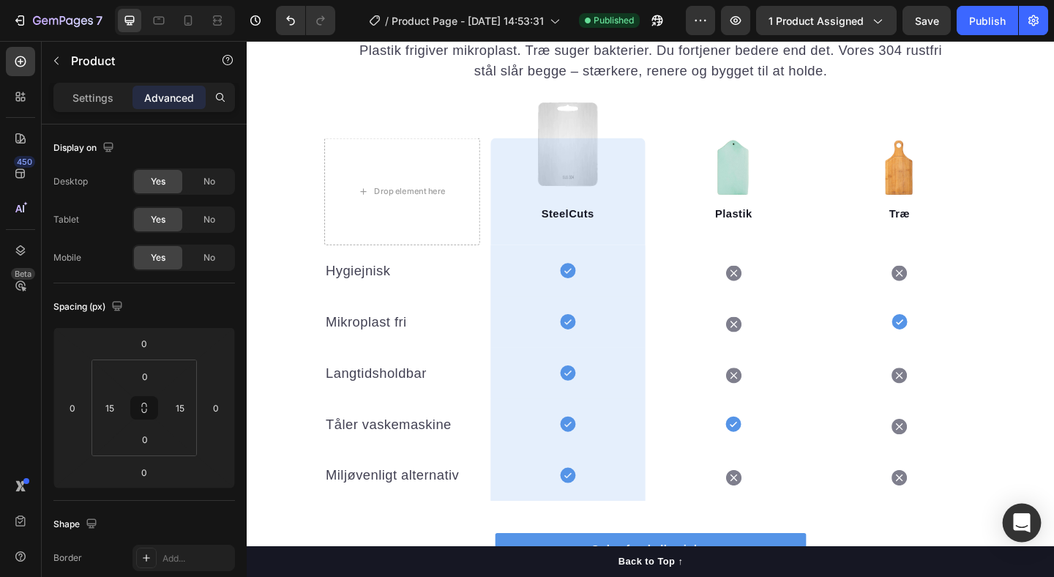
click at [1006, 519] on div "Open Intercom Messenger" at bounding box center [1022, 523] width 39 height 39
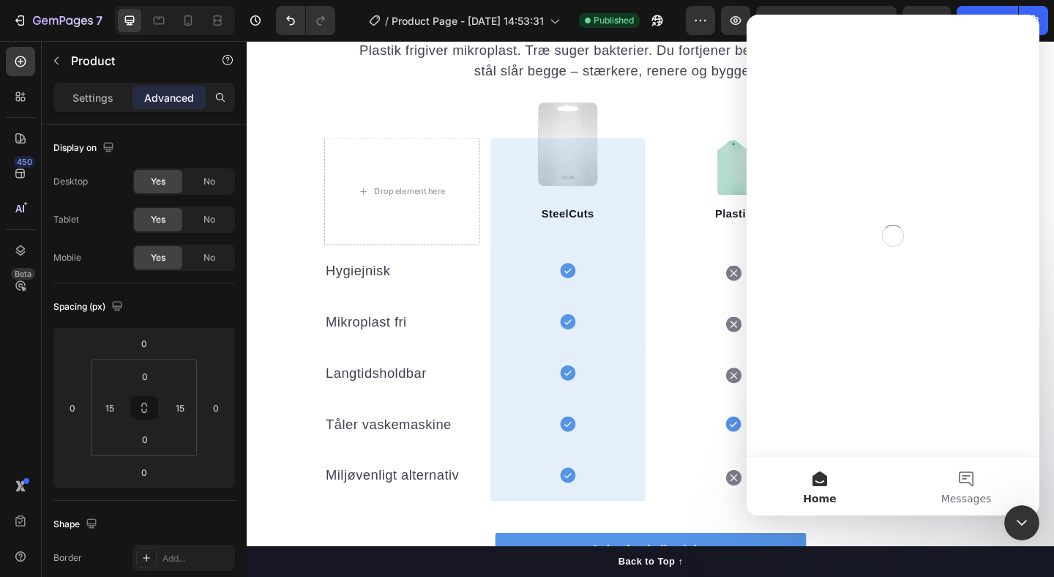
scroll to position [0, 0]
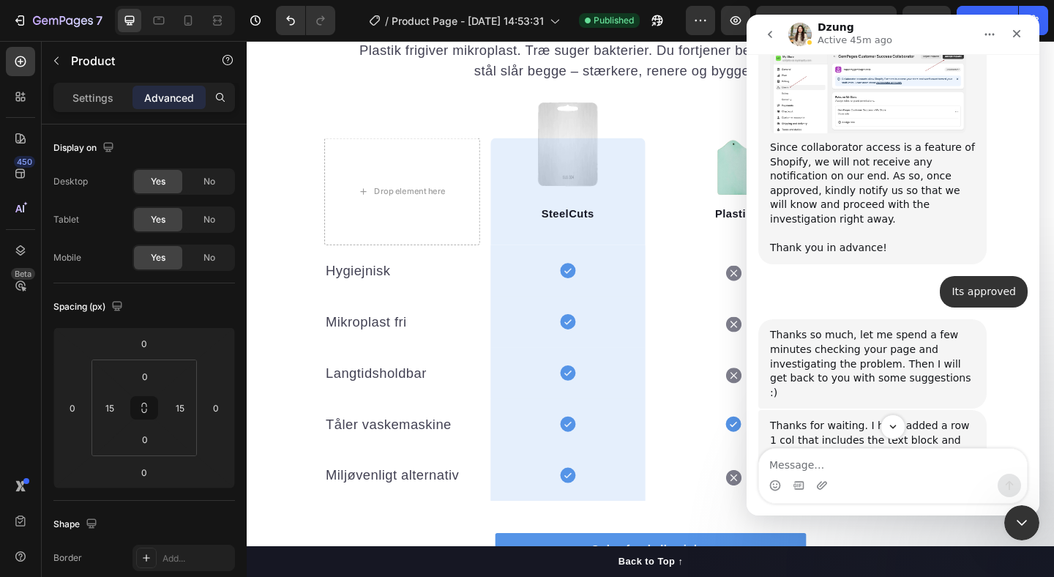
scroll to position [1217, 0]
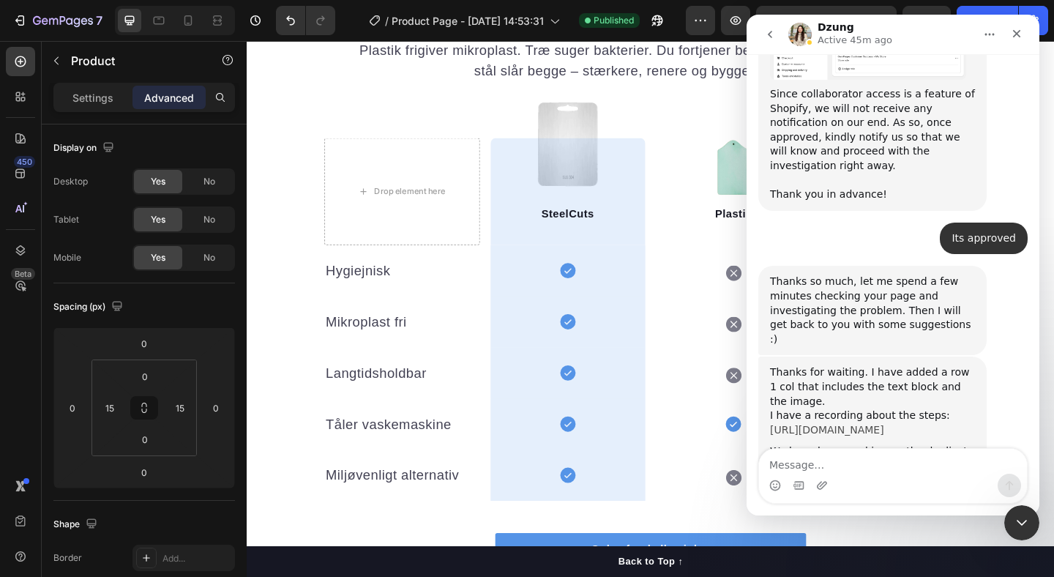
click at [831, 424] on link "[URL][DOMAIN_NAME]" at bounding box center [827, 430] width 114 height 12
click at [769, 29] on icon "go back" at bounding box center [770, 35] width 12 height 12
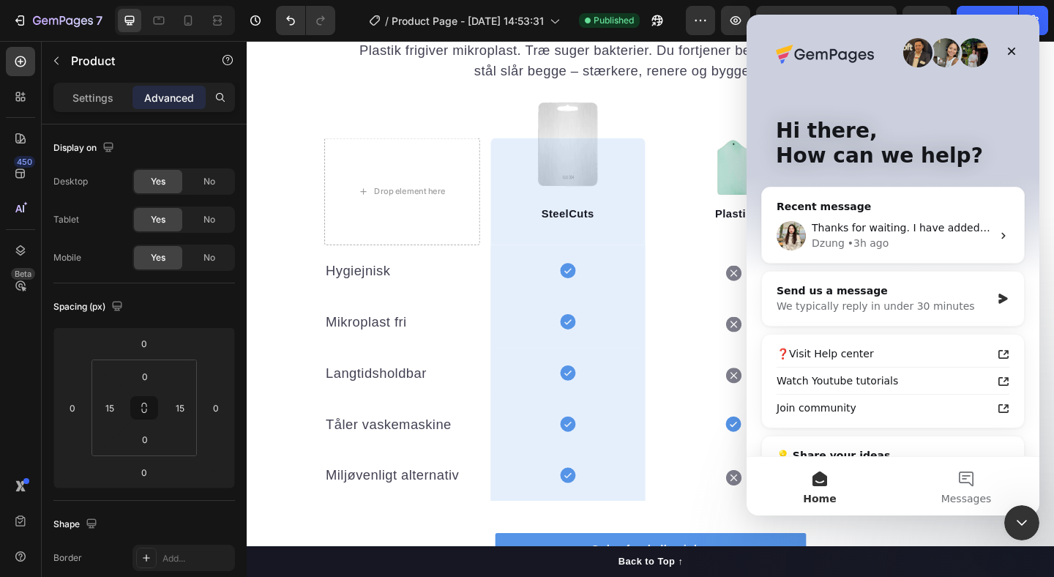
scroll to position [0, 0]
click at [881, 300] on div "We typically reply in under 30 minutes" at bounding box center [884, 306] width 214 height 15
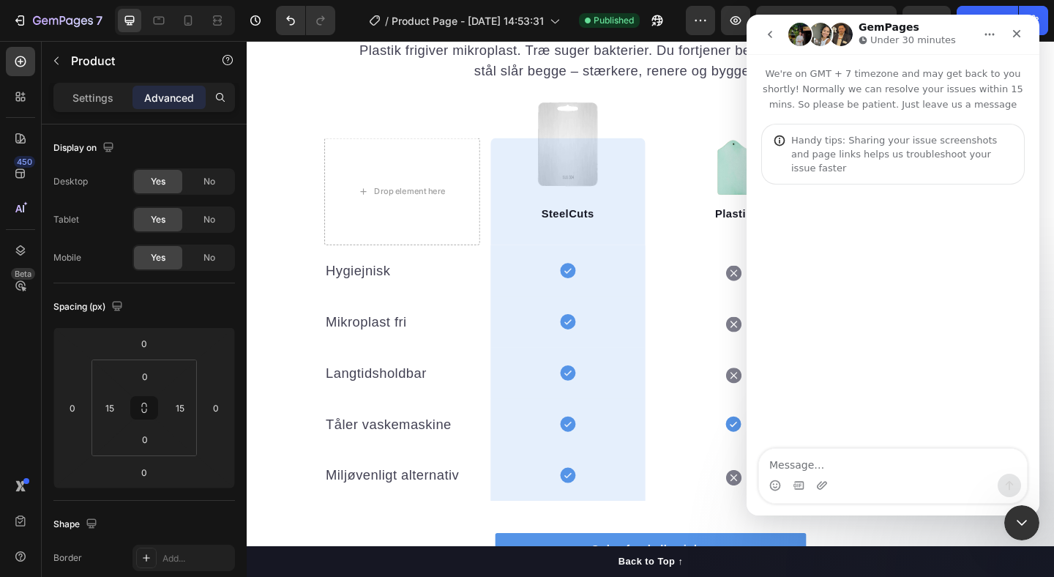
click at [822, 471] on textarea "Message…" at bounding box center [893, 461] width 268 height 25
type textarea "F"
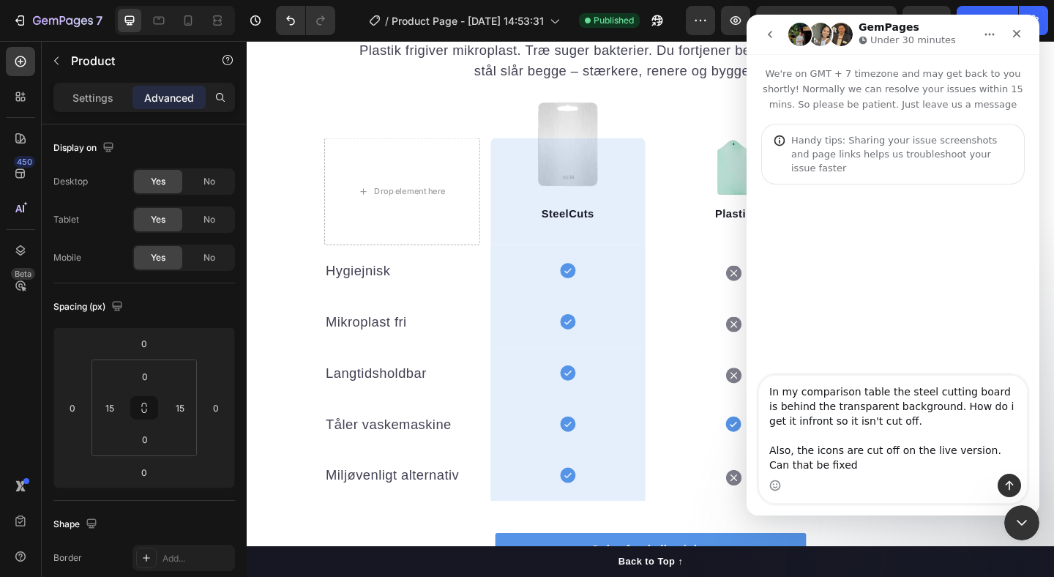
type textarea "In my comparison table the steel cutting board is behind the transparent backgr…"
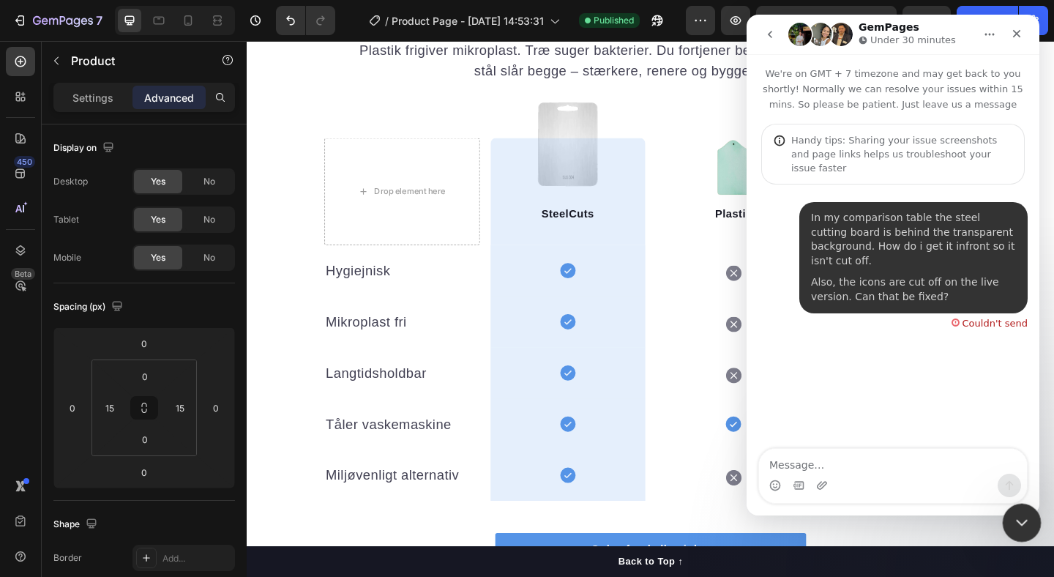
click at [1018, 518] on icon "Close Intercom Messenger" at bounding box center [1020, 521] width 18 height 18
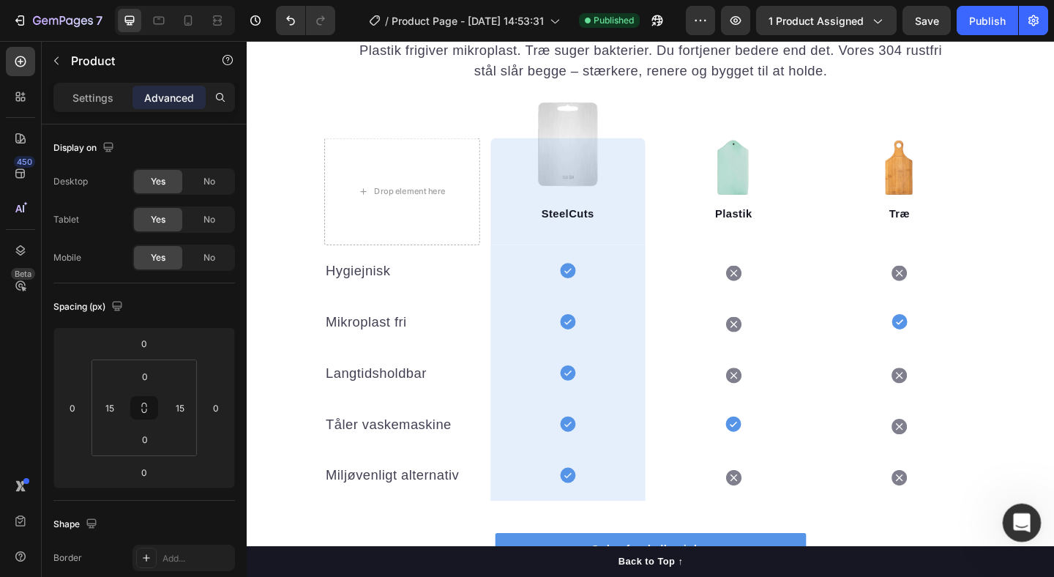
click at [1016, 523] on icon "Open Intercom Messenger" at bounding box center [1020, 521] width 10 height 12
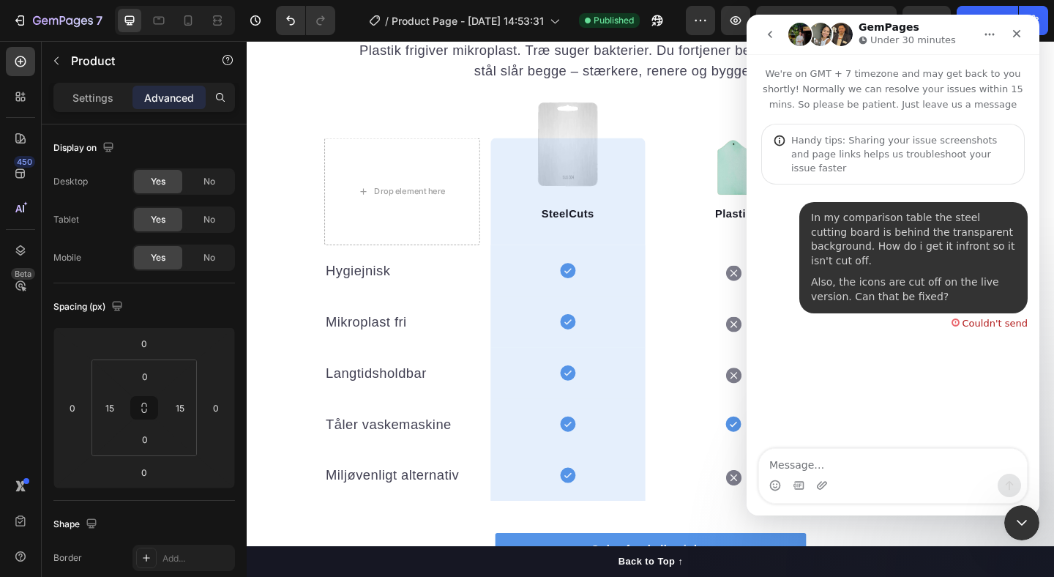
click at [947, 283] on div "Also, the icons are cut off on the live version. Can that be fixed?" at bounding box center [913, 289] width 205 height 29
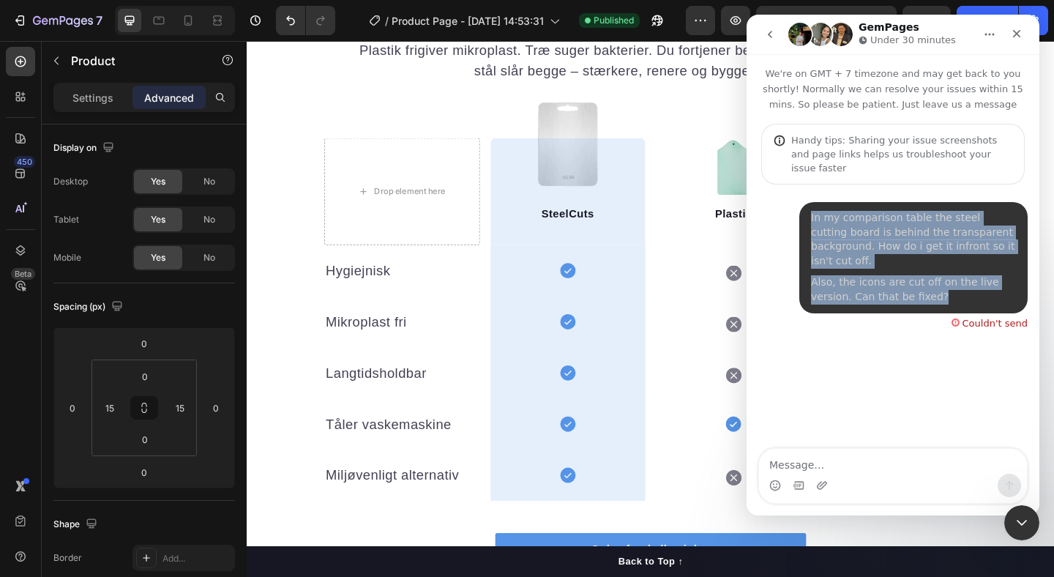
drag, startPoint x: 946, startPoint y: 283, endPoint x: 805, endPoint y: 203, distance: 162.6
click at [805, 203] on div "In my comparison table the steel cutting board is behind the transparent backgr…" at bounding box center [913, 257] width 228 height 111
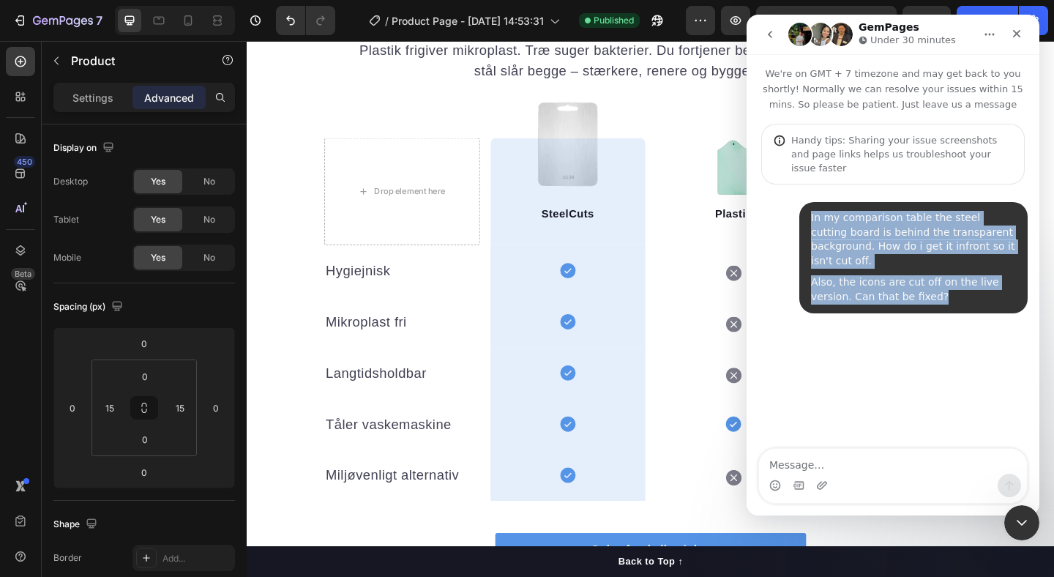
copy div "In my comparison table the steel cutting board is behind the transparent backgr…"
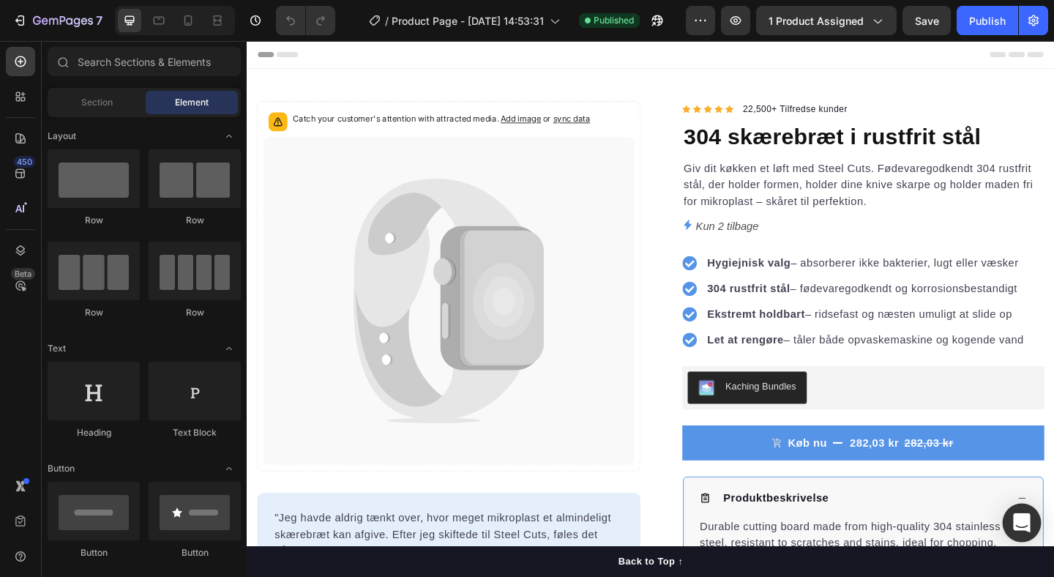
click at [1027, 523] on icon "Open Intercom Messenger" at bounding box center [1021, 522] width 17 height 19
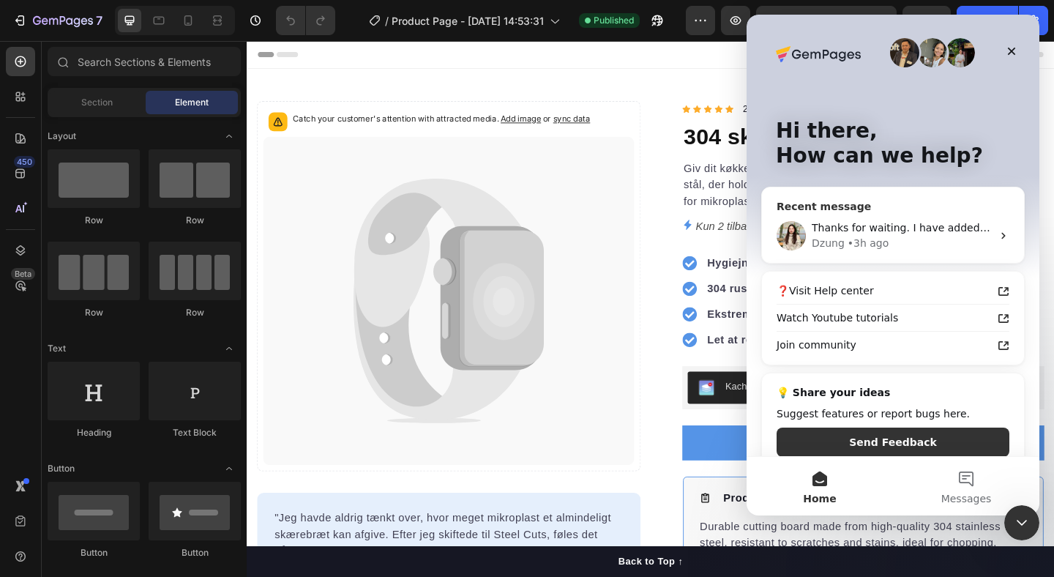
click at [858, 234] on div "Thanks for waiting. I have added a row 1 col that includes the text block and t…" at bounding box center [902, 227] width 180 height 15
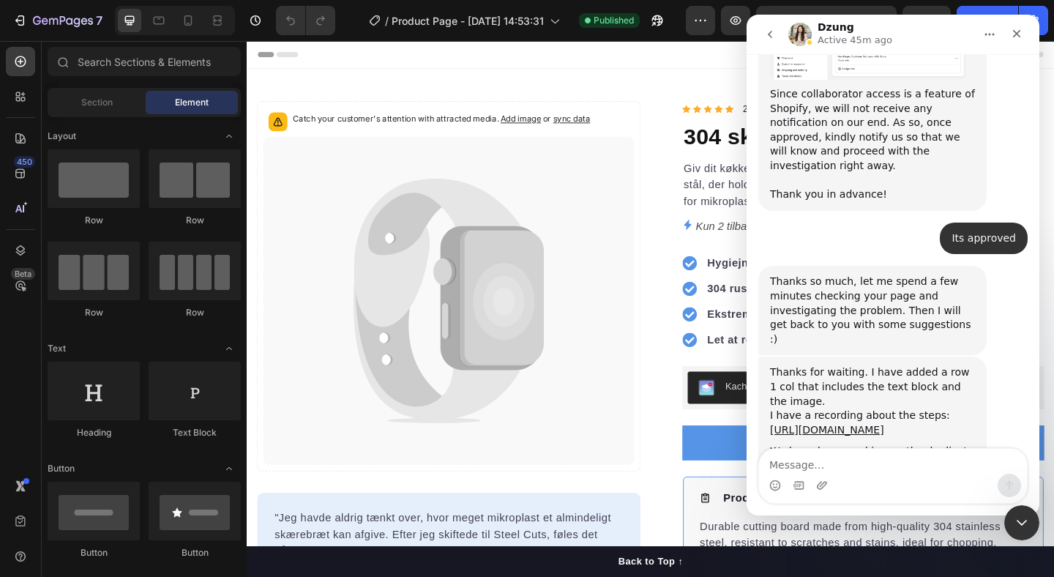
type textarea "In my comparison table the steel cutting board is behind the transparent backgr…"
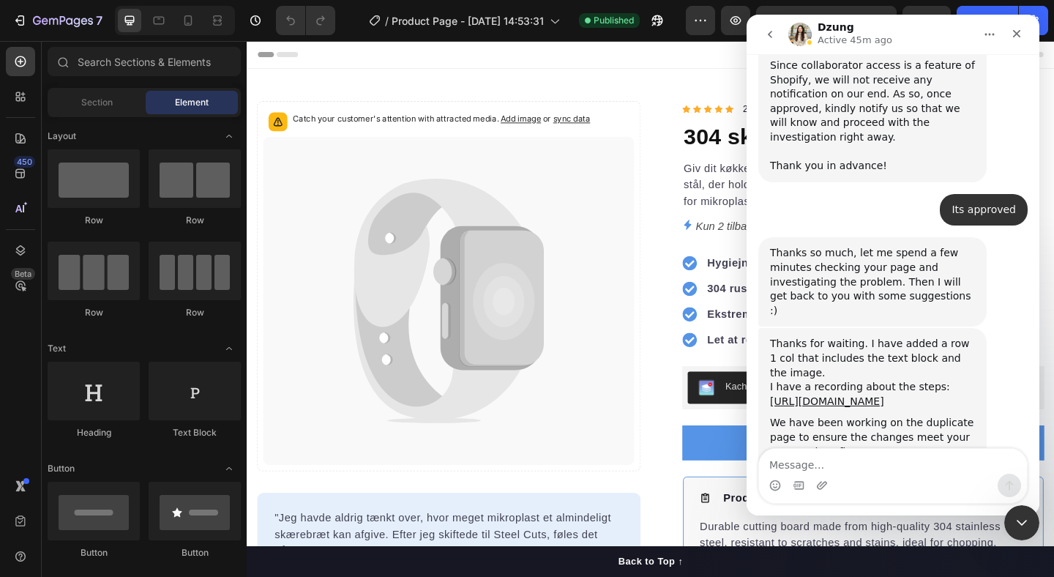
scroll to position [986, 0]
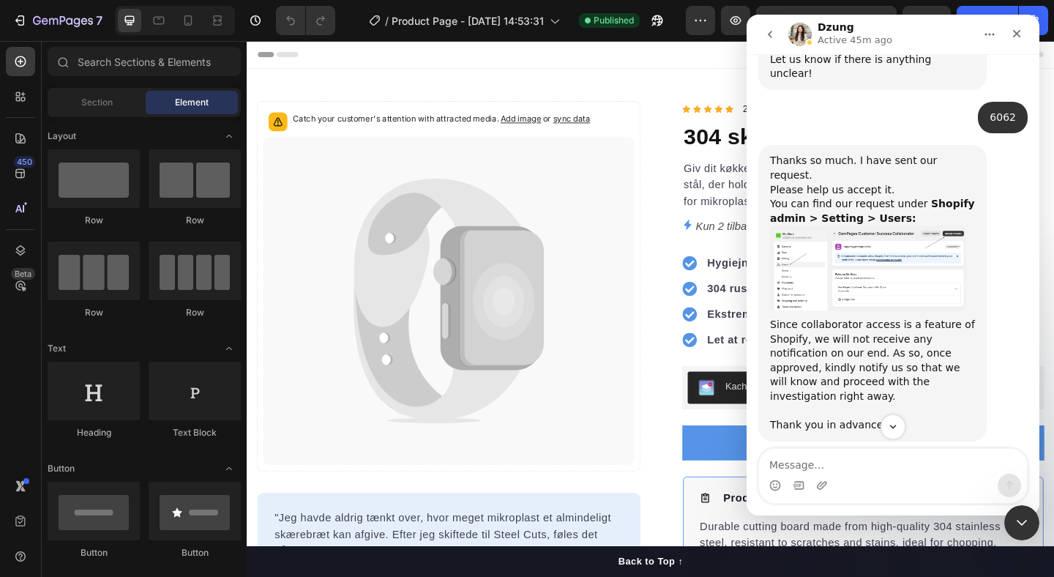
click at [770, 29] on icon "go back" at bounding box center [770, 35] width 12 height 12
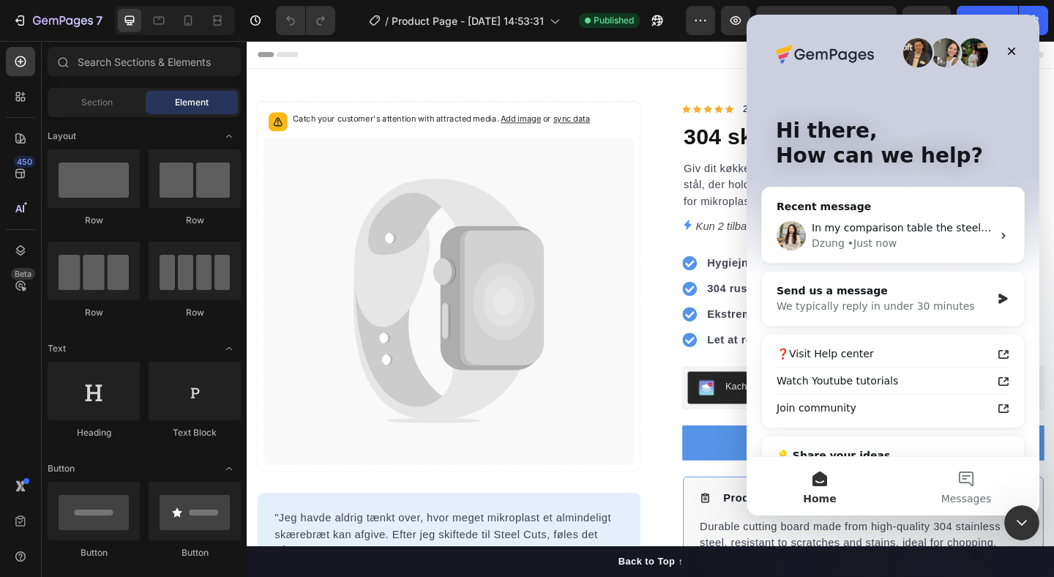
scroll to position [0, 0]
click at [887, 304] on div "We typically reply in under 30 minutes" at bounding box center [884, 306] width 214 height 15
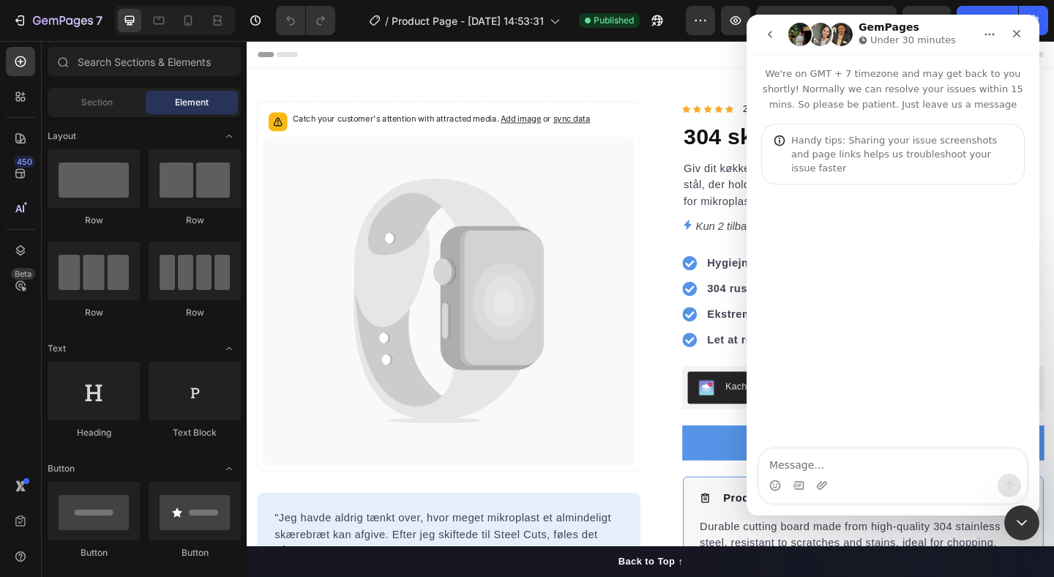
type textarea "In my comparison table the steel cutting board is behind the transparent backgr…"
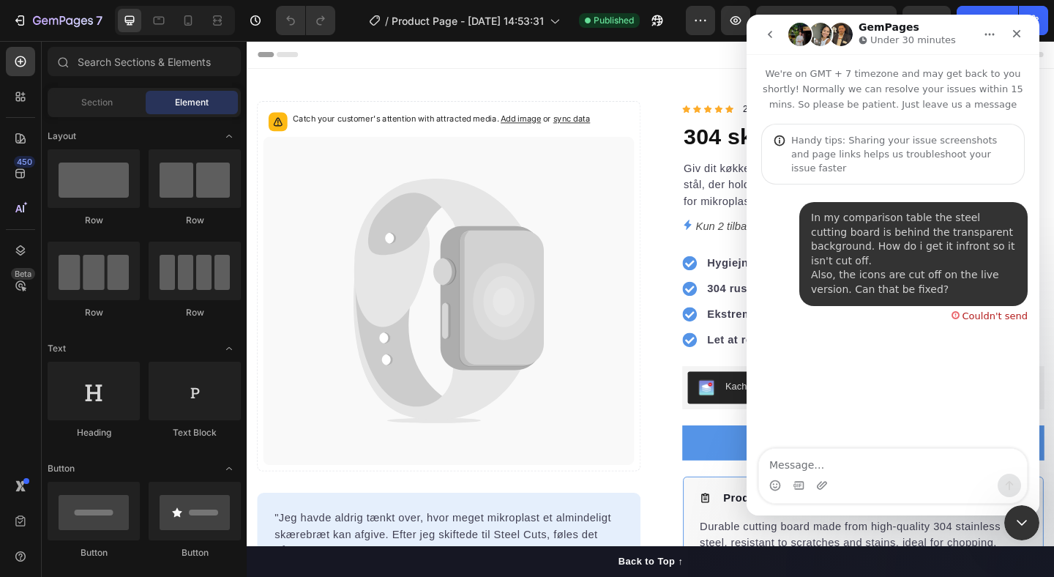
click at [892, 261] on div "In my comparison table the steel cutting board is behind the transparent backgr…" at bounding box center [913, 254] width 205 height 86
click at [768, 30] on icon "go back" at bounding box center [770, 35] width 12 height 12
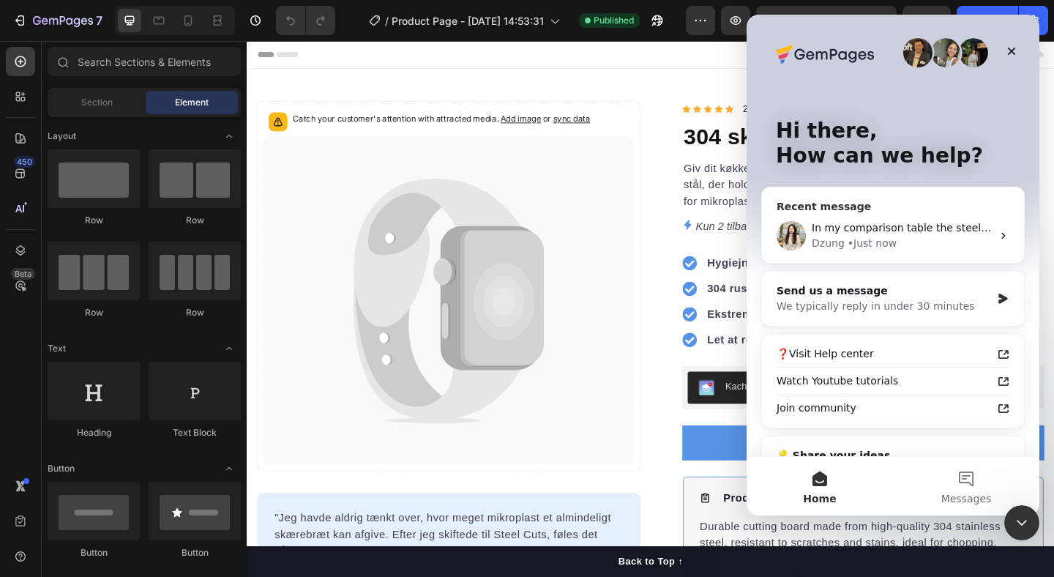
click at [879, 244] on div "• Just now" at bounding box center [872, 243] width 49 height 15
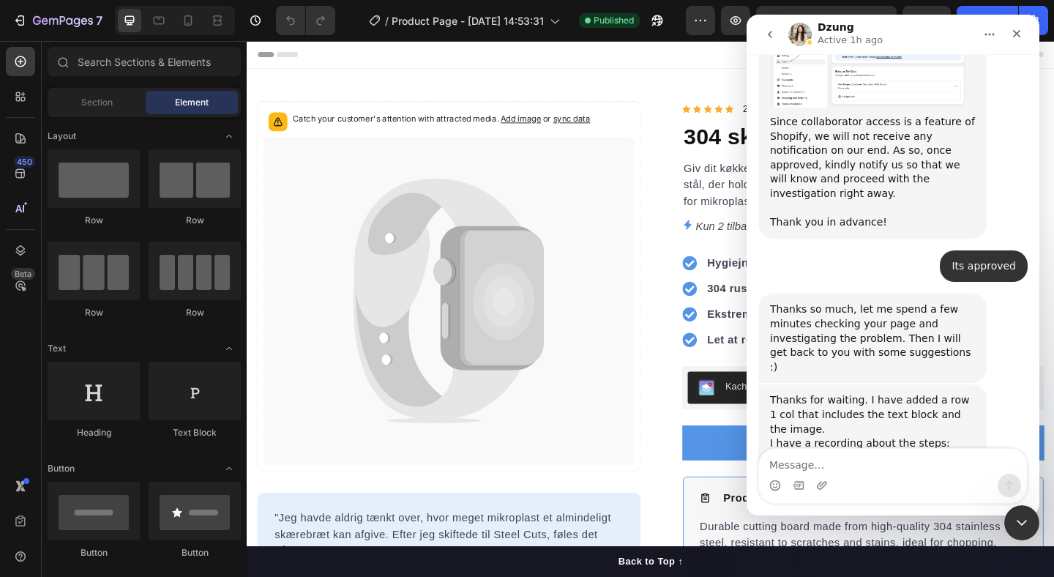
scroll to position [1332, 0]
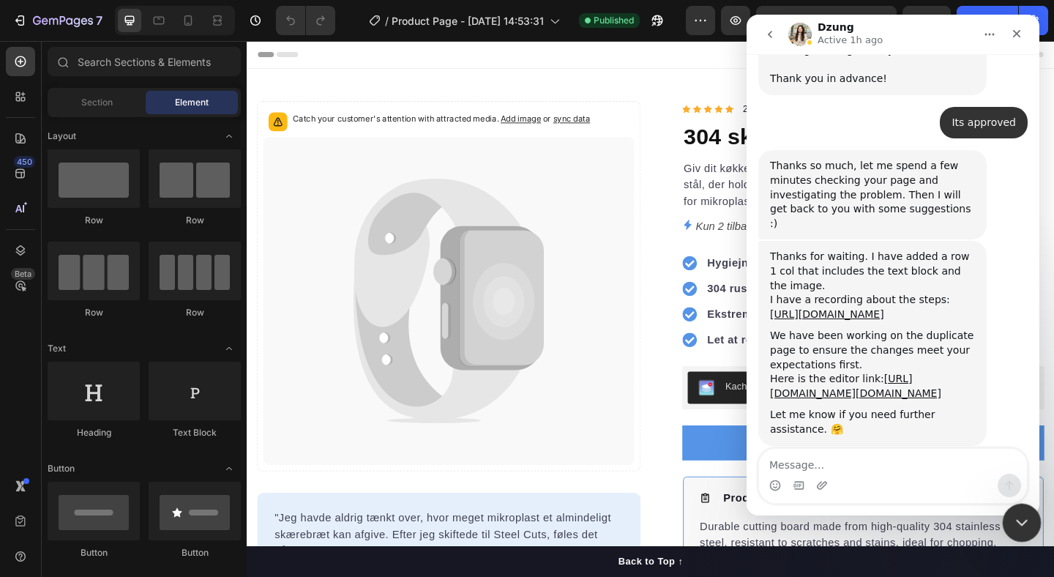
click at [1022, 516] on icon "Close Intercom Messenger" at bounding box center [1020, 521] width 18 height 18
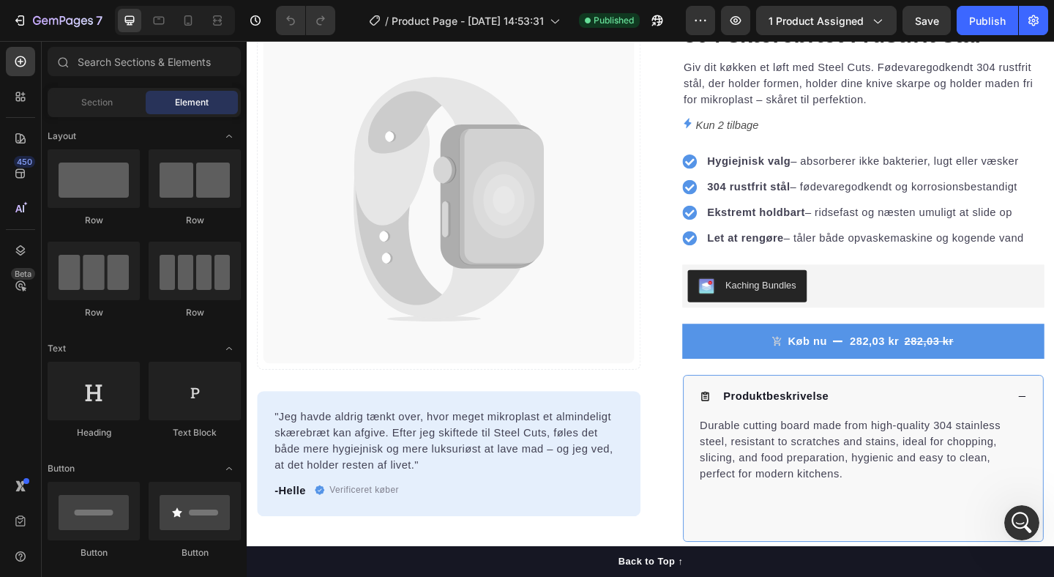
scroll to position [105, 0]
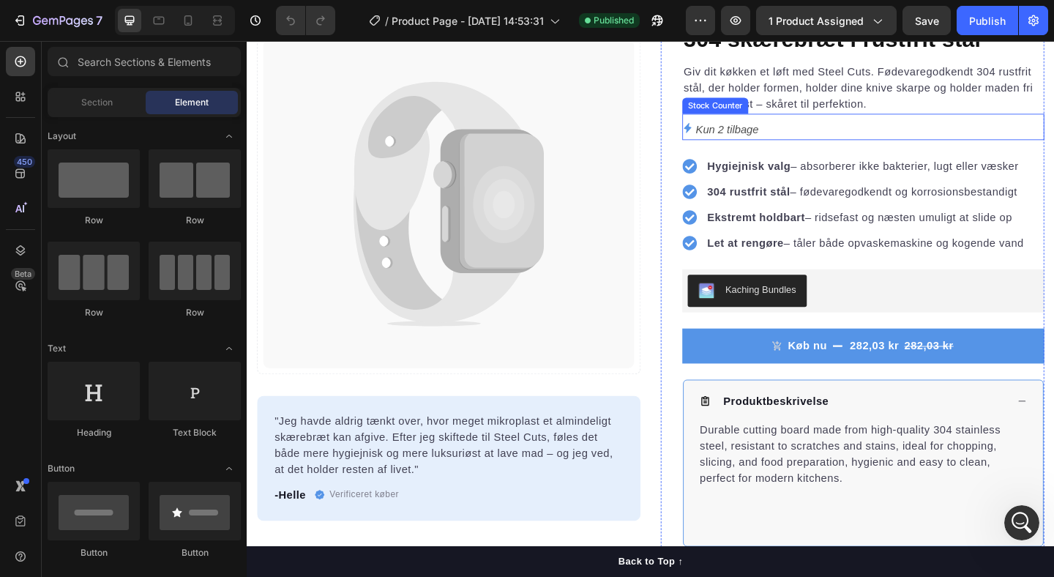
click at [841, 138] on div "Kun 2 tilbage" at bounding box center [917, 137] width 394 height 21
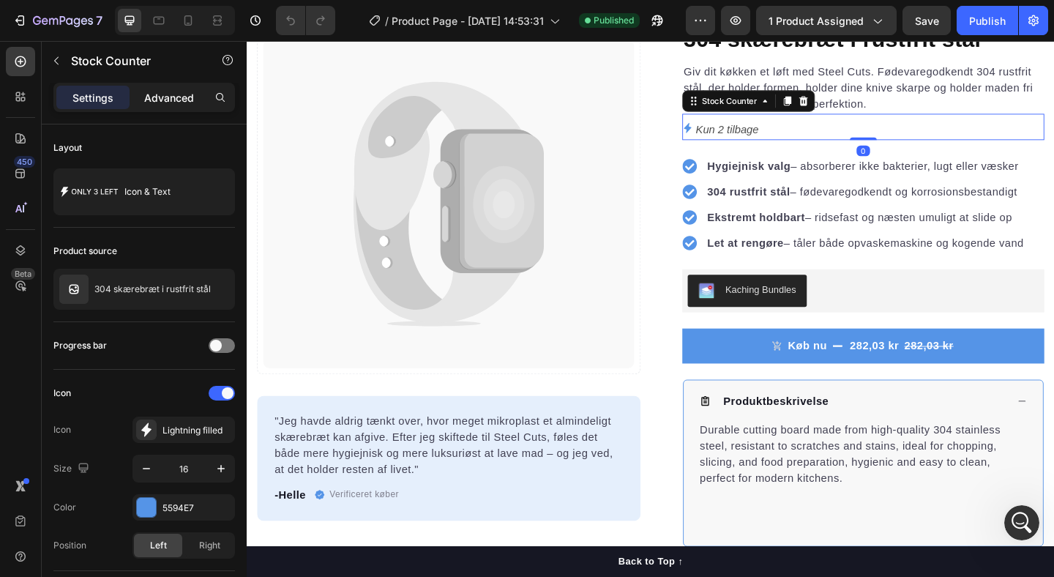
click at [163, 100] on p "Advanced" at bounding box center [169, 97] width 50 height 15
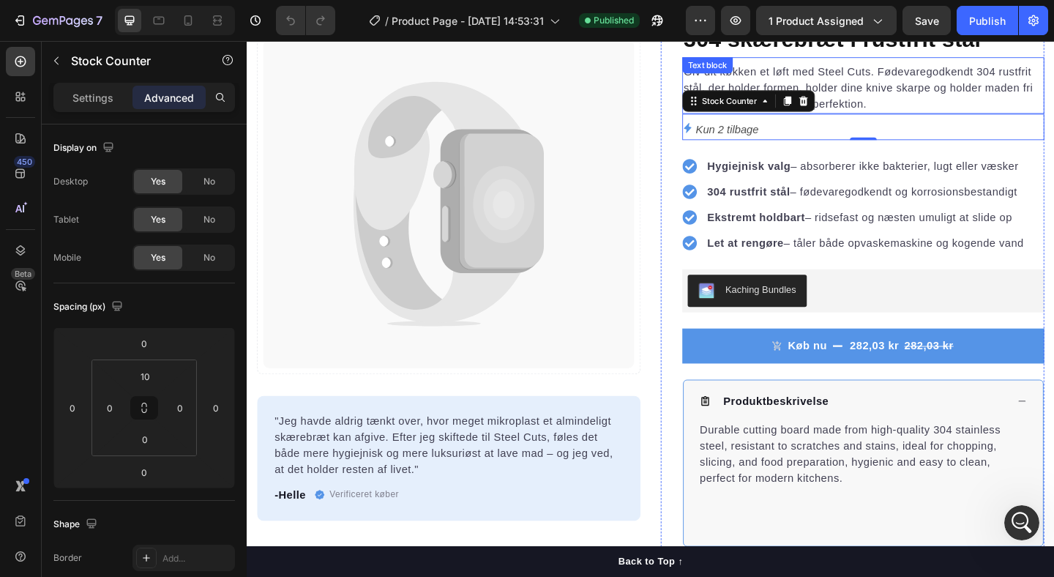
click at [946, 75] on p "Giv dit køkken et løft med Steel Cuts. Fødevaregodkendt 304 rustfrit stål, der …" at bounding box center [917, 92] width 391 height 53
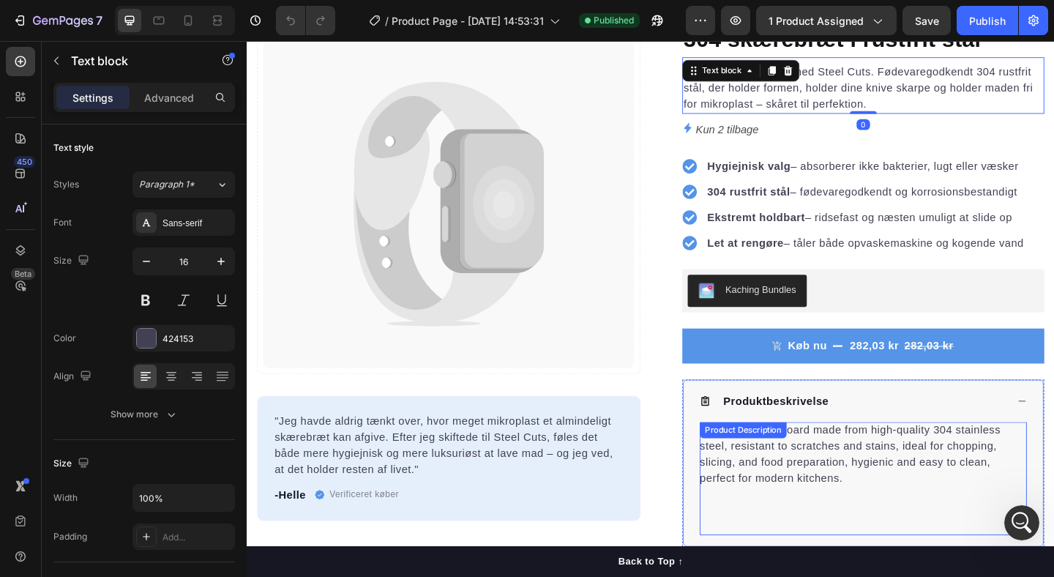
click at [752, 479] on div "Durable cutting board made from high-quality 304 stainless steel, resistant to …" at bounding box center [917, 516] width 356 height 123
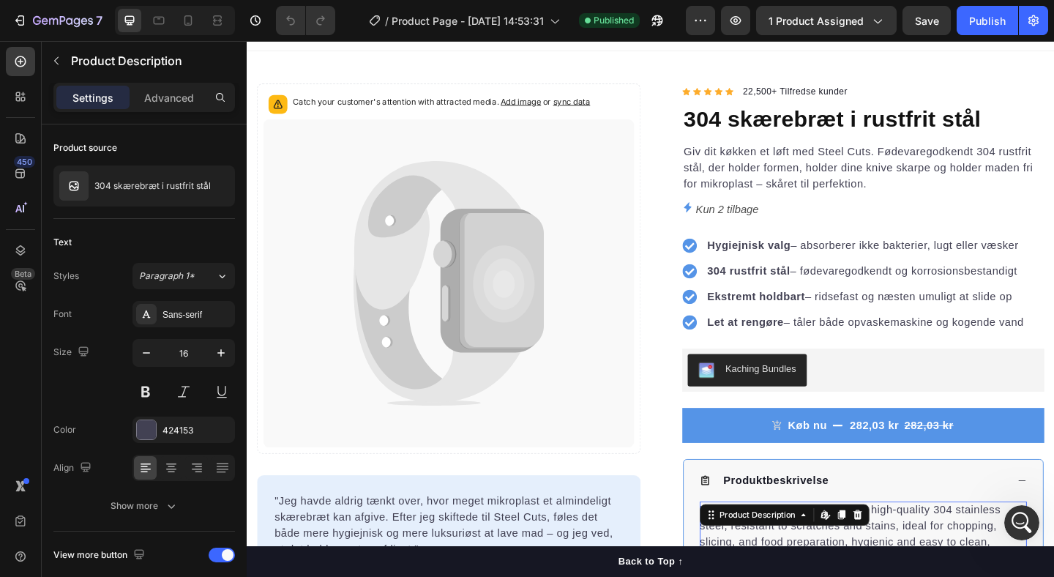
scroll to position [0, 0]
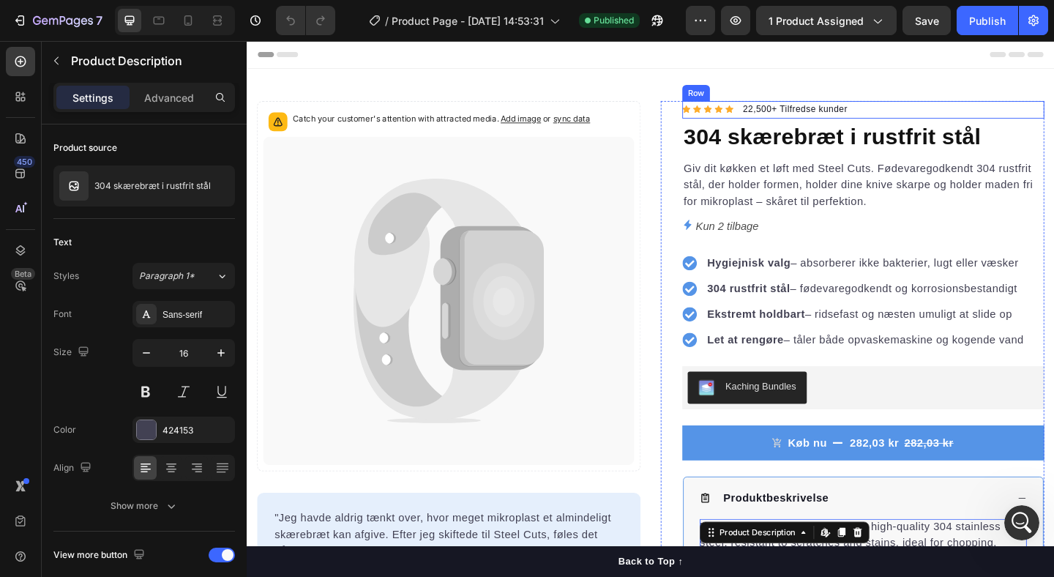
click at [952, 108] on div "Icon Icon Icon Icon Icon Icon List Hoz 22,500+ Tilfredse kunder Text block Row" at bounding box center [917, 115] width 394 height 19
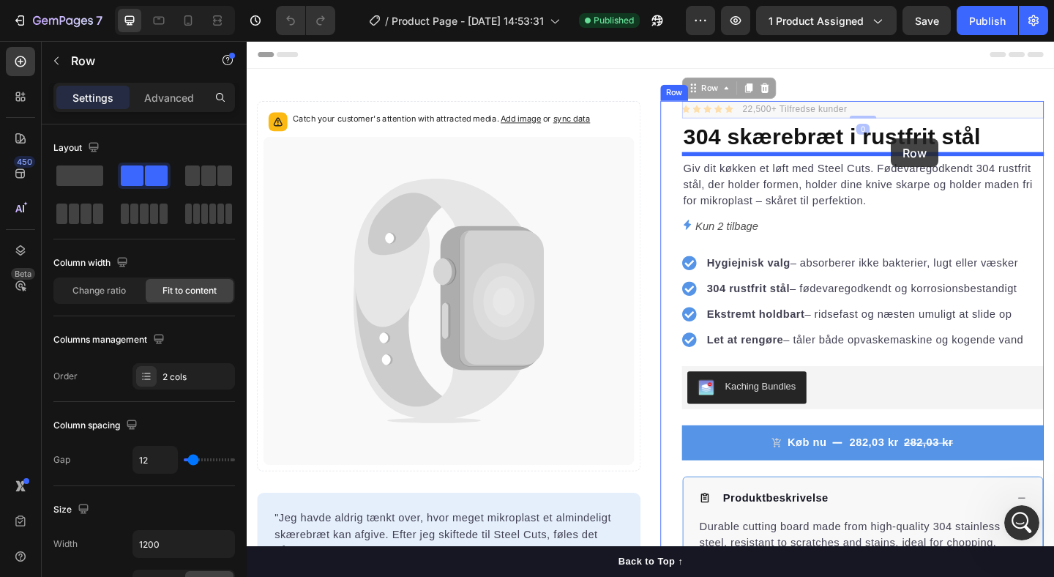
drag, startPoint x: 952, startPoint y: 108, endPoint x: 947, endPoint y: 147, distance: 39.1
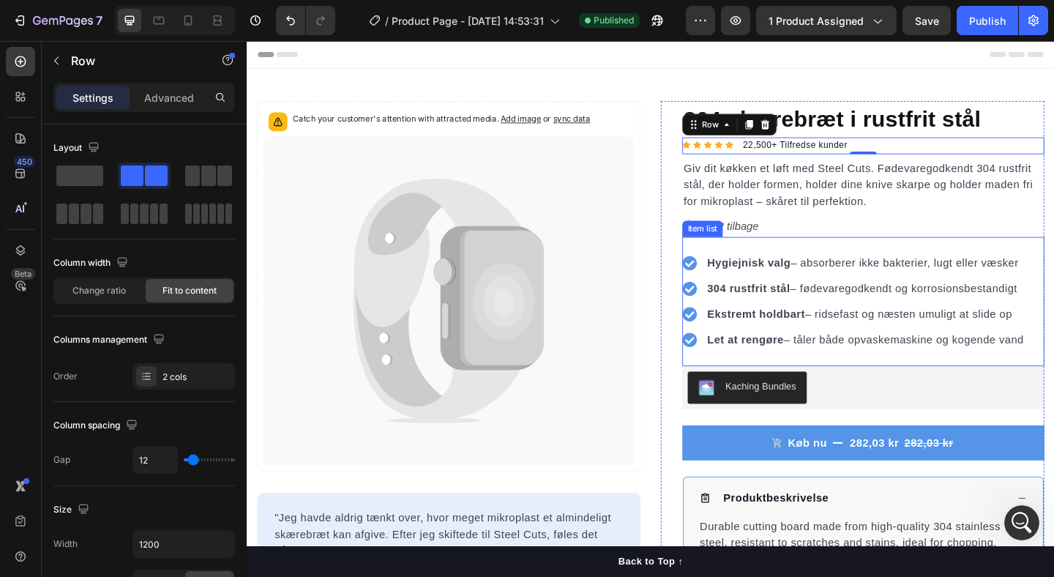
click at [1022, 358] on p "Let at rengøre – tåler både opvaskemaskine og kogende vand" at bounding box center [919, 366] width 345 height 18
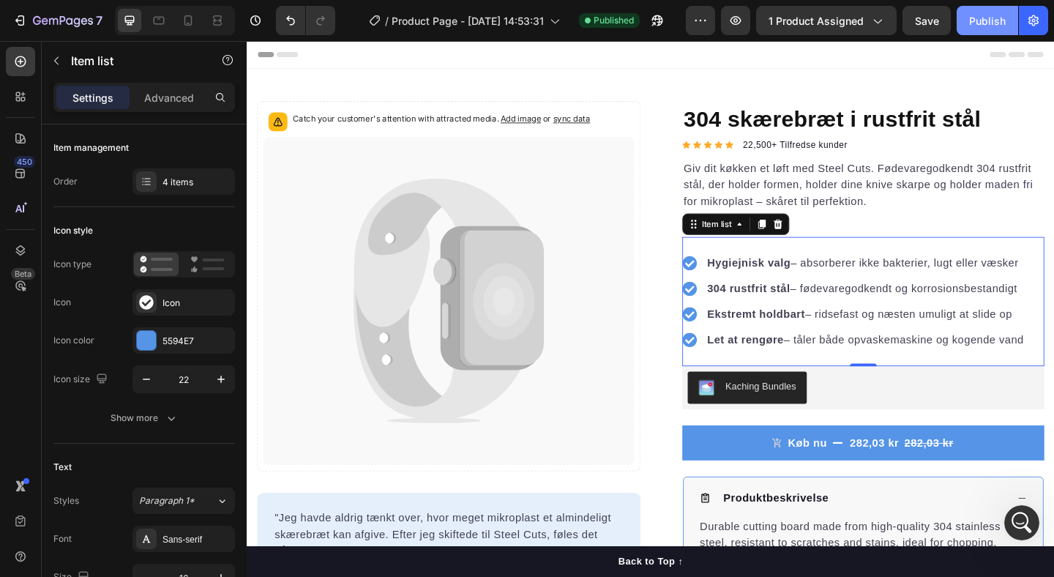
click at [996, 17] on div "Publish" at bounding box center [987, 20] width 37 height 15
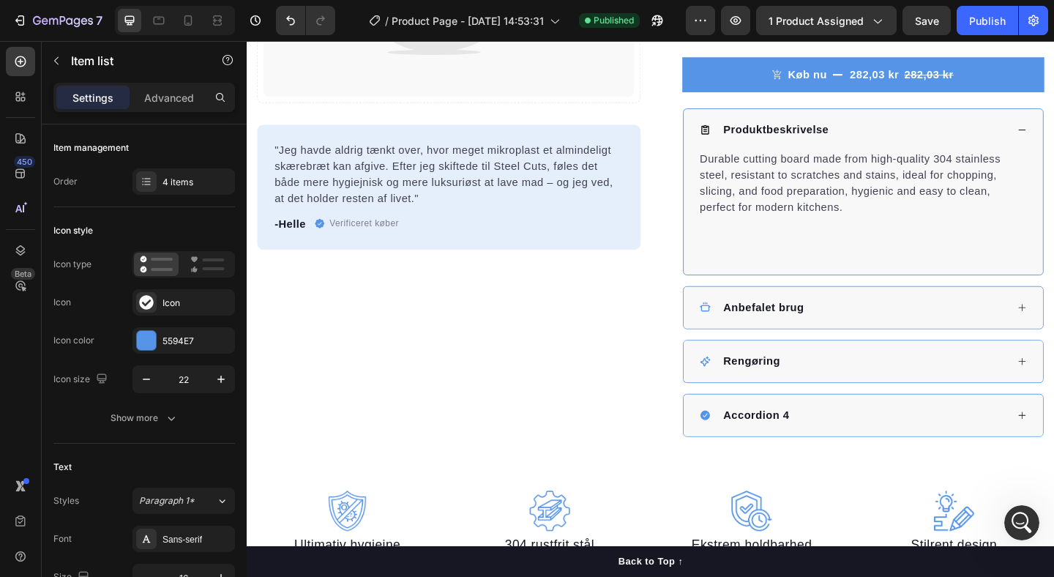
scroll to position [275, 0]
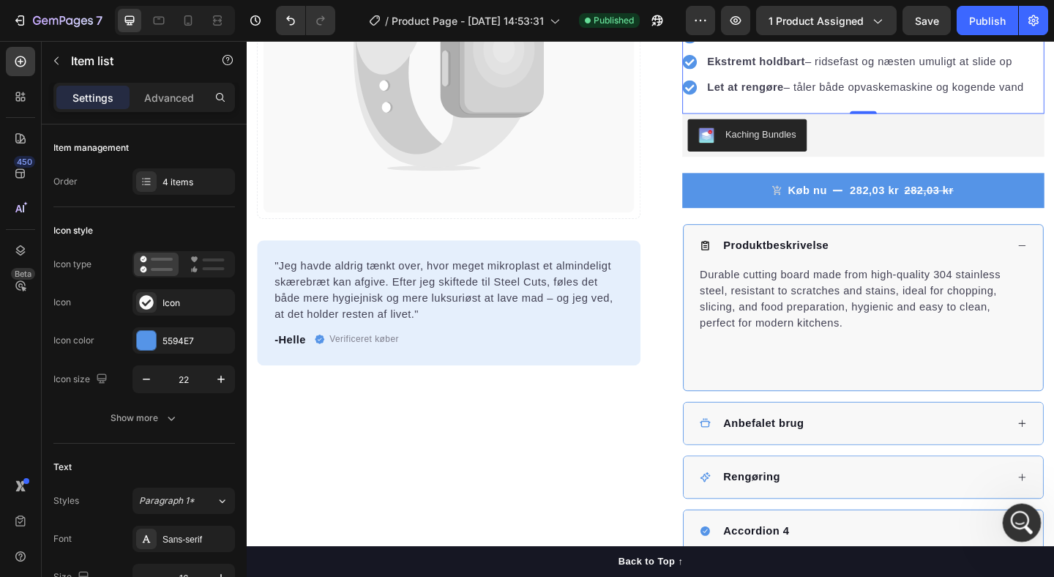
click at [1019, 525] on icon "Open Intercom Messenger" at bounding box center [1020, 521] width 24 height 24
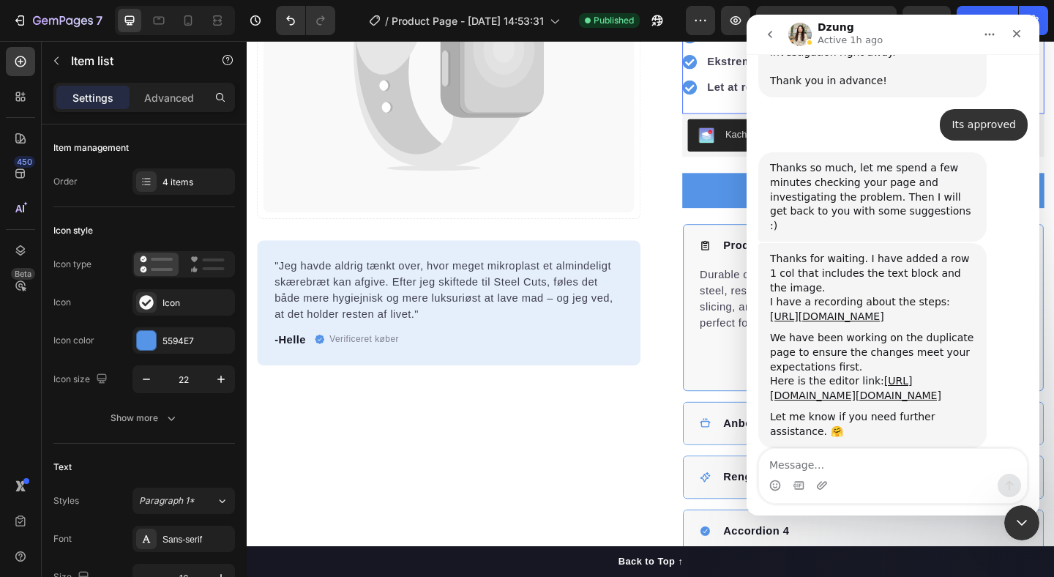
scroll to position [1332, 0]
click at [882, 477] on div "Intercom messenger" at bounding box center [893, 485] width 268 height 23
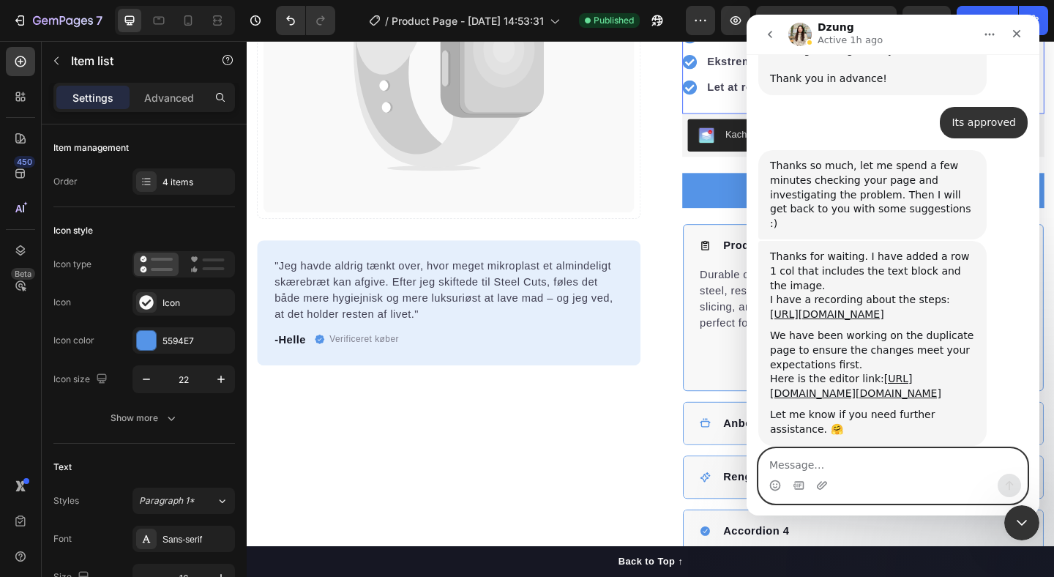
click at [831, 467] on textarea "Message…" at bounding box center [893, 461] width 268 height 25
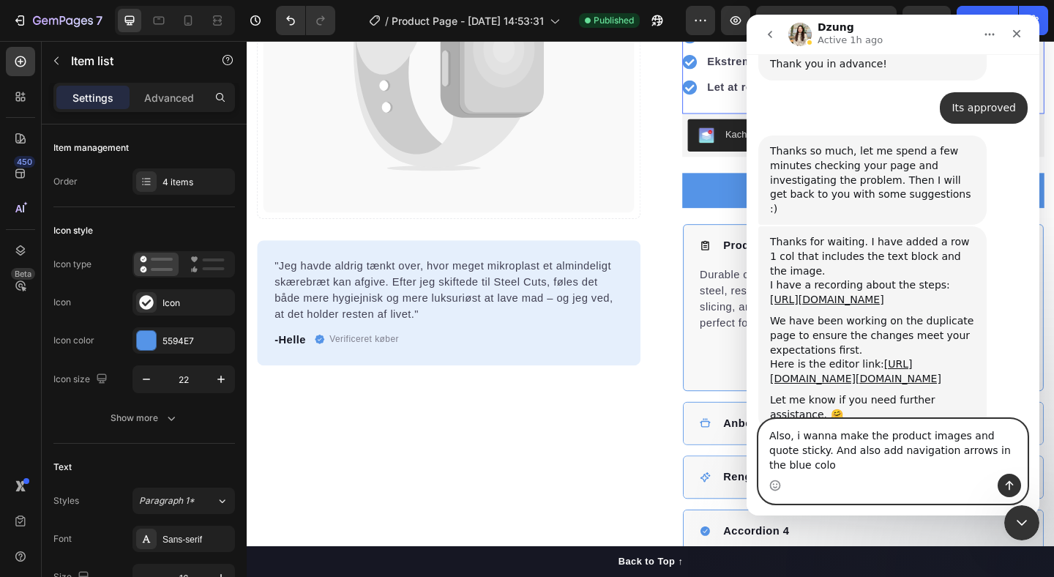
type textarea "Also, i wanna make the product images and quote sticky. And also add navigation…"
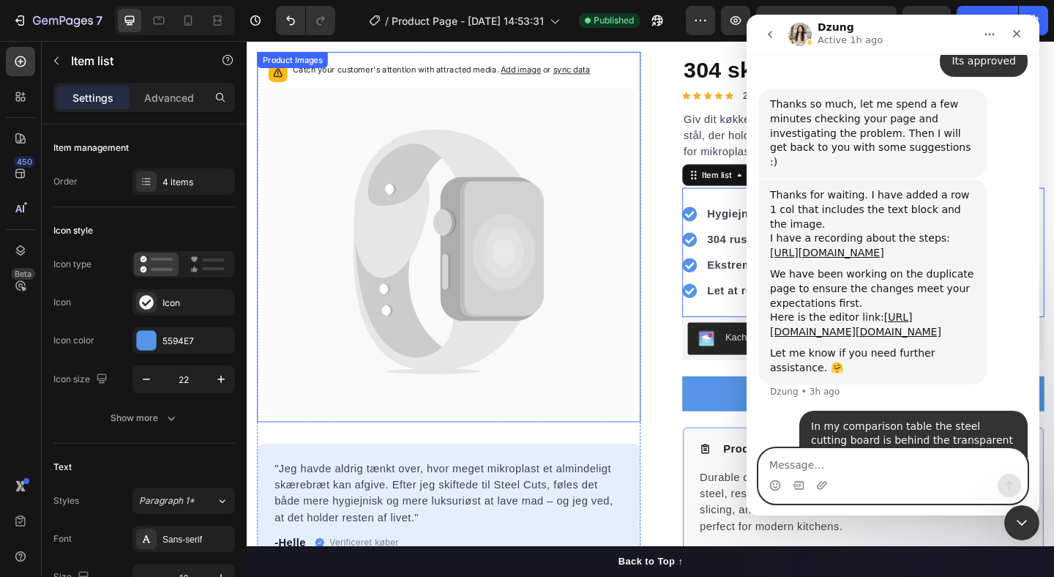
scroll to position [0, 0]
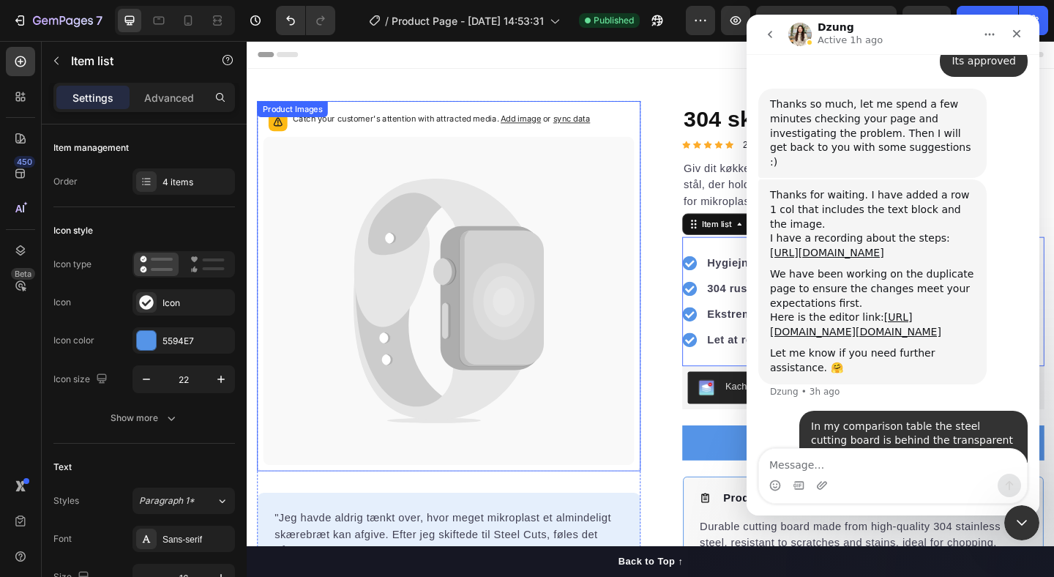
click at [572, 177] on icon at bounding box center [466, 323] width 404 height 357
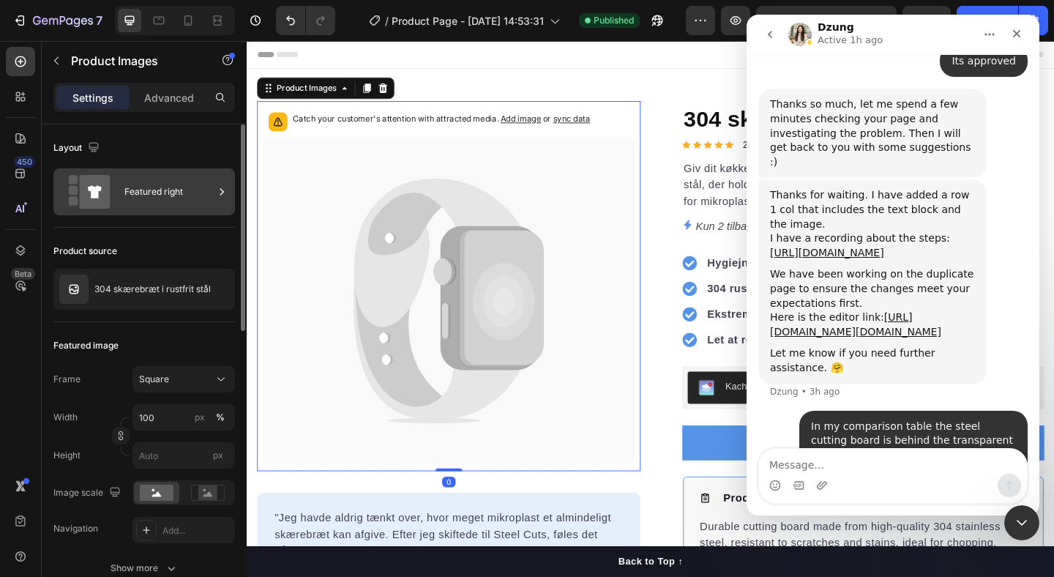
click at [123, 191] on div "Featured right" at bounding box center [144, 191] width 182 height 47
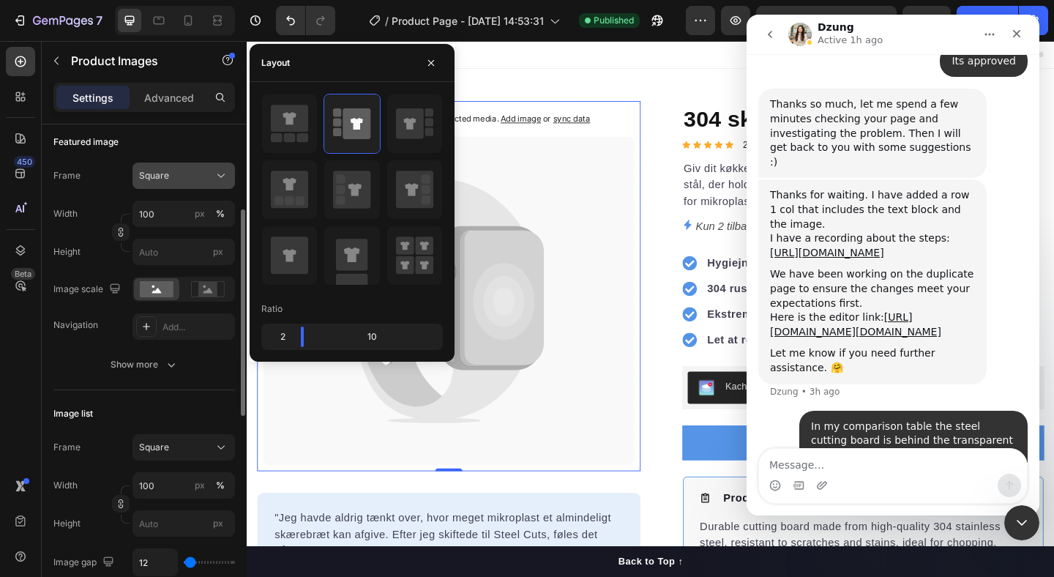
scroll to position [220, 0]
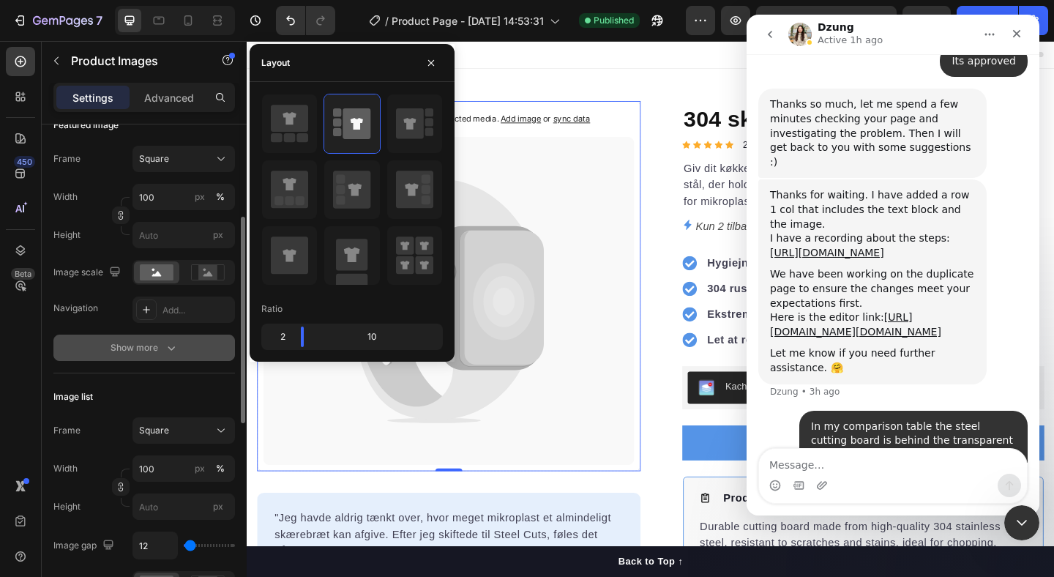
click at [160, 357] on button "Show more" at bounding box center [144, 348] width 182 height 26
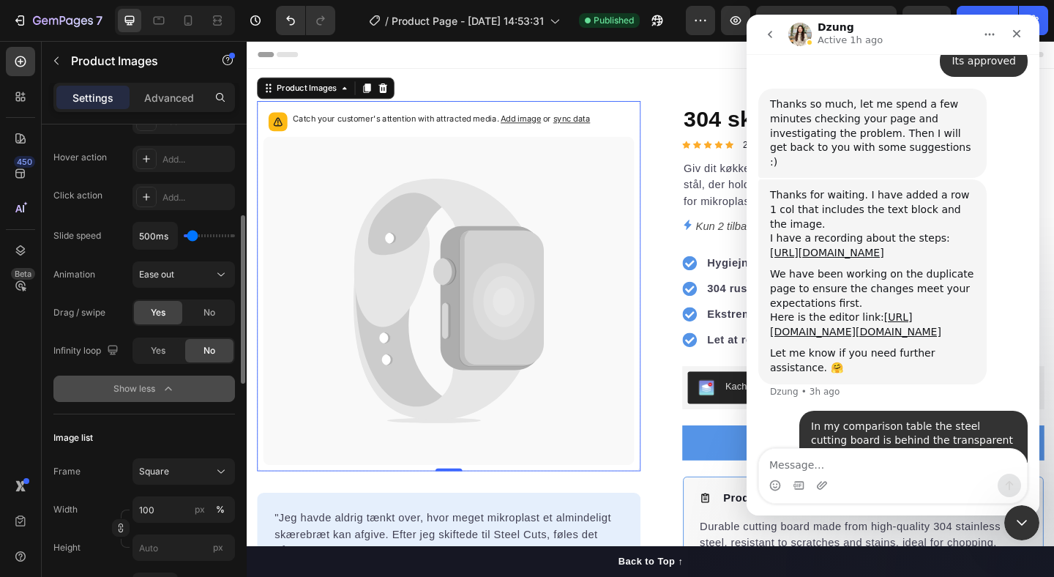
scroll to position [449, 0]
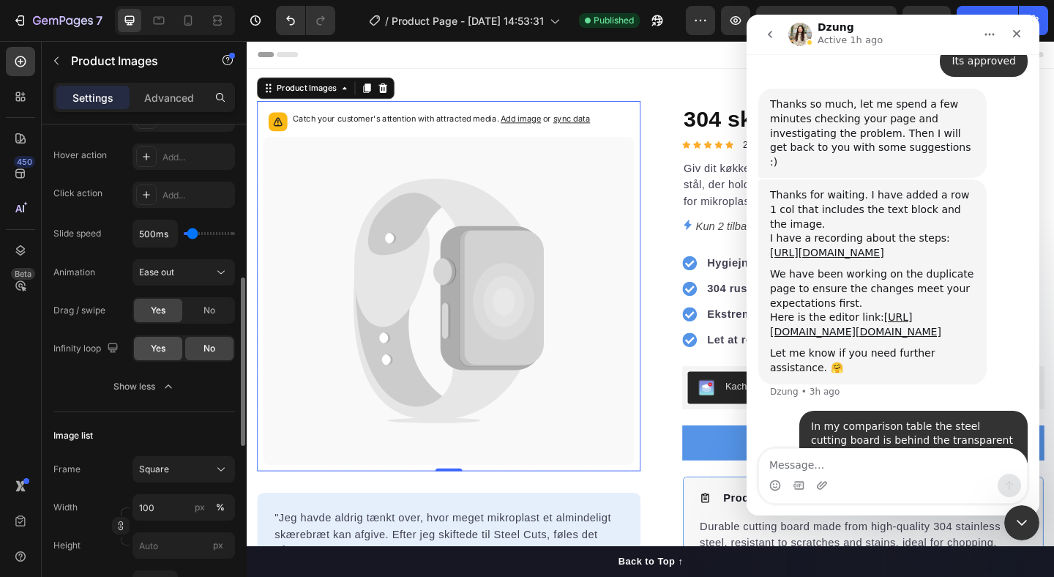
click at [167, 348] on div "Yes" at bounding box center [158, 348] width 48 height 23
click at [184, 395] on button "Show less" at bounding box center [144, 386] width 182 height 26
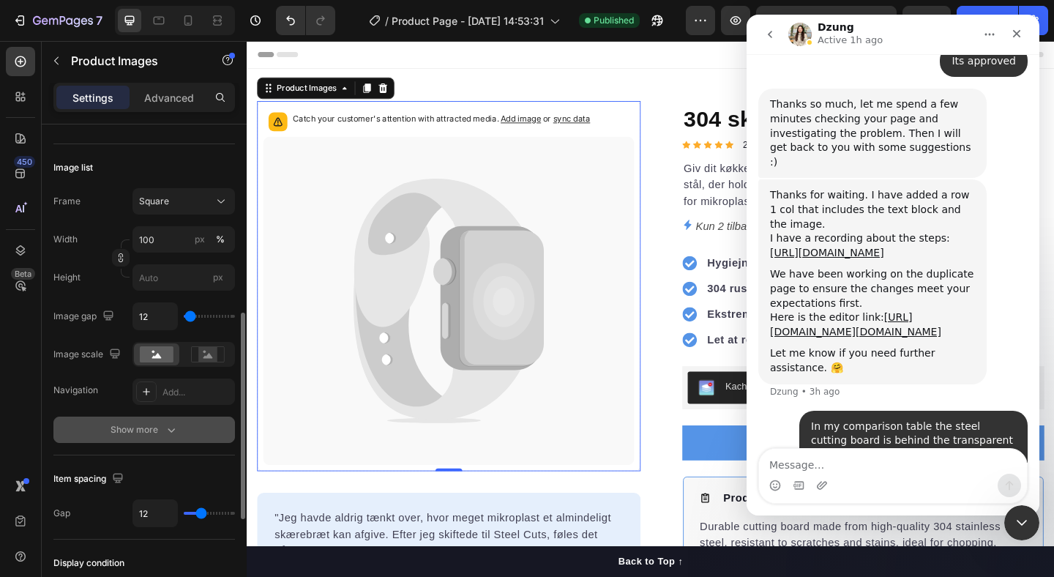
click at [178, 428] on icon "button" at bounding box center [171, 429] width 15 height 15
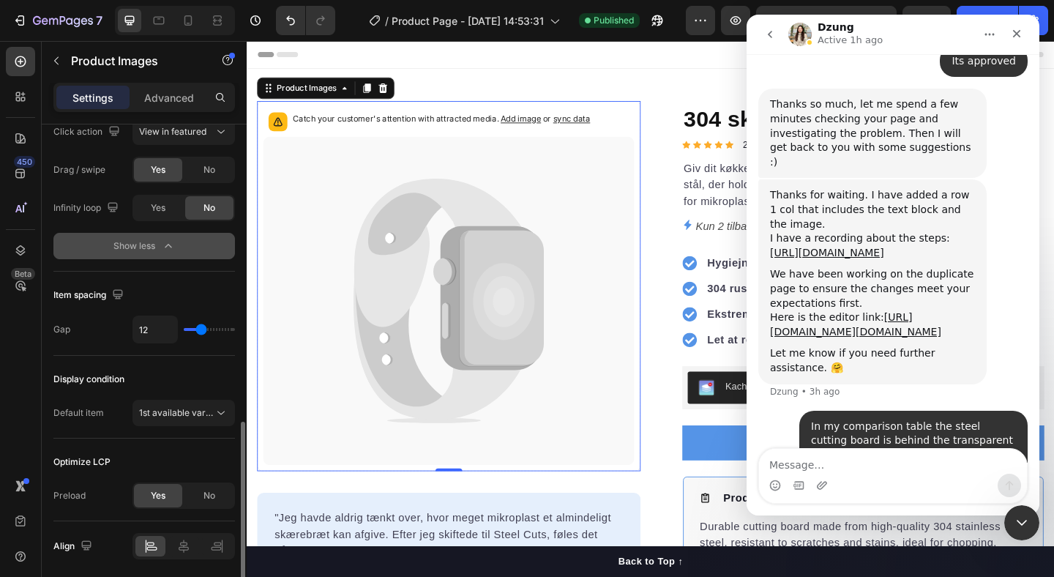
scroll to position [876, 0]
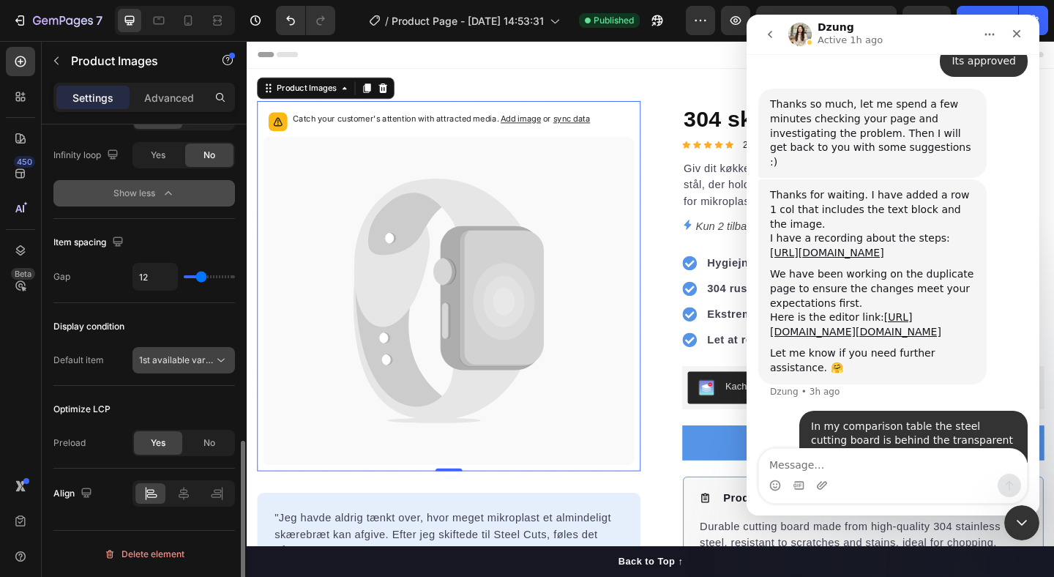
click at [179, 361] on span "1st available variant" at bounding box center [180, 359] width 82 height 11
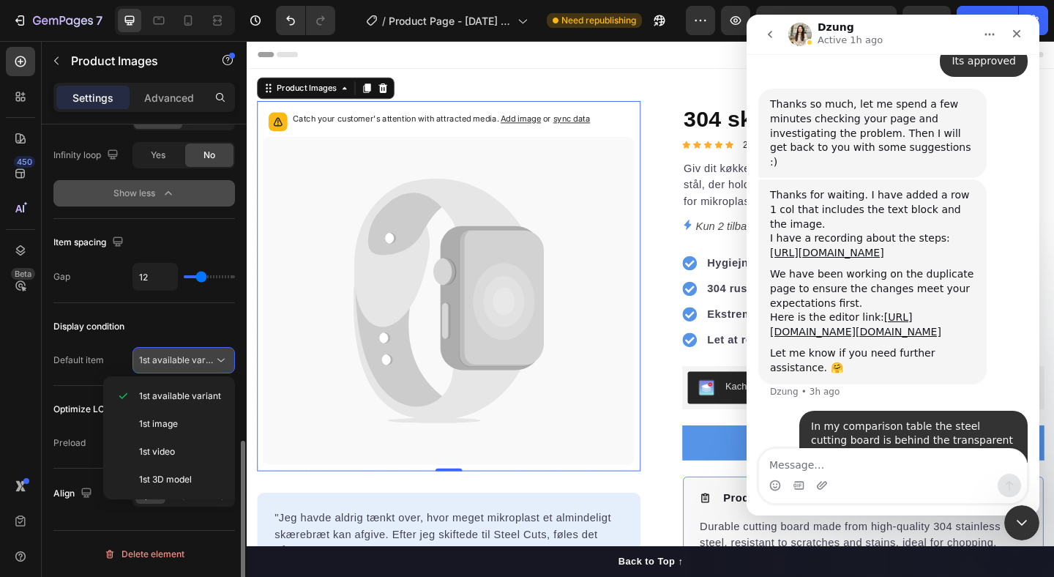
click at [179, 361] on span "1st available variant" at bounding box center [180, 359] width 82 height 11
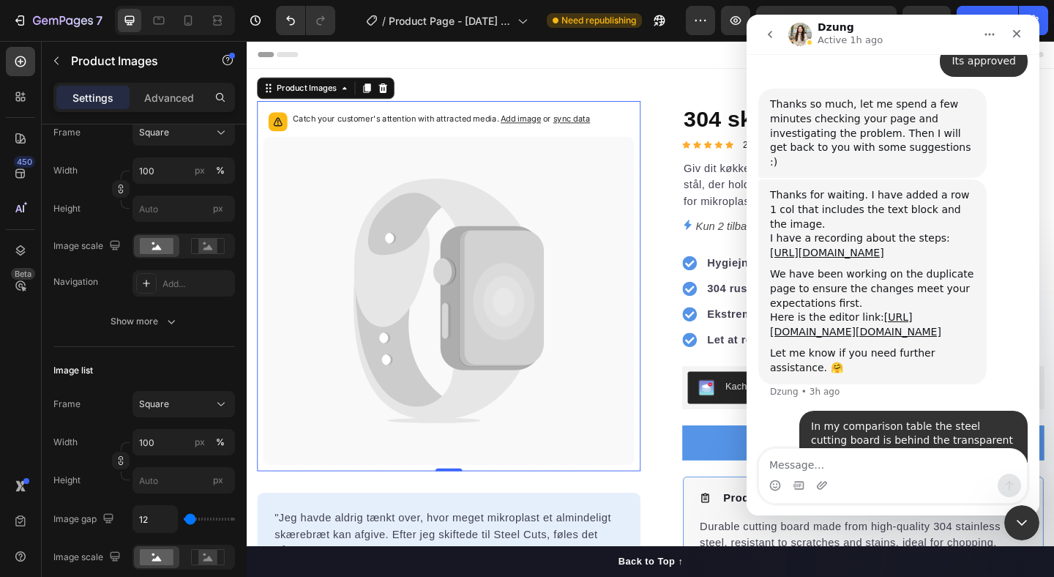
scroll to position [0, 0]
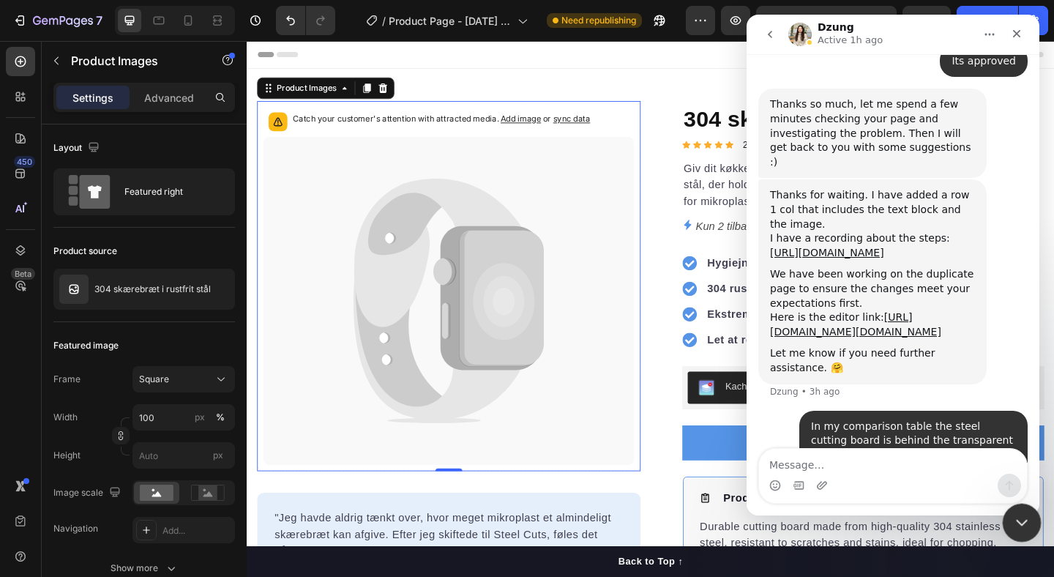
click at [1023, 533] on div "Close Intercom Messenger" at bounding box center [1019, 520] width 35 height 35
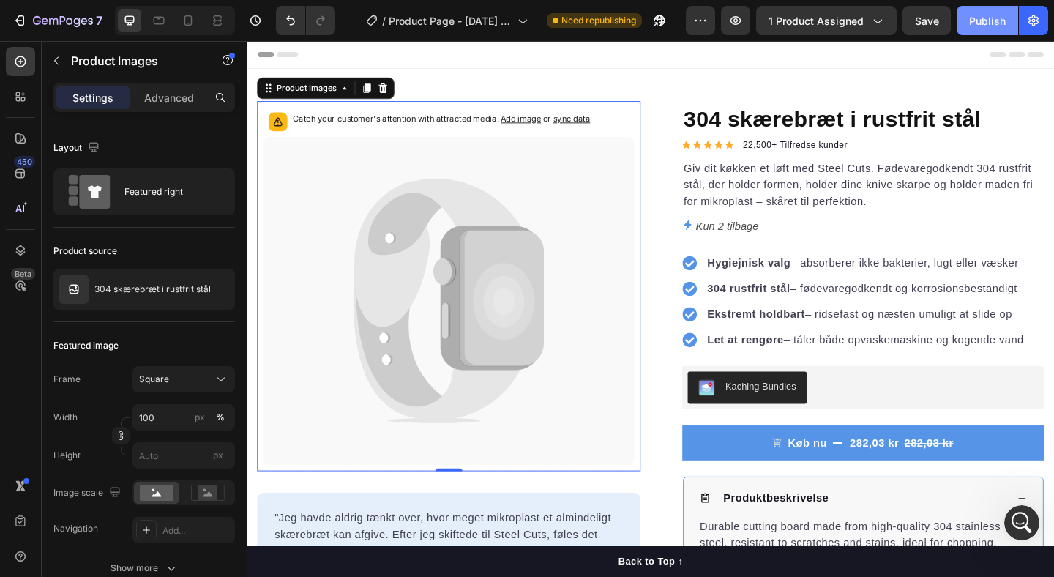
click at [978, 21] on div "Publish" at bounding box center [987, 20] width 37 height 15
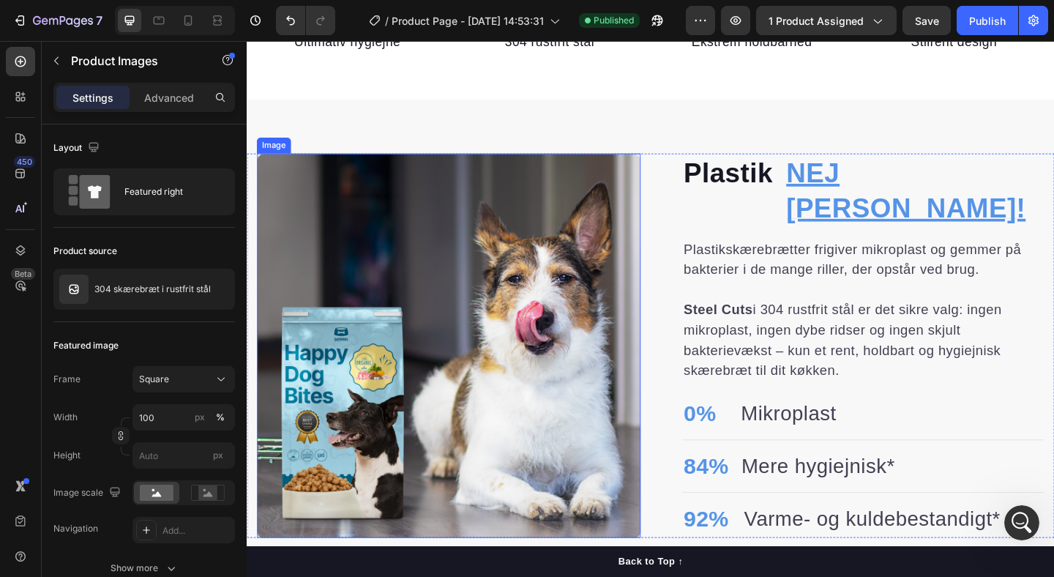
click at [459, 357] on img at bounding box center [466, 371] width 417 height 417
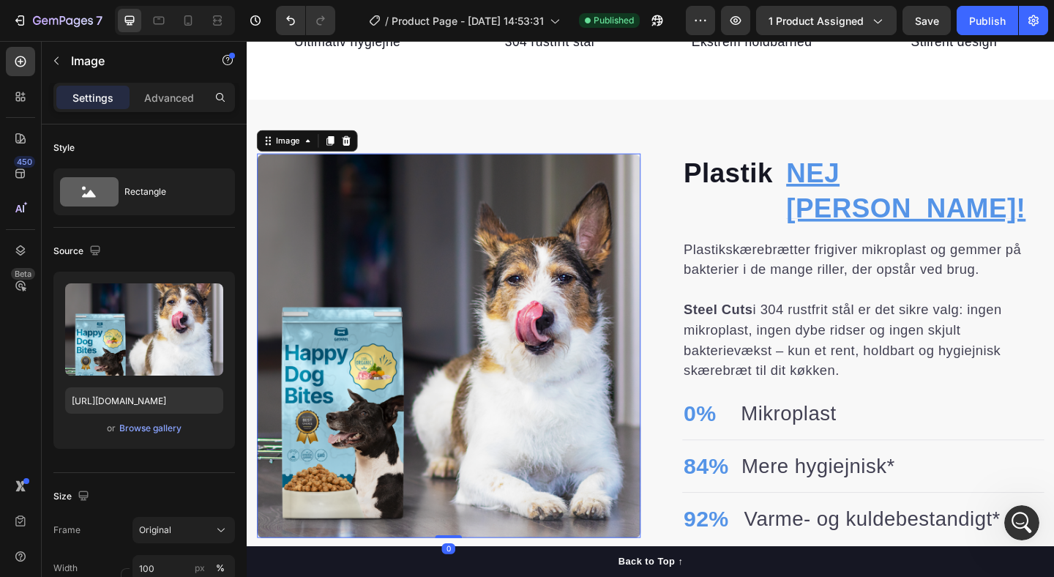
scroll to position [1094, 0]
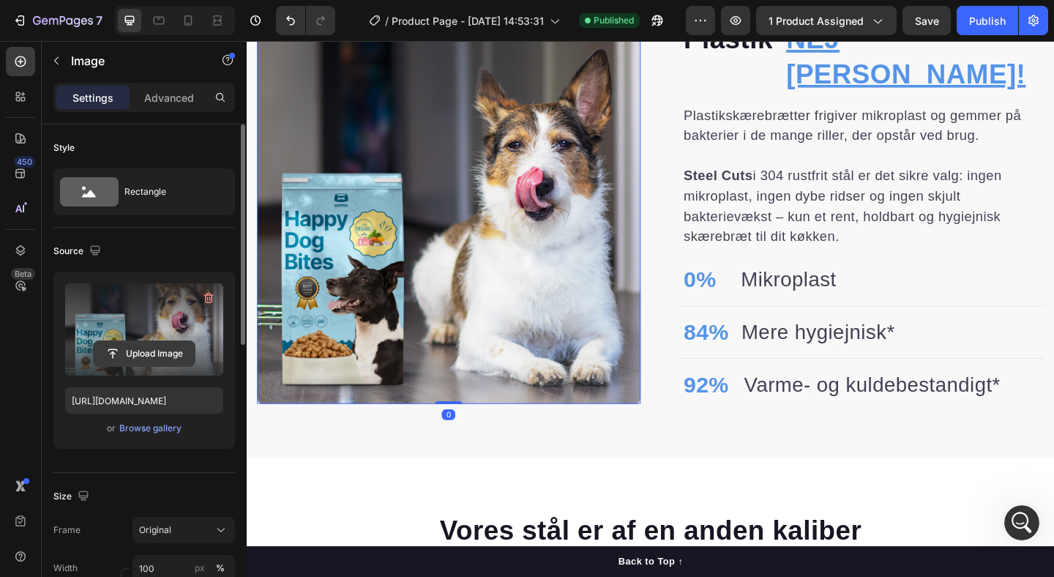
click at [125, 351] on input "file" at bounding box center [144, 353] width 101 height 25
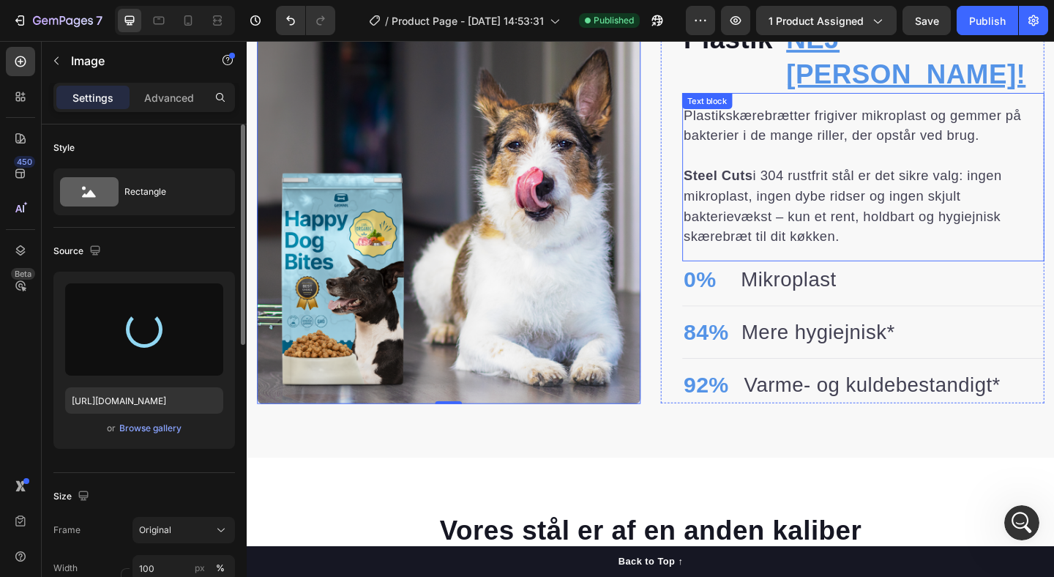
scroll to position [1042, 0]
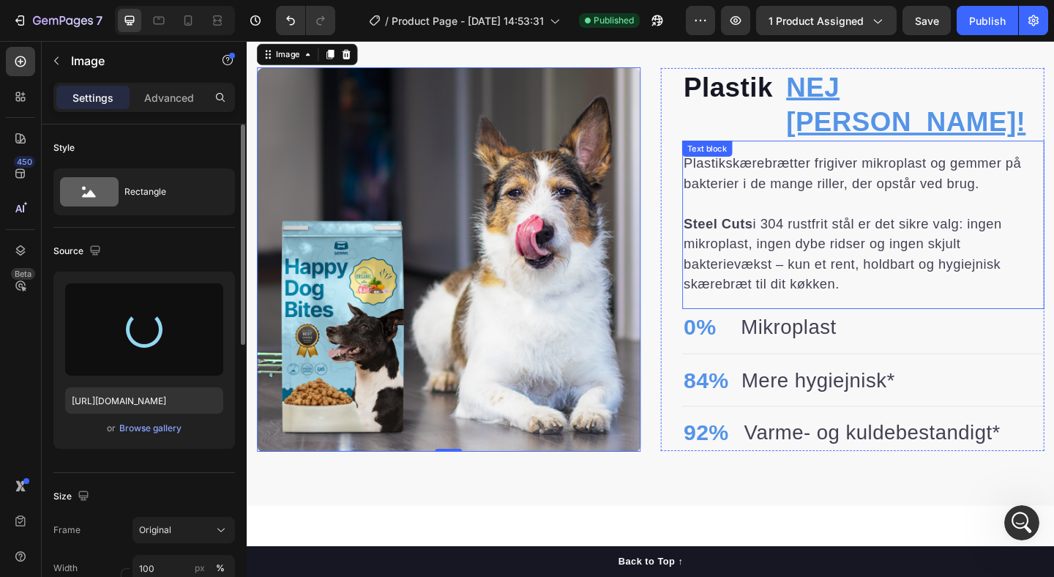
type input "[URL][DOMAIN_NAME]"
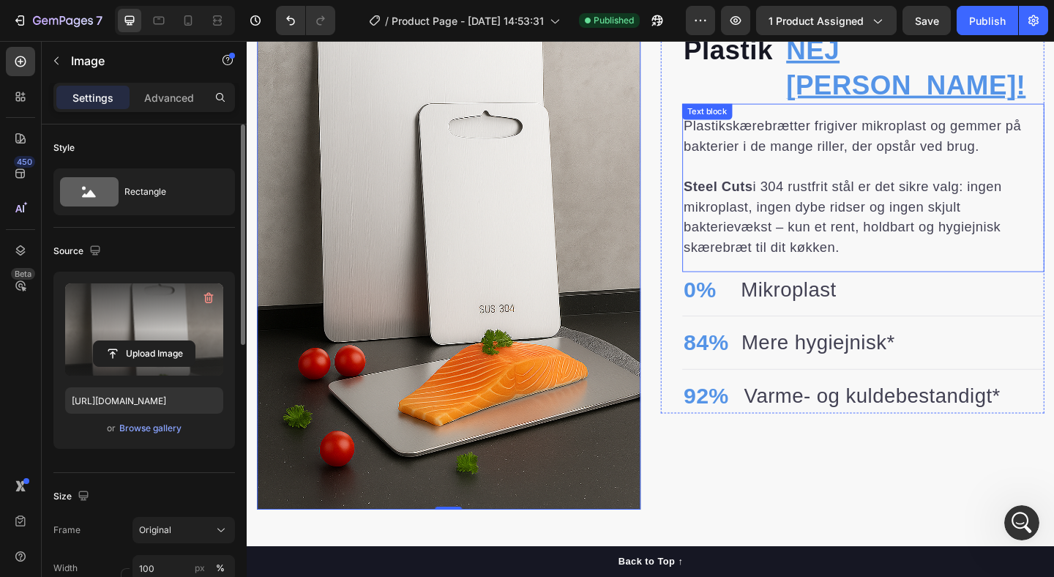
scroll to position [1262, 0]
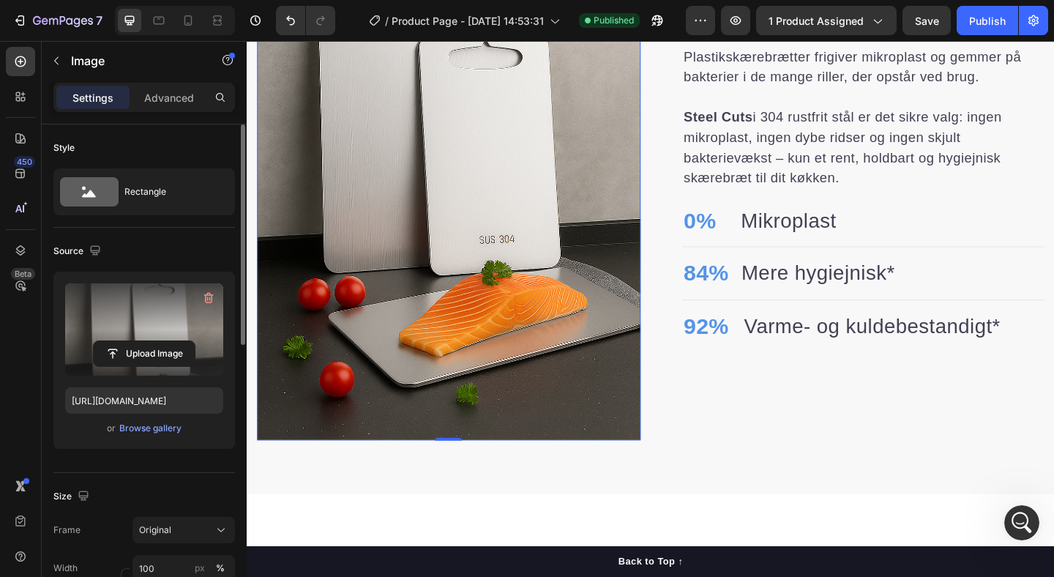
click at [529, 302] on img at bounding box center [466, 162] width 417 height 626
click at [142, 348] on input "file" at bounding box center [144, 353] width 101 height 25
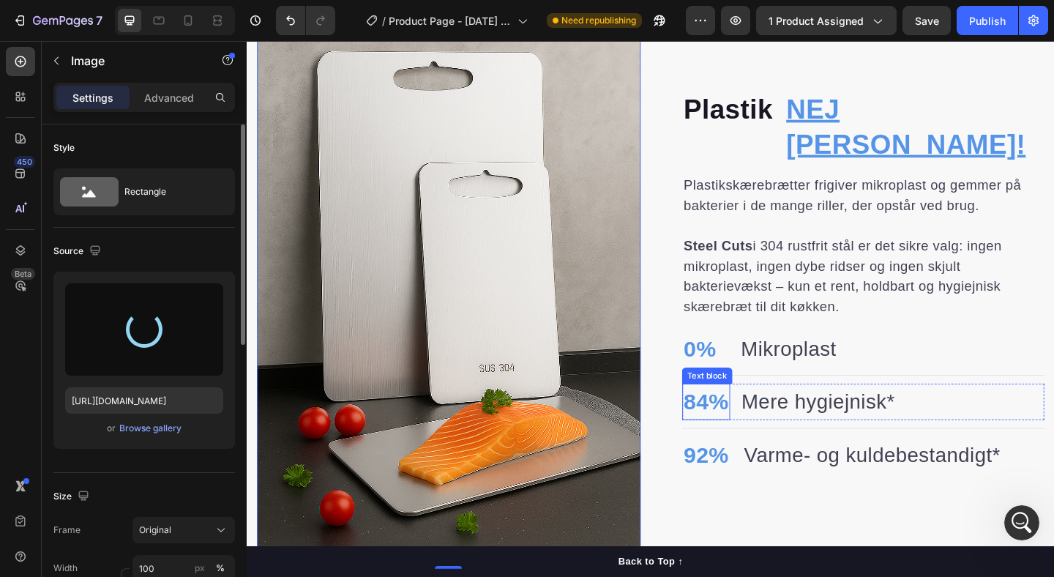
scroll to position [1105, 0]
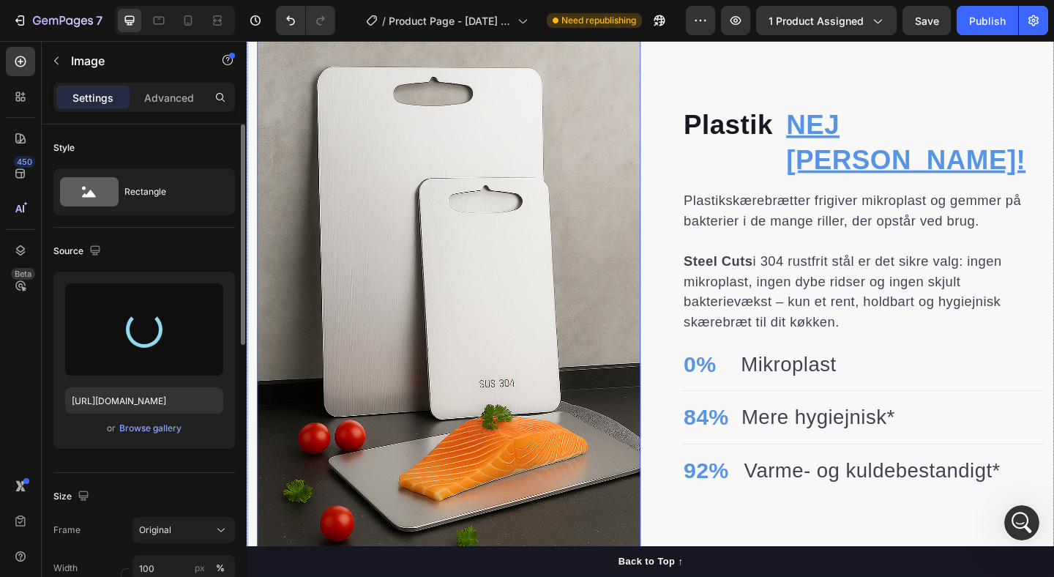
click at [687, 184] on div "Plastik Heading NEJ TAK! Heading Row Plastikskærebrætter frigiver mikroplast [P…" at bounding box center [686, 319] width 878 height 626
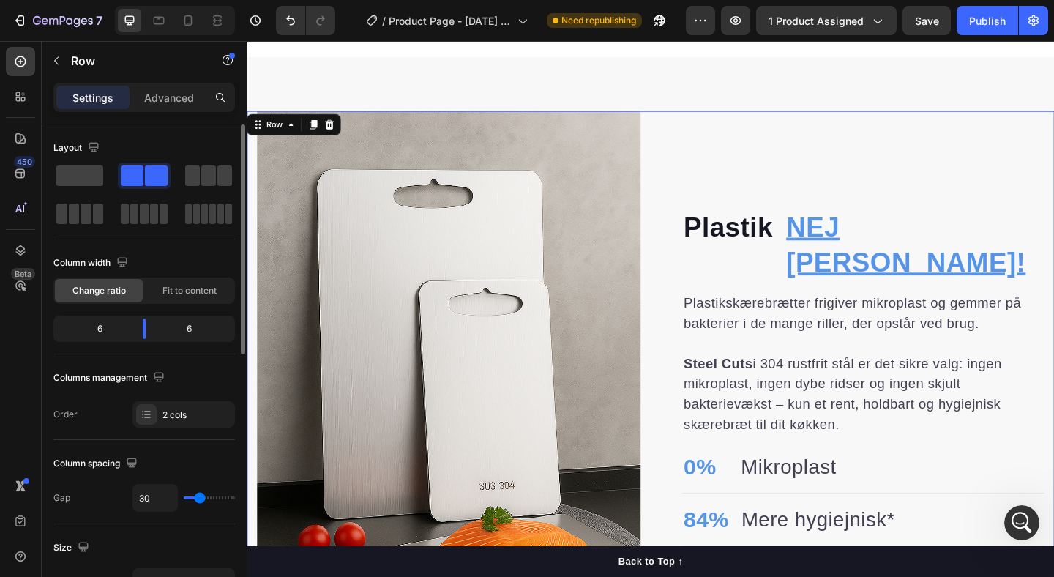
scroll to position [961, 0]
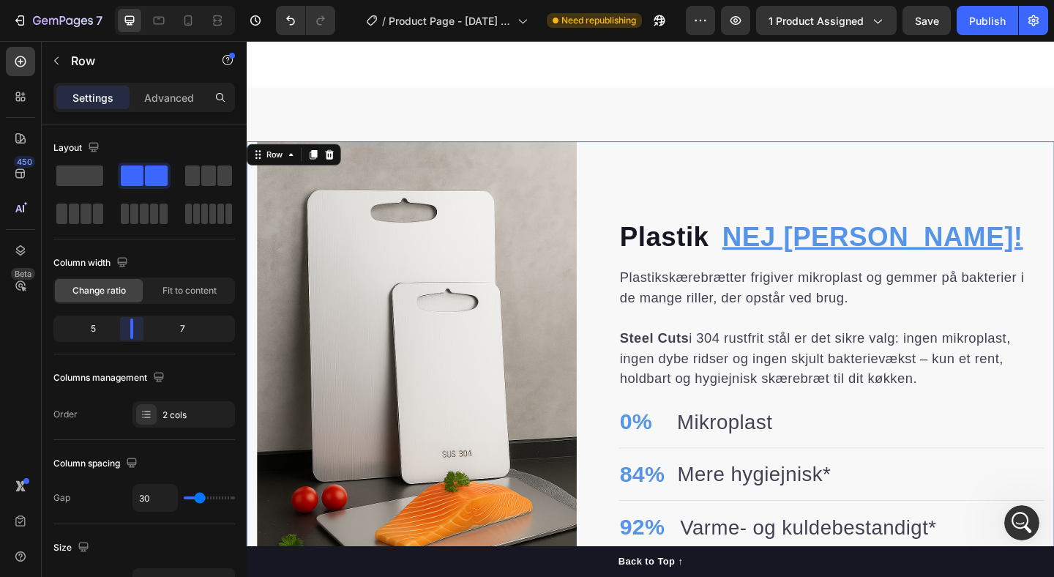
click at [138, 0] on body "7 / Product Page - [DATE] 14:53:31 Need republishing Preview 1 product assigned…" at bounding box center [527, 0] width 1054 height 0
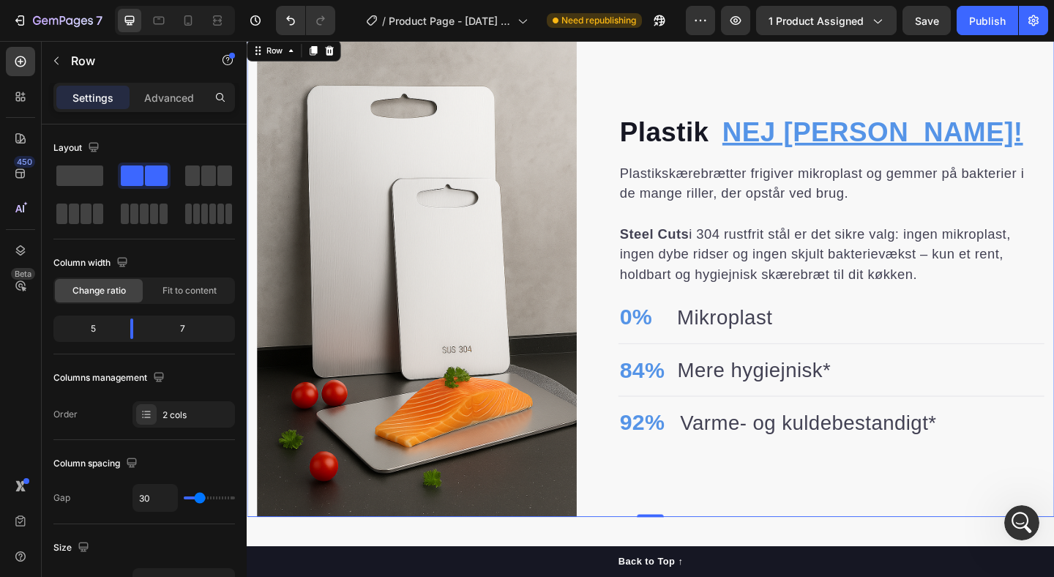
scroll to position [1086, 0]
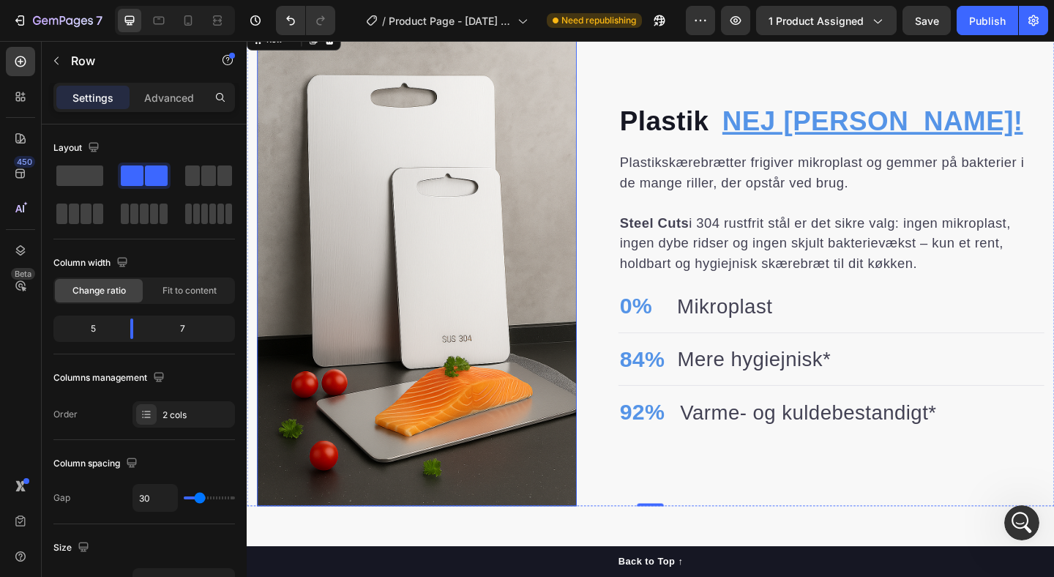
click at [425, 310] on img at bounding box center [432, 286] width 348 height 522
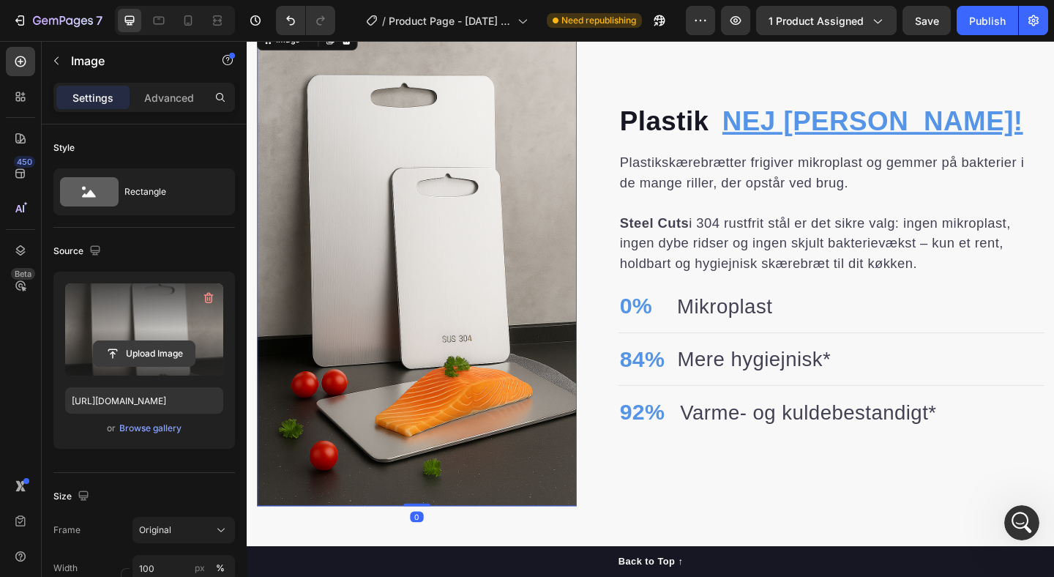
click at [138, 349] on input "file" at bounding box center [144, 353] width 101 height 25
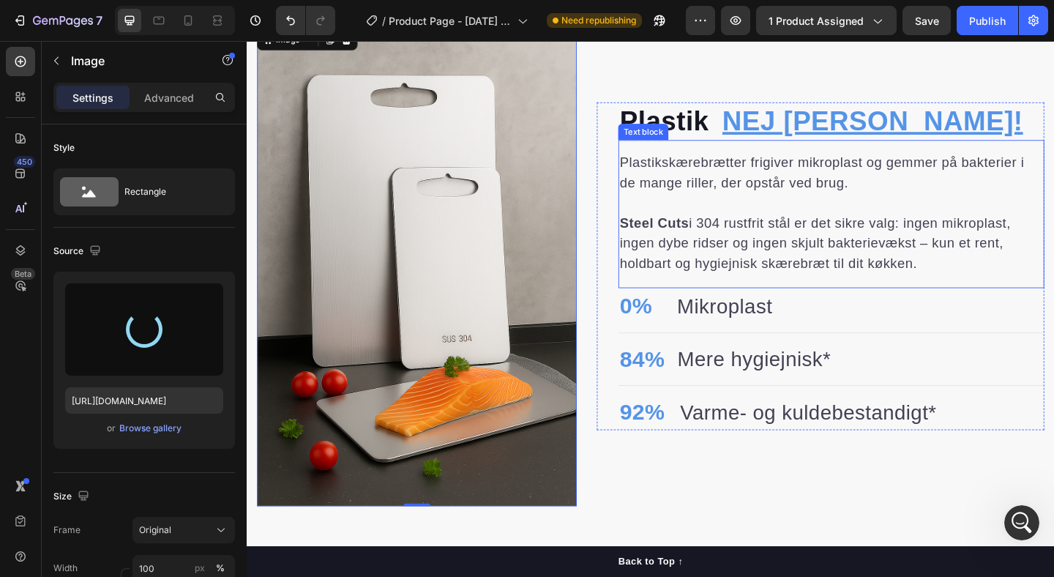
type input "[URL][DOMAIN_NAME]"
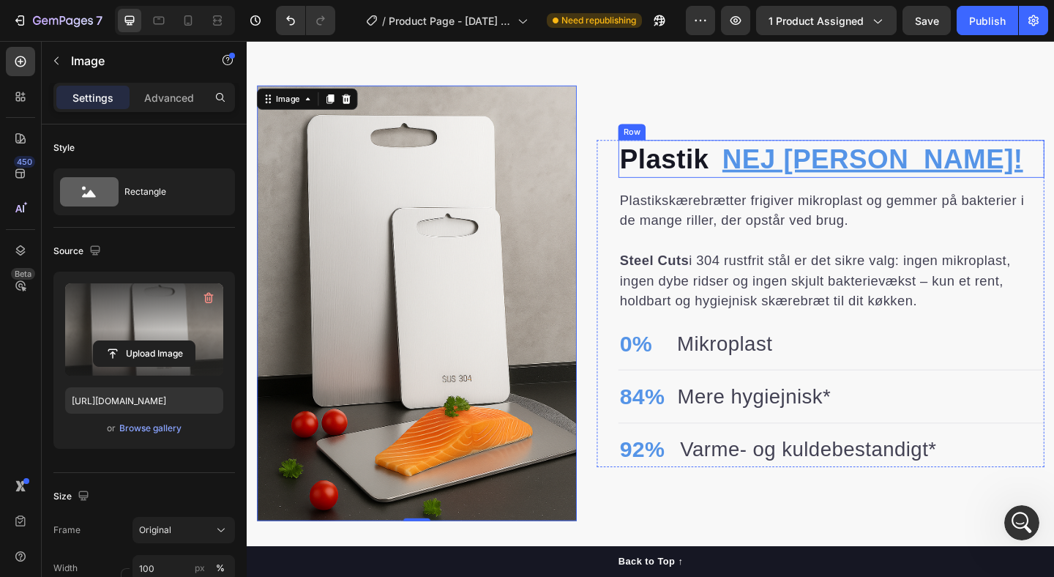
scroll to position [1020, 0]
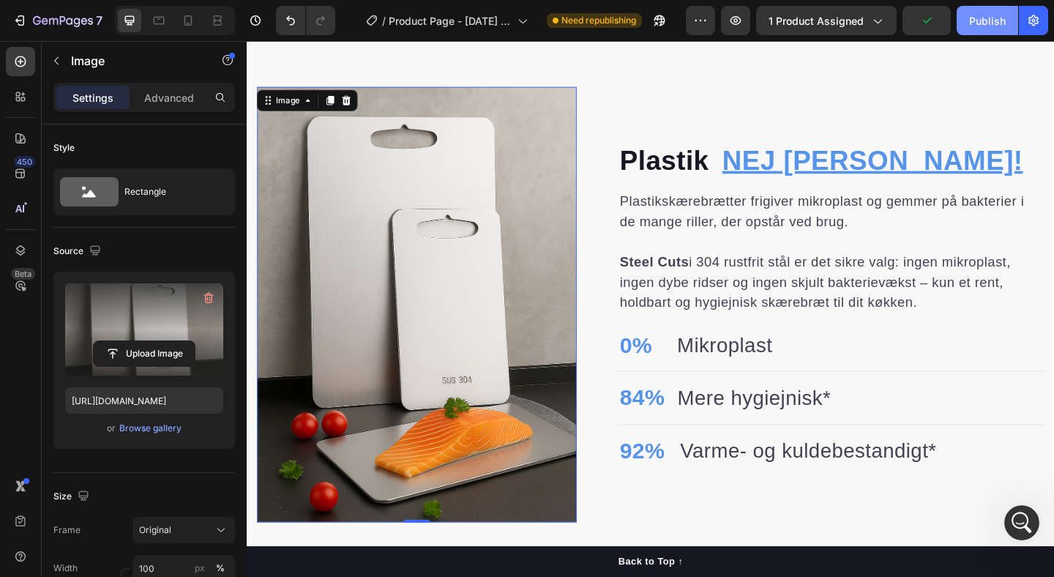
click at [985, 26] on div "Publish" at bounding box center [987, 20] width 37 height 15
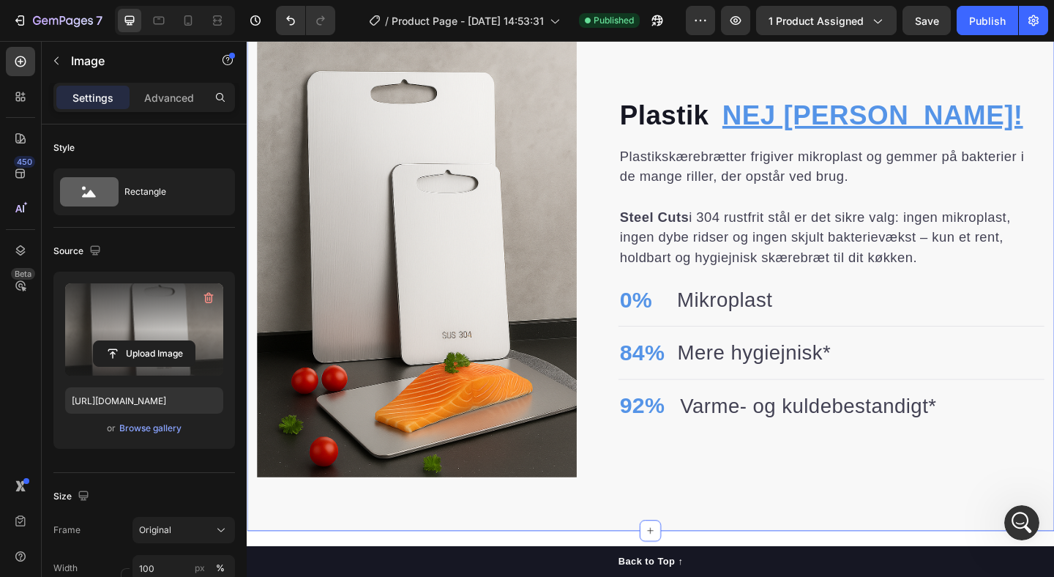
scroll to position [1020, 0]
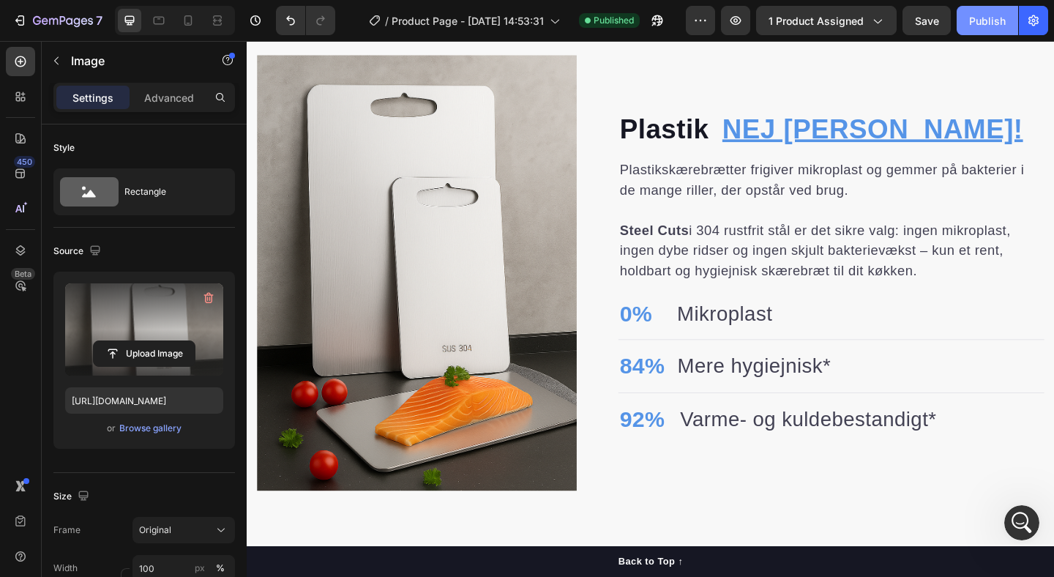
click at [990, 23] on div "Publish" at bounding box center [987, 20] width 37 height 15
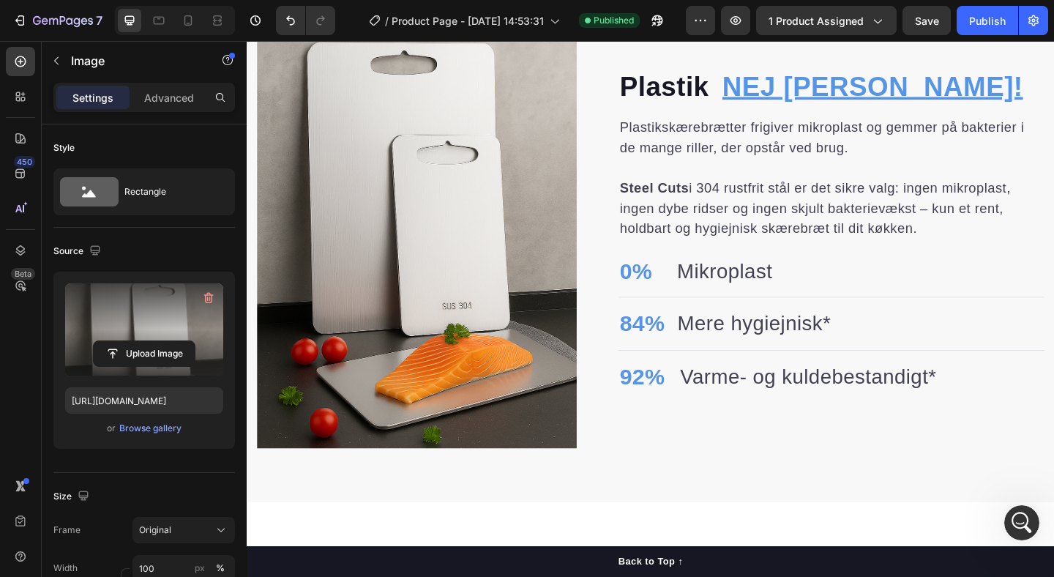
scroll to position [1203, 0]
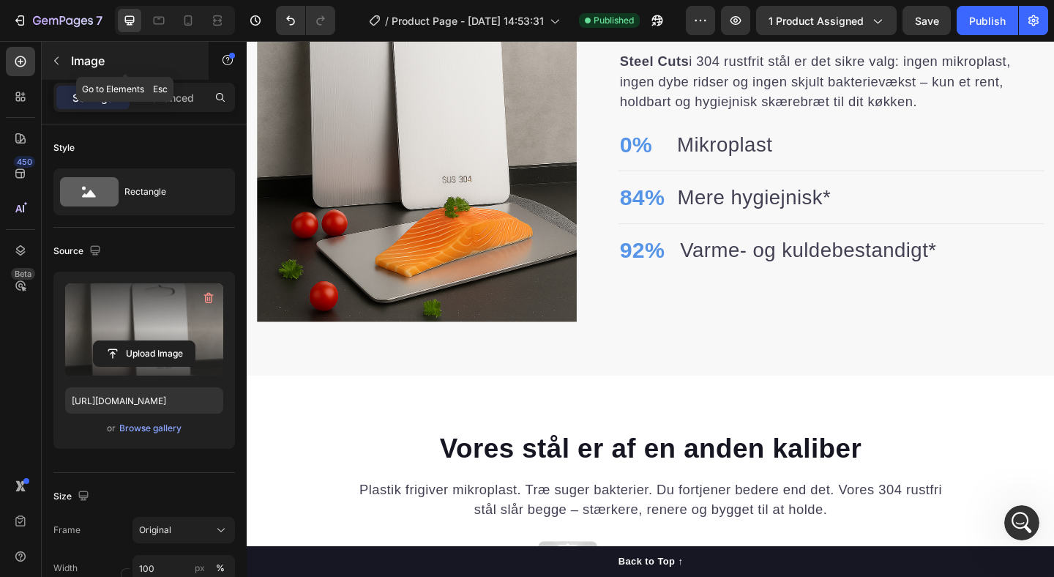
click at [55, 55] on icon "button" at bounding box center [57, 61] width 12 height 12
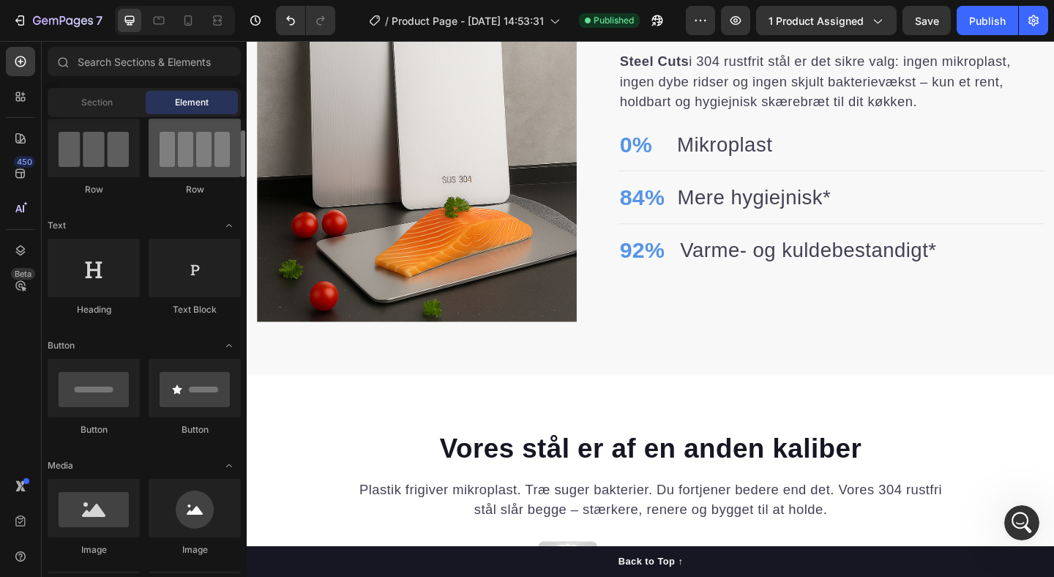
scroll to position [152, 0]
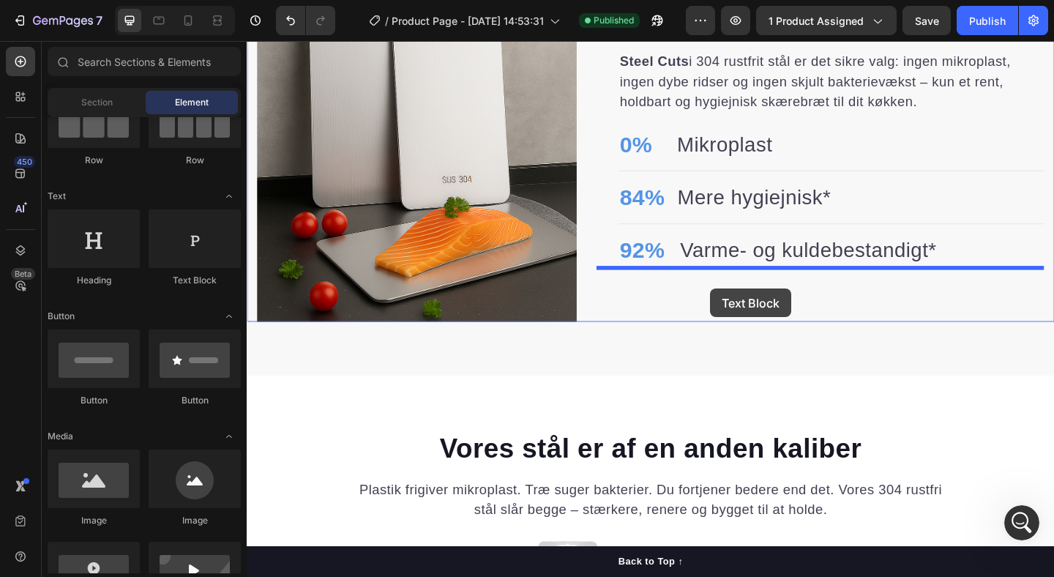
drag, startPoint x: 405, startPoint y: 280, endPoint x: 751, endPoint y: 310, distance: 347.6
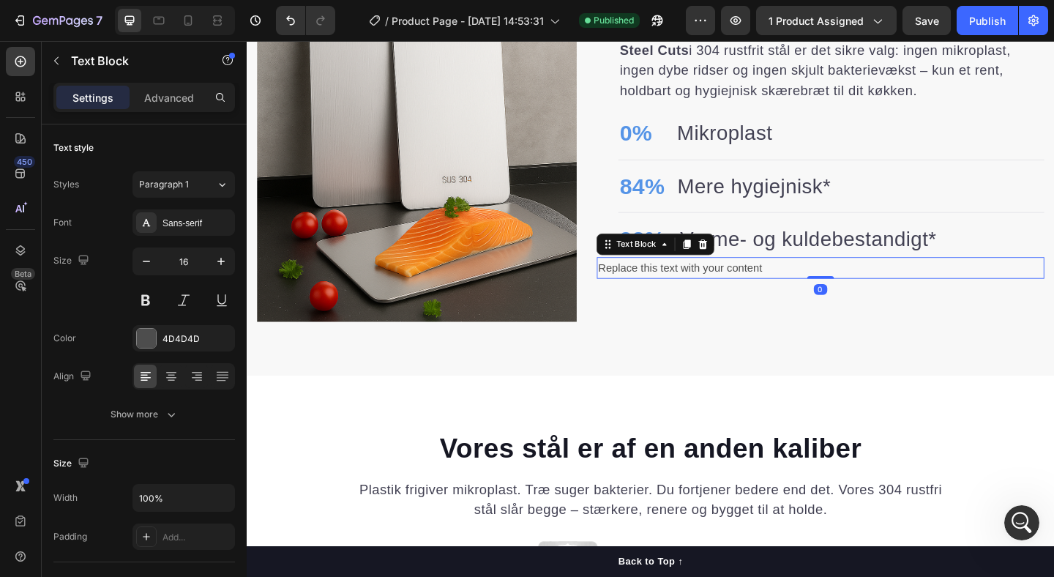
scroll to position [1191, 0]
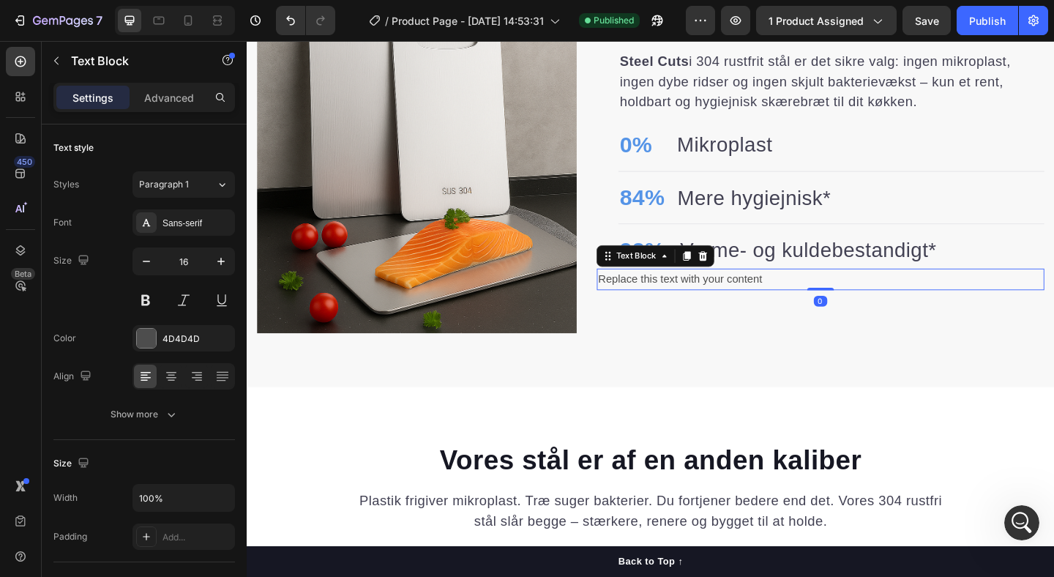
click at [722, 302] on div "Replace this text with your content" at bounding box center [870, 300] width 487 height 24
click at [722, 302] on p "Replace this text with your content" at bounding box center [871, 300] width 484 height 21
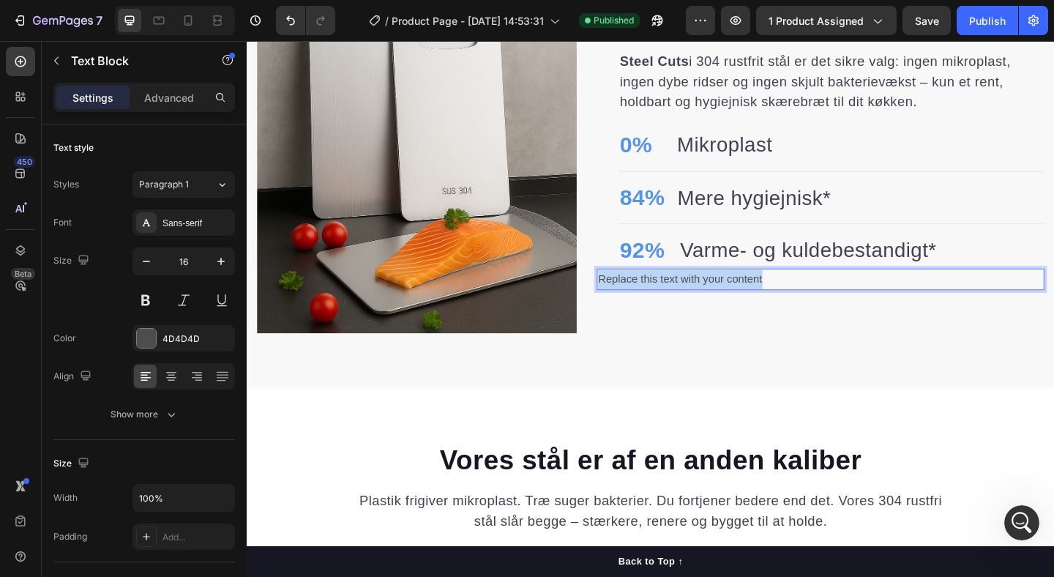
click at [722, 302] on p "Replace this text with your content" at bounding box center [871, 300] width 484 height 21
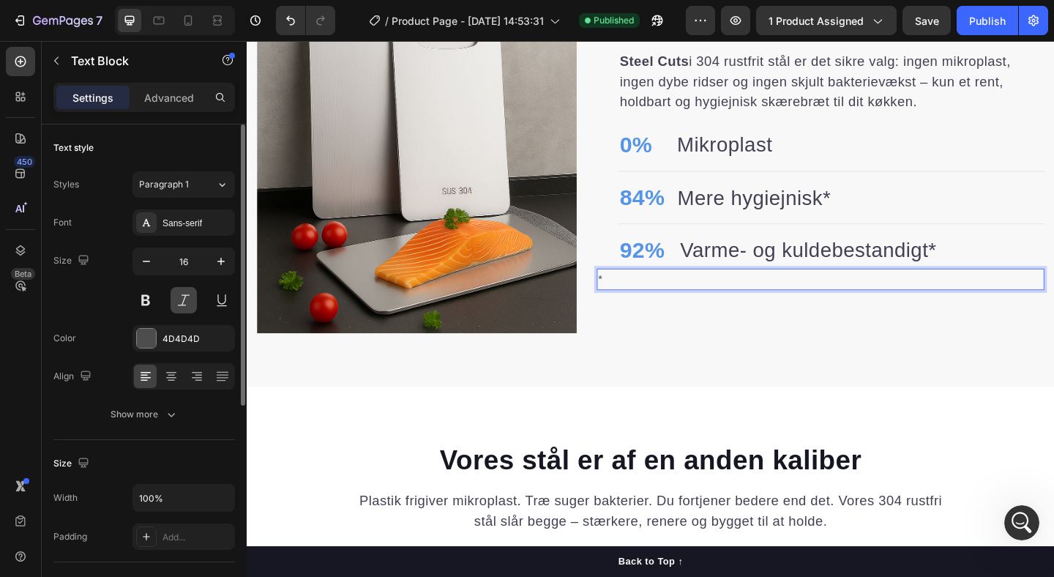
click at [184, 307] on button at bounding box center [184, 300] width 26 height 26
click at [682, 303] on p "*" at bounding box center [871, 300] width 484 height 21
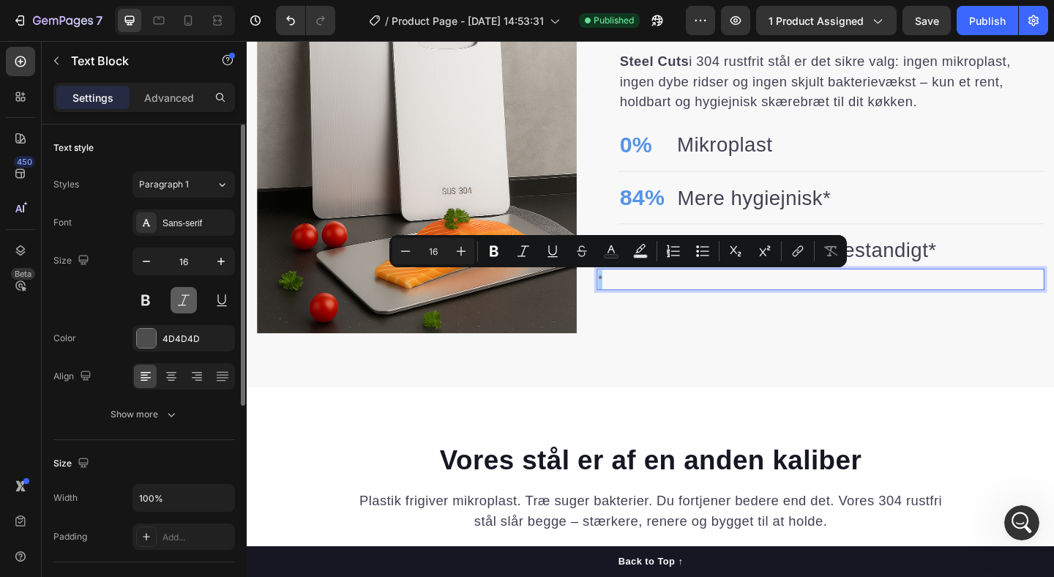
click at [178, 296] on button at bounding box center [184, 300] width 26 height 26
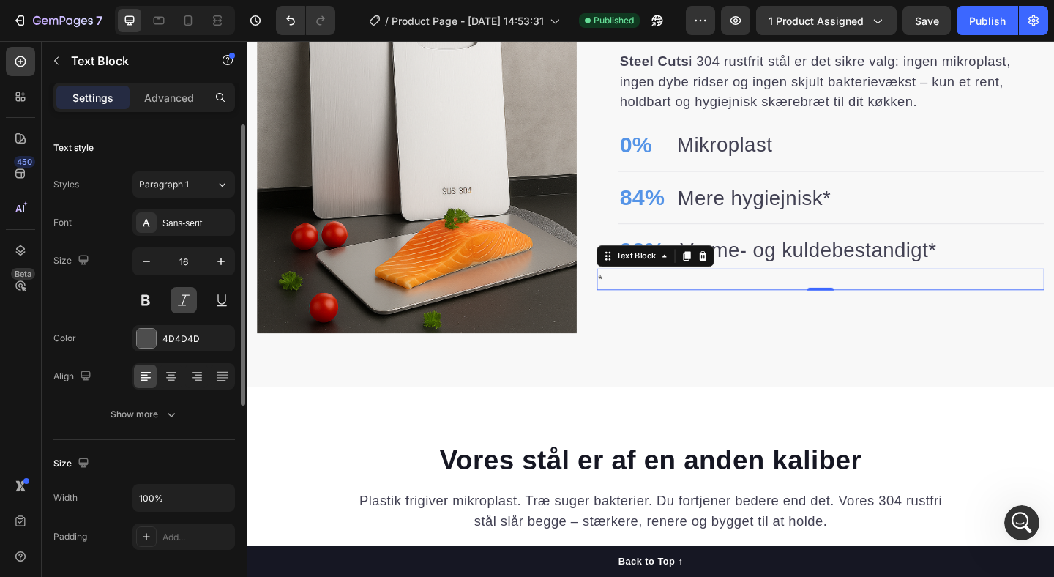
click at [178, 296] on button at bounding box center [184, 300] width 26 height 26
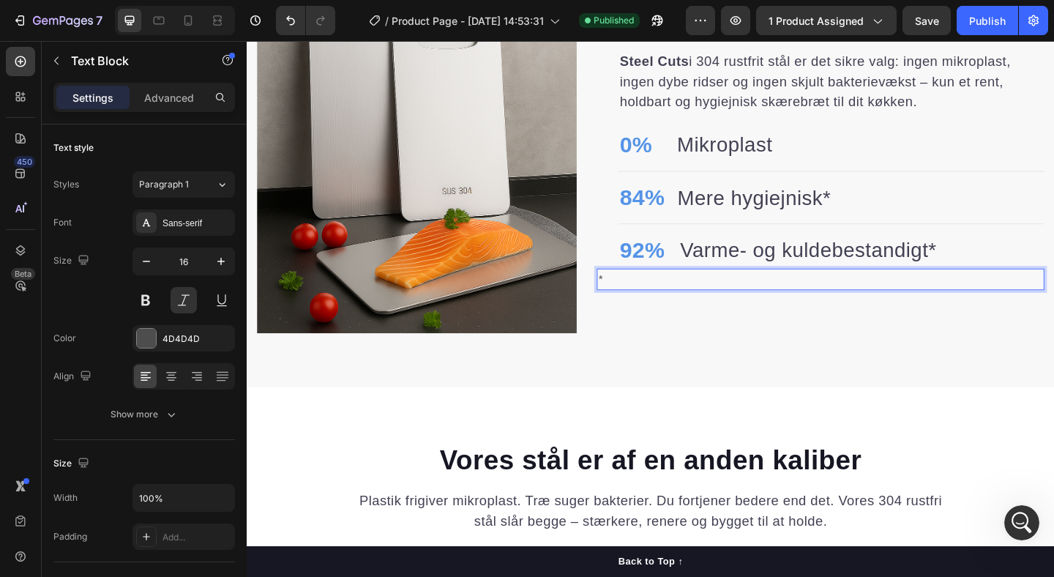
click at [670, 304] on p "*" at bounding box center [871, 300] width 484 height 21
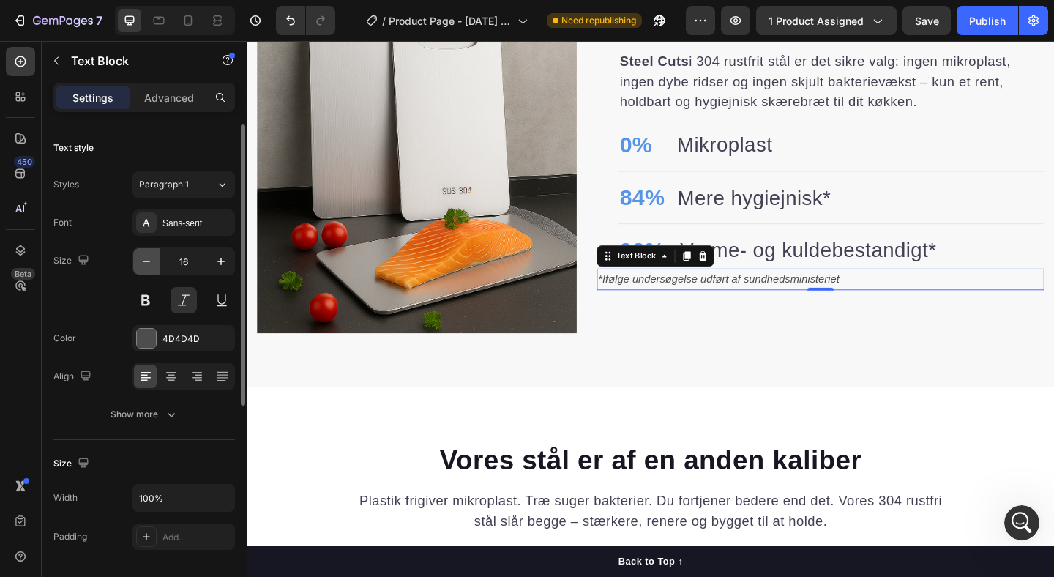
click at [149, 262] on icon "button" at bounding box center [146, 261] width 15 height 15
type input "14"
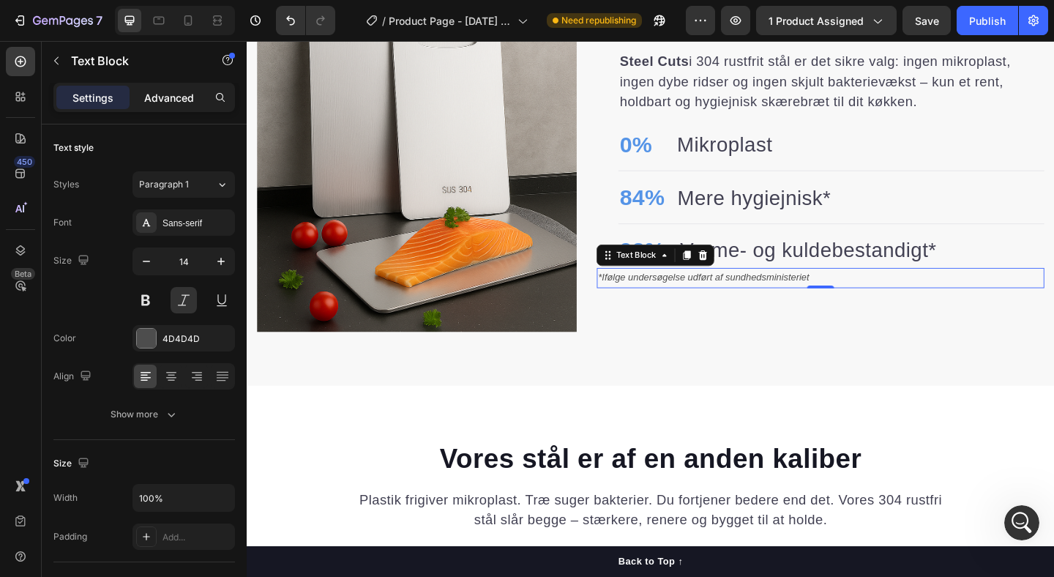
click at [160, 87] on div "Advanced" at bounding box center [168, 97] width 73 height 23
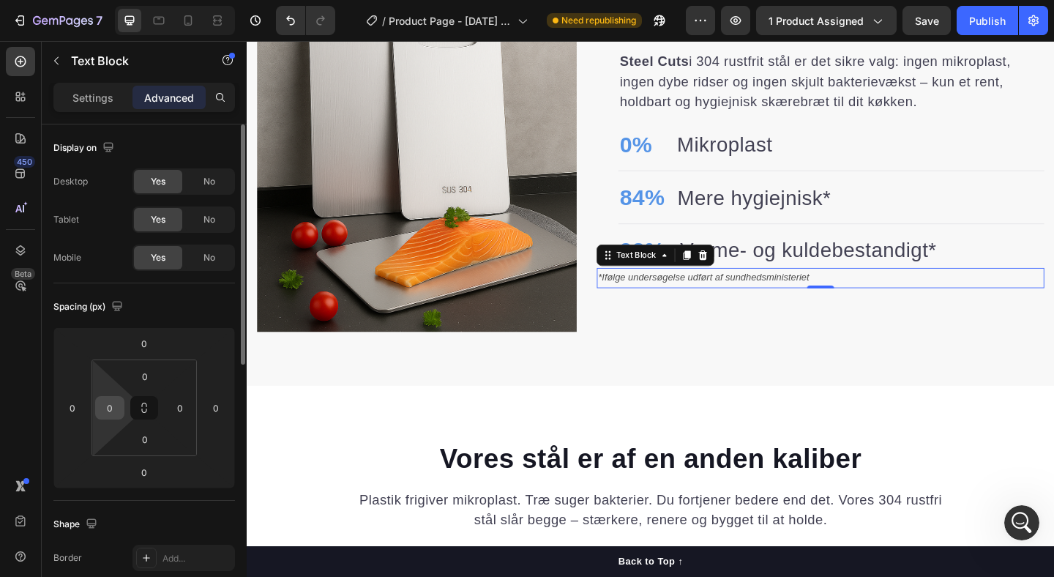
click at [106, 410] on input "0" at bounding box center [110, 408] width 22 height 22
type input "1"
type input "20"
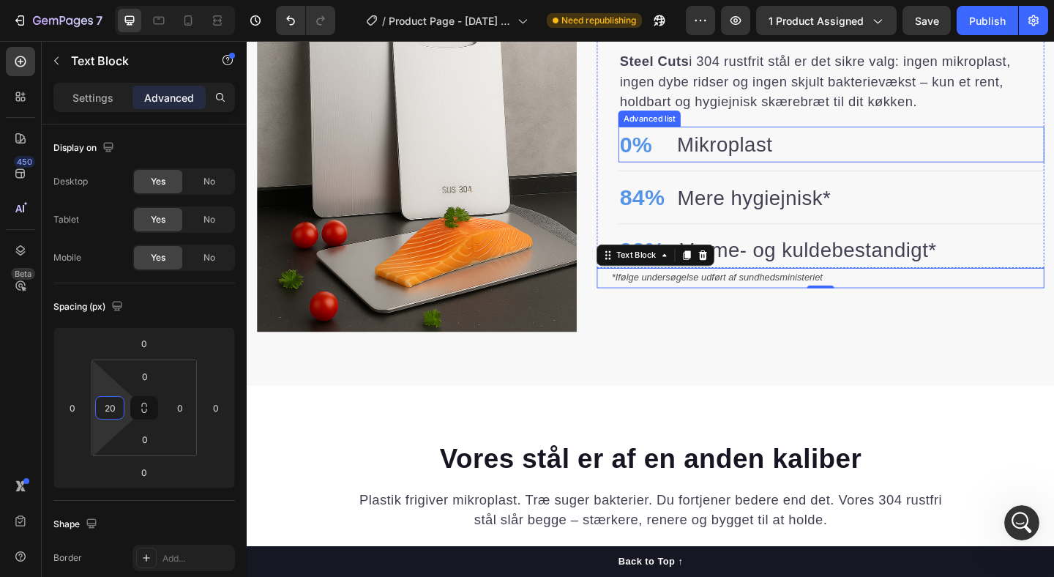
click at [821, 143] on div "0% Text block Mikroplast Text block" at bounding box center [882, 154] width 463 height 40
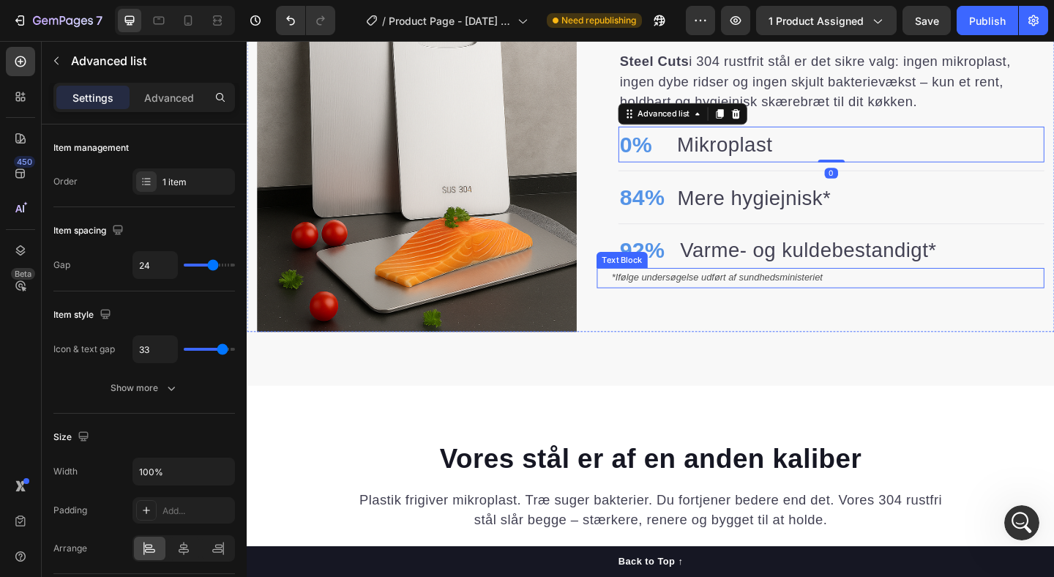
click at [643, 302] on div "*Ifølge undersøgelse udført af sundhedsministeriet" at bounding box center [878, 298] width 472 height 21
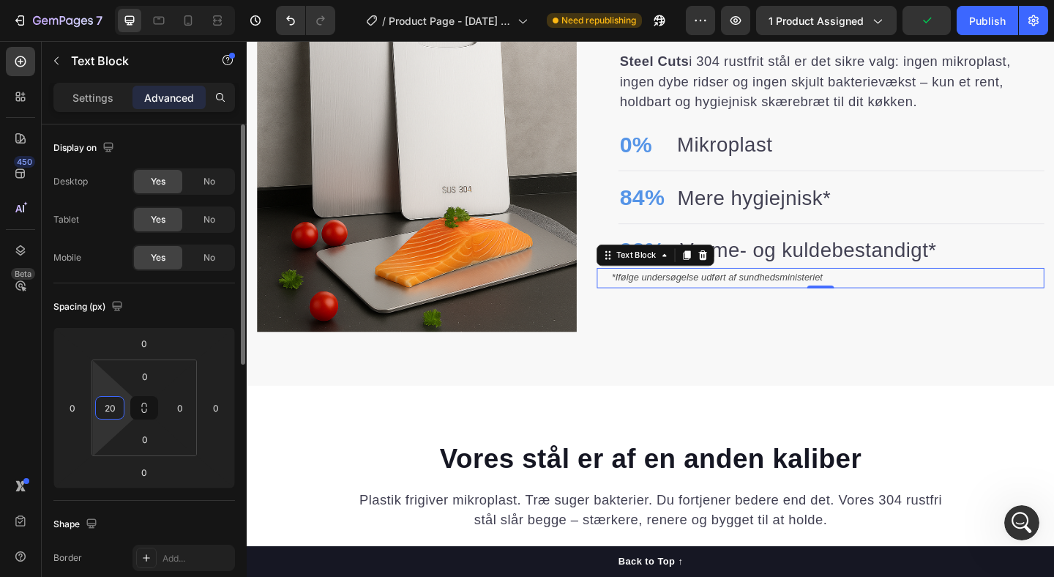
click at [107, 406] on input "20" at bounding box center [110, 408] width 22 height 22
type input "30"
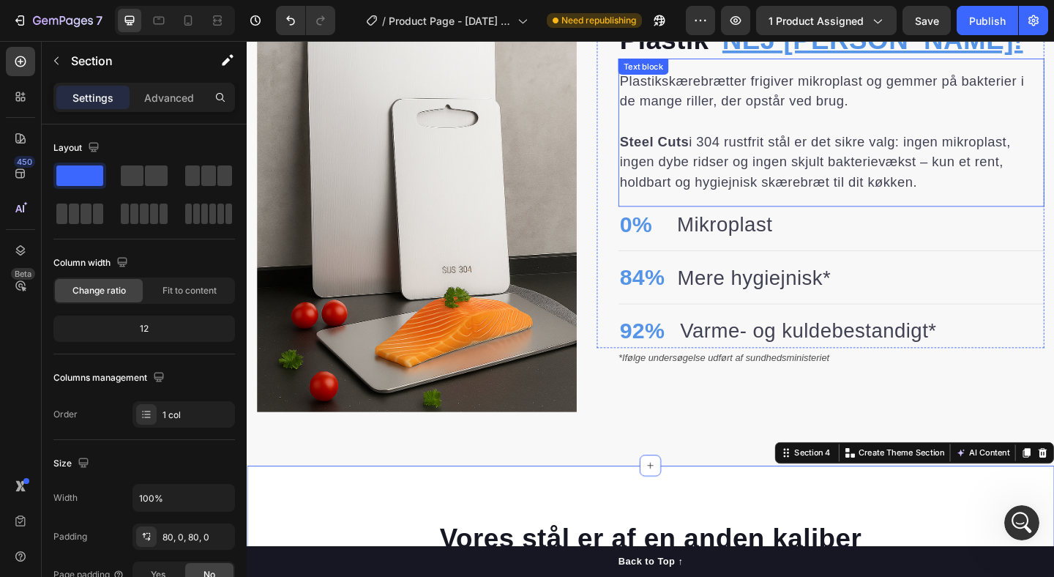
scroll to position [1104, 0]
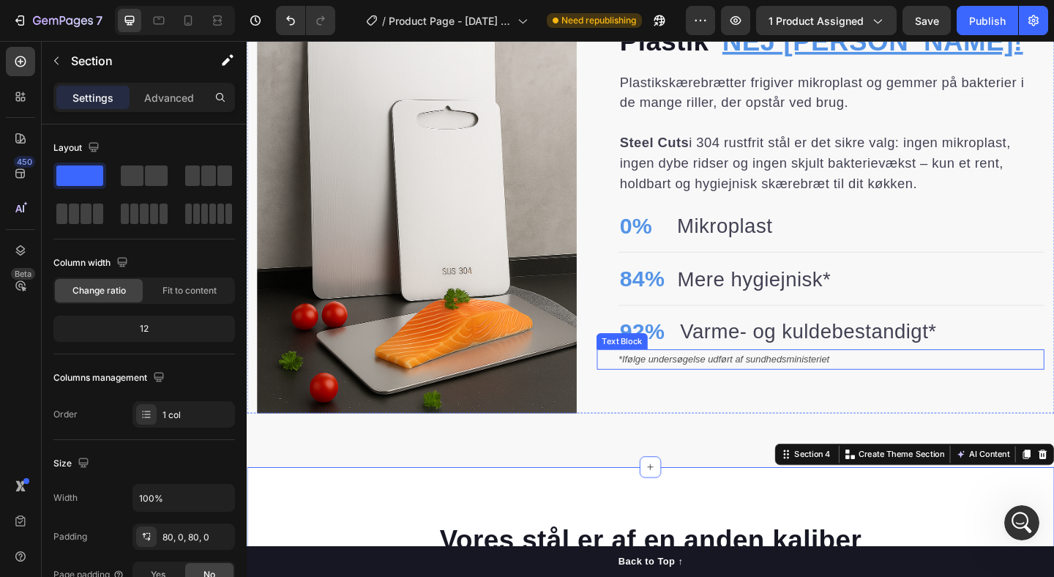
click at [692, 392] on p "*Ifølge undersøgelse udført af sundhedsministeriet" at bounding box center [882, 387] width 462 height 18
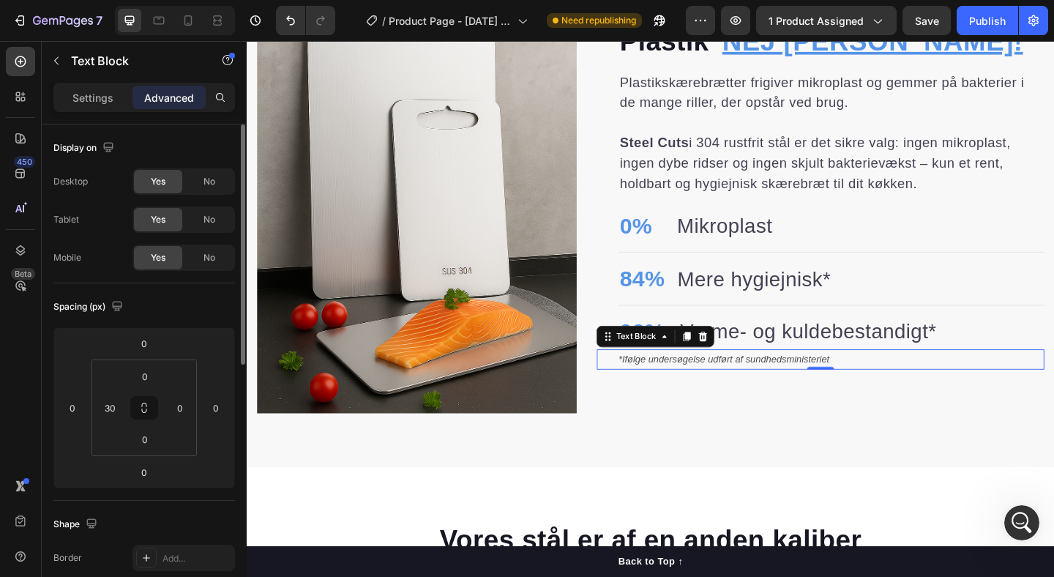
click at [178, 317] on div "Spacing (px)" at bounding box center [144, 306] width 182 height 23
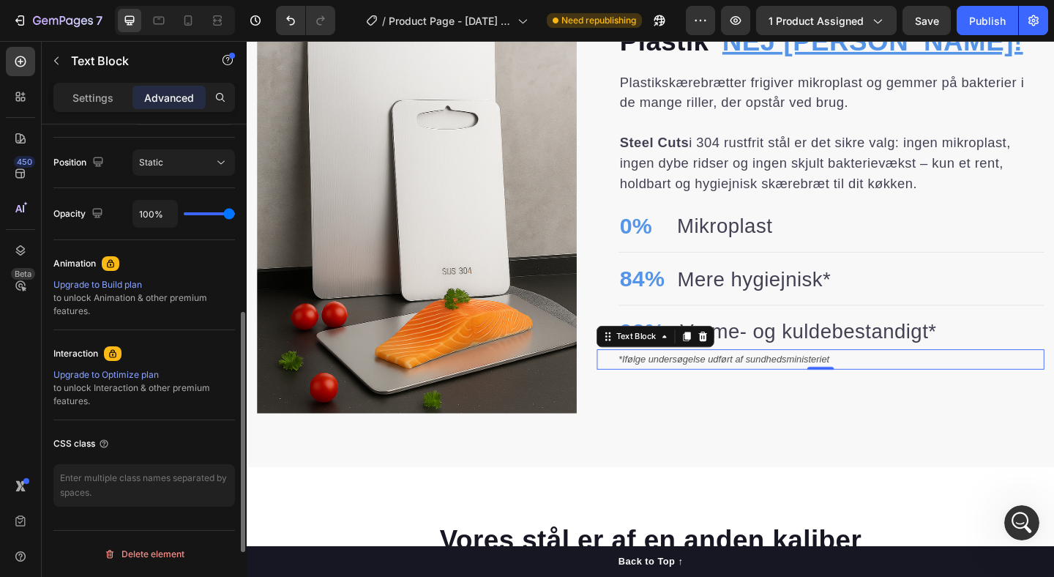
scroll to position [391, 0]
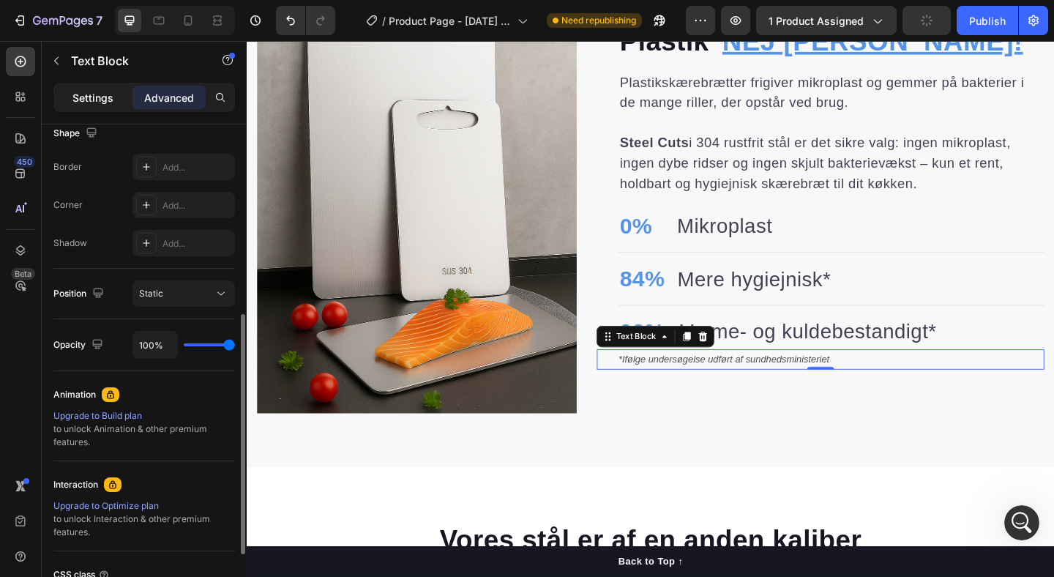
click at [90, 97] on p "Settings" at bounding box center [92, 97] width 41 height 15
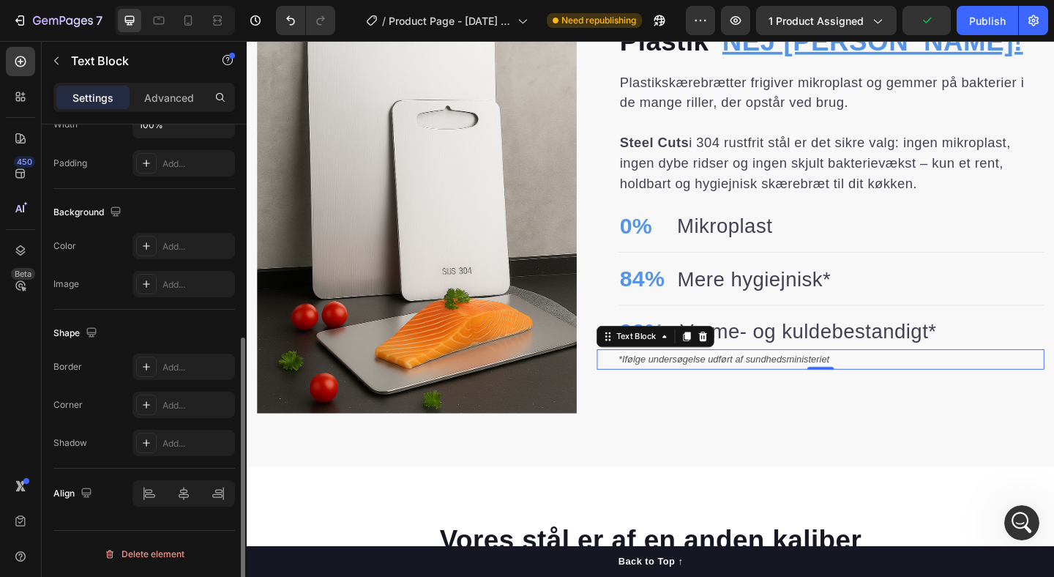
scroll to position [373, 0]
click at [167, 100] on p "Advanced" at bounding box center [169, 97] width 50 height 15
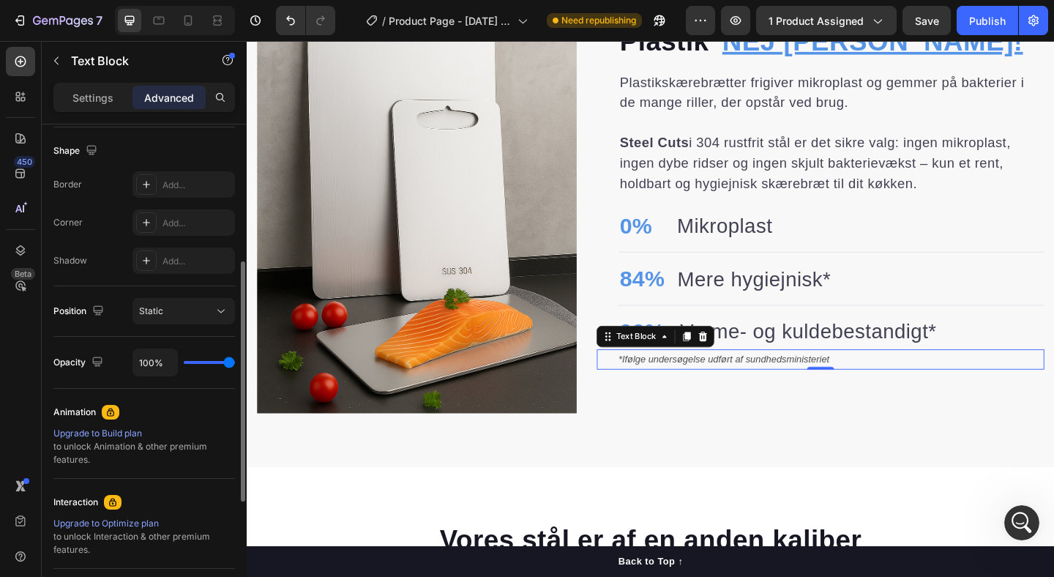
scroll to position [0, 0]
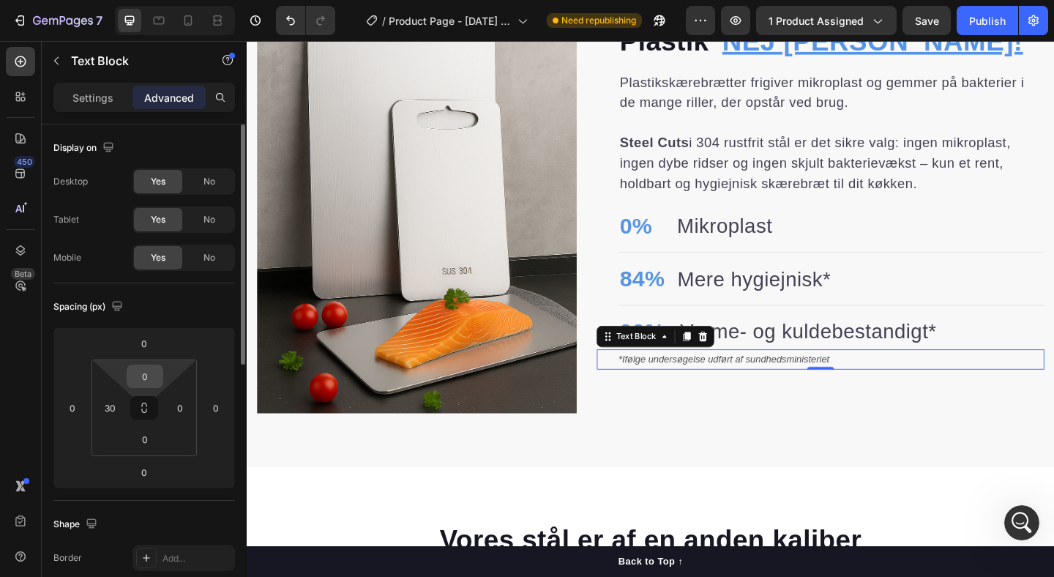
click at [146, 371] on input "0" at bounding box center [144, 376] width 29 height 22
type input "5"
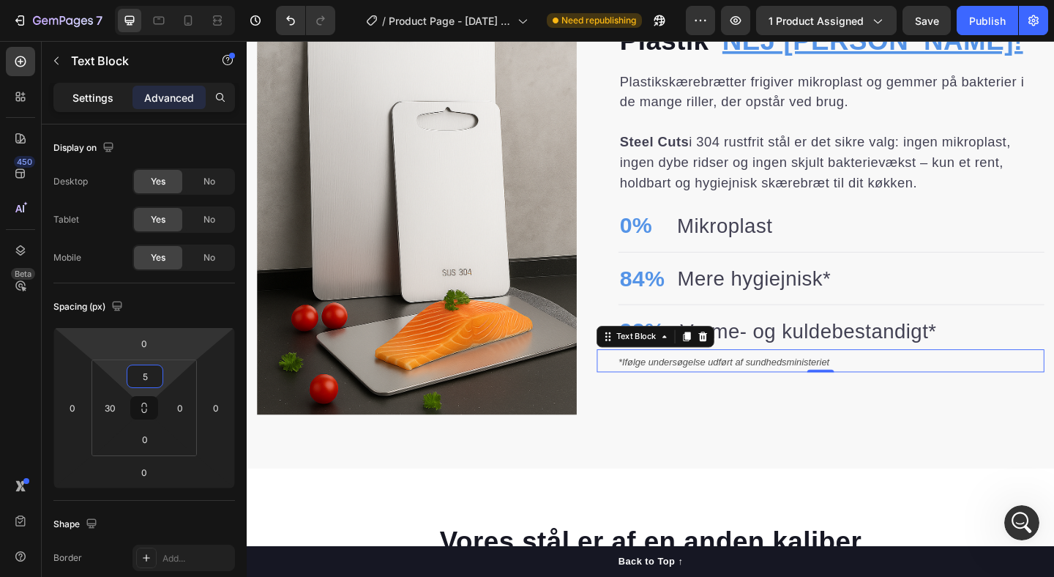
click at [116, 94] on div "Settings" at bounding box center [92, 97] width 73 height 23
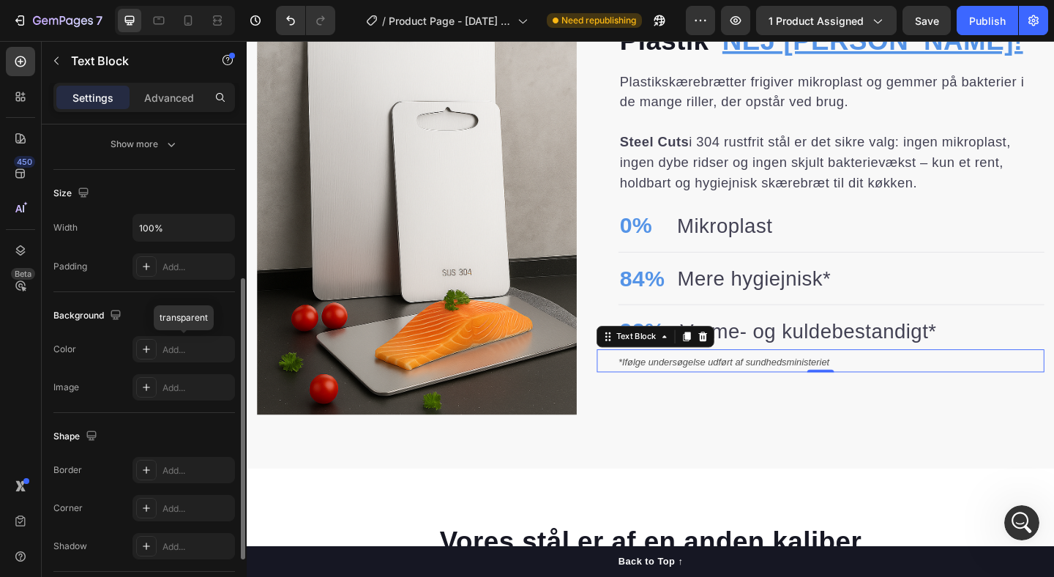
scroll to position [0, 0]
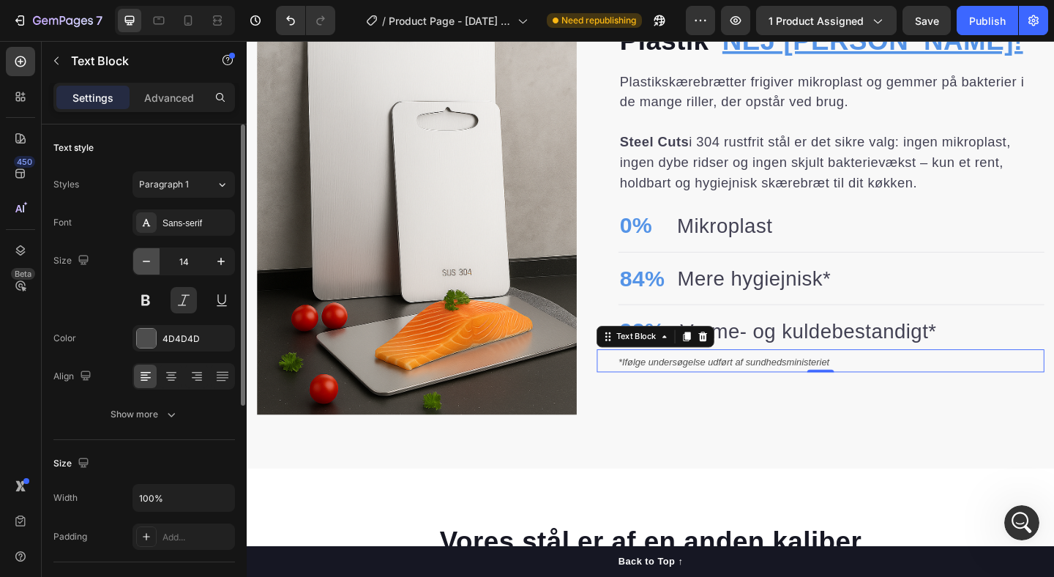
click at [154, 266] on button "button" at bounding box center [146, 261] width 26 height 26
type input "13"
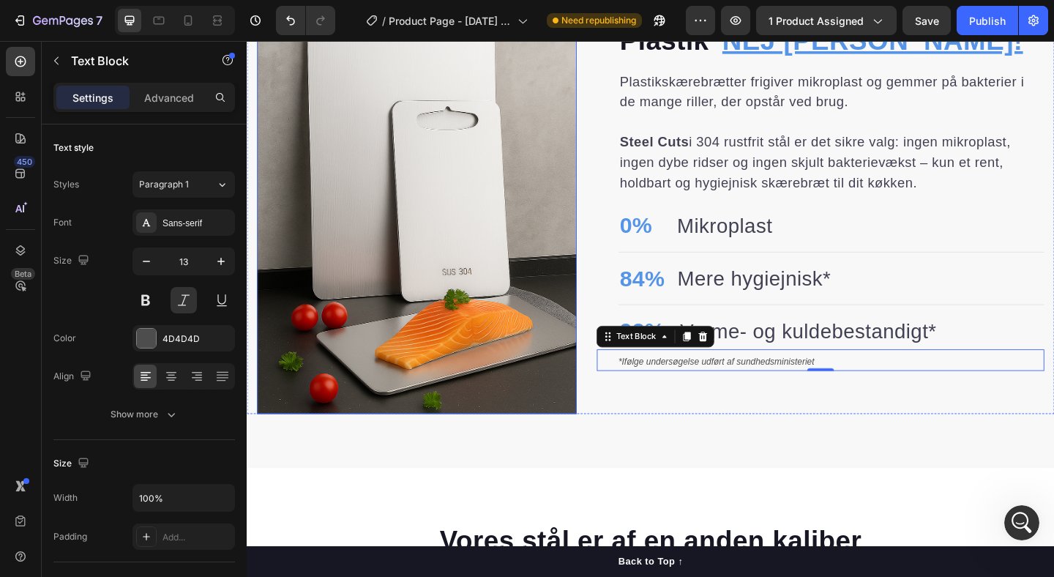
click at [785, 485] on div "Plastik Heading NEJ TAK! Heading Row Plastikskærebrætter frigiver mikroplast [P…" at bounding box center [686, 209] width 878 height 591
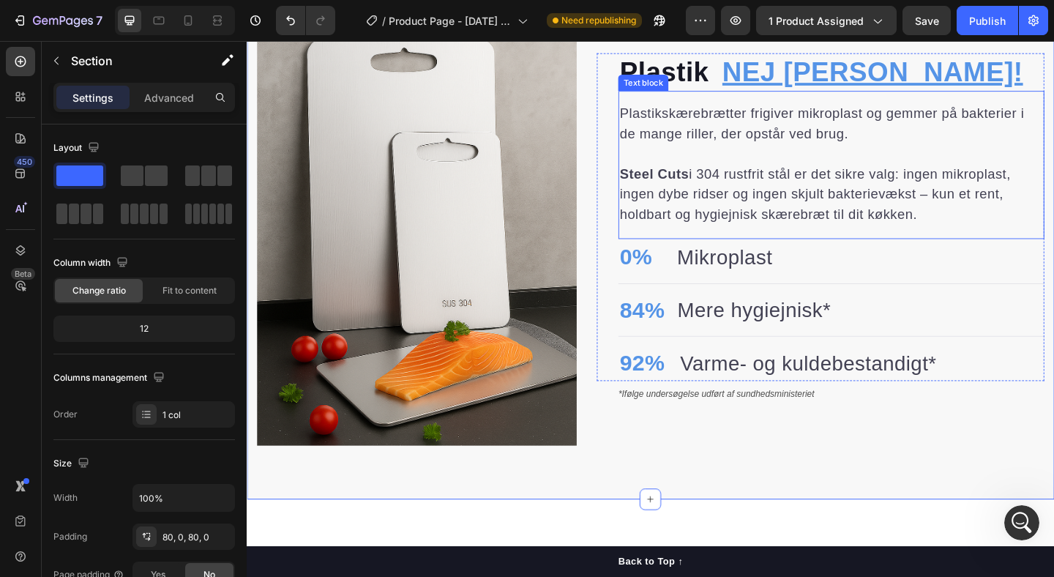
scroll to position [1054, 0]
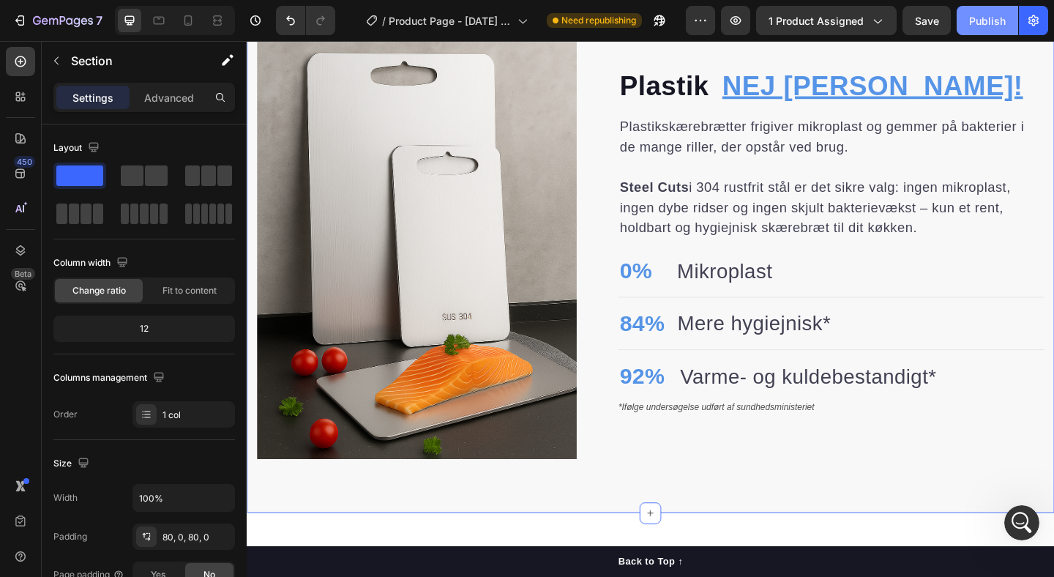
click at [974, 16] on div "Publish" at bounding box center [987, 20] width 37 height 15
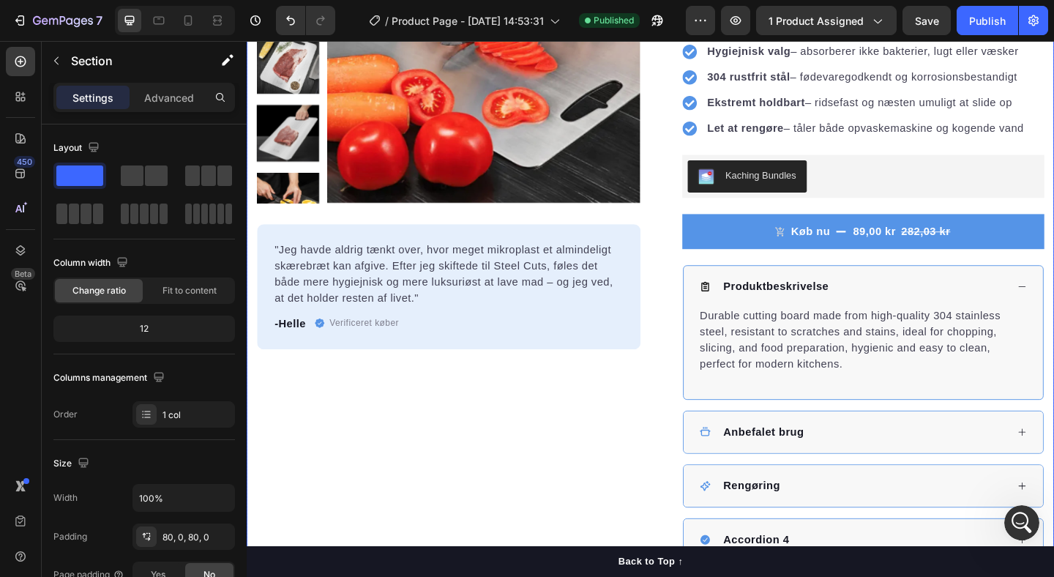
scroll to position [204, 0]
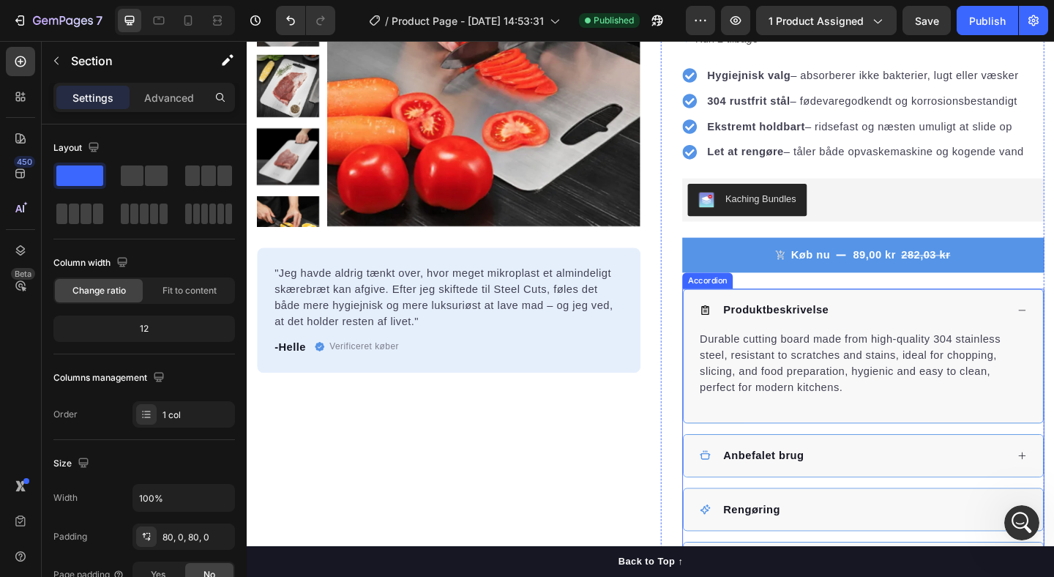
click at [1029, 337] on div "Produktbeskrivelse" at bounding box center [906, 334] width 334 height 22
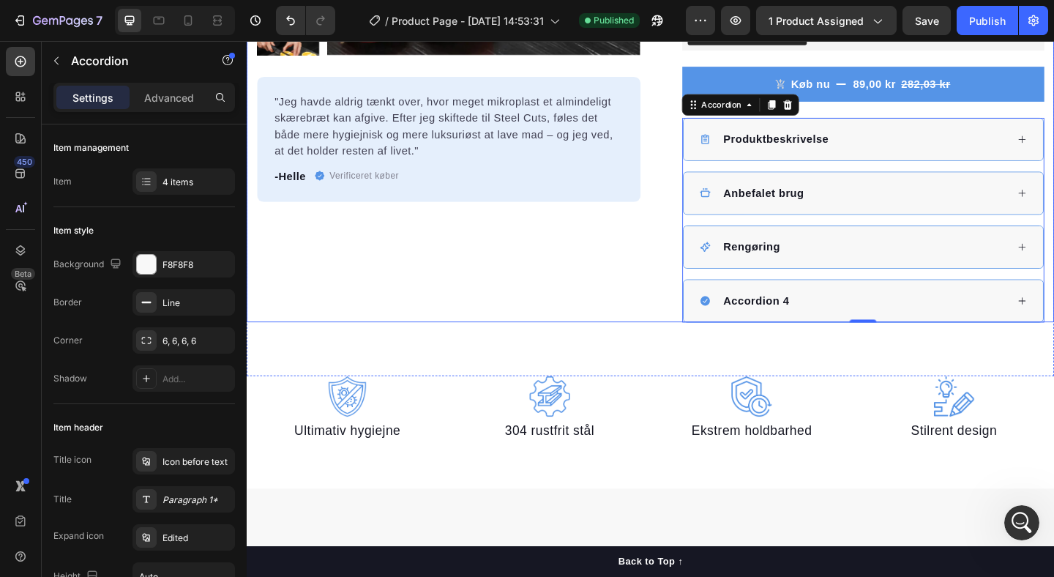
scroll to position [496, 0]
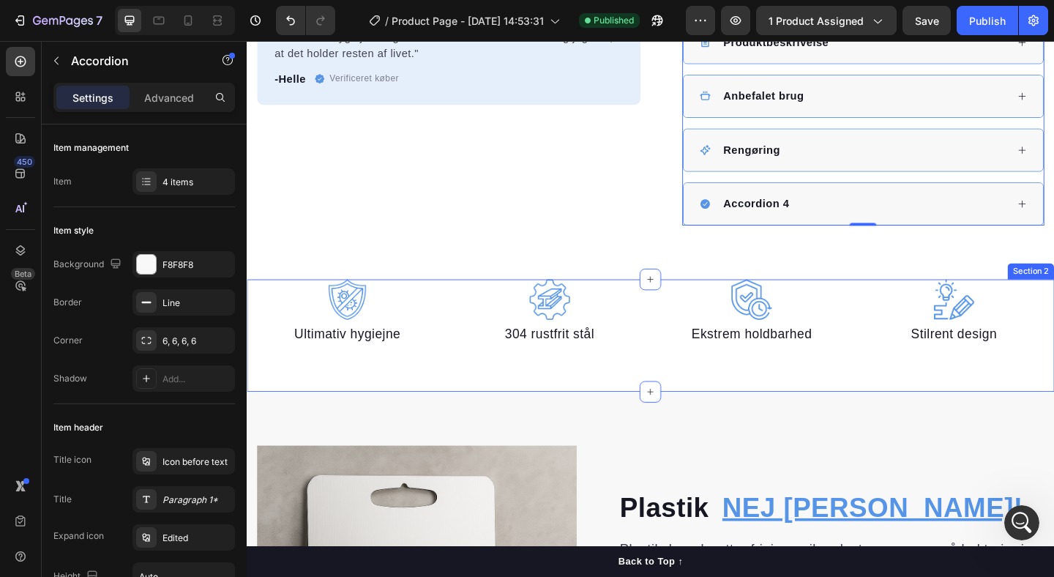
click at [744, 397] on div "Image Ultimativ hygiejne Text block Image 304 rustfrit stål Text block Image Ek…" at bounding box center [686, 361] width 878 height 123
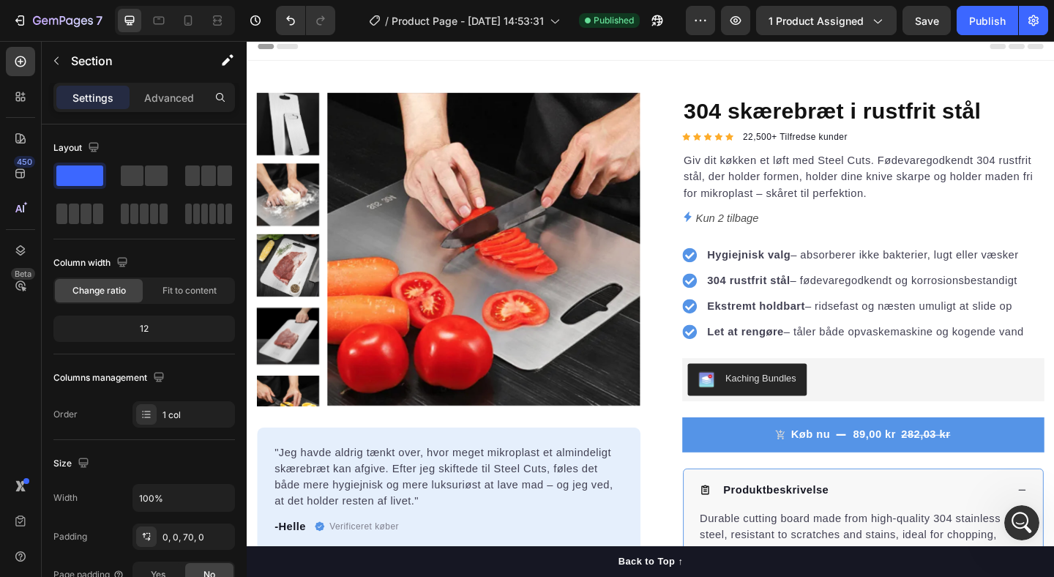
scroll to position [0, 0]
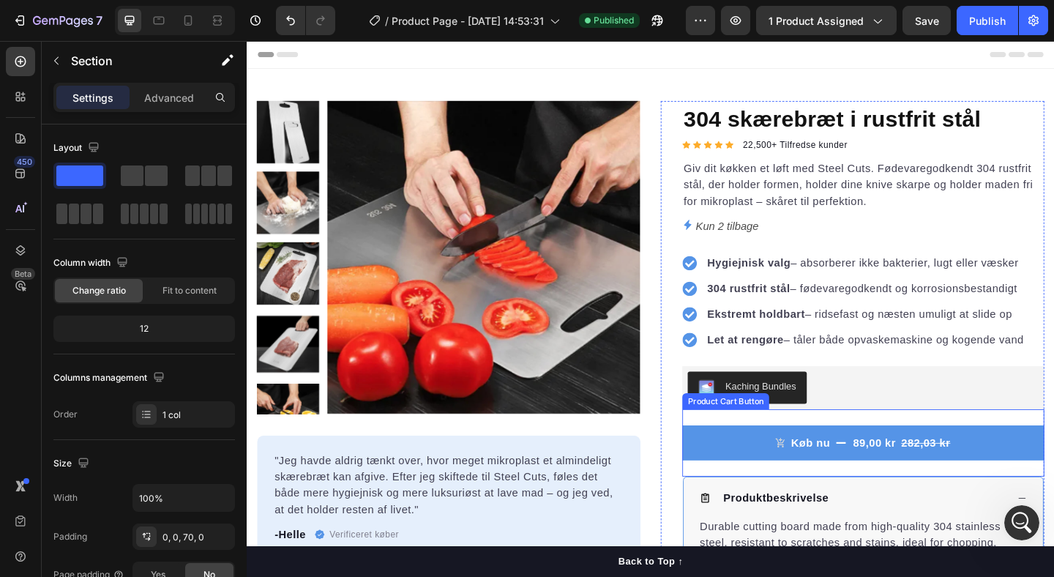
click at [813, 473] on button "Køb nu 89,00 kr 282,03 kr" at bounding box center [917, 478] width 394 height 38
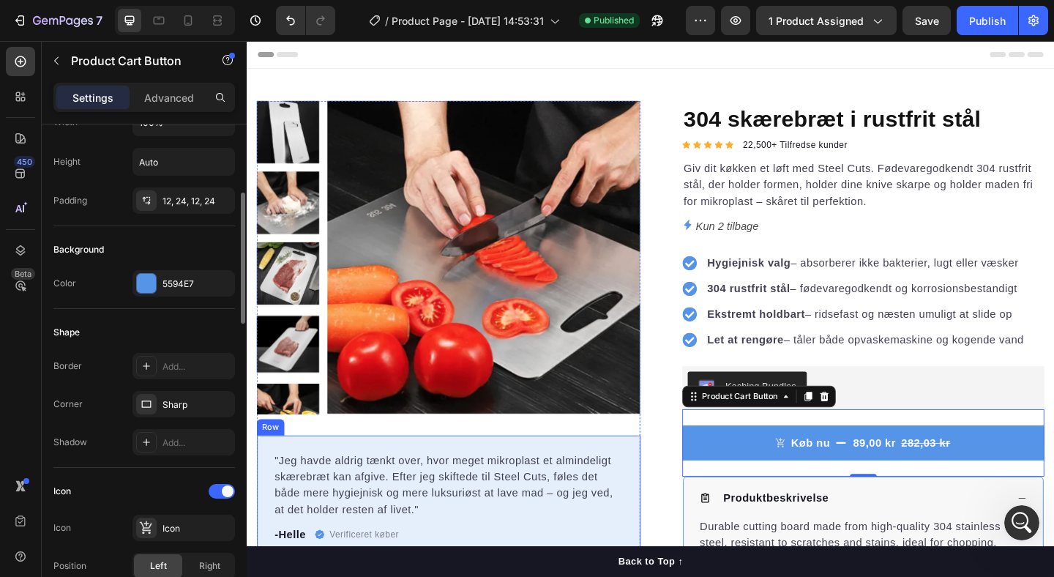
scroll to position [34, 0]
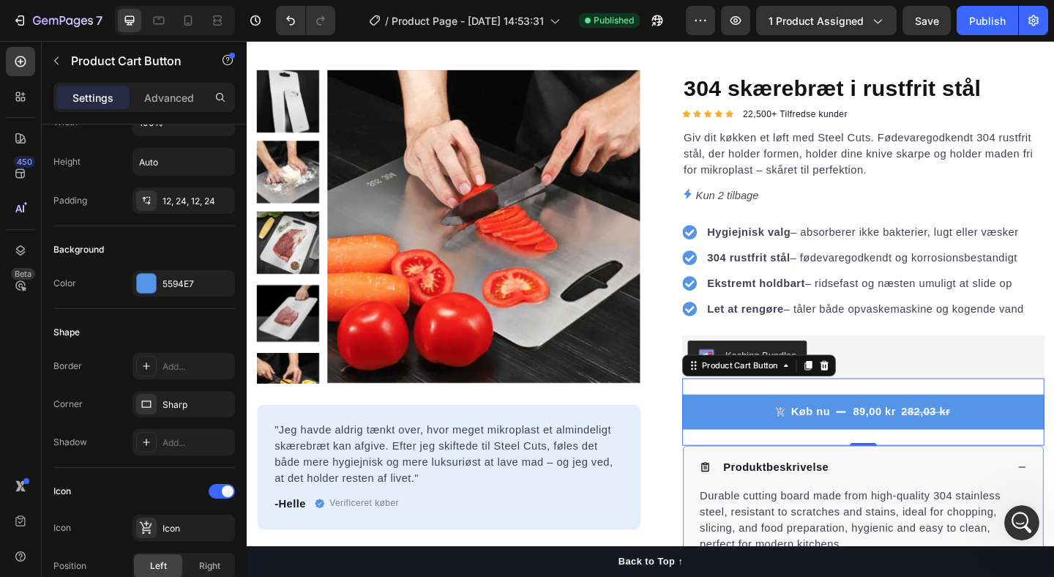
click at [183, 47] on img at bounding box center [91, 41] width 183 height 12
type input "#e6effb"
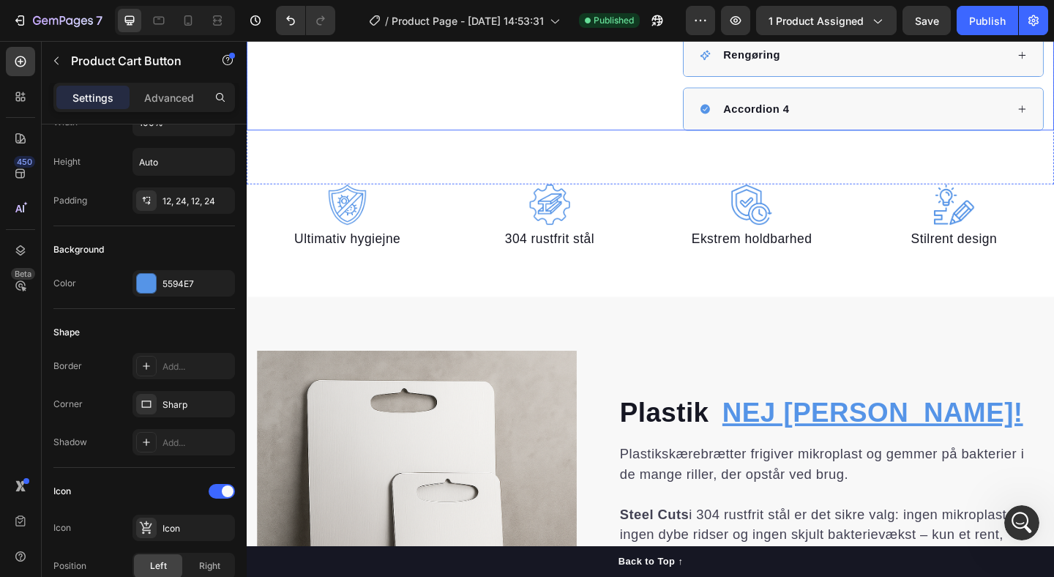
scroll to position [727, 0]
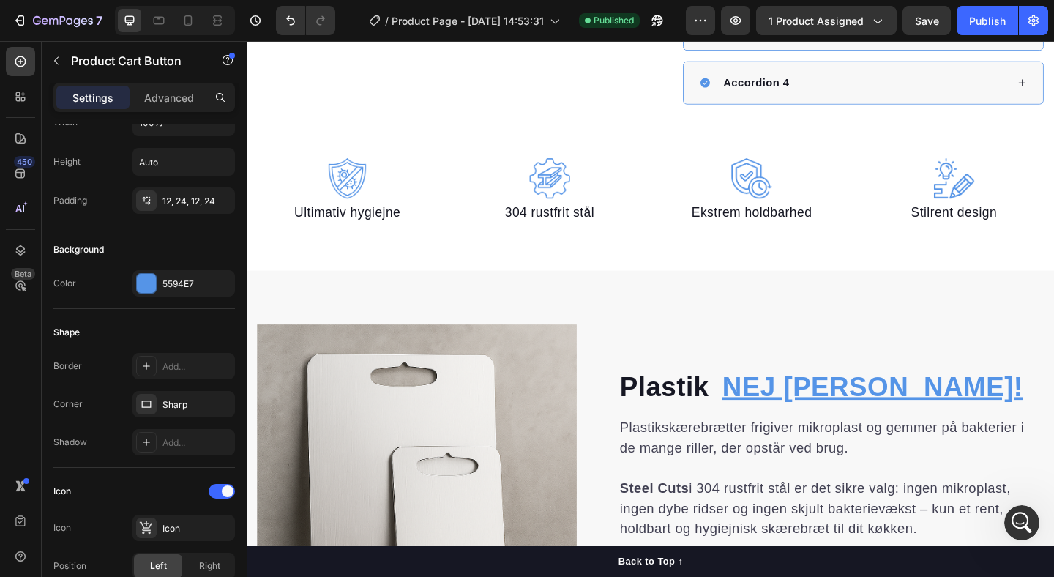
click at [8, 18] on button "X" at bounding box center [4, 9] width 8 height 18
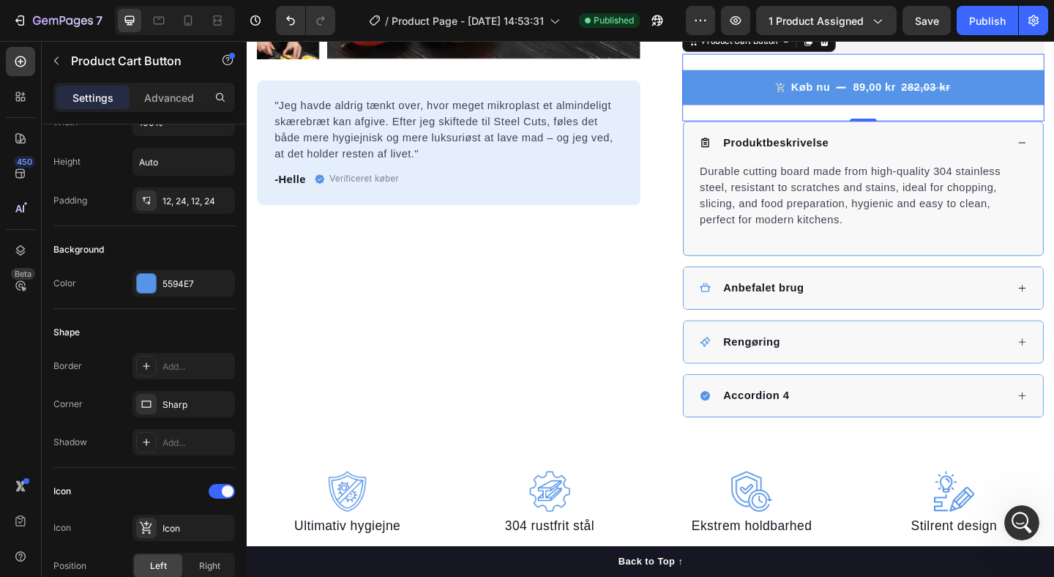
scroll to position [288, 0]
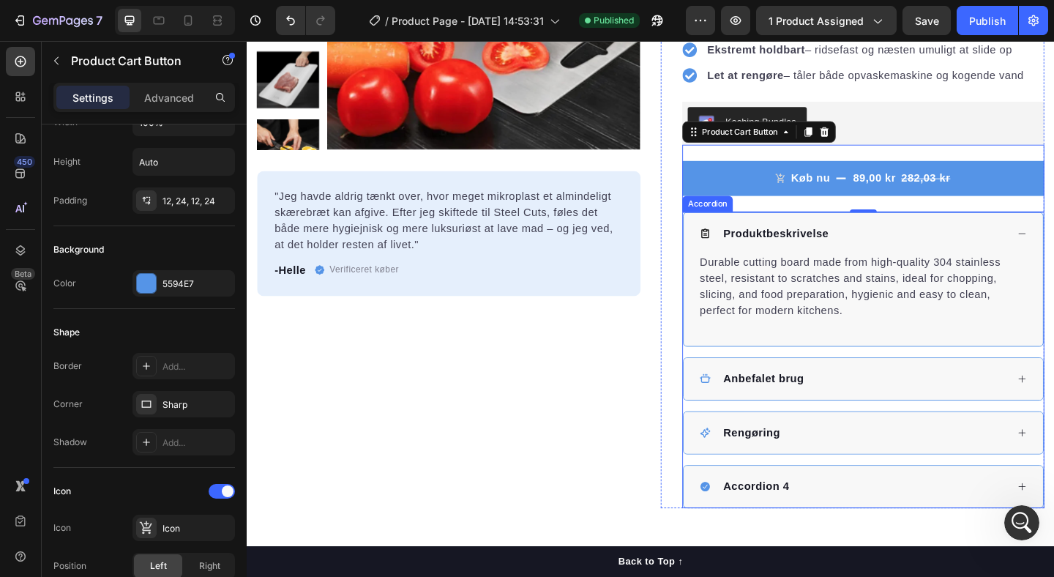
click at [961, 258] on div "Produktbeskrivelse" at bounding box center [906, 250] width 334 height 22
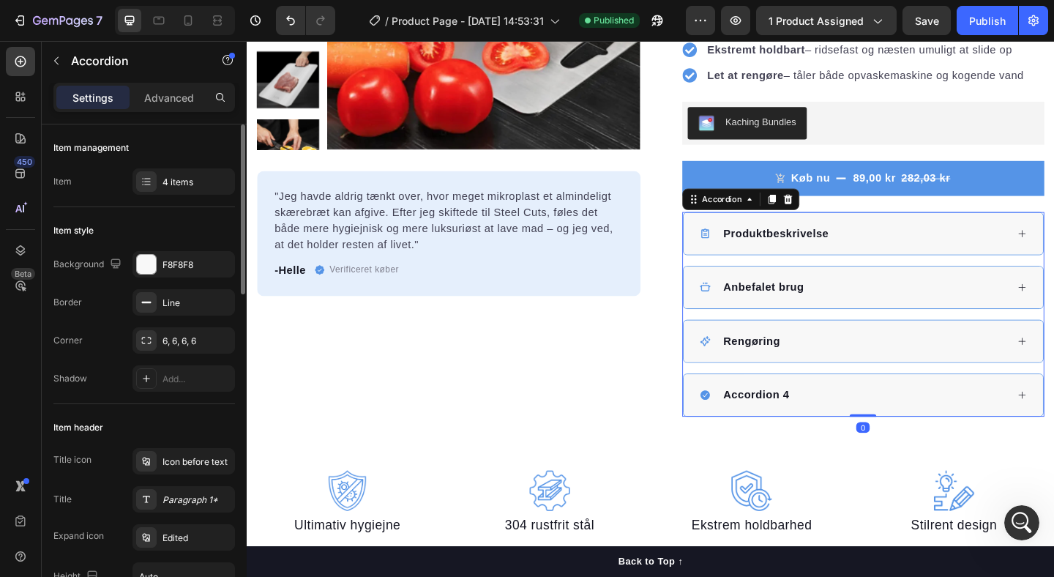
scroll to position [0, 0]
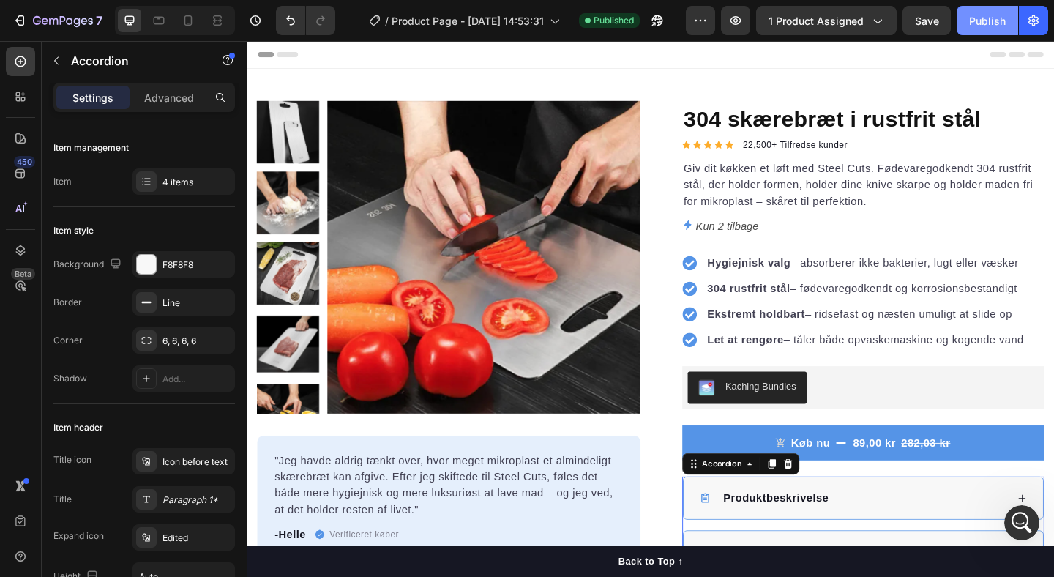
click at [982, 33] on button "Publish" at bounding box center [987, 20] width 61 height 29
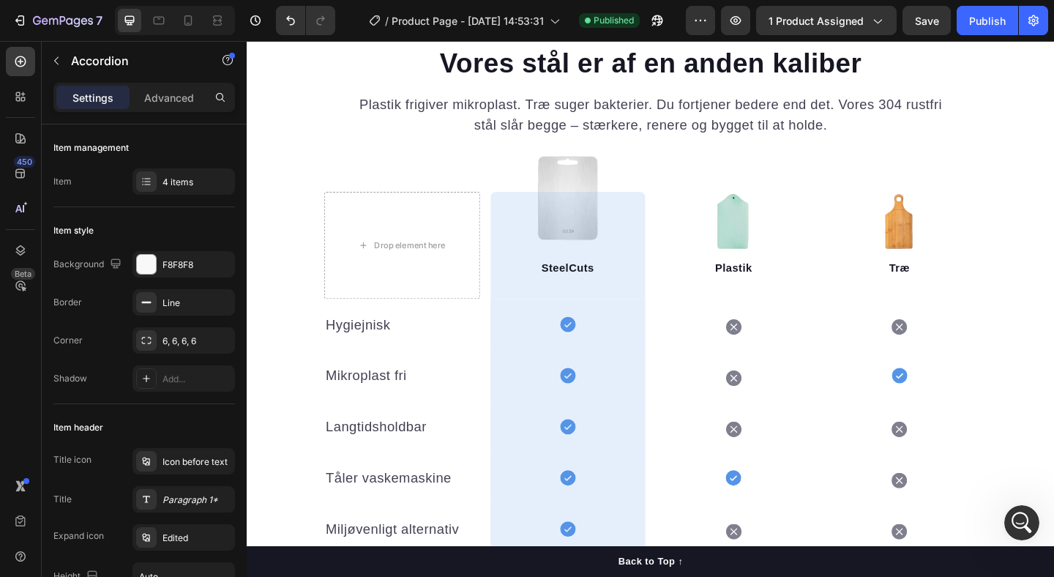
scroll to position [1425, 0]
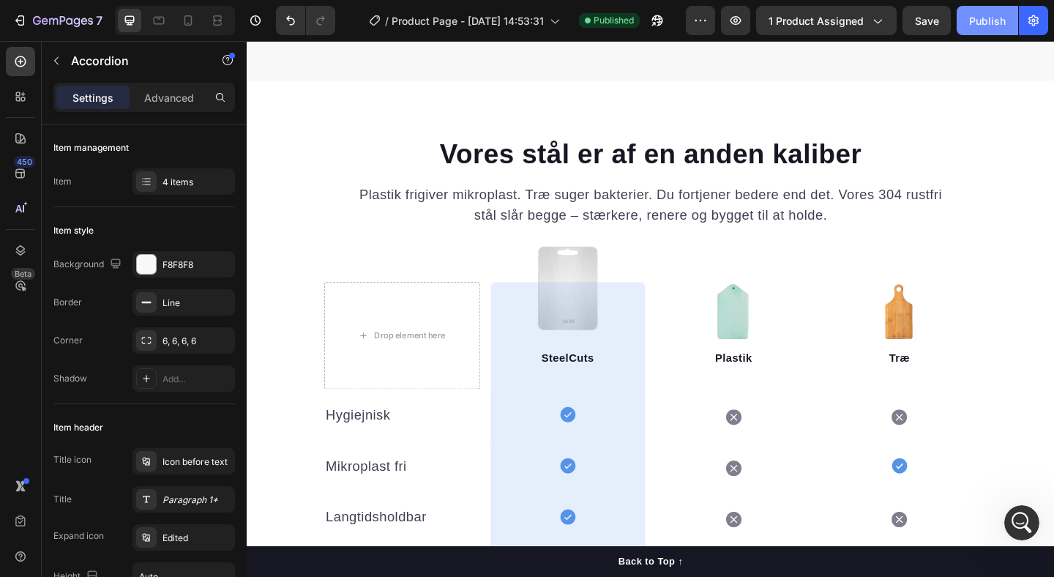
click at [985, 24] on div "Publish" at bounding box center [987, 20] width 37 height 15
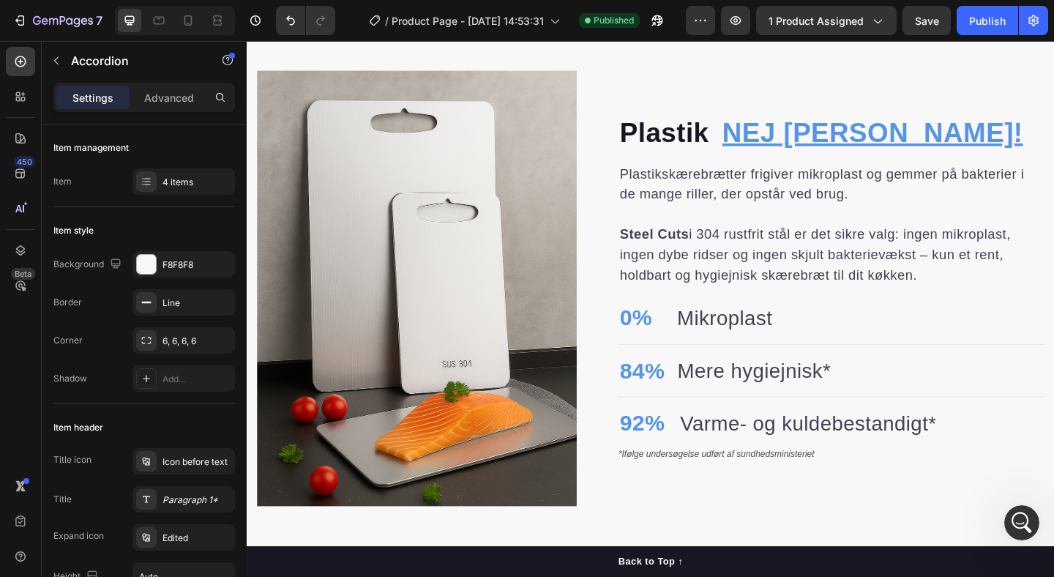
scroll to position [0, 0]
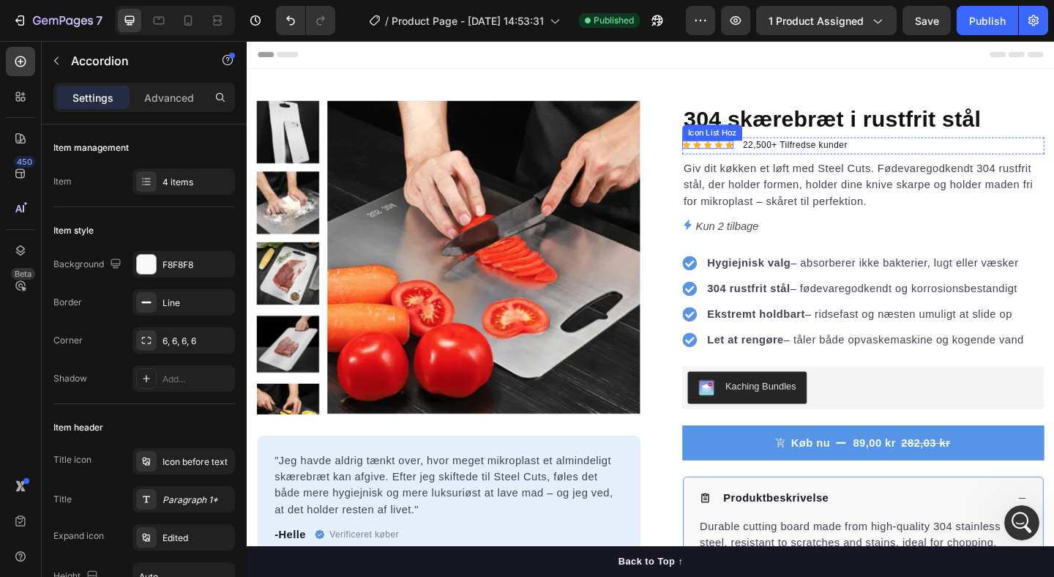
click at [731, 150] on div "Icon Icon Icon Icon Icon" at bounding box center [748, 153] width 56 height 9
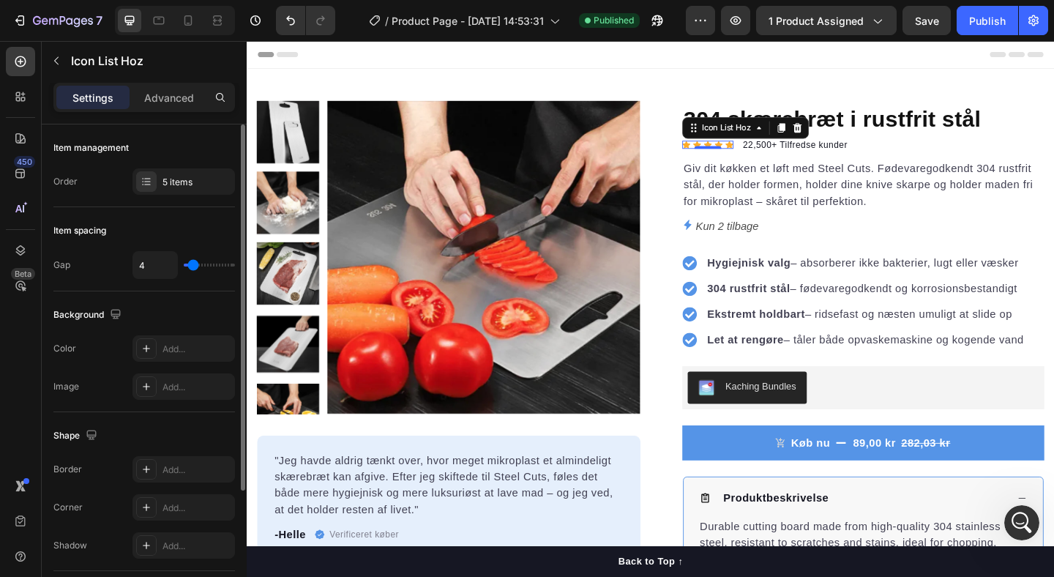
type input "5"
type input "4"
type input "3"
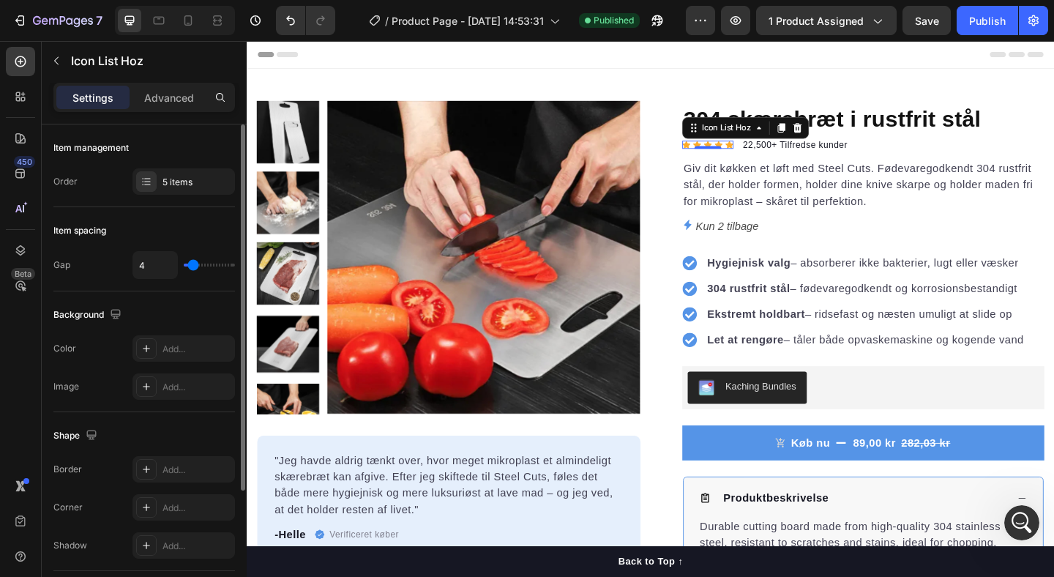
type input "3"
type input "2"
type input "1"
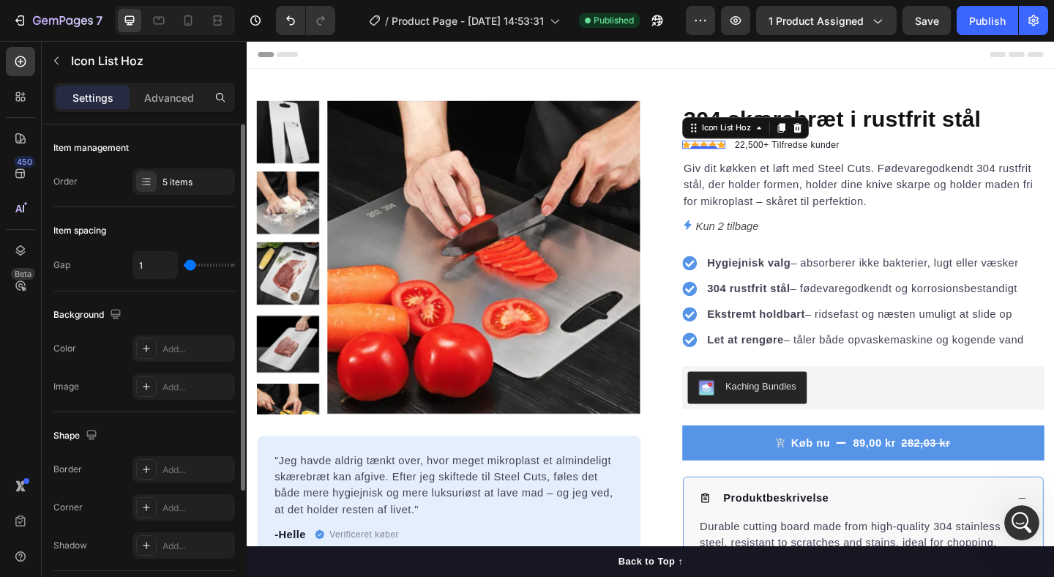
type input "2"
click at [192, 266] on input "range" at bounding box center [209, 265] width 51 height 3
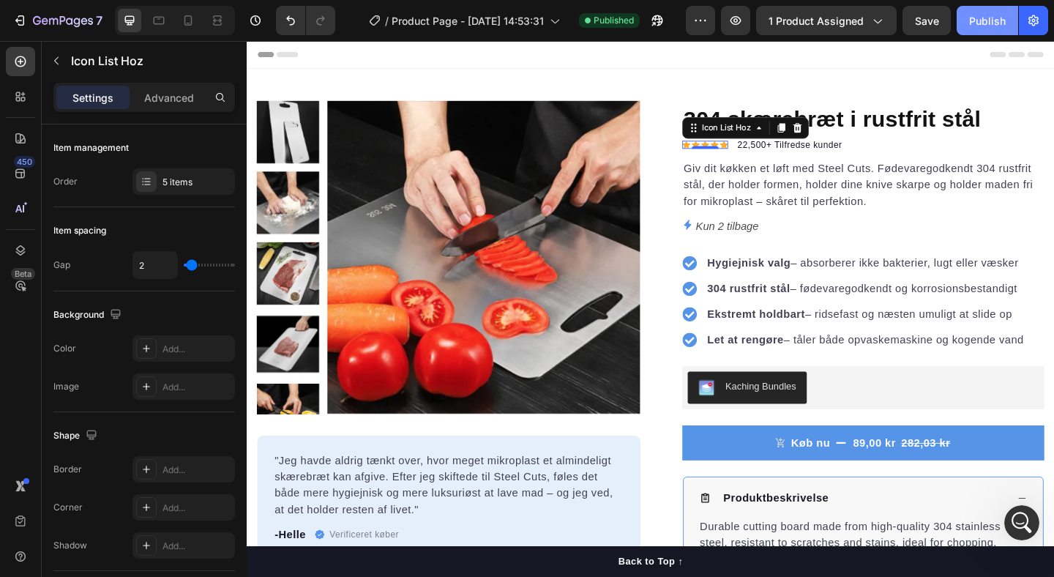
click at [974, 24] on div "Publish" at bounding box center [987, 20] width 37 height 15
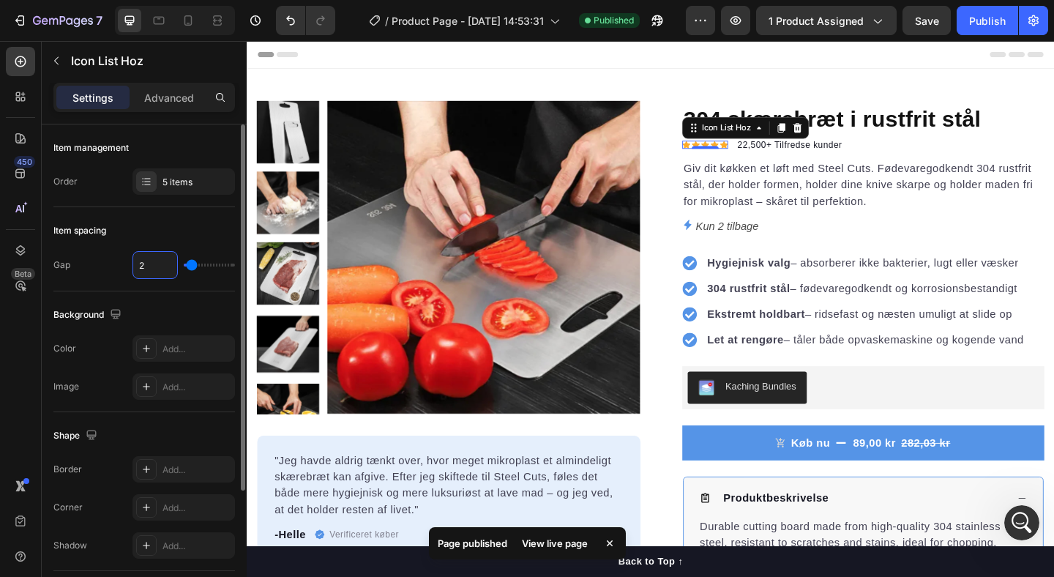
click at [151, 269] on input "2" at bounding box center [155, 265] width 44 height 26
type input "1"
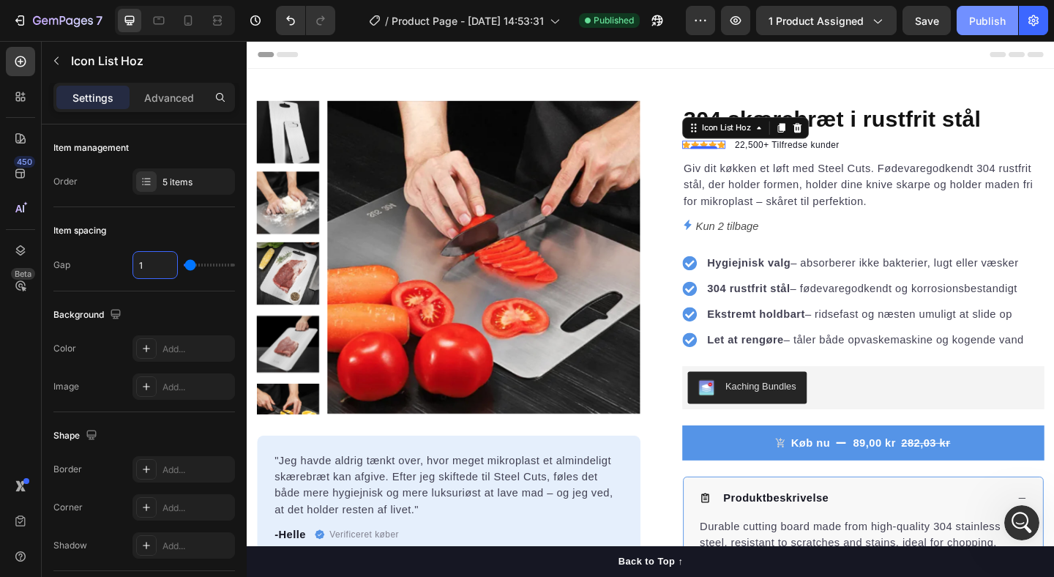
click at [987, 22] on div "Publish" at bounding box center [987, 20] width 37 height 15
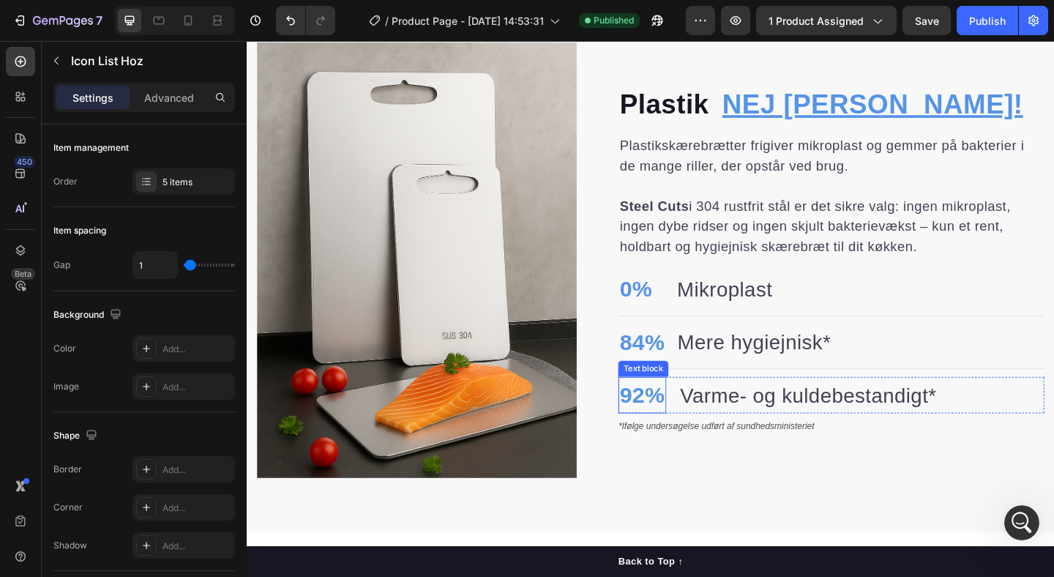
scroll to position [1450, 0]
click at [667, 426] on p "92%" at bounding box center [676, 426] width 49 height 37
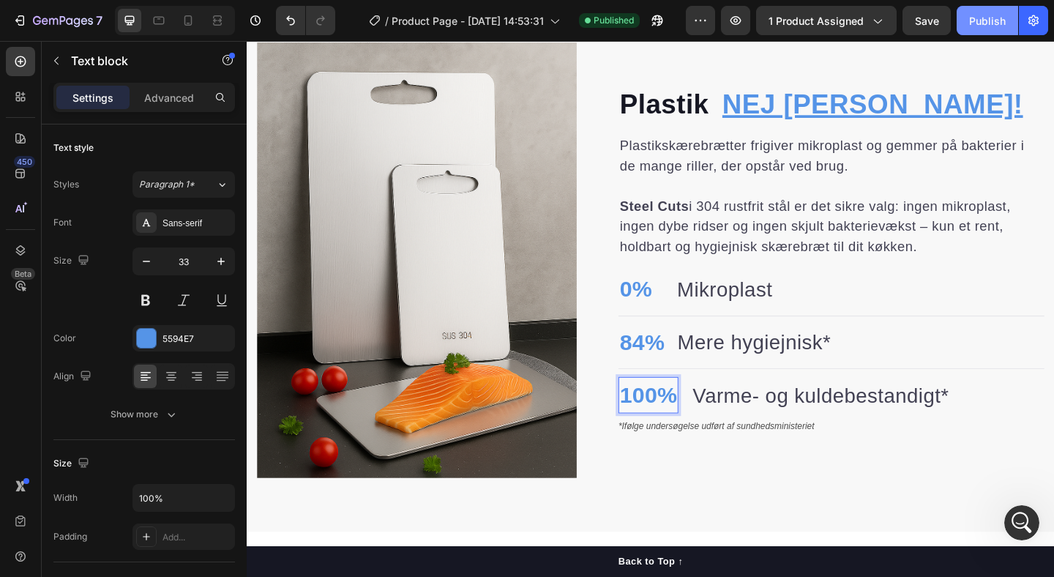
click at [983, 19] on div "Publish" at bounding box center [987, 20] width 37 height 15
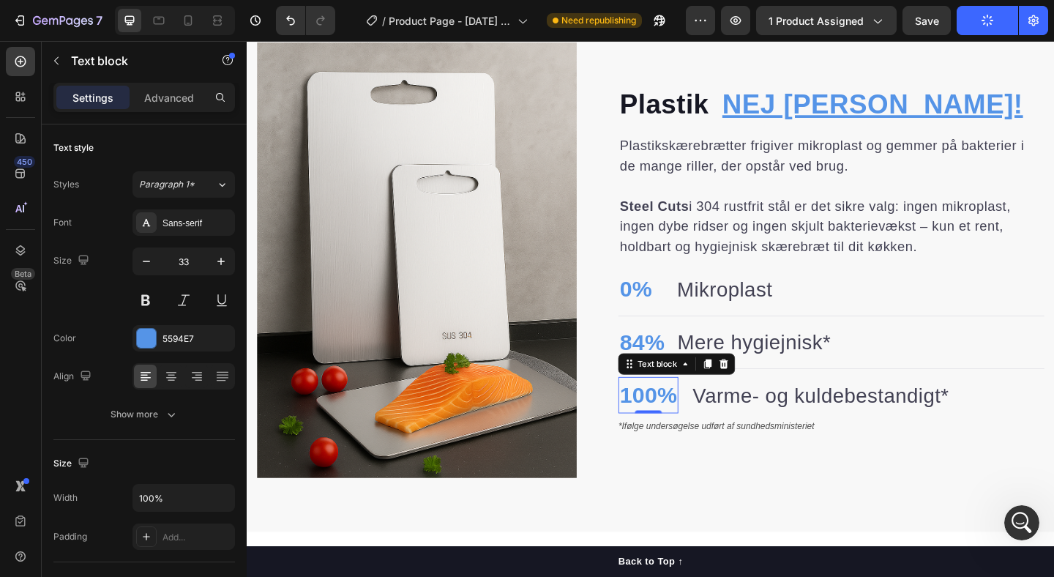
click at [693, 428] on p "100%" at bounding box center [683, 426] width 62 height 37
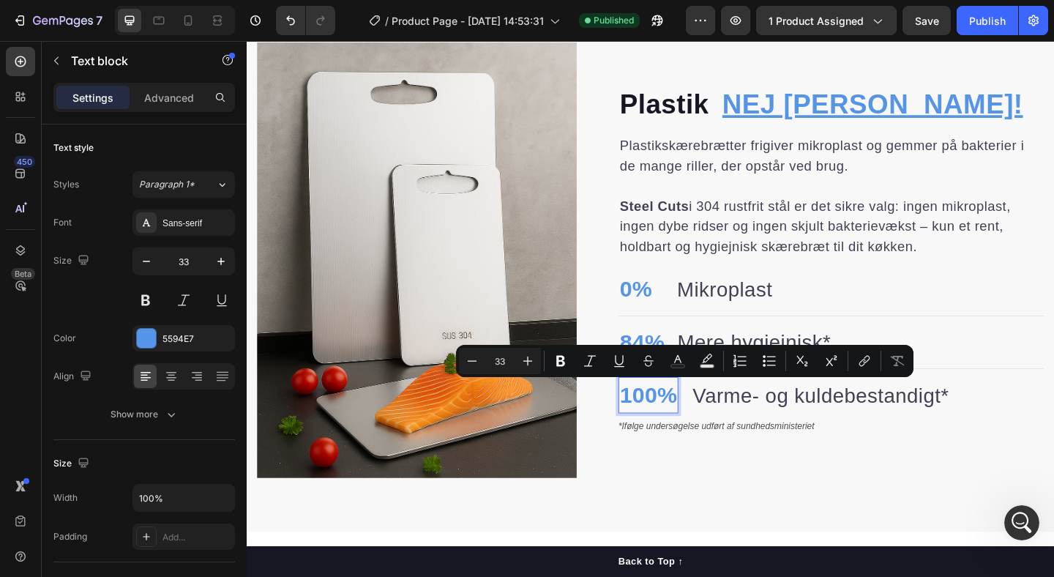
click at [665, 425] on p "100%" at bounding box center [683, 426] width 62 height 37
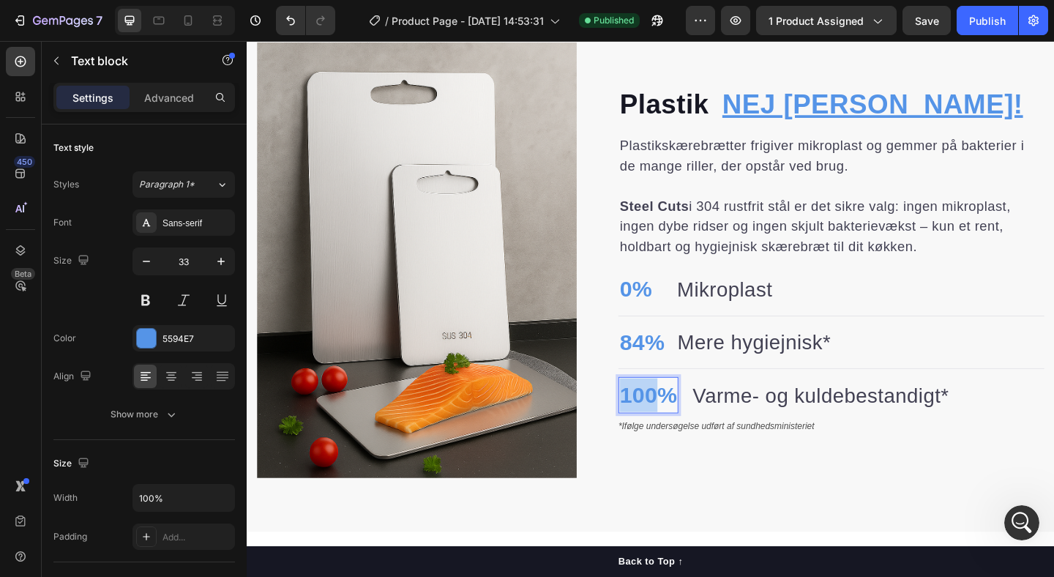
click at [665, 425] on p "100%" at bounding box center [683, 426] width 62 height 37
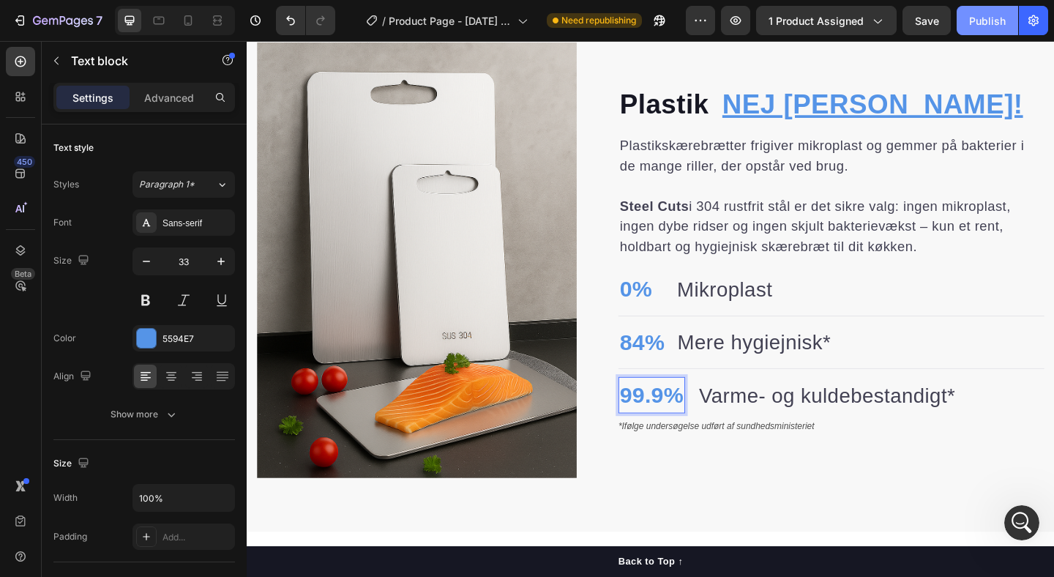
click at [980, 24] on div "Publish" at bounding box center [987, 20] width 37 height 15
click at [702, 421] on p "99.9%" at bounding box center [687, 426] width 70 height 37
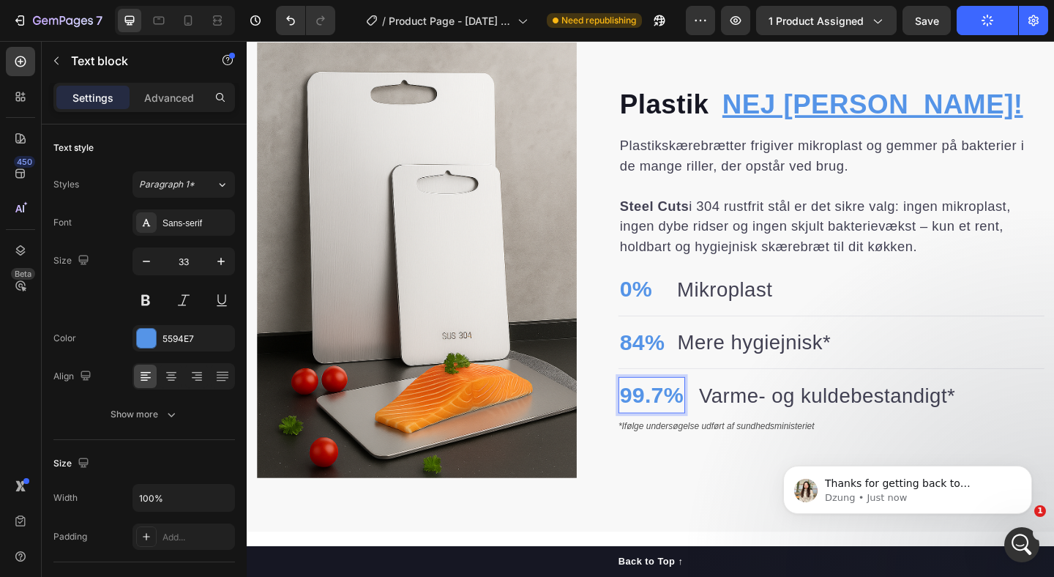
scroll to position [1660, 0]
click at [982, 15] on div "button" at bounding box center [988, 21] width 12 height 12
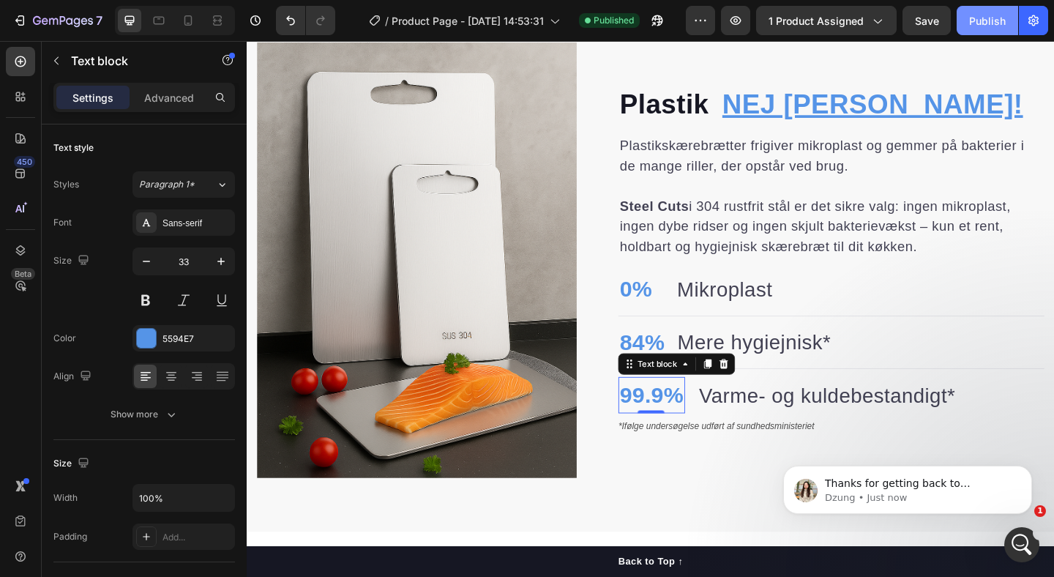
click at [982, 15] on div "Publish" at bounding box center [987, 20] width 37 height 15
click at [742, 426] on p "Varme- og kuldebestandigt*" at bounding box center [878, 426] width 279 height 33
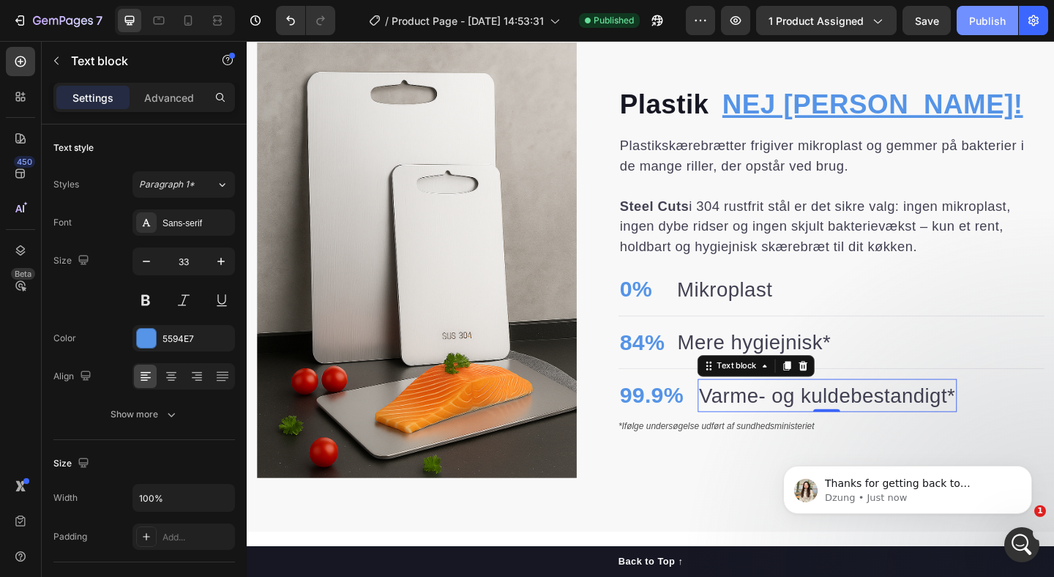
click at [742, 426] on p "Varme- og kuldebestandigt*" at bounding box center [878, 426] width 279 height 33
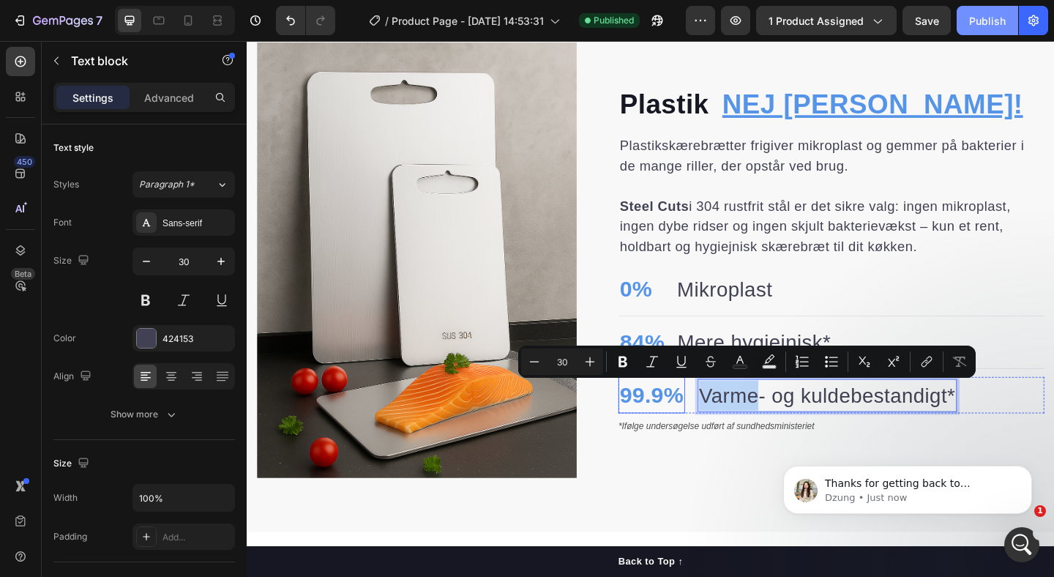
click at [691, 435] on p "99.9%" at bounding box center [687, 426] width 70 height 37
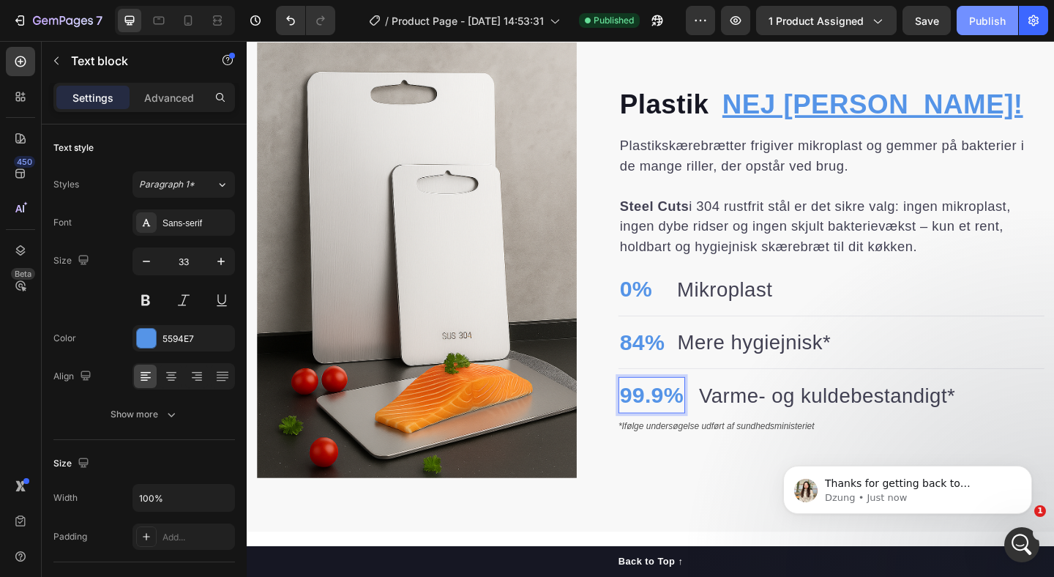
click at [697, 429] on p "99.9%" at bounding box center [687, 426] width 70 height 37
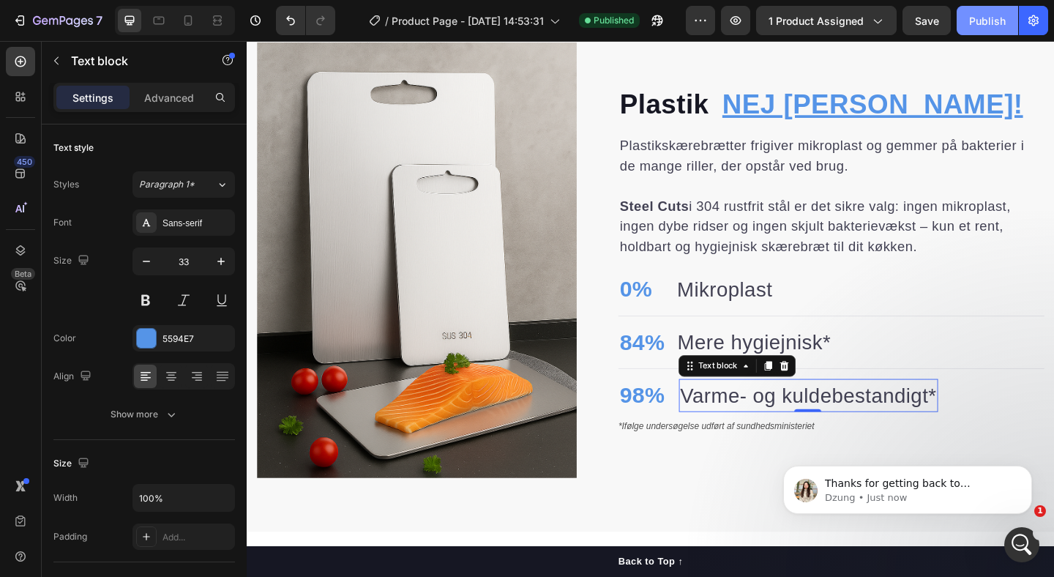
click at [725, 425] on p "Varme- og kuldebestandigt*" at bounding box center [857, 426] width 279 height 33
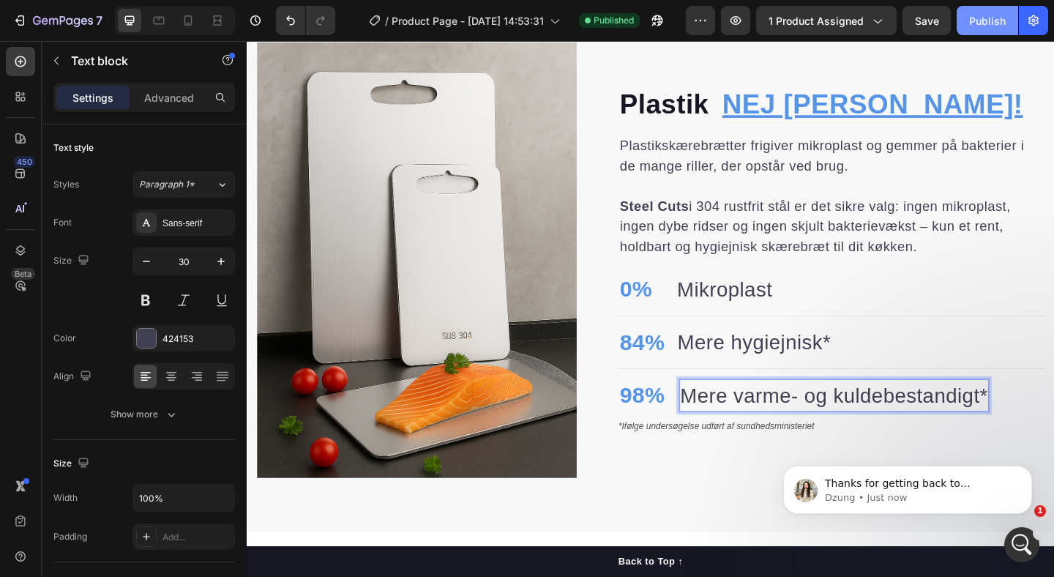
click at [982, 26] on div "Publish" at bounding box center [987, 20] width 37 height 15
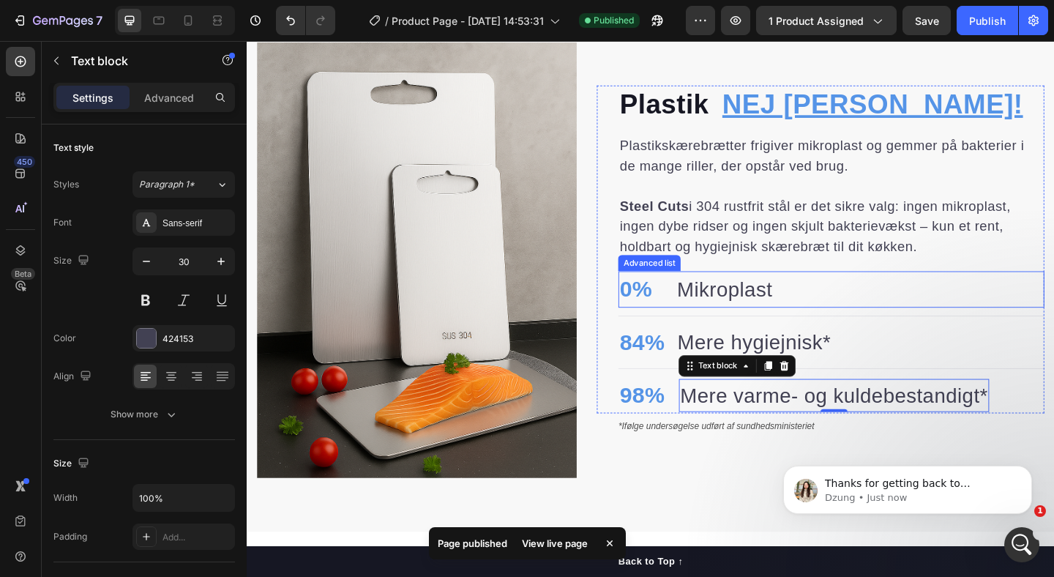
click at [839, 310] on div "0% Text block Mikroplast Text block" at bounding box center [882, 311] width 463 height 40
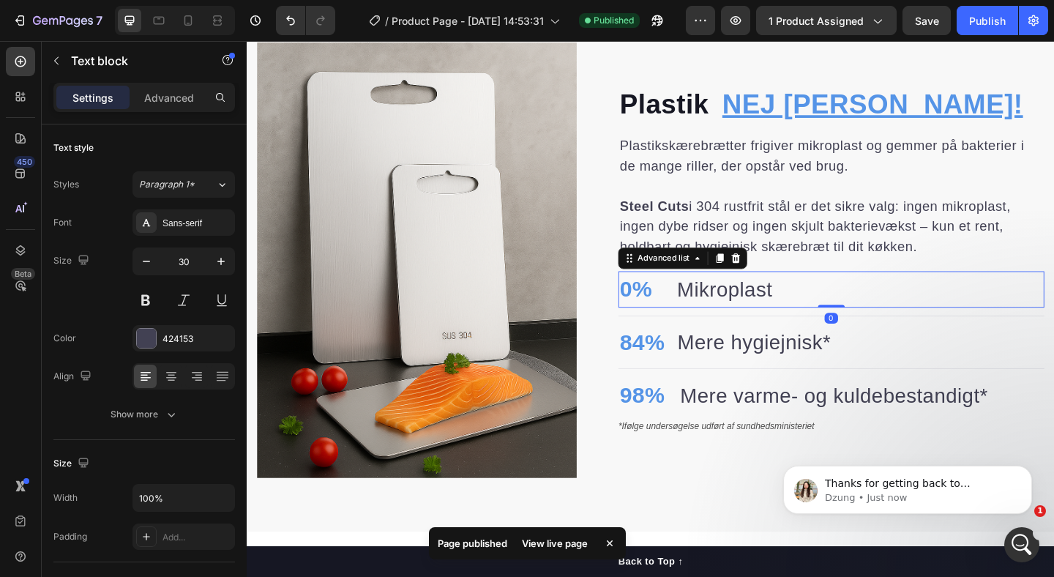
click at [839, 310] on div "0% Text block Mikroplast Text block" at bounding box center [882, 311] width 463 height 40
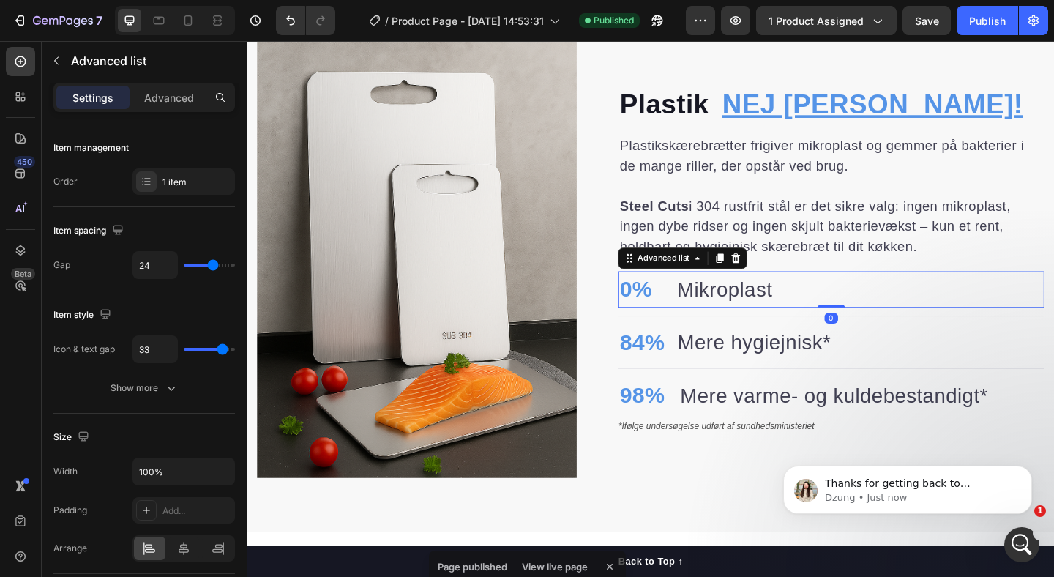
click at [830, 312] on div "0% Text block Mikroplast Text block" at bounding box center [882, 311] width 463 height 40
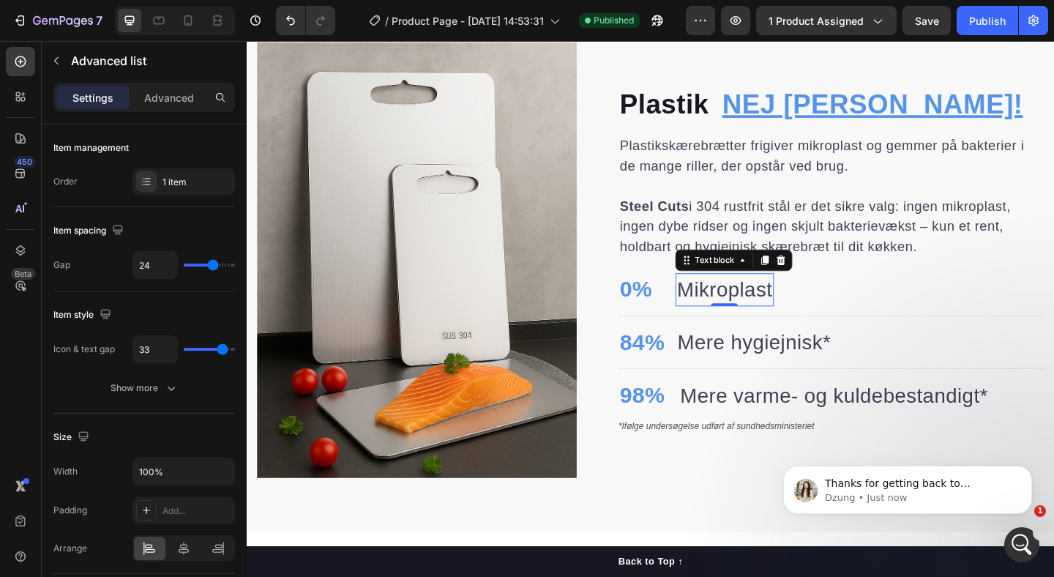
click at [816, 309] on p "Mikroplast" at bounding box center [766, 311] width 104 height 33
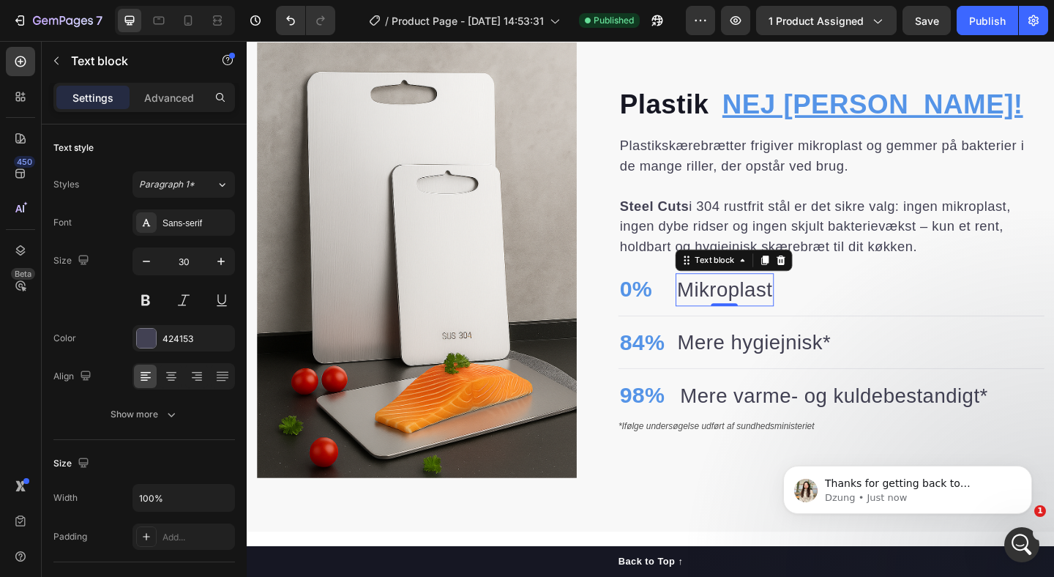
click at [816, 309] on p "Mikroplast" at bounding box center [766, 311] width 104 height 33
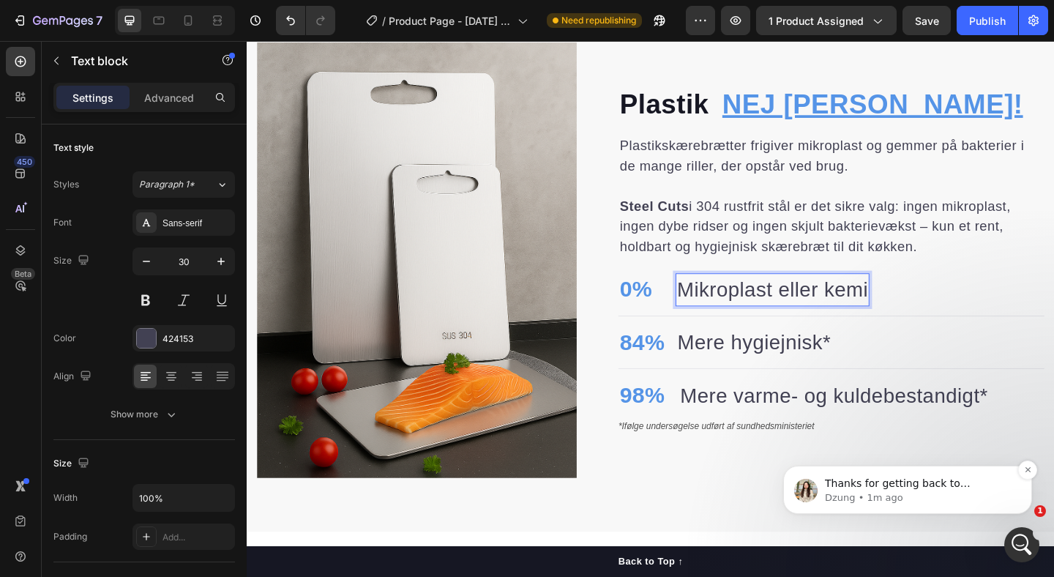
click at [890, 499] on p "Dzung • 1m ago" at bounding box center [919, 497] width 189 height 13
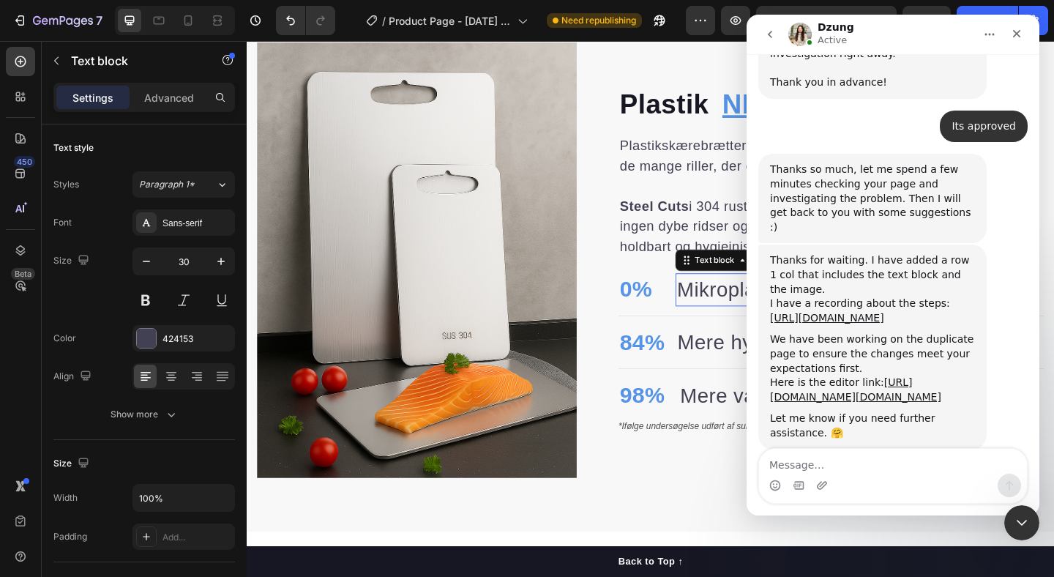
scroll to position [1684, 0]
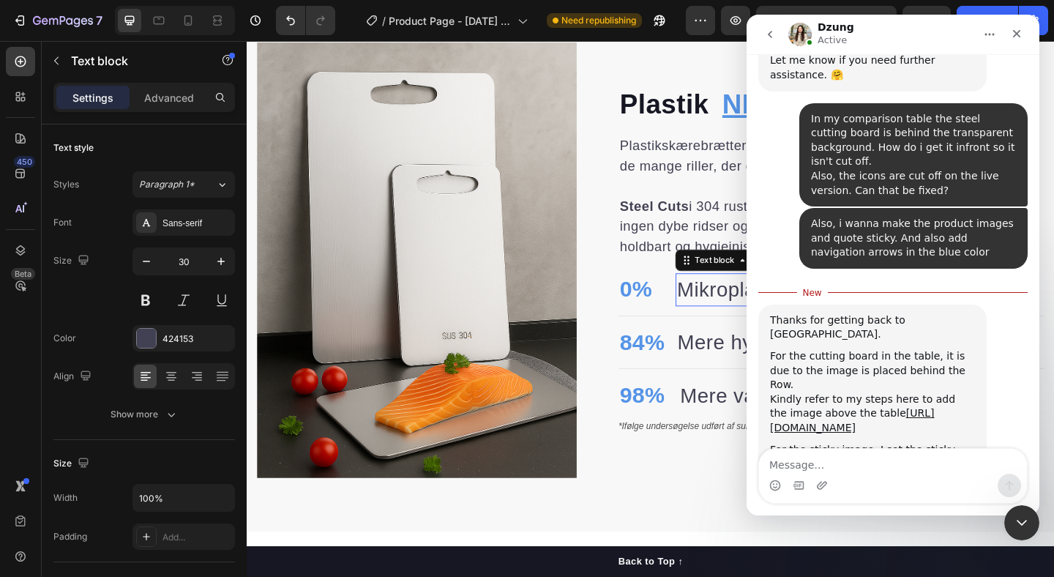
click at [829, 392] on div "Kindly refer to my steps here to add the image above the table [URL][DOMAIN_NAM…" at bounding box center [872, 413] width 205 height 43
click at [815, 407] on link "[URL][DOMAIN_NAME]" at bounding box center [852, 420] width 164 height 26
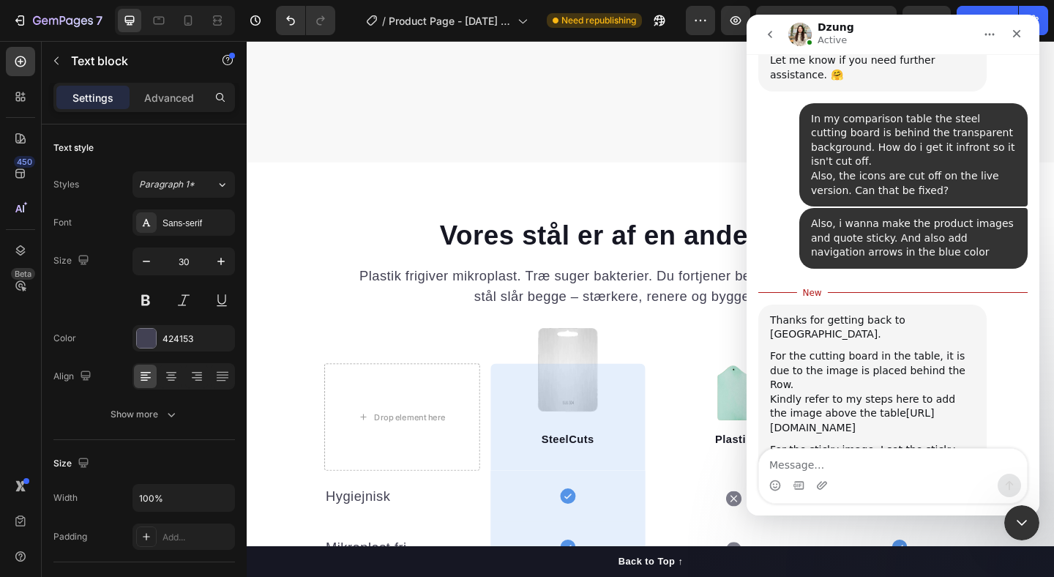
scroll to position [1654, 0]
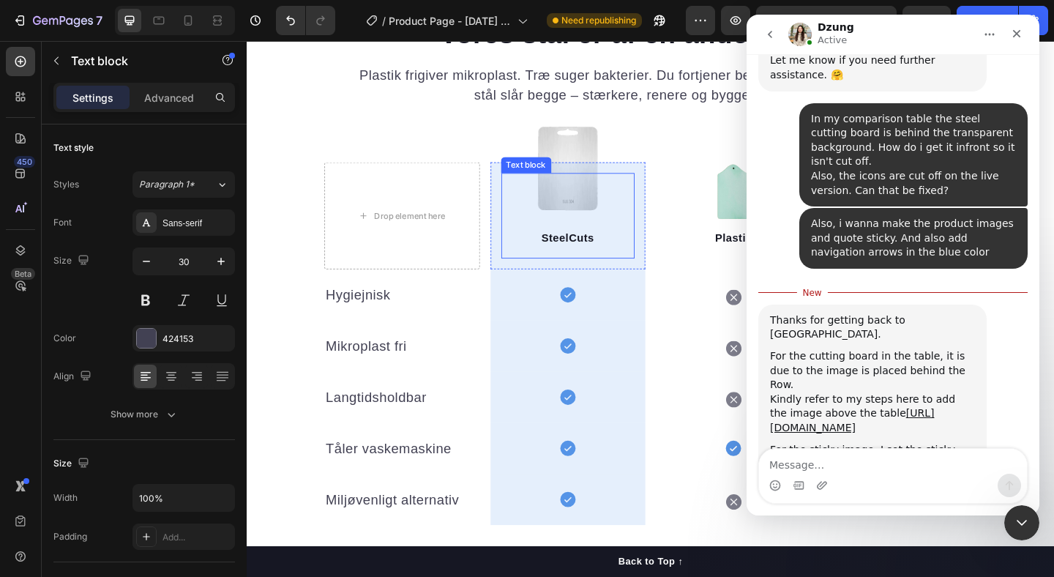
click at [583, 188] on div "SteelCuts Text block" at bounding box center [596, 230] width 146 height 93
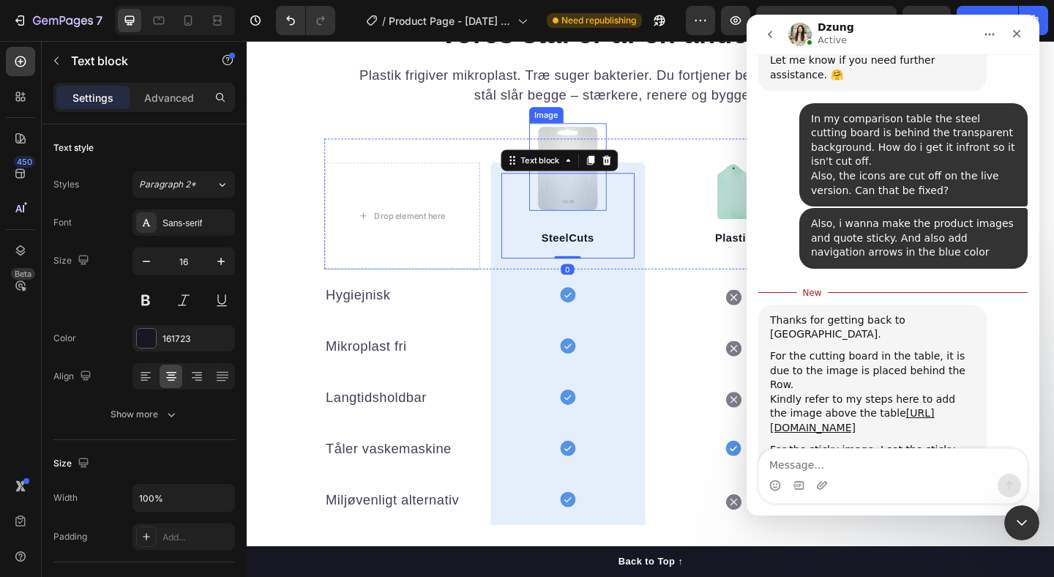
click at [597, 138] on img at bounding box center [595, 177] width 84 height 95
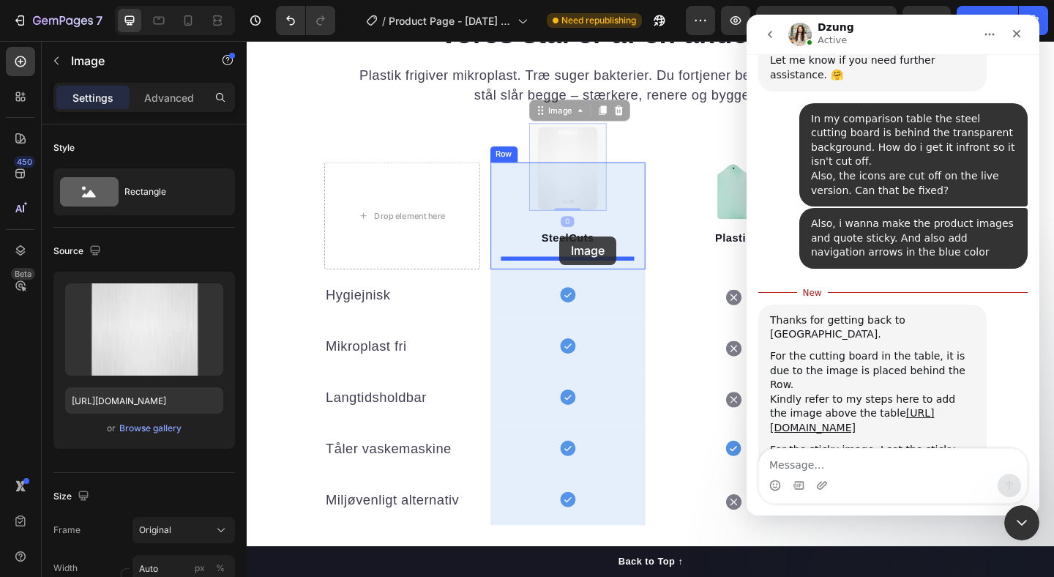
drag, startPoint x: 586, startPoint y: 139, endPoint x: 587, endPoint y: 253, distance: 114.2
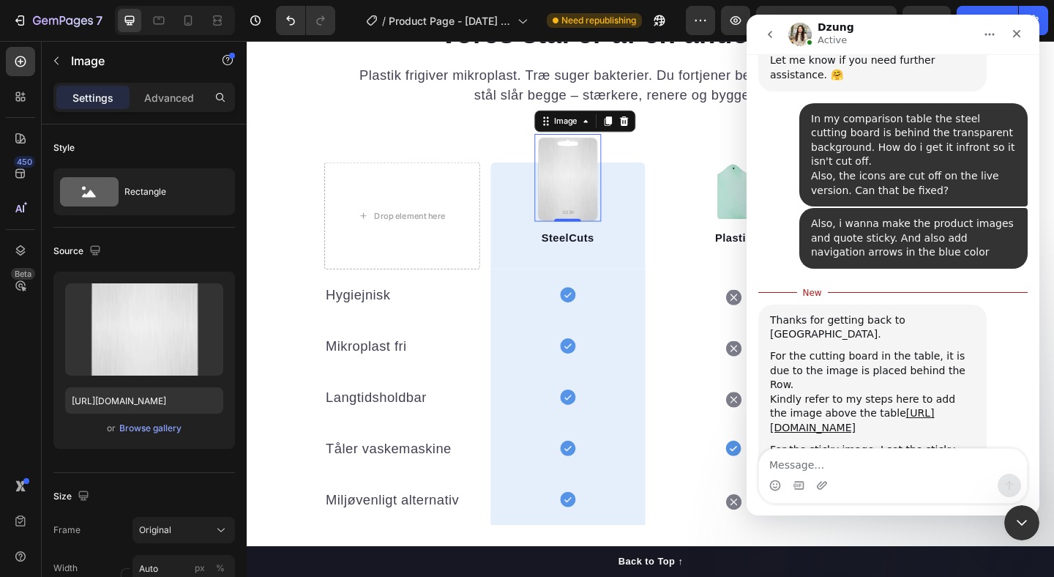
click at [805, 486] on link "[URL][DOMAIN_NAME]" at bounding box center [833, 499] width 126 height 26
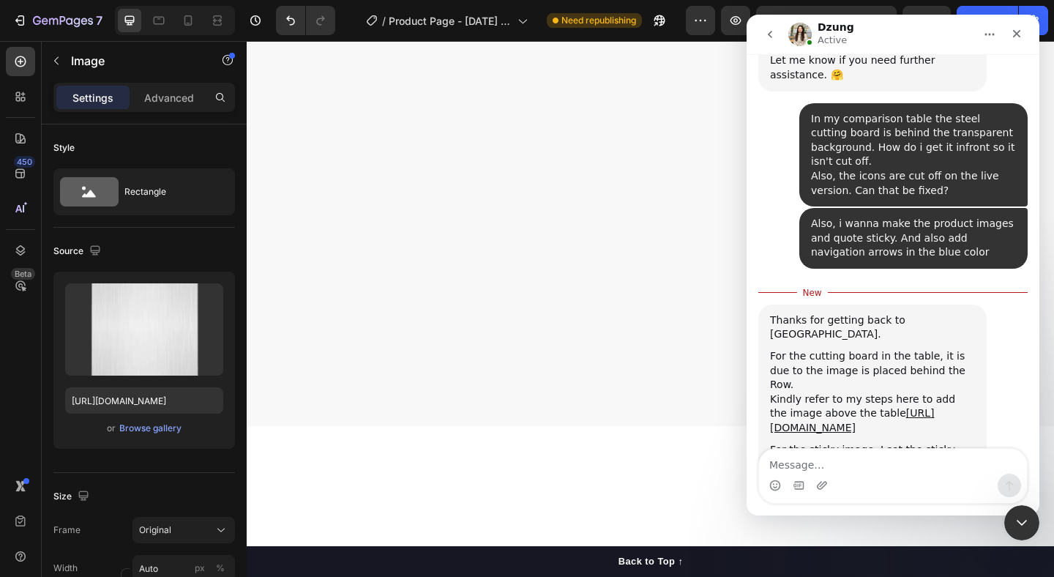
scroll to position [0, 0]
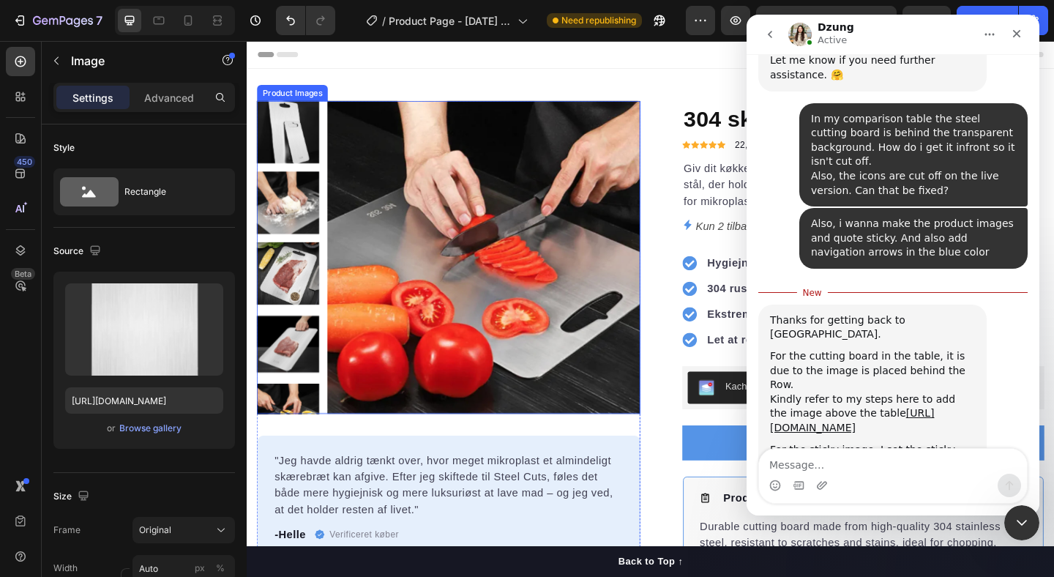
click at [404, 116] on img at bounding box center [505, 276] width 340 height 340
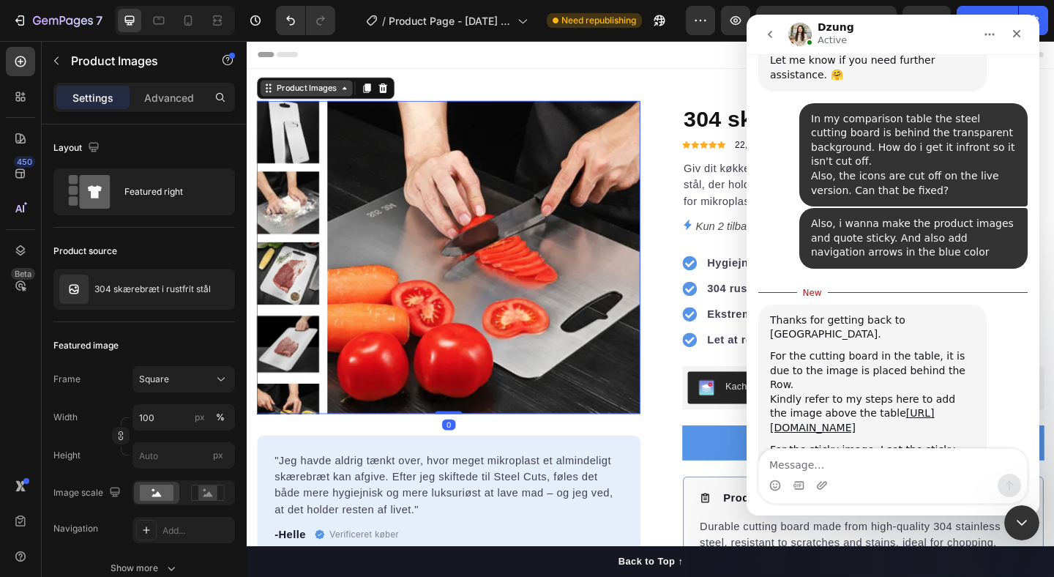
click at [292, 88] on div "Product Images" at bounding box center [311, 92] width 71 height 13
click at [272, 90] on icon at bounding box center [270, 92] width 12 height 12
click at [324, 97] on div "Product Images" at bounding box center [311, 92] width 71 height 13
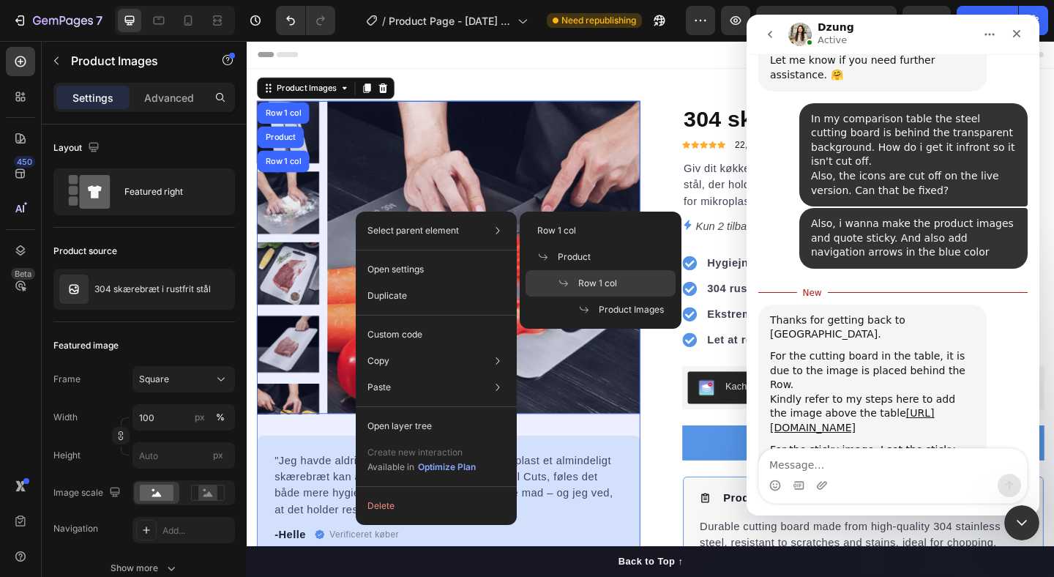
click at [622, 296] on div "Row 1 col" at bounding box center [601, 309] width 150 height 26
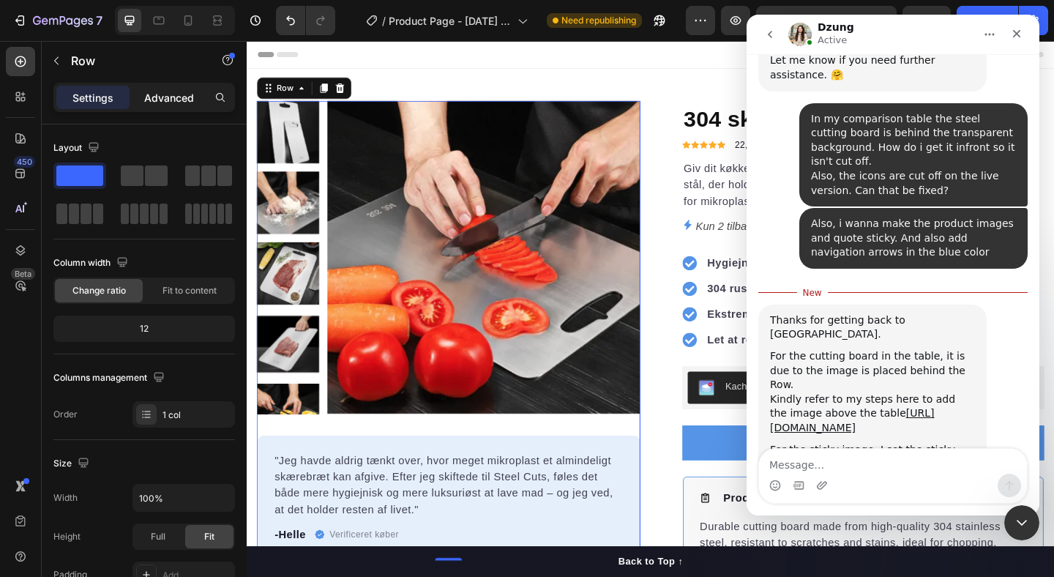
click at [143, 97] on div "Advanced" at bounding box center [168, 97] width 73 height 23
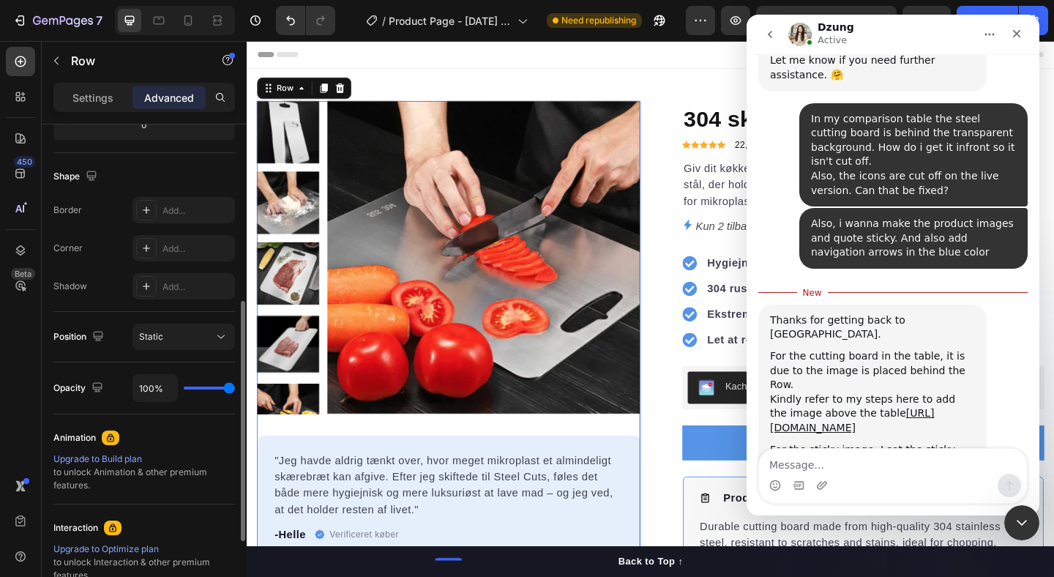
scroll to position [318, 0]
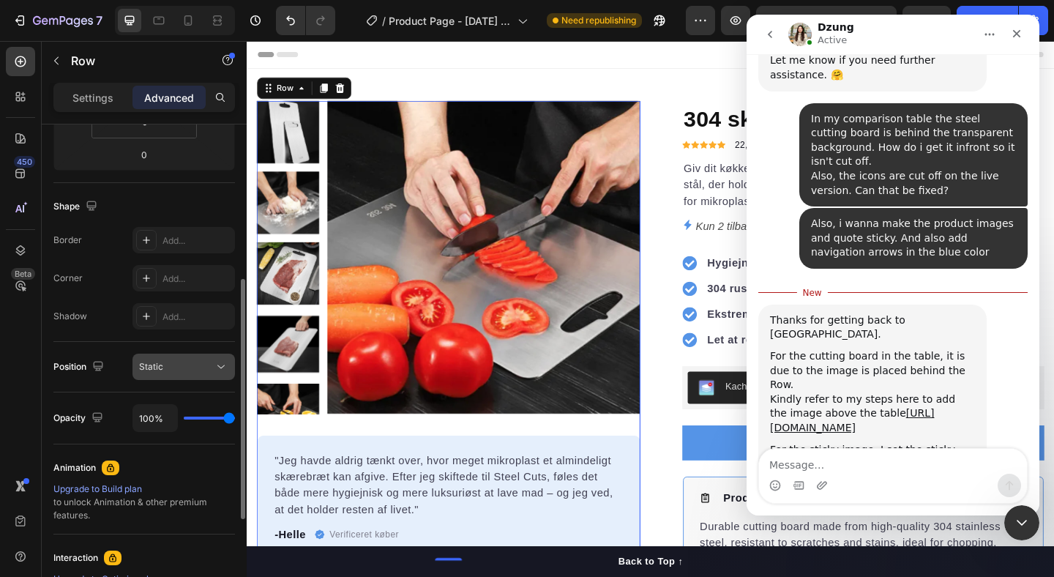
click at [200, 360] on div "Static" at bounding box center [176, 366] width 75 height 13
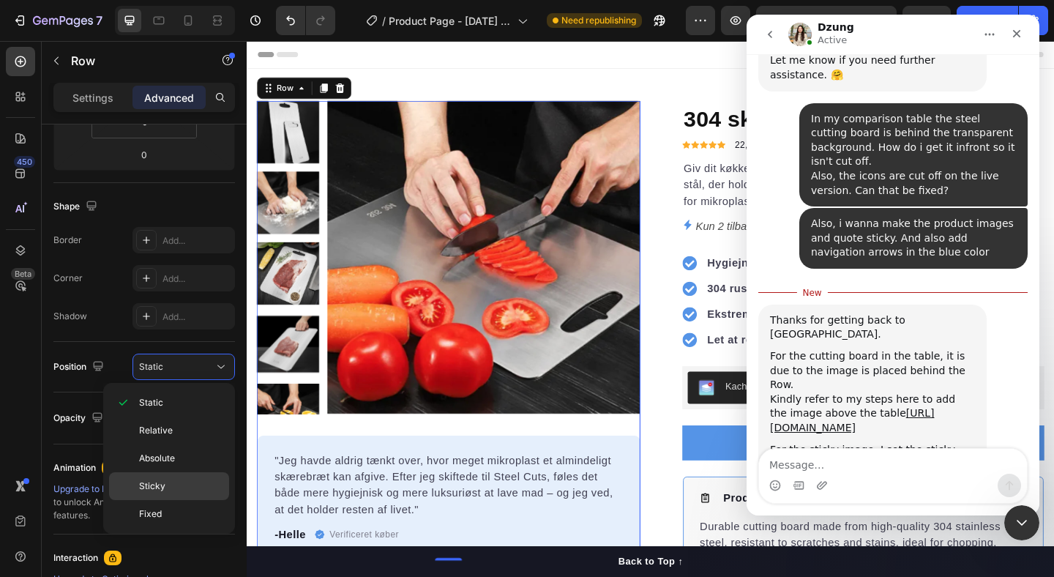
click at [177, 483] on p "Sticky" at bounding box center [180, 485] width 83 height 13
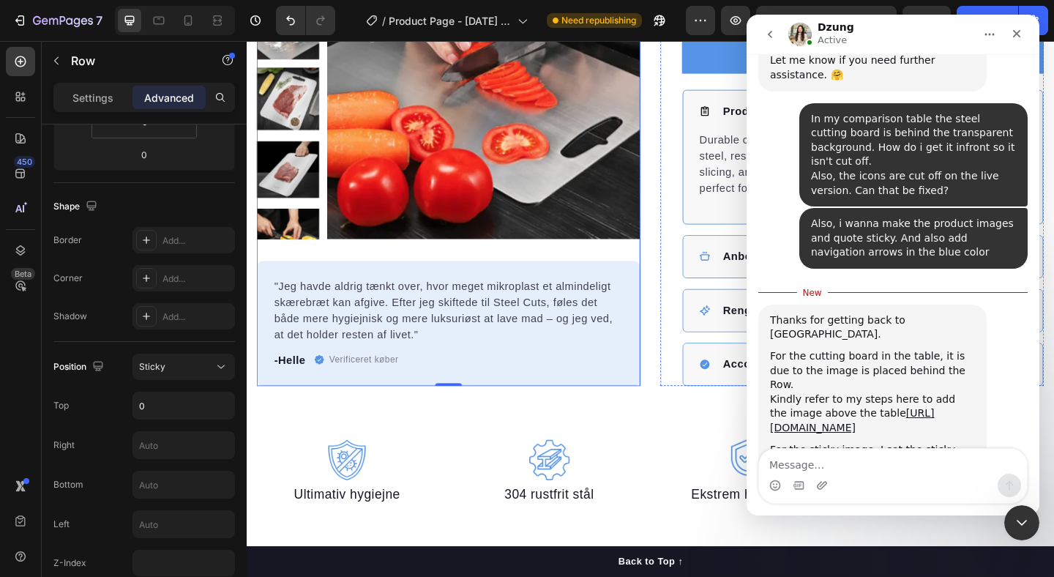
scroll to position [425, 0]
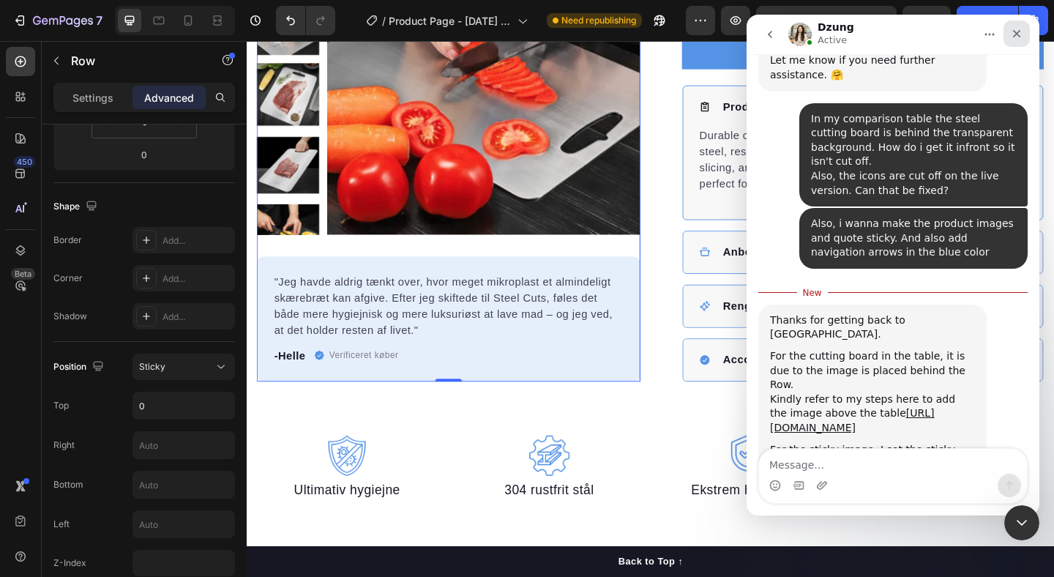
drag, startPoint x: 1009, startPoint y: 30, endPoint x: 1756, endPoint y: 45, distance: 746.8
click at [1009, 30] on div "Close" at bounding box center [1017, 33] width 26 height 26
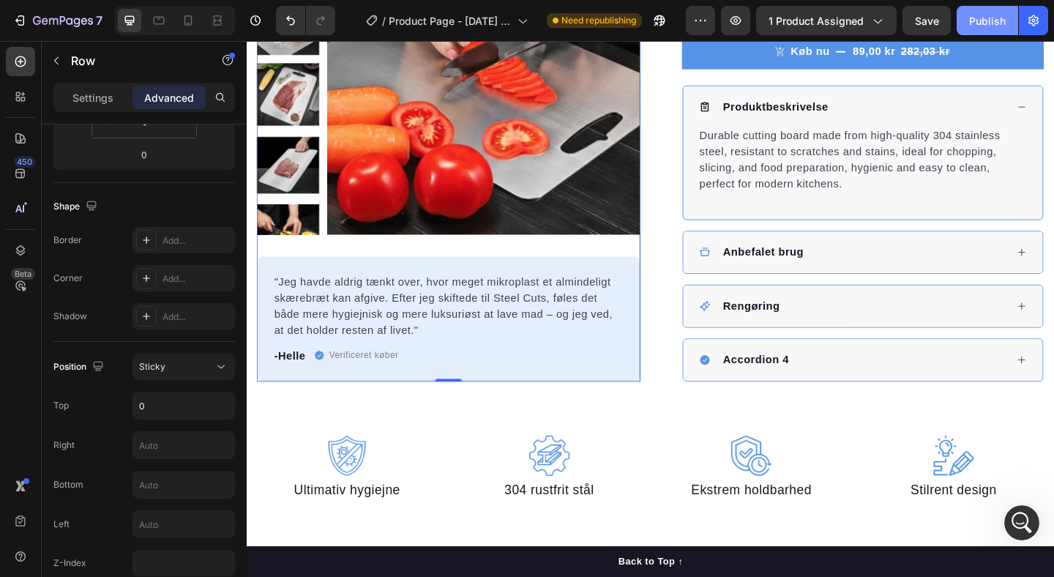
click at [988, 24] on div "Publish" at bounding box center [987, 20] width 37 height 15
click at [1023, 521] on icon "Open Intercom Messenger" at bounding box center [1020, 521] width 24 height 24
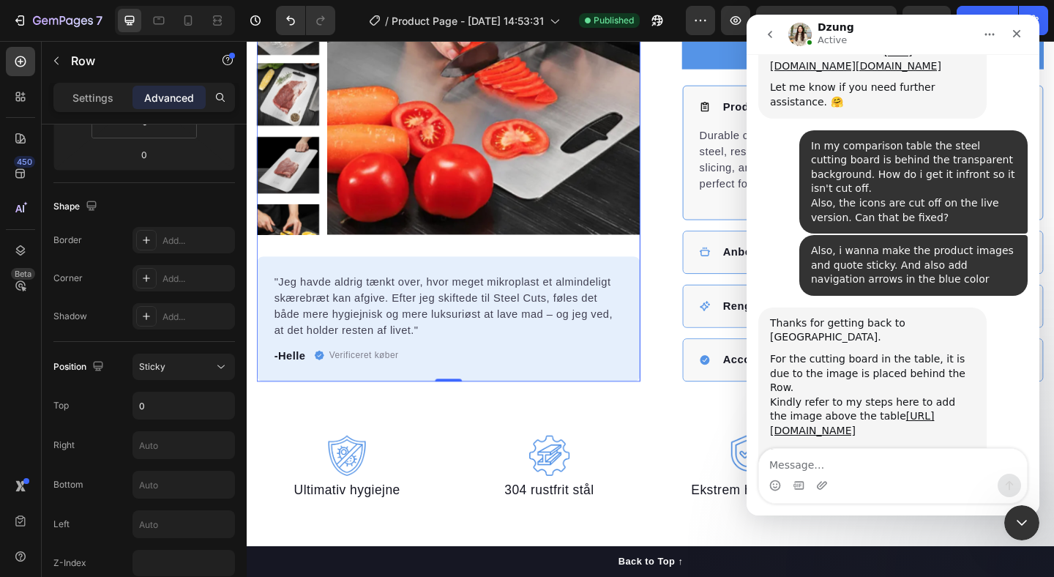
scroll to position [1660, 0]
click at [856, 458] on textarea "Message…" at bounding box center [893, 461] width 268 height 25
type textarea "Perfect, thanks"
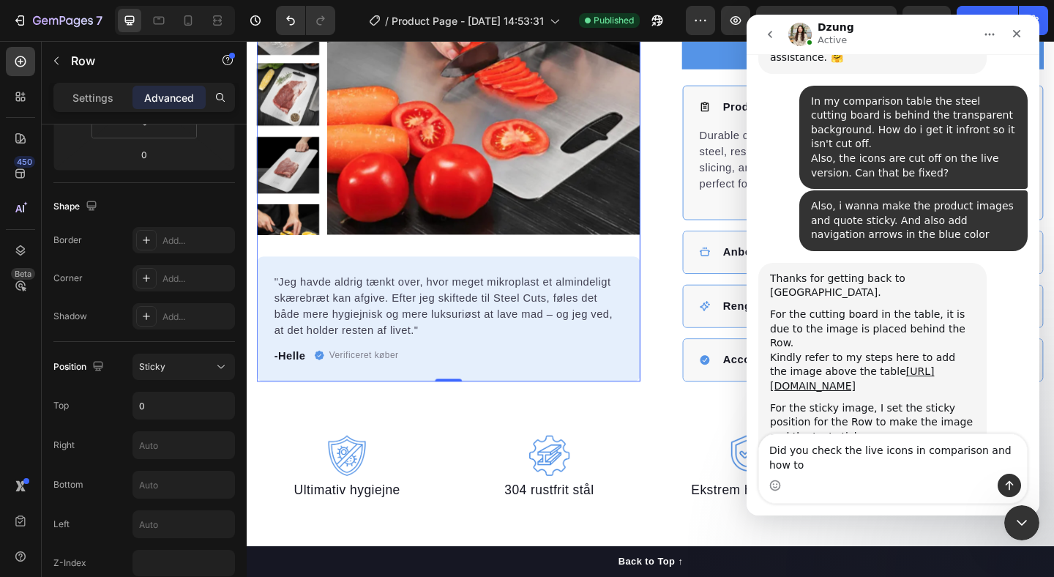
scroll to position [1719, 0]
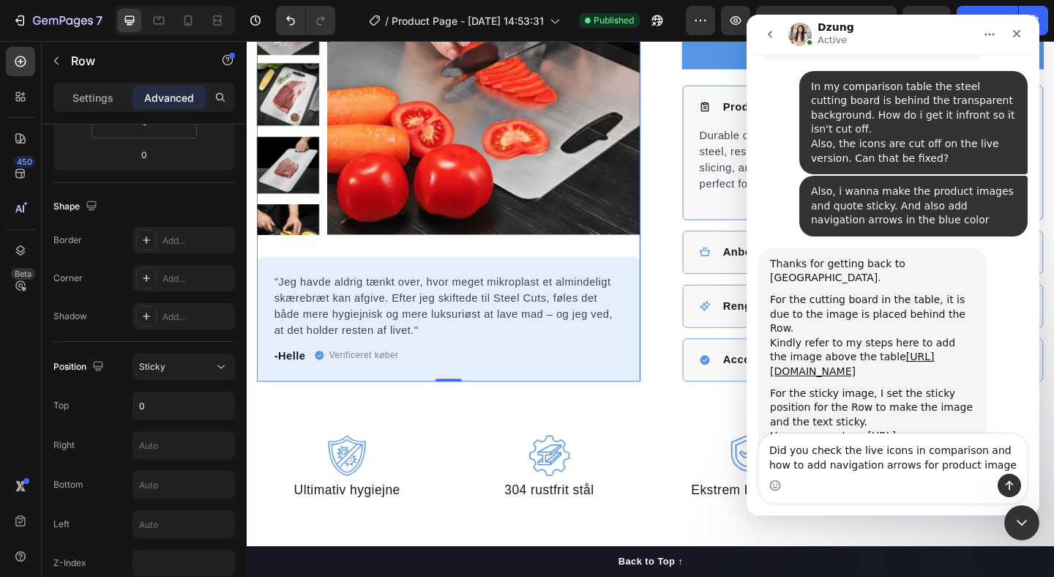
type textarea "Did you check the live icons in comparison and how to add navigation arrows for…"
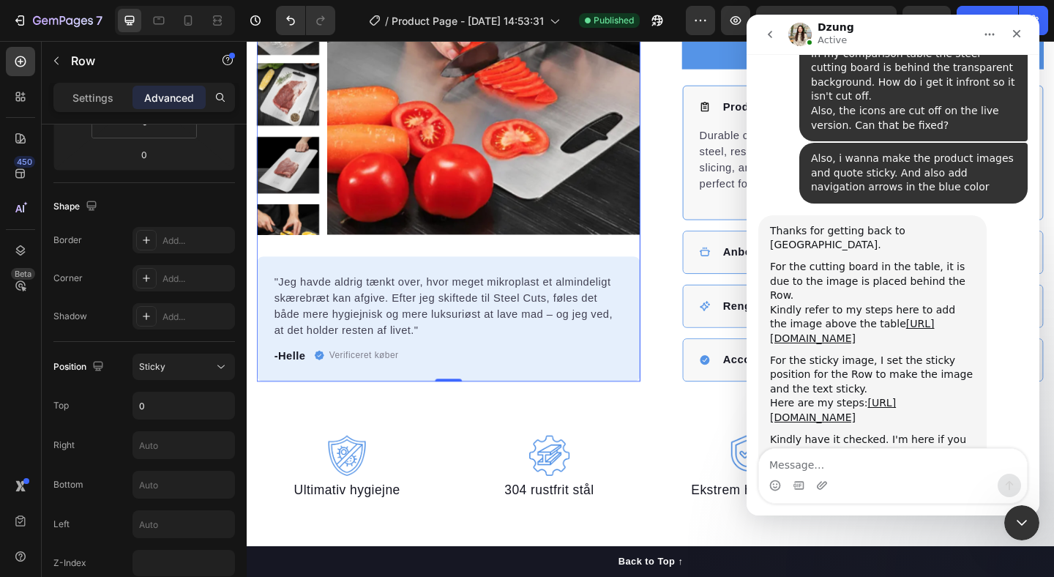
scroll to position [1766, 0]
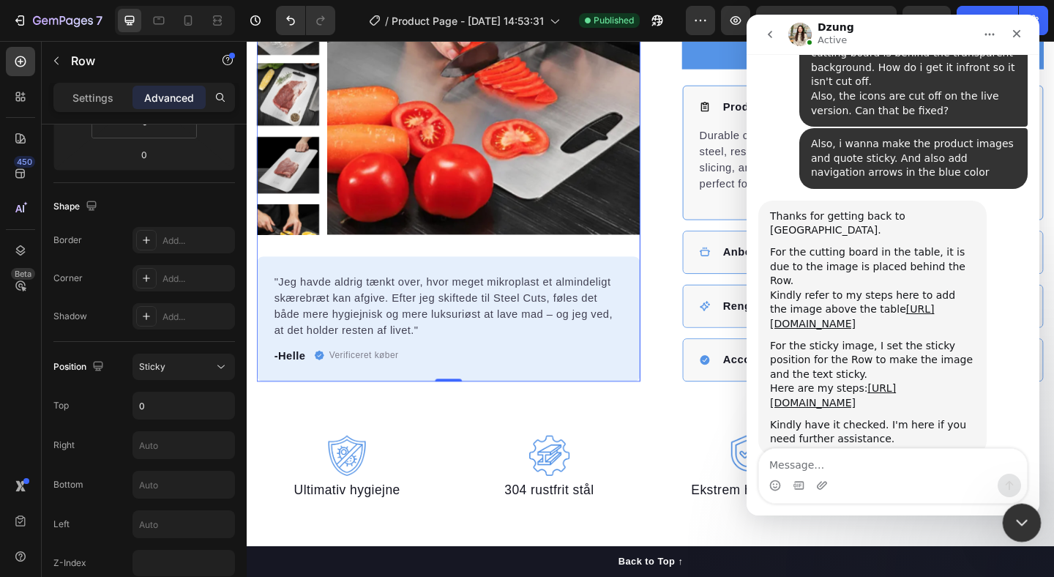
click at [1026, 523] on icon "Close Intercom Messenger" at bounding box center [1020, 521] width 18 height 18
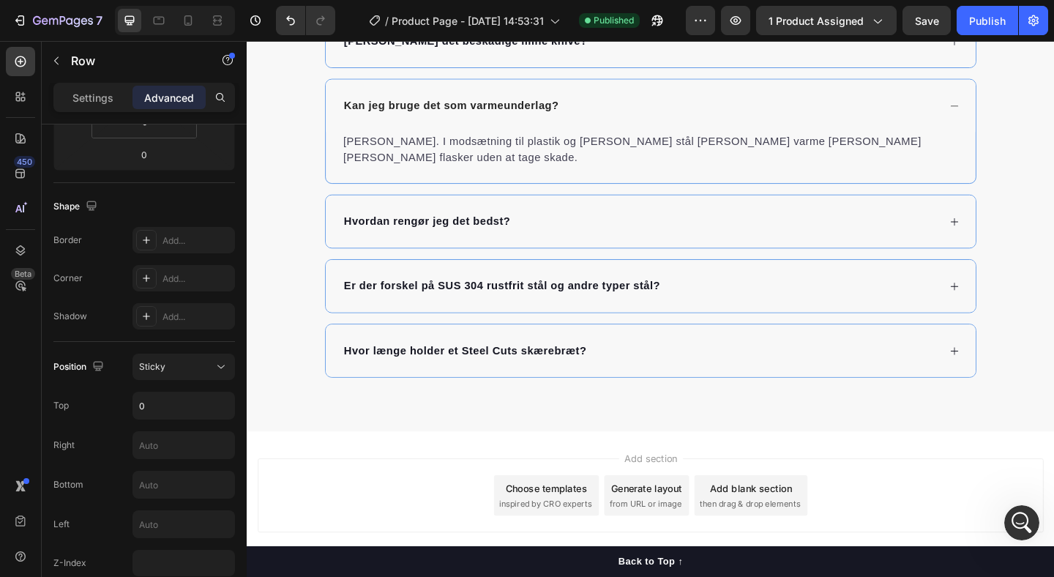
scroll to position [2611, 0]
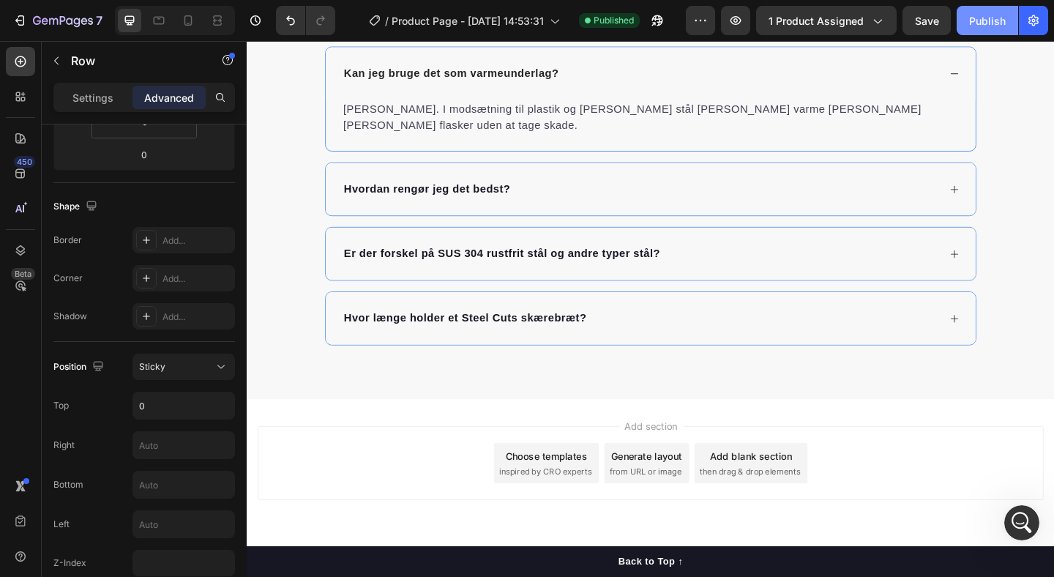
click at [967, 20] on button "Publish" at bounding box center [987, 20] width 61 height 29
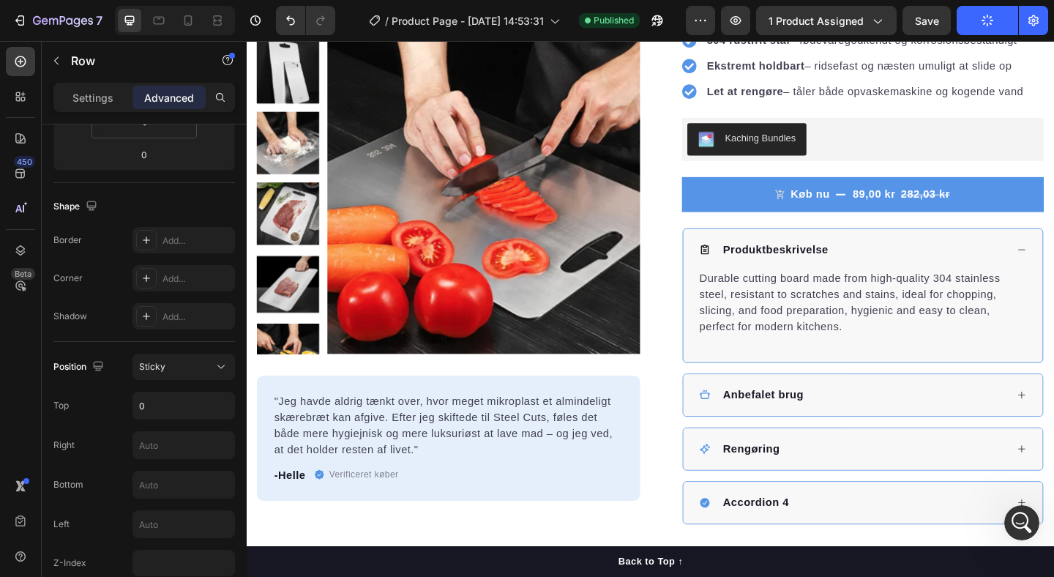
scroll to position [359, 0]
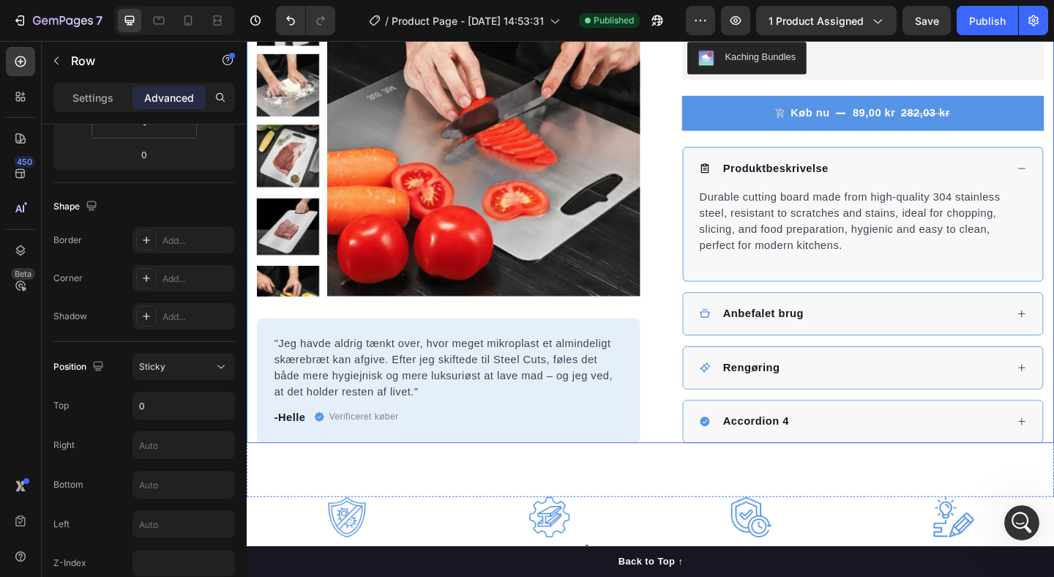
click at [682, 197] on div "Product Images "Jeg havde aldrig tænkt over, hvor meget mikroplast et almindeli…" at bounding box center [686, 112] width 878 height 731
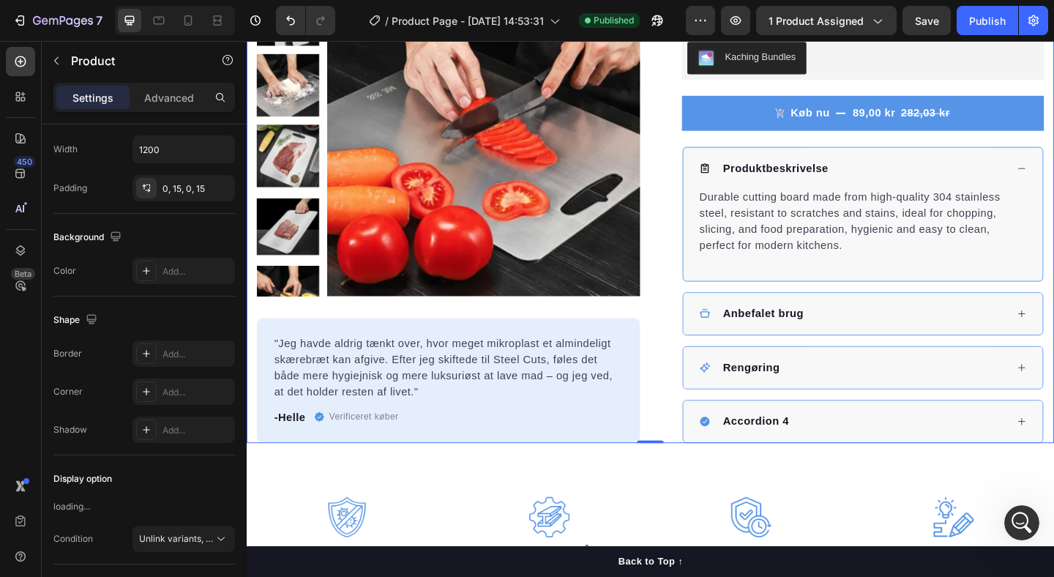
scroll to position [0, 0]
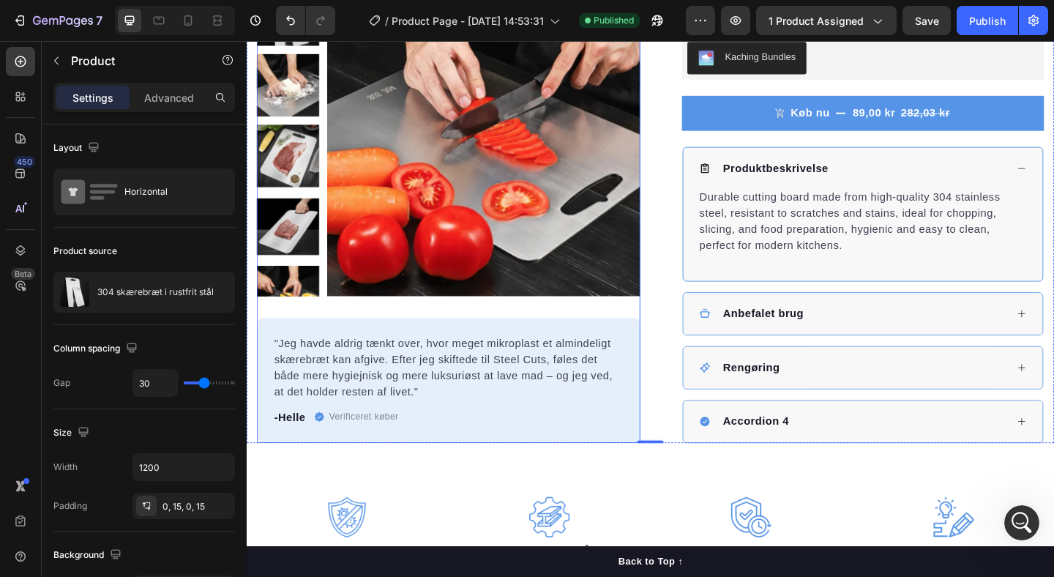
click at [452, 330] on div "Product Images "Jeg havde aldrig tænkt over, hvor meget mikroplast et almindeli…" at bounding box center [466, 228] width 417 height 500
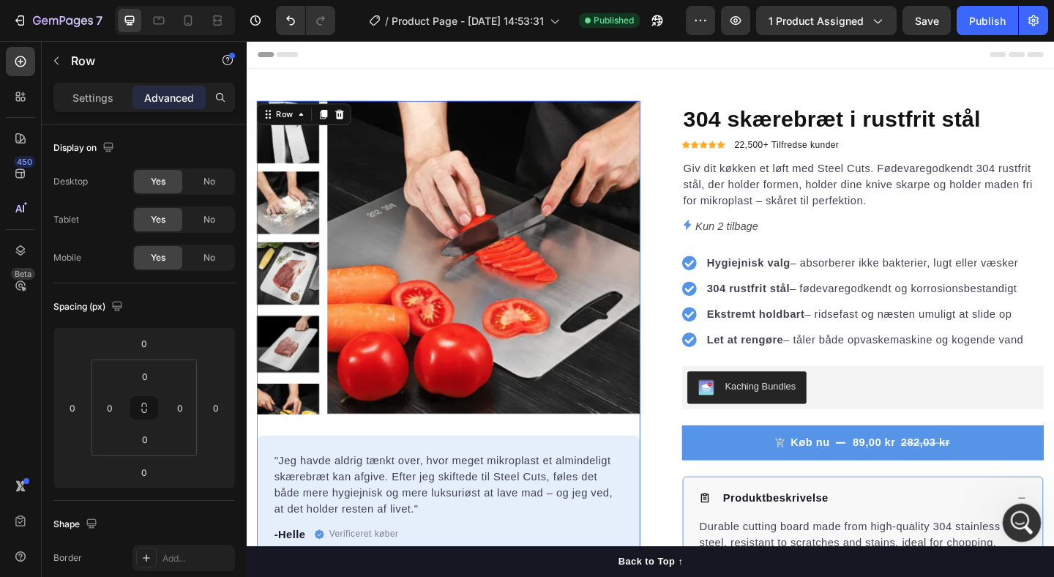
click at [1018, 516] on icon "Open Intercom Messenger" at bounding box center [1020, 521] width 24 height 24
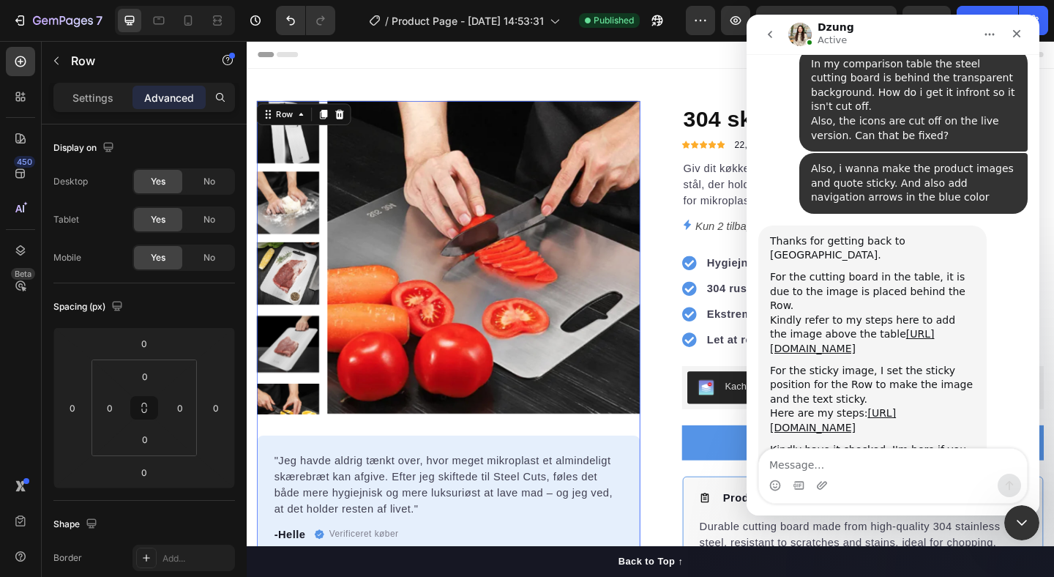
scroll to position [1766, 0]
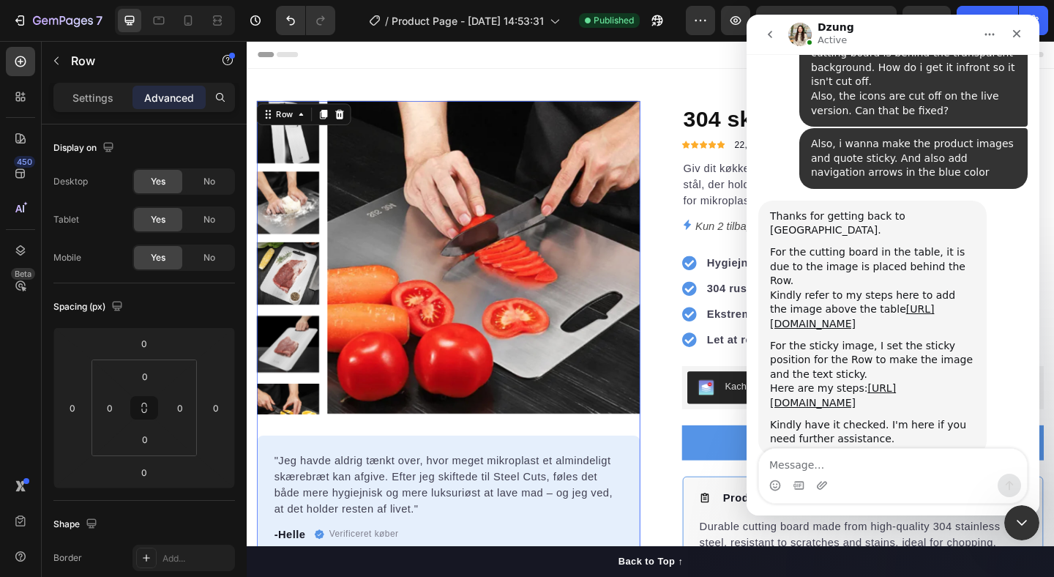
click at [854, 463] on textarea "Message…" at bounding box center [893, 461] width 268 height 25
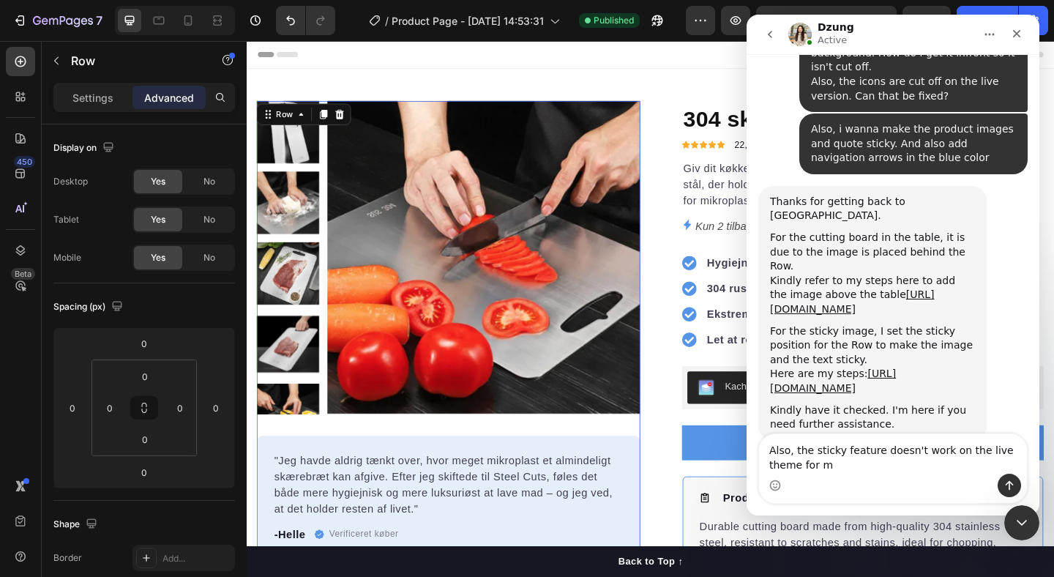
type textarea "Also, the sticky feature doesn't work on the live theme for me"
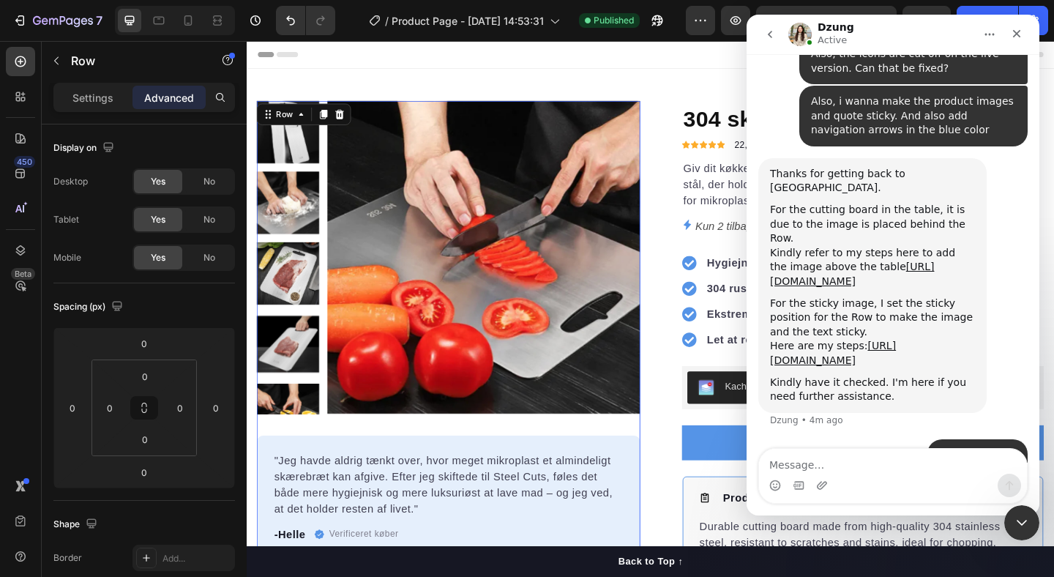
scroll to position [1814, 0]
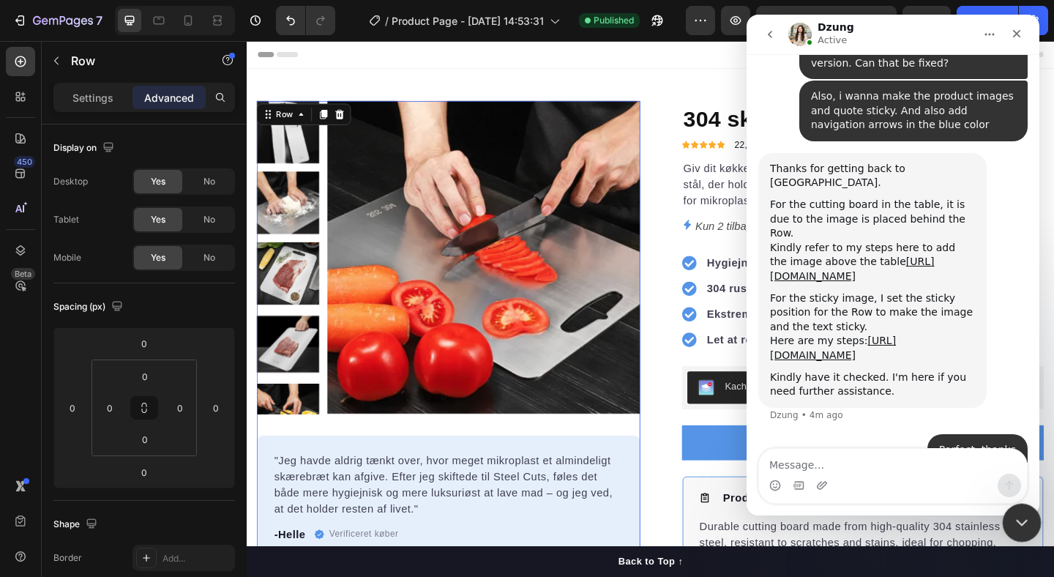
click at [1016, 534] on div "Close Intercom Messenger" at bounding box center [1019, 520] width 35 height 35
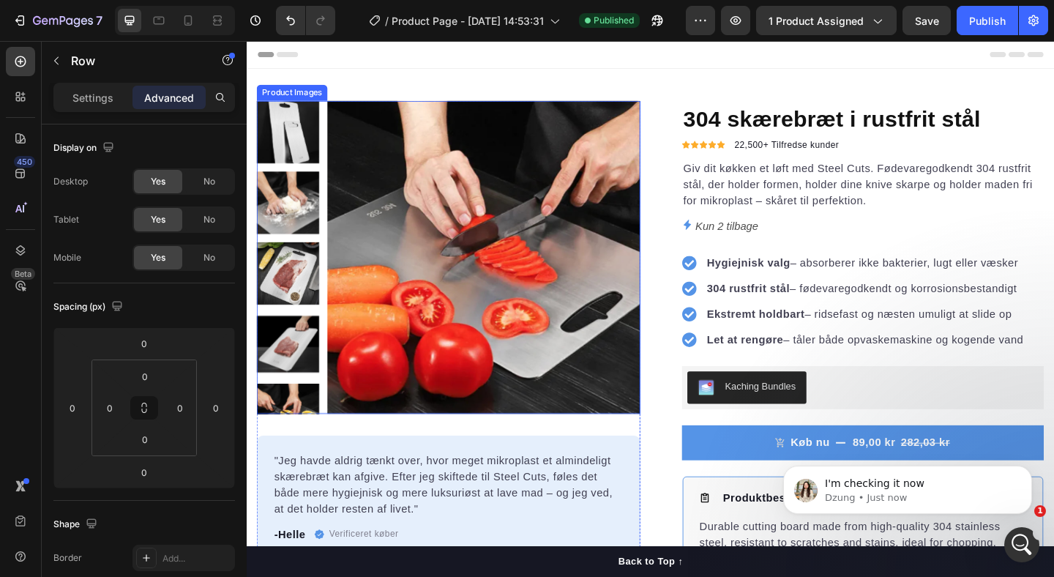
scroll to position [1857, 0]
click at [944, 493] on p "Dzung • Just now" at bounding box center [919, 497] width 189 height 13
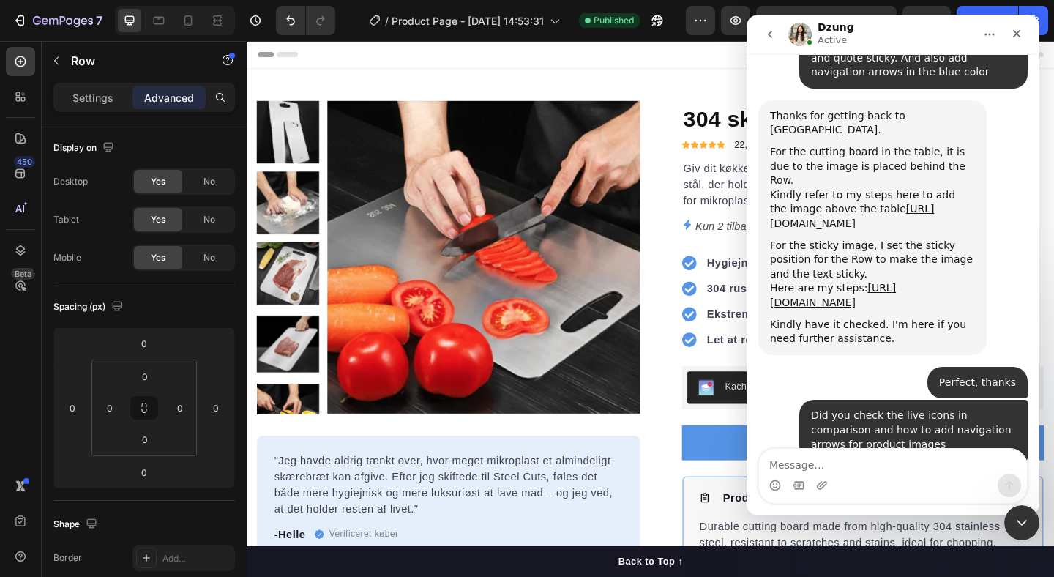
scroll to position [1881, 0]
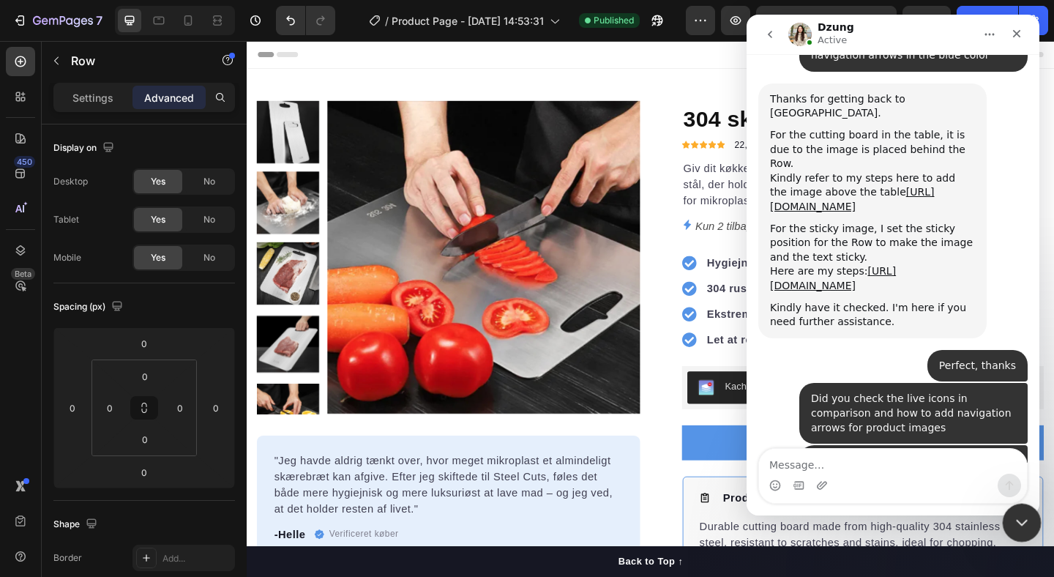
click at [1023, 523] on icon "Close Intercom Messenger" at bounding box center [1020, 521] width 18 height 18
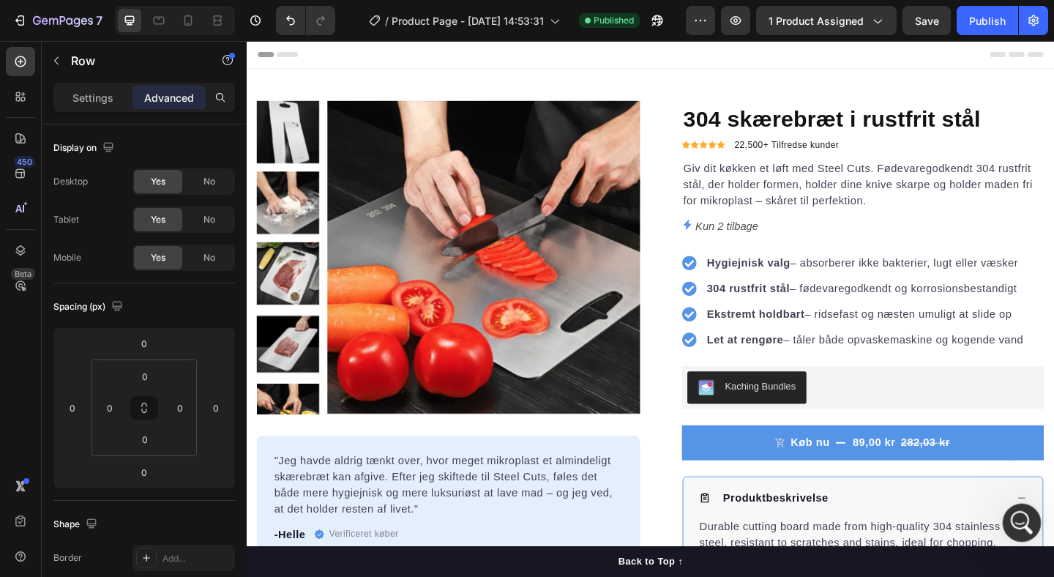
click at [1012, 522] on icon "Open Intercom Messenger" at bounding box center [1020, 521] width 24 height 24
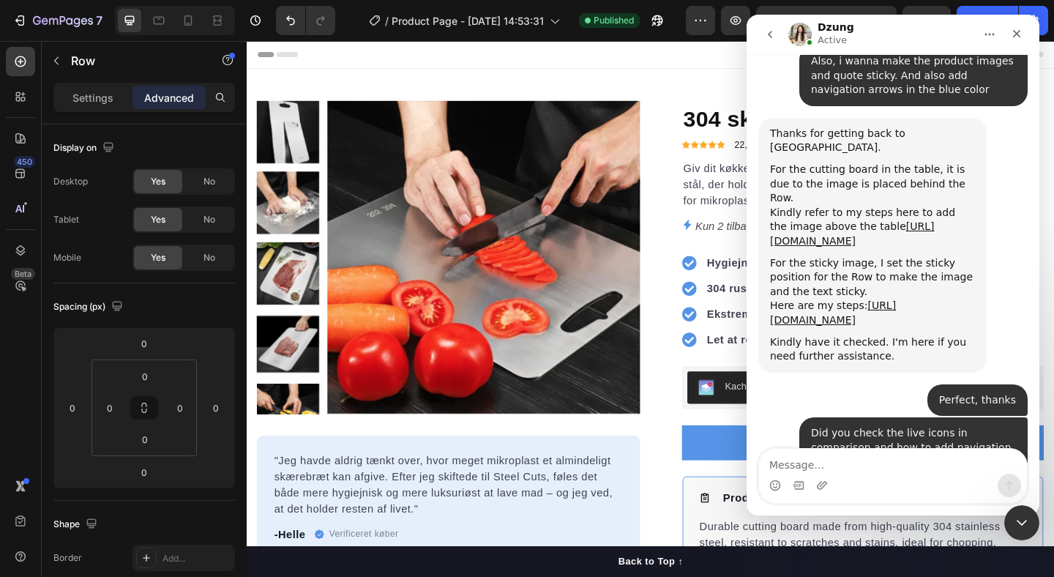
scroll to position [1857, 0]
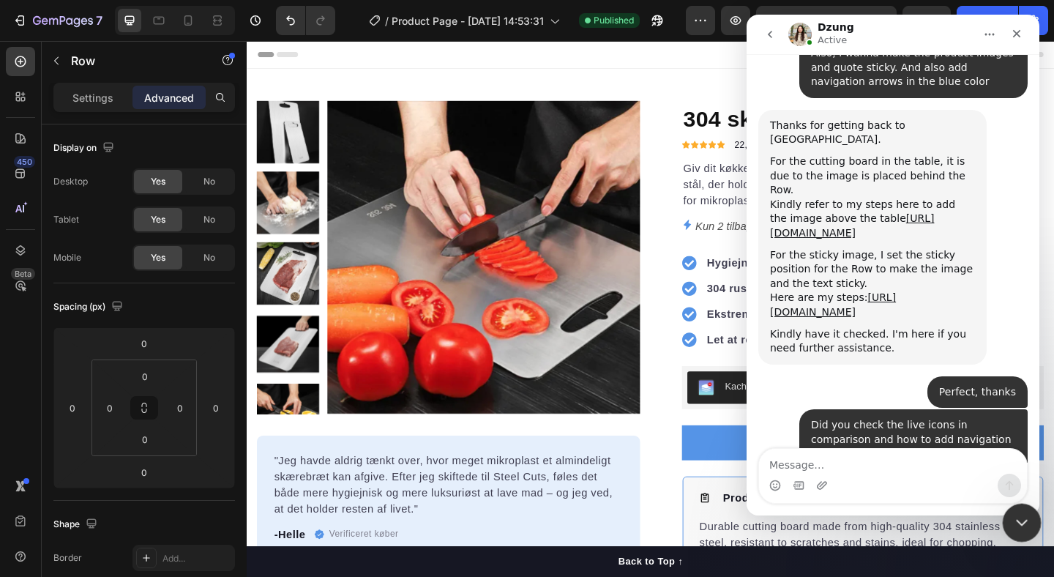
click at [1014, 517] on icon "Close Intercom Messenger" at bounding box center [1020, 521] width 18 height 18
